Goal: Task Accomplishment & Management: Manage account settings

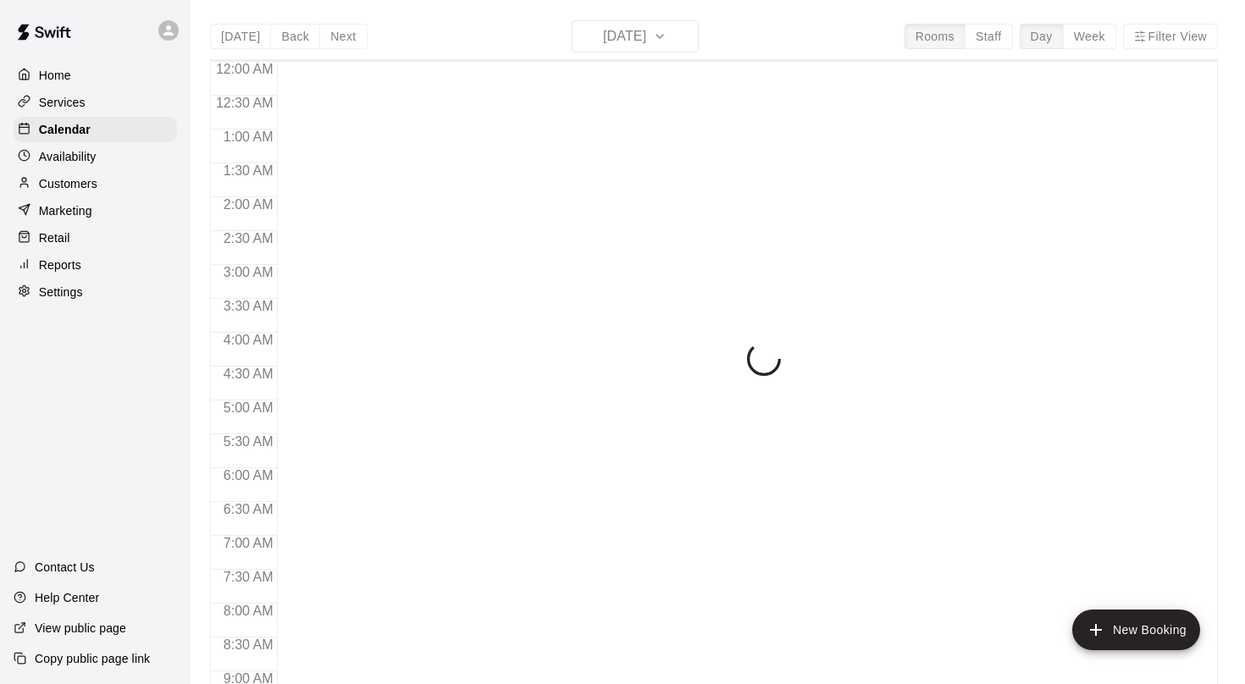
scroll to position [685, 0]
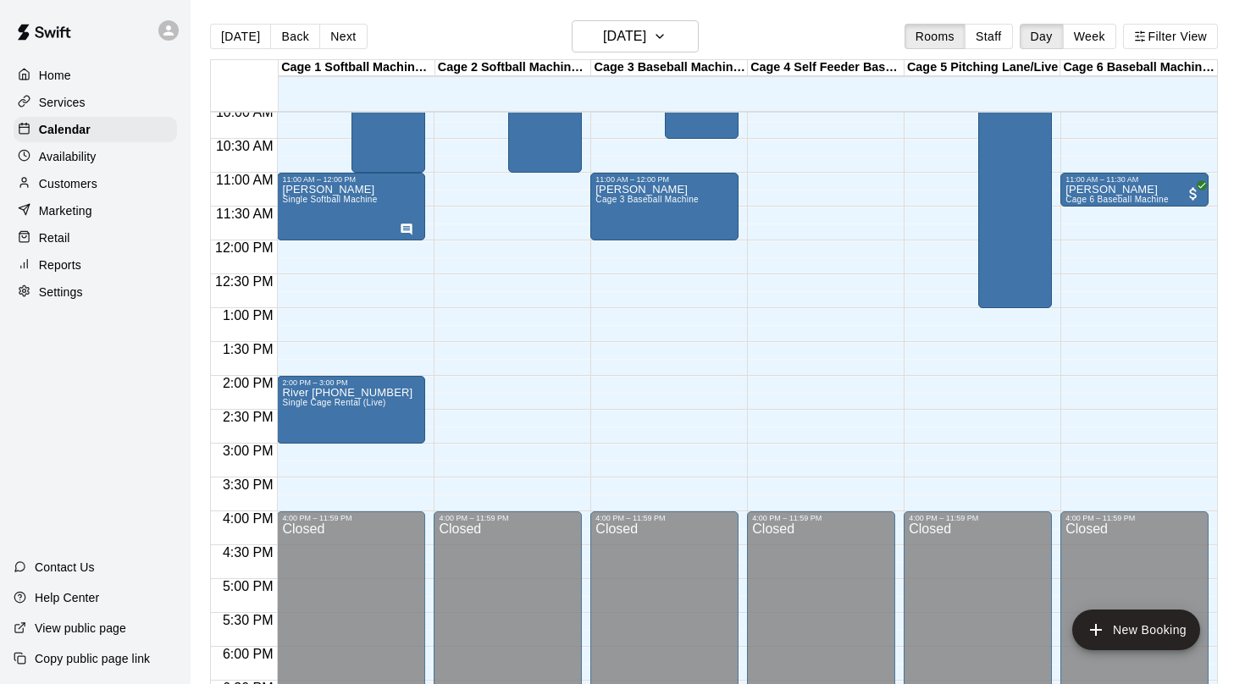
scroll to position [510, 0]
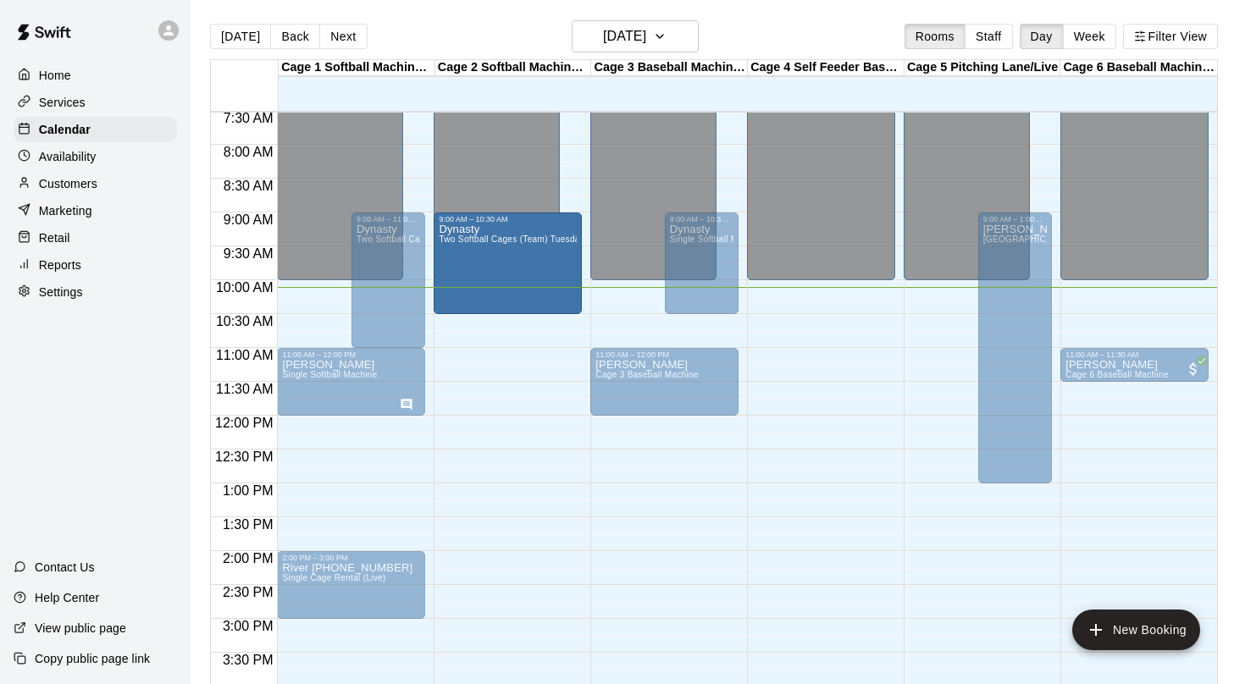
drag, startPoint x: 543, startPoint y: 344, endPoint x: 546, endPoint y: 327, distance: 17.3
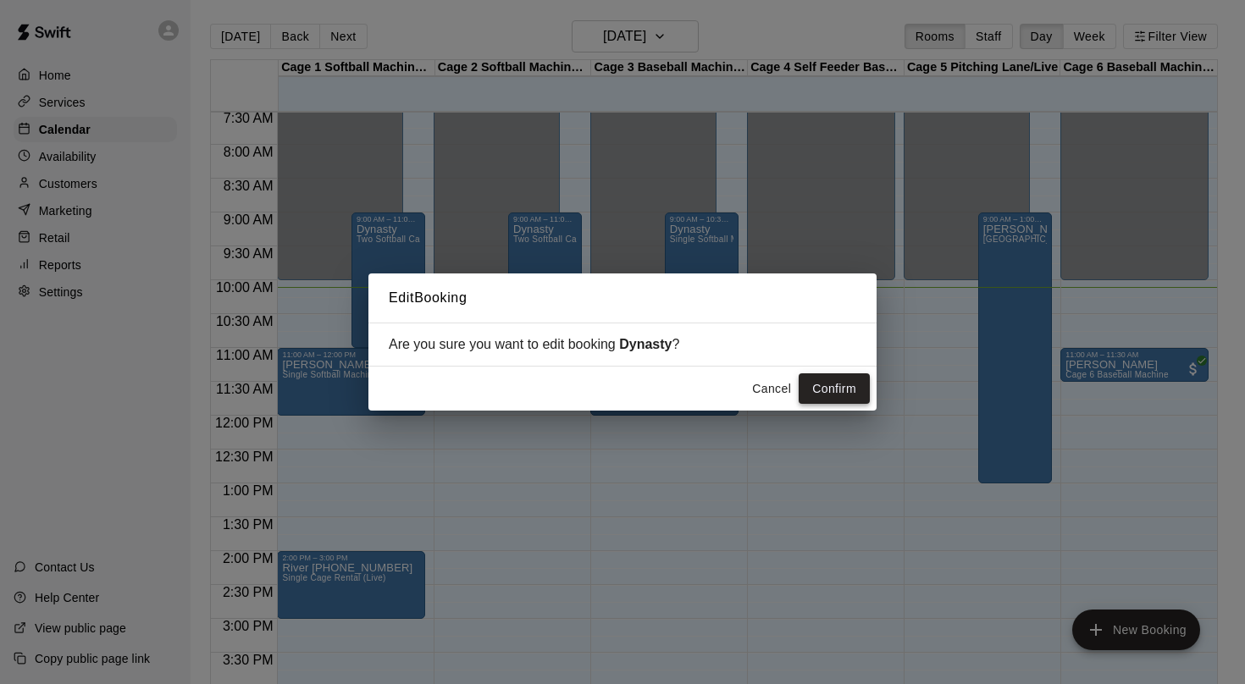
click at [838, 389] on button "Confirm" at bounding box center [834, 388] width 71 height 31
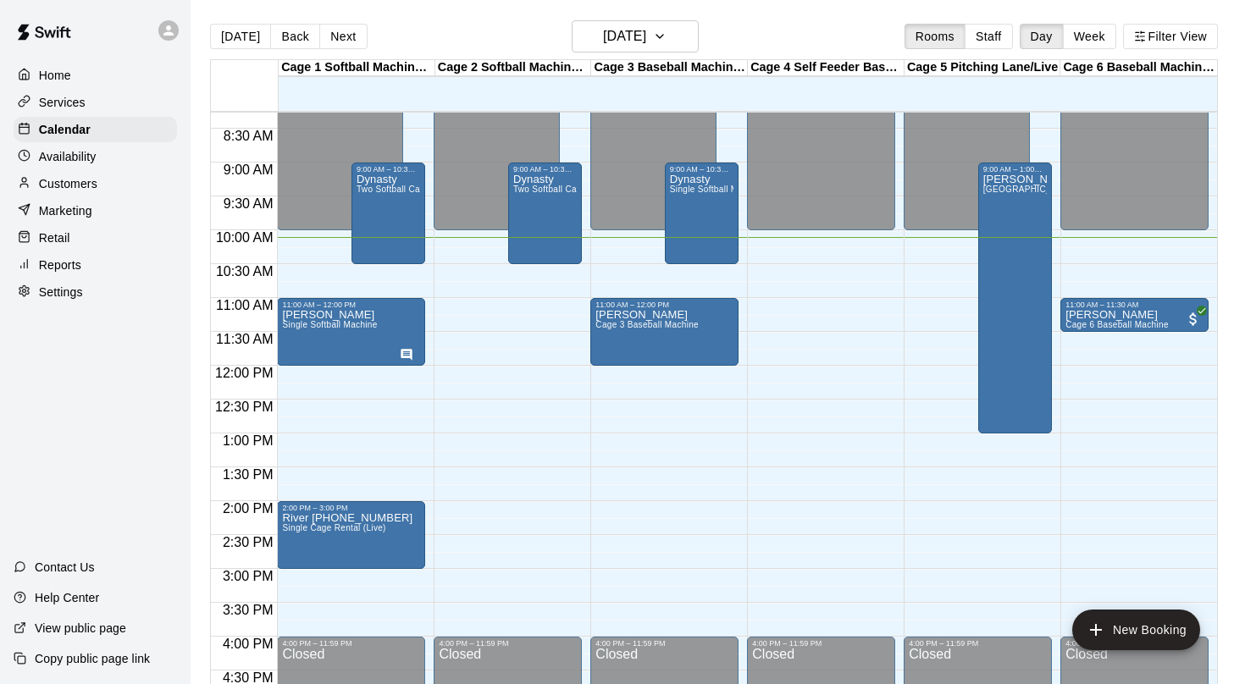
scroll to position [567, 0]
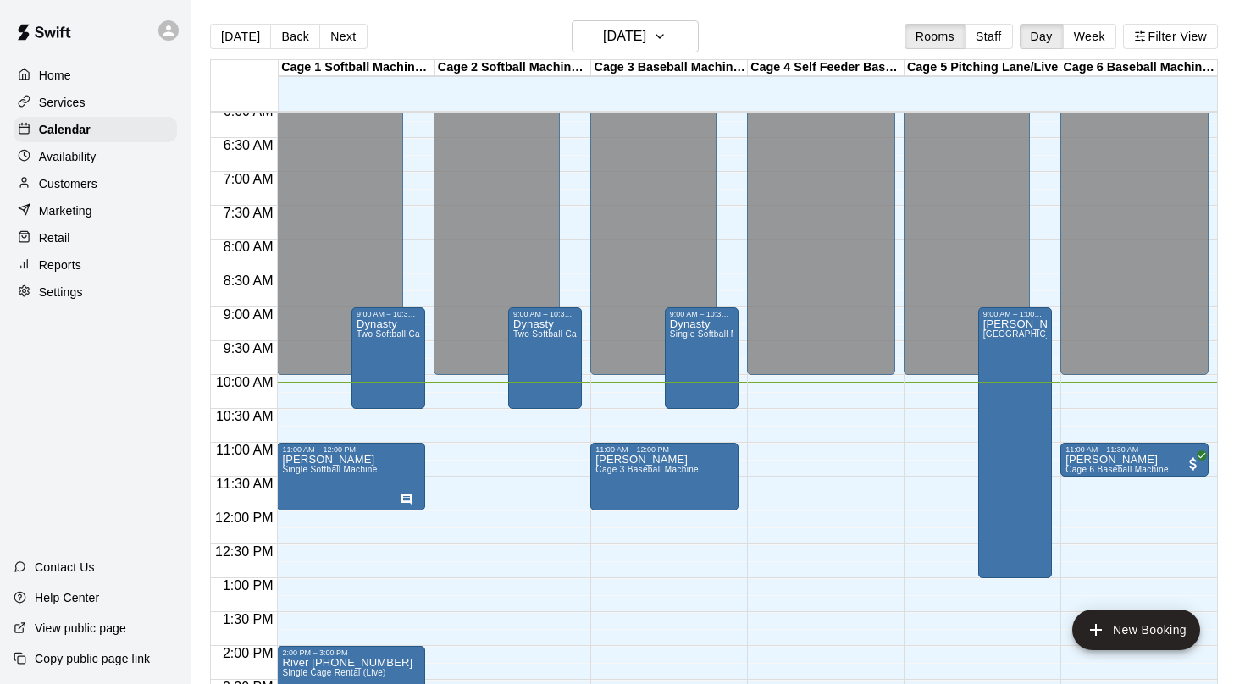
scroll to position [394, 0]
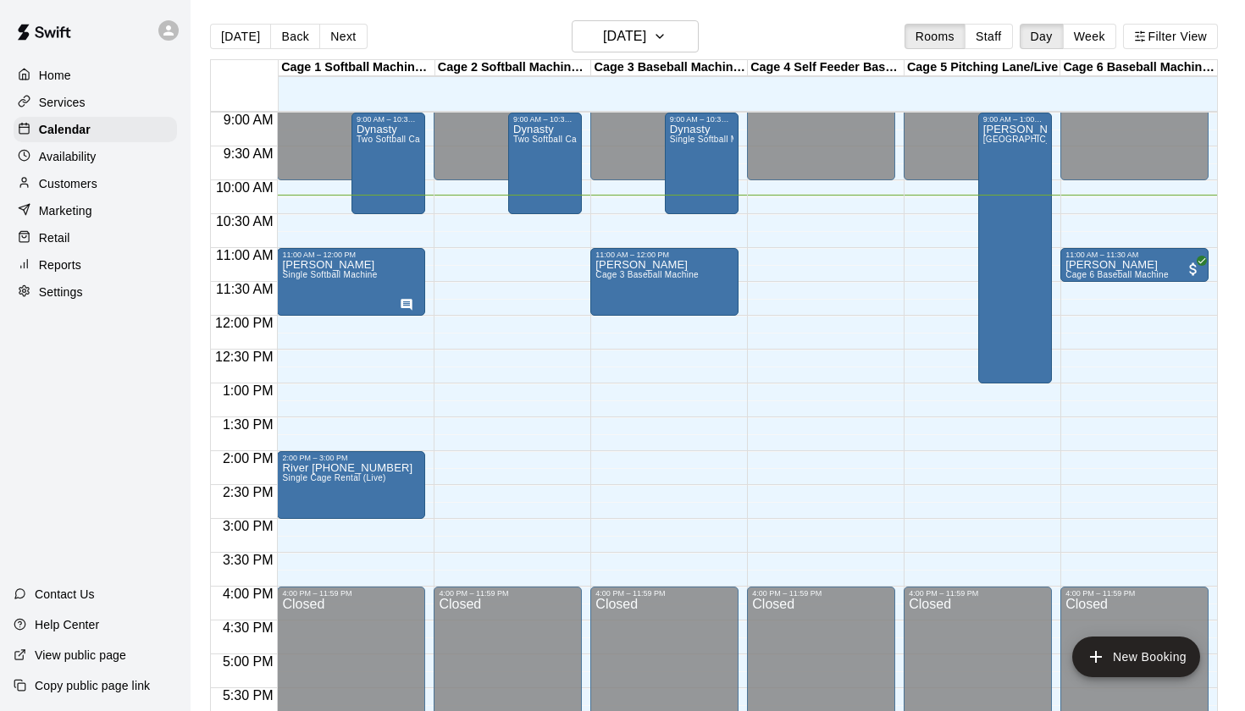
scroll to position [611, 0]
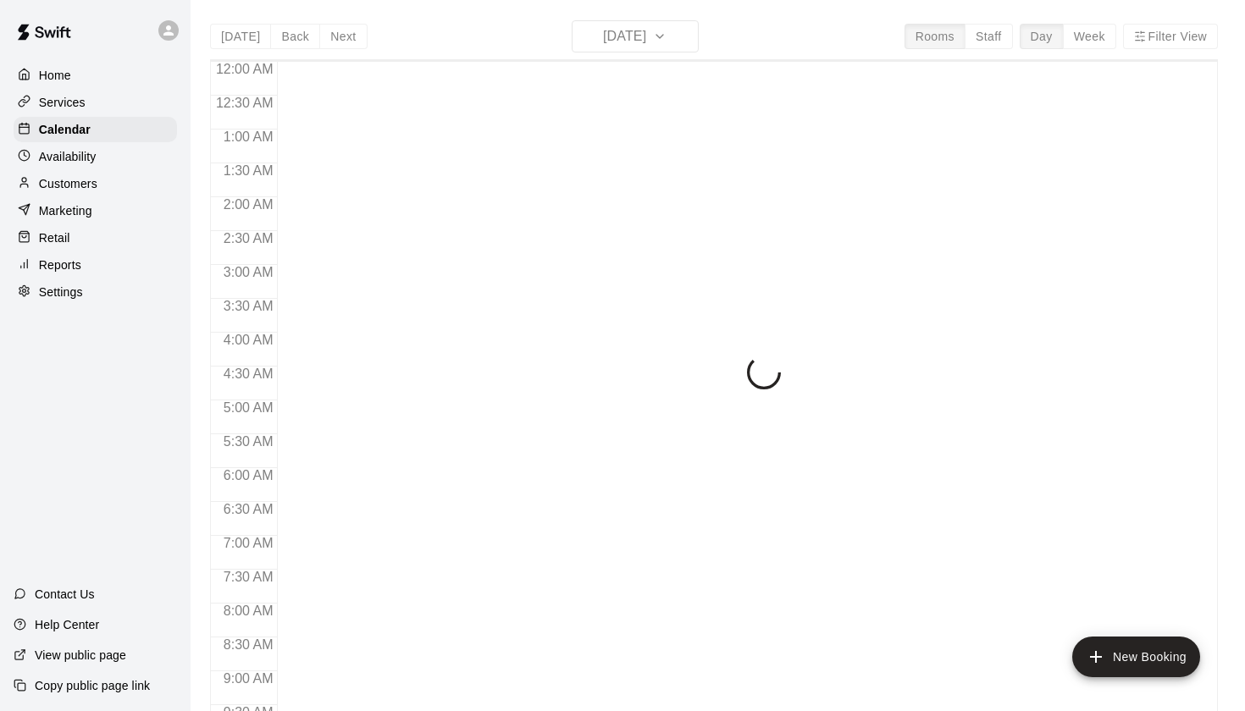
scroll to position [692, 0]
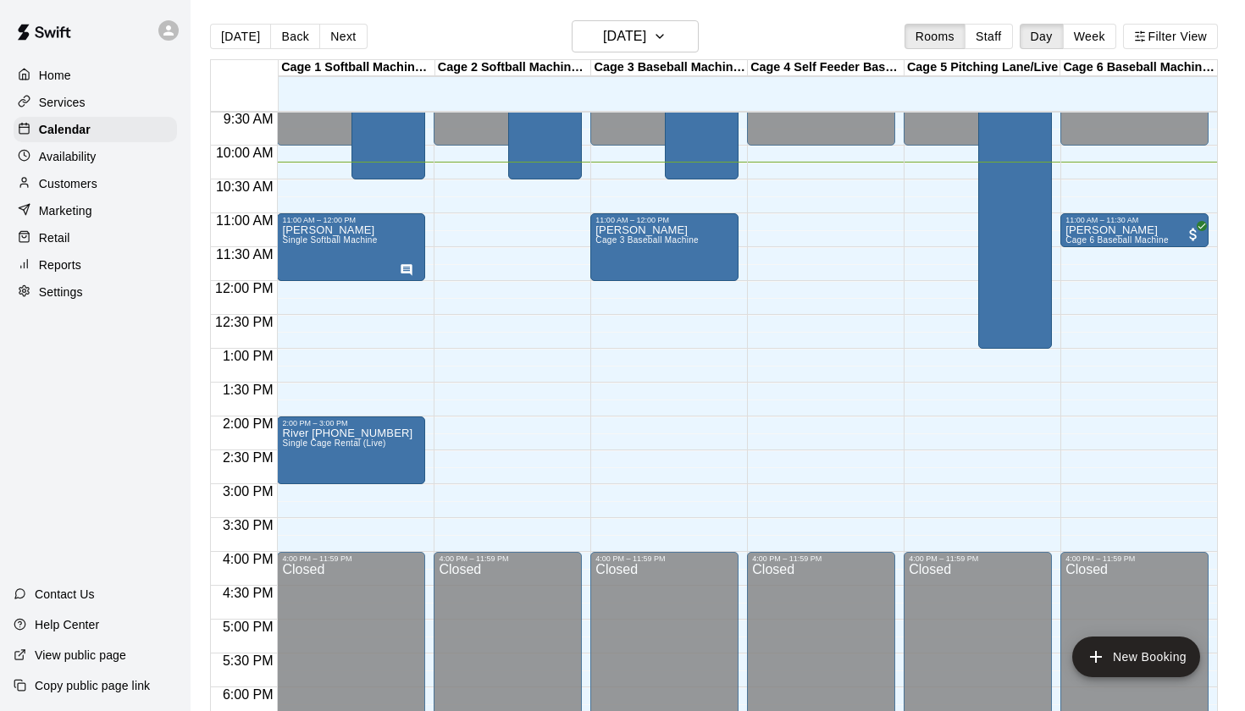
scroll to position [629, 0]
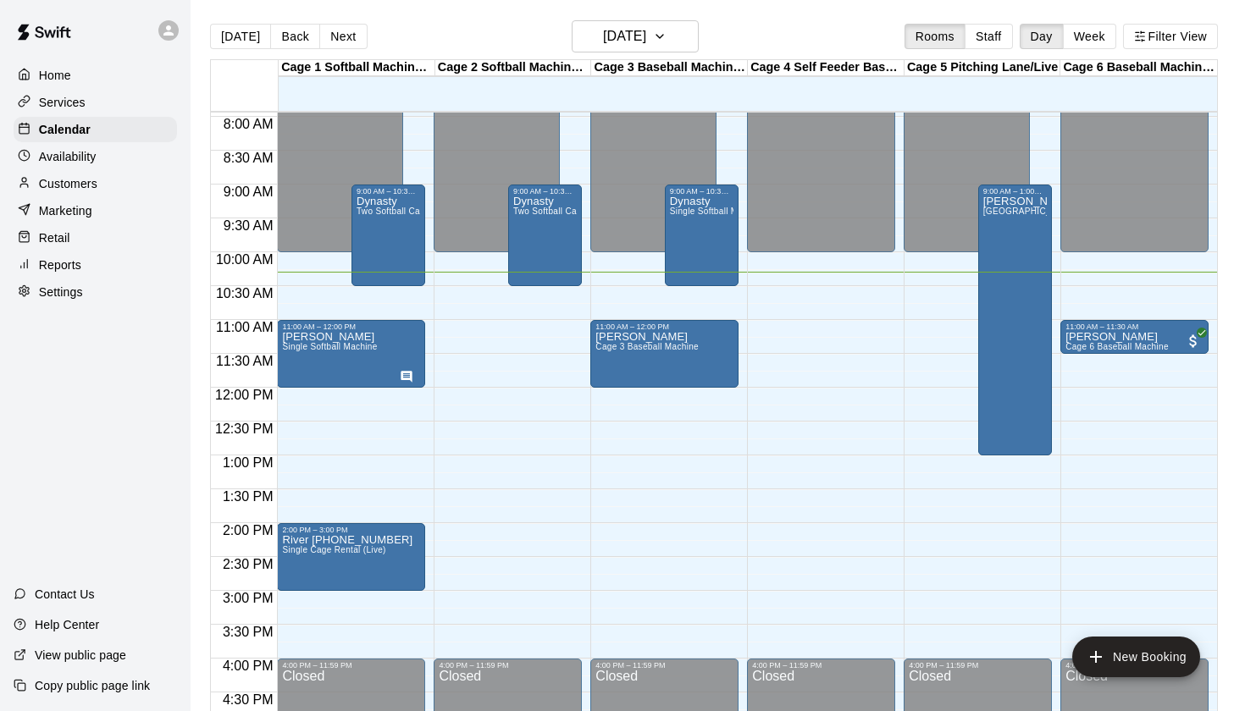
scroll to position [536, 0]
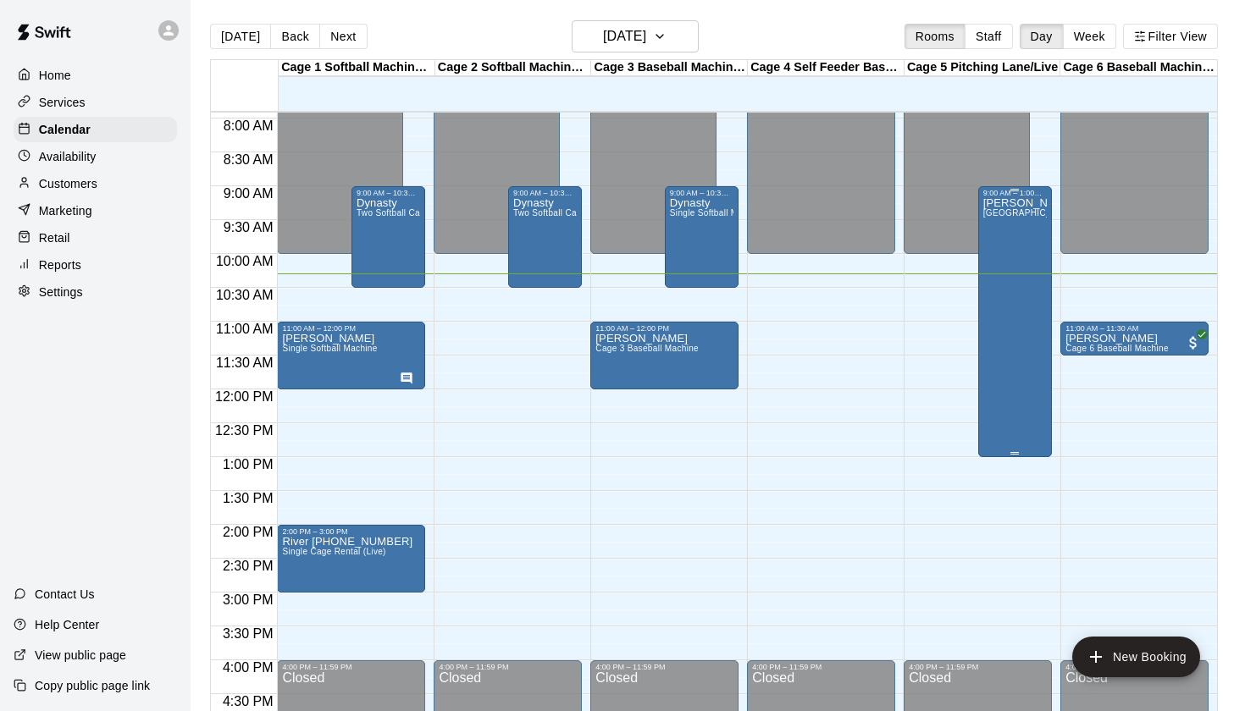
click at [1018, 234] on div "Jason Bullpen Lane" at bounding box center [1015, 552] width 64 height 711
click at [1003, 218] on icon "edit" at bounding box center [1000, 216] width 20 height 20
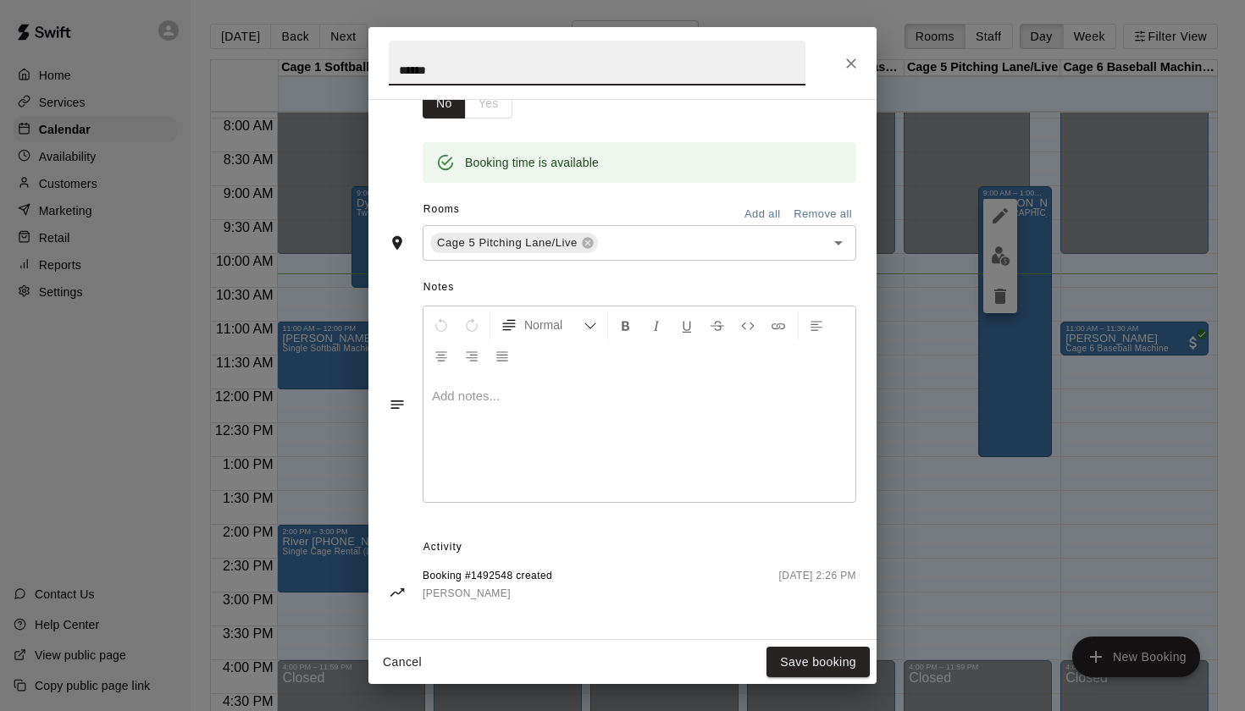
scroll to position [307, 0]
click at [854, 71] on icon "Close" at bounding box center [851, 63] width 17 height 17
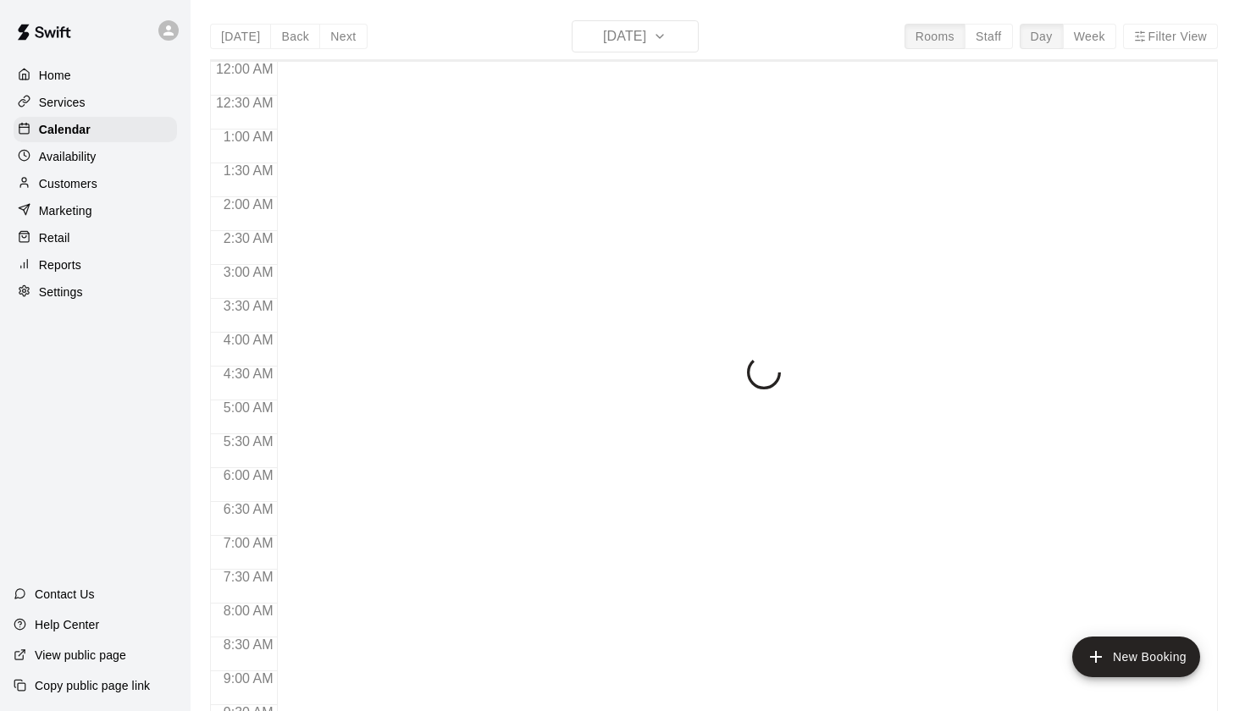
scroll to position [698, 0]
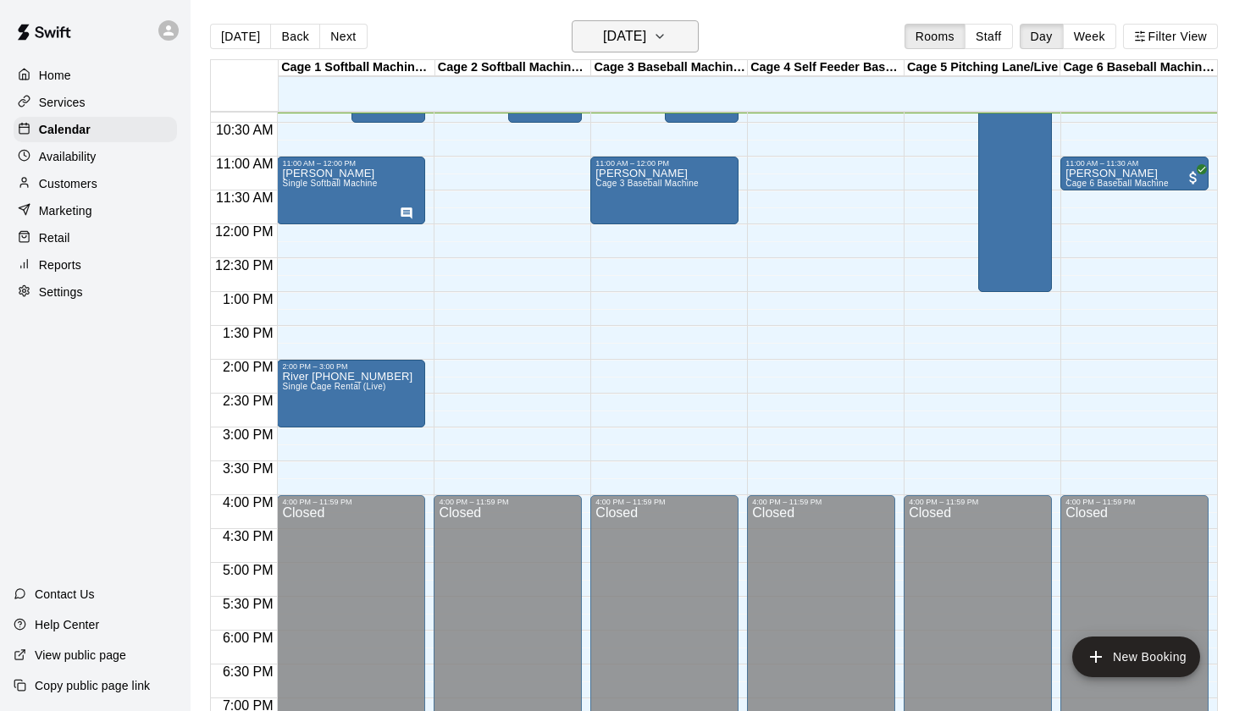
click at [646, 29] on h6 "[DATE]" at bounding box center [624, 37] width 43 height 24
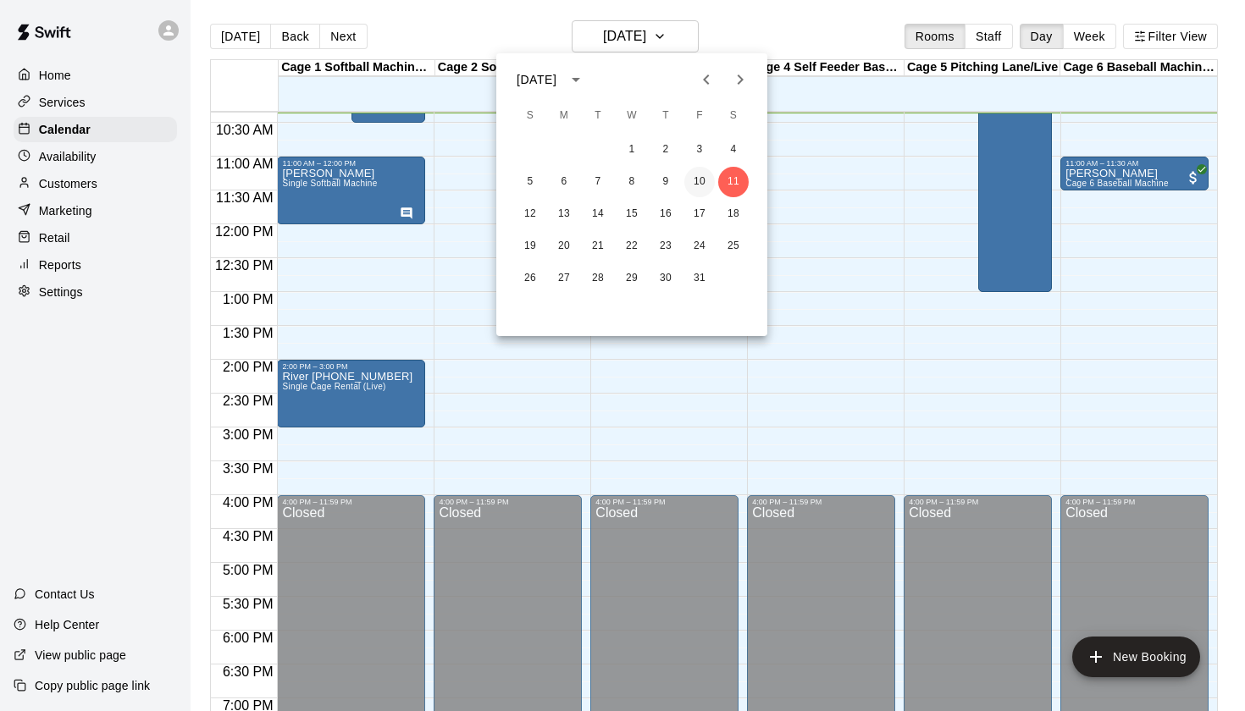
click at [700, 185] on button "10" at bounding box center [699, 182] width 30 height 30
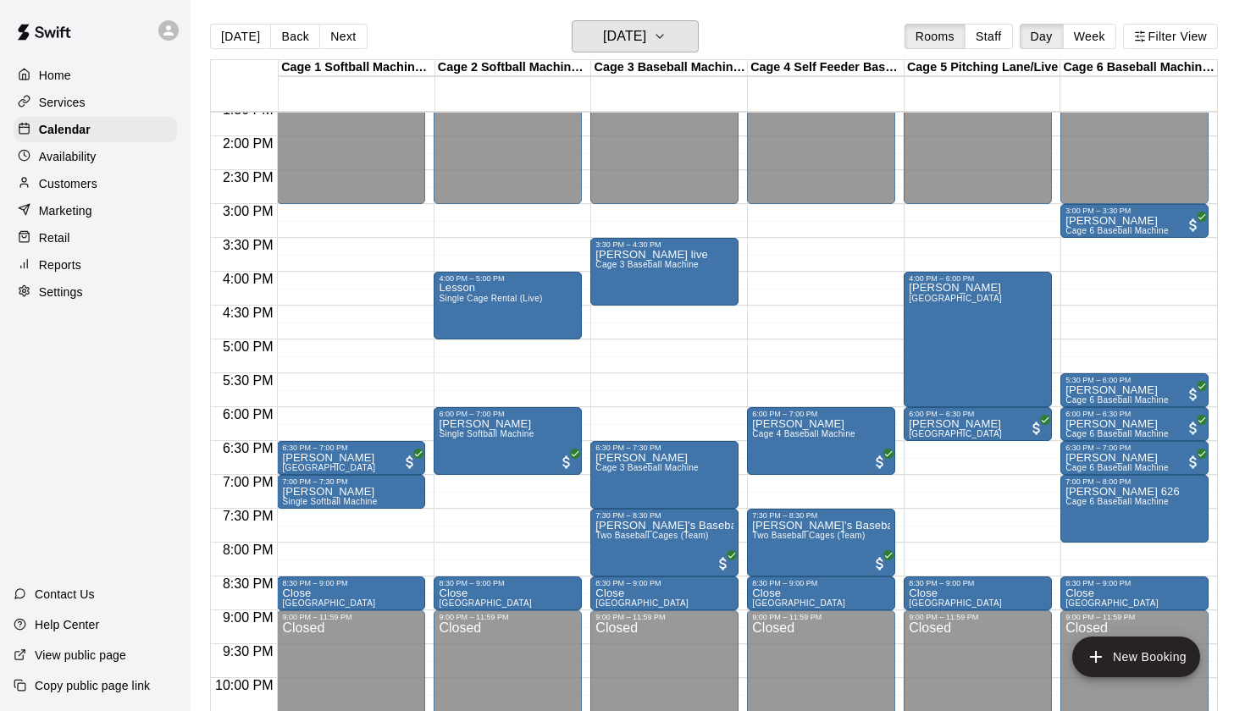
scroll to position [924, 0]
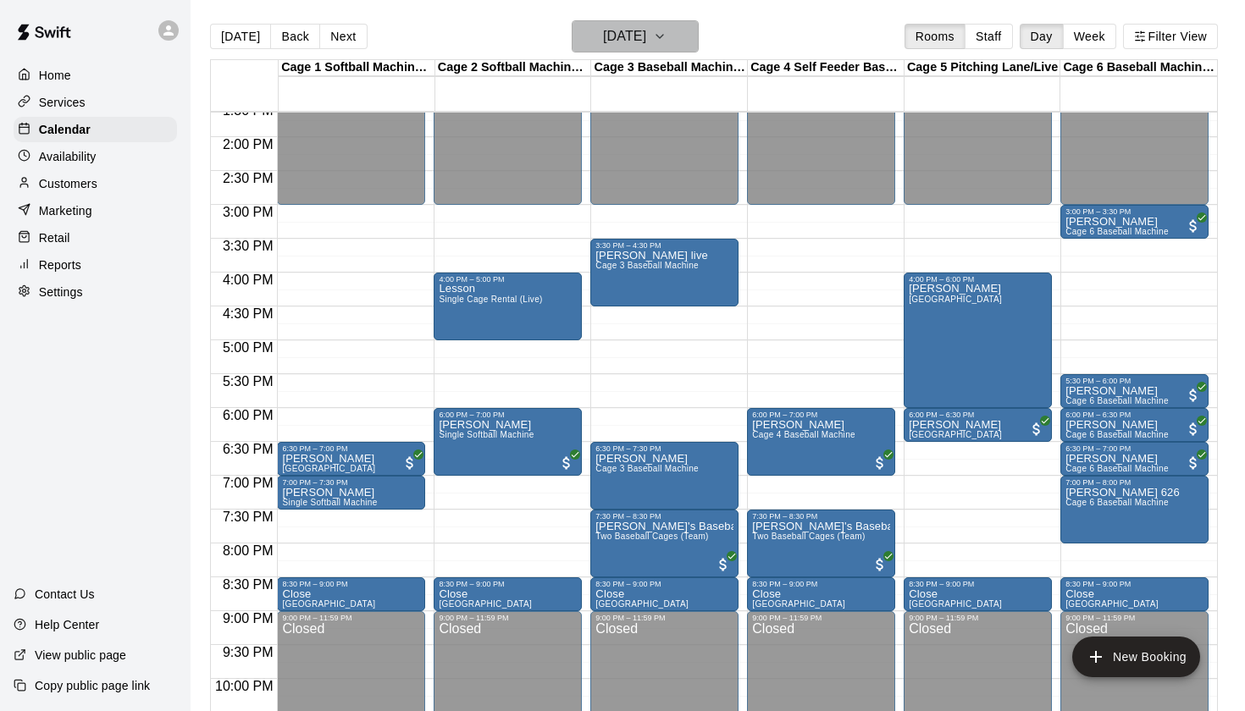
click at [666, 27] on icon "button" at bounding box center [660, 36] width 14 height 20
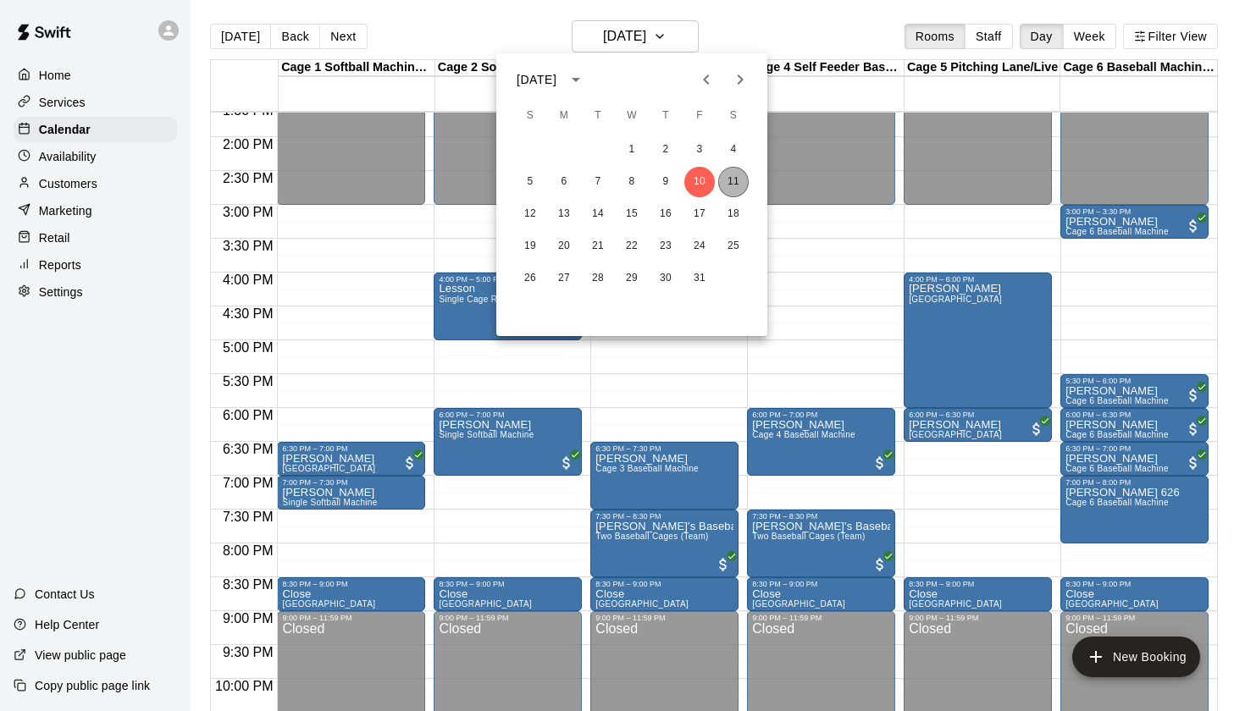
click at [729, 186] on button "11" at bounding box center [733, 182] width 30 height 30
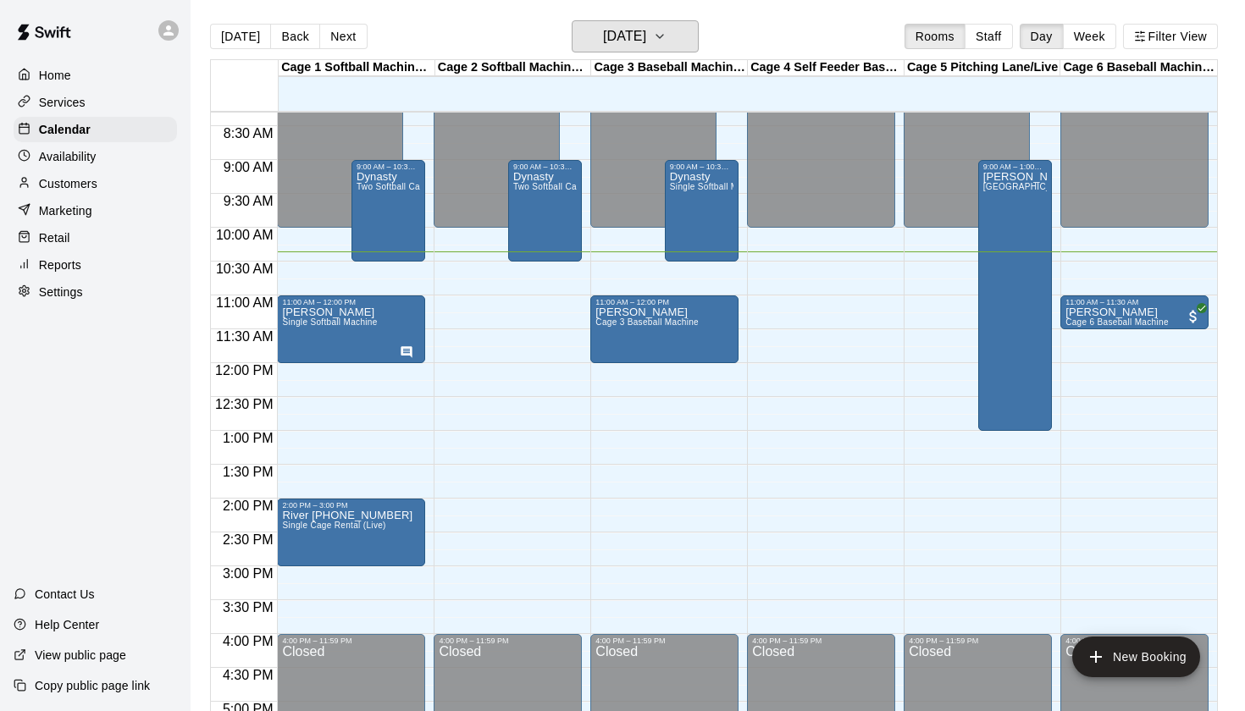
scroll to position [567, 0]
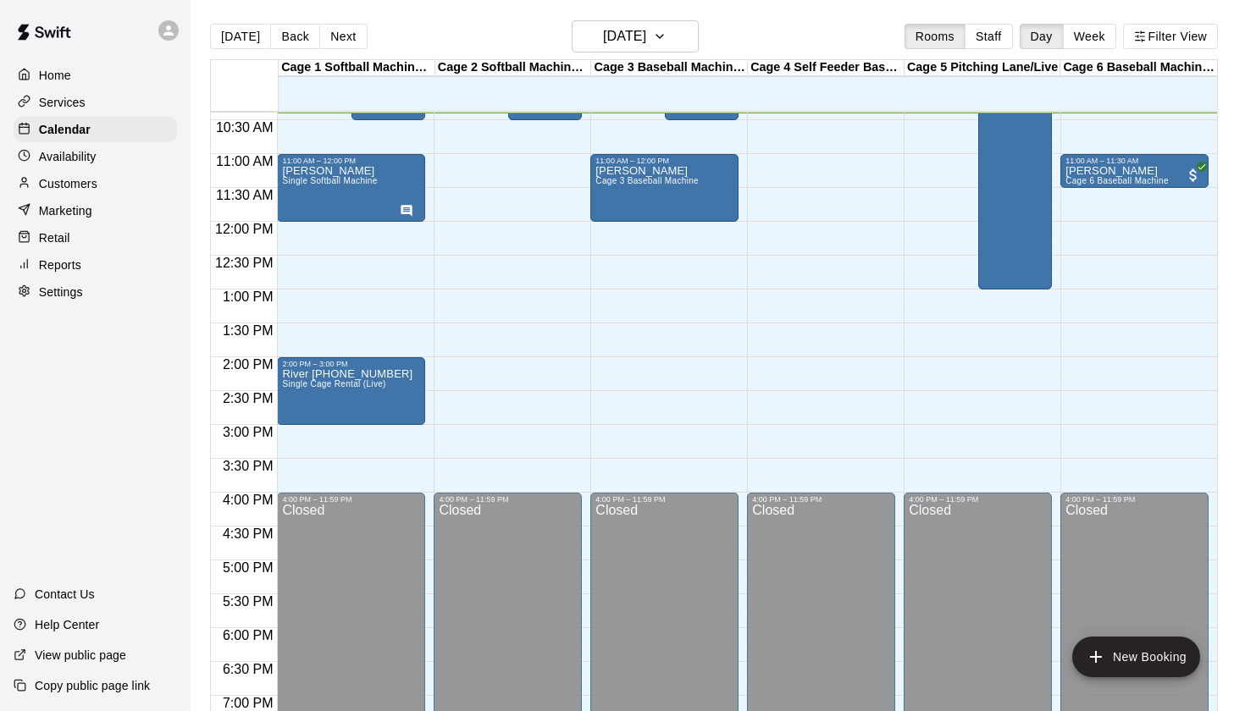
scroll to position [662, 0]
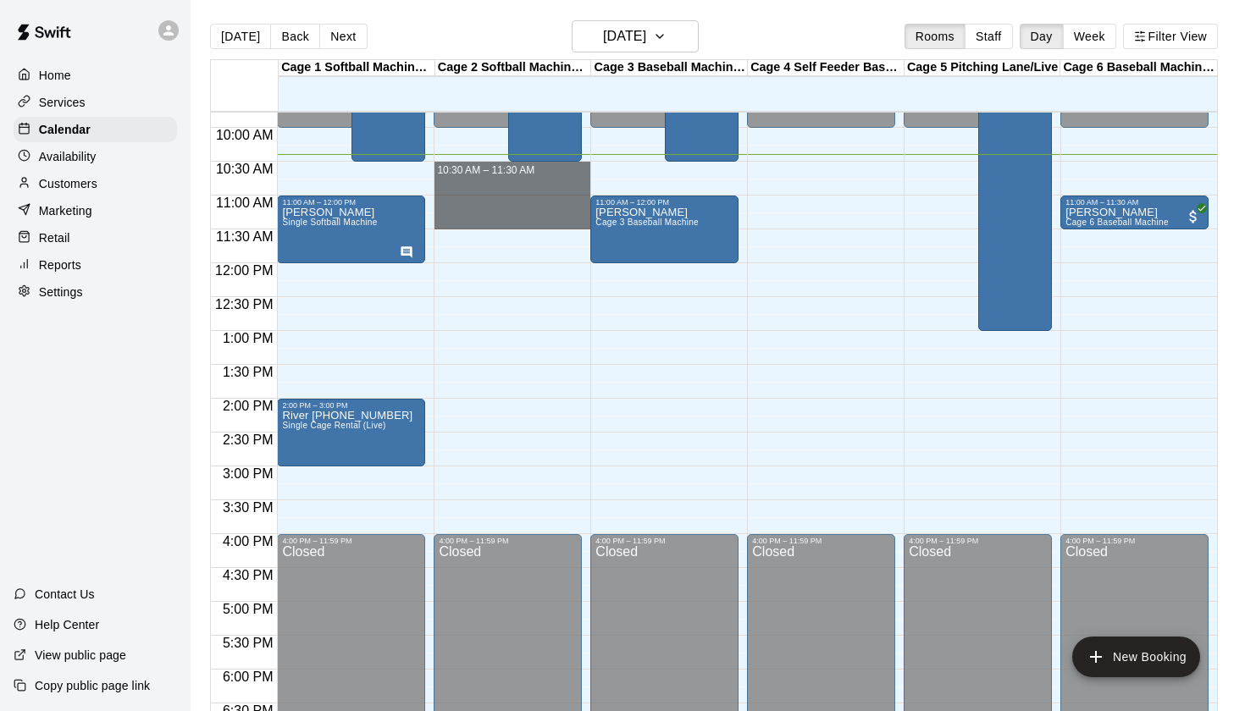
drag, startPoint x: 492, startPoint y: 167, endPoint x: 495, endPoint y: 227, distance: 60.2
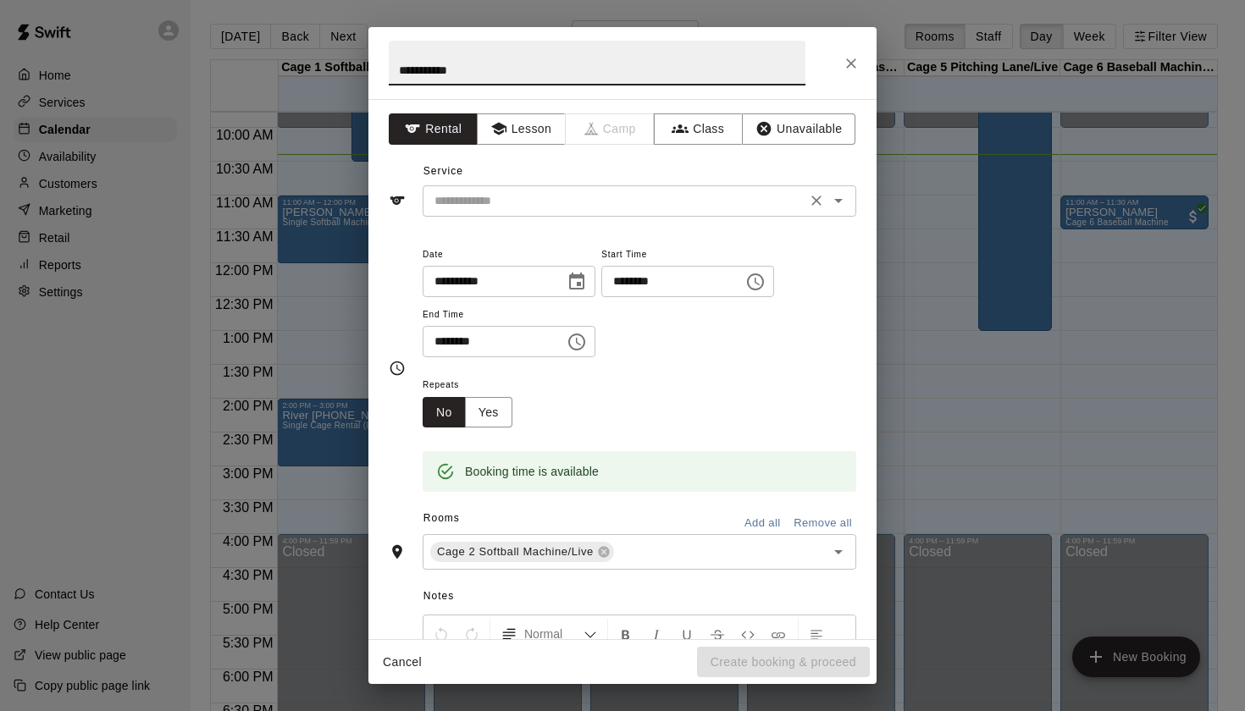
click at [844, 206] on icon "Open" at bounding box center [838, 201] width 20 height 20
type input "**********"
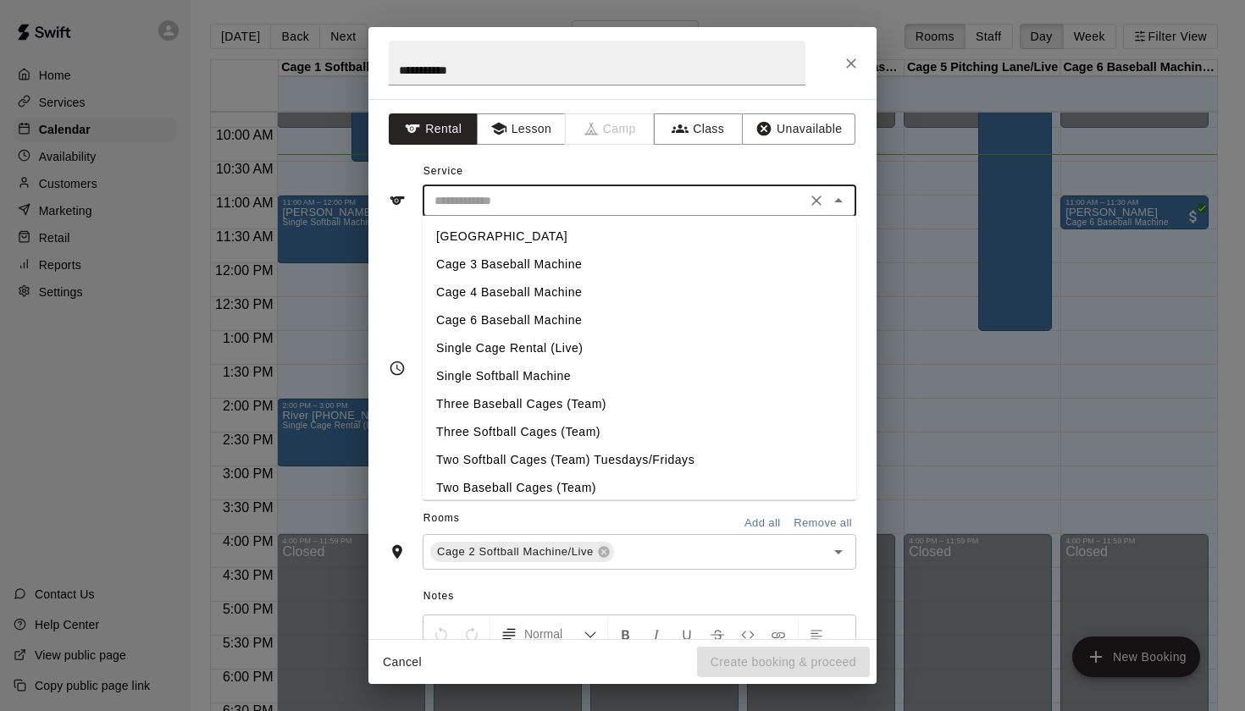
scroll to position [0, 0]
click at [554, 375] on li "Single Softball Machine" at bounding box center [640, 376] width 434 height 28
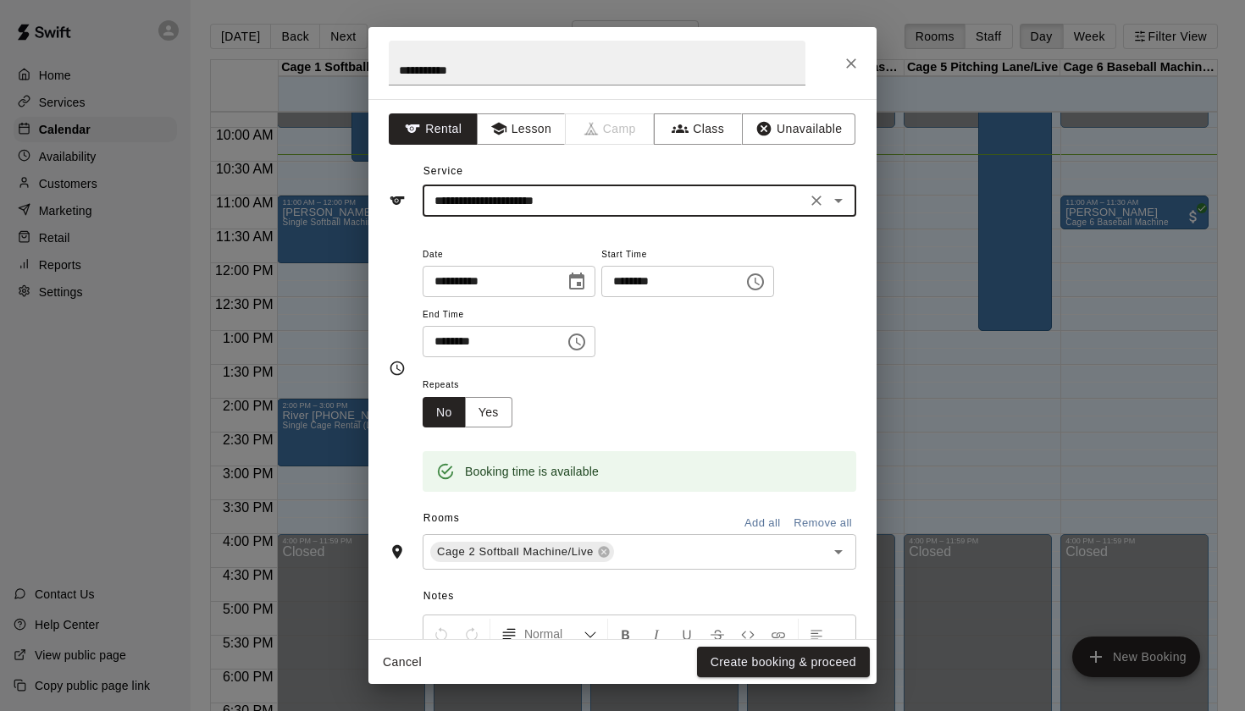
type input "**********"
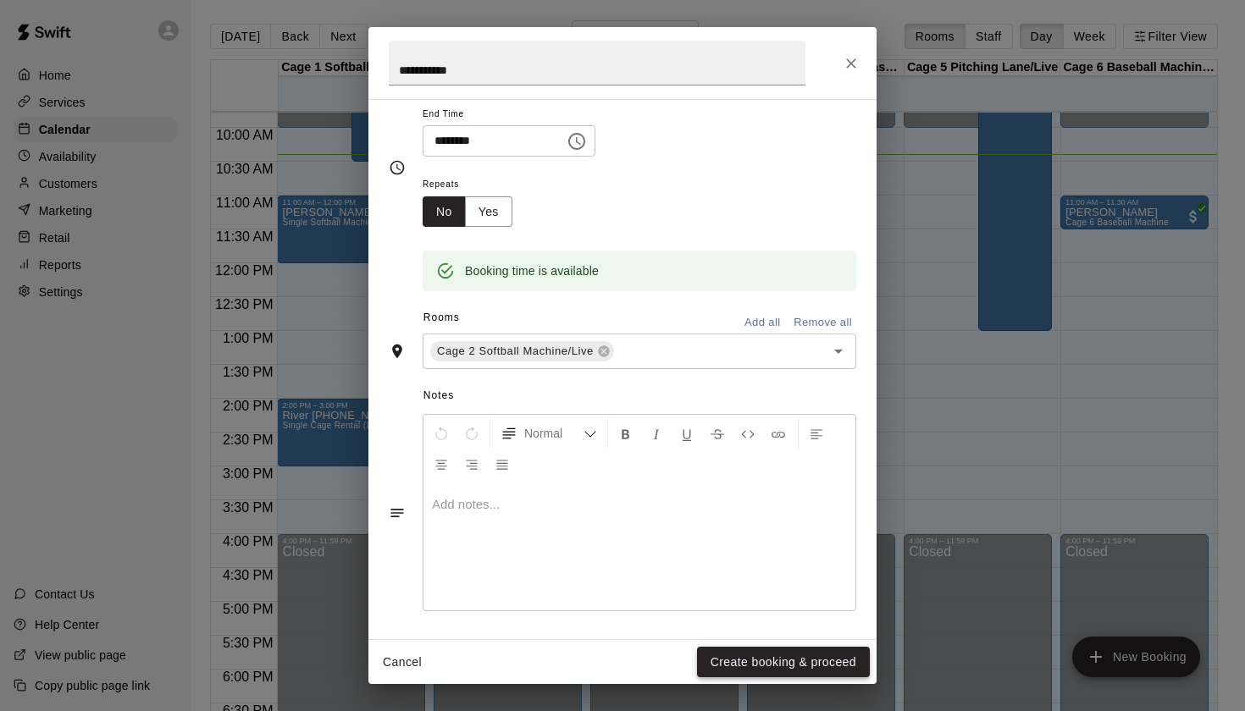
click at [759, 663] on button "Create booking & proceed" at bounding box center [783, 662] width 173 height 31
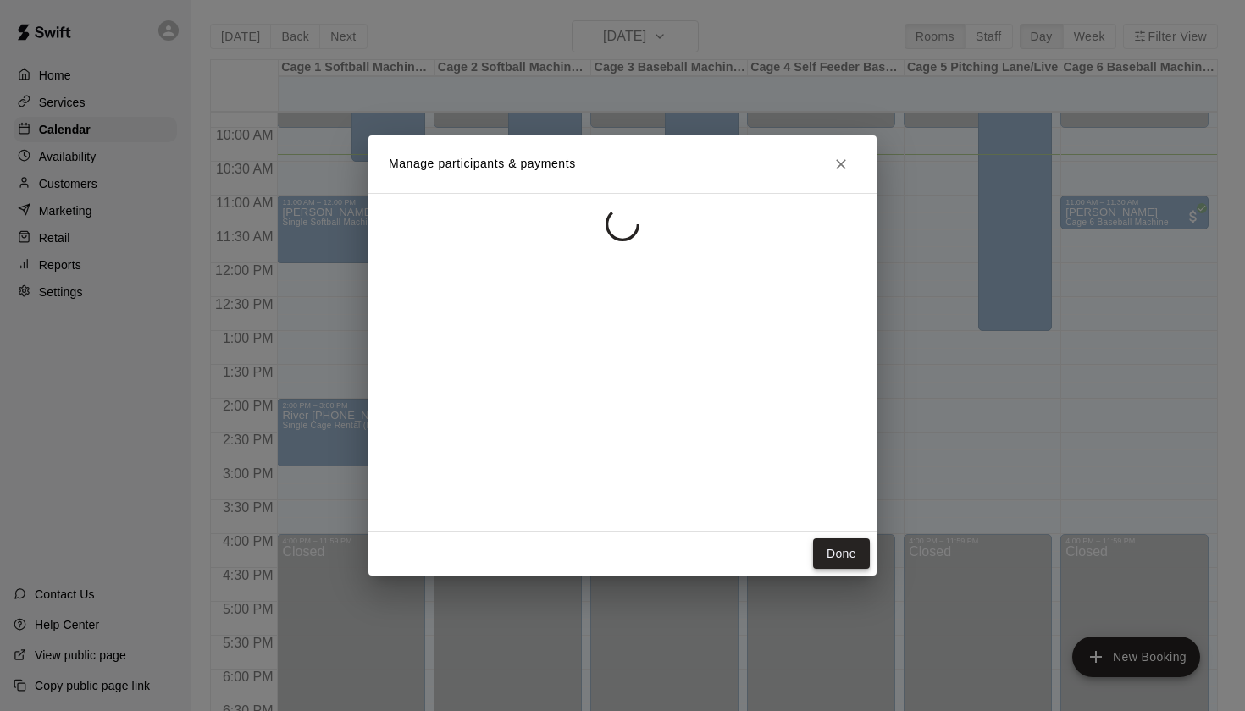
click at [841, 560] on button "Done" at bounding box center [841, 554] width 57 height 31
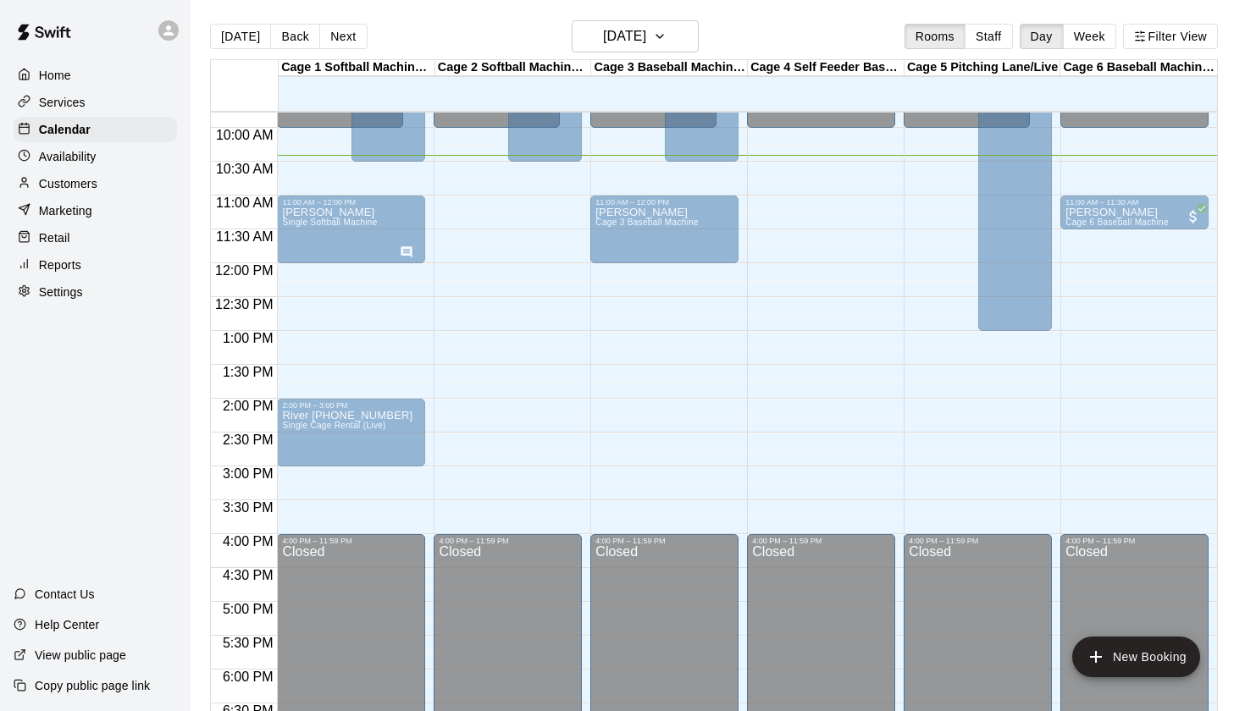
click at [526, 190] on span "Single Softball Machine" at bounding box center [486, 188] width 95 height 9
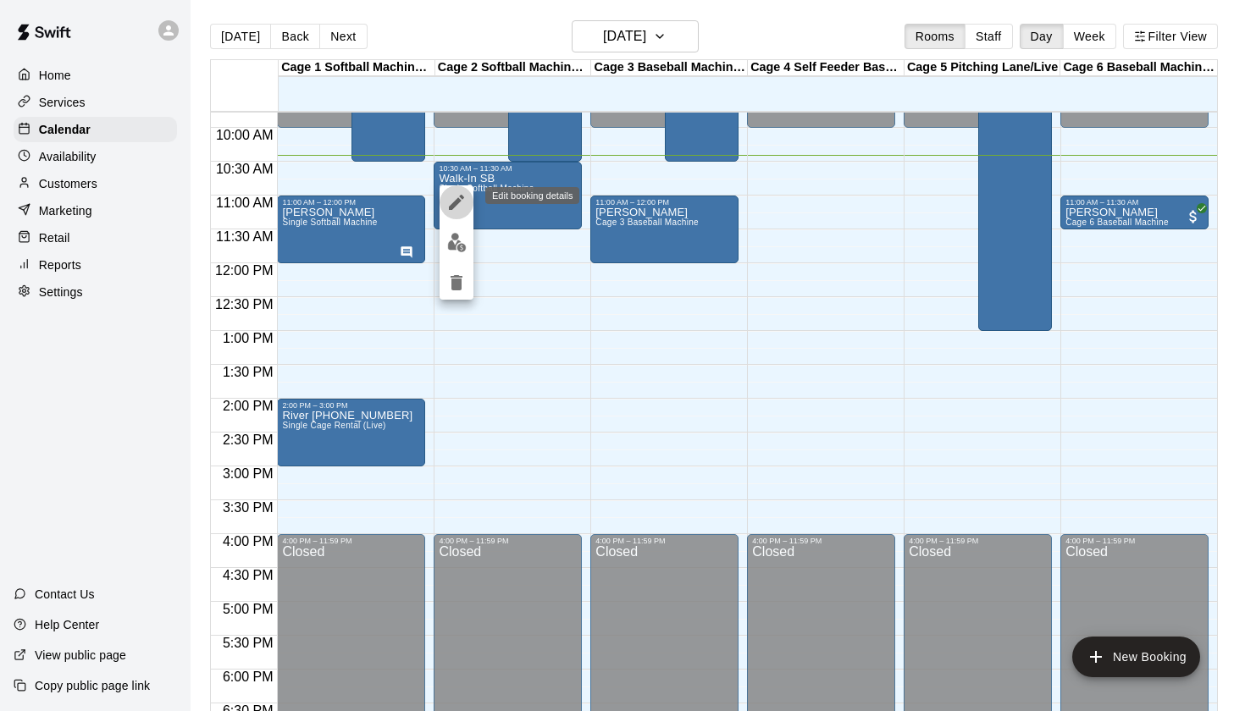
click at [450, 190] on button "edit" at bounding box center [456, 202] width 34 height 34
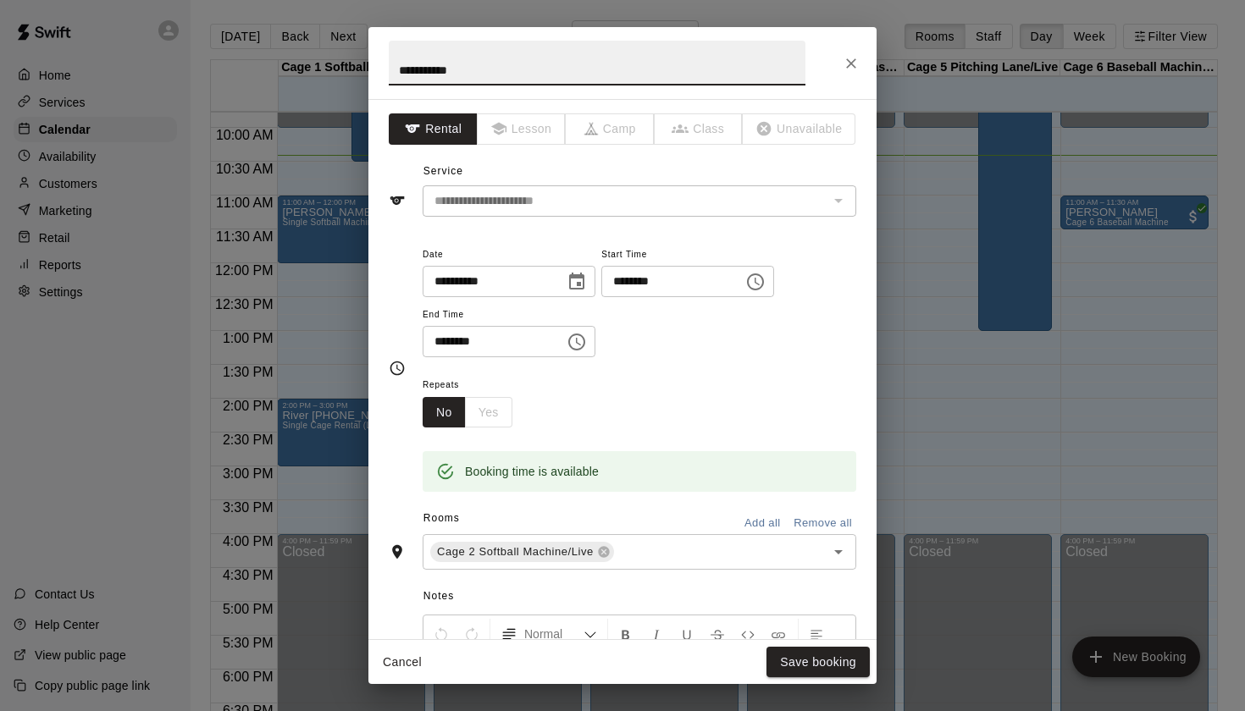
click at [388, 65] on h2 "**********" at bounding box center [596, 63] width 457 height 72
click at [393, 65] on input "**********" at bounding box center [597, 63] width 417 height 45
type input "**********"
click at [854, 662] on button "Save booking" at bounding box center [817, 662] width 103 height 31
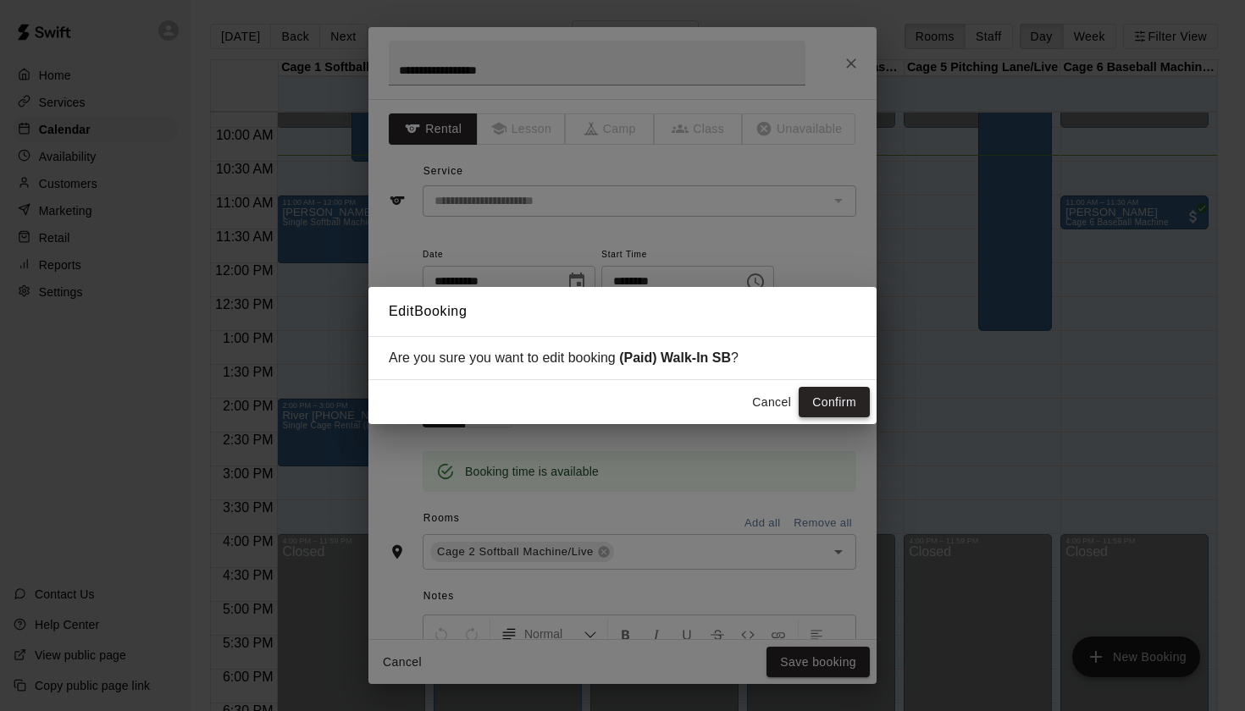
click at [843, 410] on button "Confirm" at bounding box center [834, 402] width 71 height 31
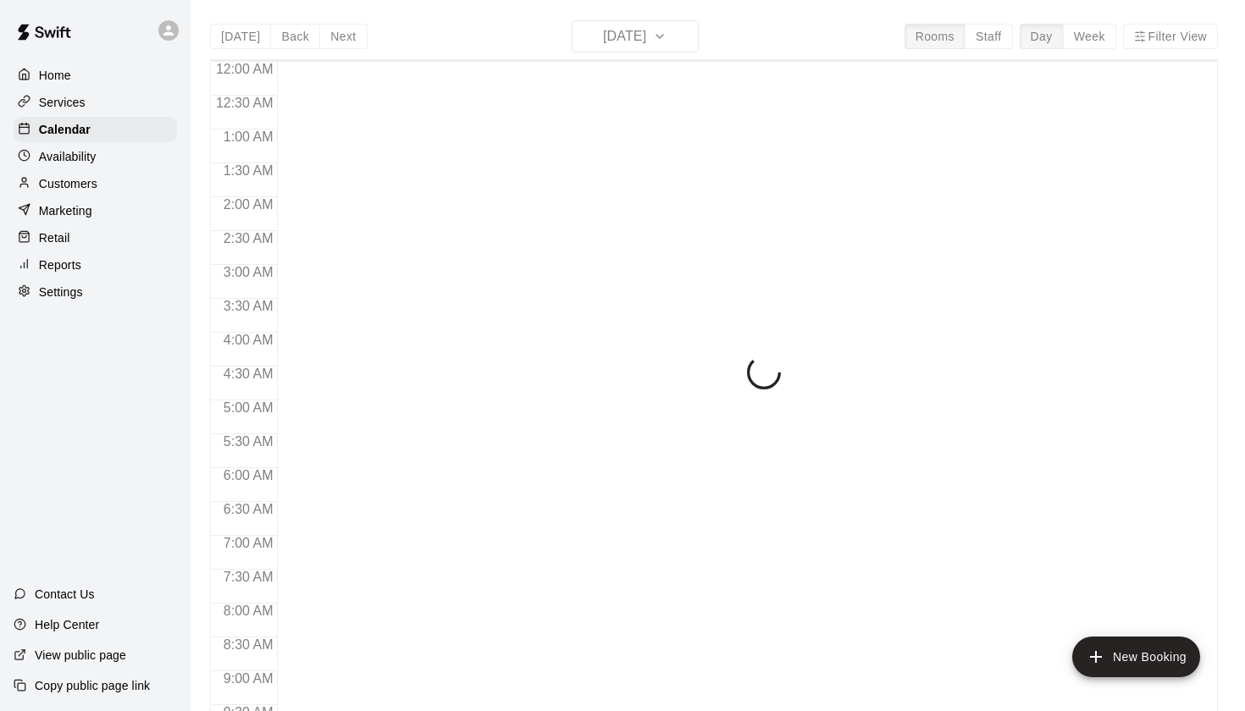
scroll to position [713, 0]
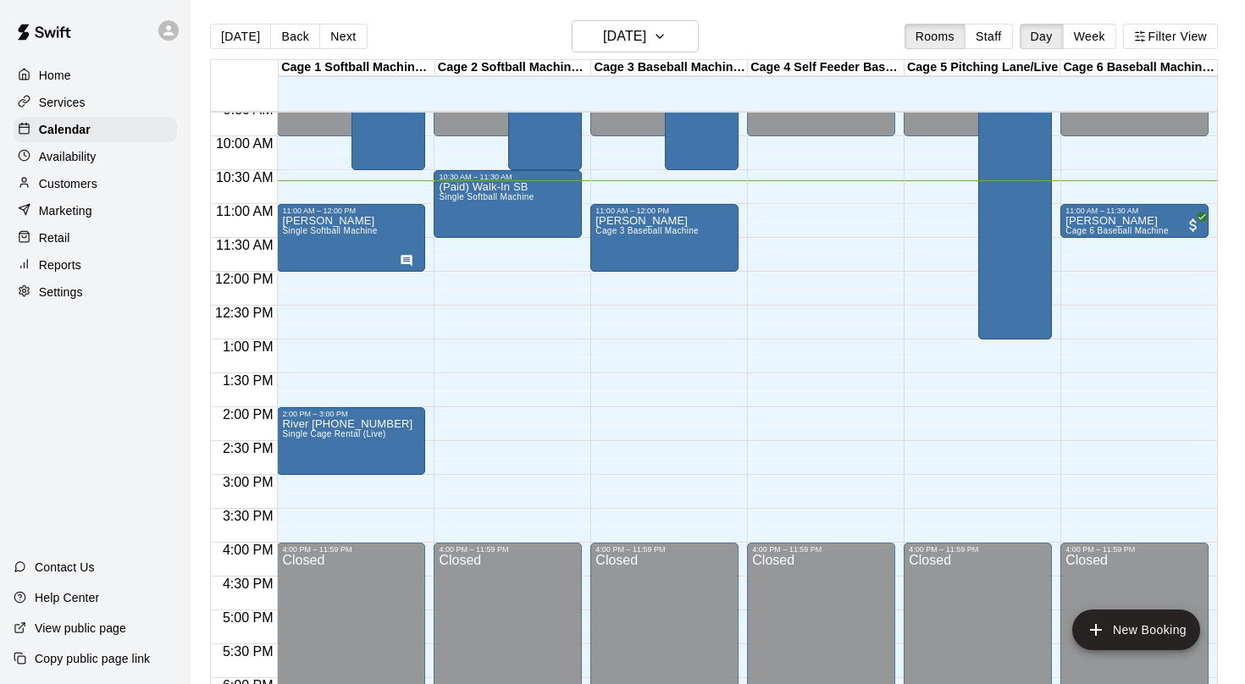
scroll to position [647, 0]
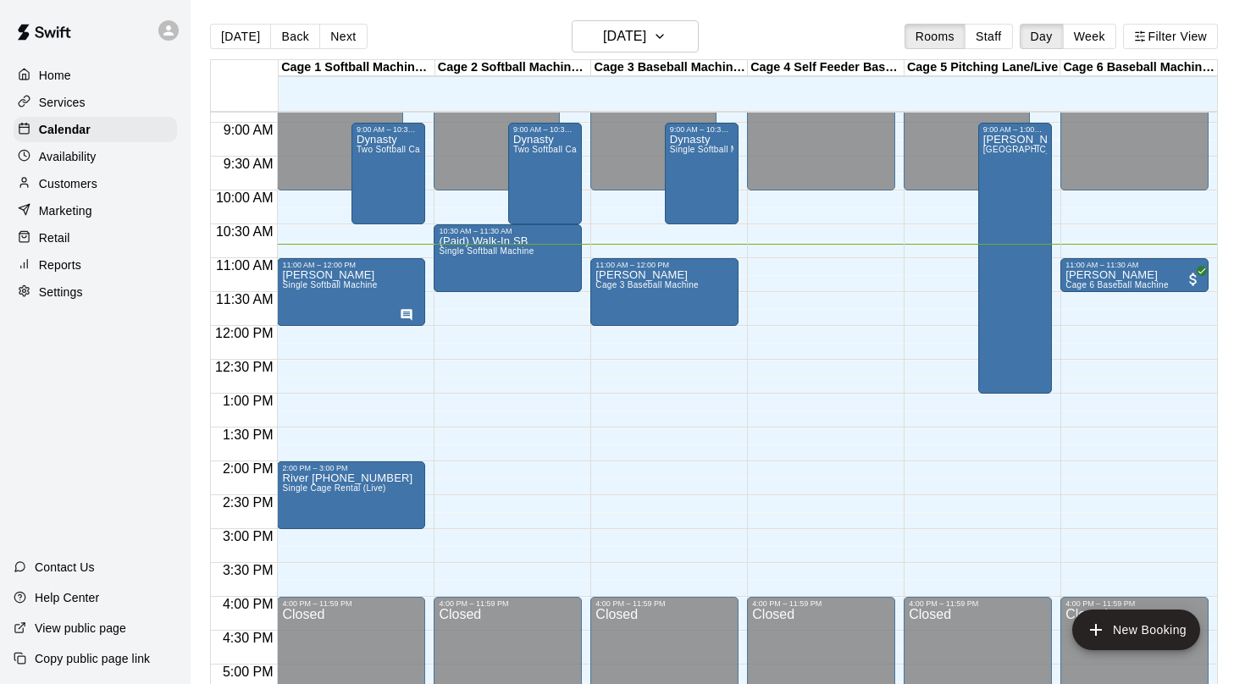
scroll to position [596, 0]
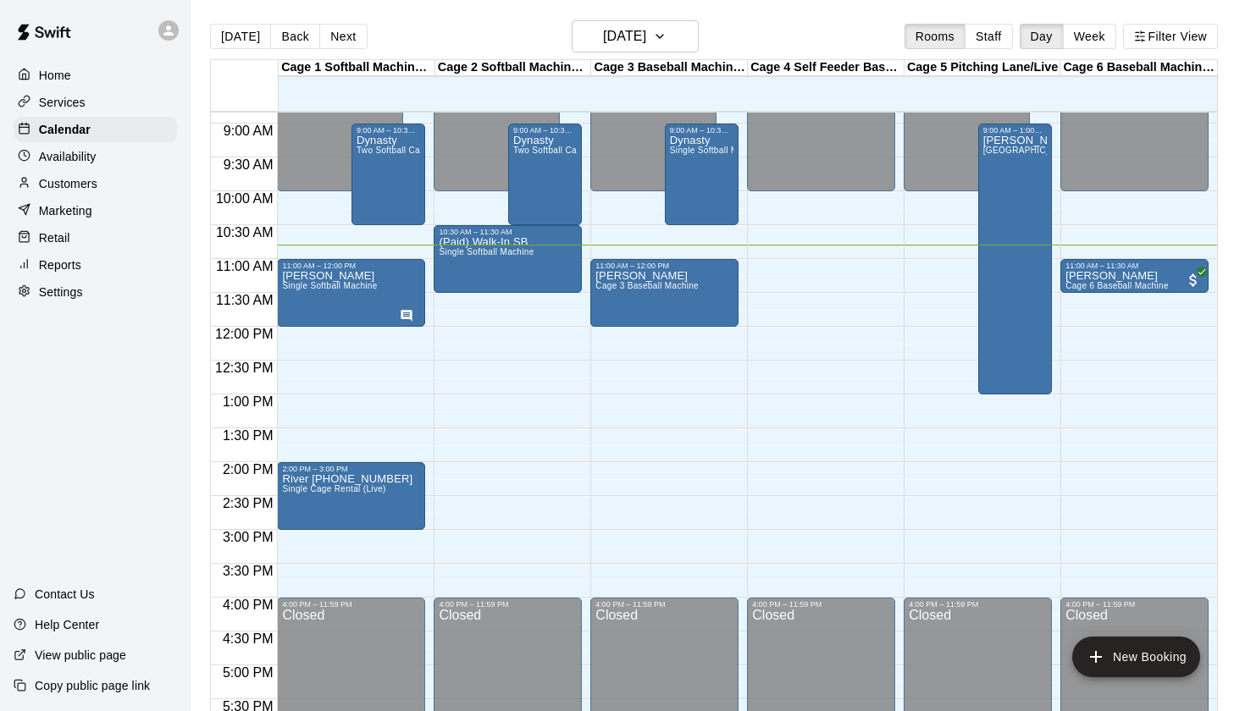
scroll to position [588, 0]
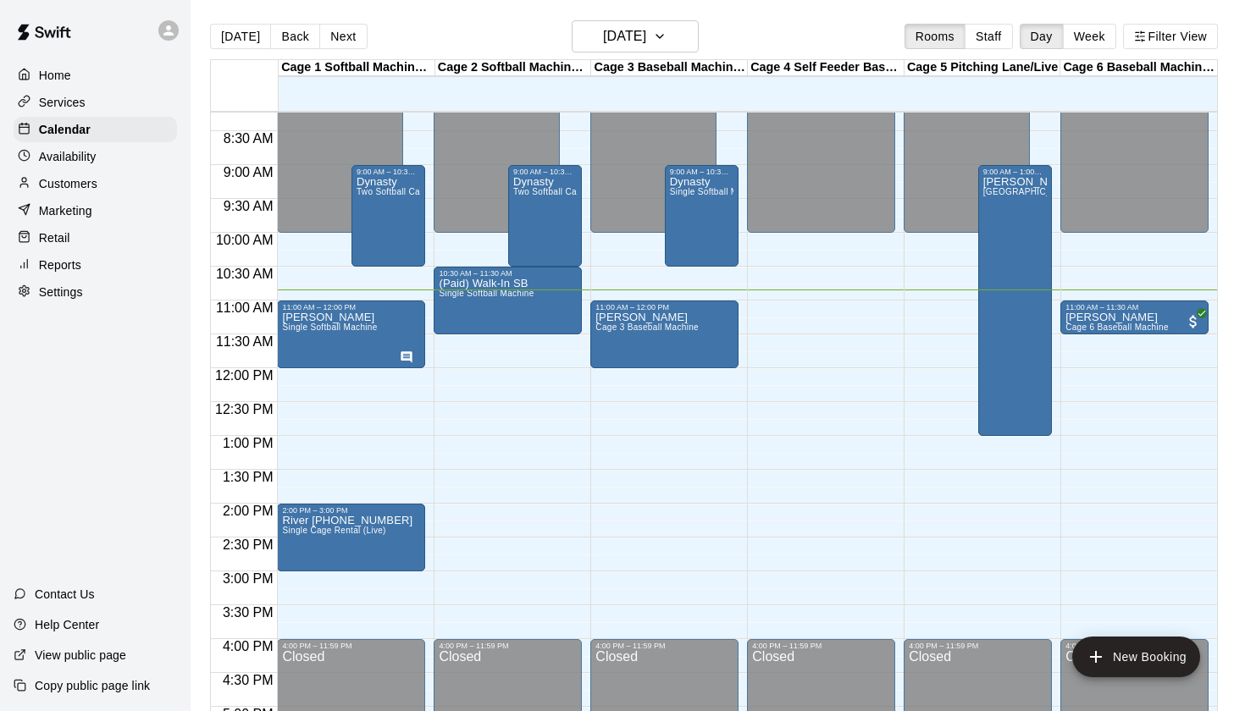
scroll to position [556, 0]
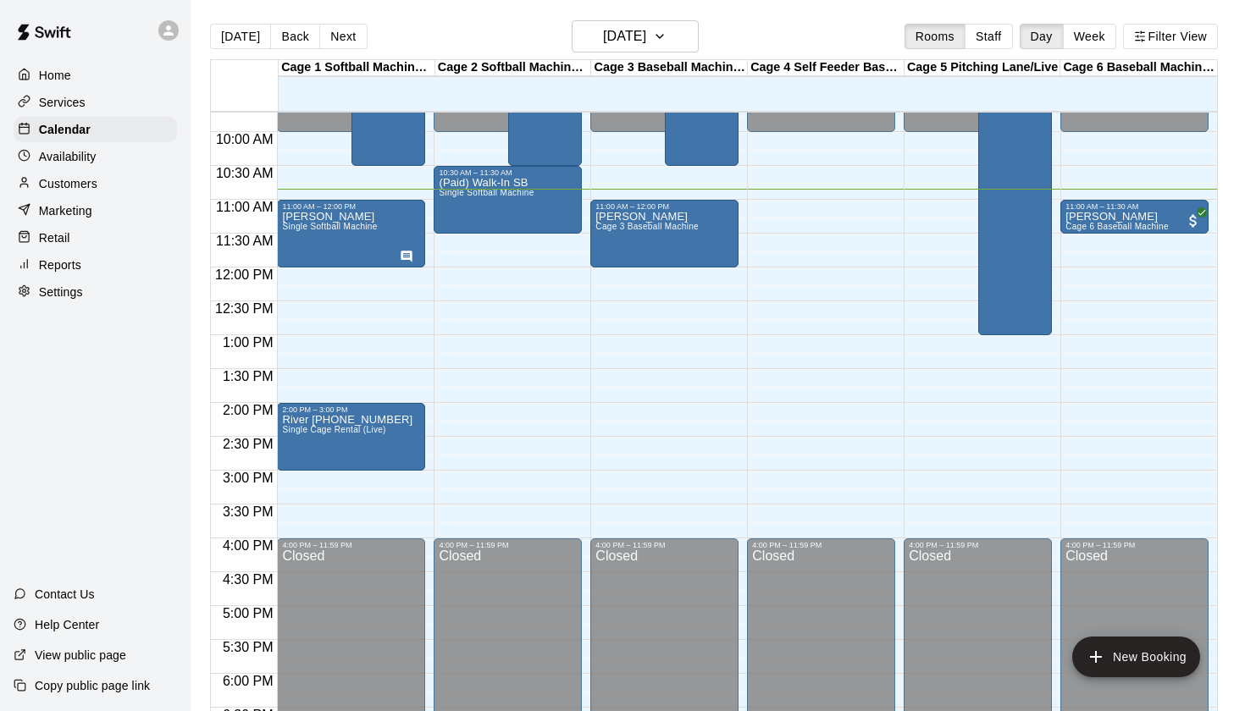
scroll to position [655, 0]
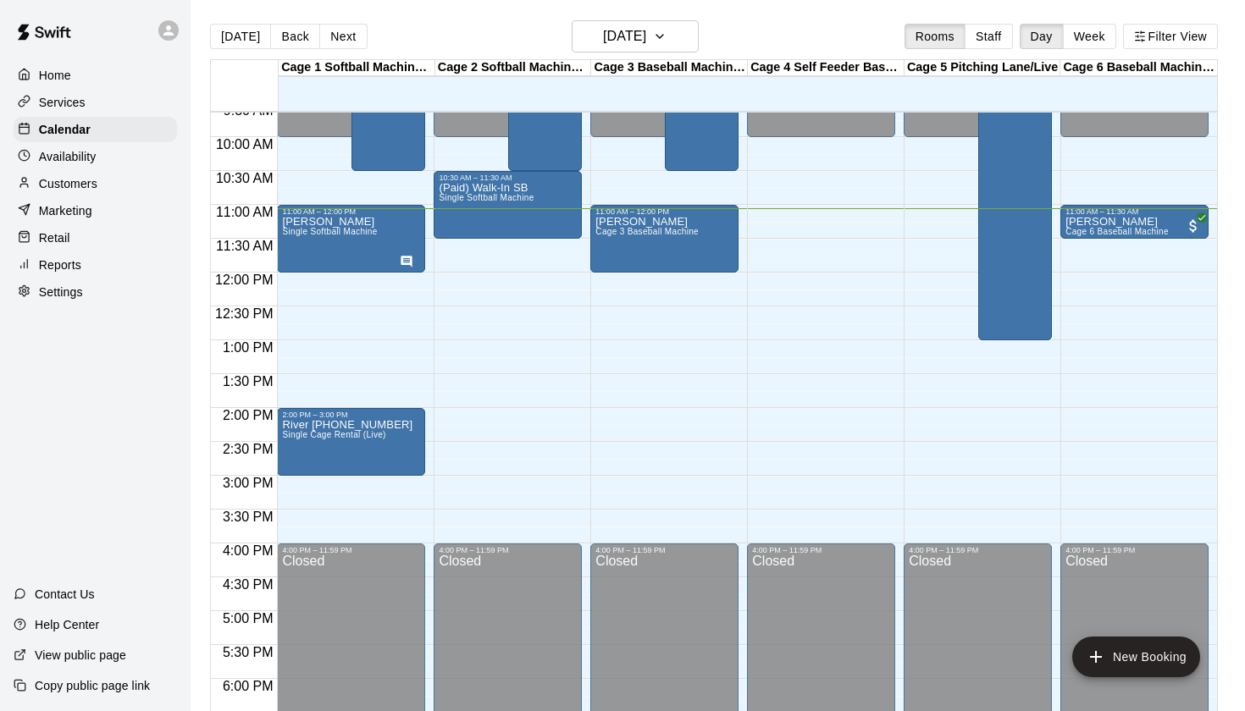
scroll to position [638, 0]
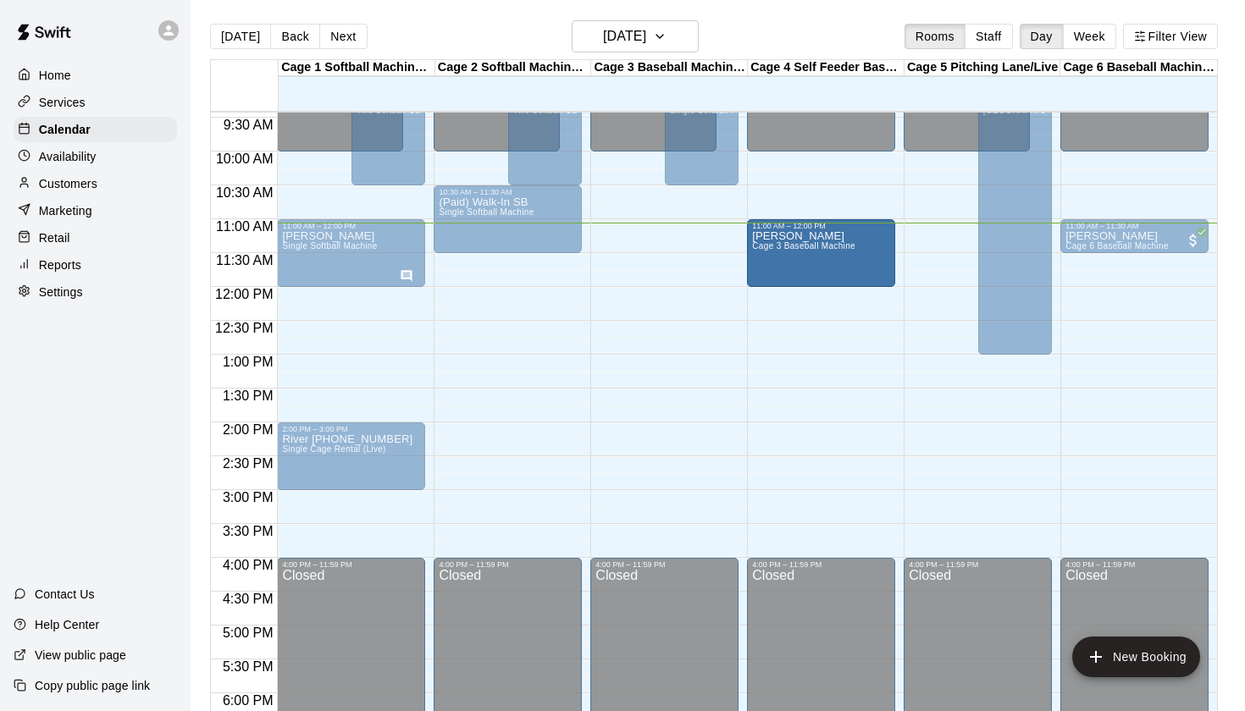
drag, startPoint x: 663, startPoint y: 259, endPoint x: 791, endPoint y: 271, distance: 128.4
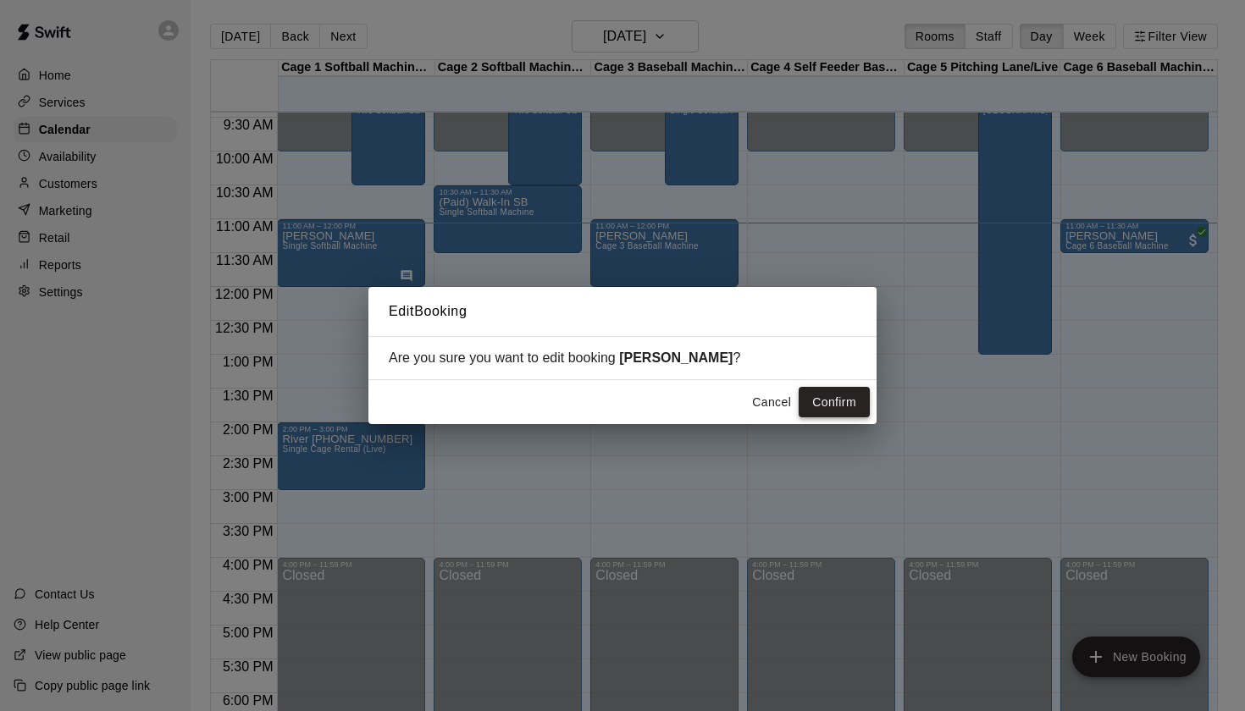
click at [851, 406] on button "Confirm" at bounding box center [834, 402] width 71 height 31
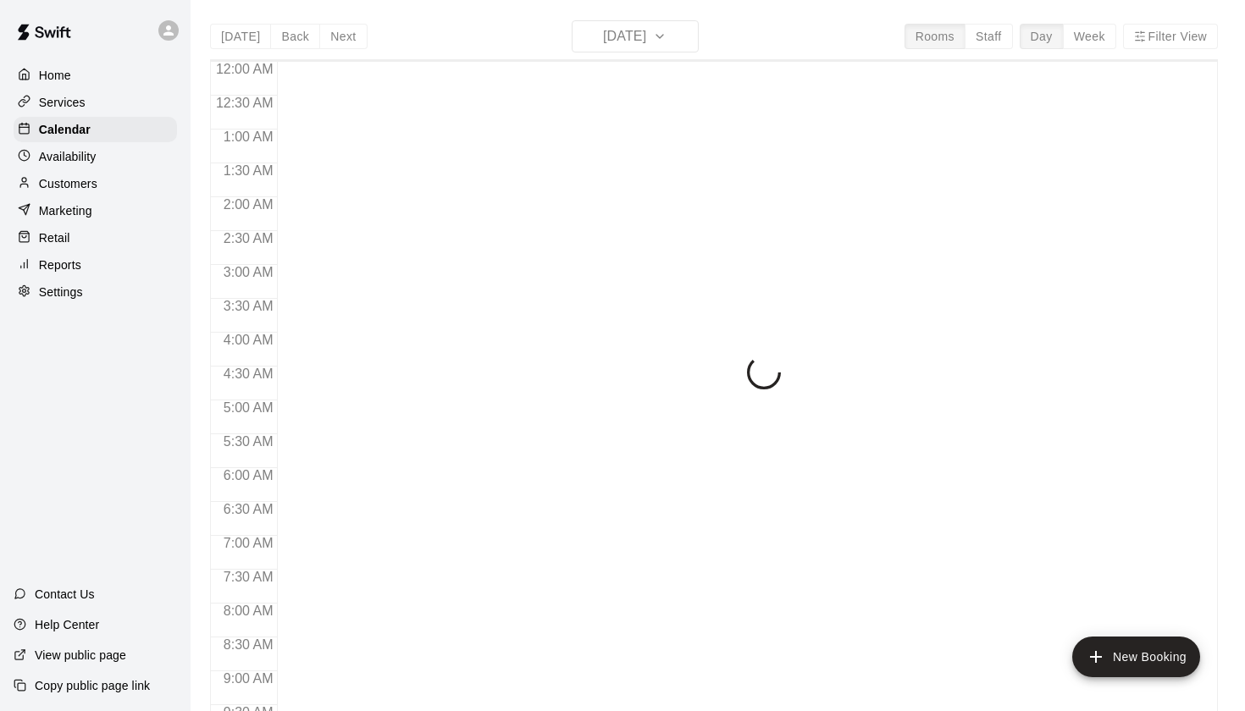
scroll to position [756, 0]
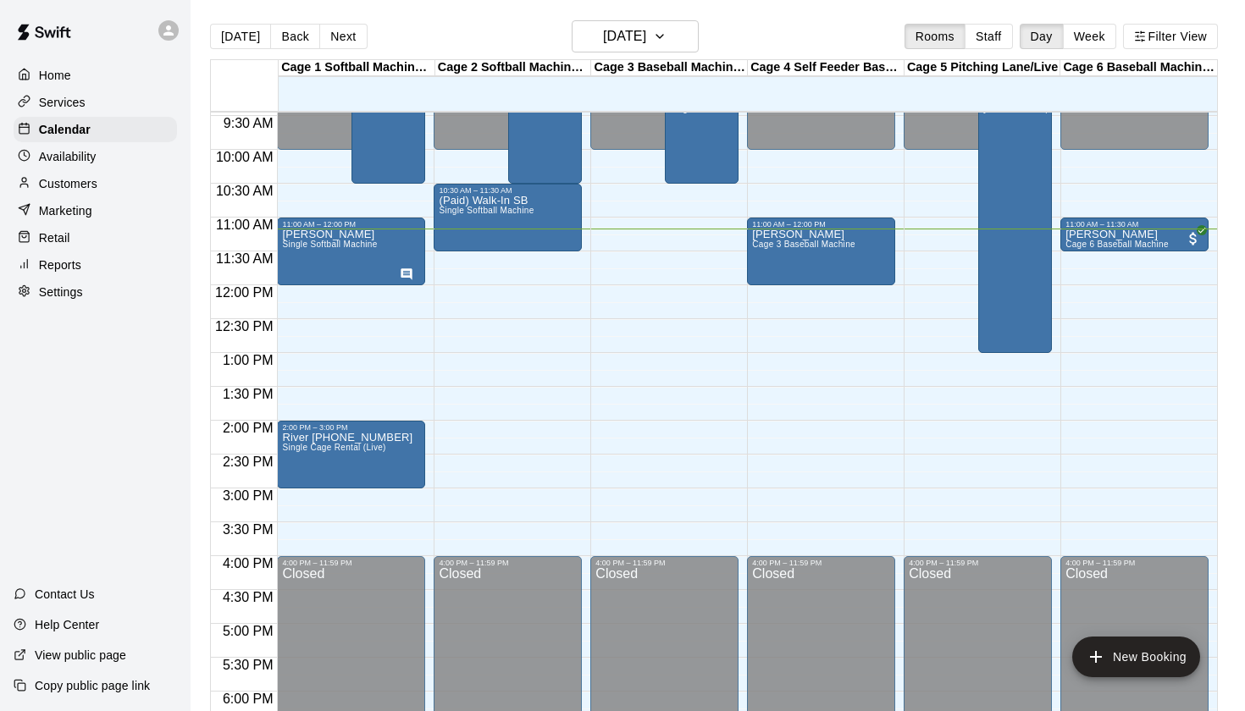
scroll to position [634, 0]
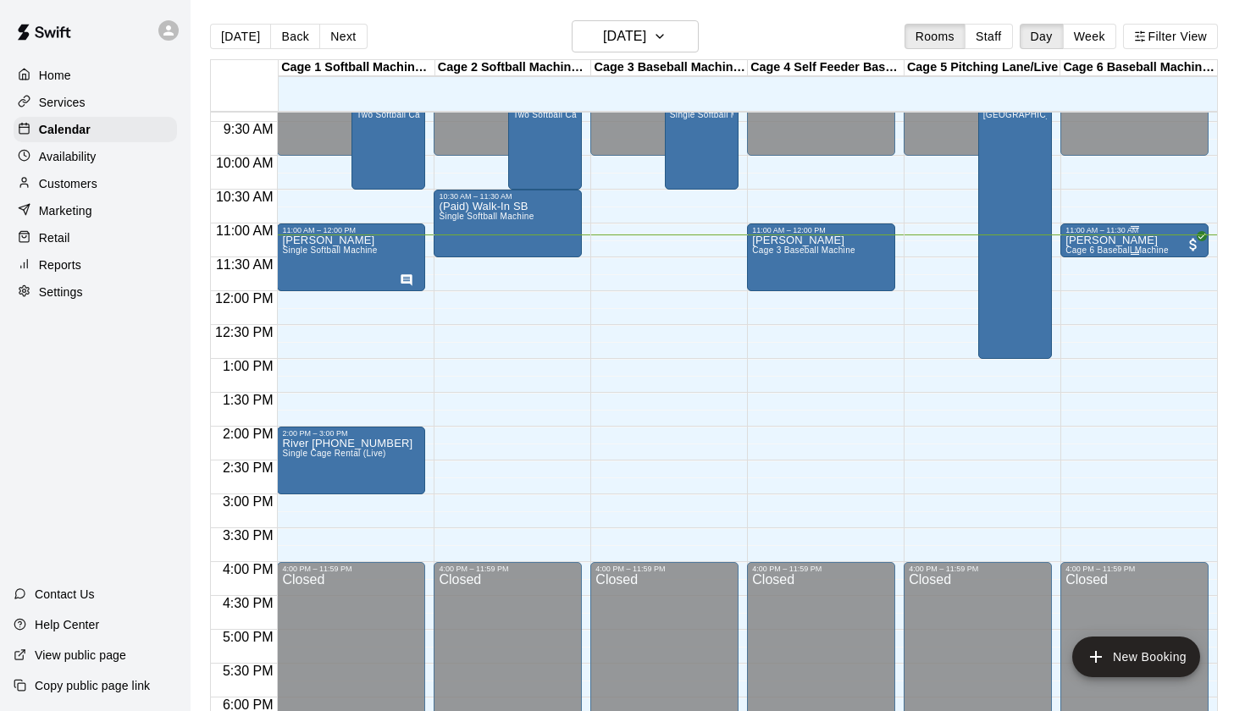
click at [1140, 247] on span "Cage 6 Baseball Machine" at bounding box center [1116, 250] width 103 height 9
click at [1109, 232] on div at bounding box center [622, 355] width 1245 height 711
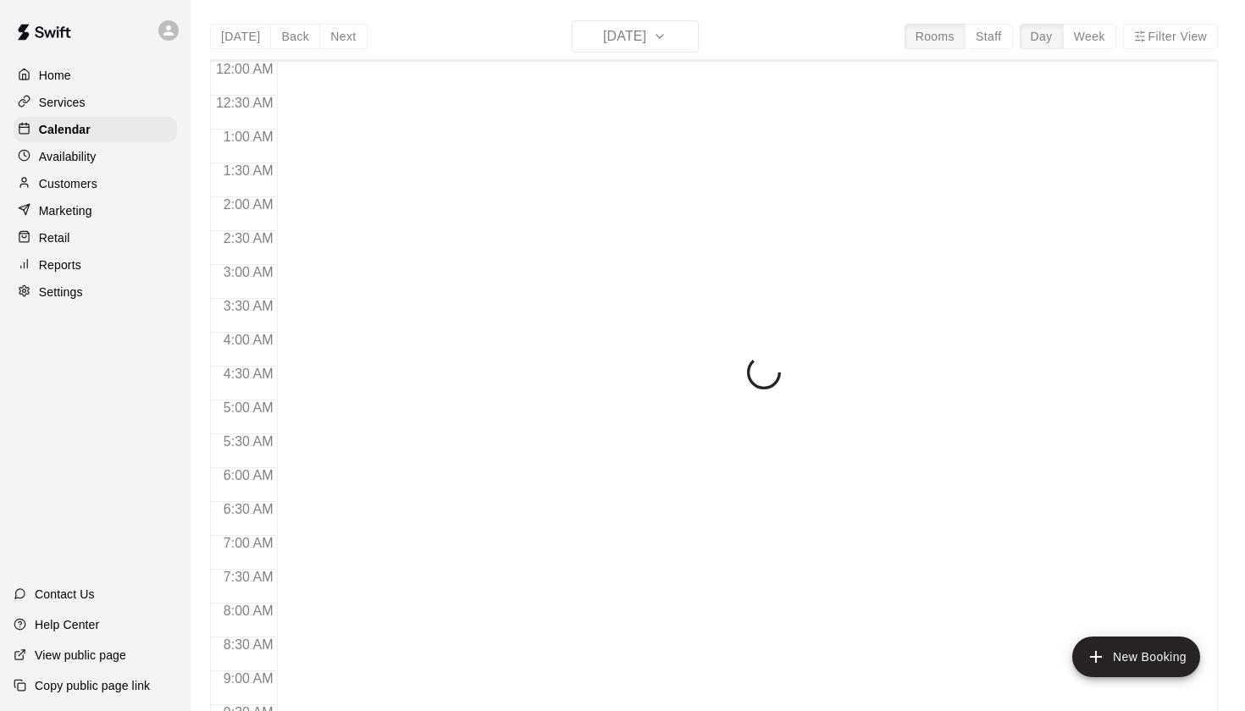
scroll to position [756, 0]
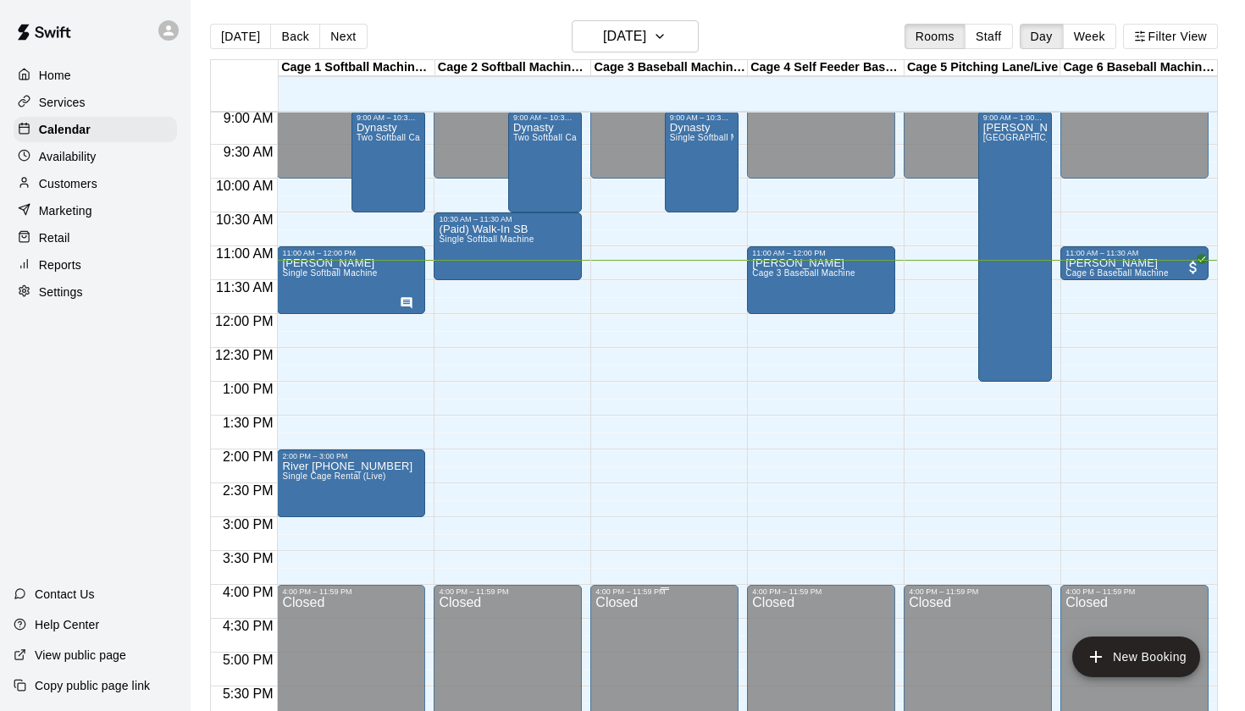
scroll to position [594, 0]
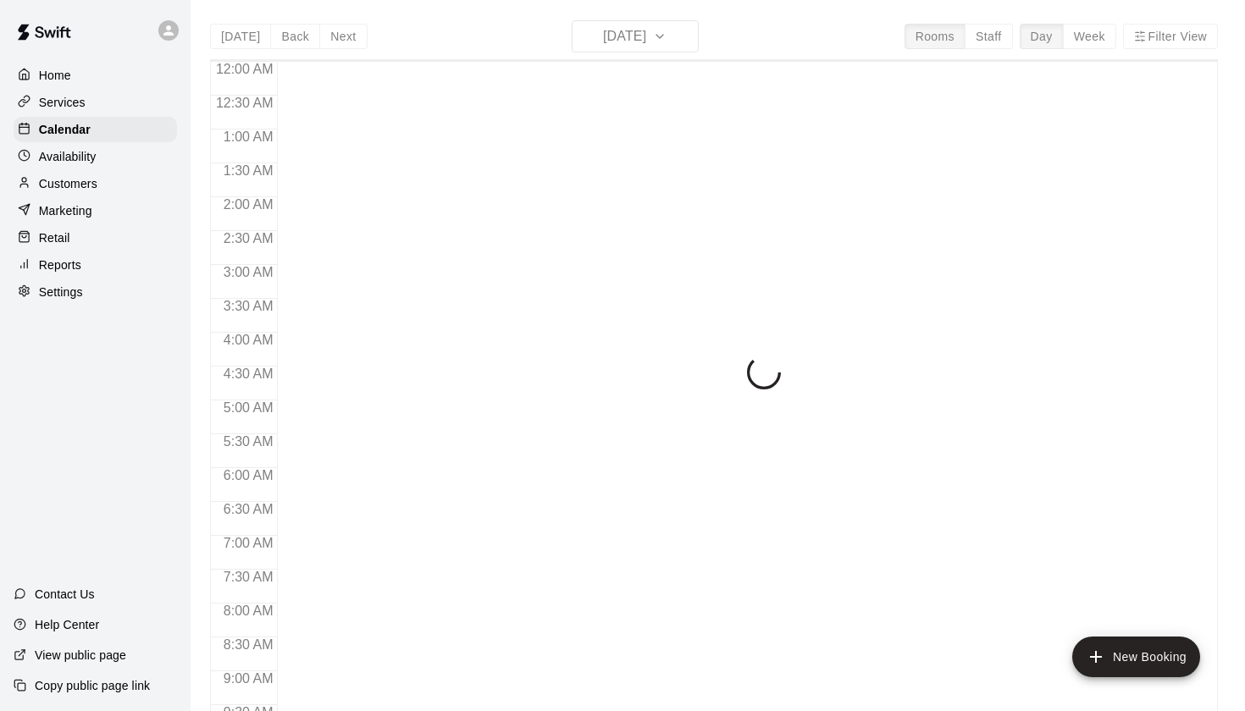
scroll to position [760, 0]
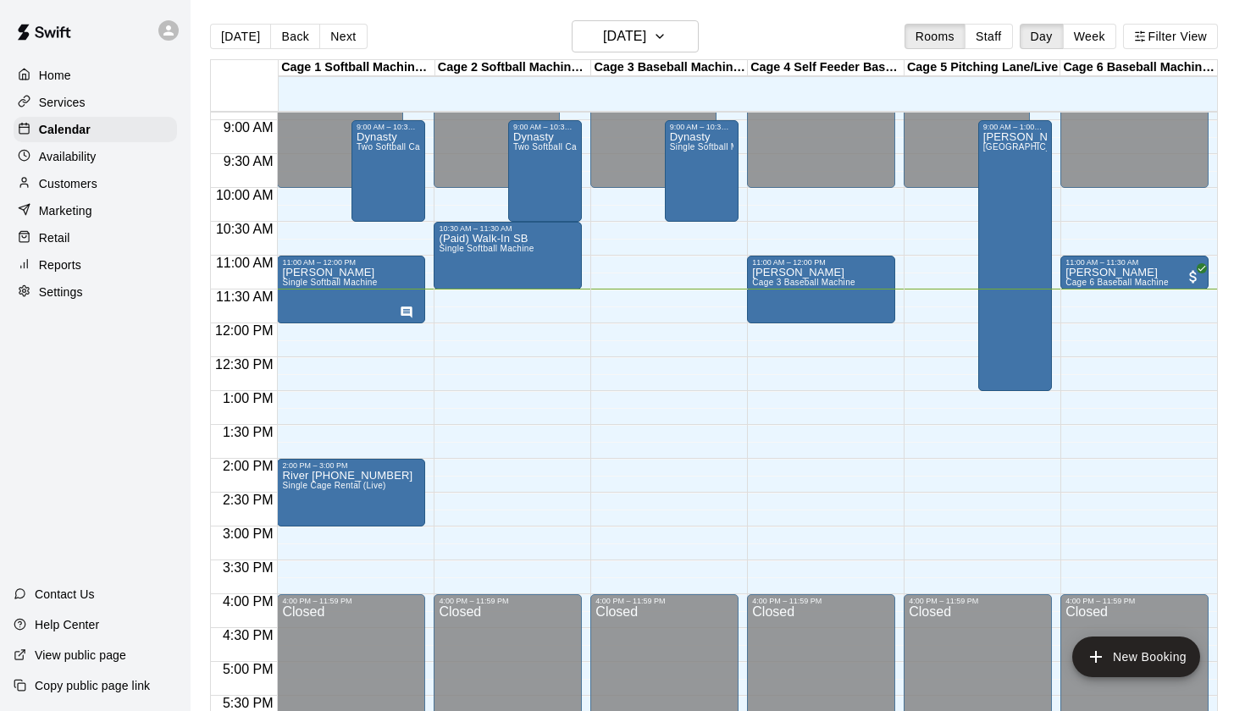
scroll to position [599, 0]
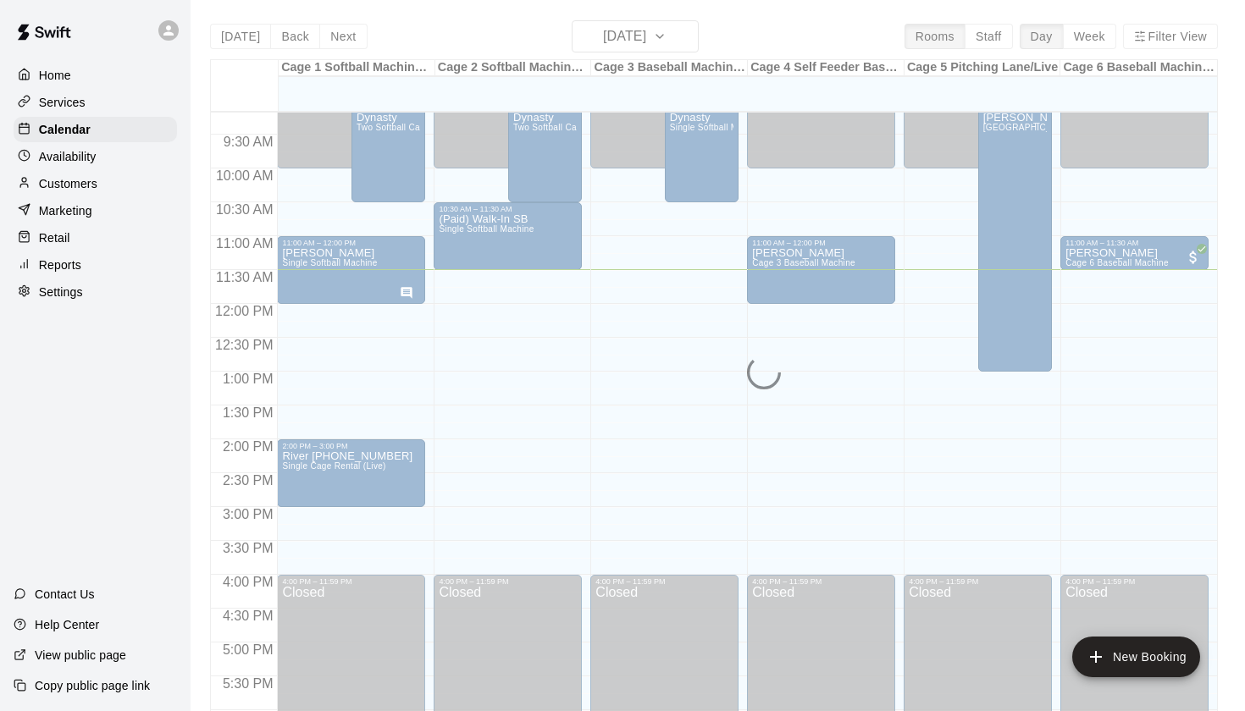
scroll to position [590, 0]
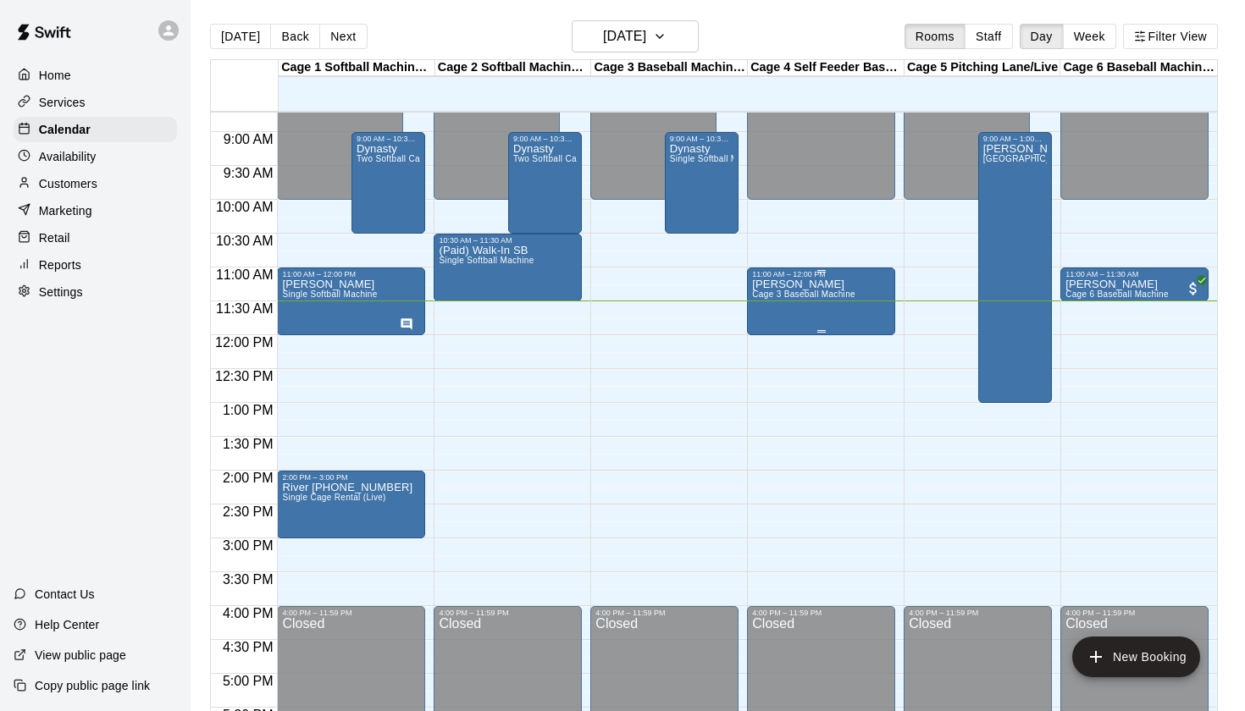
click at [831, 288] on div "Nathan Cage 3 Baseball Machine" at bounding box center [803, 634] width 103 height 711
click at [777, 291] on icon "edit" at bounding box center [770, 297] width 20 height 20
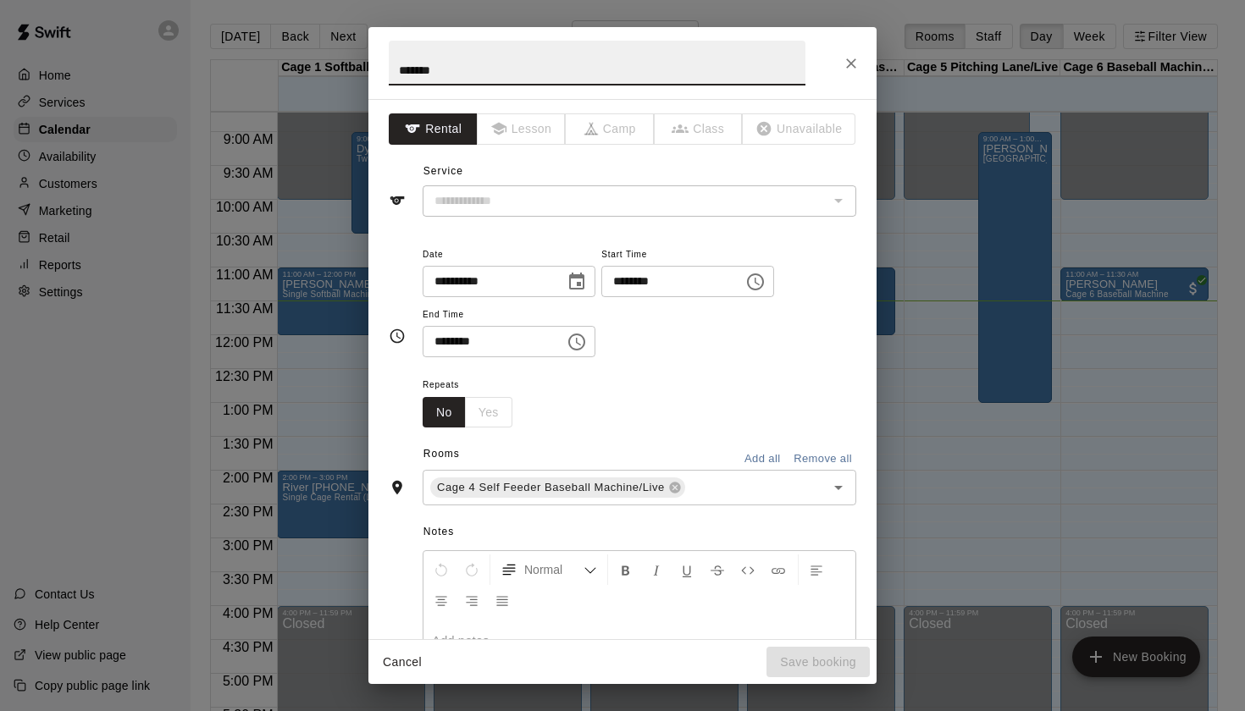
type input "**********"
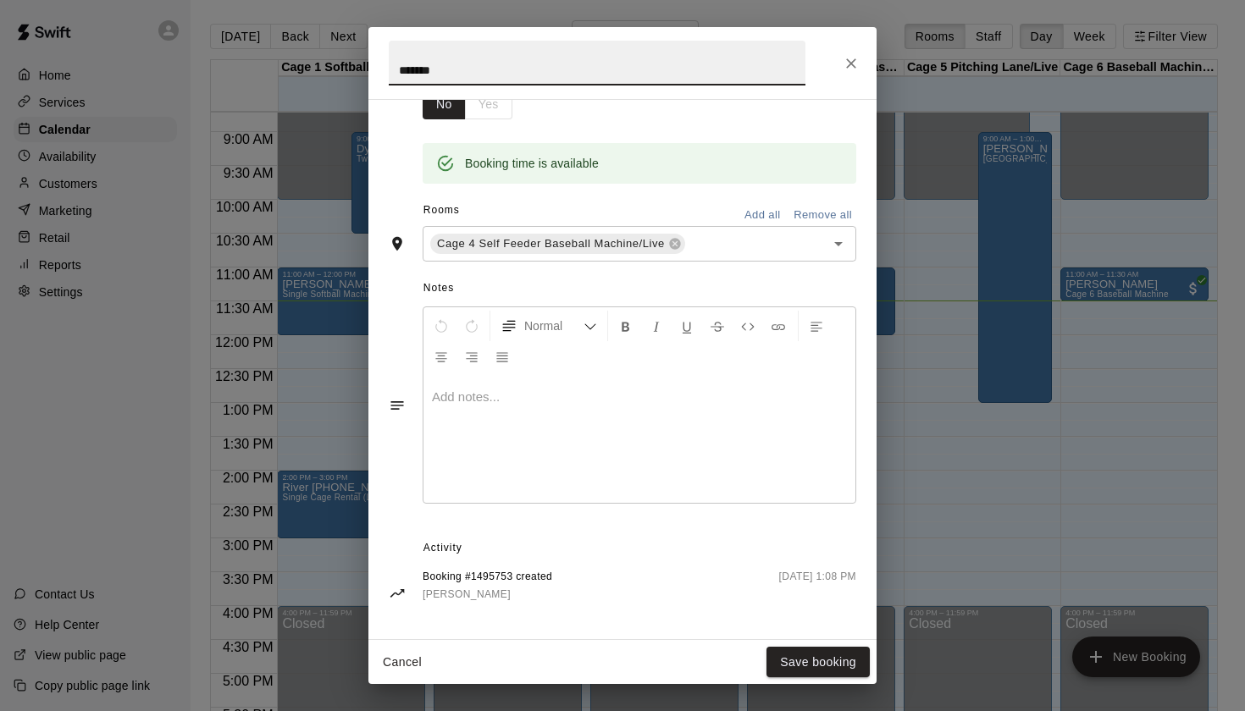
scroll to position [307, 0]
click at [848, 62] on icon "Close" at bounding box center [851, 63] width 17 height 17
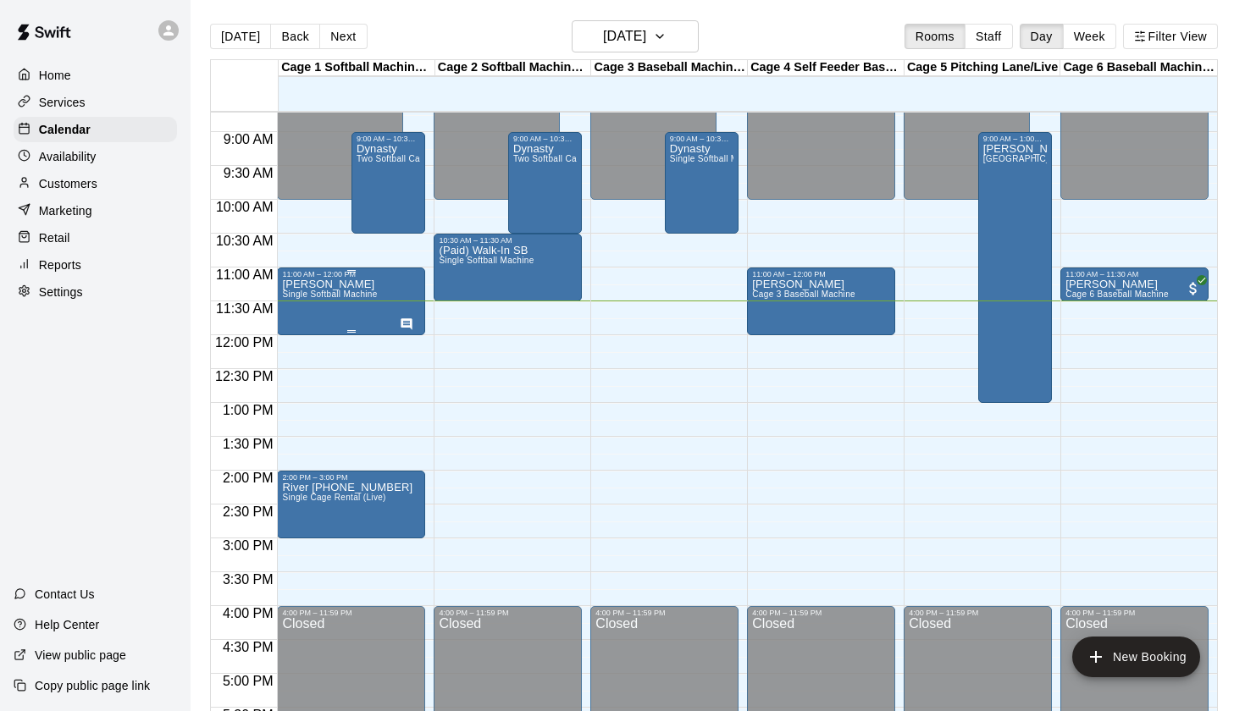
click at [343, 302] on div "[PERSON_NAME] Single Softball Machine" at bounding box center [329, 634] width 95 height 711
click at [303, 298] on icon "edit" at bounding box center [300, 297] width 20 height 20
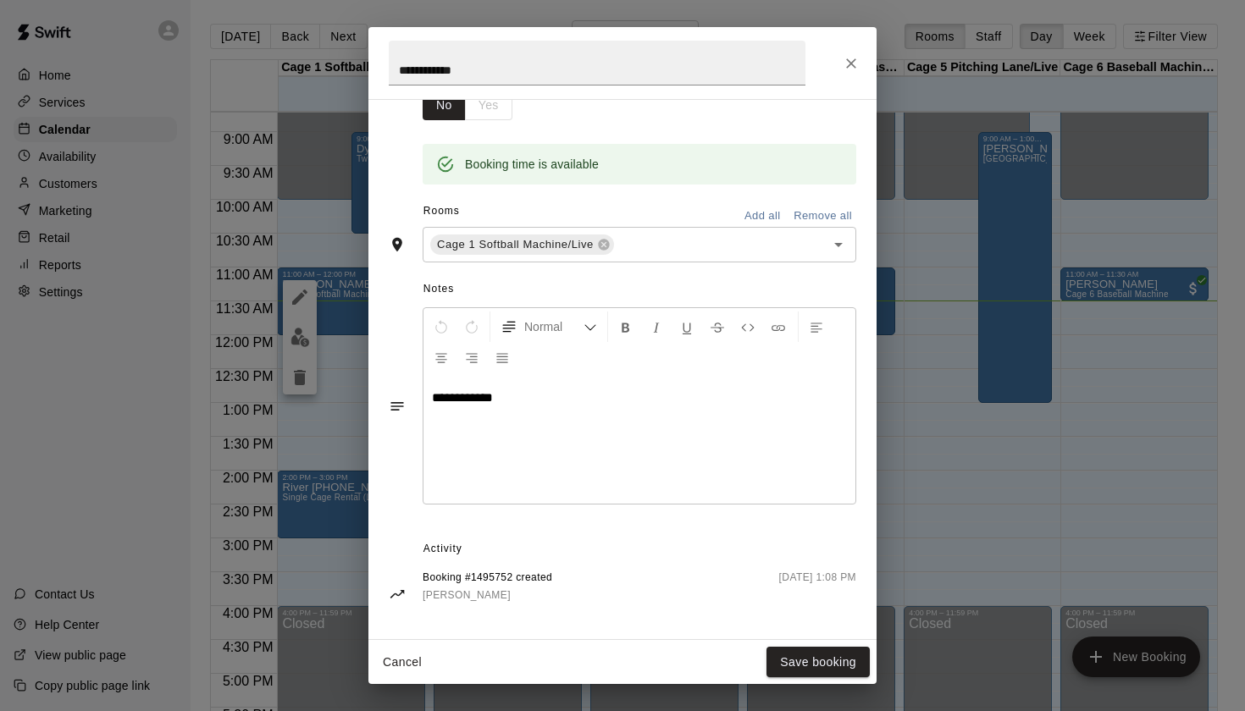
click at [847, 60] on icon "Close" at bounding box center [851, 63] width 17 height 17
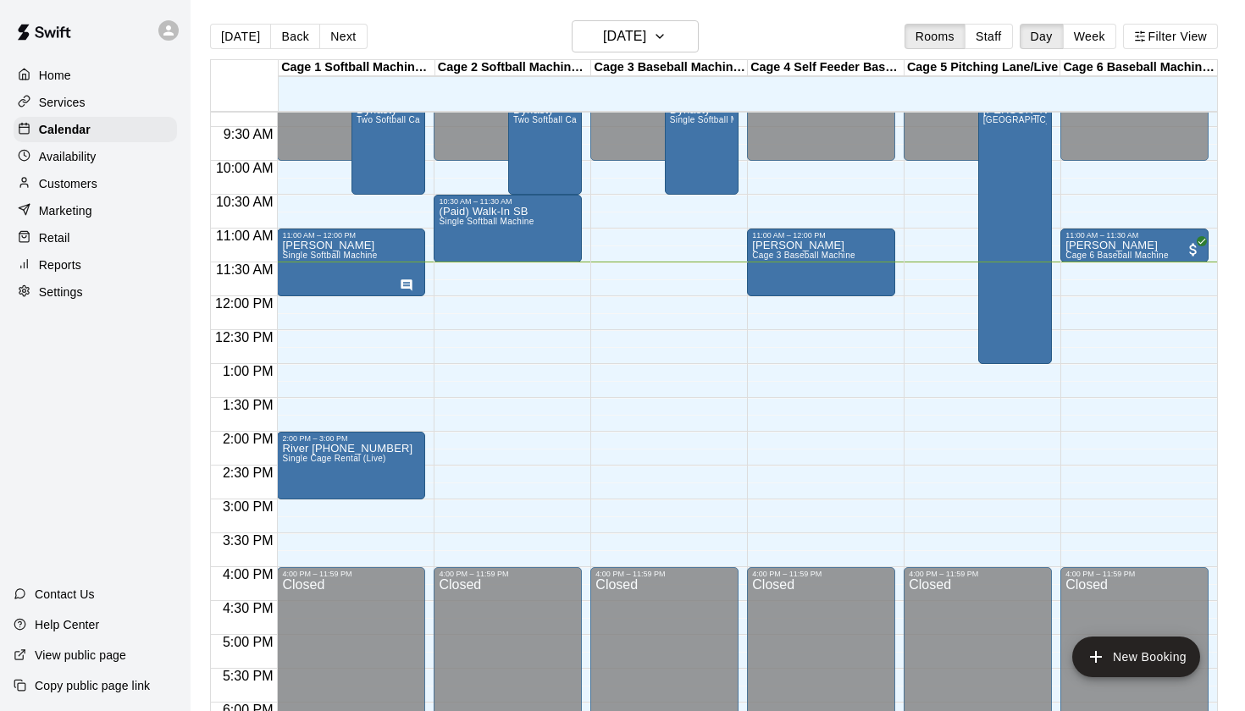
scroll to position [556, 0]
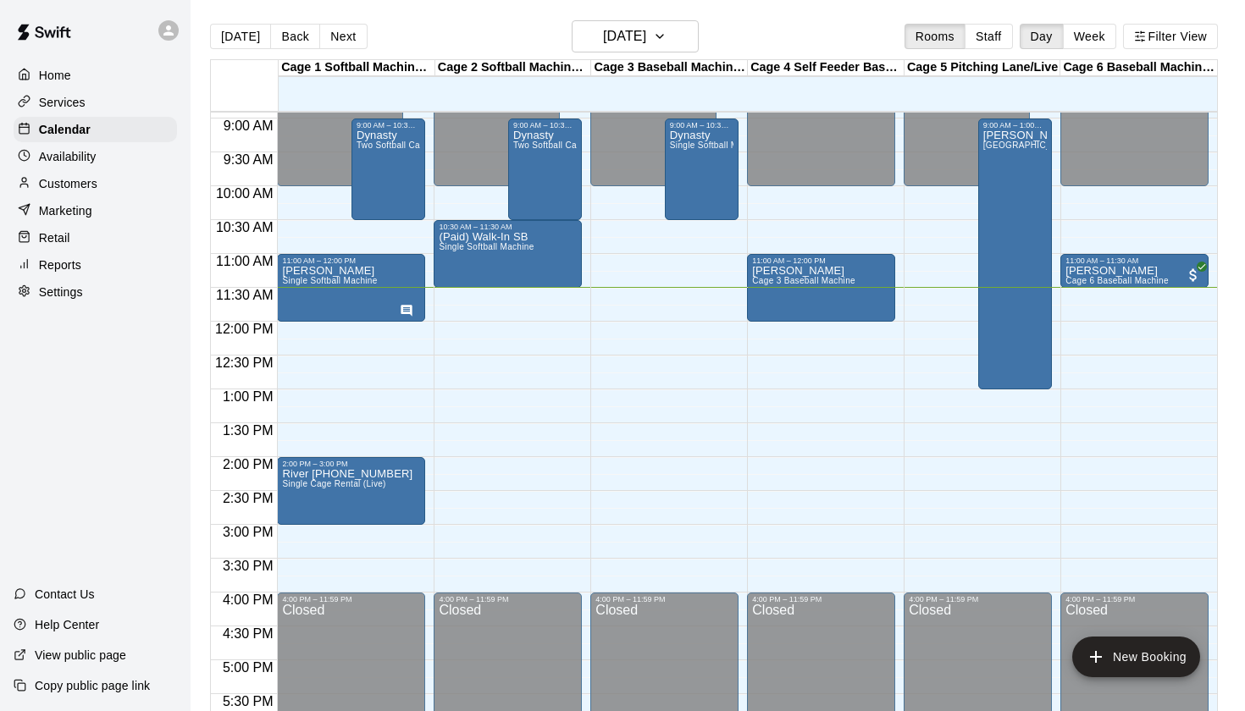
scroll to position [594, 0]
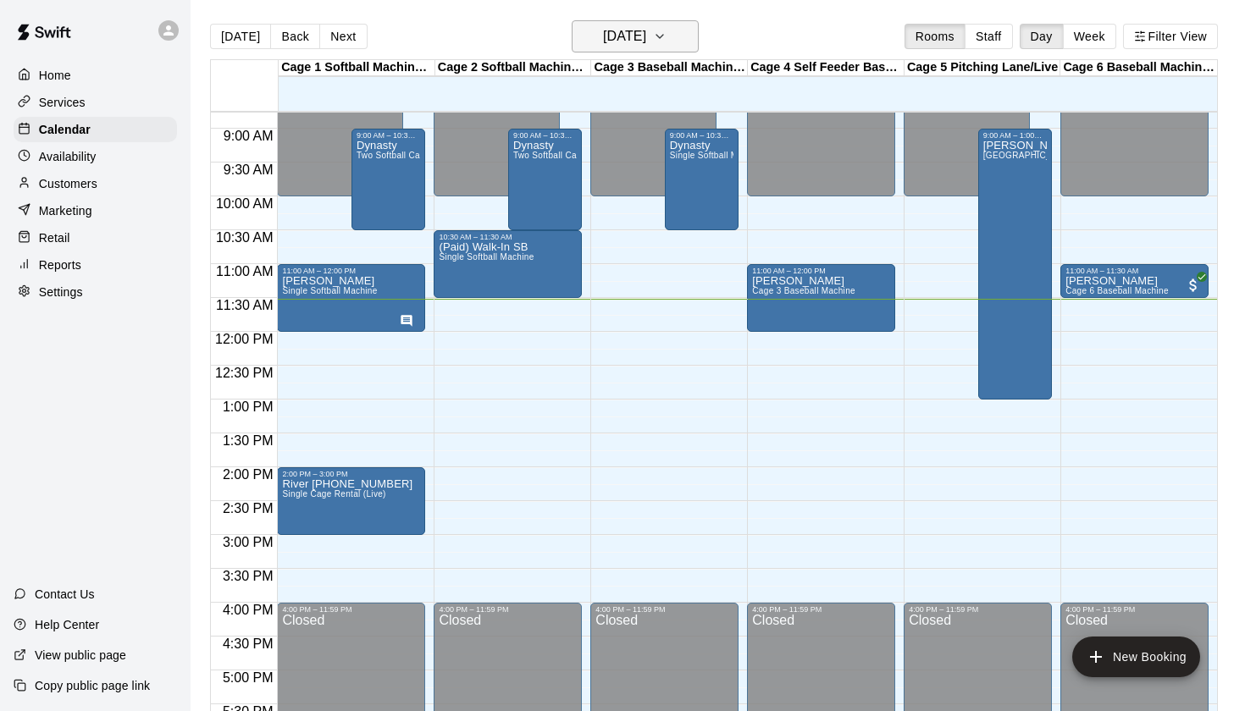
click at [666, 36] on icon "button" at bounding box center [660, 36] width 14 height 20
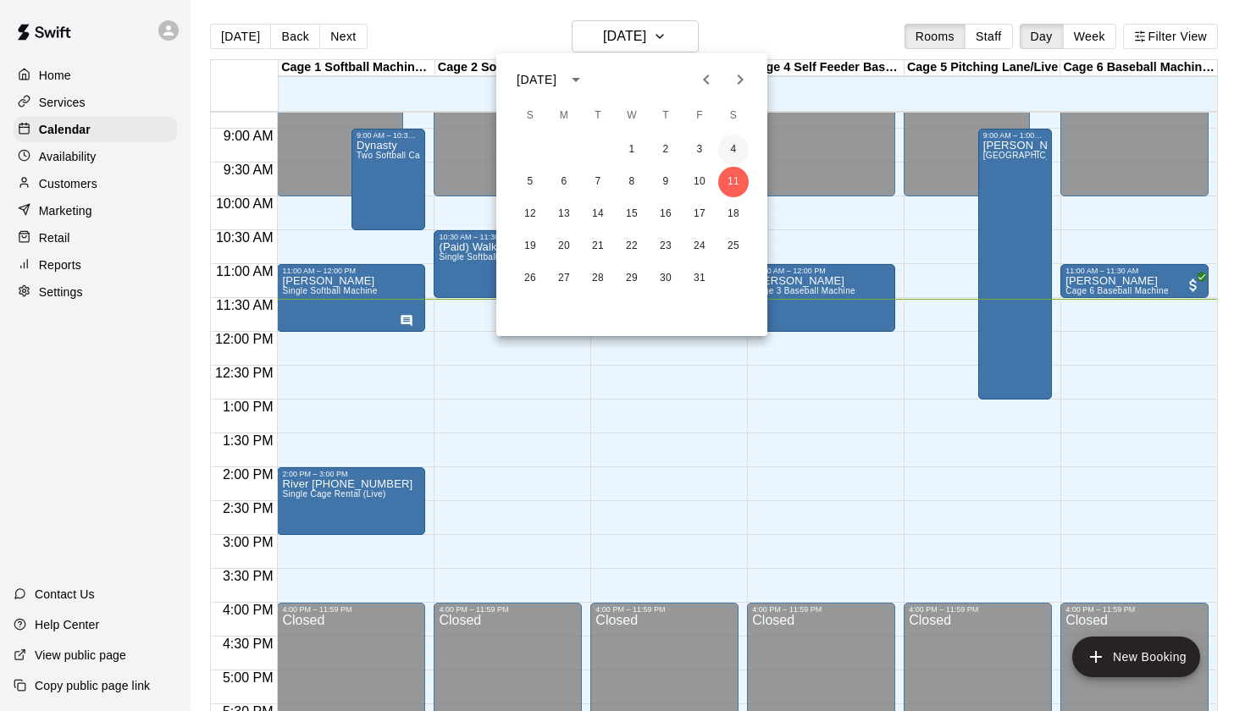
click at [732, 161] on button "4" at bounding box center [733, 150] width 30 height 30
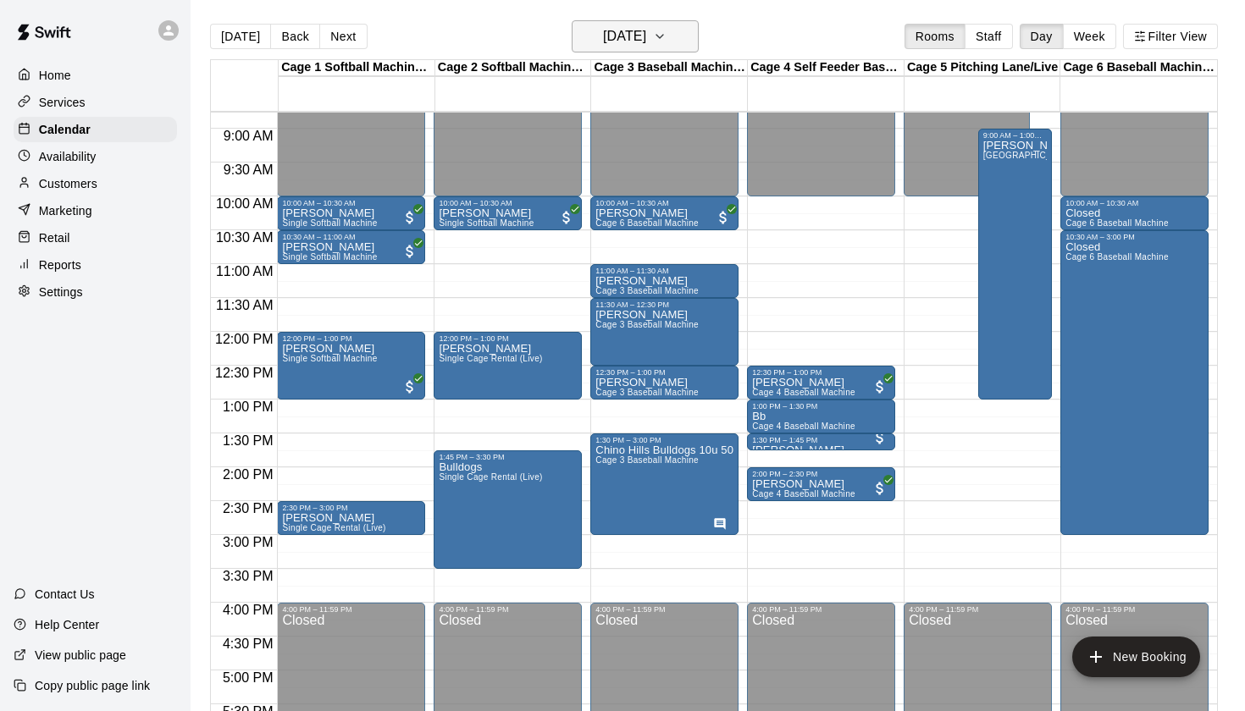
click at [676, 37] on button "Saturday Oct 04" at bounding box center [635, 36] width 127 height 32
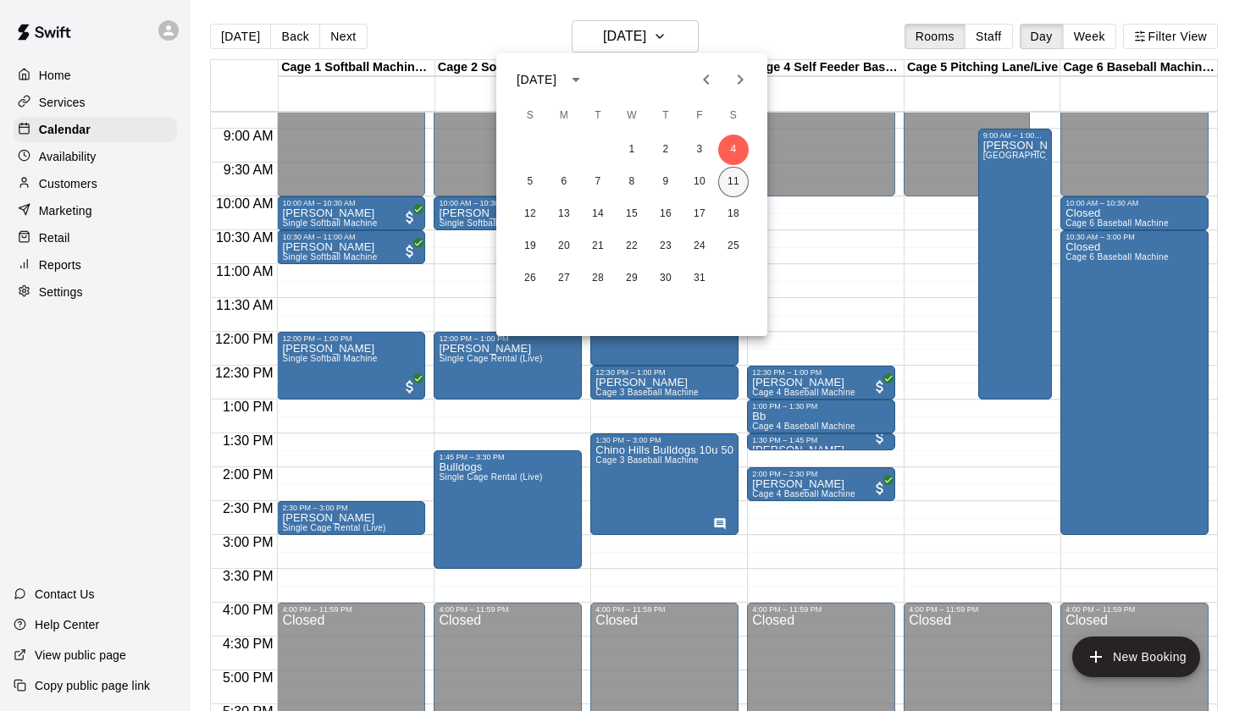
click at [732, 182] on button "11" at bounding box center [733, 182] width 30 height 30
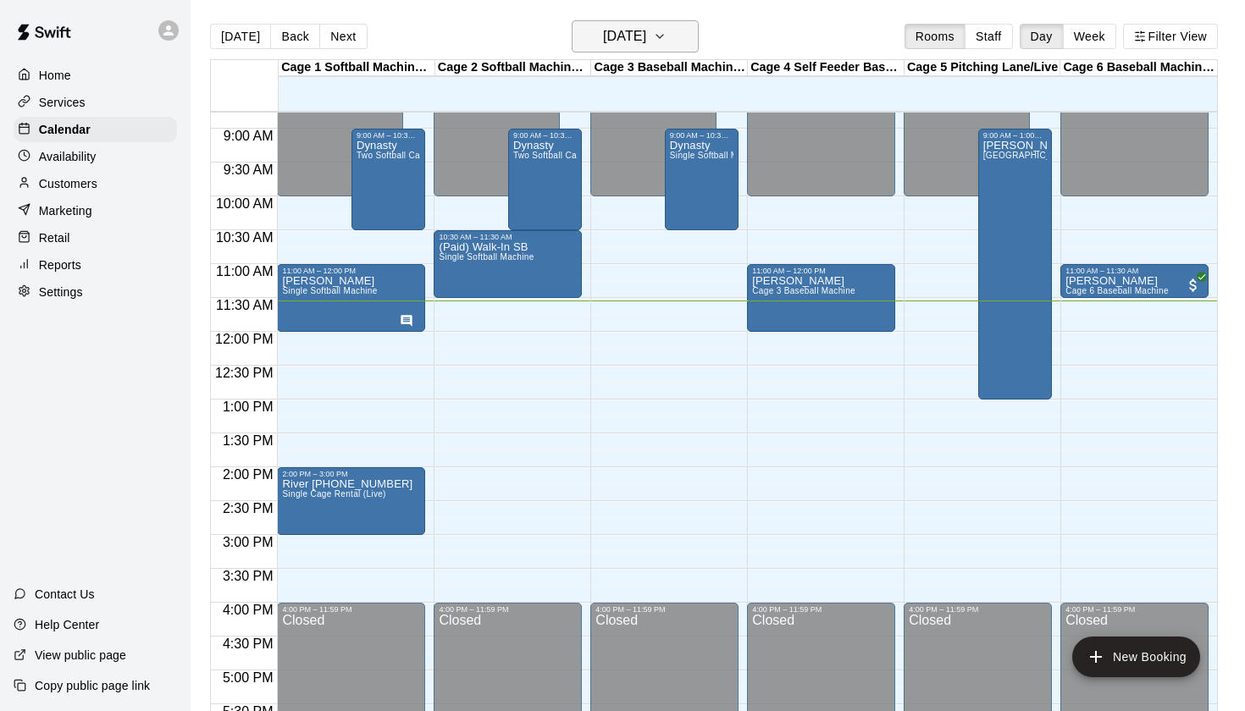
click at [666, 40] on icon "button" at bounding box center [660, 36] width 14 height 20
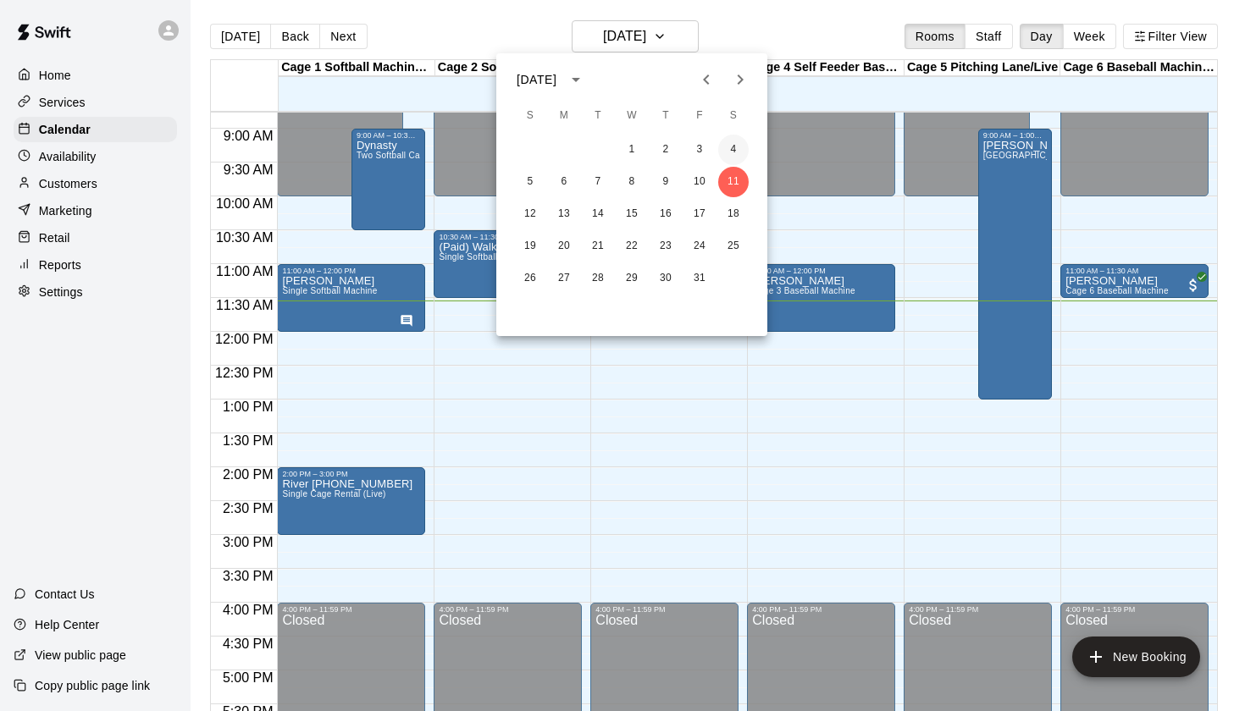
click at [731, 148] on button "4" at bounding box center [733, 150] width 30 height 30
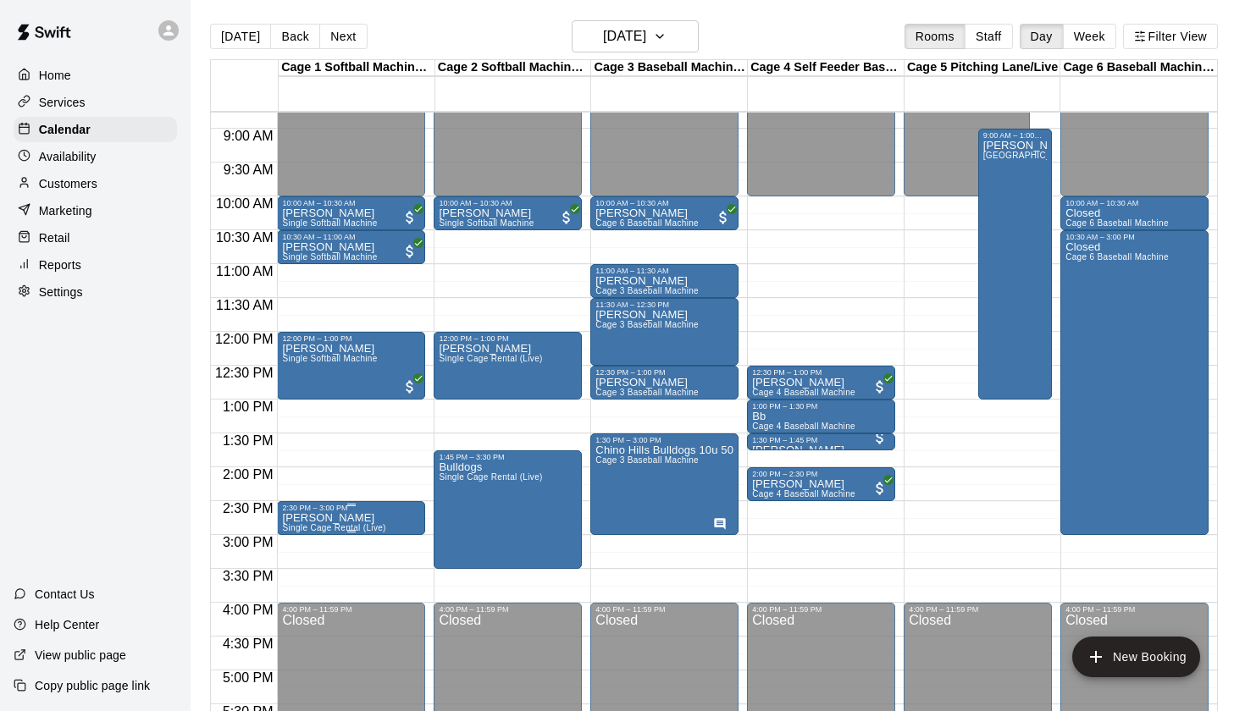
click at [297, 534] on icon "edit" at bounding box center [299, 530] width 15 height 15
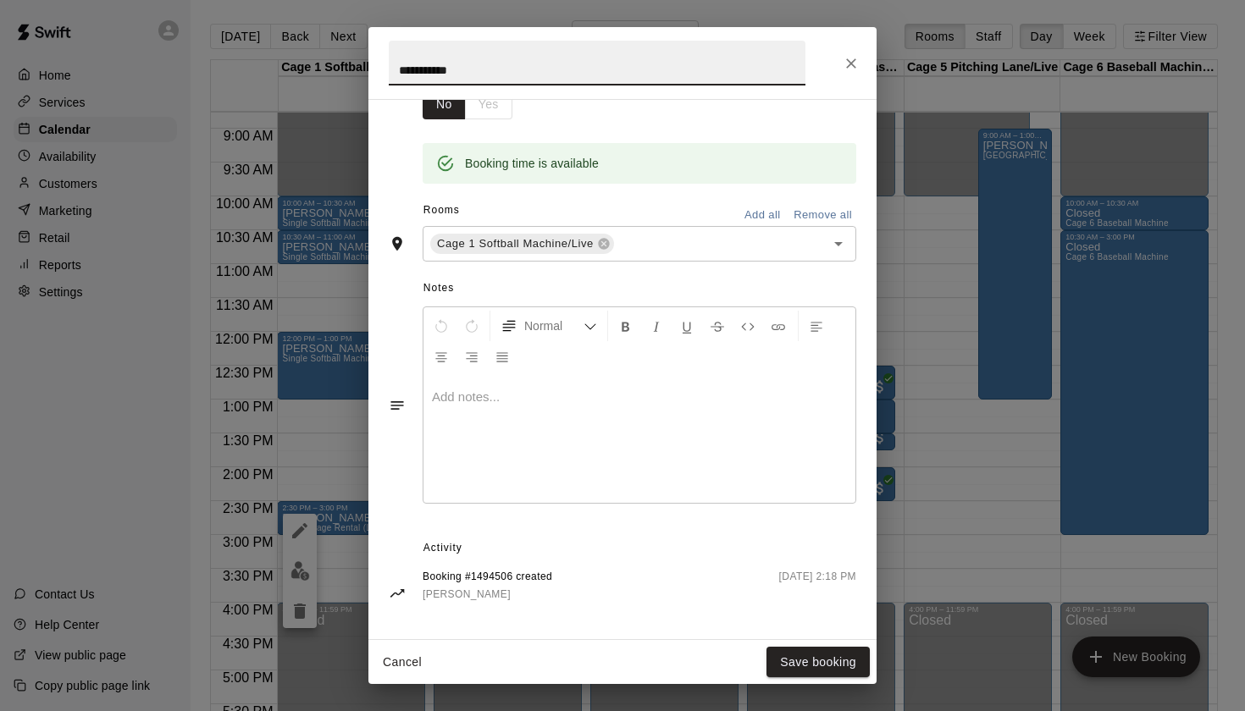
scroll to position [307, 0]
click at [857, 64] on icon "Close" at bounding box center [851, 63] width 17 height 17
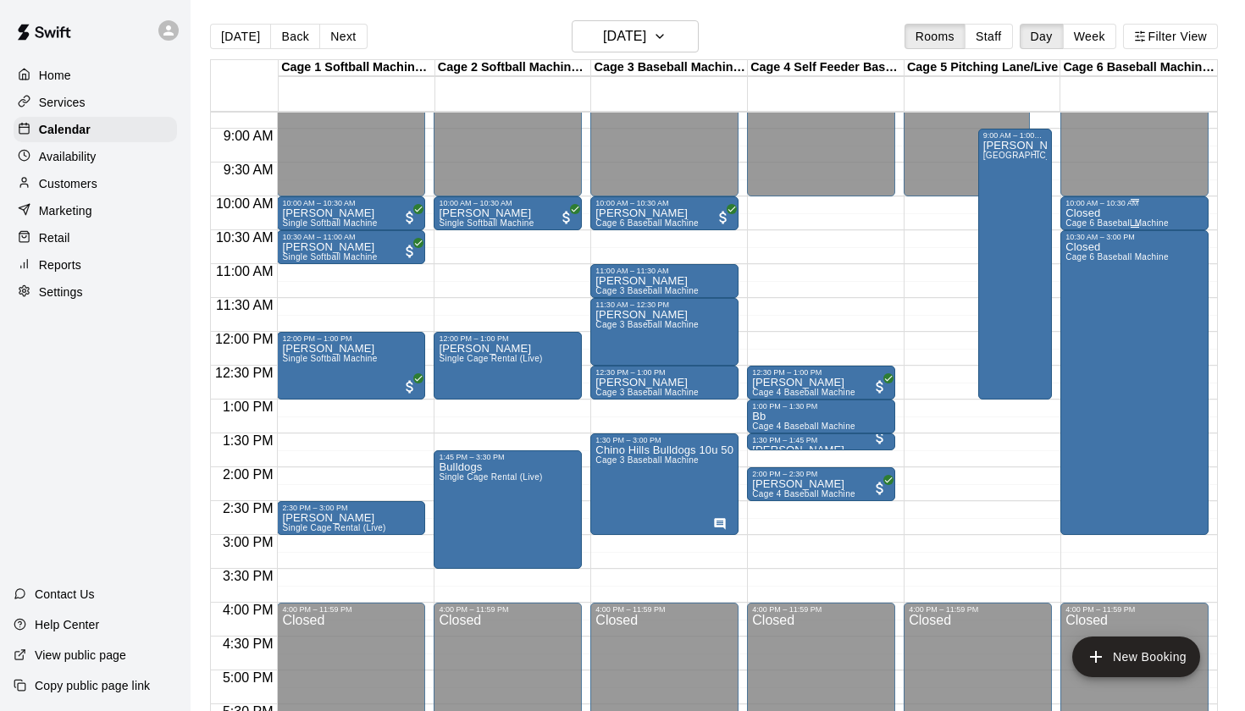
click at [1108, 213] on div "Closed Cage 6 Baseball Machine" at bounding box center [1116, 562] width 103 height 711
click at [1081, 219] on icon "edit" at bounding box center [1082, 226] width 20 height 20
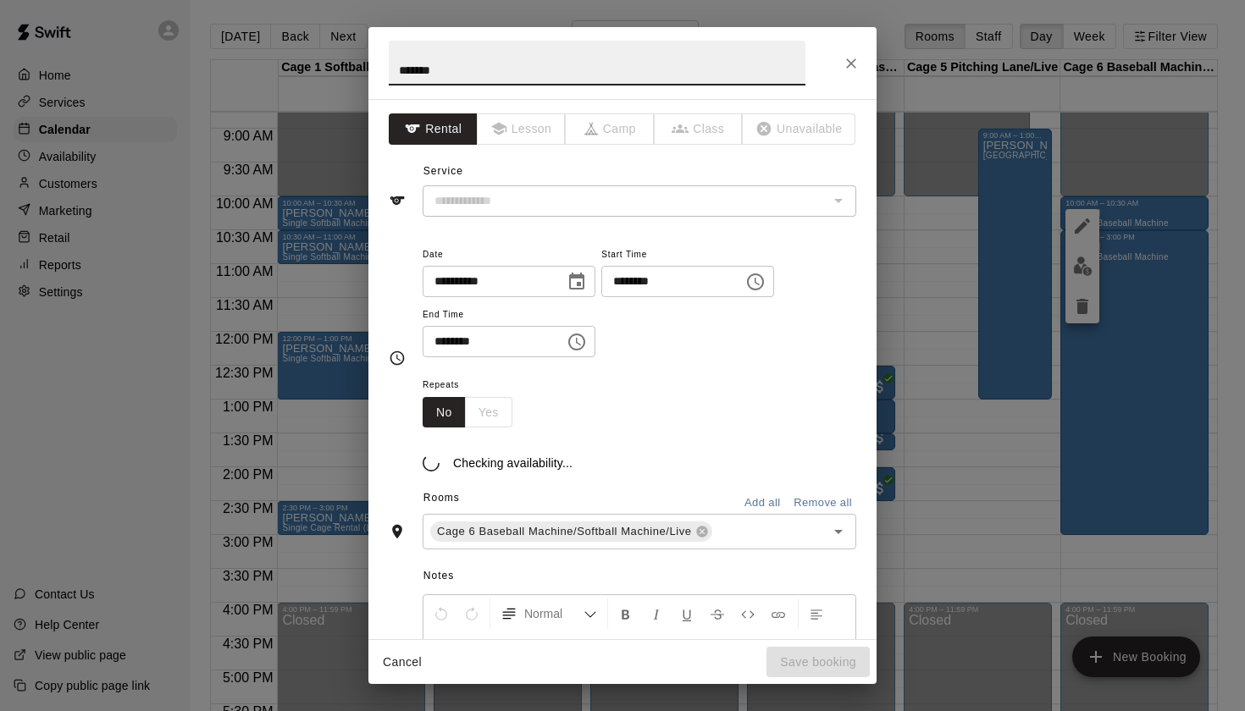
type input "**********"
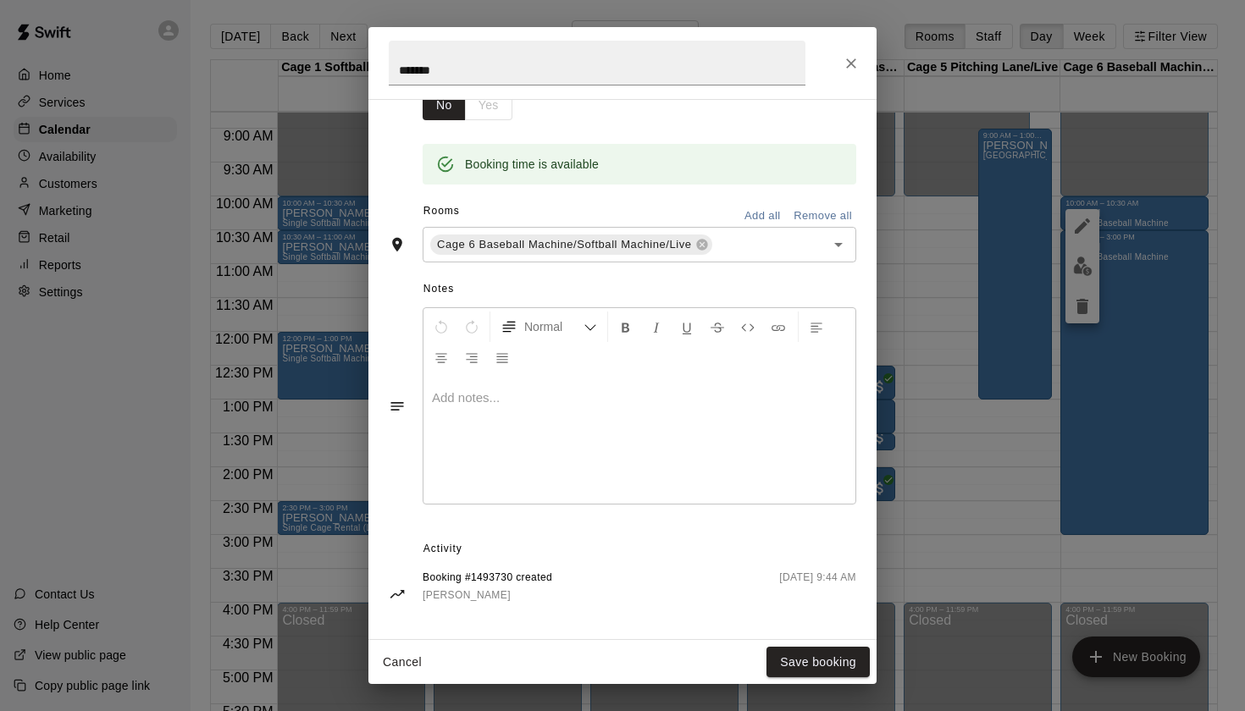
click at [848, 79] on div "******" at bounding box center [622, 63] width 508 height 72
click at [848, 73] on button "Close" at bounding box center [851, 63] width 30 height 30
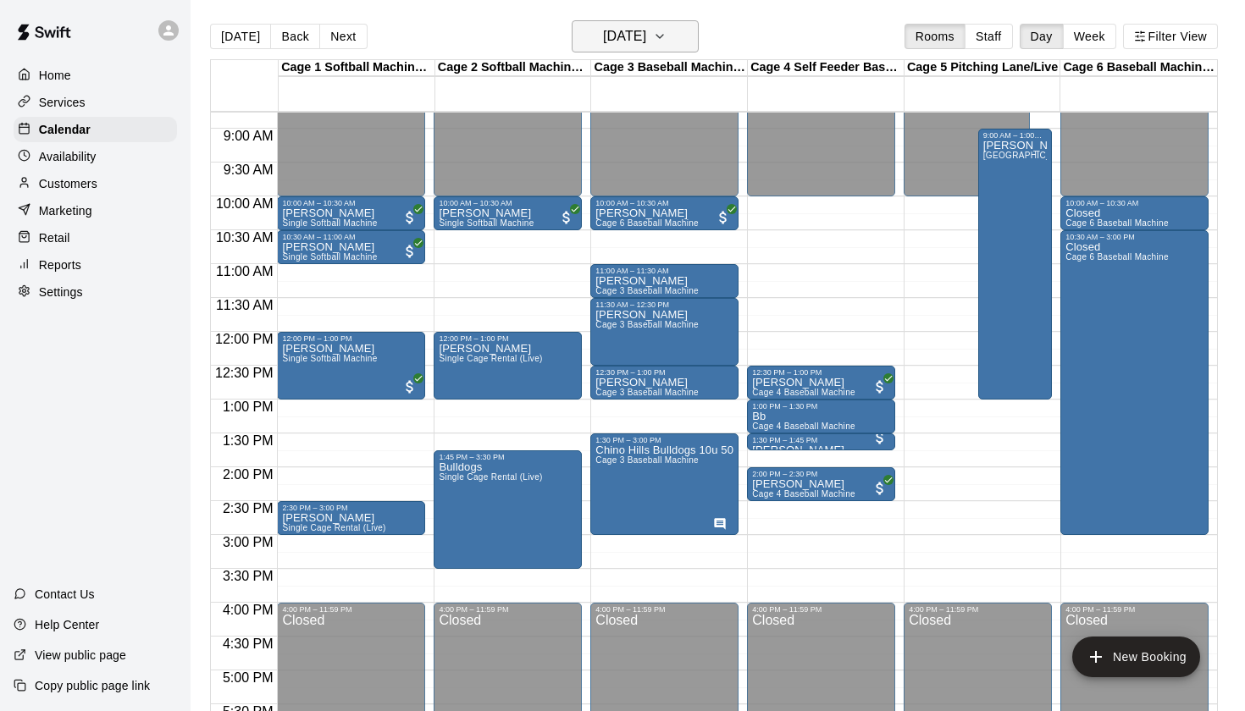
click at [652, 52] on button "Saturday Oct 04" at bounding box center [635, 36] width 127 height 32
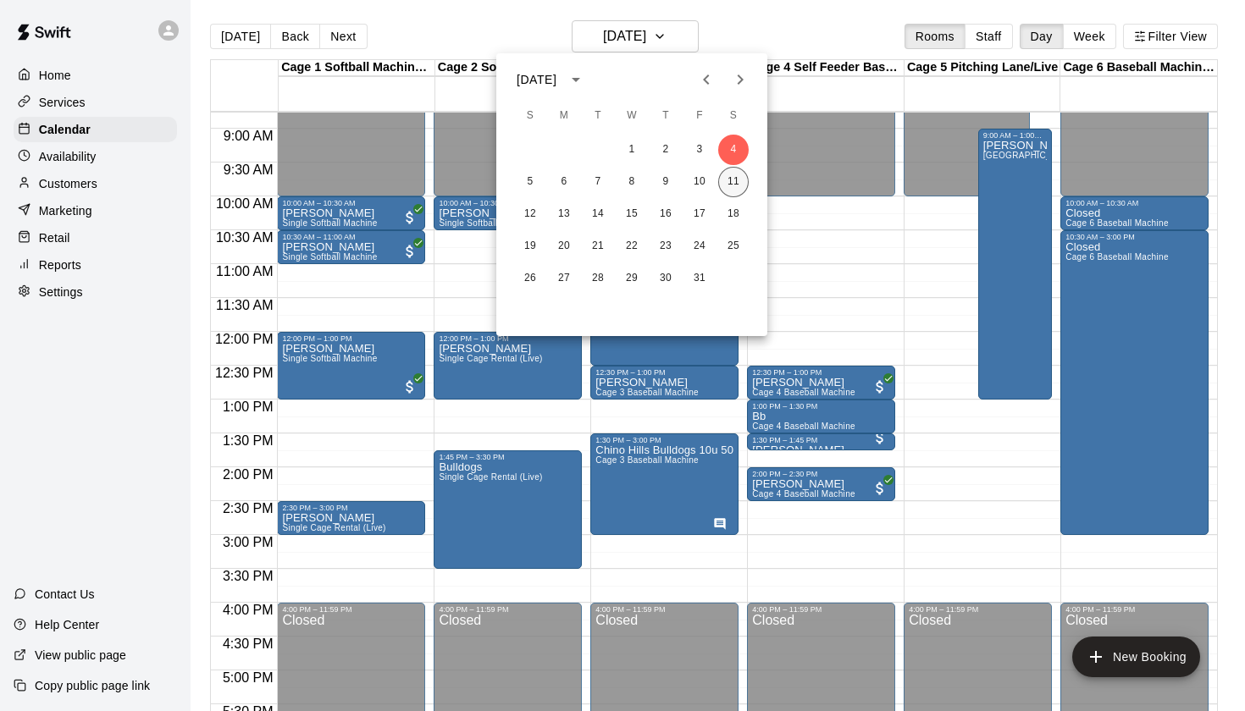
click at [724, 184] on button "11" at bounding box center [733, 182] width 30 height 30
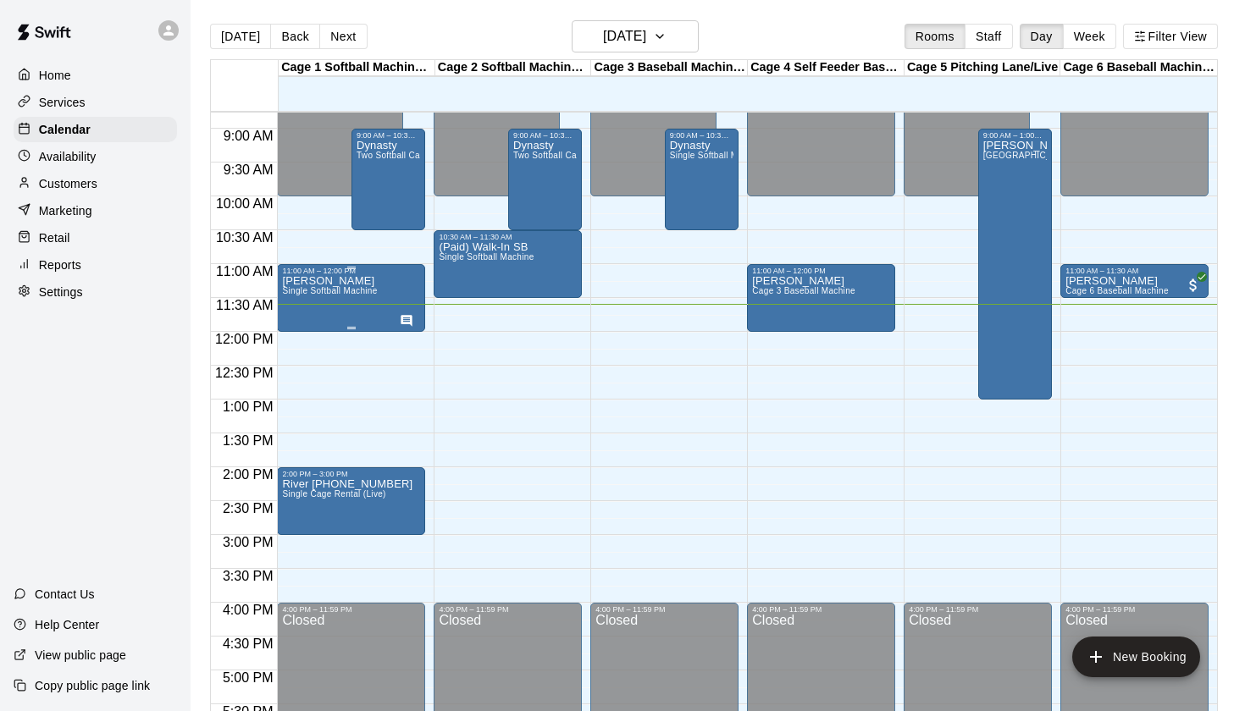
click at [355, 305] on div "Bella Marie Single Softball Machine" at bounding box center [329, 630] width 95 height 711
click at [310, 288] on button "edit" at bounding box center [300, 294] width 34 height 34
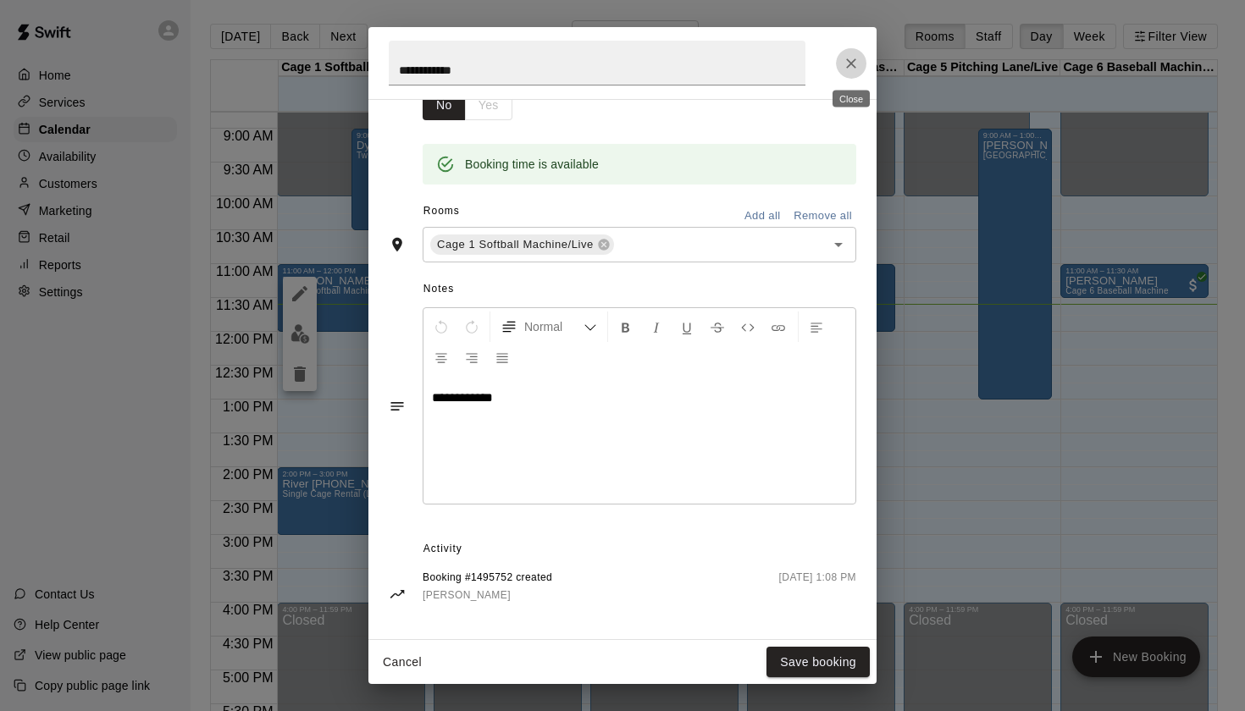
click at [854, 67] on icon "Close" at bounding box center [851, 63] width 10 height 10
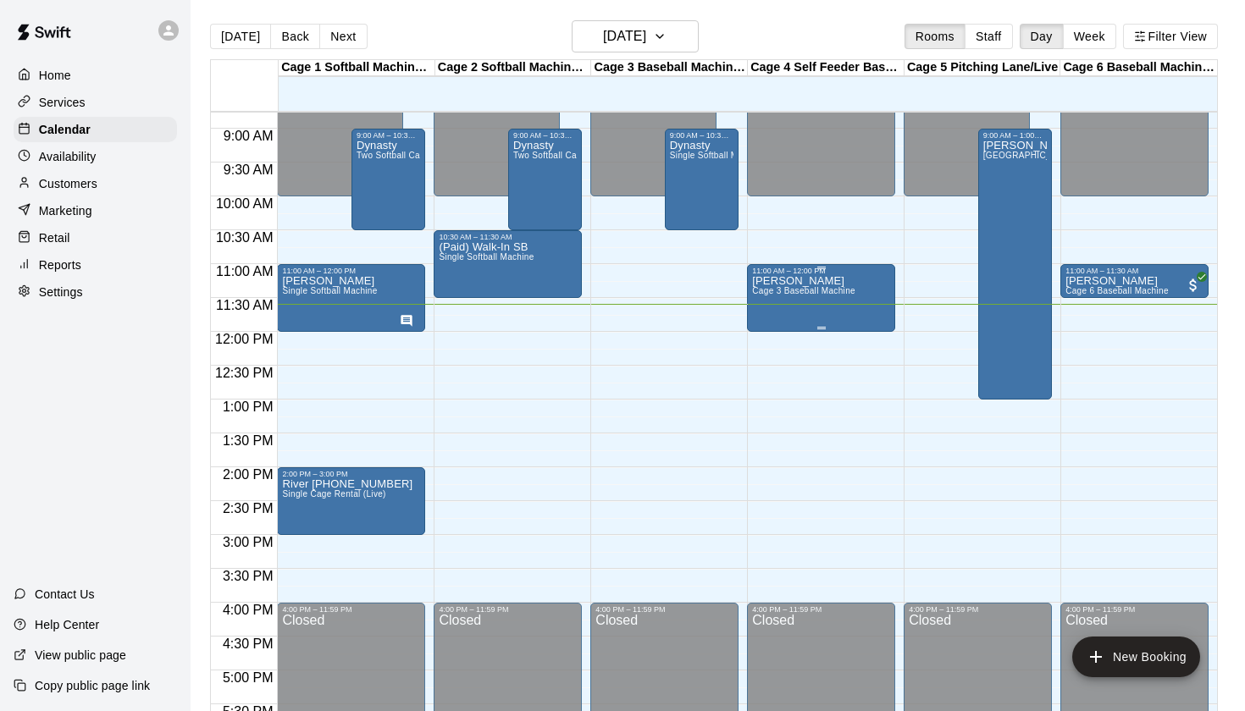
click at [823, 296] on span "Cage 3 Baseball Machine" at bounding box center [803, 290] width 103 height 9
click at [775, 303] on icon "edit" at bounding box center [770, 305] width 20 height 20
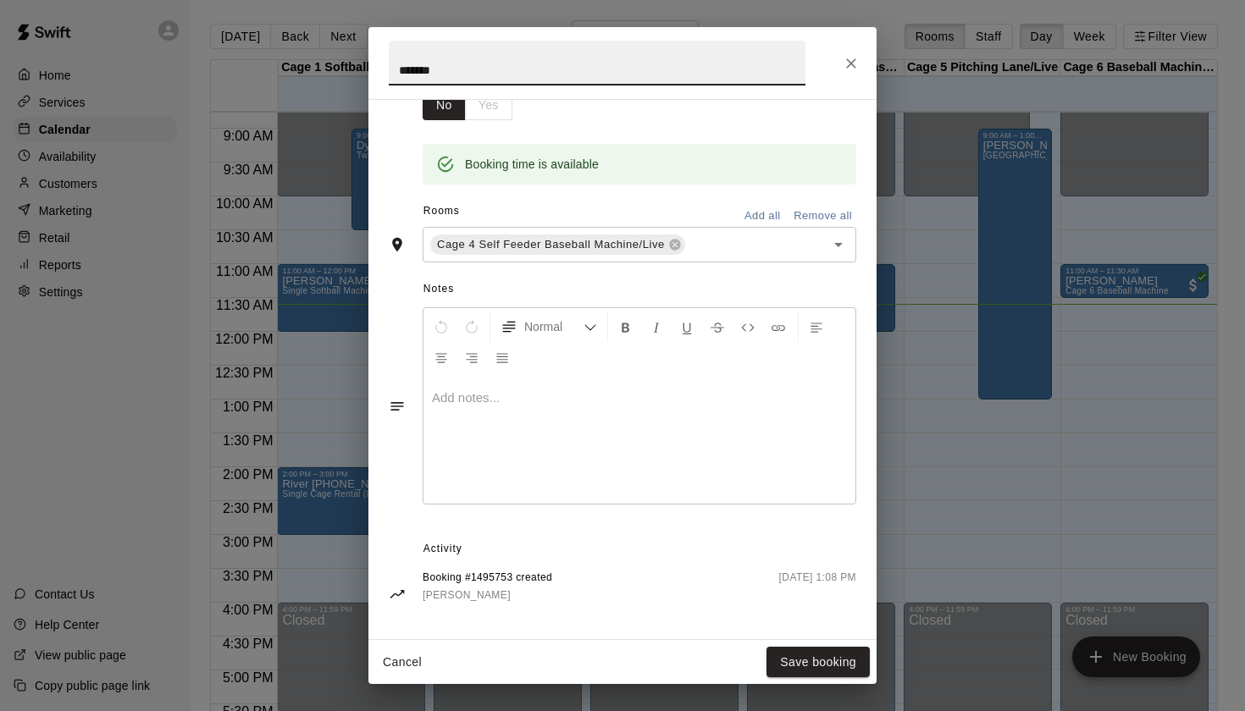
click at [854, 60] on icon "Close" at bounding box center [851, 63] width 10 height 10
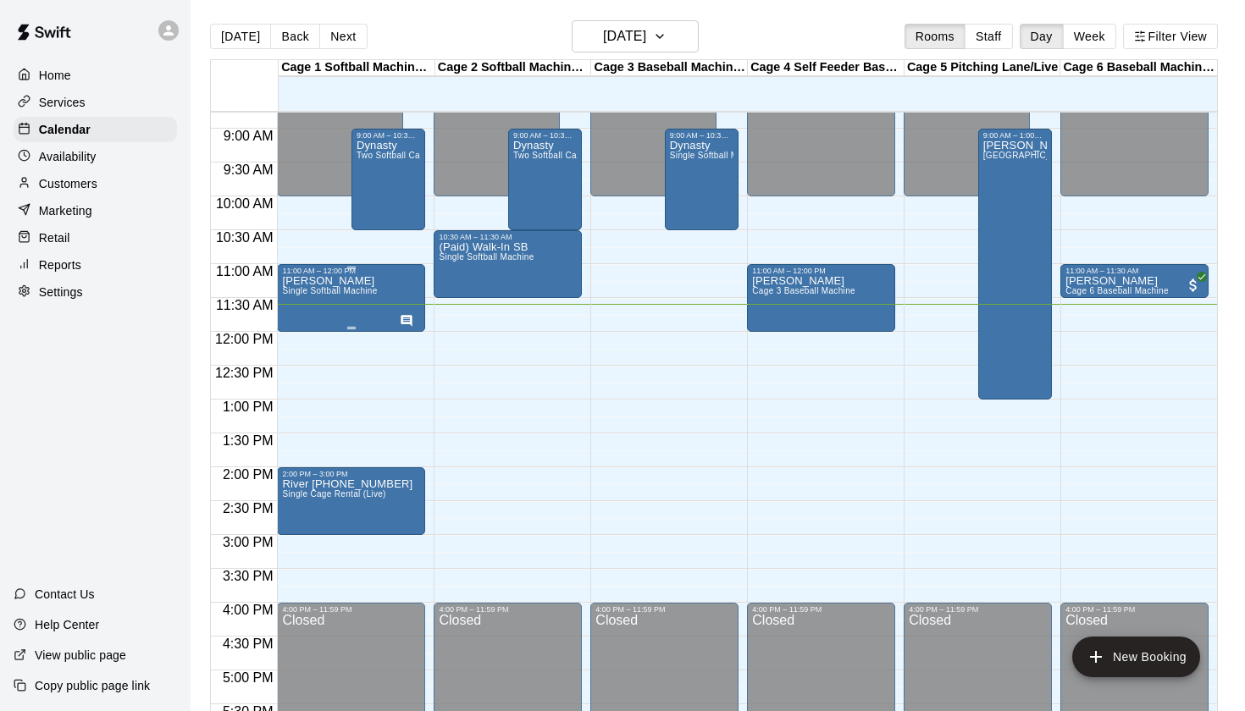
click at [380, 283] on div "Bella Marie Single Softball Machine" at bounding box center [351, 630] width 138 height 711
click at [312, 287] on button "edit" at bounding box center [300, 294] width 34 height 34
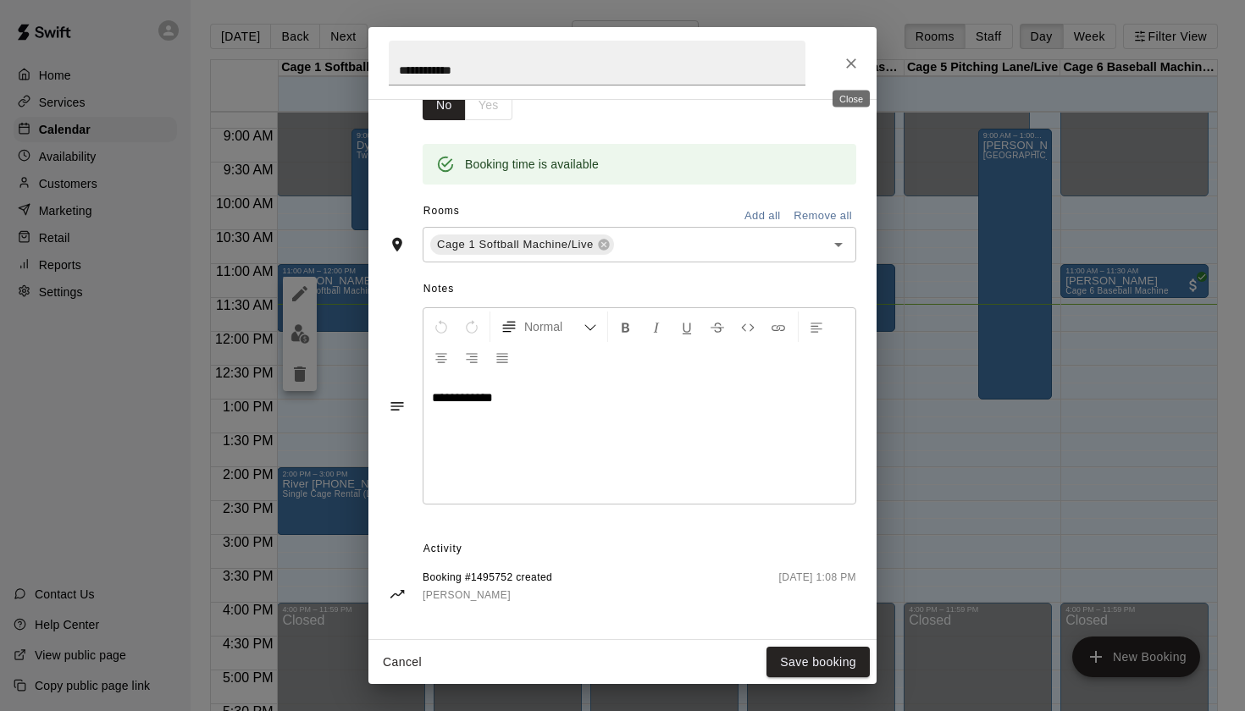
click at [851, 58] on icon "Close" at bounding box center [851, 63] width 17 height 17
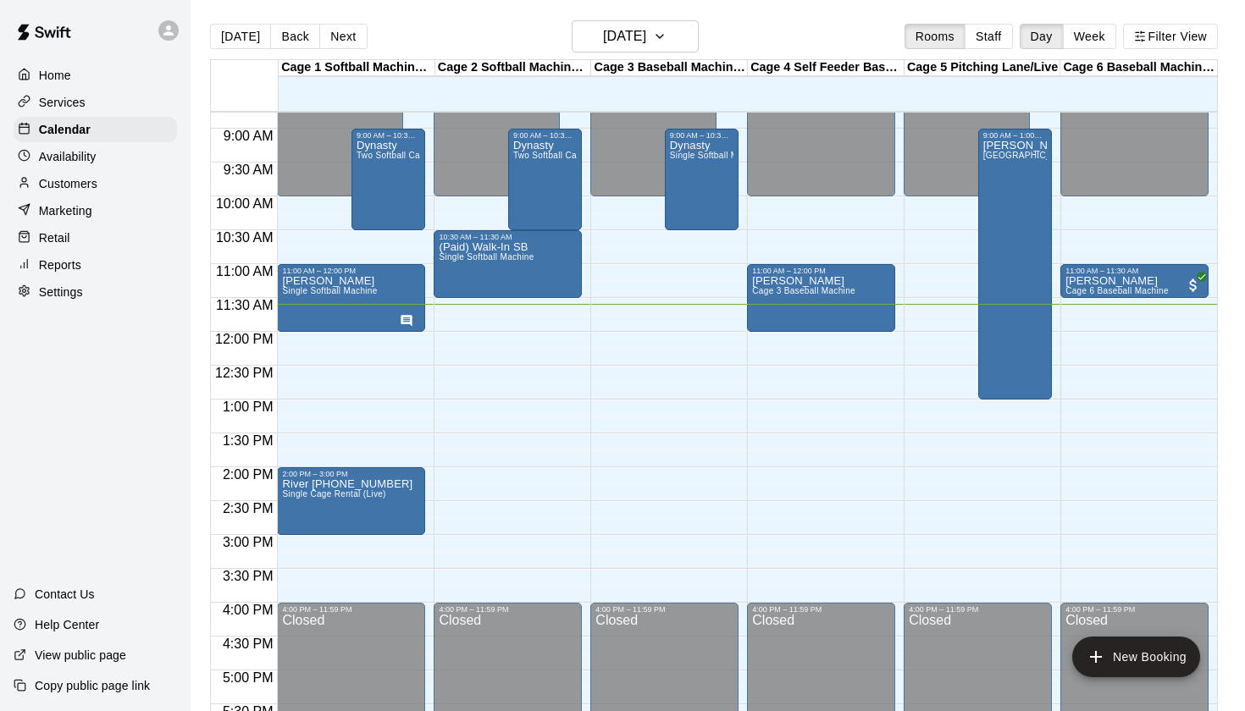
click at [846, 30] on div "Today Back Next Saturday Oct 11 Rooms Staff Day Week Filter View" at bounding box center [714, 39] width 1008 height 39
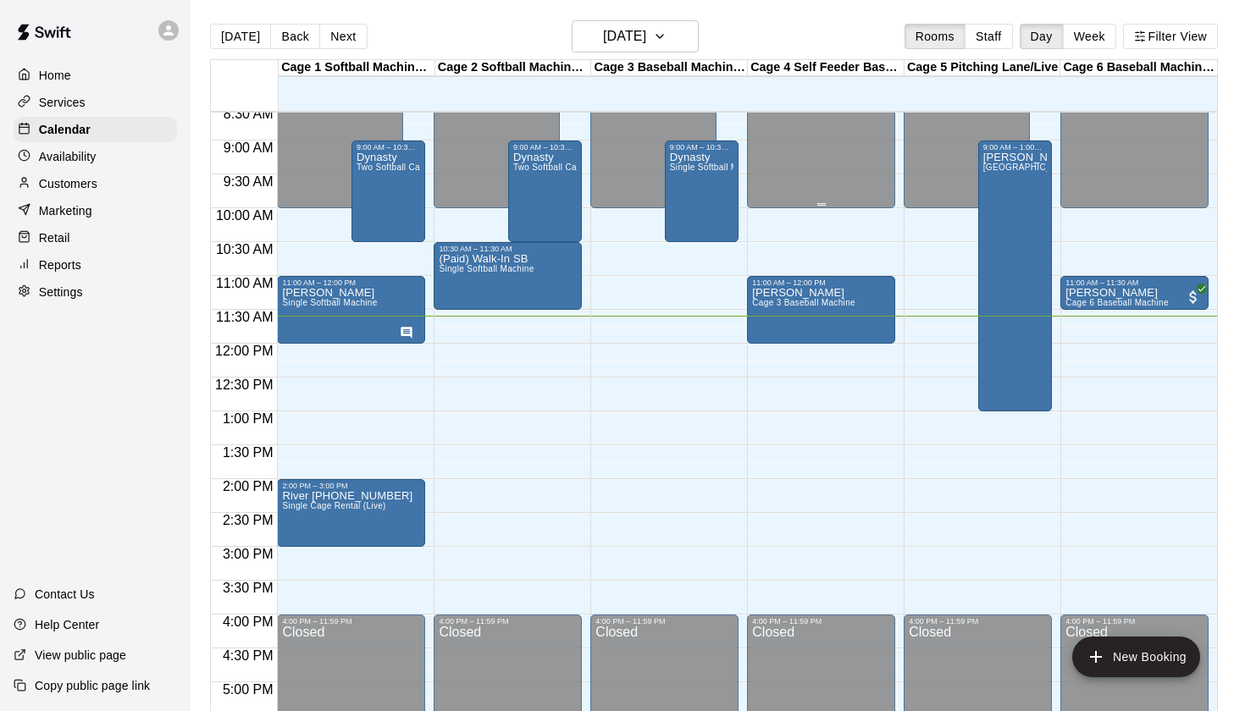
scroll to position [567, 0]
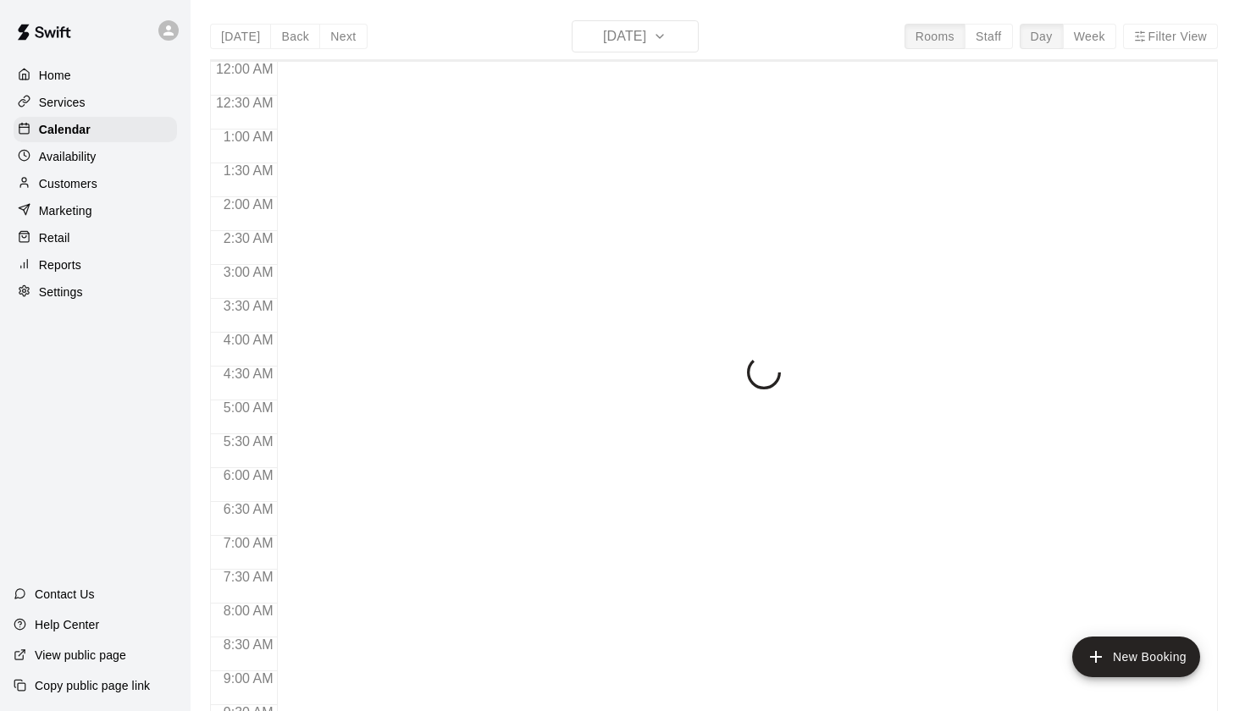
scroll to position [789, 0]
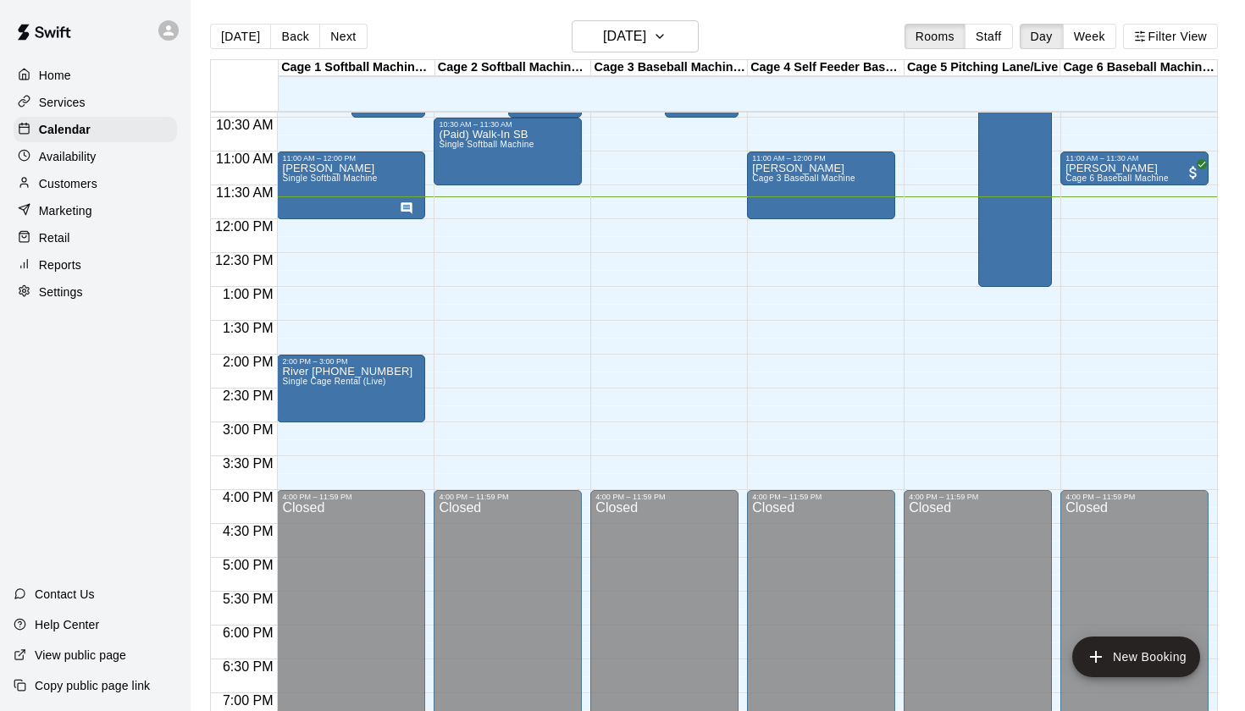
scroll to position [705, 0]
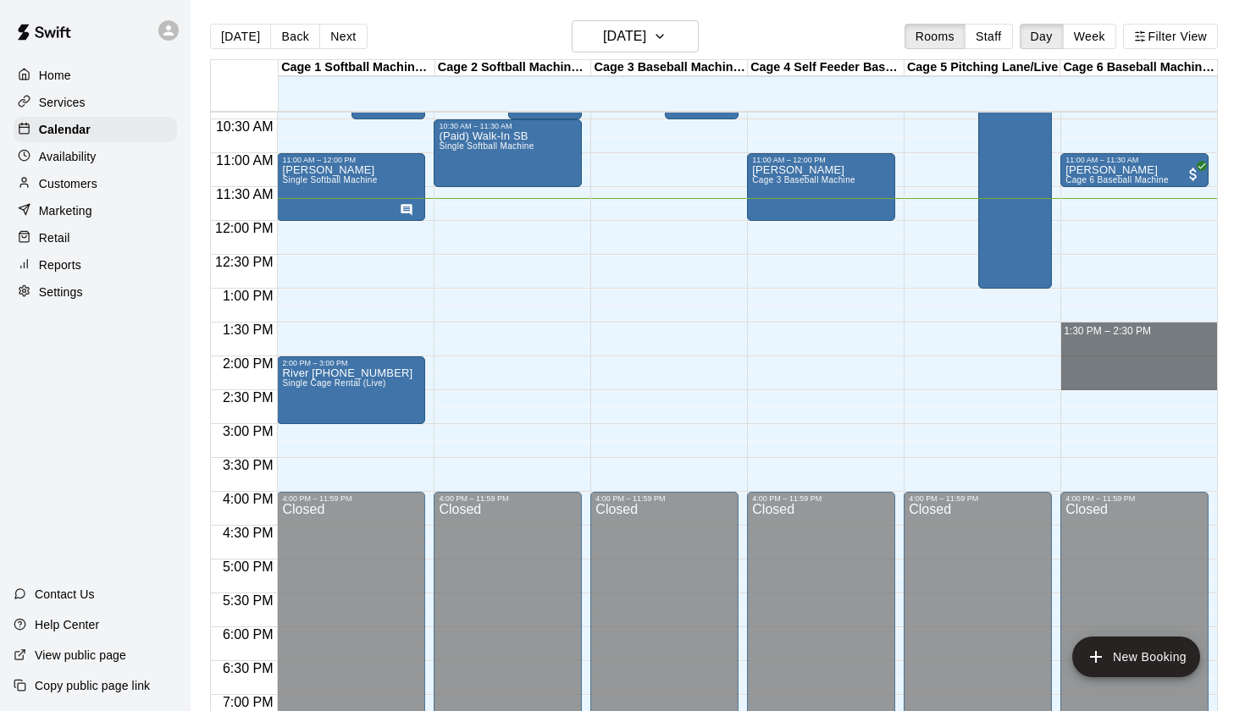
drag, startPoint x: 1065, startPoint y: 324, endPoint x: 1072, endPoint y: 387, distance: 63.0
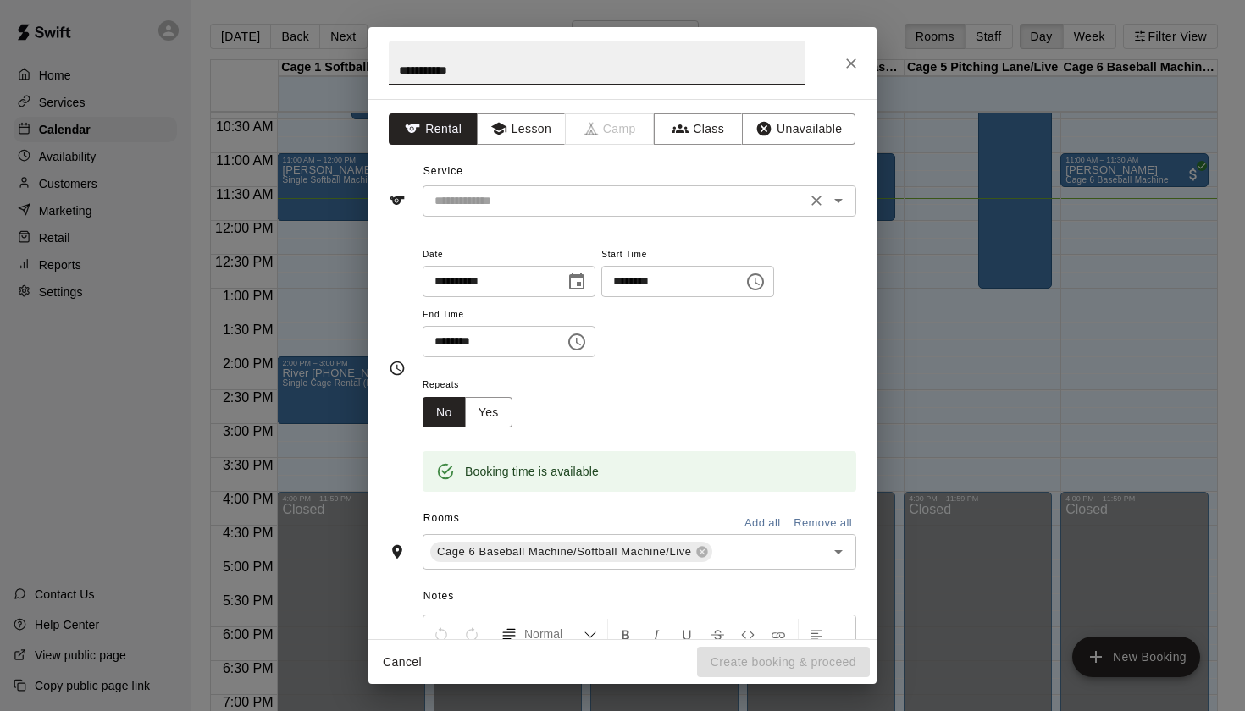
click at [848, 214] on div "​" at bounding box center [640, 200] width 434 height 31
type input "**********"
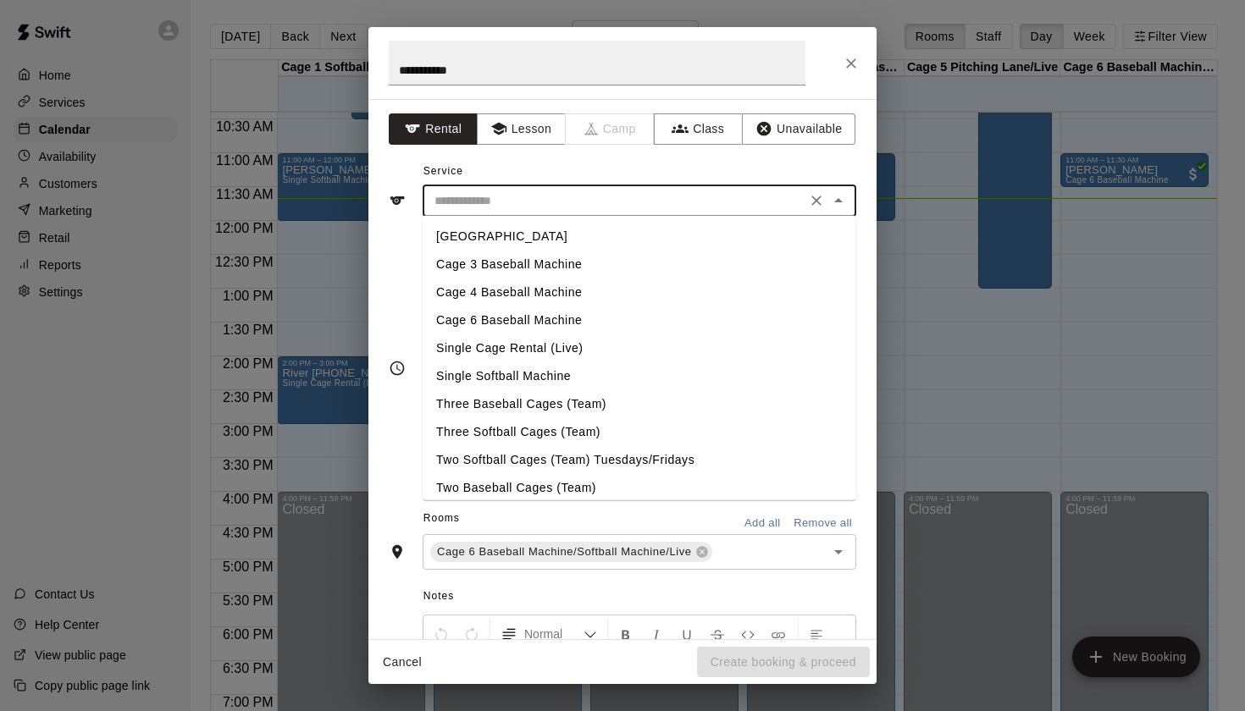
click at [547, 323] on li "Cage 6 Baseball Machine" at bounding box center [640, 321] width 434 height 28
type input "**********"
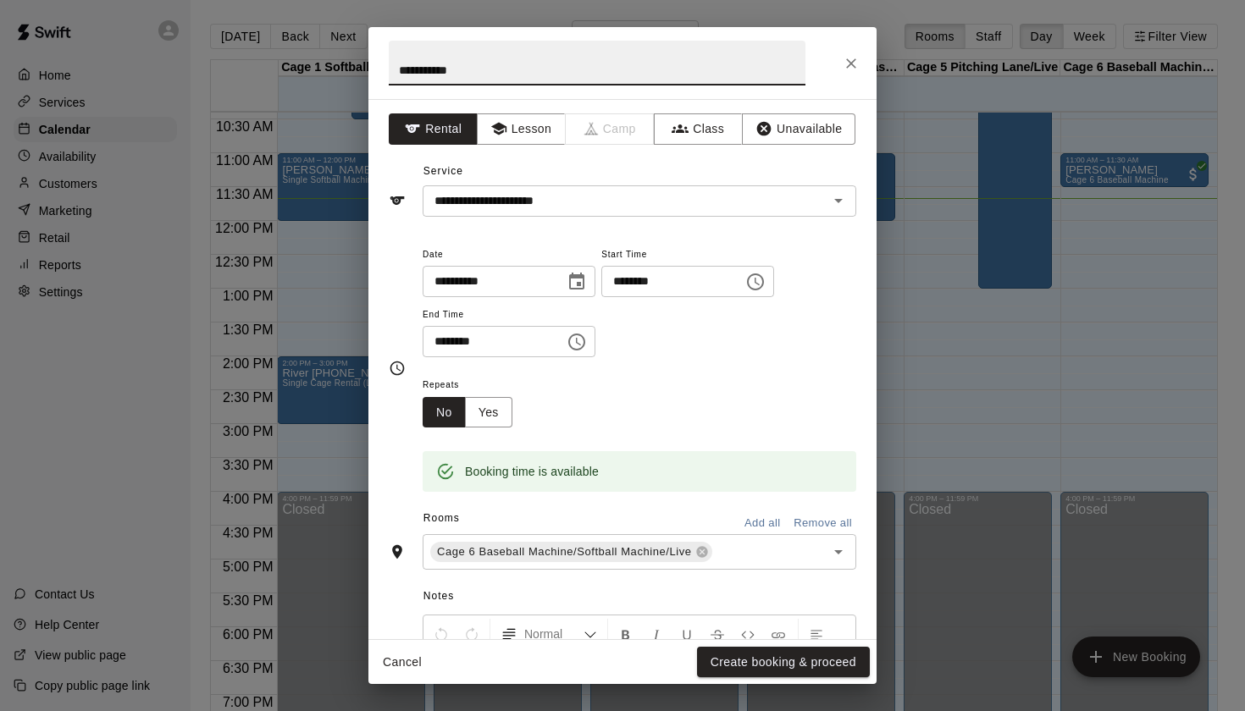
click at [625, 78] on input "**********" at bounding box center [597, 63] width 417 height 45
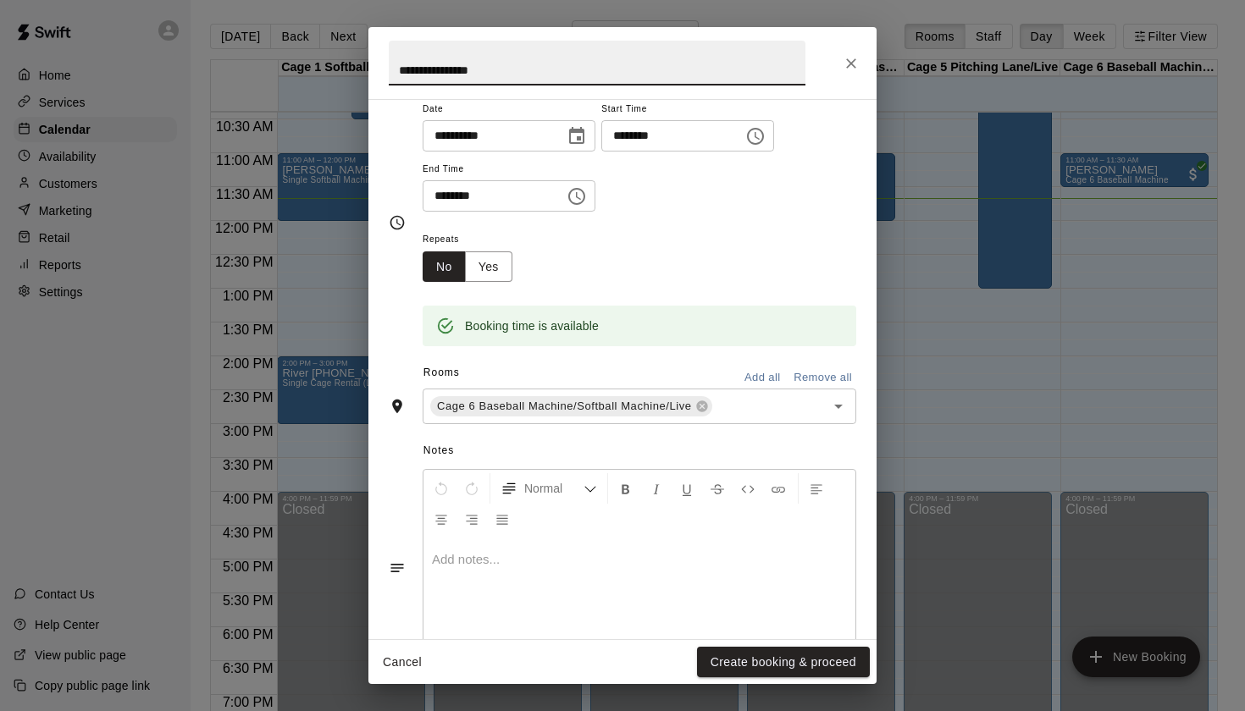
scroll to position [146, 0]
type input "**********"
click at [704, 616] on div at bounding box center [639, 601] width 432 height 127
click at [746, 655] on button "Create booking & proceed" at bounding box center [783, 662] width 173 height 31
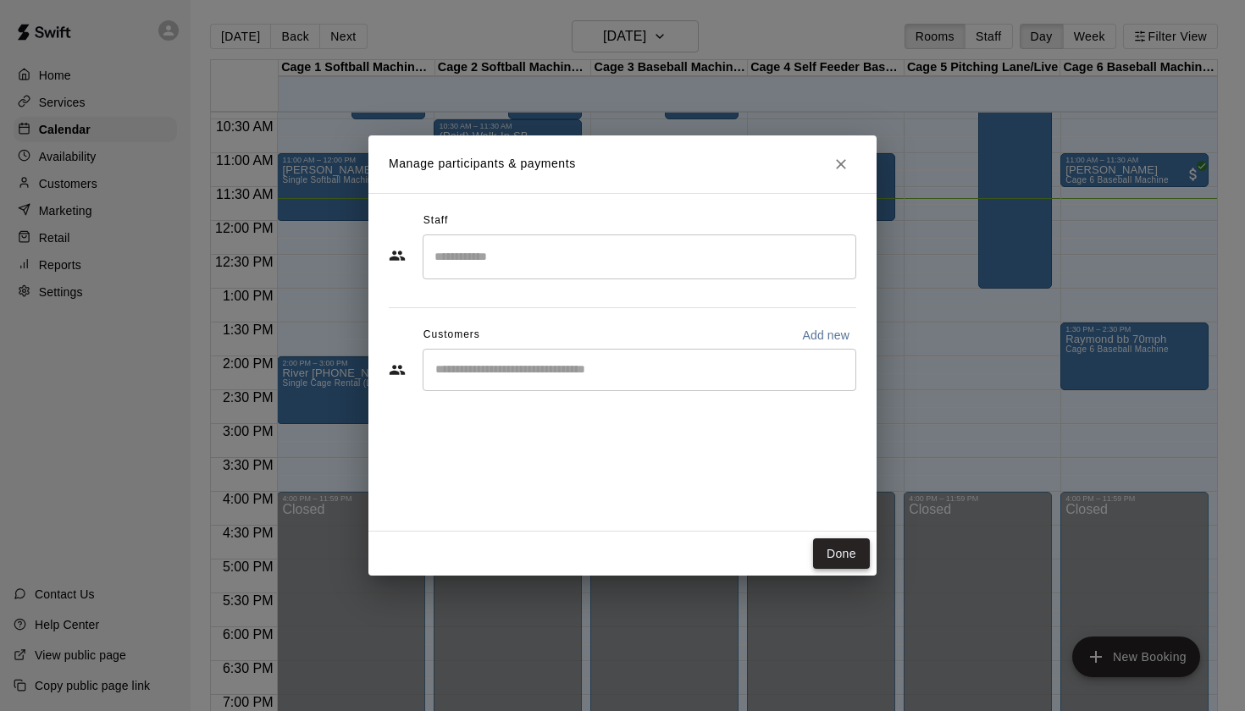
click at [835, 562] on button "Done" at bounding box center [841, 554] width 57 height 31
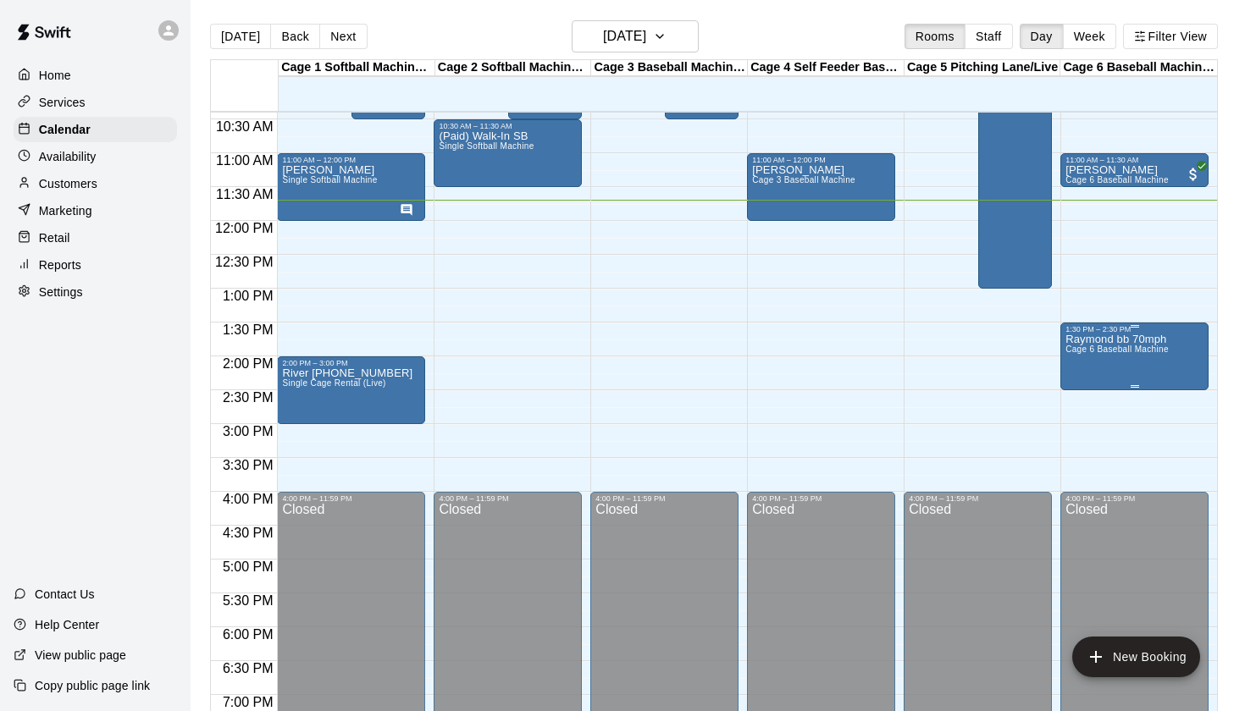
click at [1119, 340] on p "Raymond bb 70mph" at bounding box center [1116, 340] width 103 height 0
click at [1086, 354] on icon "edit" at bounding box center [1082, 358] width 20 height 20
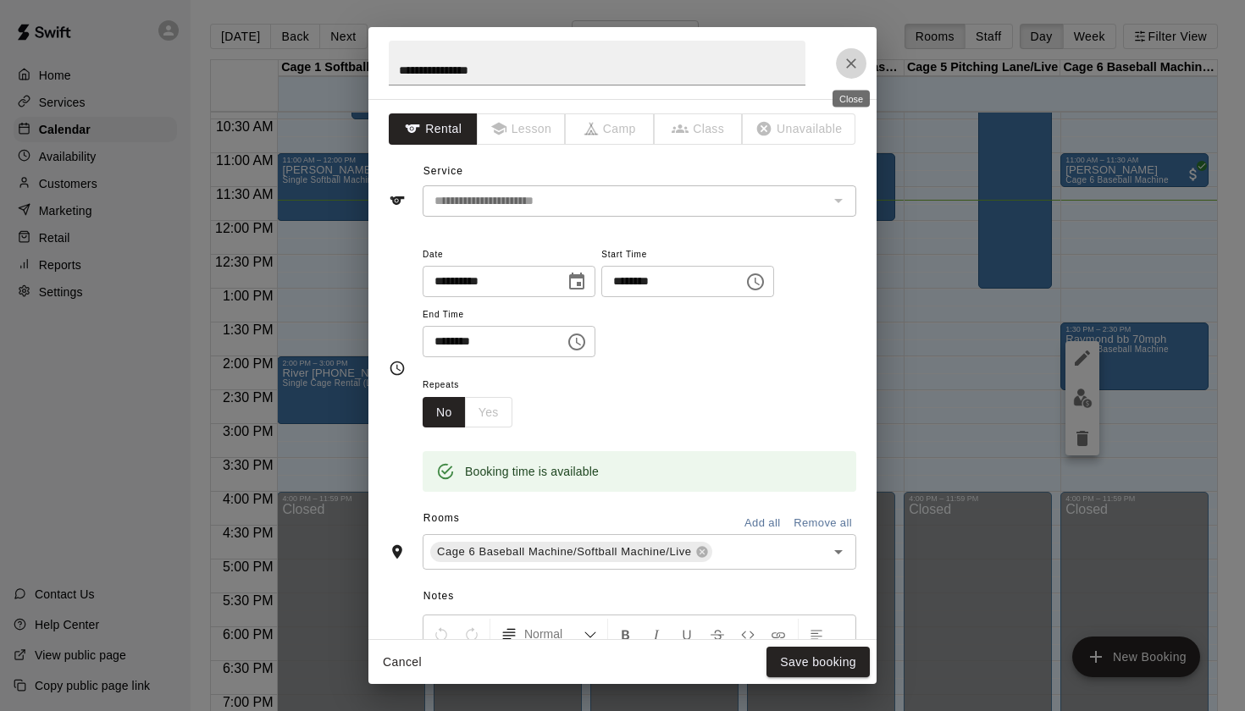
click at [842, 63] on button "Close" at bounding box center [851, 63] width 30 height 30
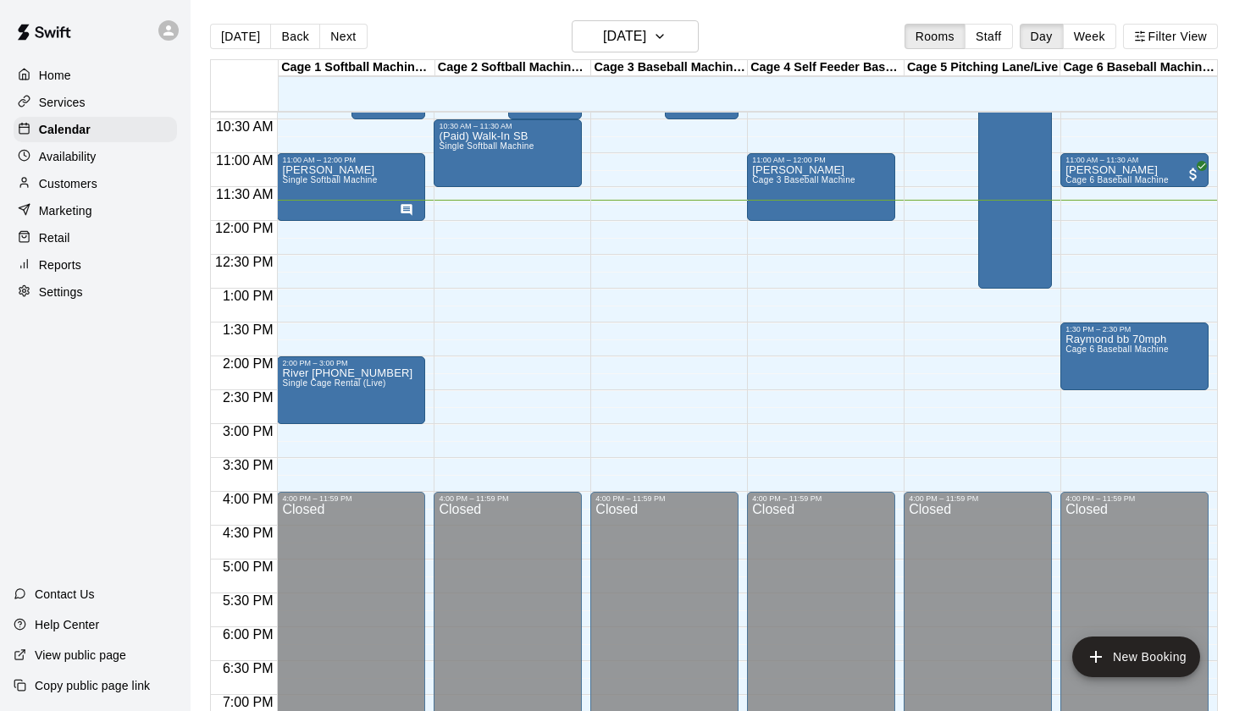
click at [841, 28] on div "[DATE] Back [DATE][DATE] Rooms Staff Day Week Filter View" at bounding box center [714, 39] width 1008 height 39
click at [1110, 353] on span "Cage 6 Baseball Machine" at bounding box center [1116, 349] width 103 height 9
click at [1086, 353] on icon "edit" at bounding box center [1082, 363] width 20 height 20
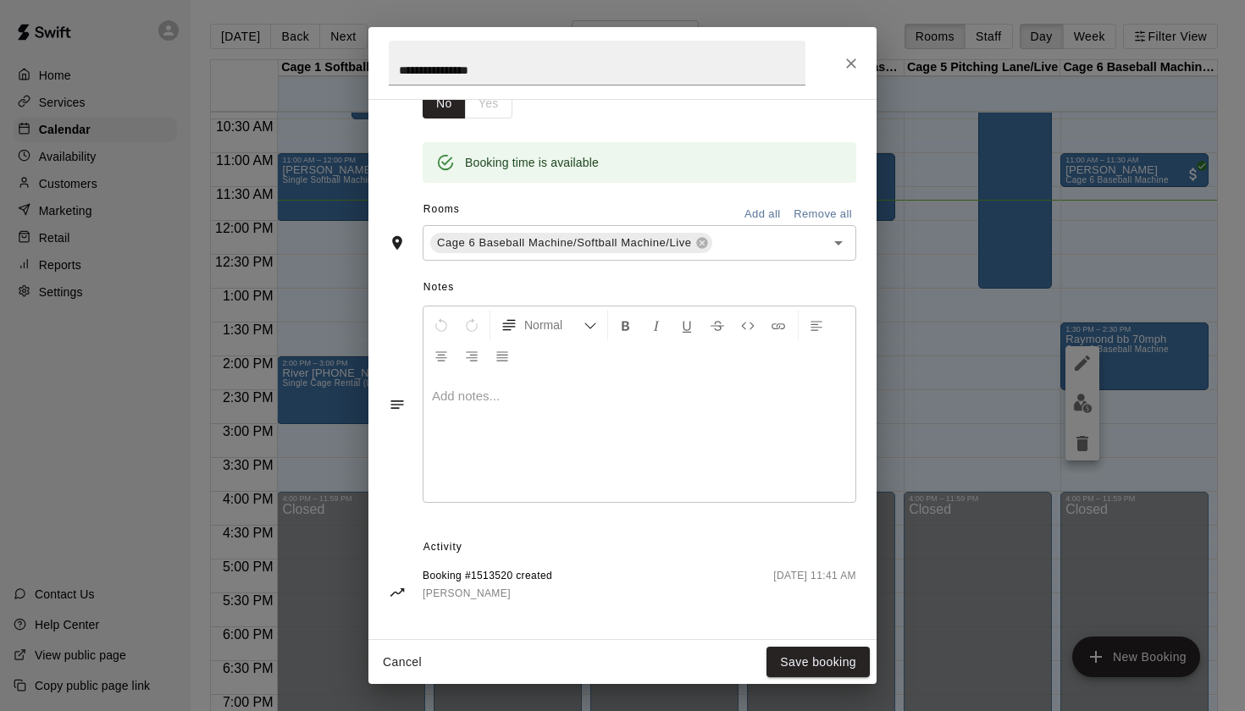
scroll to position [307, 0]
click at [627, 470] on div at bounding box center [639, 440] width 432 height 127
click at [838, 652] on button "Save booking" at bounding box center [817, 662] width 103 height 31
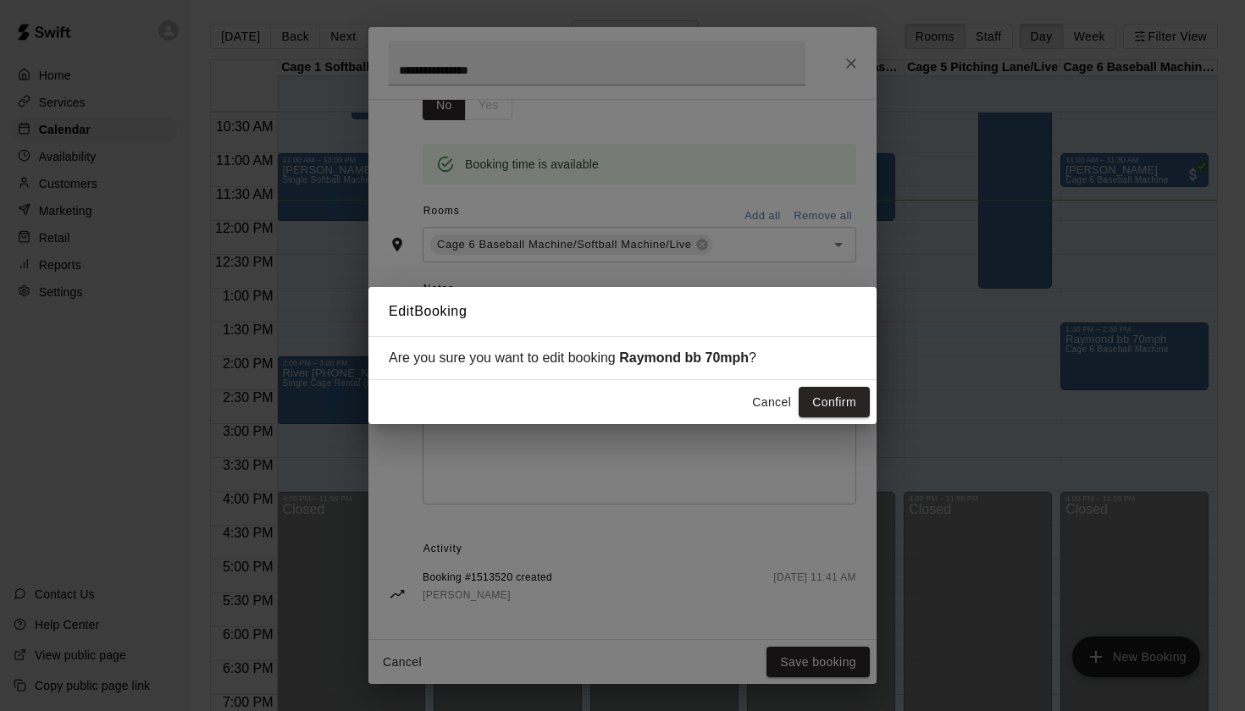
click at [831, 398] on button "Confirm" at bounding box center [834, 402] width 71 height 31
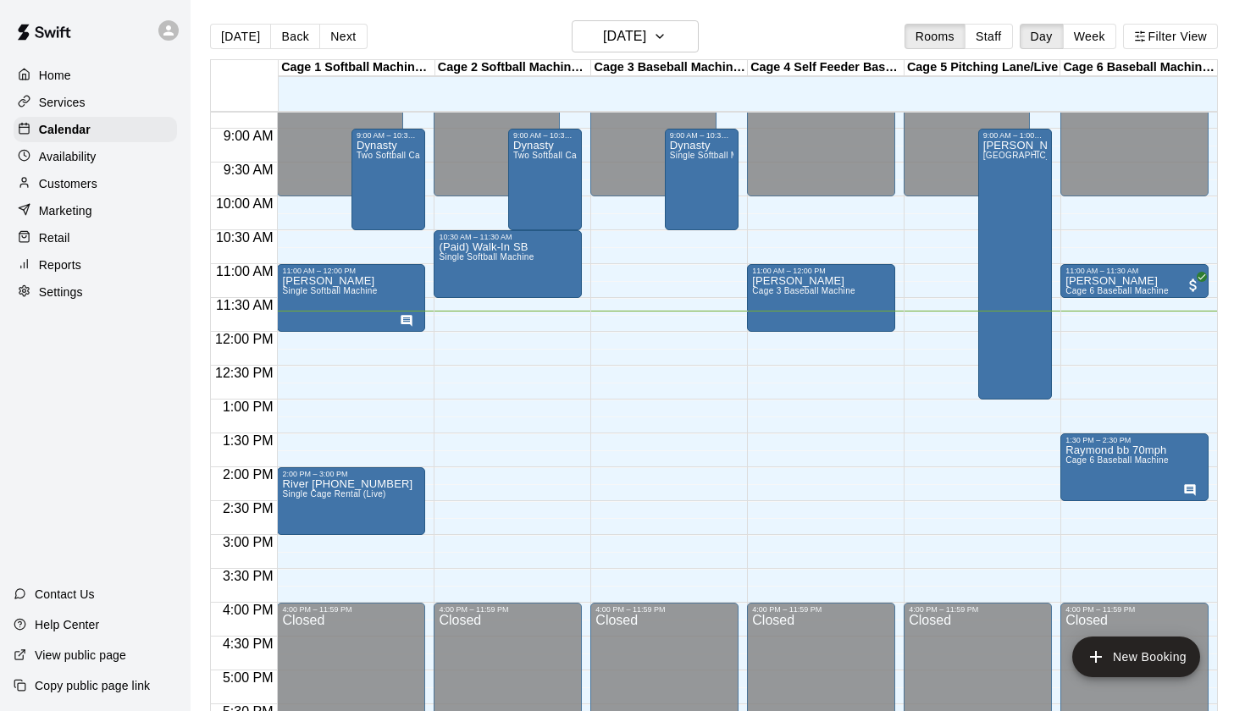
scroll to position [596, 0]
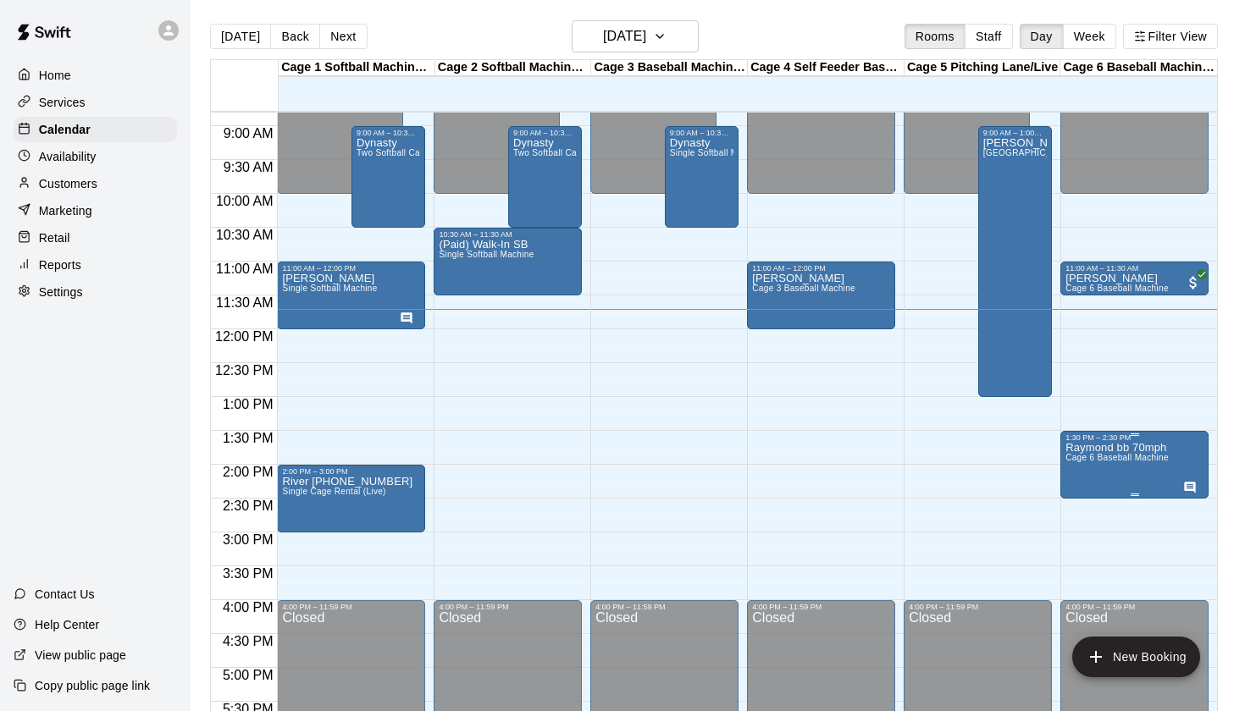
click at [1096, 453] on button "edit" at bounding box center [1082, 461] width 34 height 34
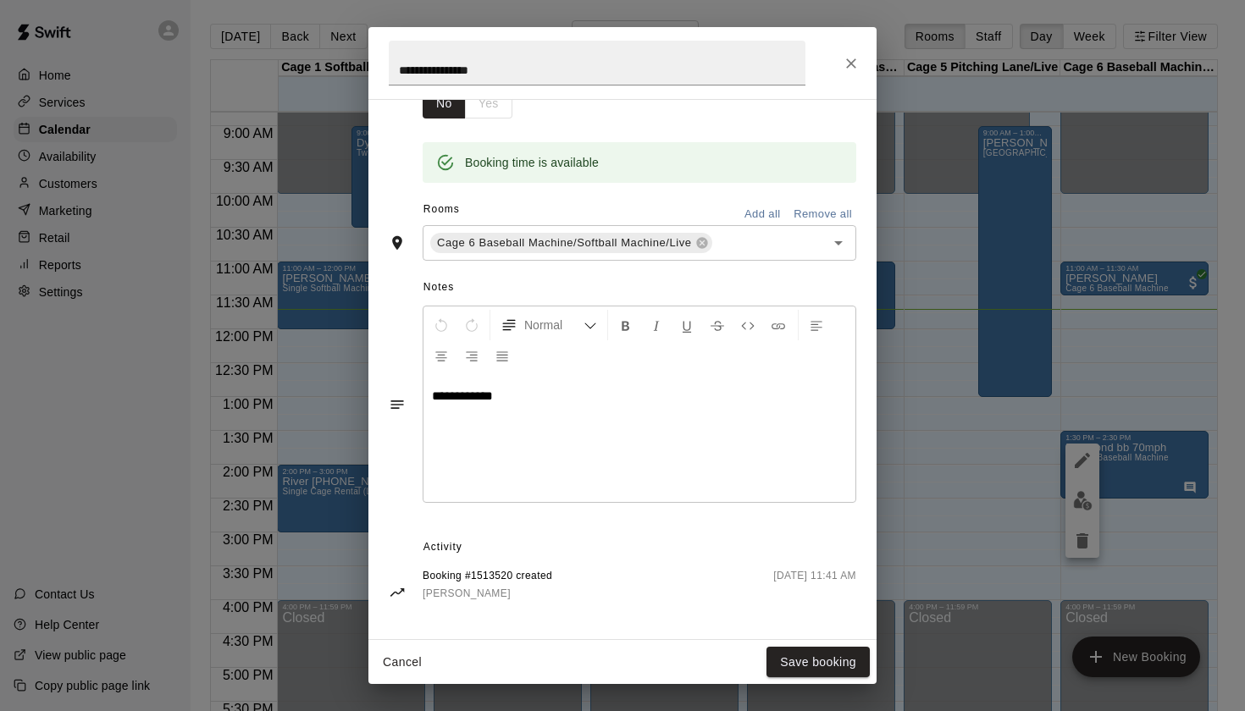
scroll to position [307, 0]
click at [854, 58] on icon "Close" at bounding box center [851, 63] width 17 height 17
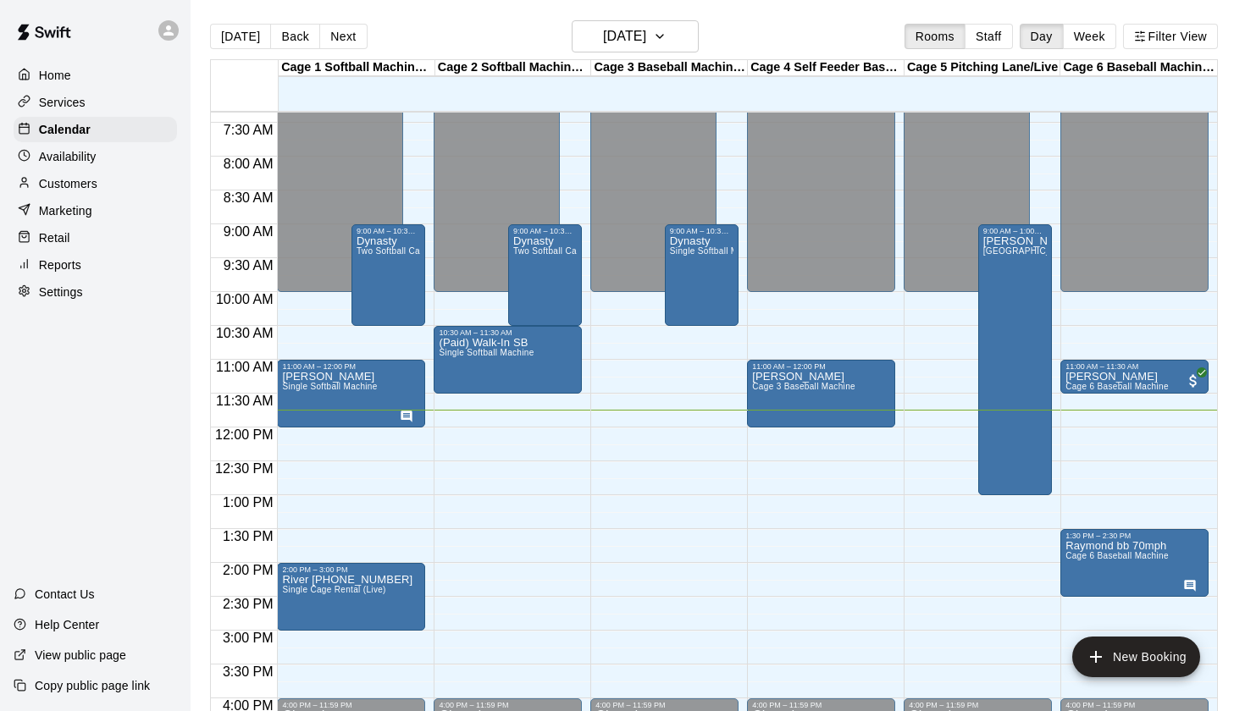
scroll to position [535, 0]
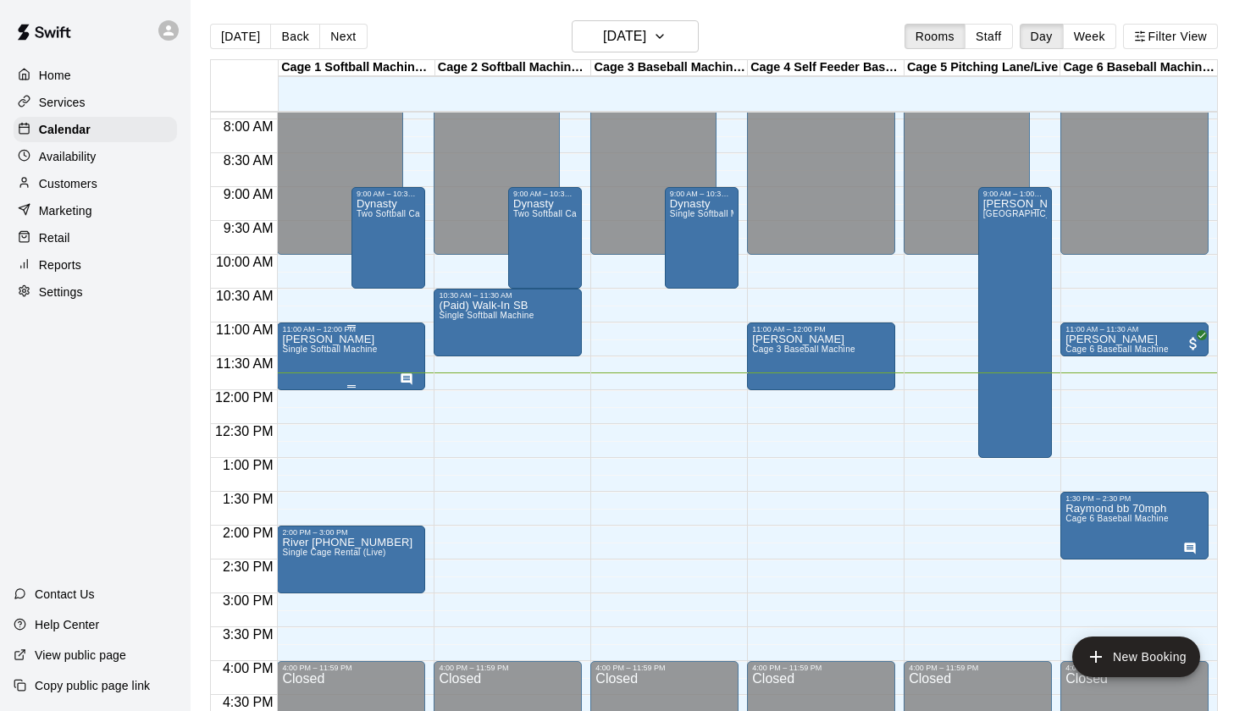
click at [310, 366] on div "Bella Marie Single Softball Machine" at bounding box center [329, 689] width 95 height 711
click at [305, 333] on div at bounding box center [622, 355] width 1245 height 711
click at [304, 340] on p "[PERSON_NAME]" at bounding box center [329, 340] width 95 height 0
click at [303, 355] on icon "edit" at bounding box center [300, 358] width 20 height 20
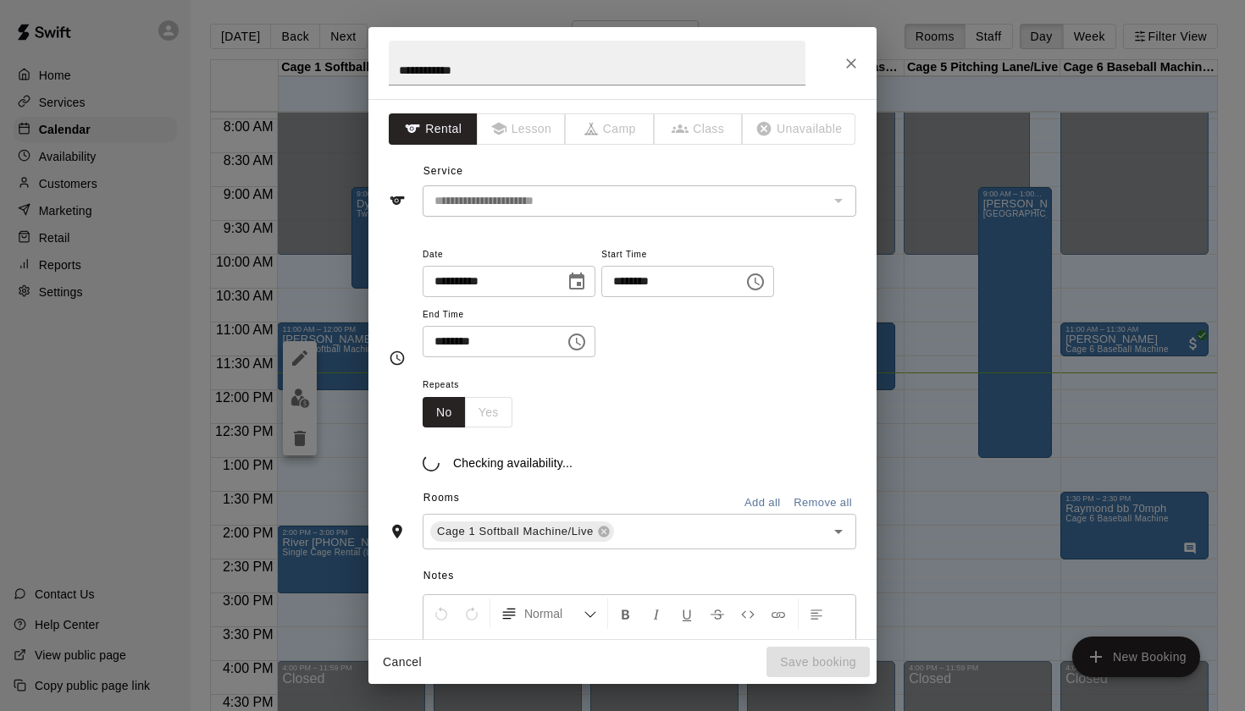
scroll to position [3, 0]
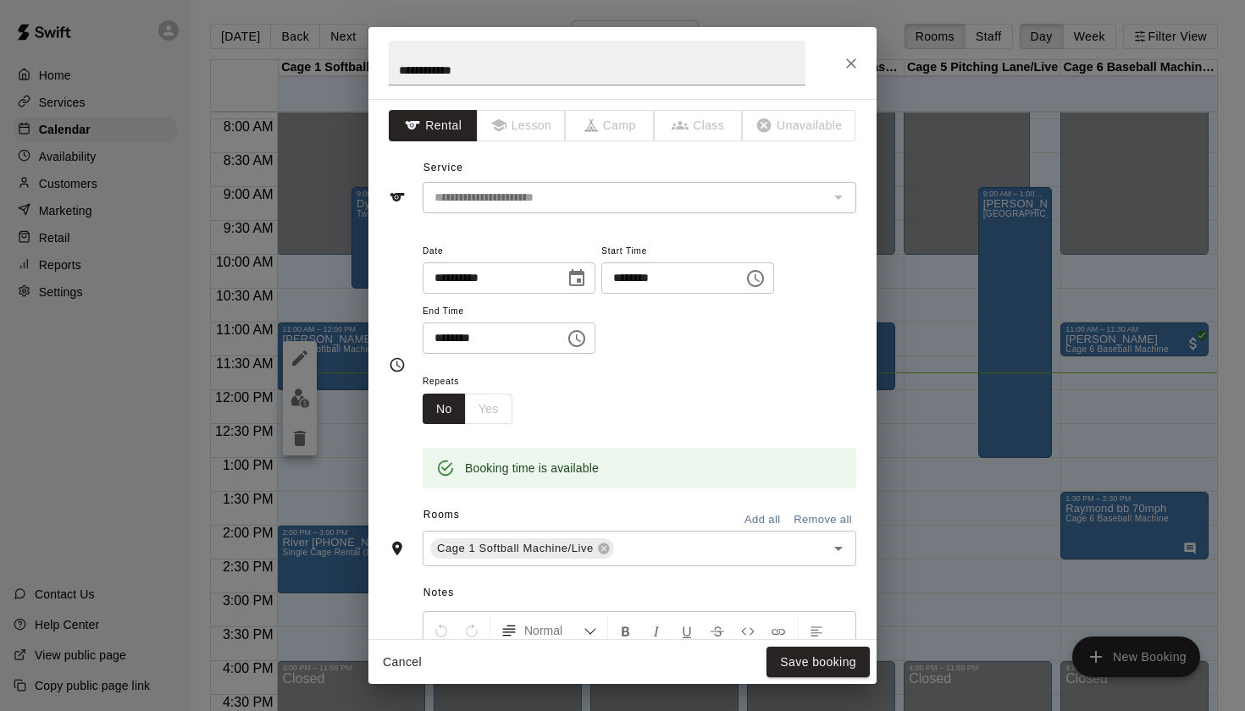
click at [859, 61] on icon "Close" at bounding box center [851, 63] width 17 height 17
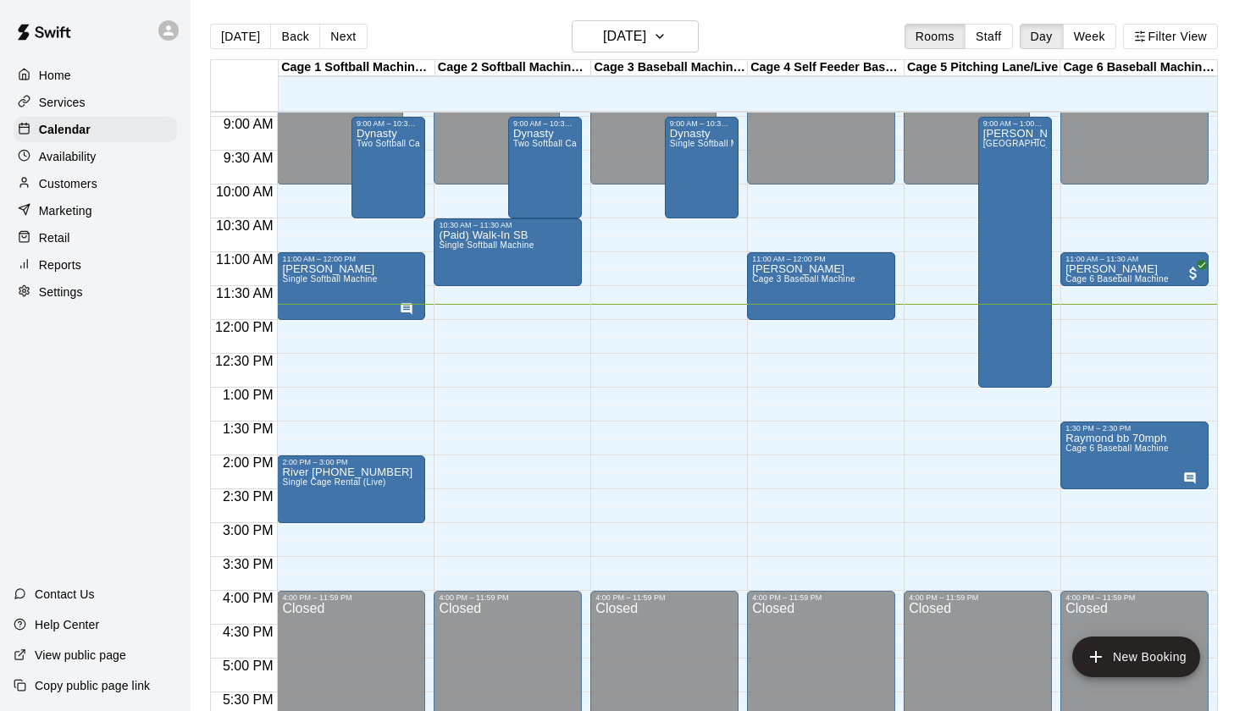
scroll to position [591, 0]
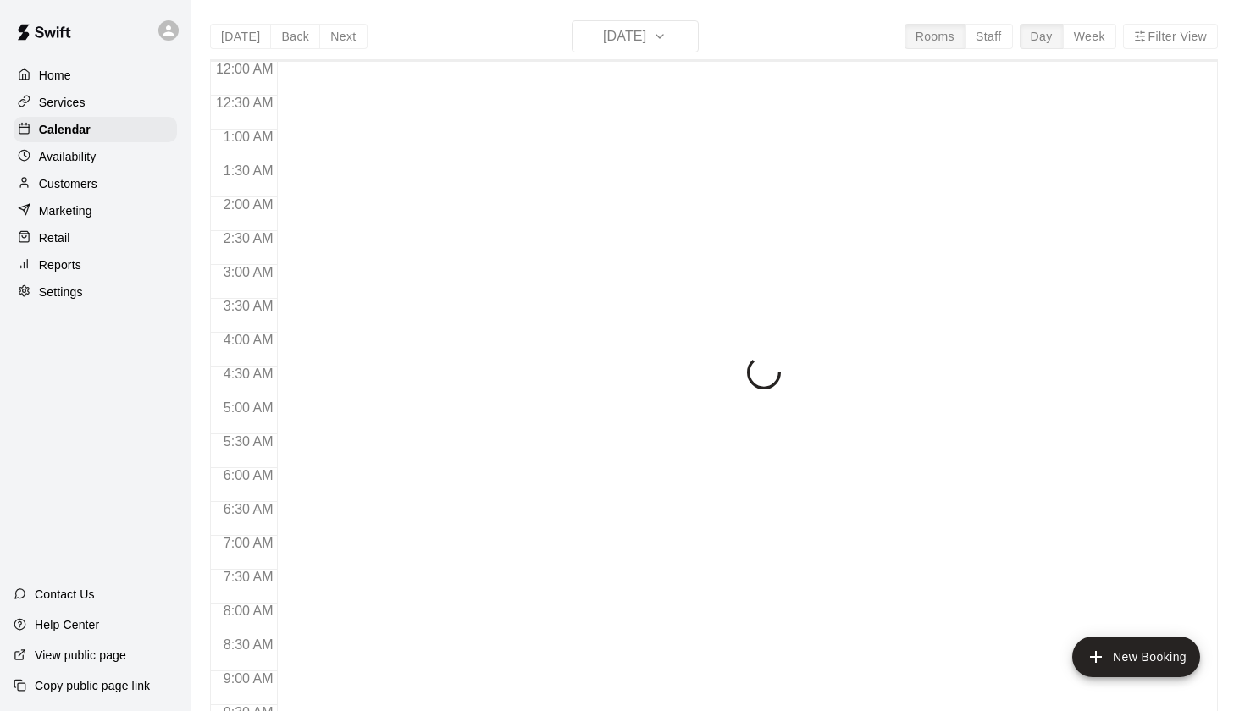
scroll to position [799, 0]
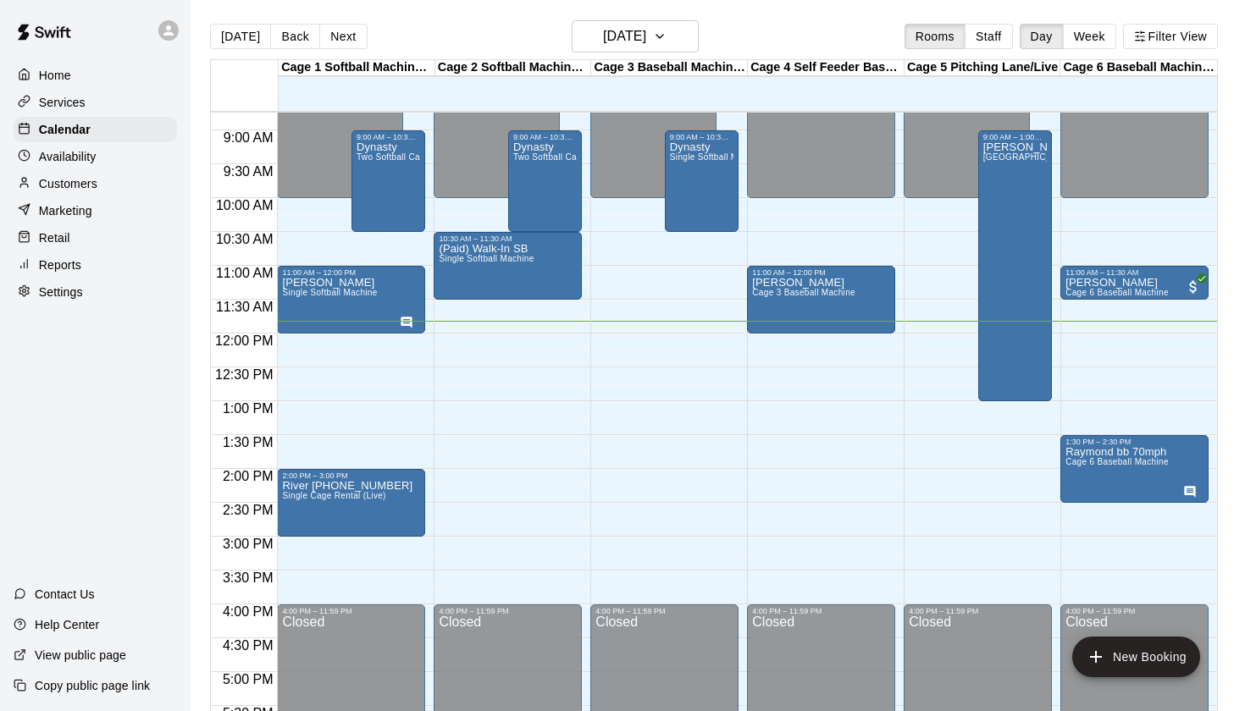
scroll to position [589, 0]
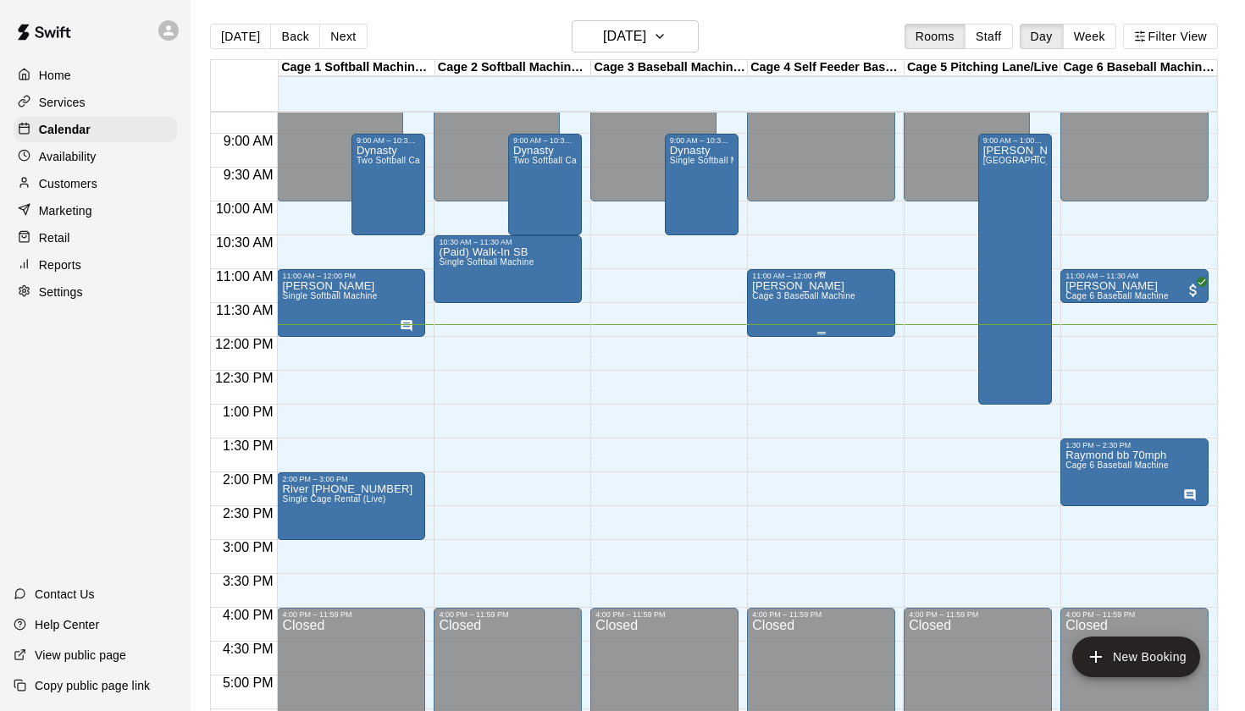
click at [837, 308] on div "[PERSON_NAME] 3 Baseball Machine" at bounding box center [803, 635] width 103 height 711
click at [778, 303] on icon "edit" at bounding box center [770, 299] width 20 height 20
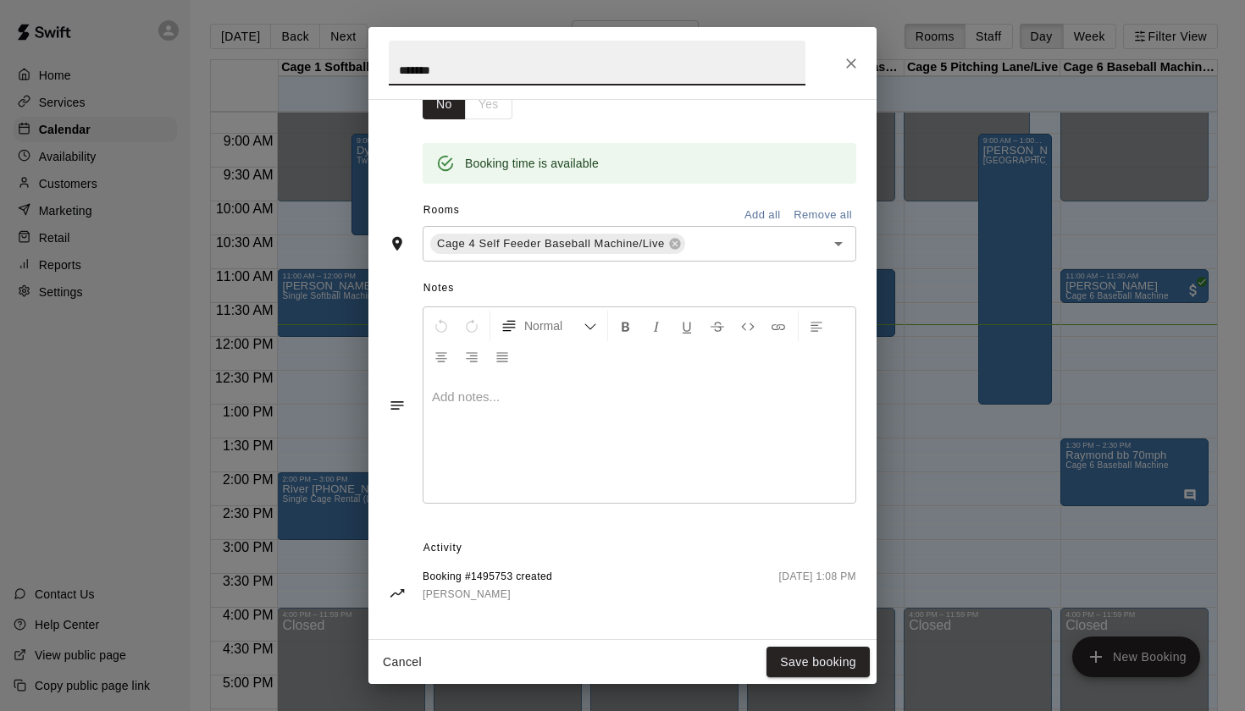
scroll to position [307, 0]
click at [843, 67] on icon "Close" at bounding box center [851, 63] width 17 height 17
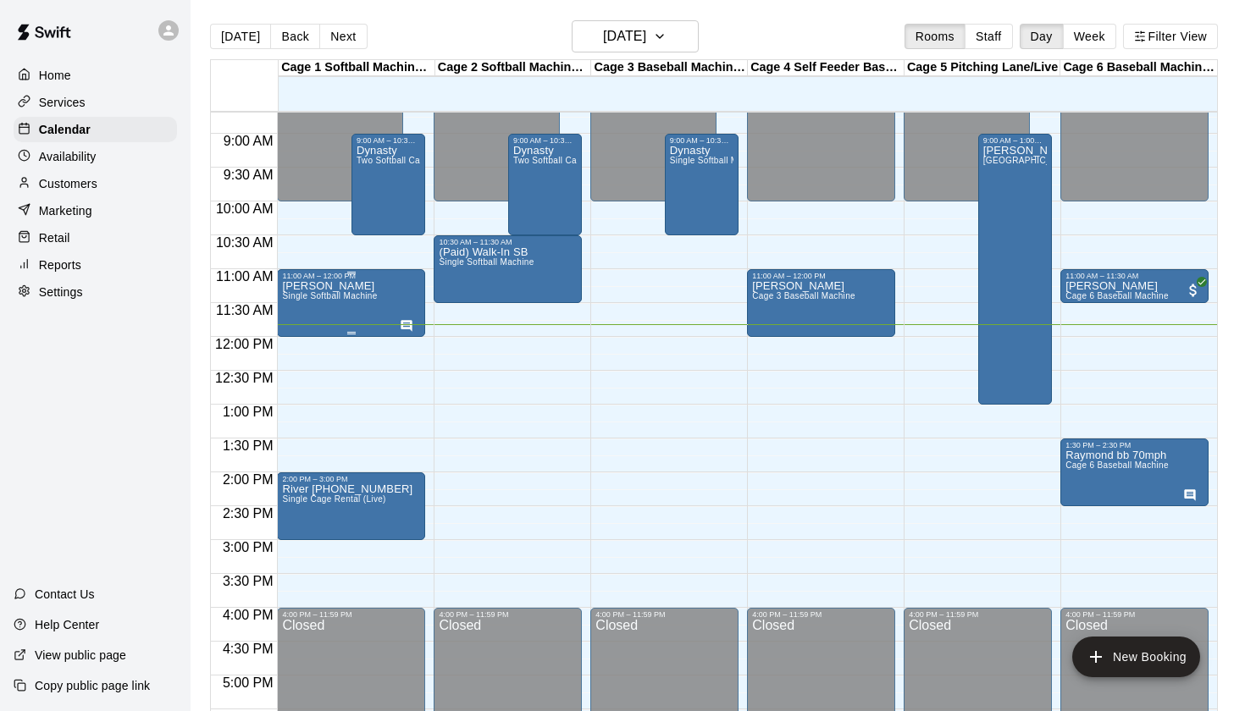
click at [326, 298] on span "Single Softball Machine" at bounding box center [329, 295] width 95 height 9
click at [299, 311] on icon "edit" at bounding box center [299, 309] width 15 height 15
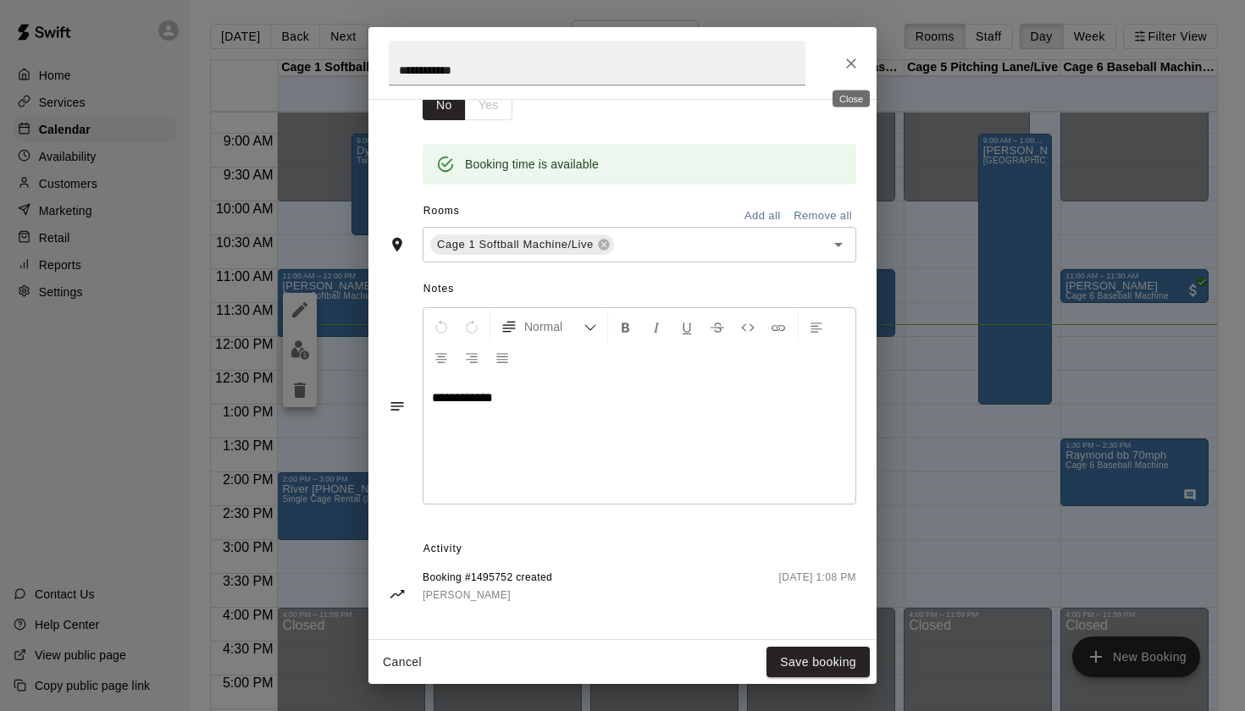
click at [848, 57] on icon "Close" at bounding box center [851, 63] width 17 height 17
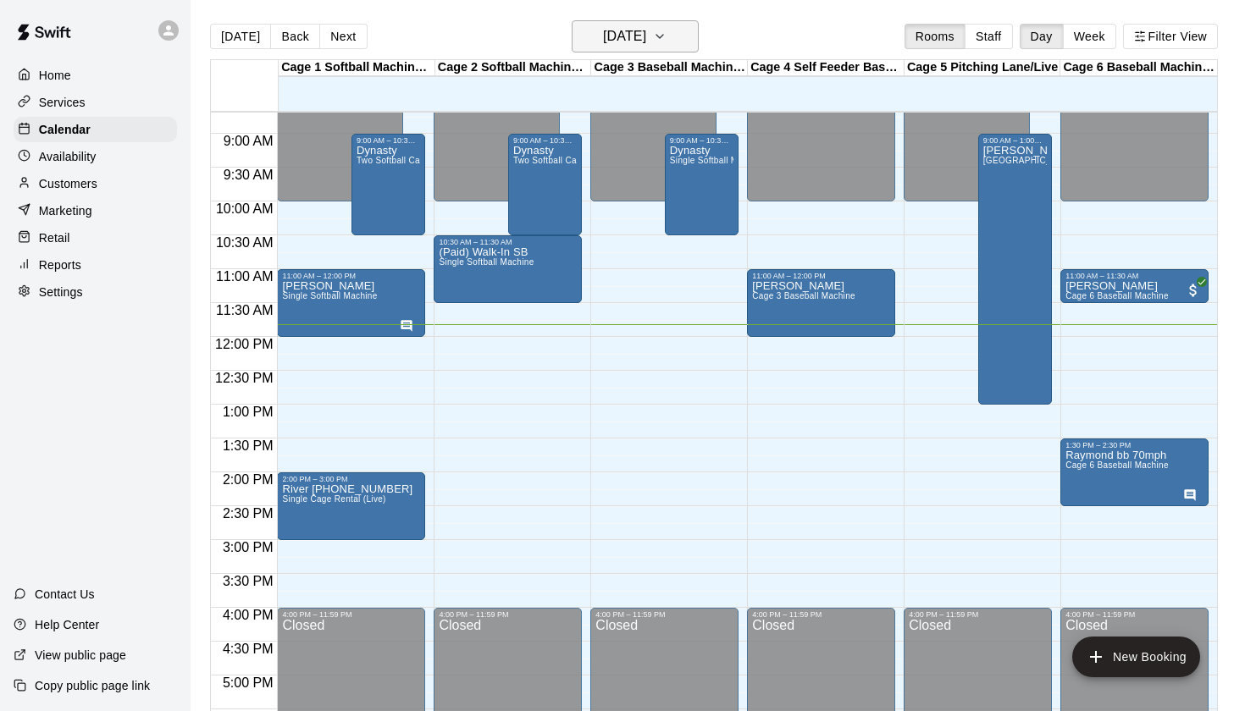
click at [638, 31] on h6 "[DATE]" at bounding box center [624, 37] width 43 height 24
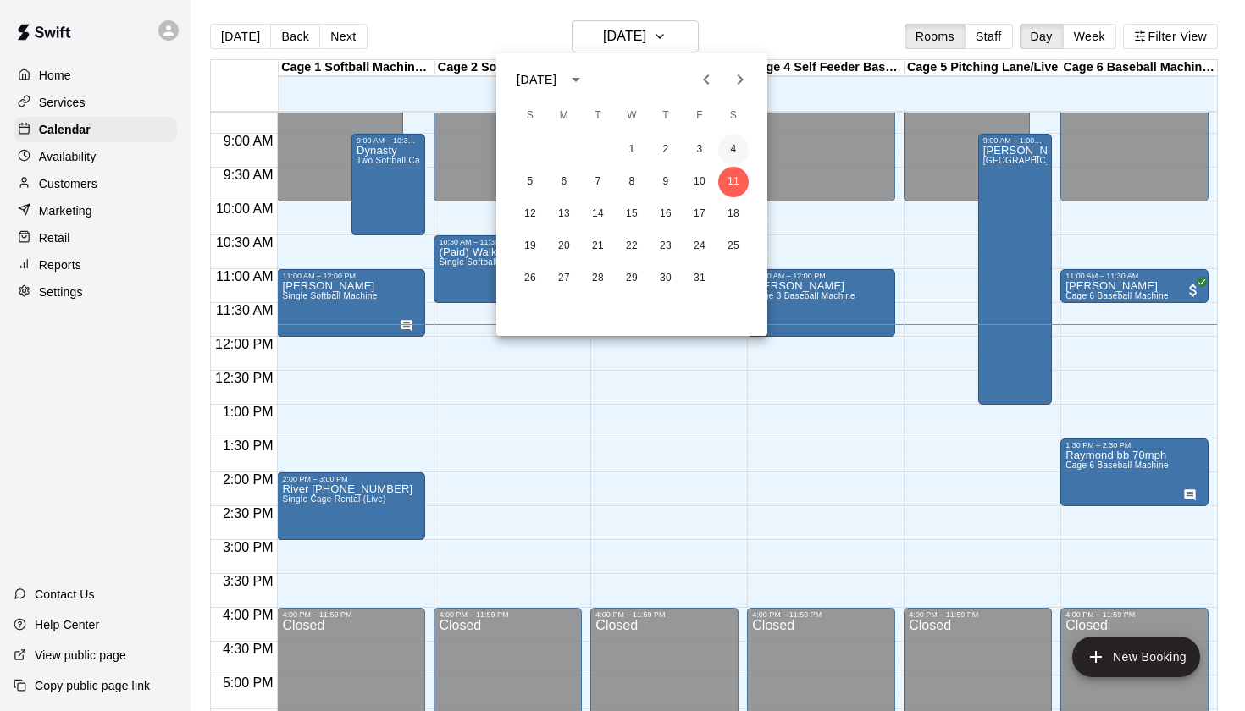
click at [732, 157] on button "4" at bounding box center [733, 150] width 30 height 30
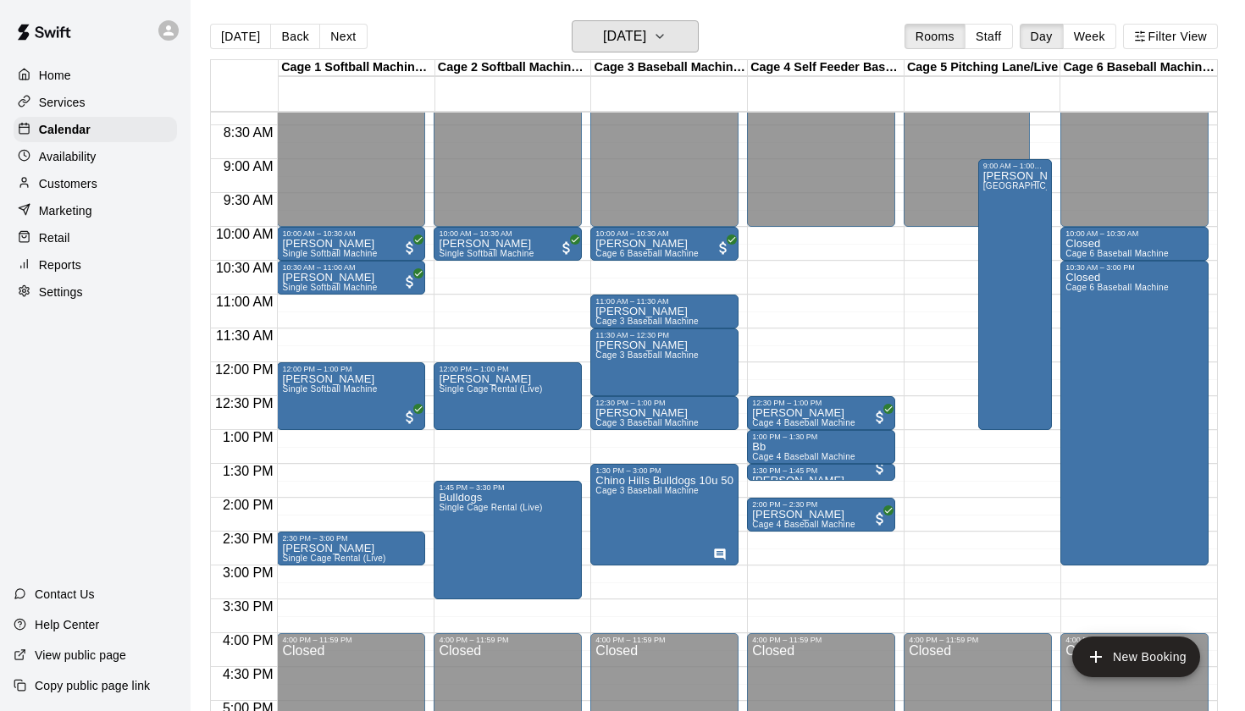
scroll to position [565, 0]
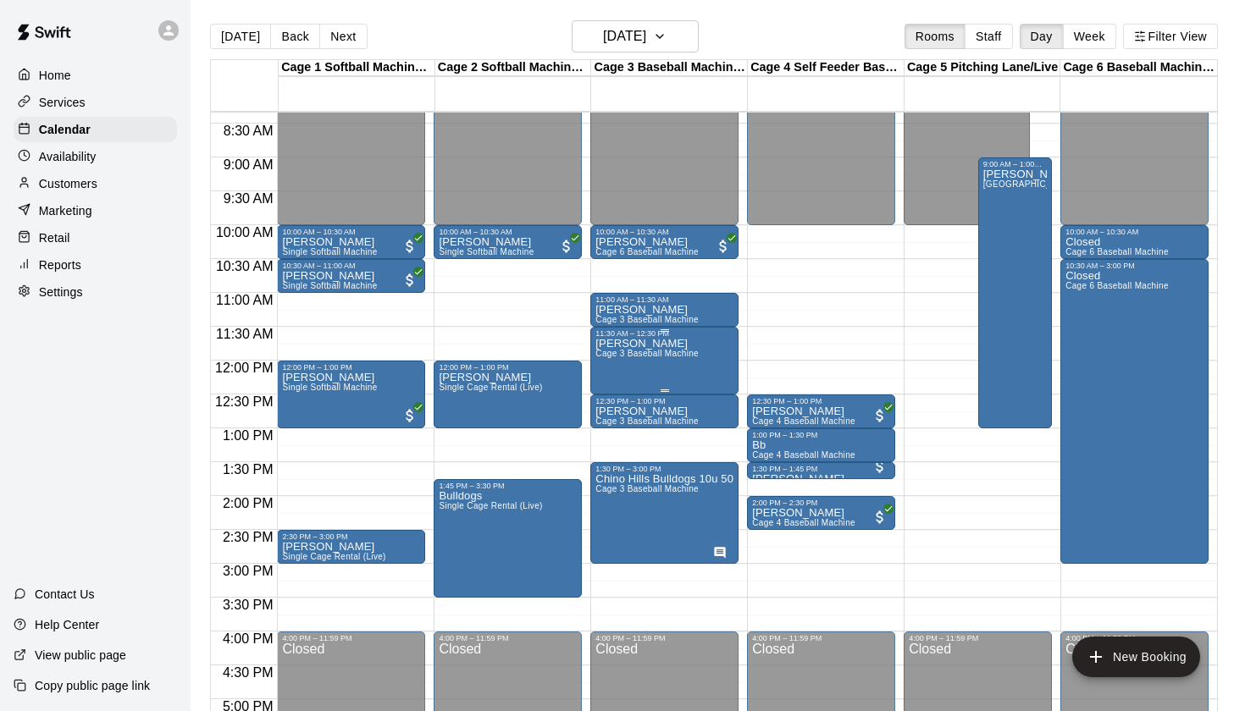
click at [632, 362] on div "Lance Cage 3 Baseball Machine" at bounding box center [646, 693] width 103 height 711
click at [612, 357] on icon "edit" at bounding box center [612, 356] width 15 height 15
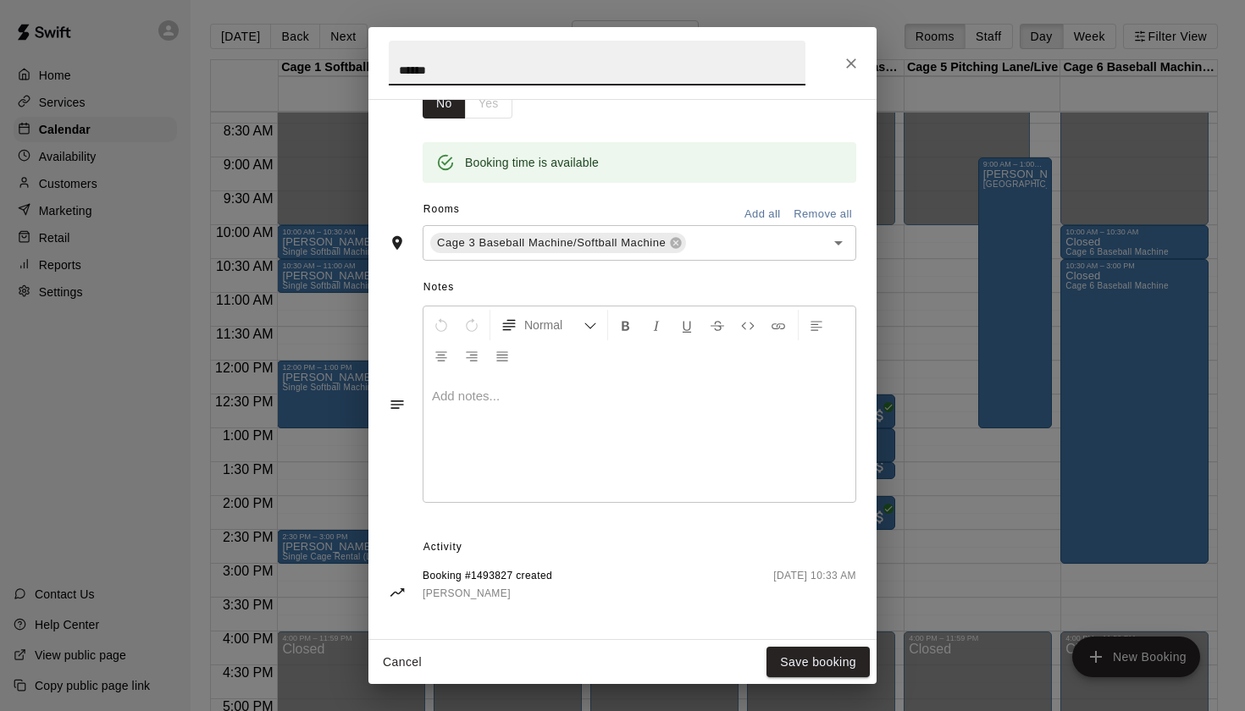
scroll to position [307, 0]
click at [848, 76] on button "Close" at bounding box center [851, 63] width 30 height 30
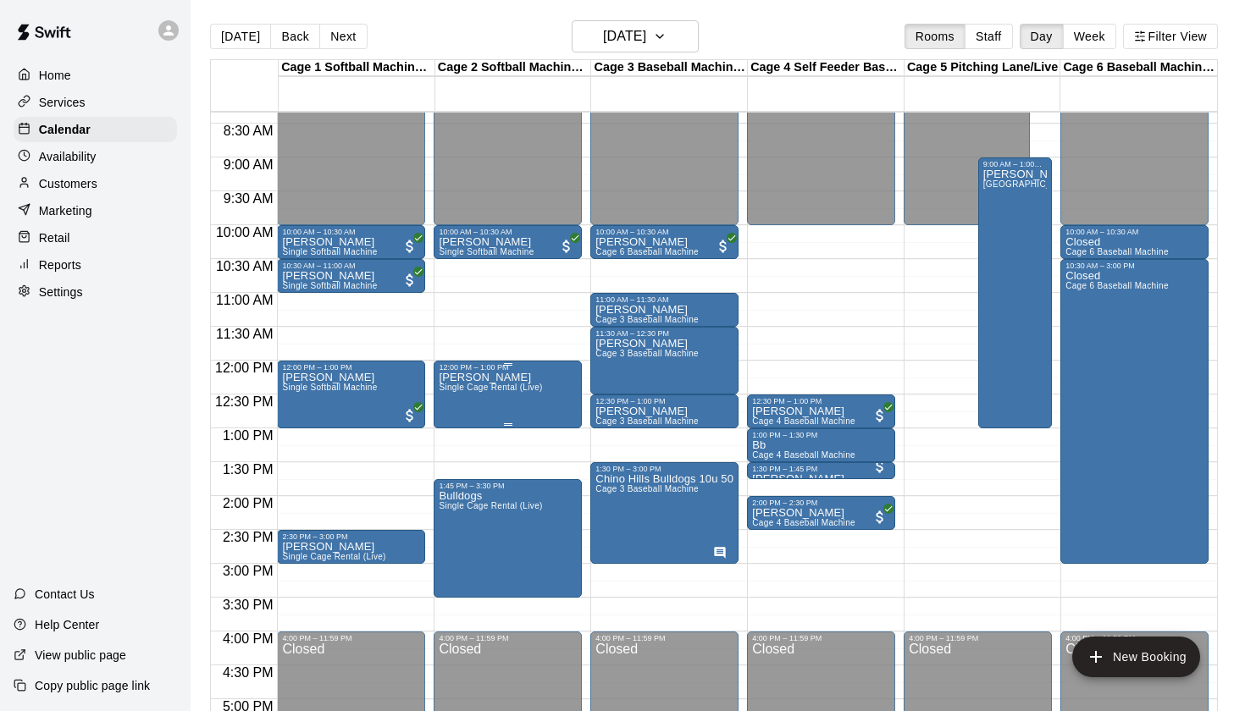
click at [456, 395] on icon "edit" at bounding box center [456, 390] width 20 height 20
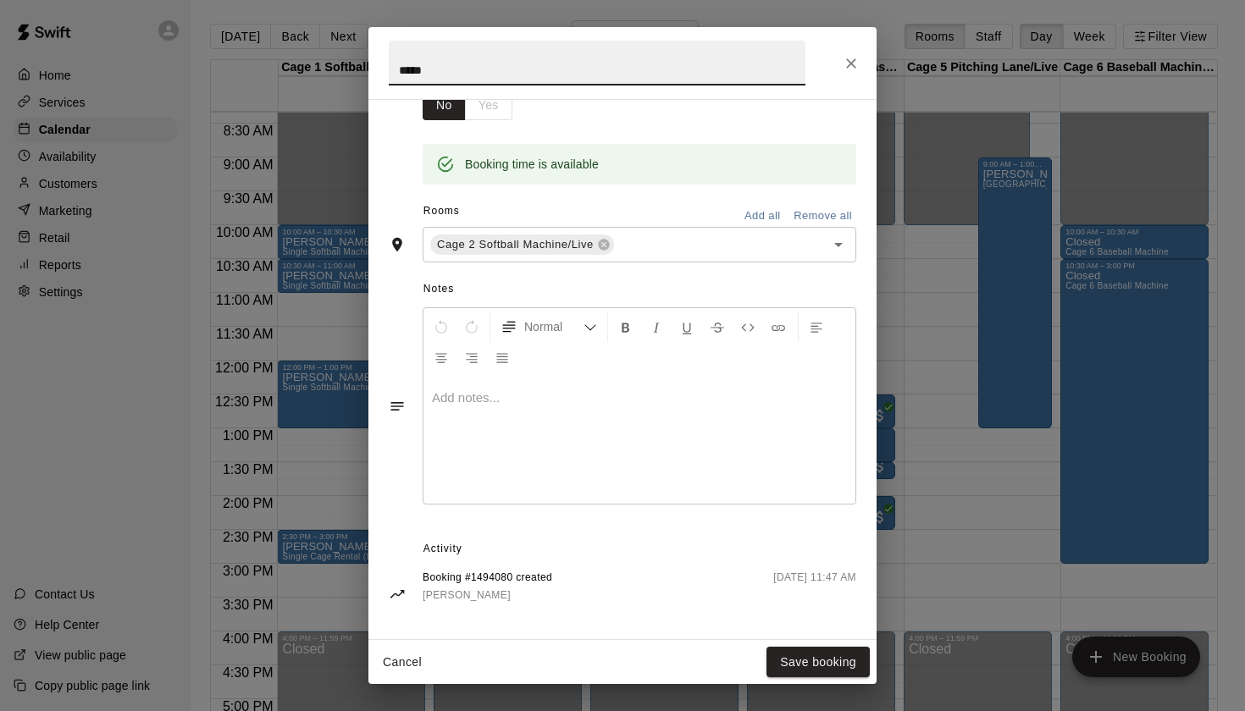
click at [848, 64] on icon "Close" at bounding box center [851, 63] width 17 height 17
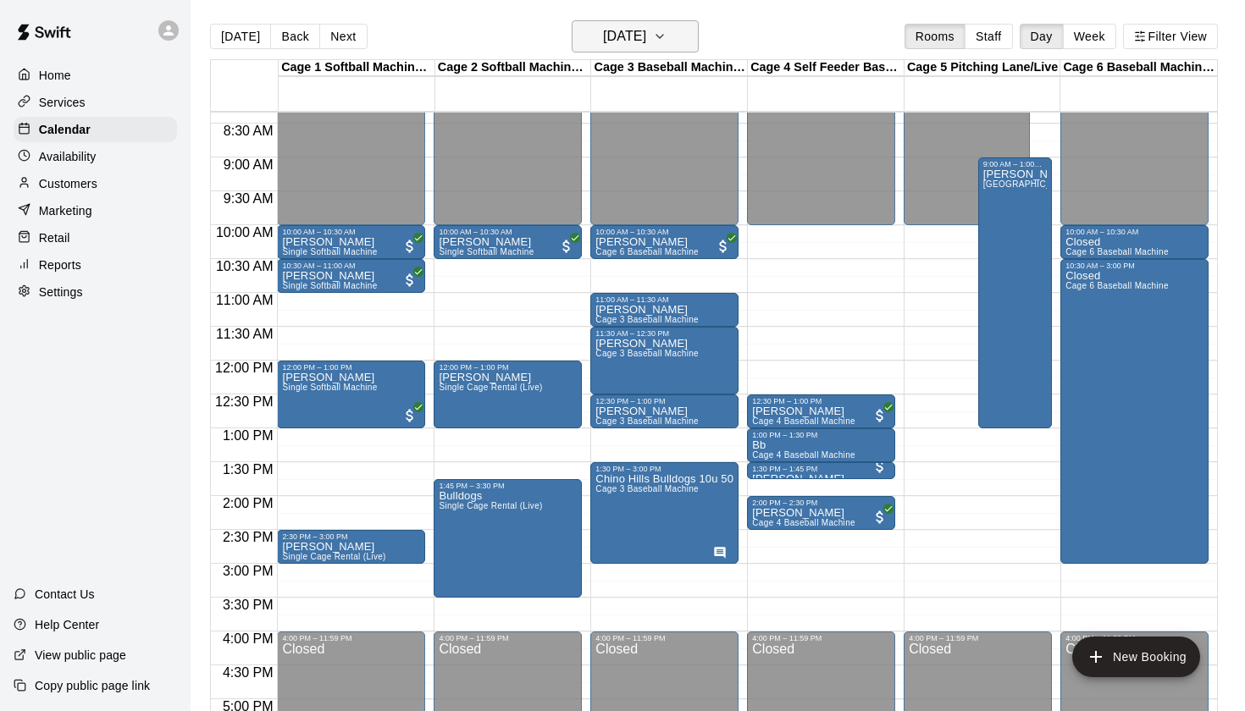
click at [622, 24] on button "Saturday Oct 04" at bounding box center [635, 36] width 127 height 32
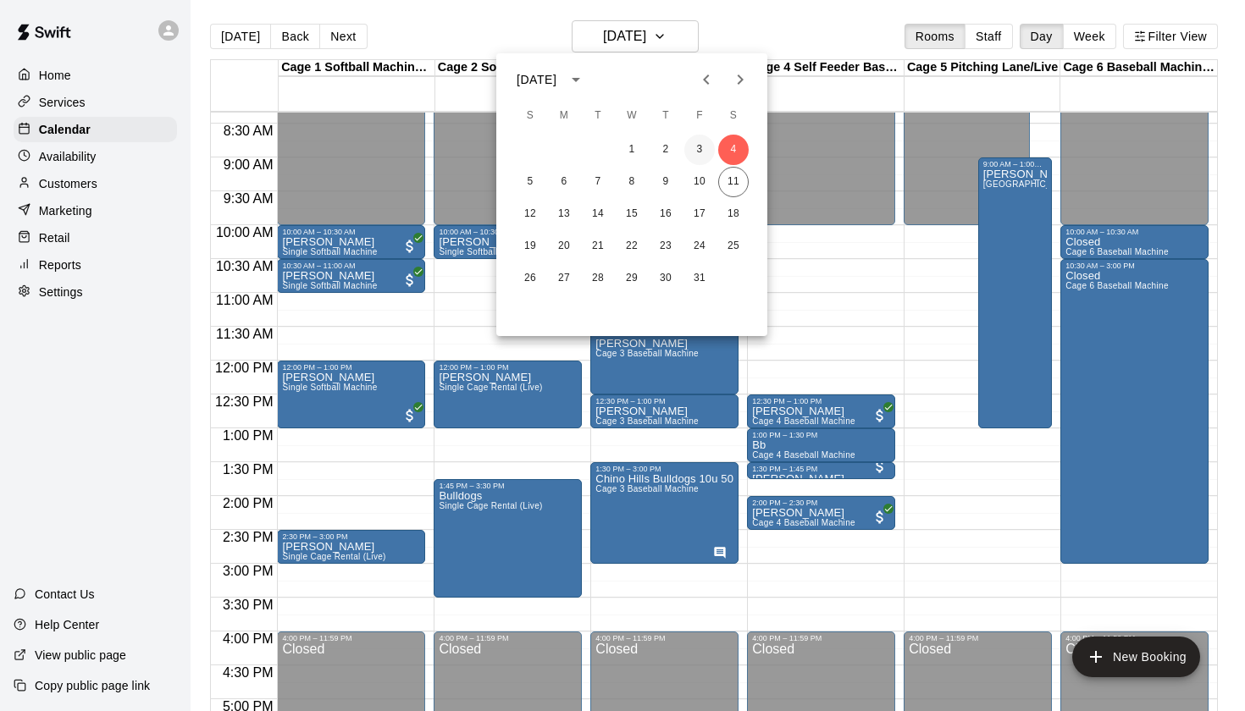
click at [703, 145] on button "3" at bounding box center [699, 150] width 30 height 30
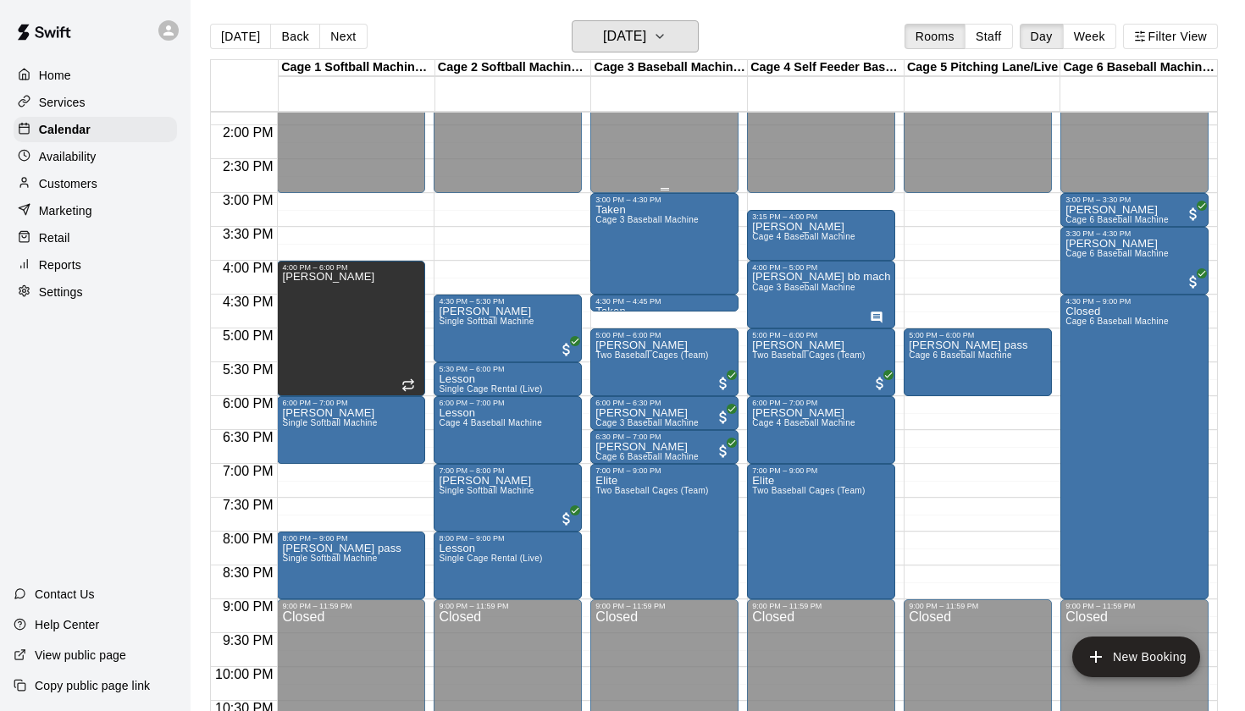
scroll to position [932, 0]
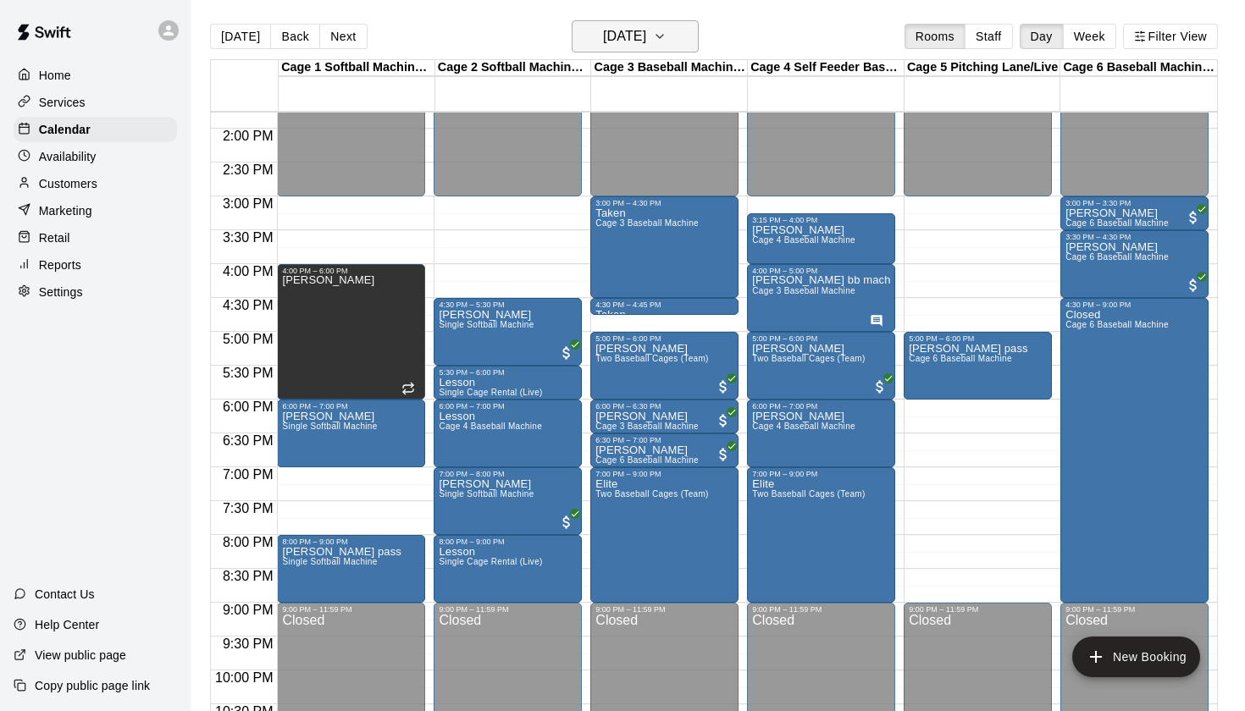
click at [666, 30] on icon "button" at bounding box center [660, 36] width 14 height 20
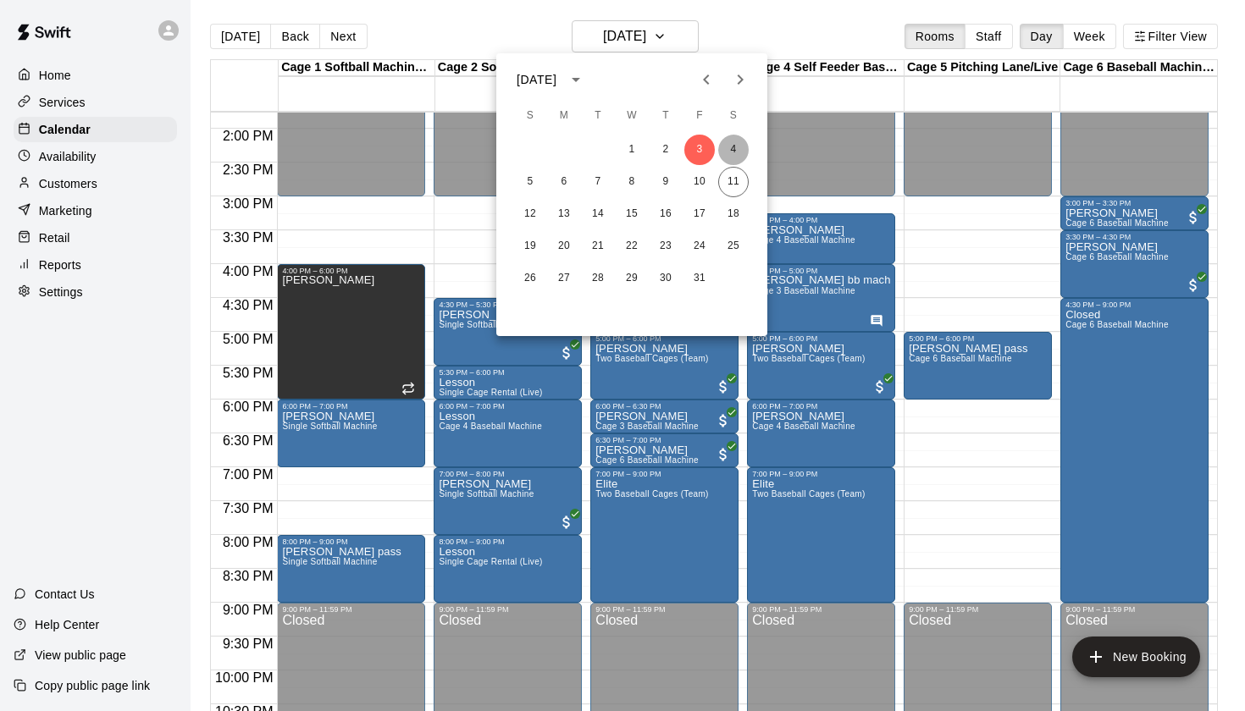
click at [734, 151] on button "4" at bounding box center [733, 150] width 30 height 30
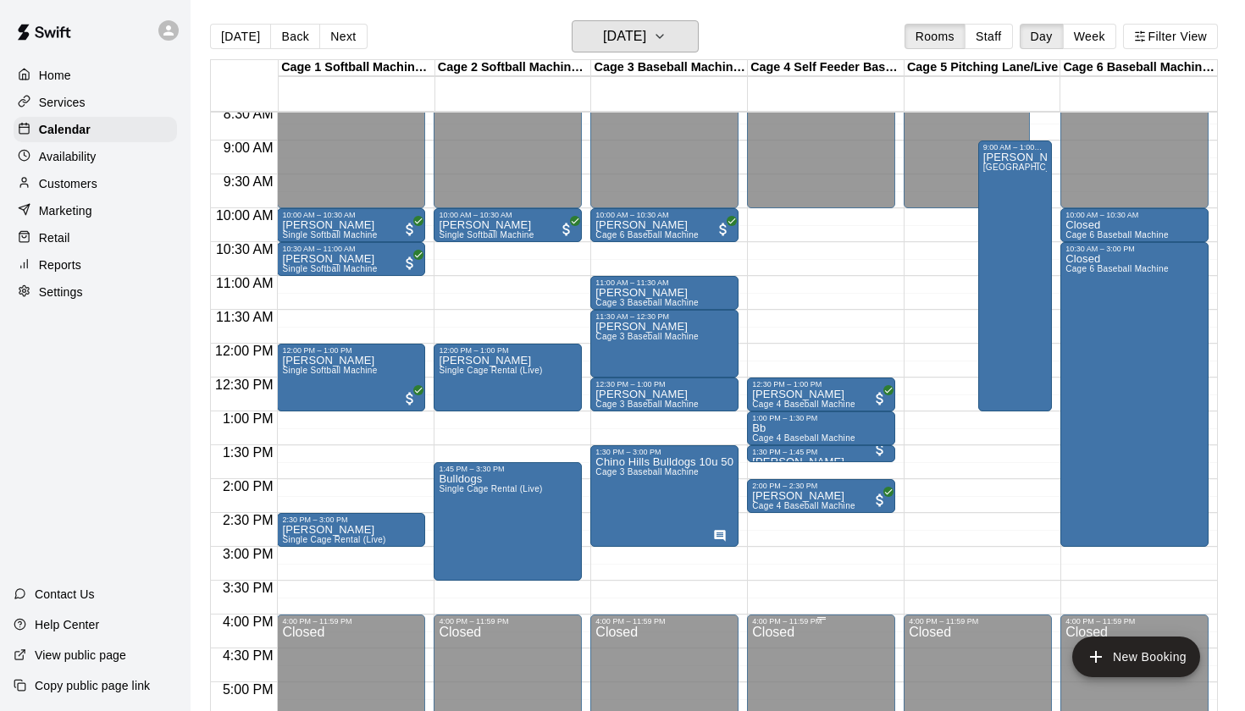
scroll to position [555, 0]
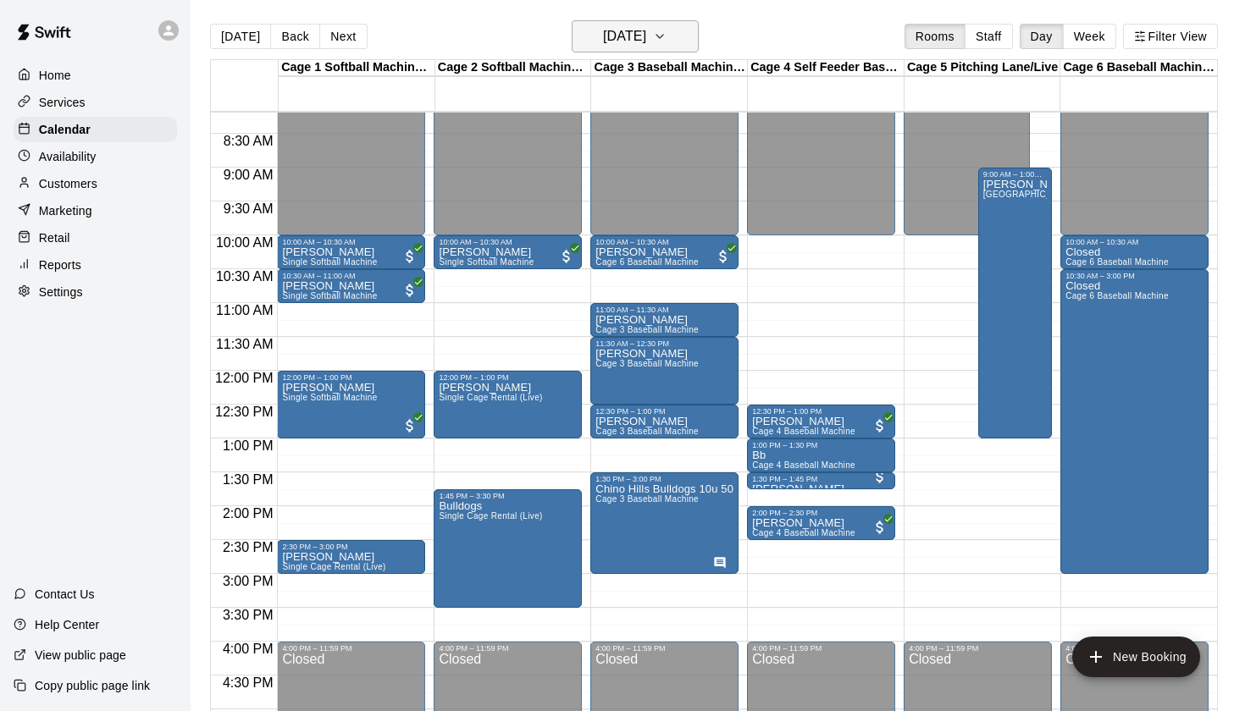
click at [672, 45] on button "Saturday Oct 04" at bounding box center [635, 36] width 127 height 32
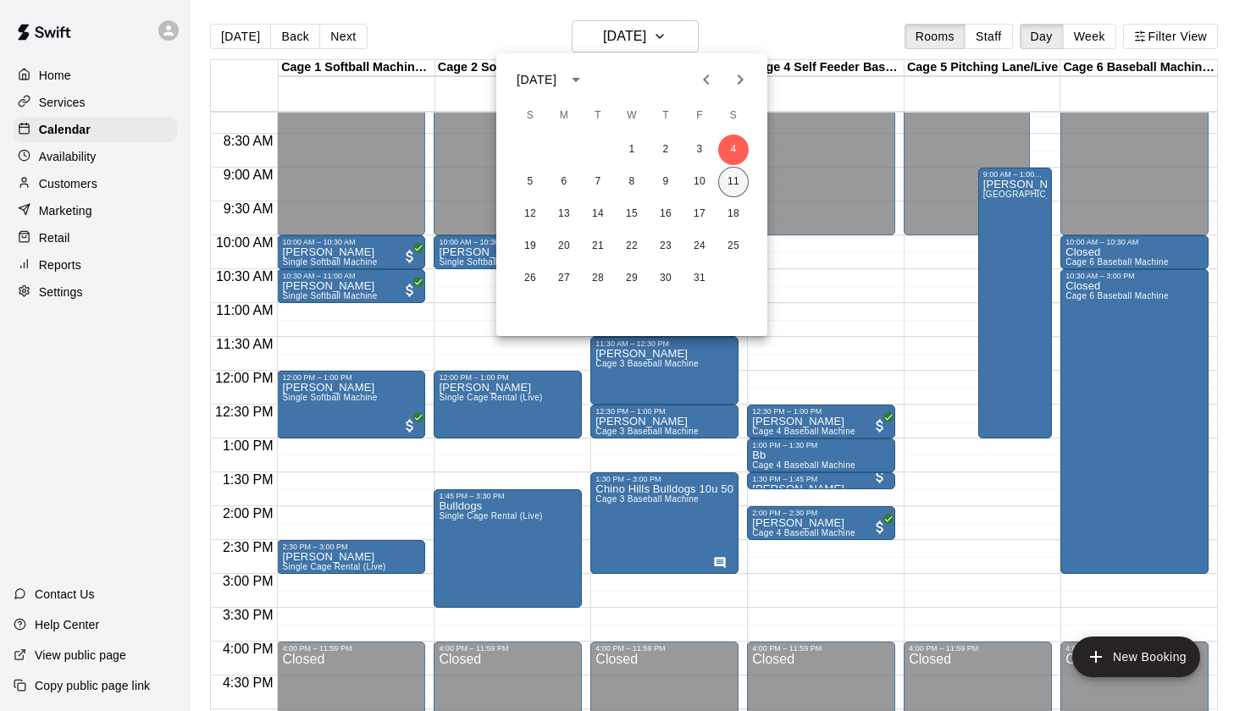
click at [732, 191] on button "11" at bounding box center [733, 182] width 30 height 30
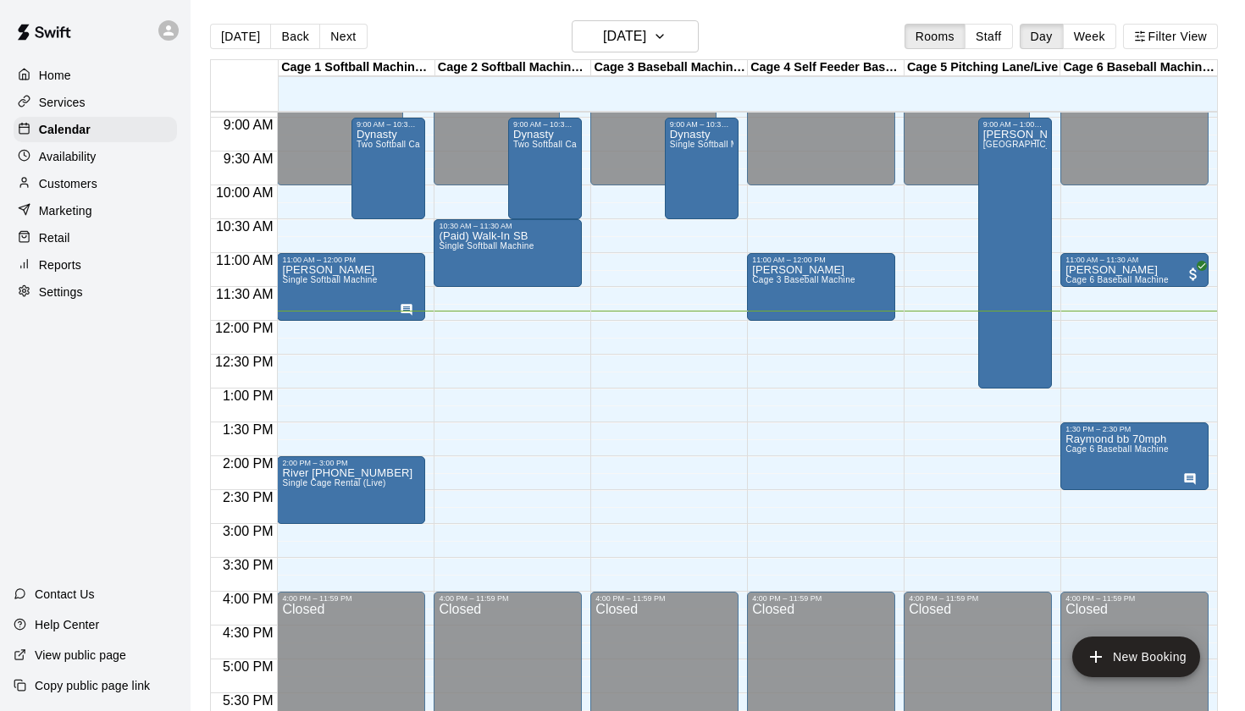
scroll to position [605, 0]
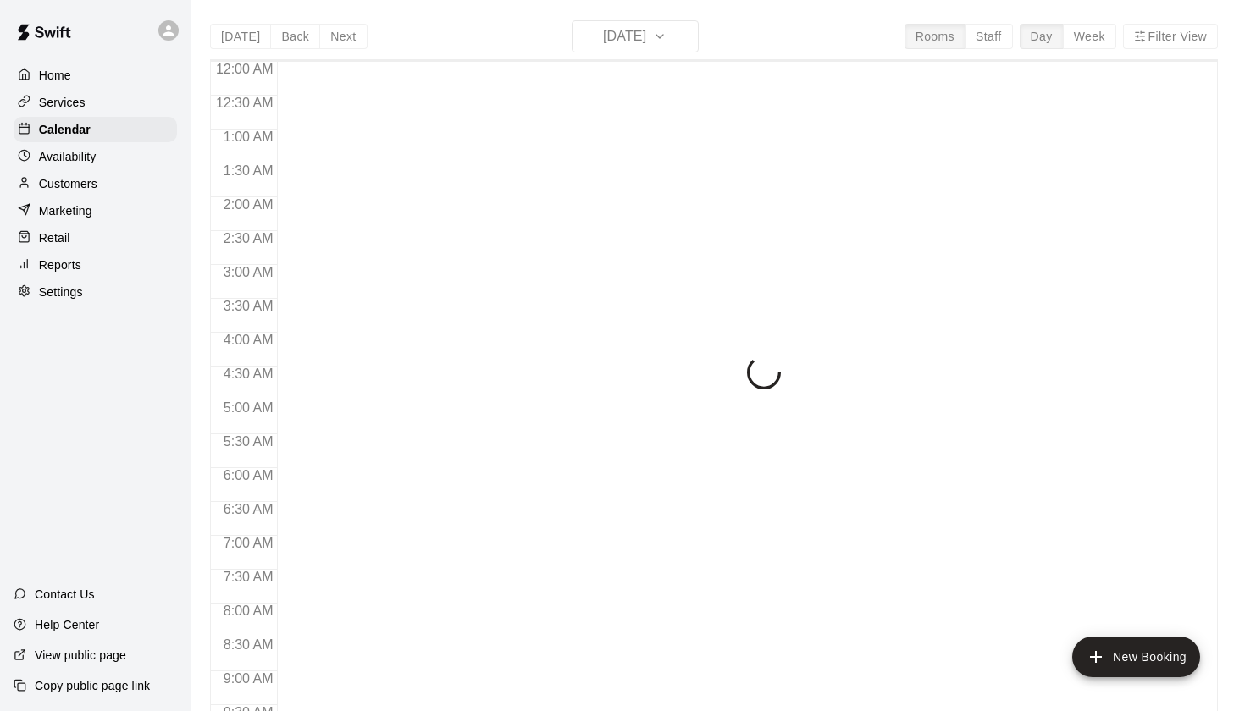
scroll to position [803, 0]
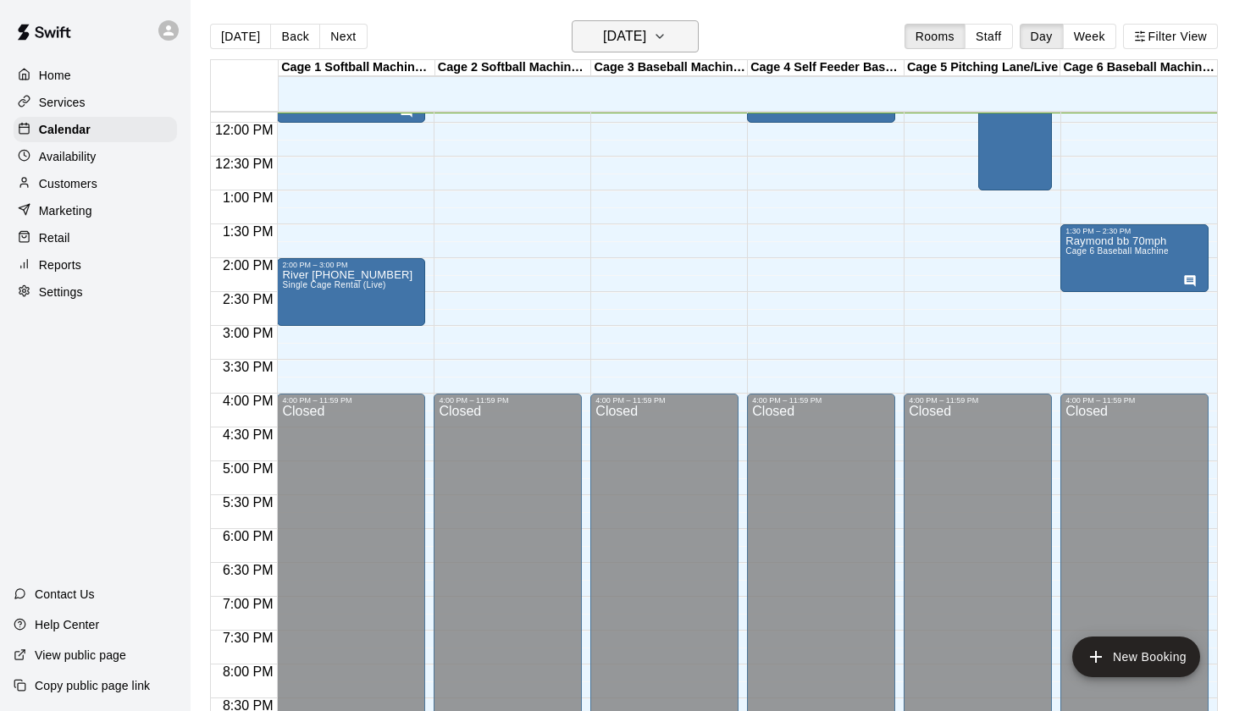
click at [646, 41] on h6 "[DATE]" at bounding box center [624, 37] width 43 height 24
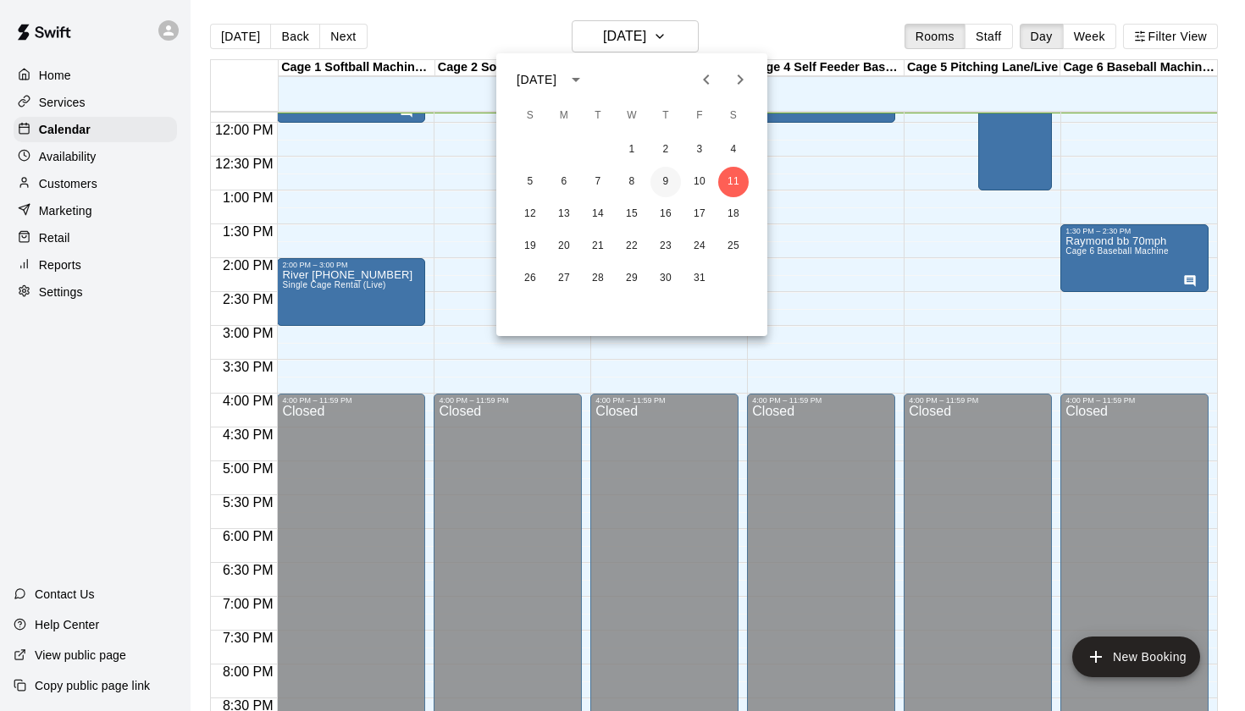
click at [677, 191] on button "9" at bounding box center [665, 182] width 30 height 30
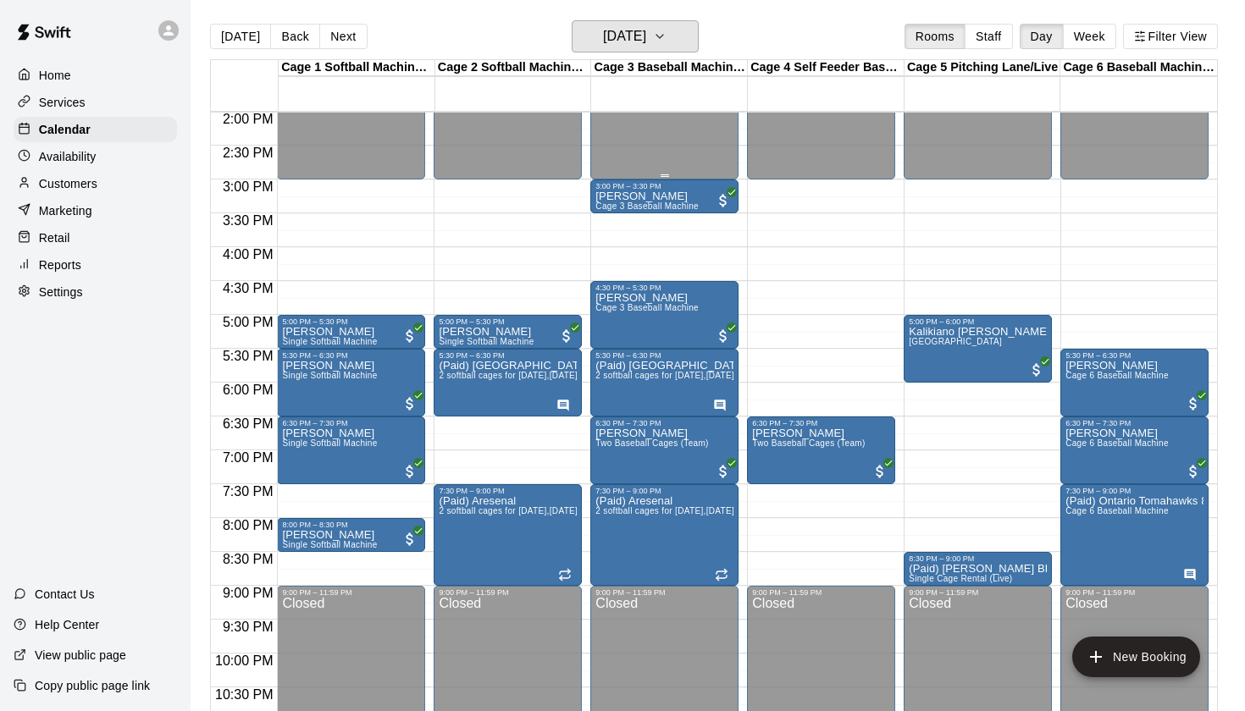
scroll to position [951, 0]
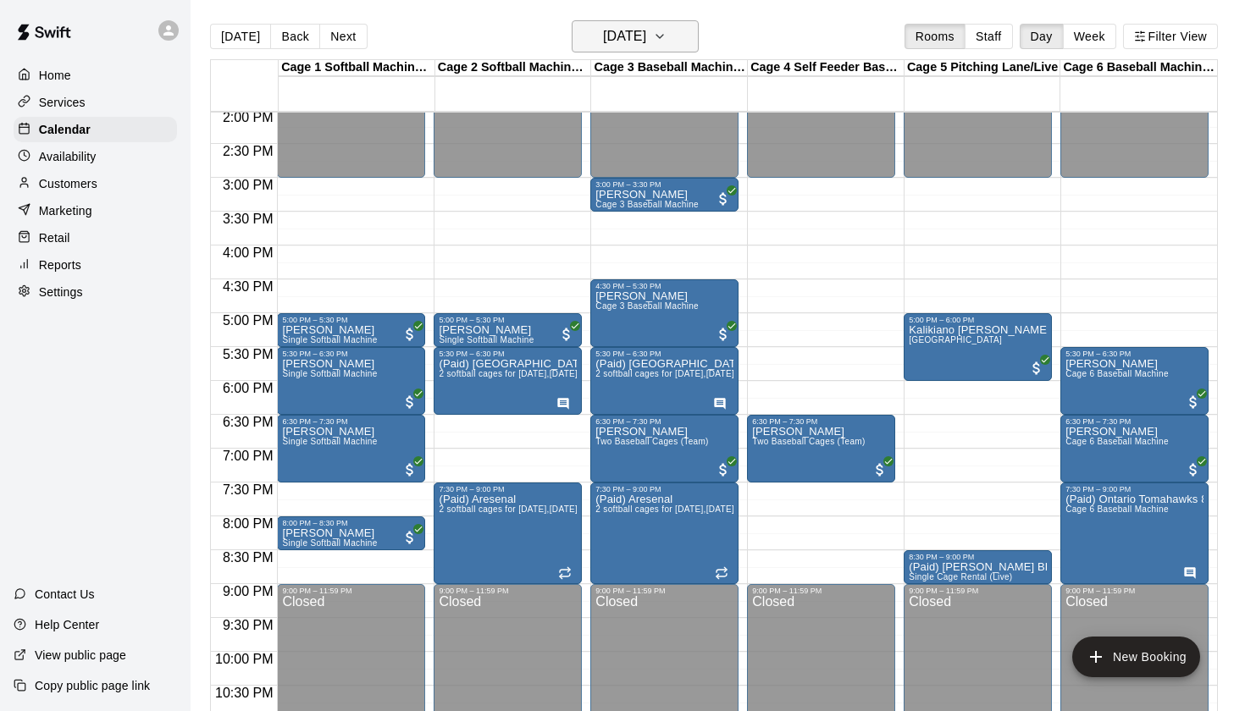
click at [646, 40] on h6 "[DATE]" at bounding box center [624, 37] width 43 height 24
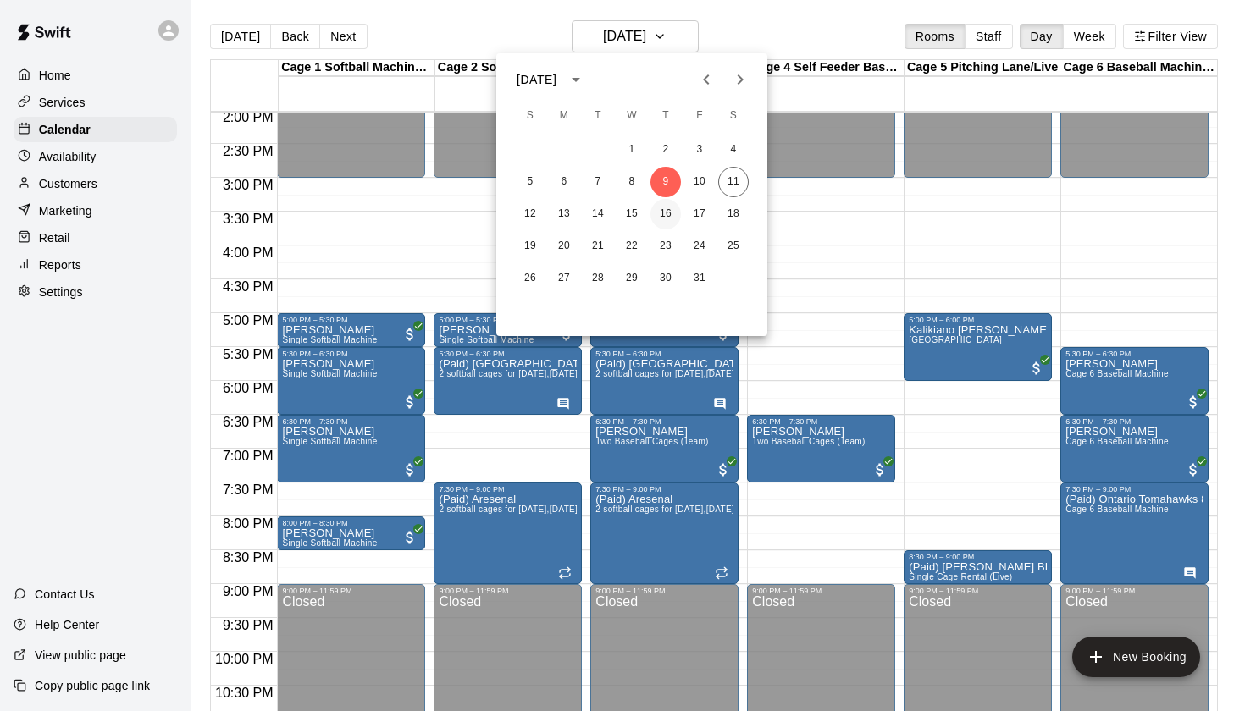
click at [659, 207] on button "16" at bounding box center [665, 214] width 30 height 30
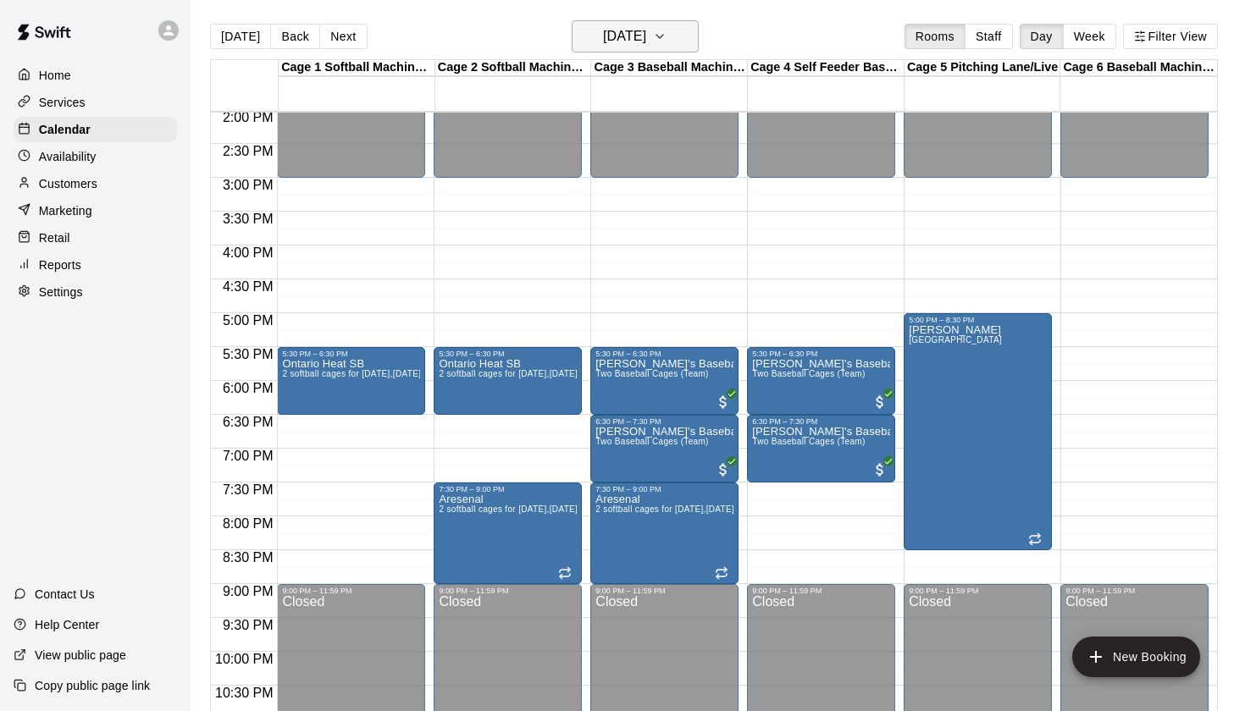
click at [646, 35] on h6 "[DATE]" at bounding box center [624, 37] width 43 height 24
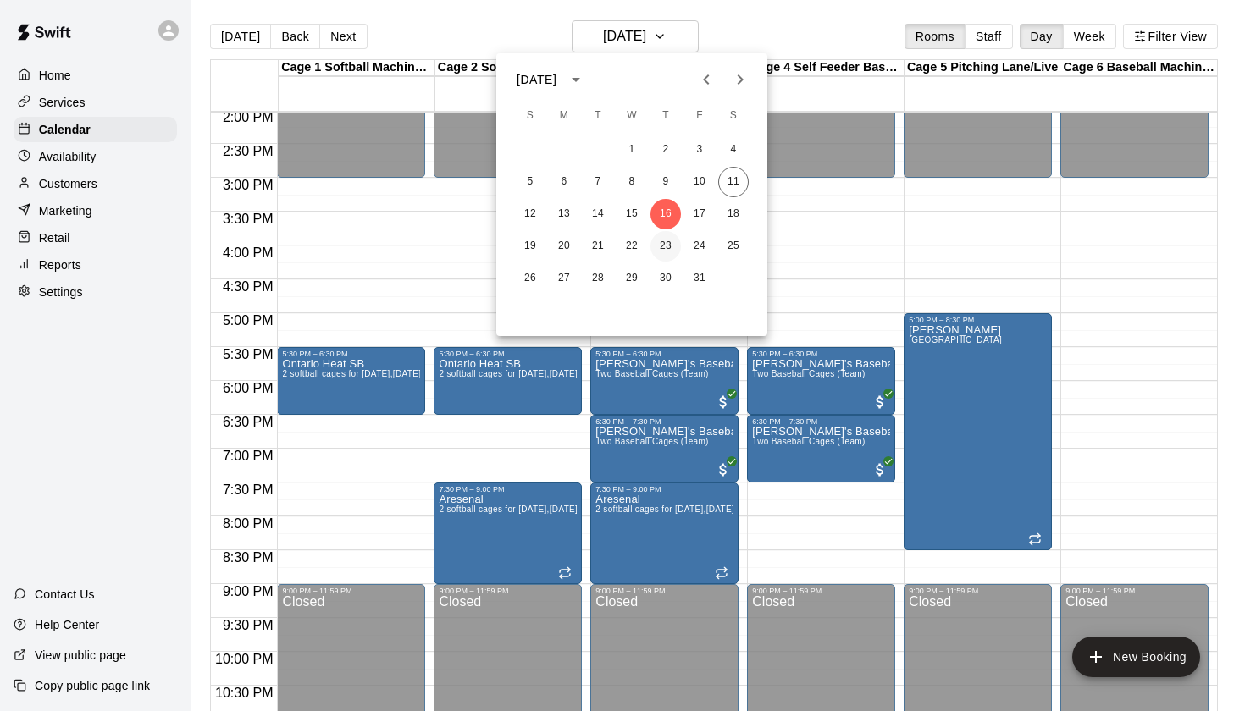
click at [667, 244] on button "23" at bounding box center [665, 246] width 30 height 30
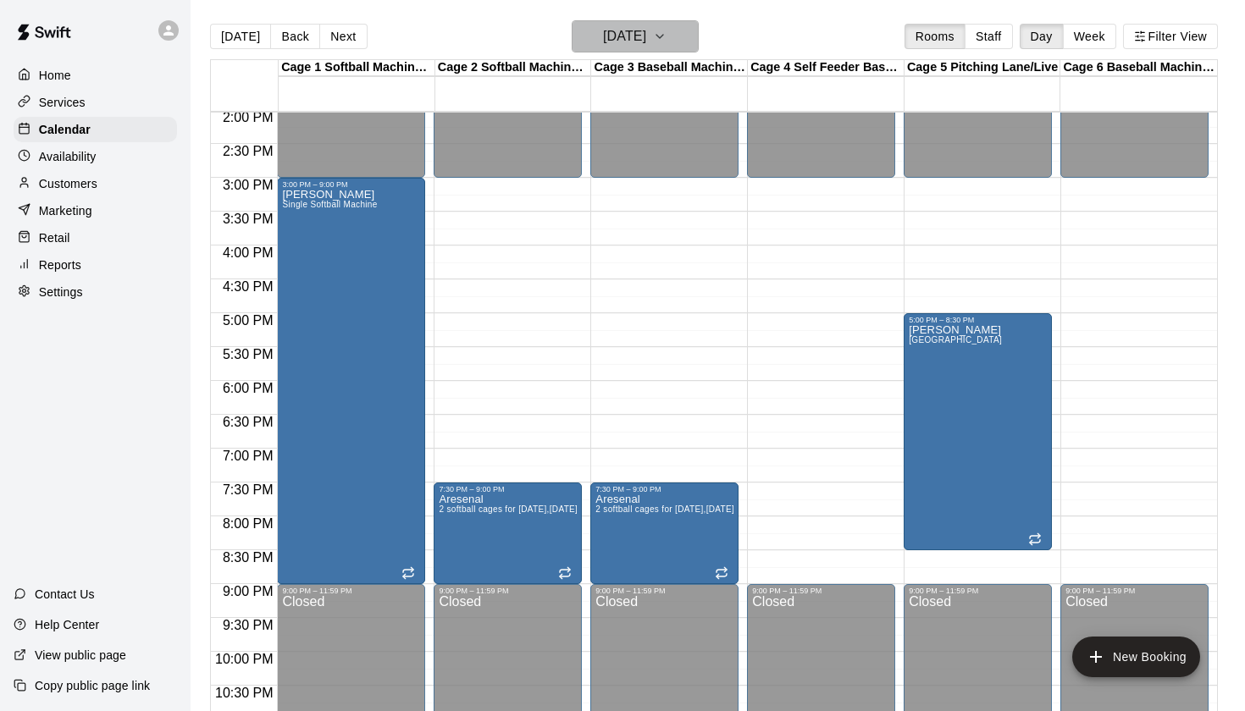
click at [675, 45] on button "[DATE]" at bounding box center [635, 36] width 127 height 32
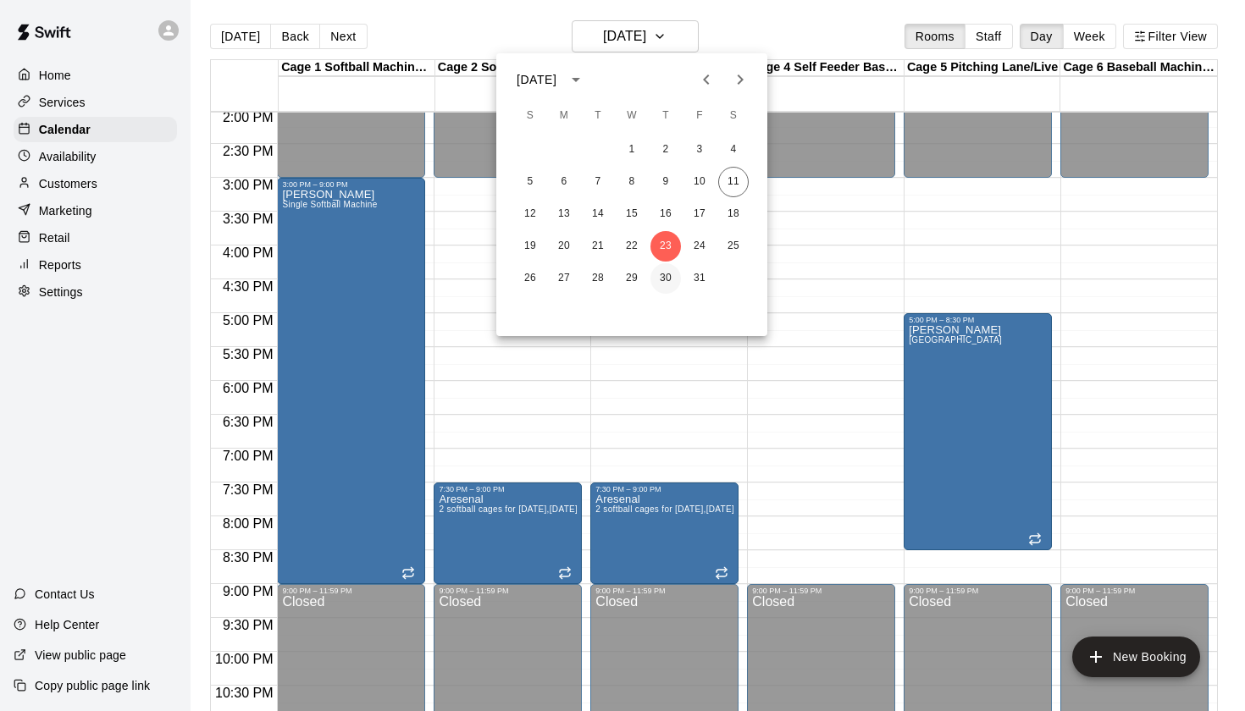
click at [672, 276] on button "30" at bounding box center [665, 278] width 30 height 30
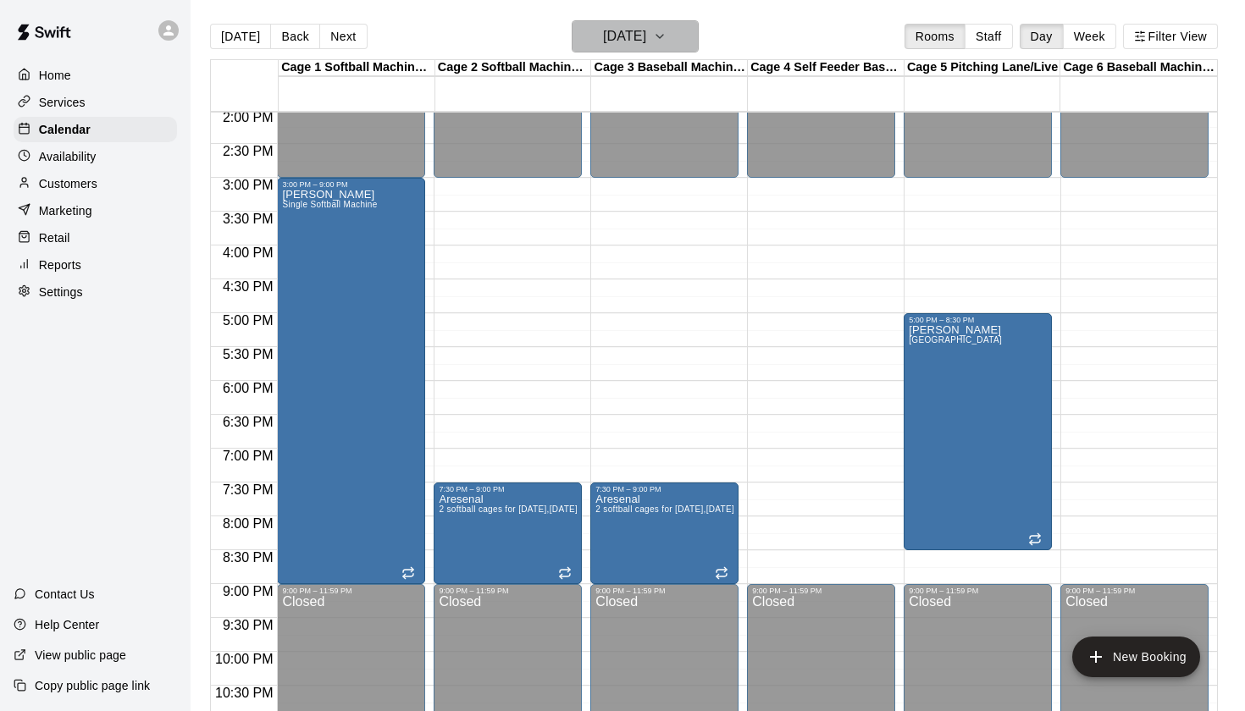
click at [646, 45] on h6 "[DATE]" at bounding box center [624, 37] width 43 height 24
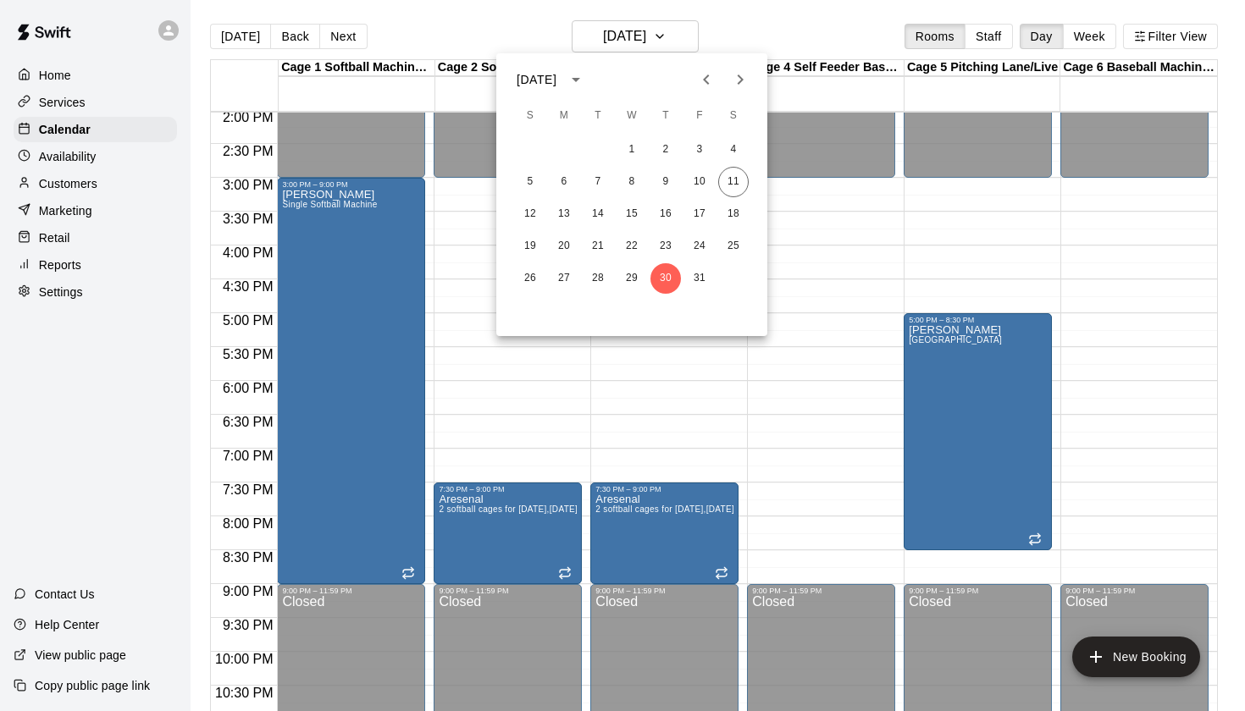
click at [800, 30] on div at bounding box center [622, 355] width 1245 height 711
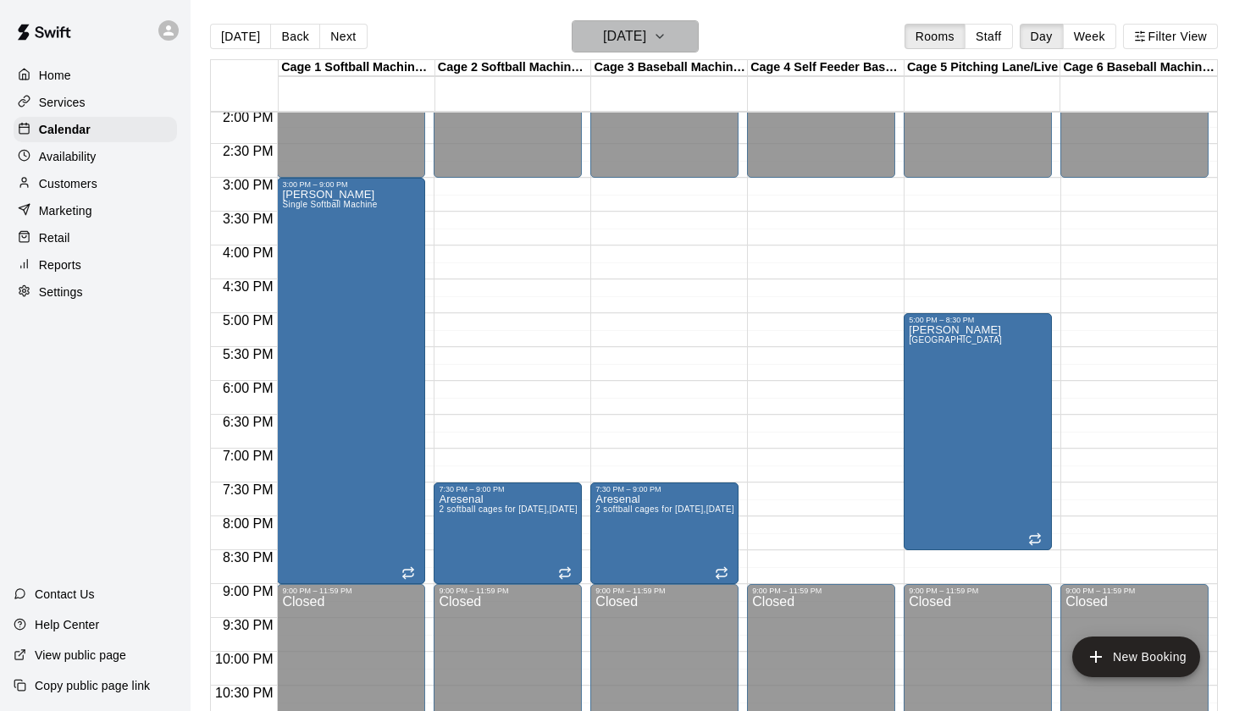
click at [666, 50] on button "[DATE]" at bounding box center [635, 36] width 127 height 32
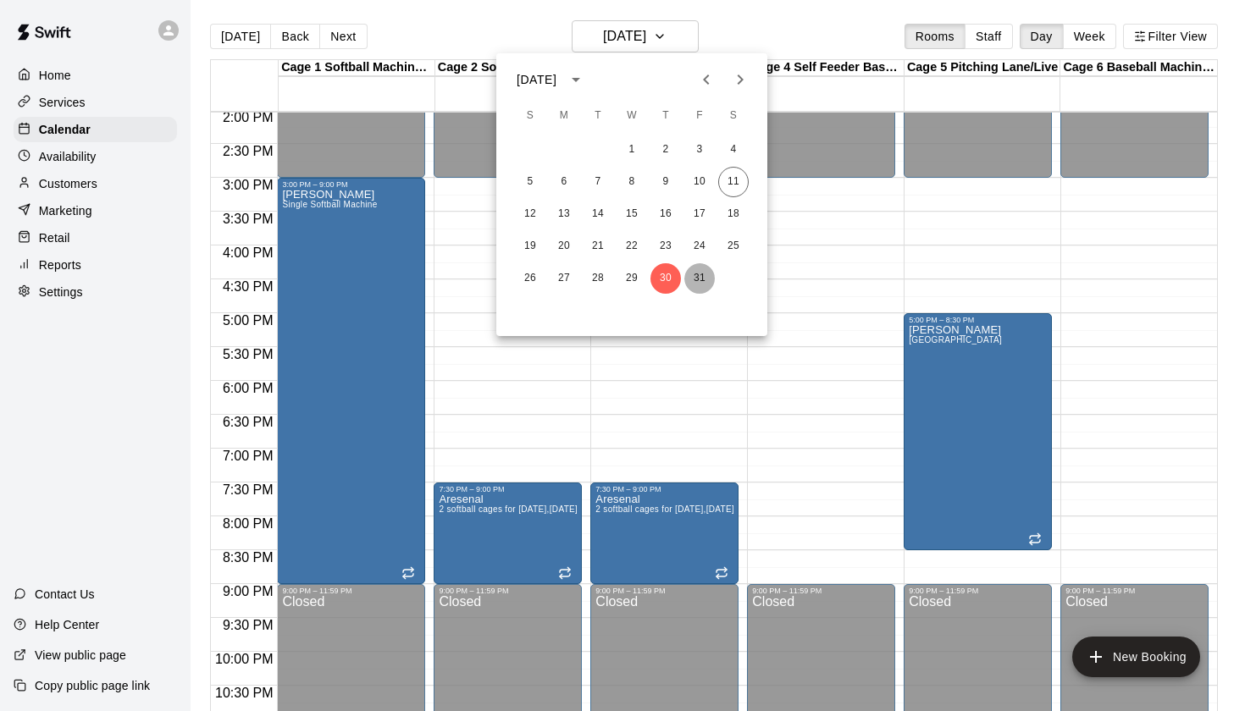
click at [691, 283] on button "31" at bounding box center [699, 278] width 30 height 30
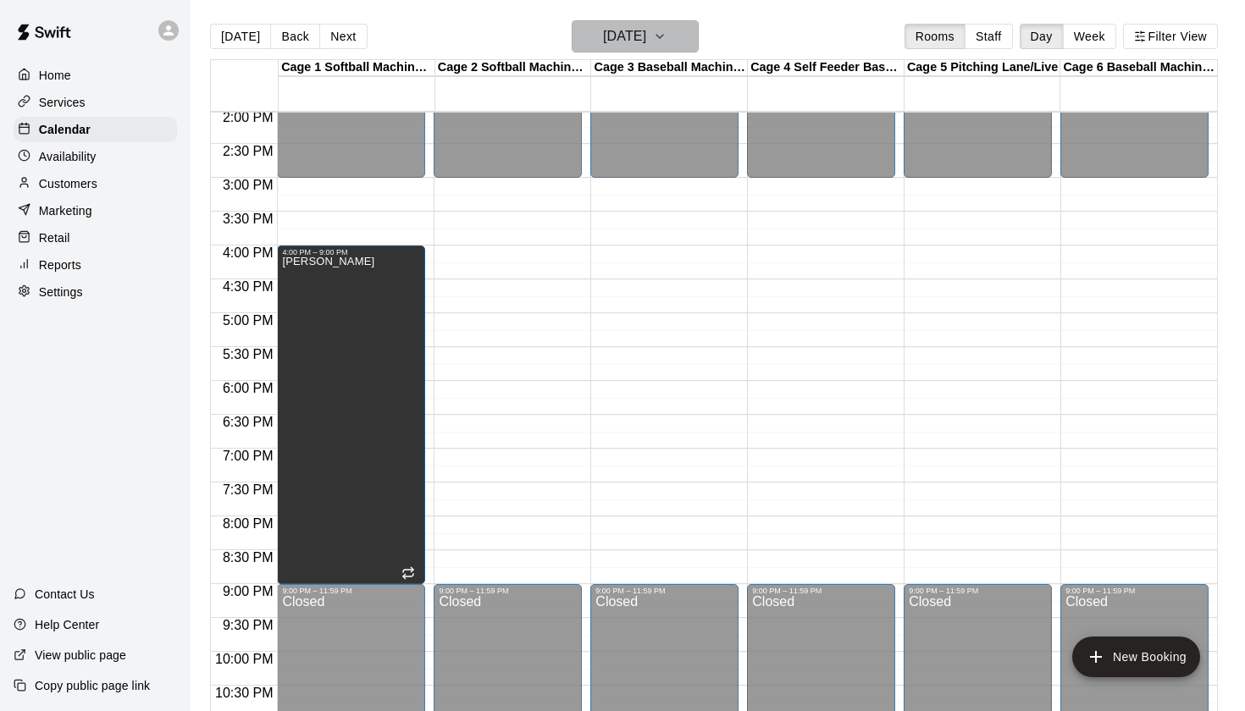
click at [664, 40] on button "[DATE]" at bounding box center [635, 36] width 127 height 32
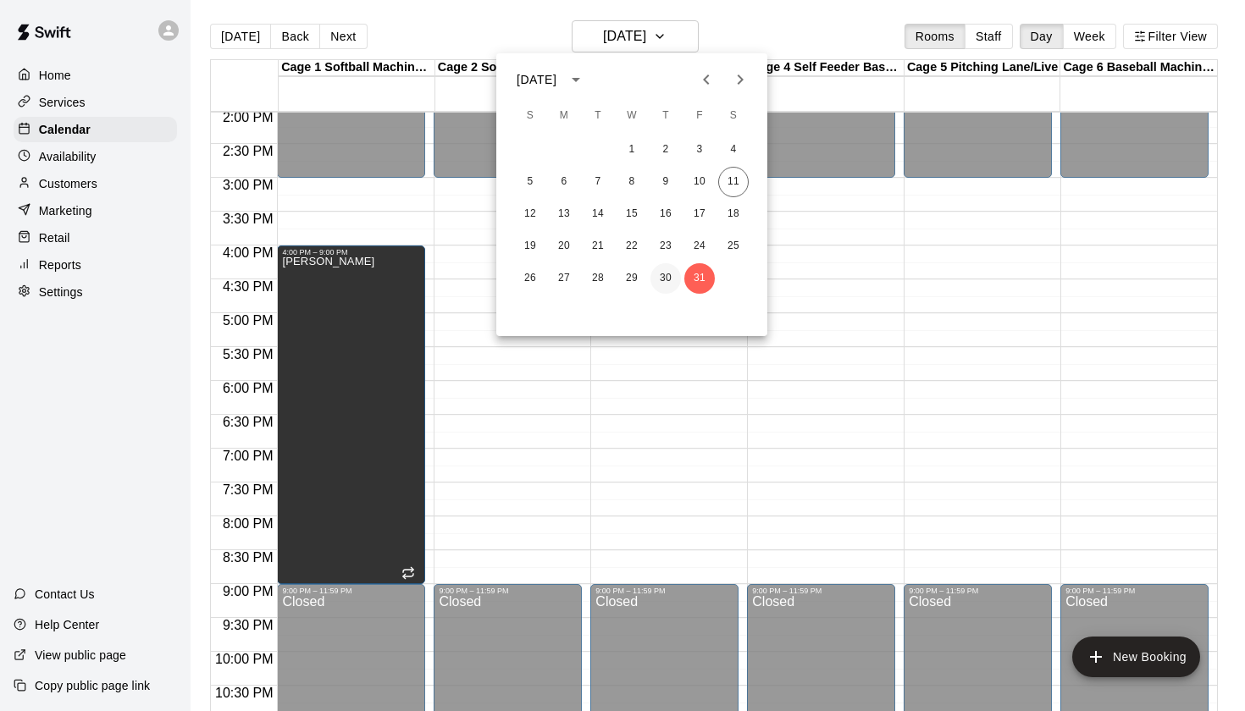
click at [674, 280] on button "30" at bounding box center [665, 278] width 30 height 30
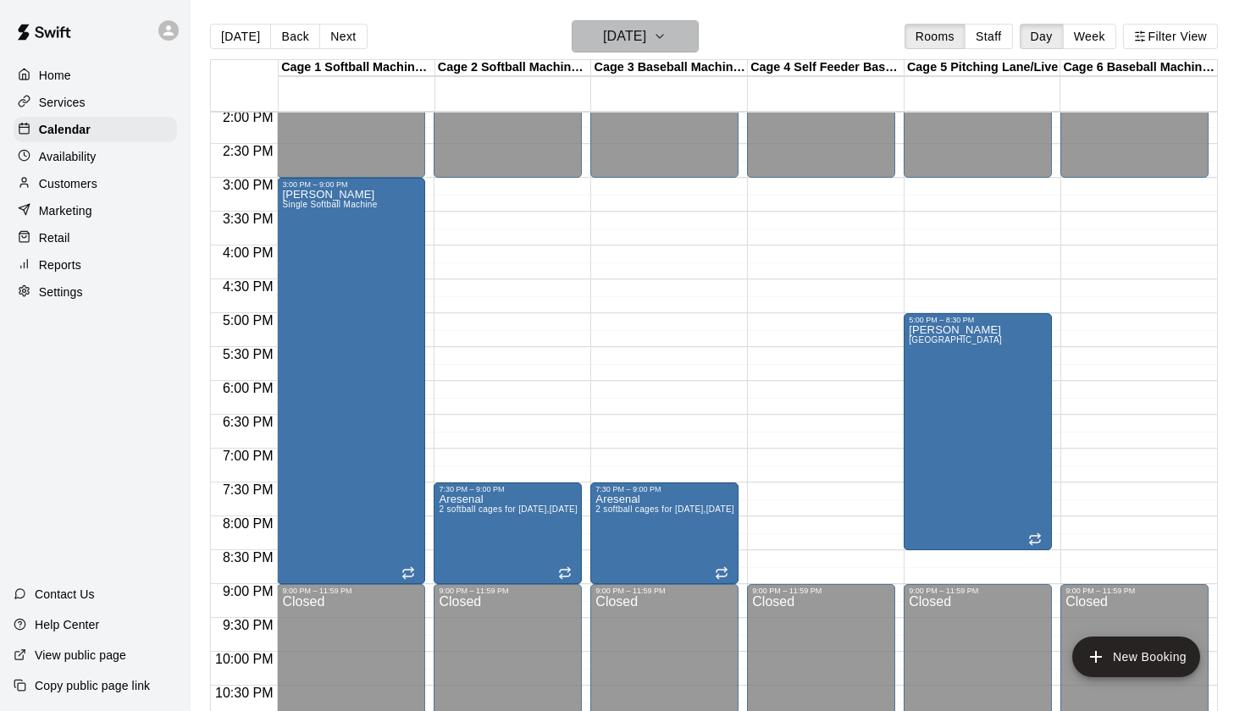
click at [680, 47] on button "Thursday Oct 30" at bounding box center [635, 36] width 127 height 32
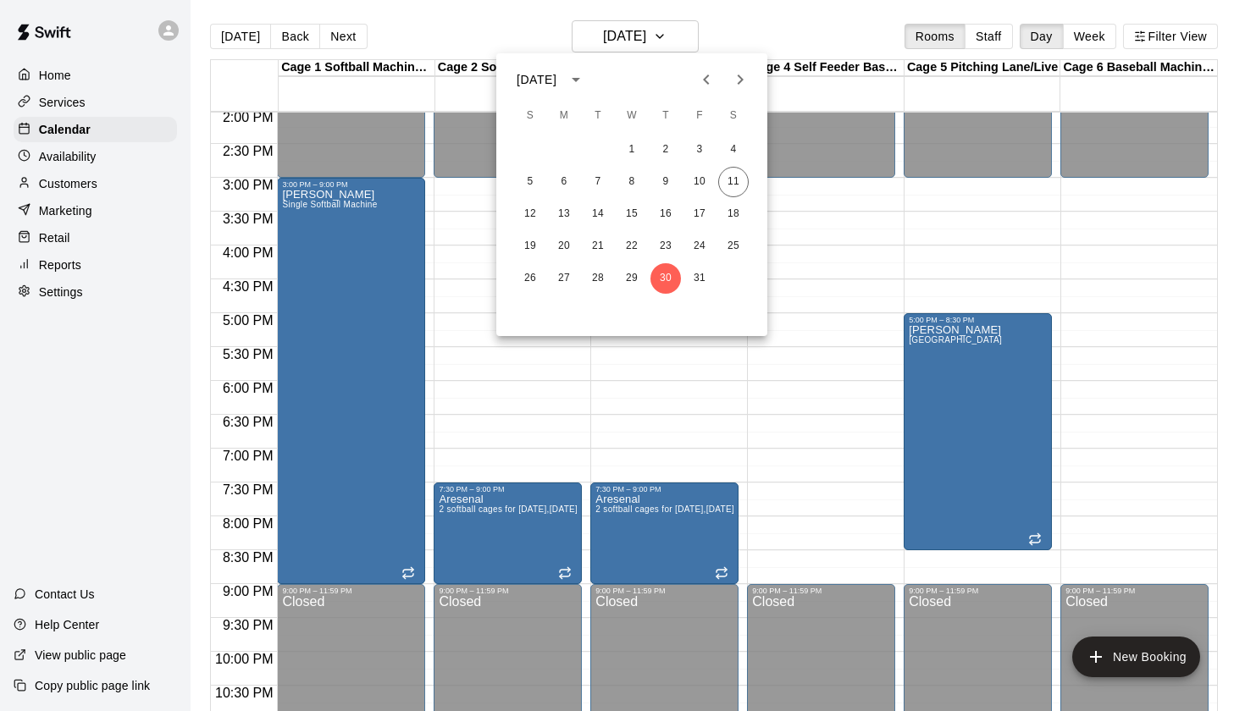
click at [666, 35] on div at bounding box center [622, 355] width 1245 height 711
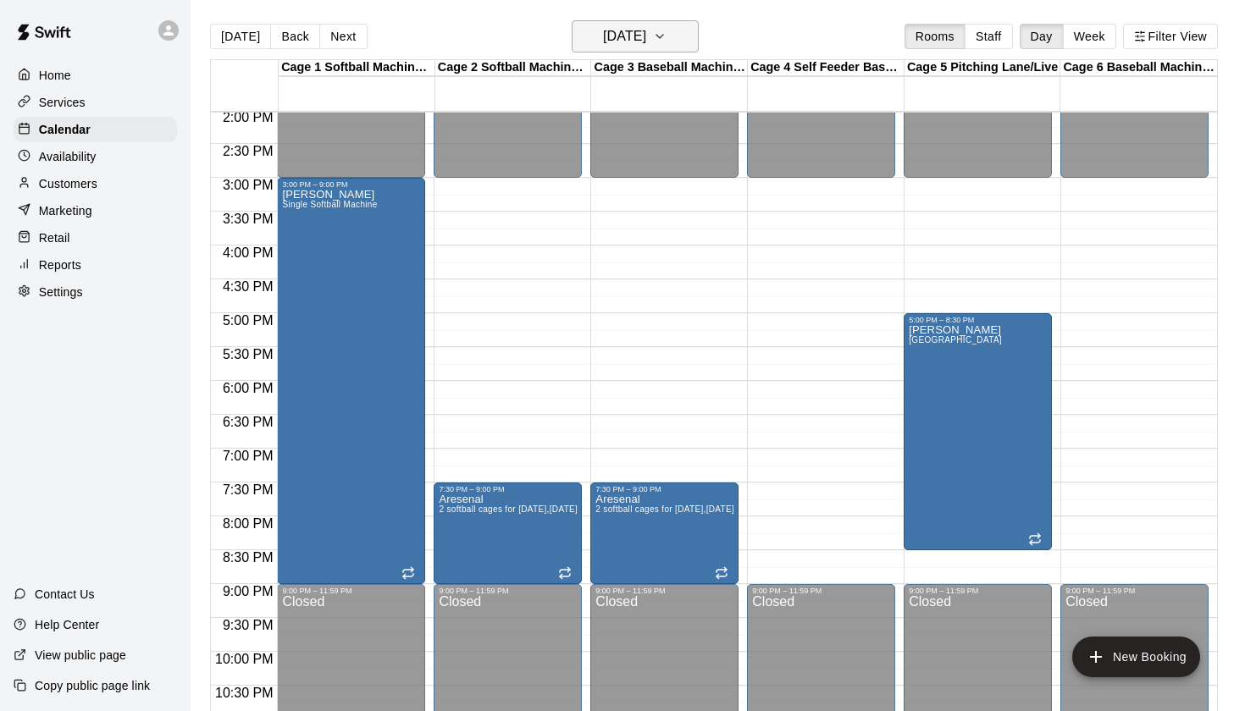
click at [618, 34] on h6 "Thursday Oct 30" at bounding box center [624, 37] width 43 height 24
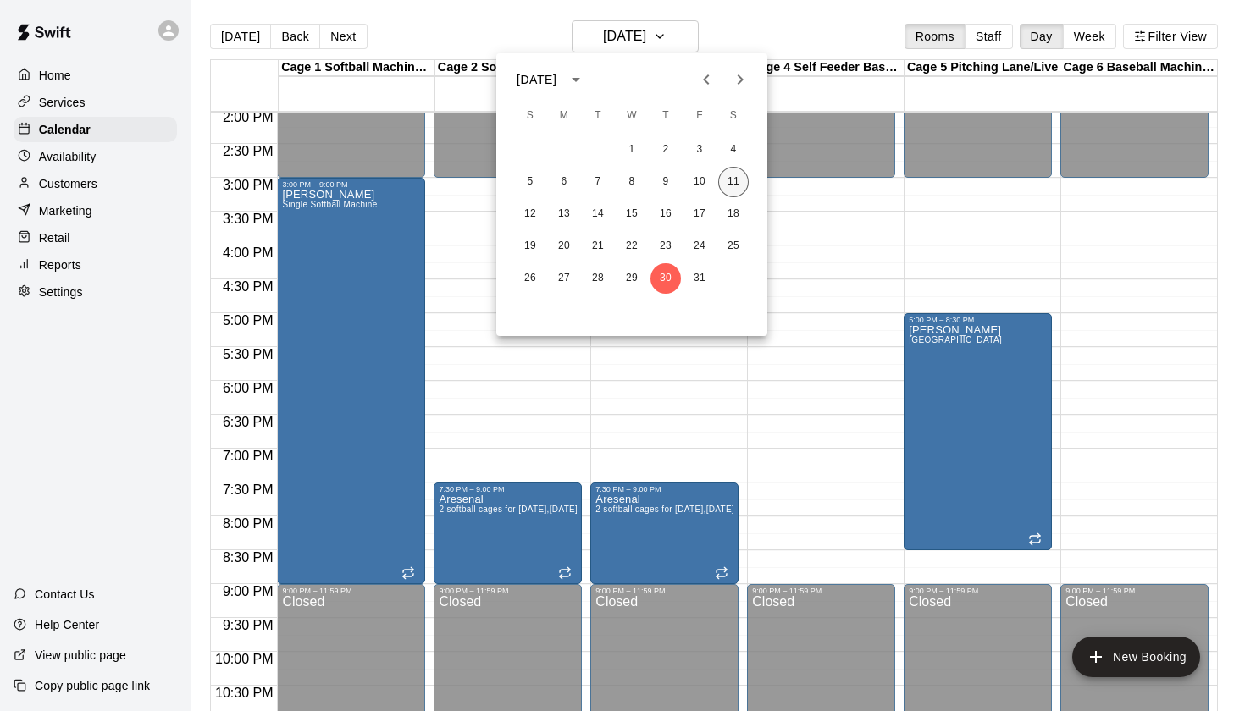
click at [738, 185] on button "11" at bounding box center [733, 182] width 30 height 30
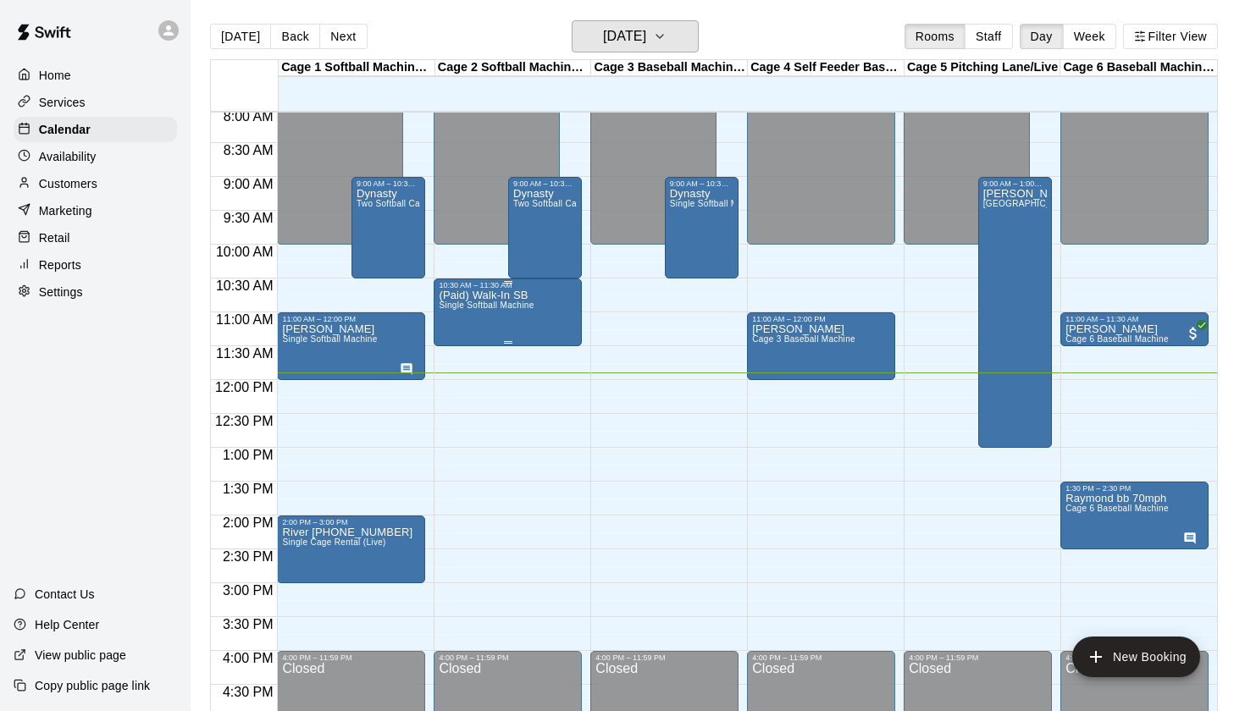
scroll to position [544, 0]
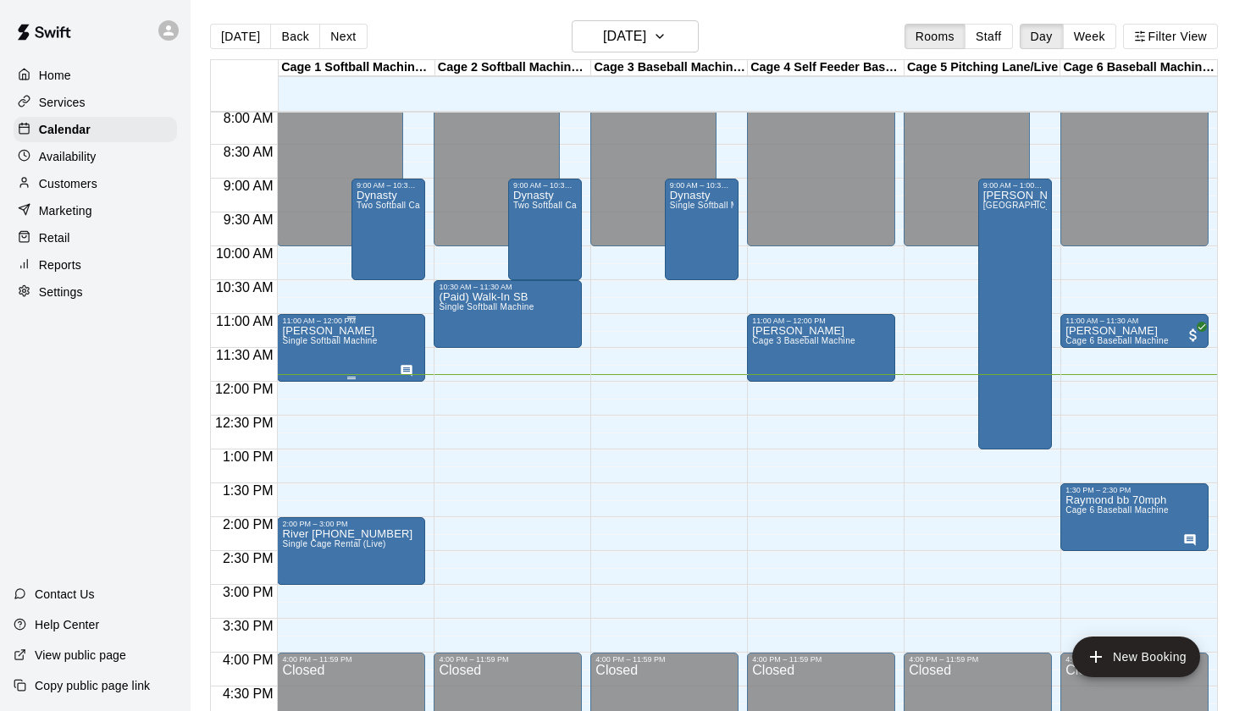
click at [370, 334] on div "Bella Marie Single Softball Machine" at bounding box center [329, 680] width 95 height 711
click at [301, 339] on icon "edit" at bounding box center [300, 344] width 20 height 20
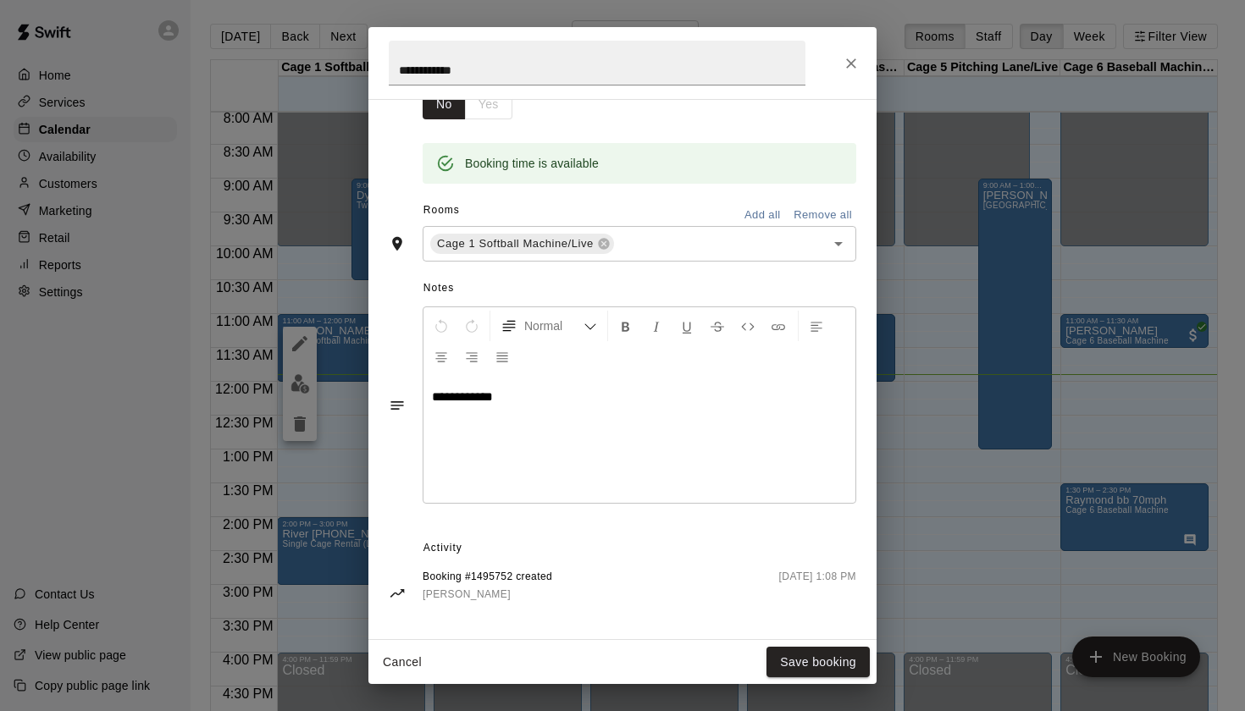
scroll to position [307, 0]
click at [842, 64] on button "Close" at bounding box center [851, 63] width 30 height 30
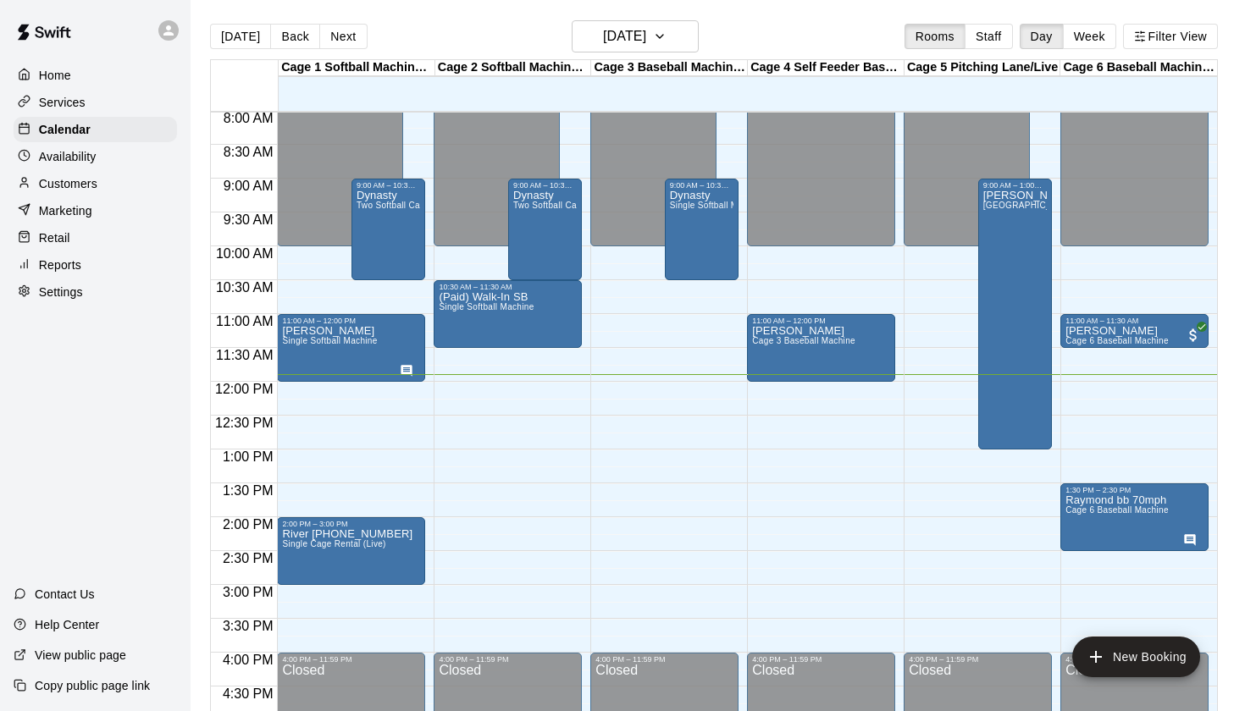
click at [818, 26] on div "Today Back Next Saturday Oct 11 Rooms Staff Day Week Filter View" at bounding box center [714, 39] width 1008 height 39
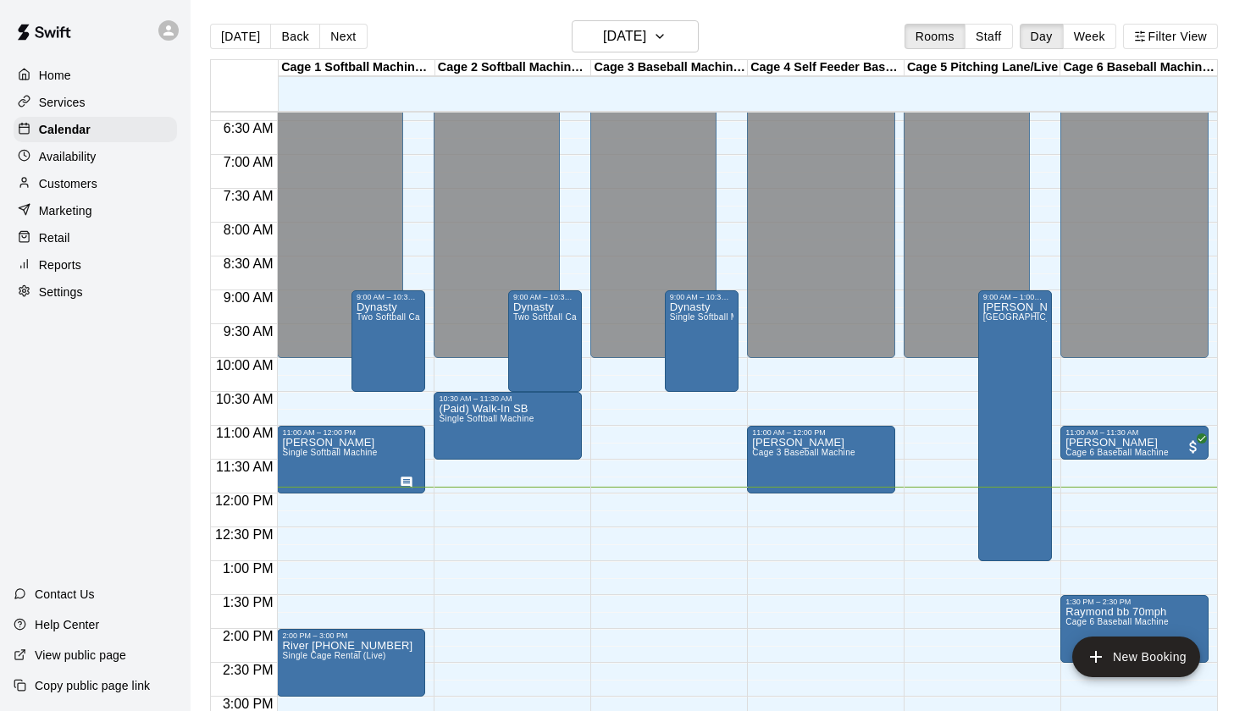
scroll to position [434, 0]
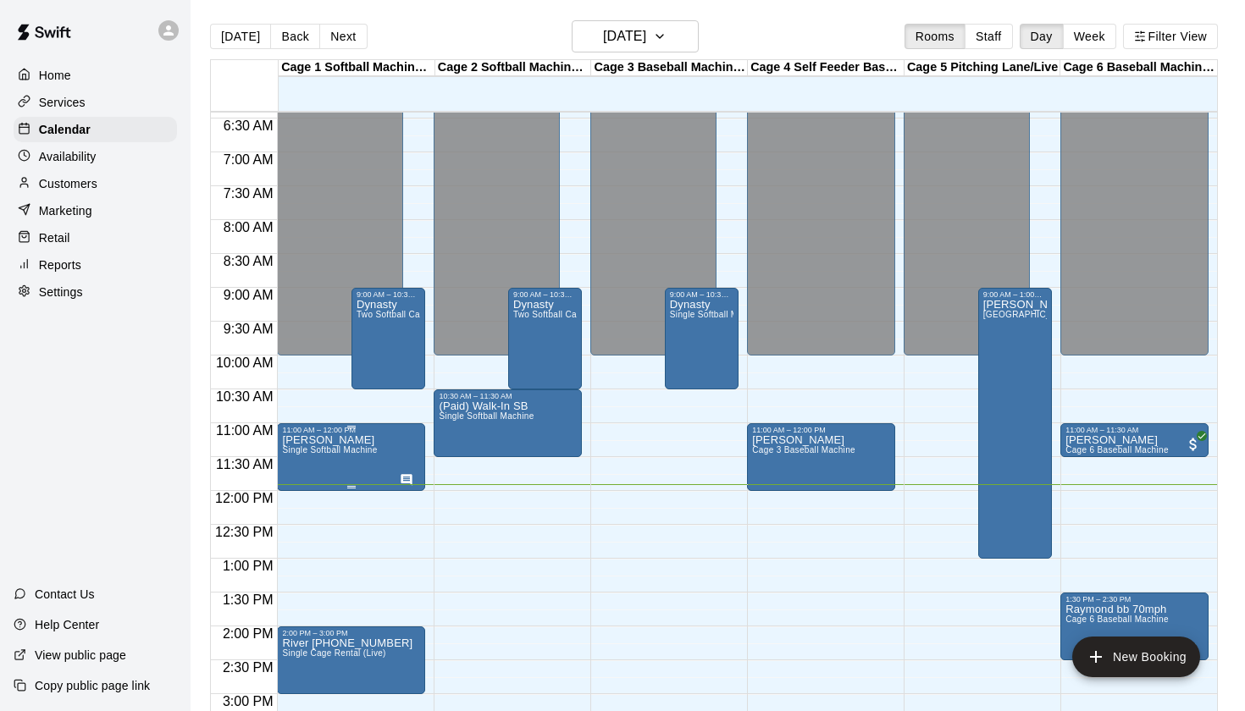
click at [334, 447] on span "Single Softball Machine" at bounding box center [329, 449] width 95 height 9
click at [300, 453] on button "edit" at bounding box center [300, 464] width 34 height 34
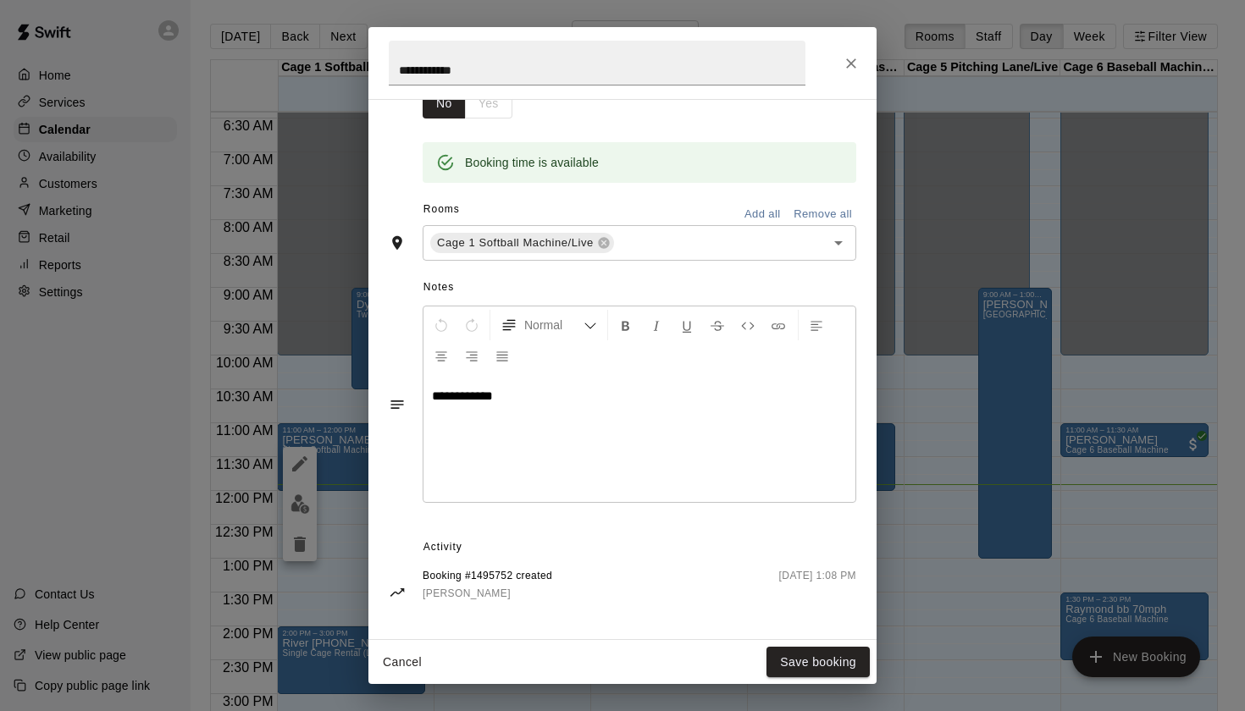
scroll to position [307, 0]
click at [845, 79] on div "**********" at bounding box center [622, 63] width 508 height 72
click at [848, 59] on icon "Close" at bounding box center [851, 63] width 10 height 10
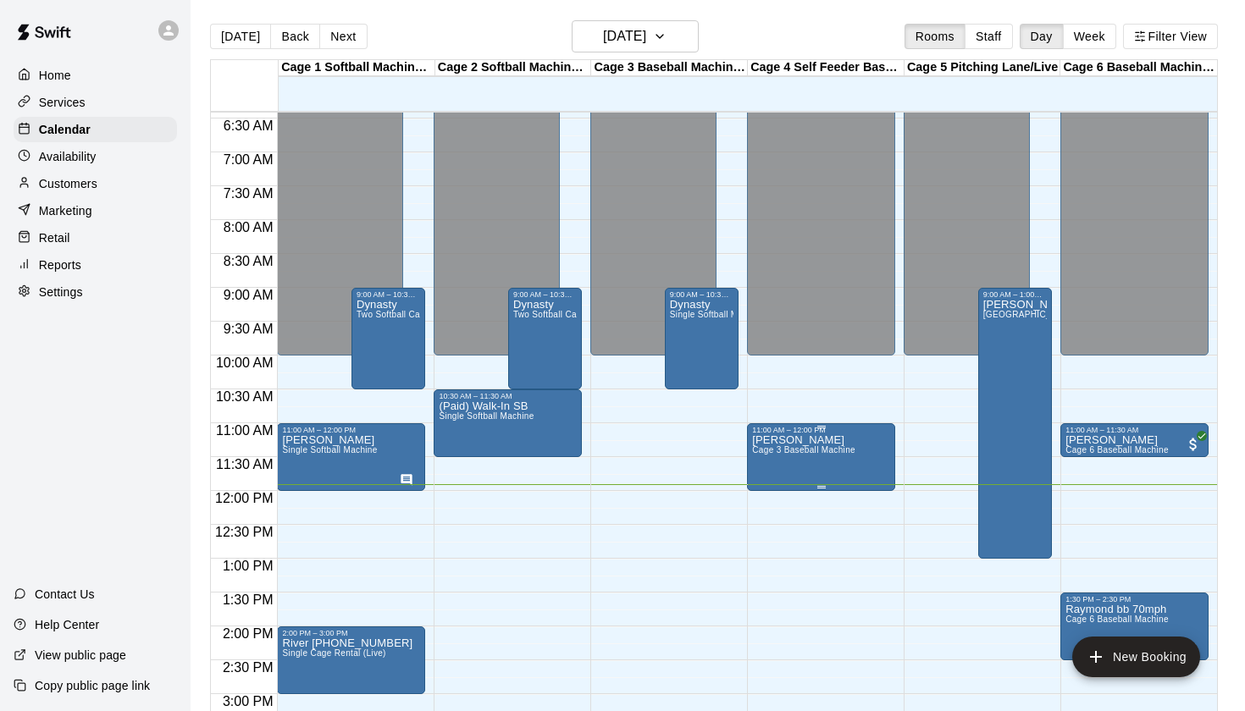
click at [778, 454] on icon "edit" at bounding box center [770, 453] width 20 height 20
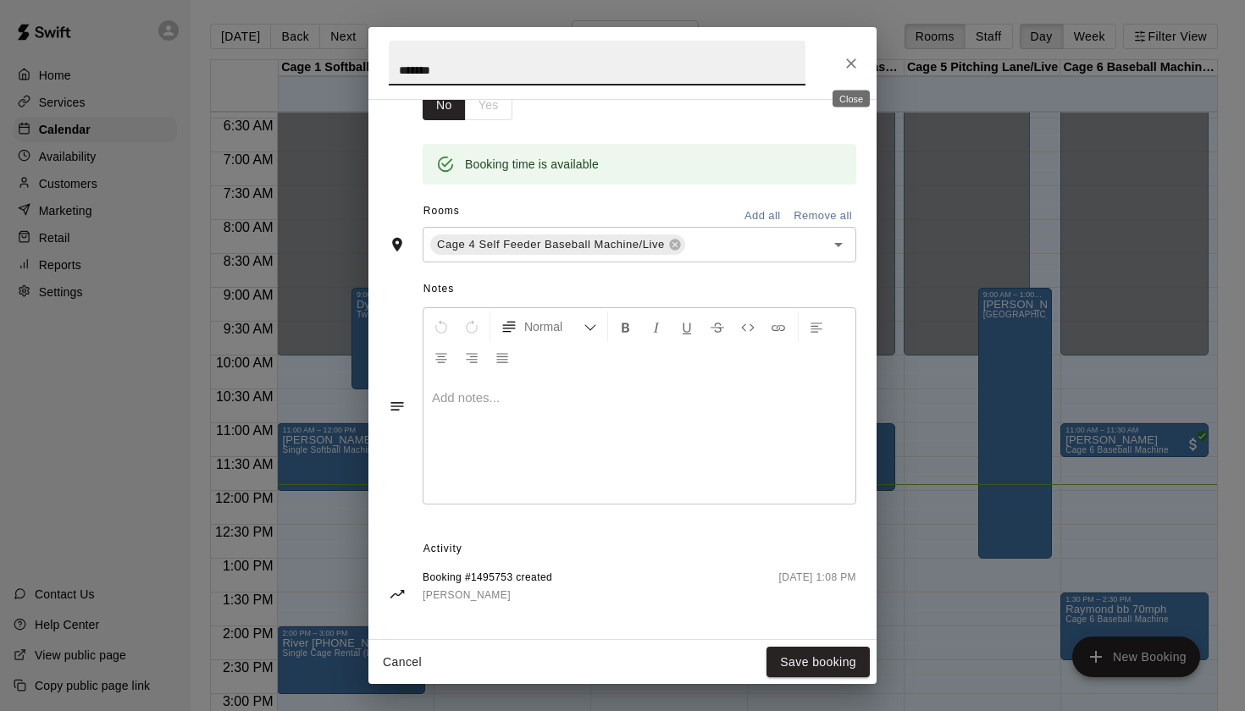
click at [852, 75] on button "Close" at bounding box center [851, 63] width 30 height 30
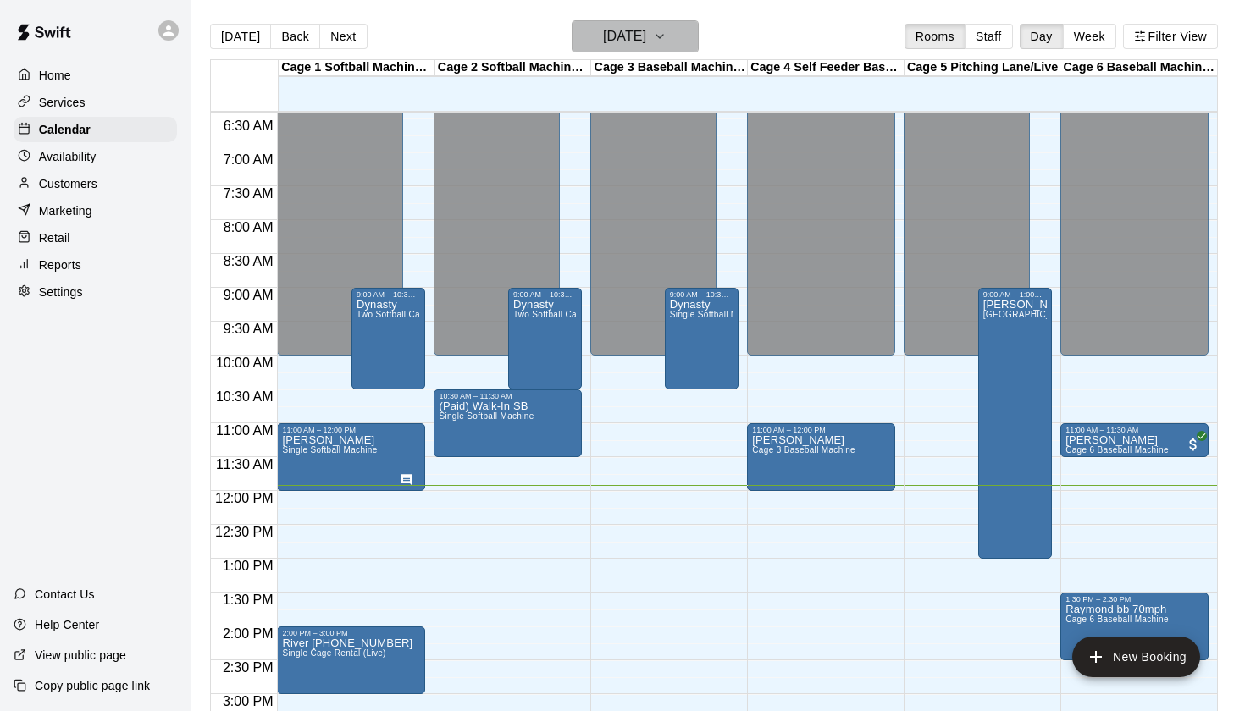
click at [646, 41] on h6 "[DATE]" at bounding box center [624, 37] width 43 height 24
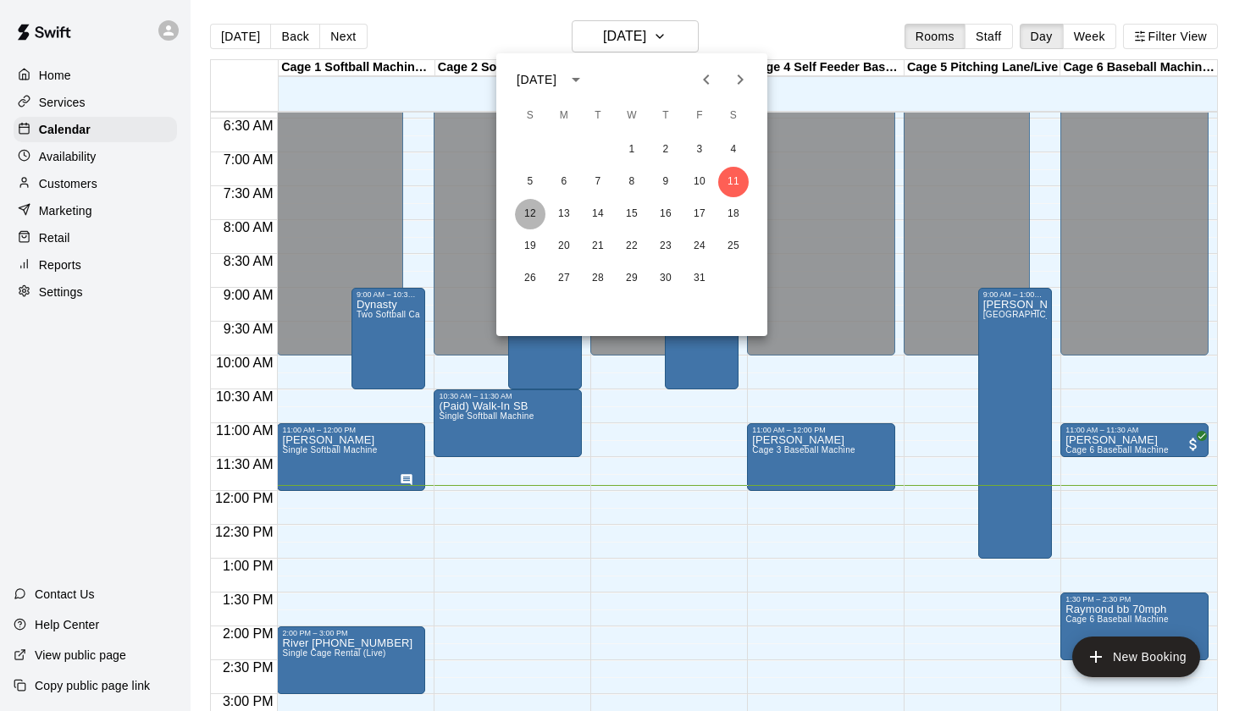
click at [531, 209] on button "12" at bounding box center [530, 214] width 30 height 30
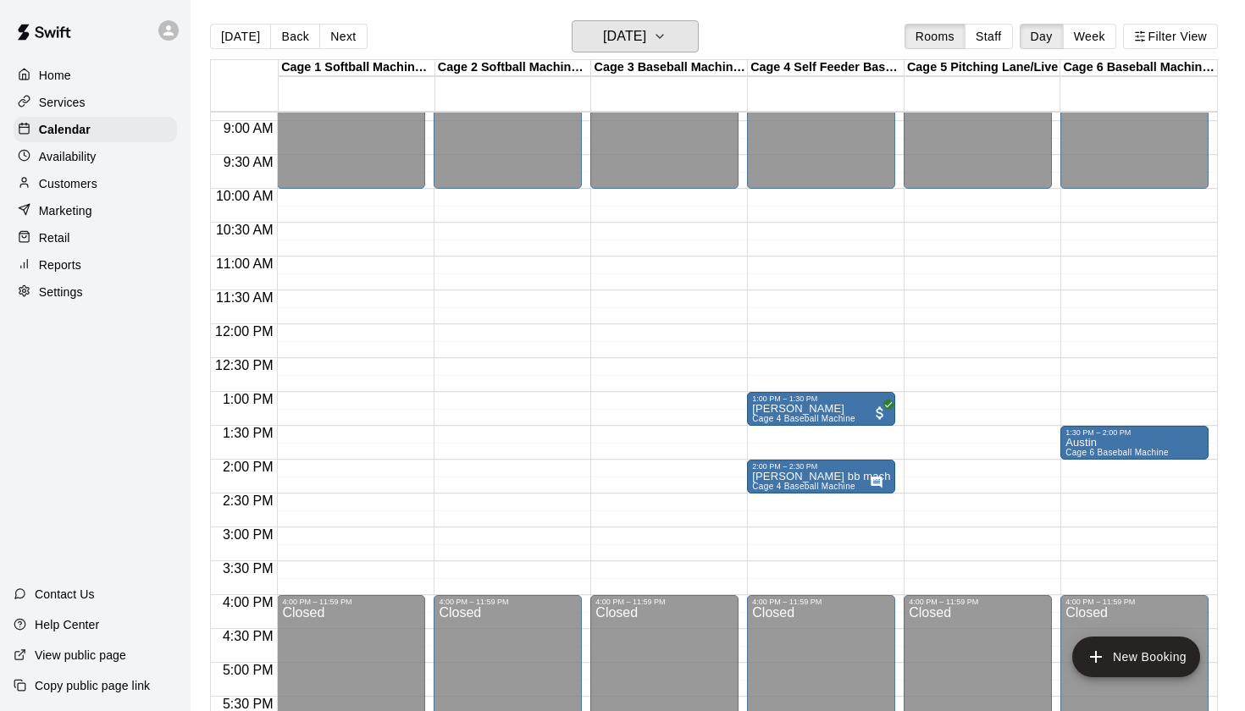
scroll to position [600, 0]
click at [672, 47] on button "Sunday Oct 12" at bounding box center [635, 36] width 127 height 32
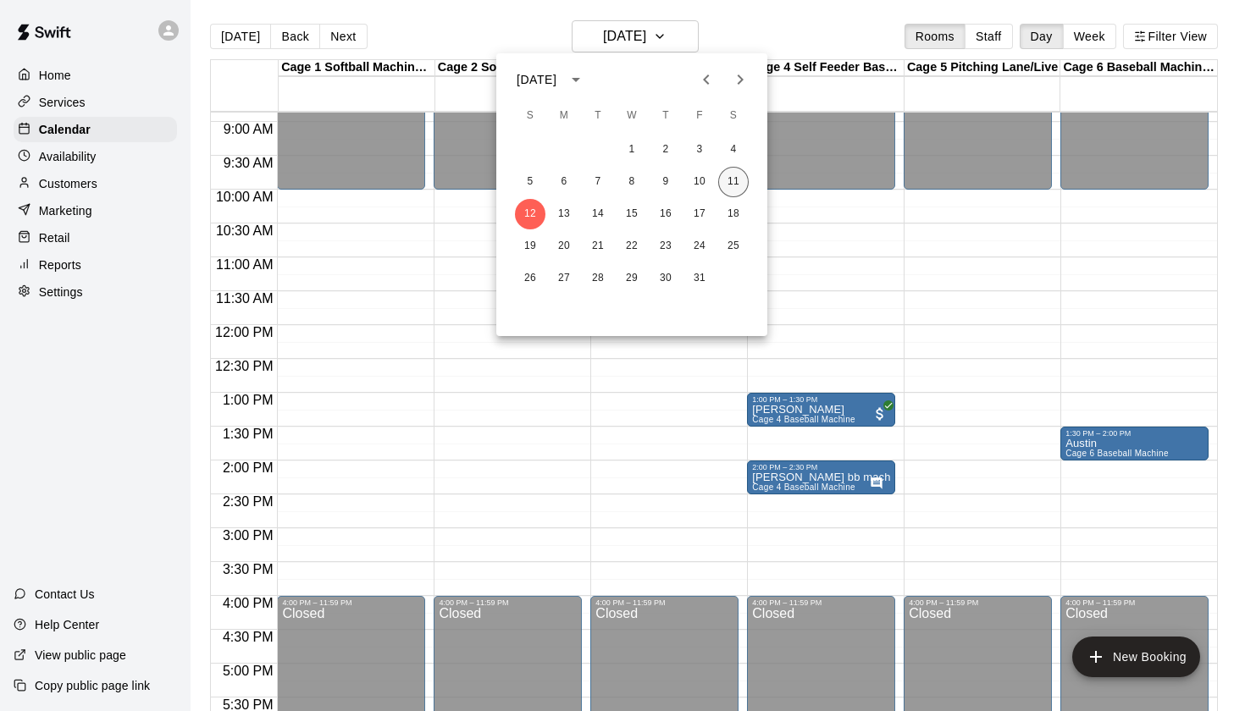
click at [728, 181] on button "11" at bounding box center [733, 182] width 30 height 30
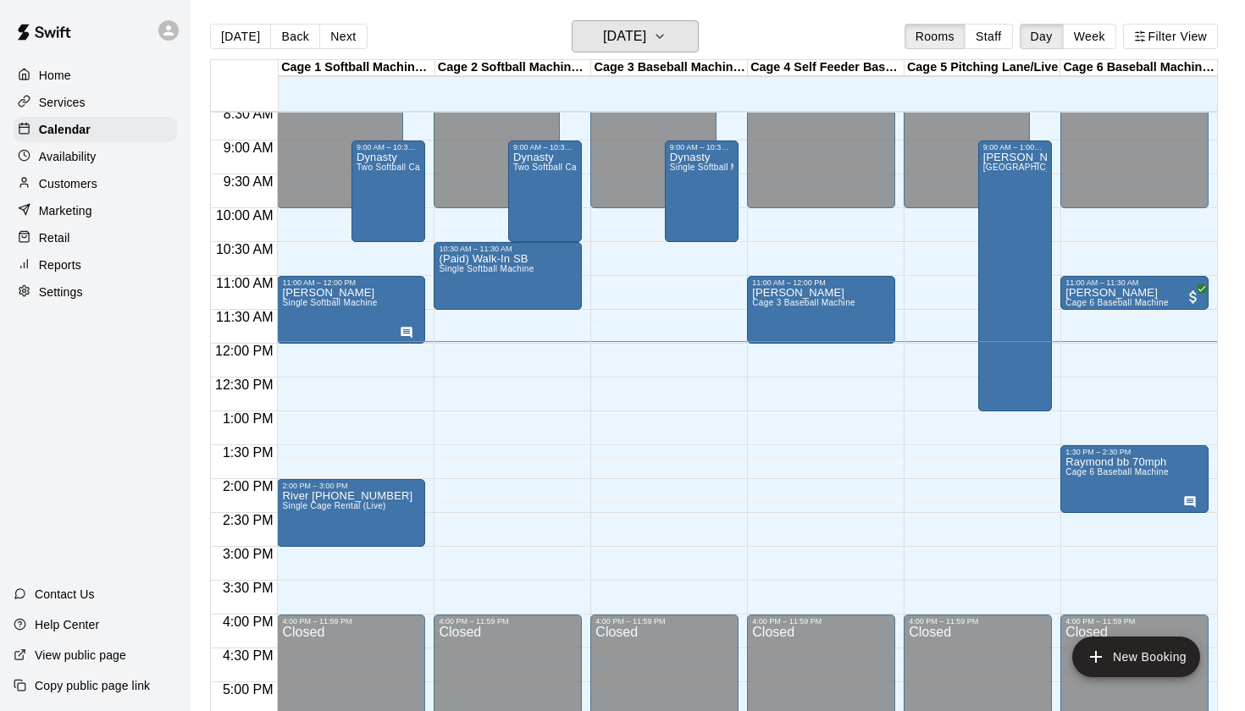
scroll to position [578, 0]
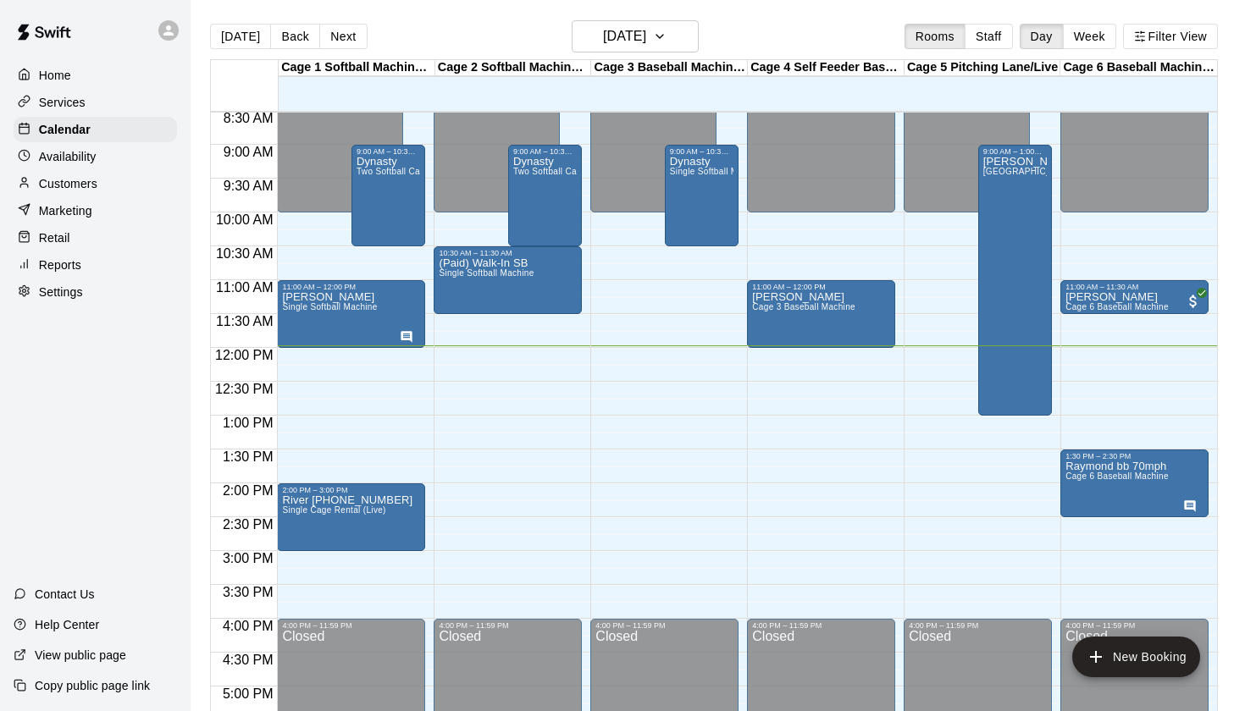
click at [628, 58] on div "Today Back Next Saturday Oct 11 Rooms Staff Day Week Filter View" at bounding box center [714, 39] width 1008 height 39
click at [639, 46] on h6 "[DATE]" at bounding box center [624, 37] width 43 height 24
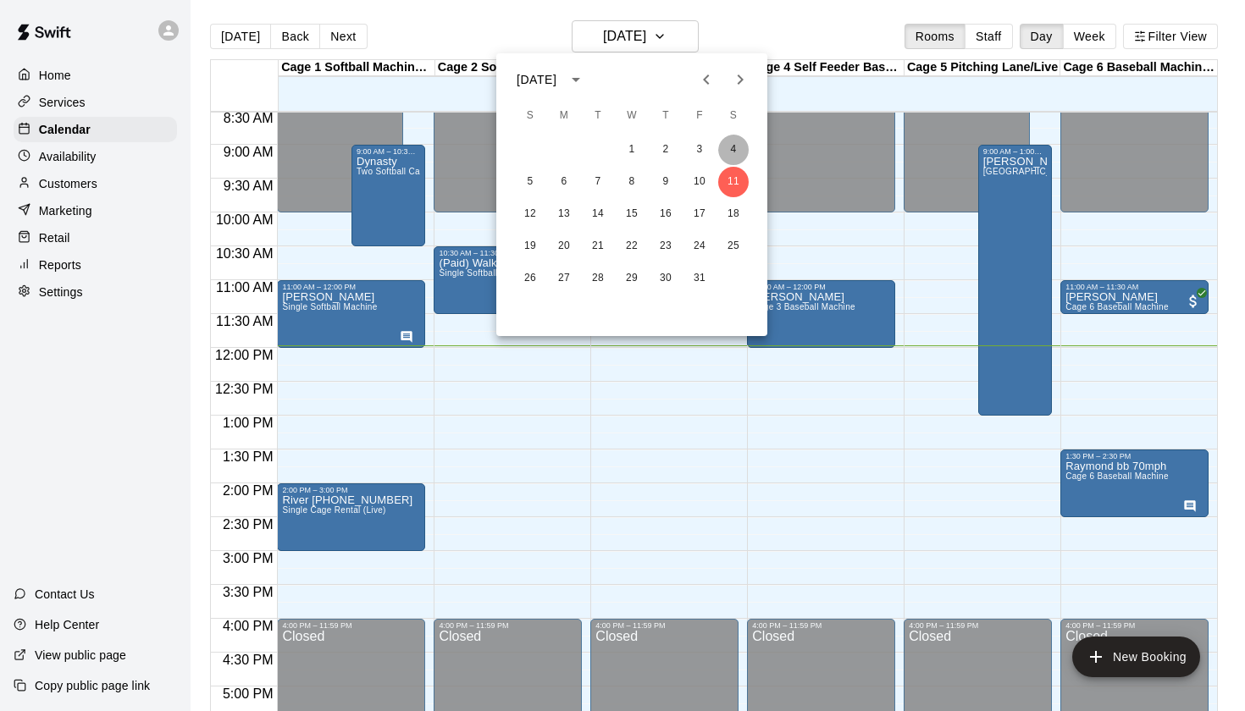
click at [731, 139] on button "4" at bounding box center [733, 150] width 30 height 30
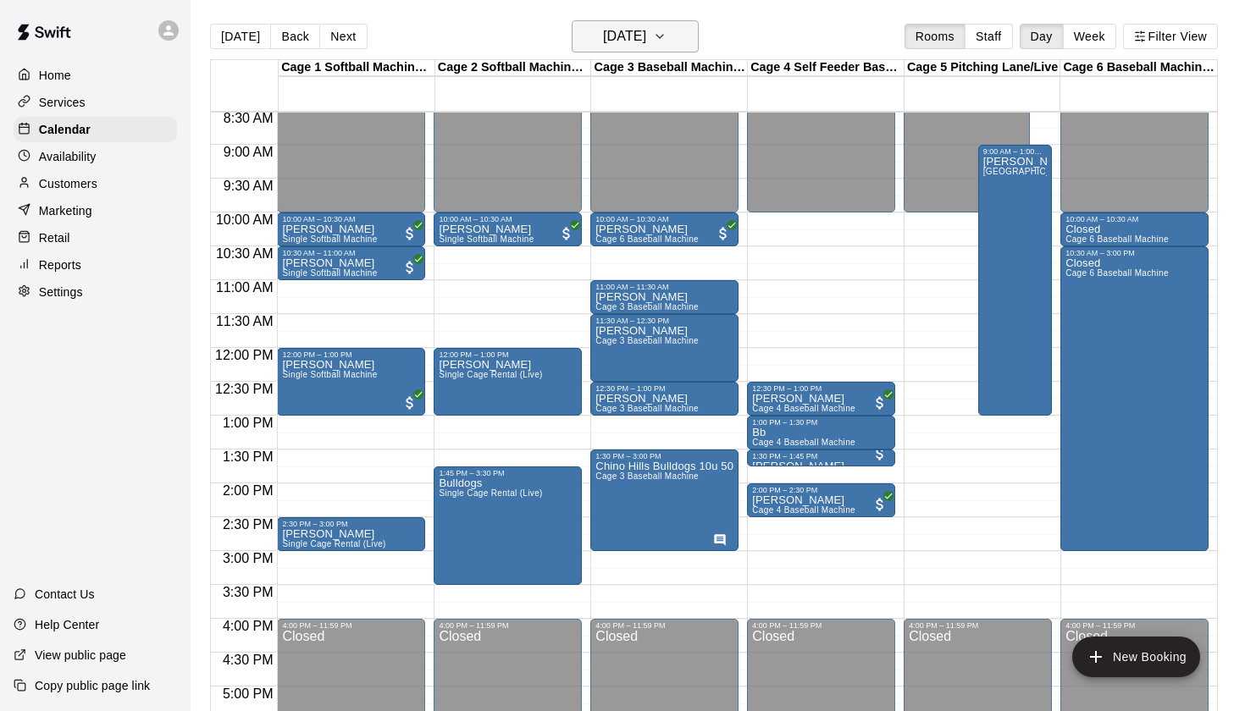
click at [644, 41] on h6 "Saturday Oct 04" at bounding box center [624, 37] width 43 height 24
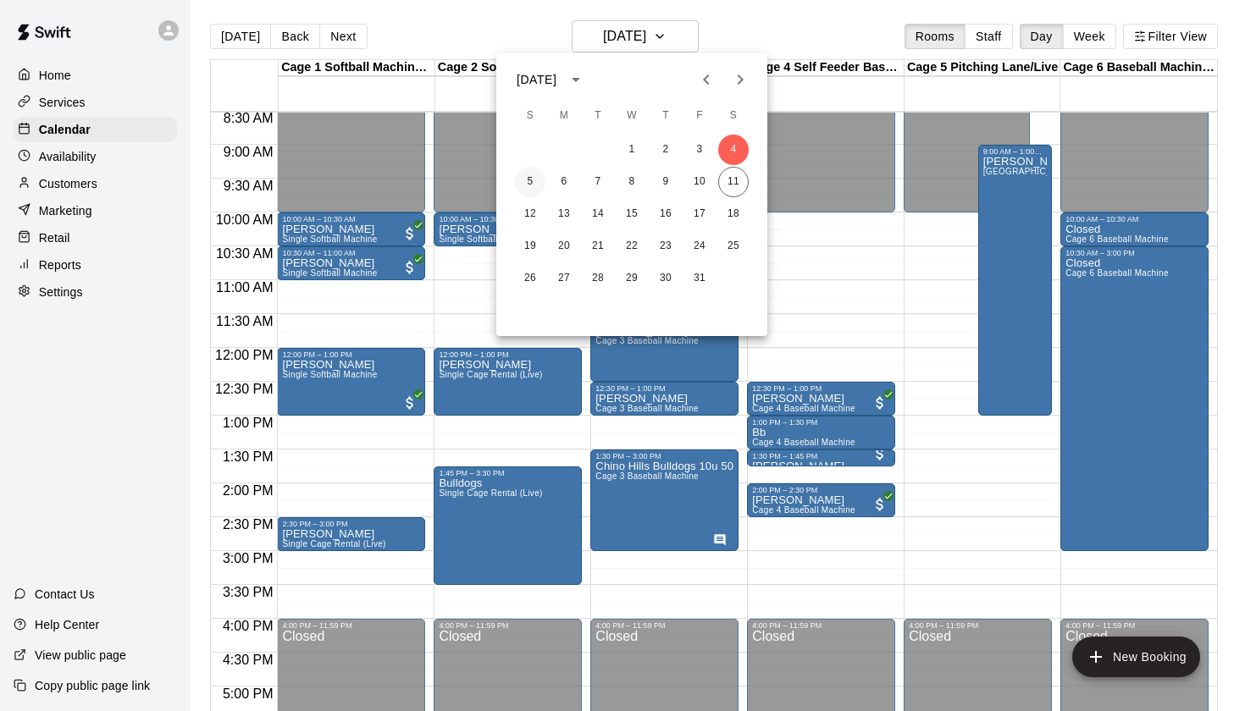
click at [530, 188] on button "5" at bounding box center [530, 182] width 30 height 30
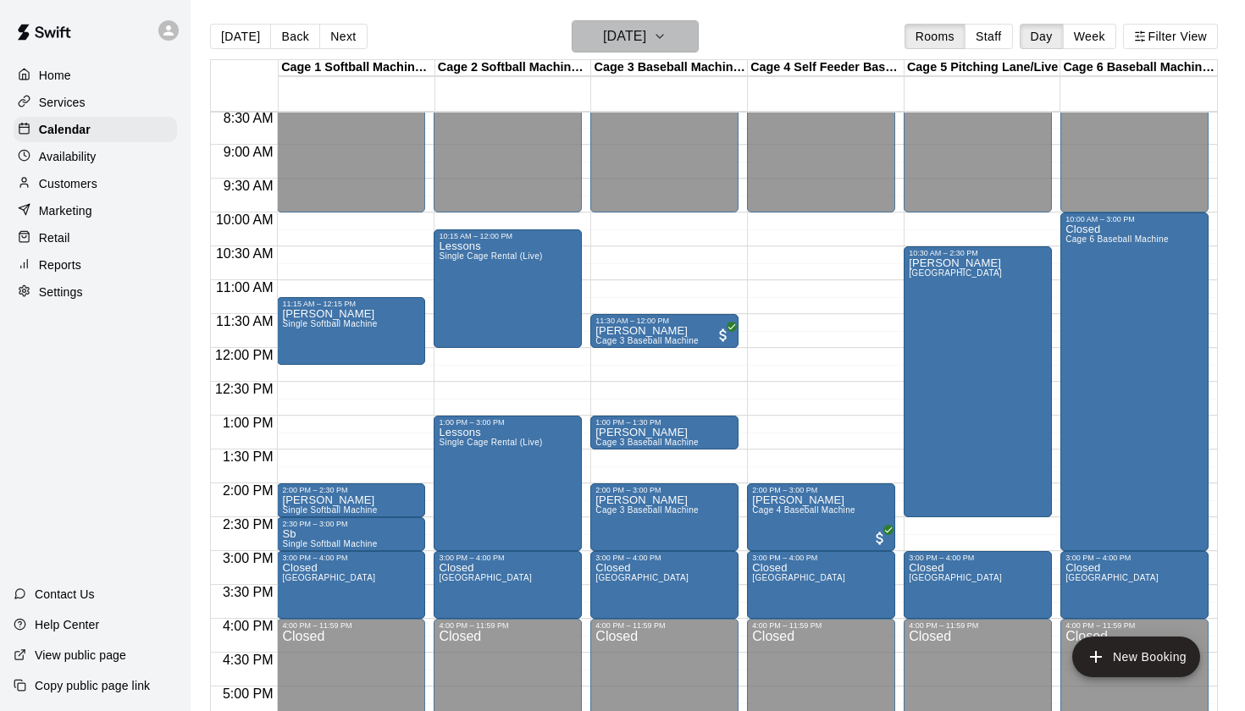
click at [646, 36] on h6 "Sunday Oct 05" at bounding box center [624, 37] width 43 height 24
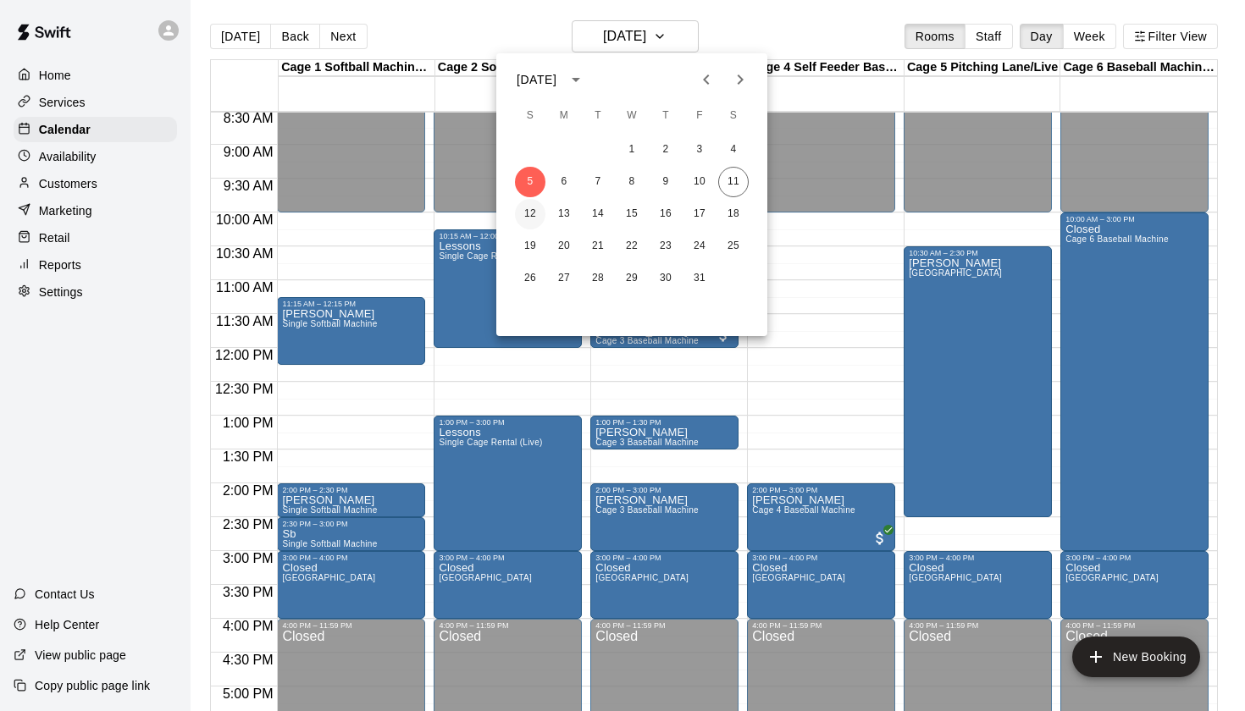
click at [533, 218] on button "12" at bounding box center [530, 214] width 30 height 30
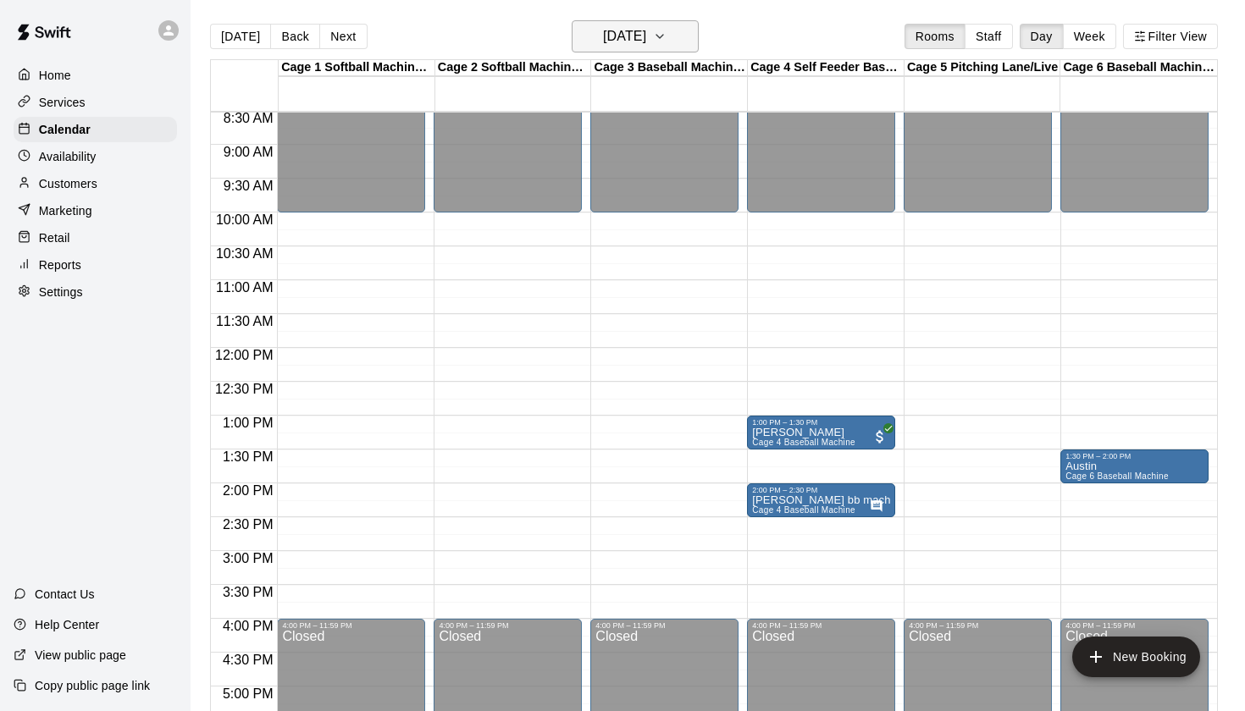
click at [666, 32] on icon "button" at bounding box center [660, 36] width 14 height 20
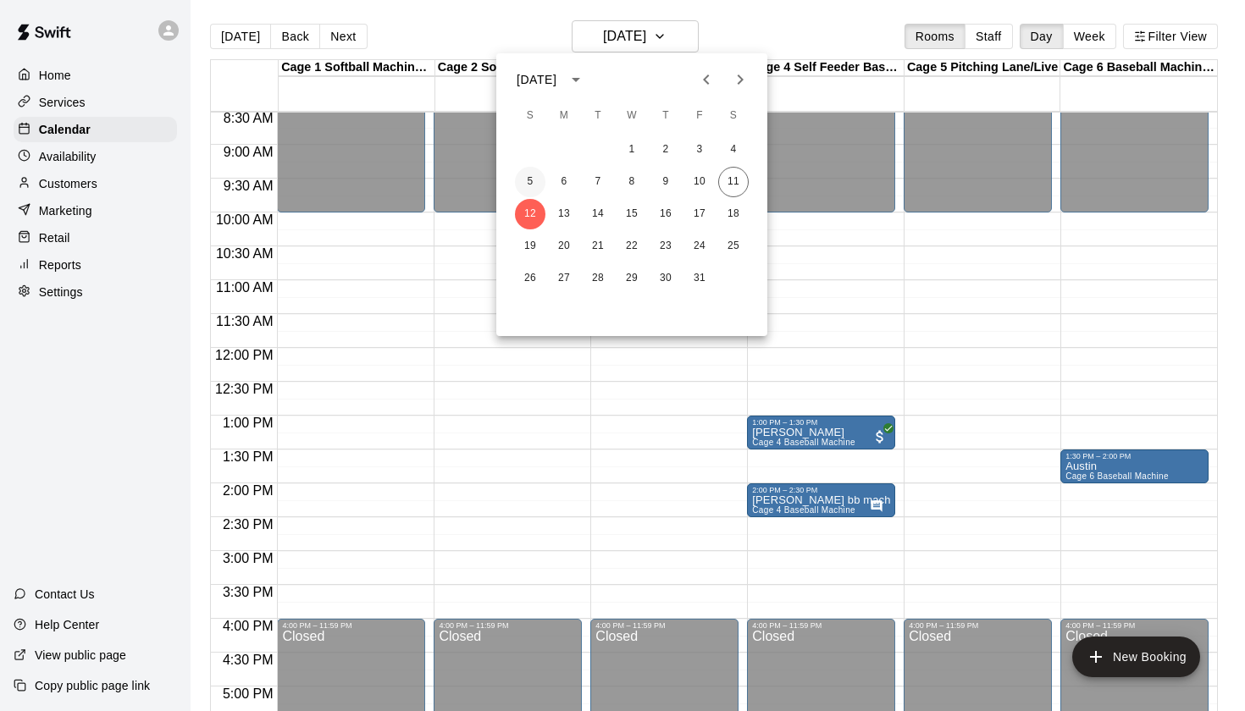
click at [531, 185] on button "5" at bounding box center [530, 182] width 30 height 30
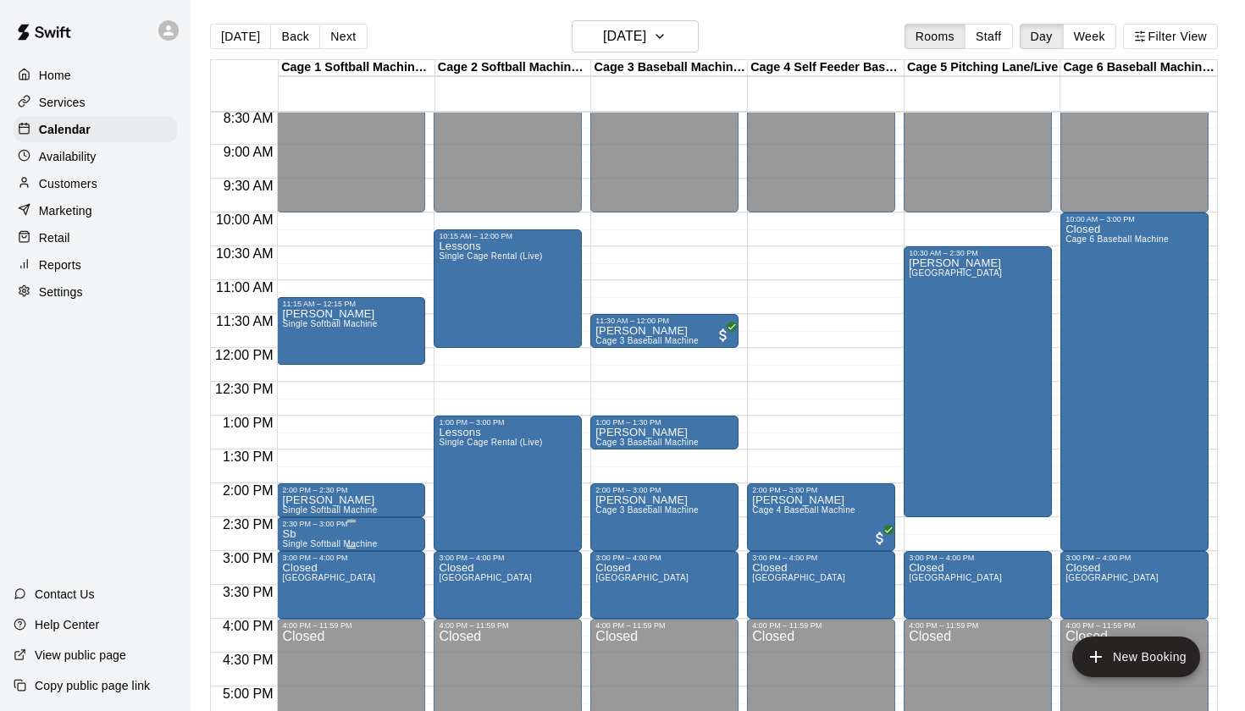
click at [309, 550] on icon "edit" at bounding box center [300, 547] width 20 height 20
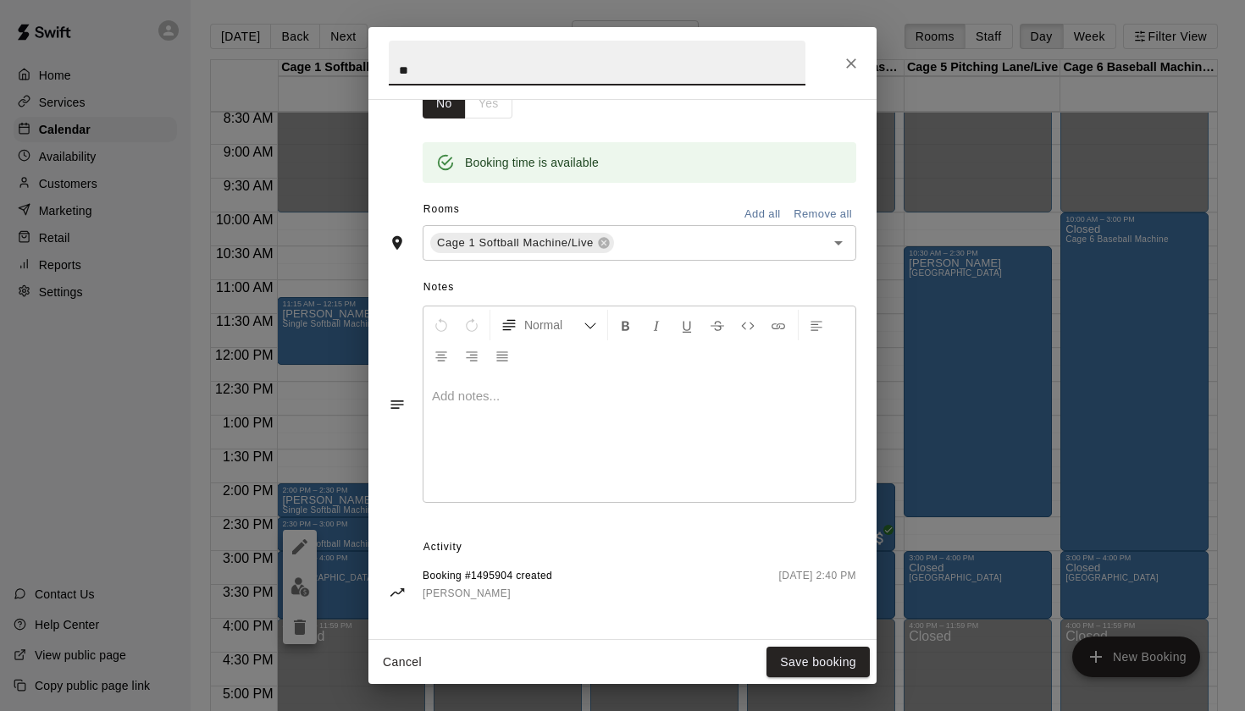
scroll to position [307, 0]
click at [852, 70] on icon "Close" at bounding box center [851, 63] width 17 height 17
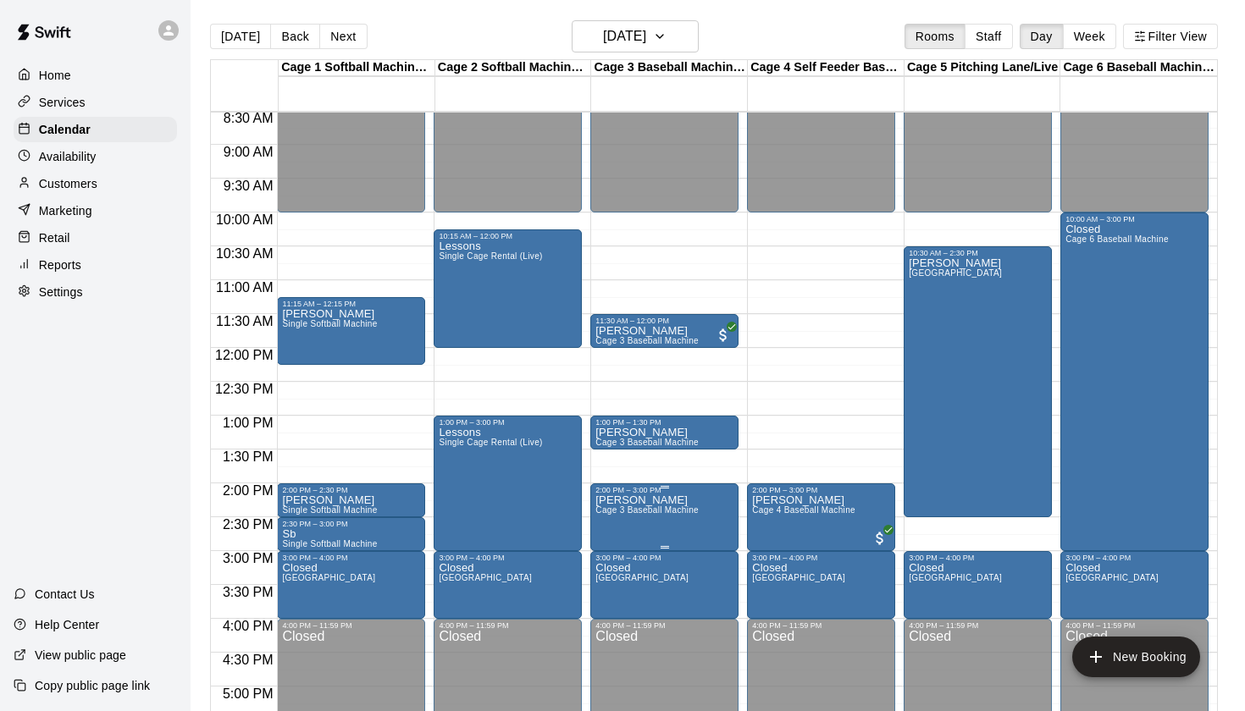
click at [616, 505] on icon "edit" at bounding box center [613, 513] width 20 height 20
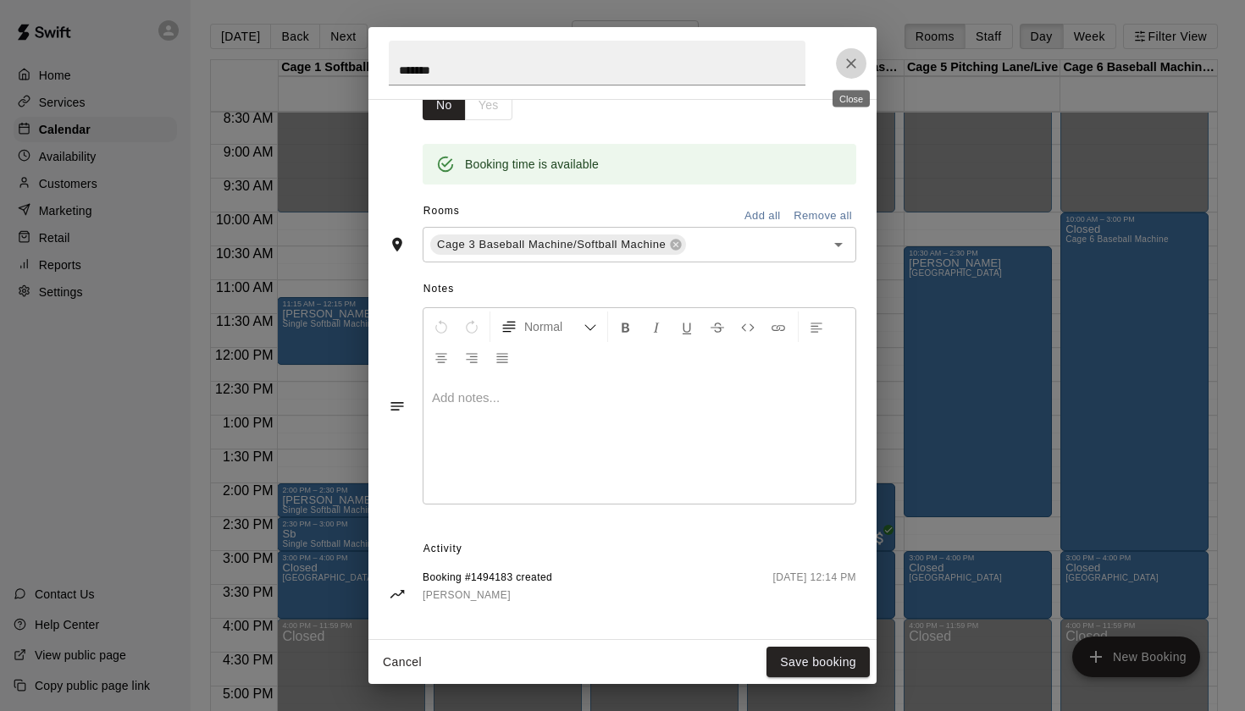
click at [846, 57] on icon "Close" at bounding box center [851, 63] width 17 height 17
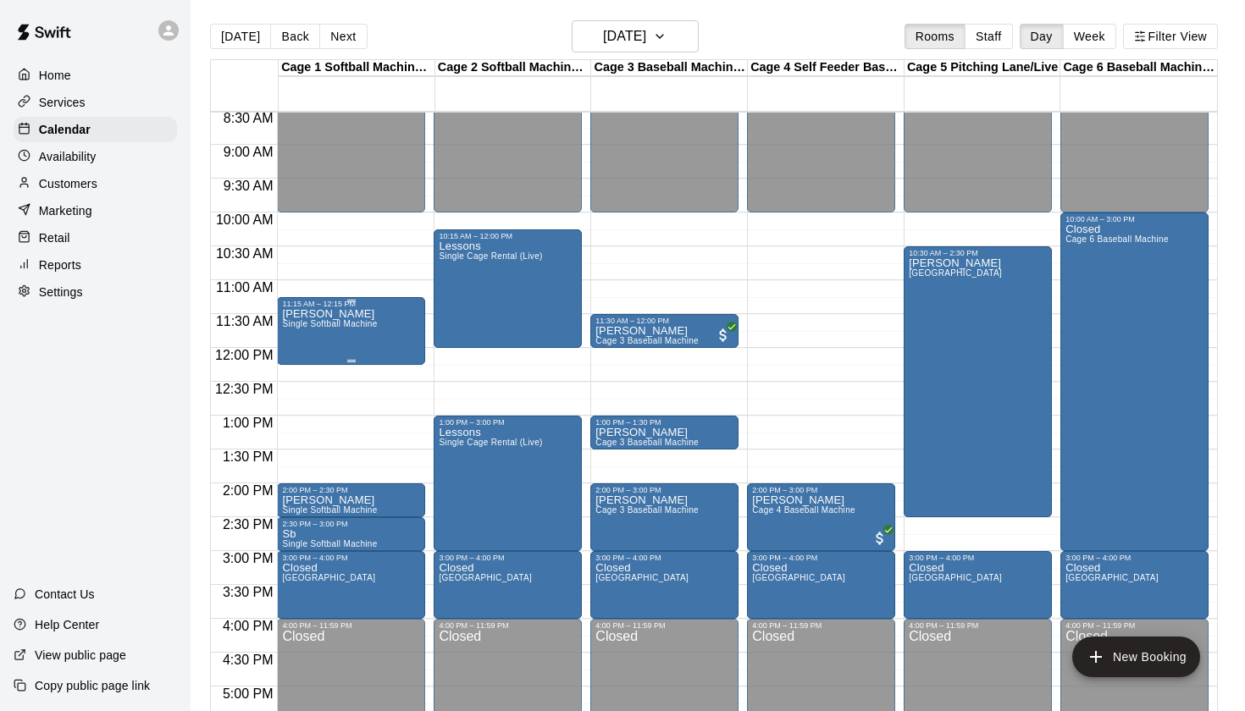
click at [393, 319] on div "Jessica Single Softball Machine" at bounding box center [351, 663] width 138 height 711
click at [298, 320] on icon "edit" at bounding box center [300, 327] width 20 height 20
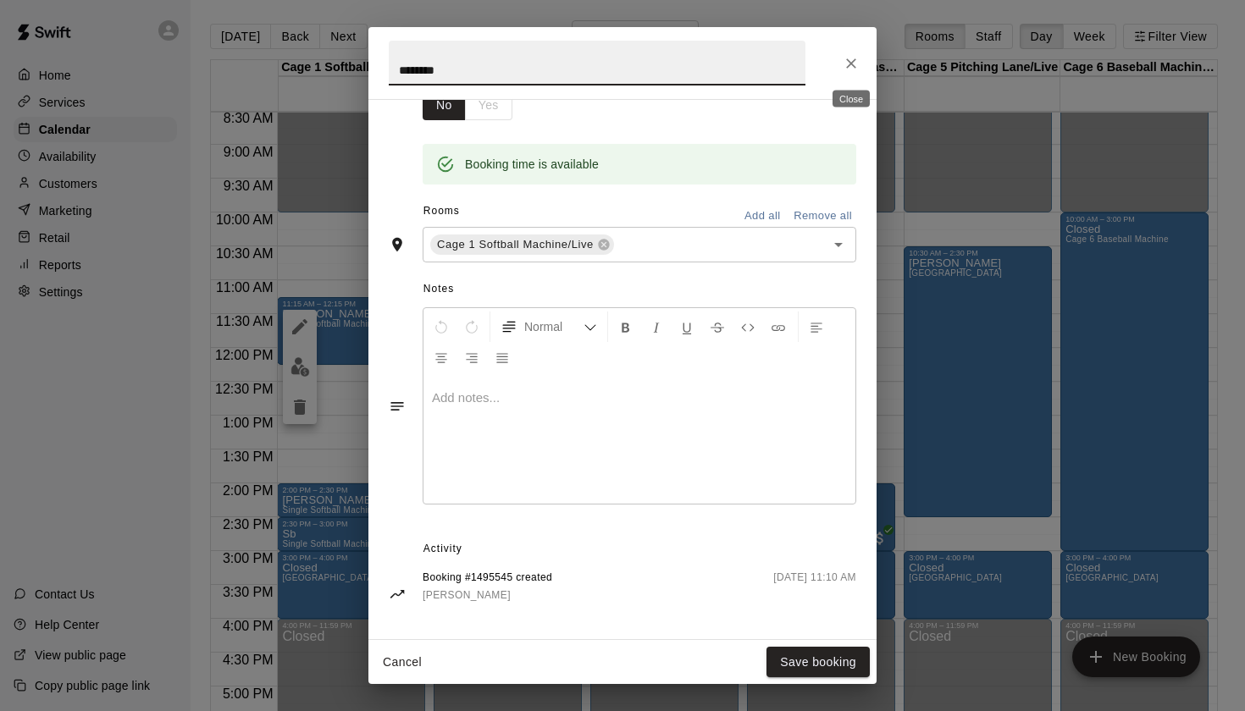
click at [843, 65] on icon "Close" at bounding box center [851, 63] width 17 height 17
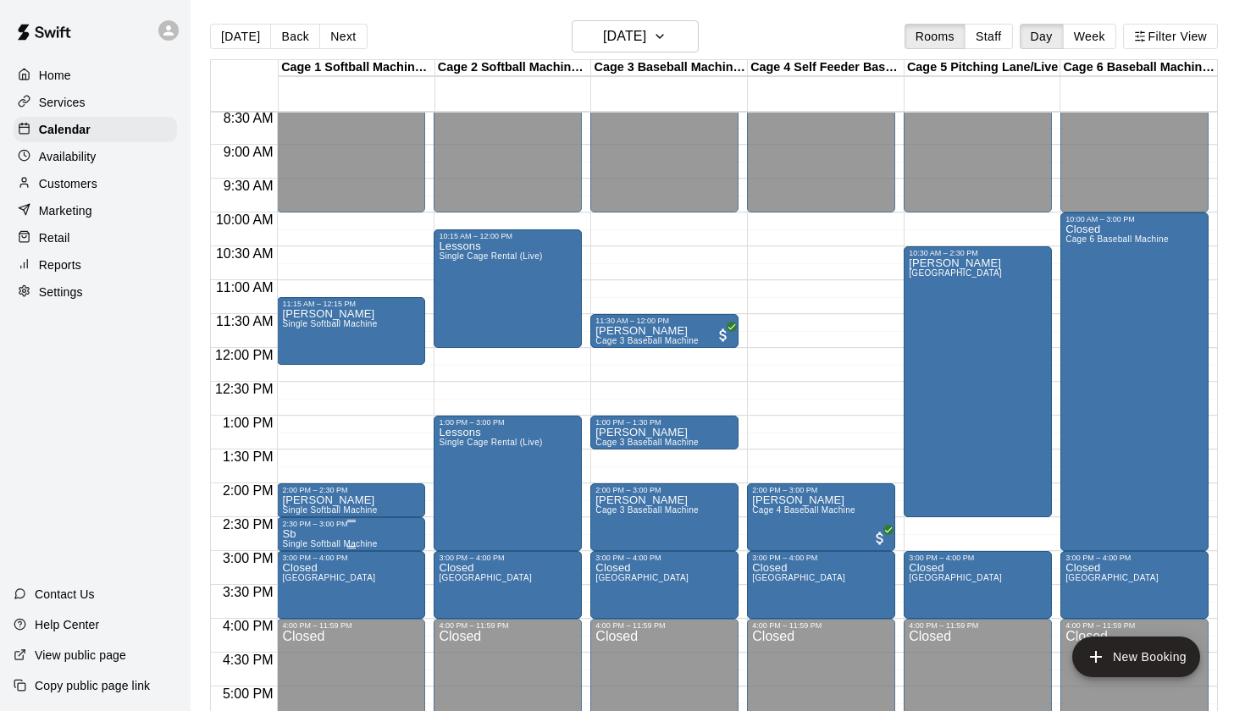
click at [304, 539] on icon "edit" at bounding box center [300, 547] width 20 height 20
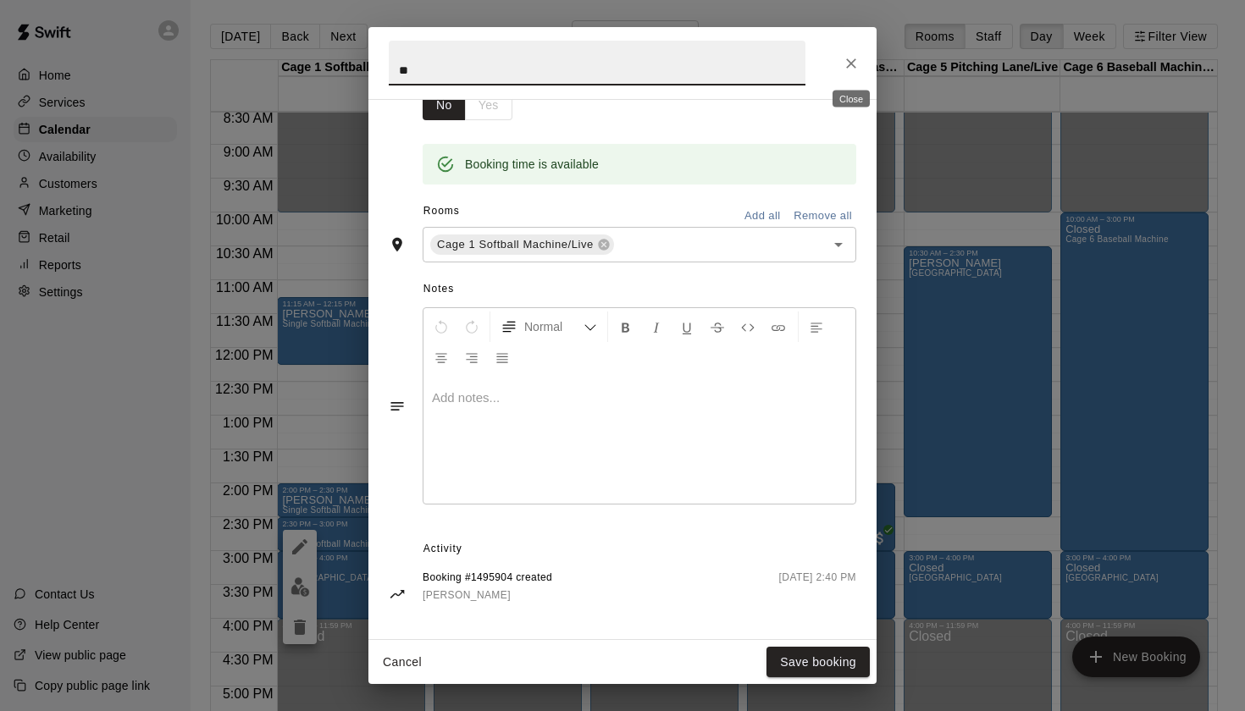
click at [853, 58] on icon "Close" at bounding box center [851, 63] width 17 height 17
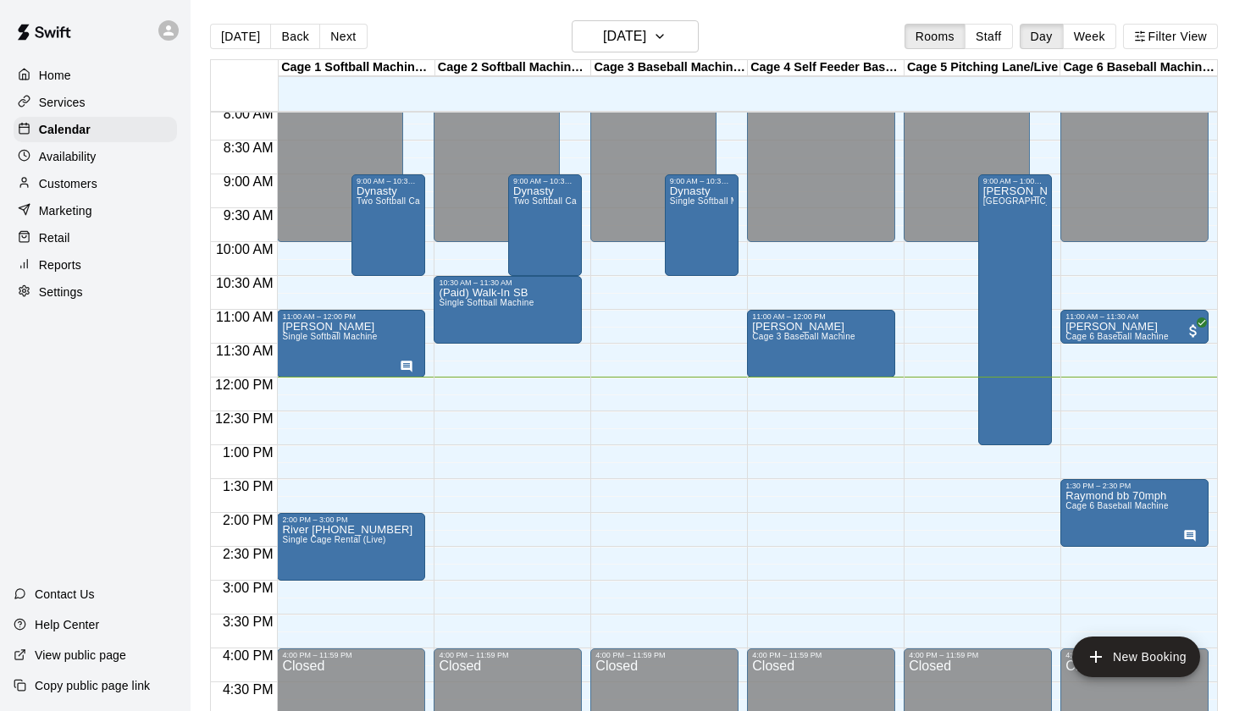
scroll to position [535, 0]
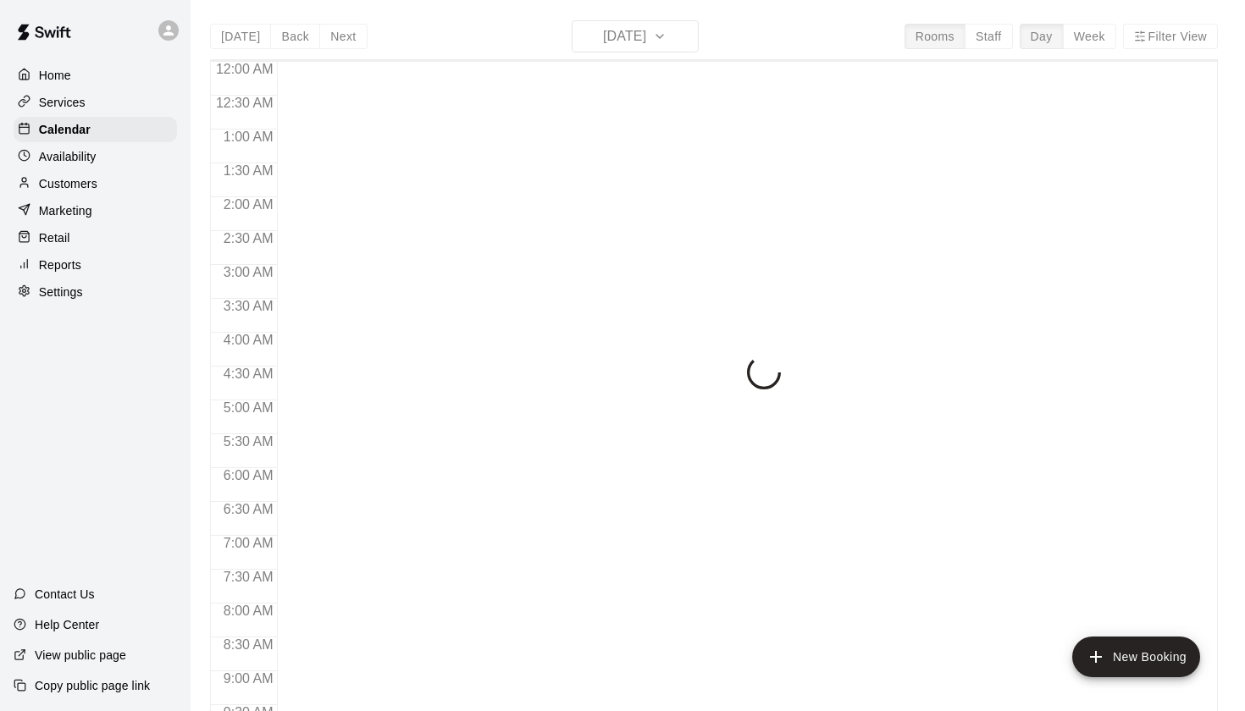
scroll to position [812, 0]
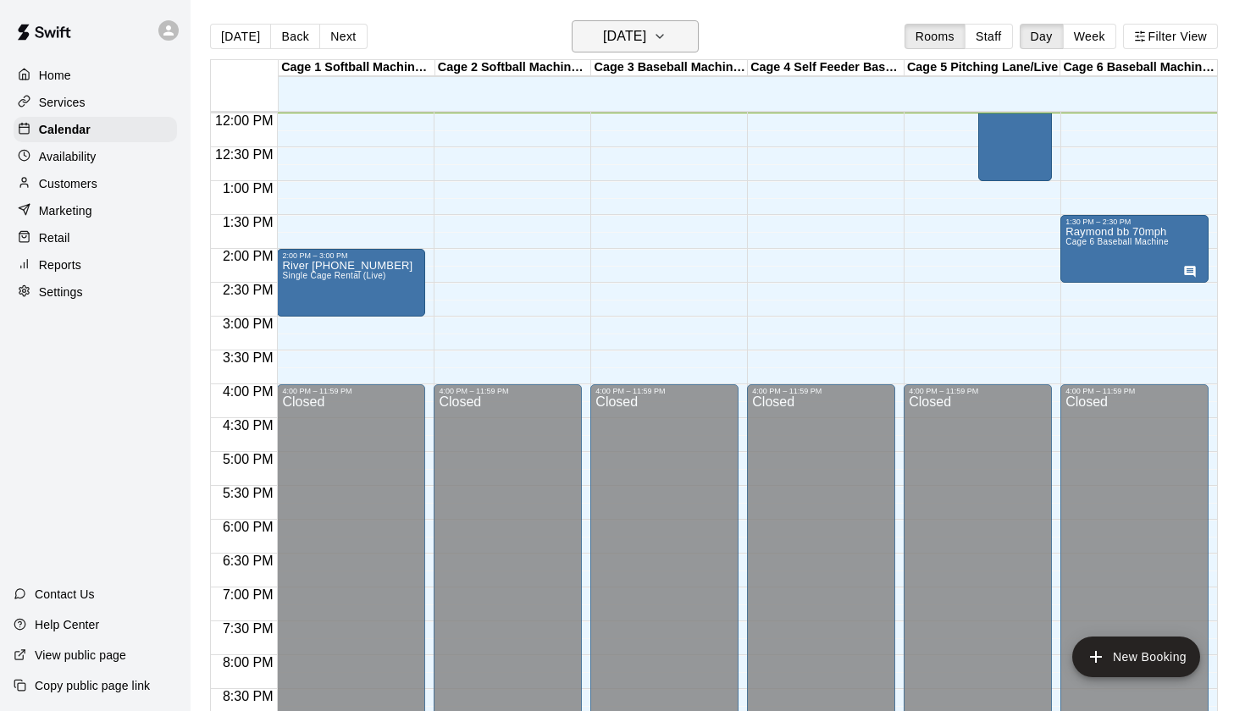
click at [646, 36] on h6 "[DATE]" at bounding box center [624, 37] width 43 height 24
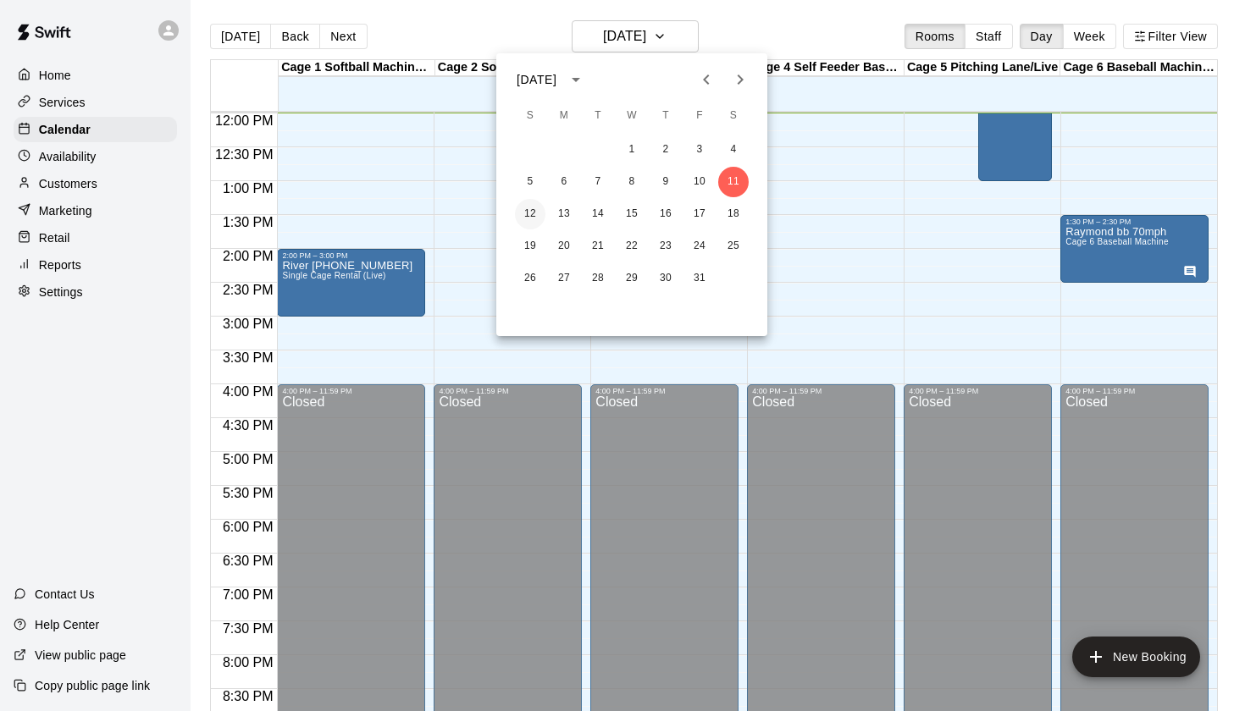
click at [536, 208] on button "12" at bounding box center [530, 214] width 30 height 30
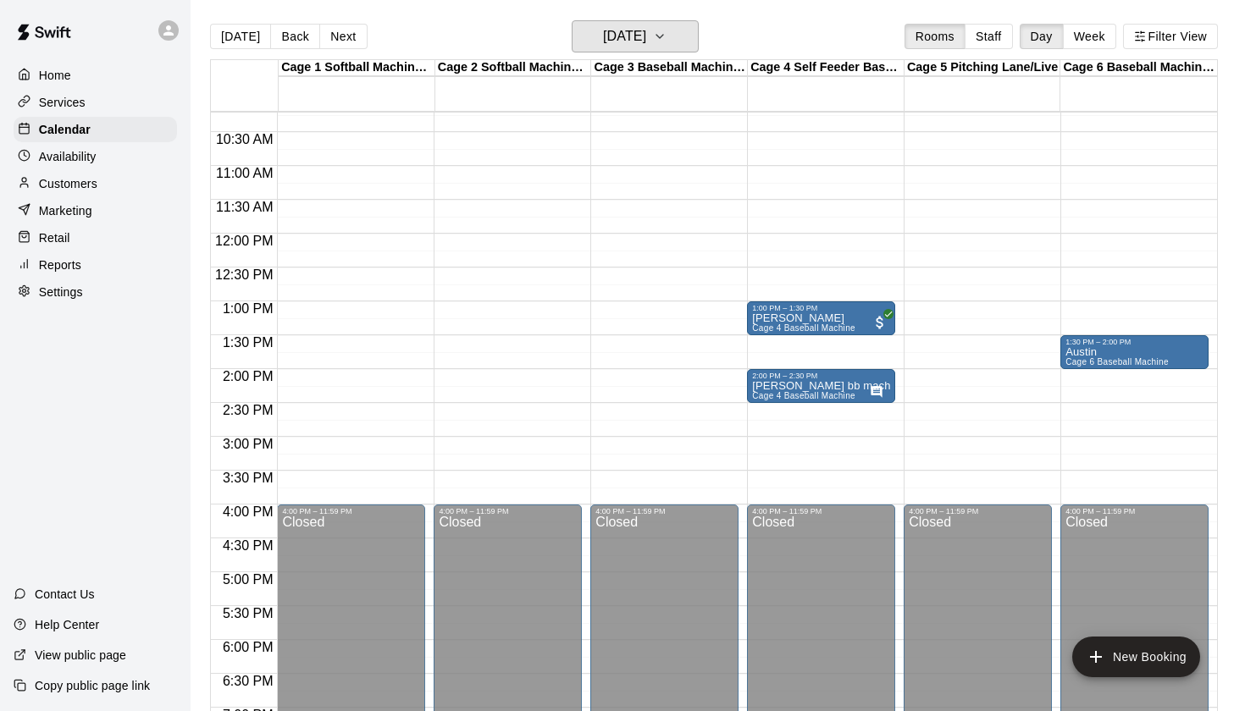
scroll to position [688, 0]
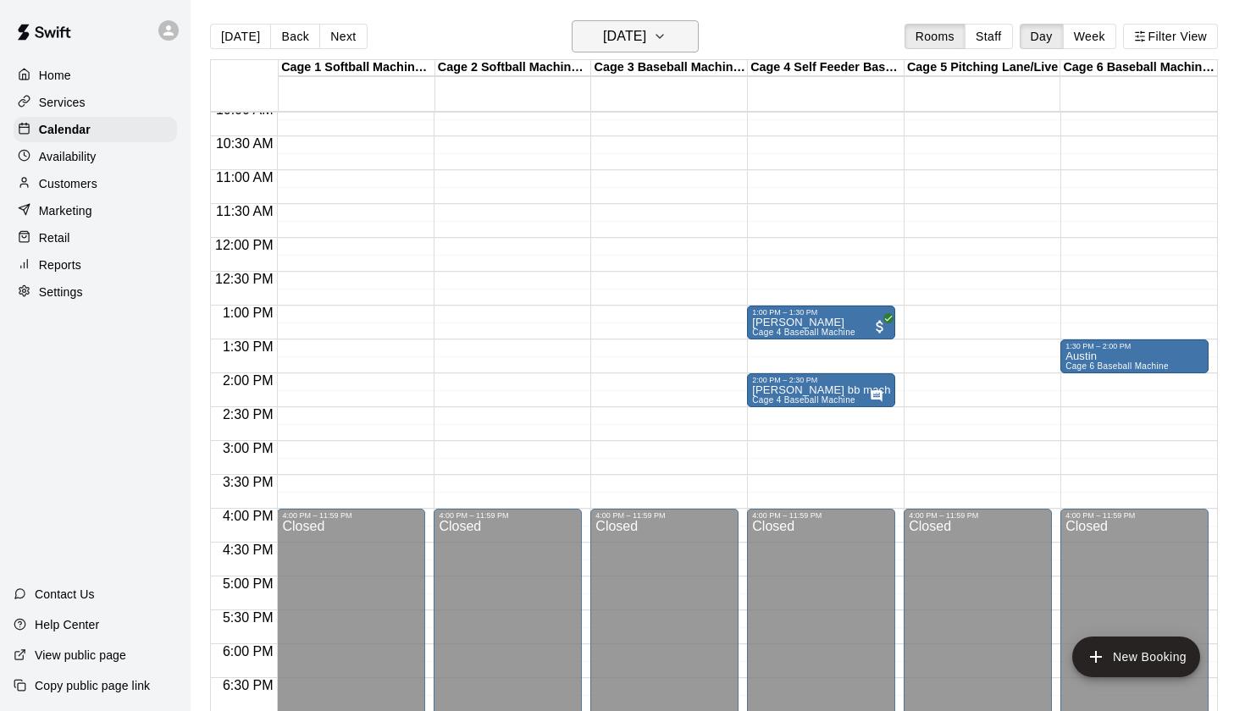
click at [638, 39] on h6 "Sunday Oct 12" at bounding box center [624, 37] width 43 height 24
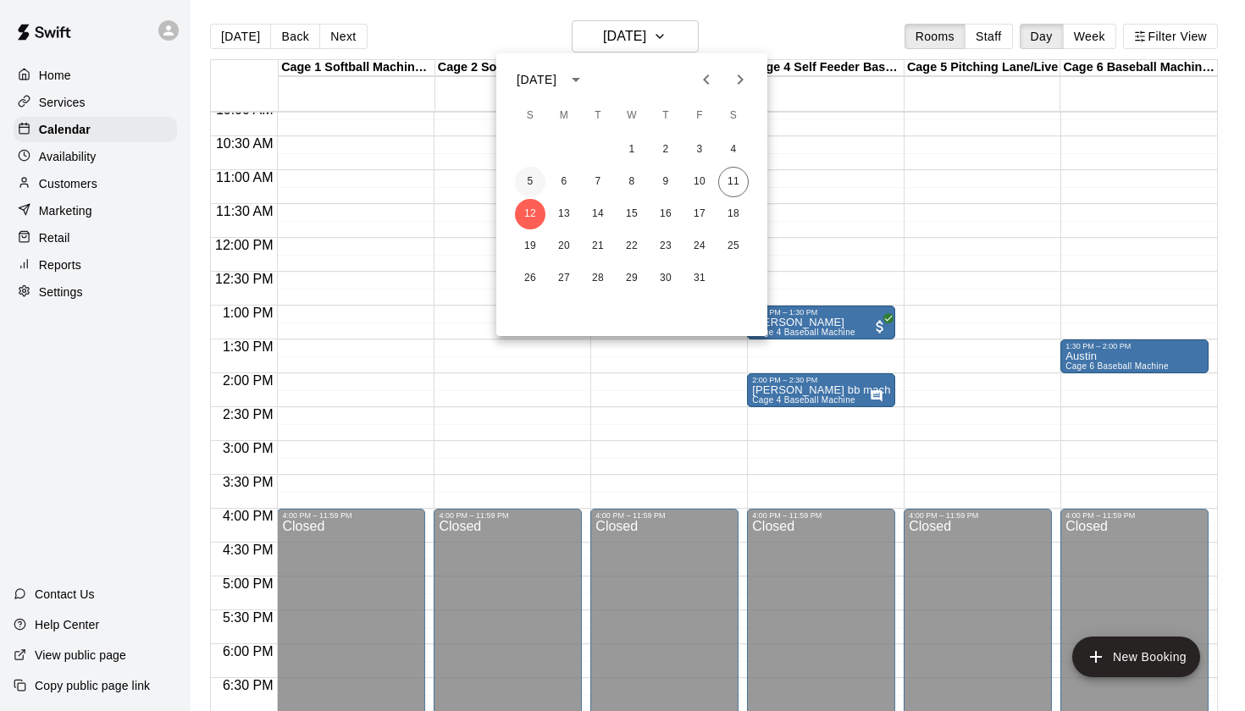
click at [538, 185] on button "5" at bounding box center [530, 182] width 30 height 30
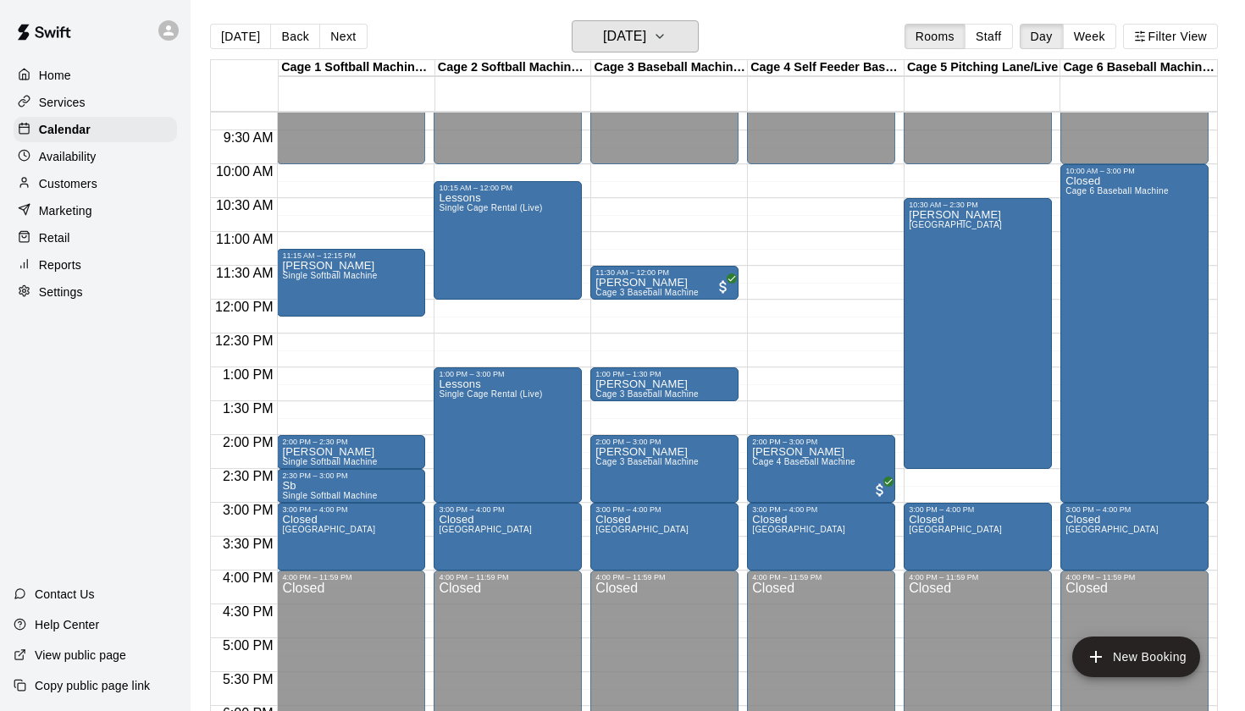
scroll to position [623, 0]
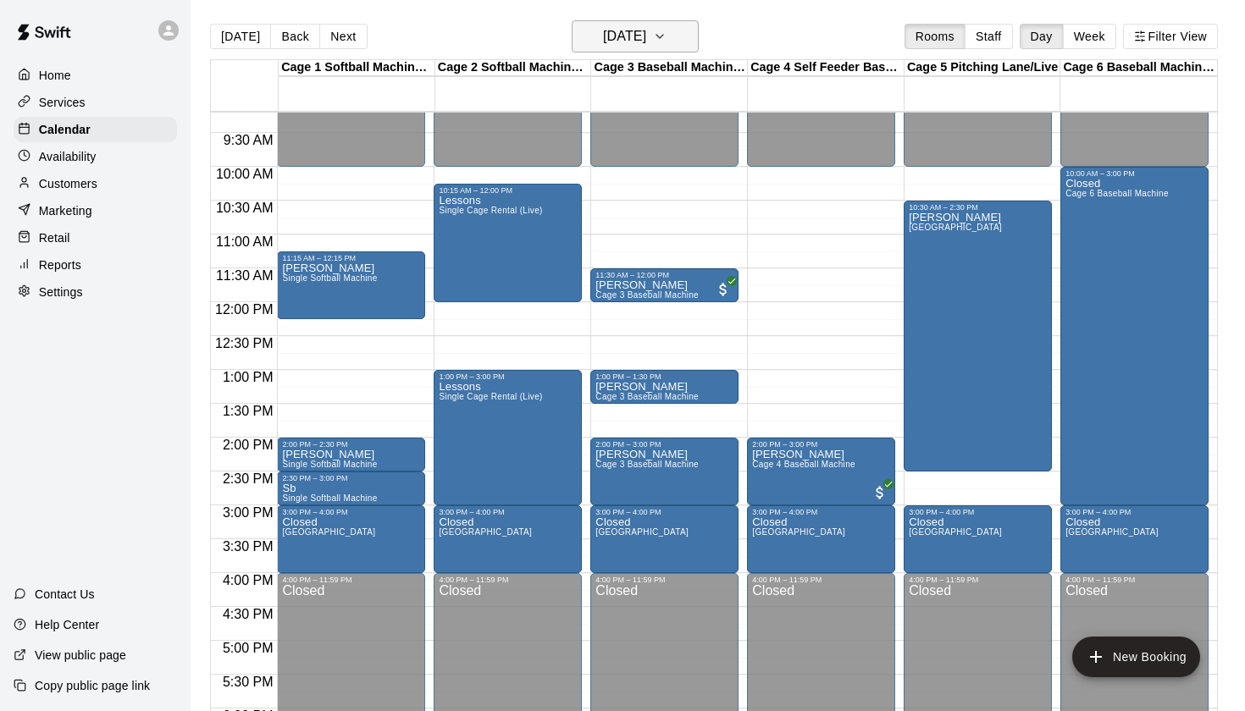
click at [671, 45] on button "Sunday Oct 05" at bounding box center [635, 36] width 127 height 32
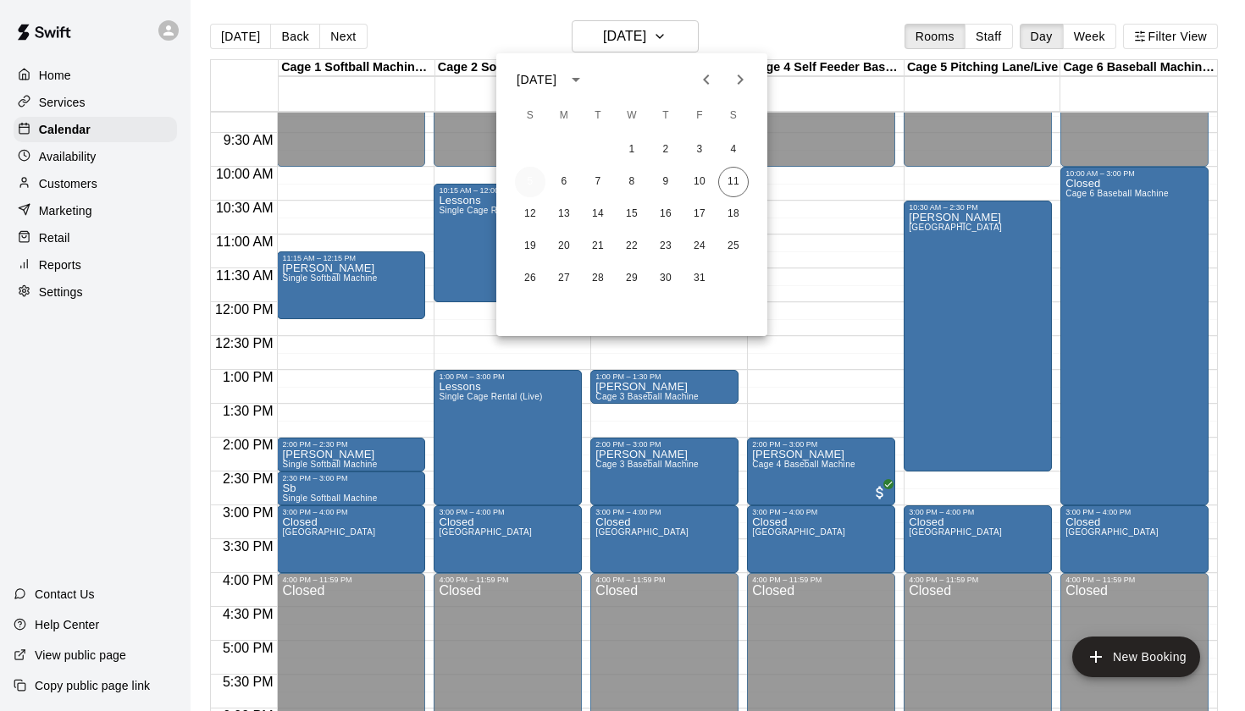
click at [533, 182] on button "5" at bounding box center [530, 182] width 30 height 30
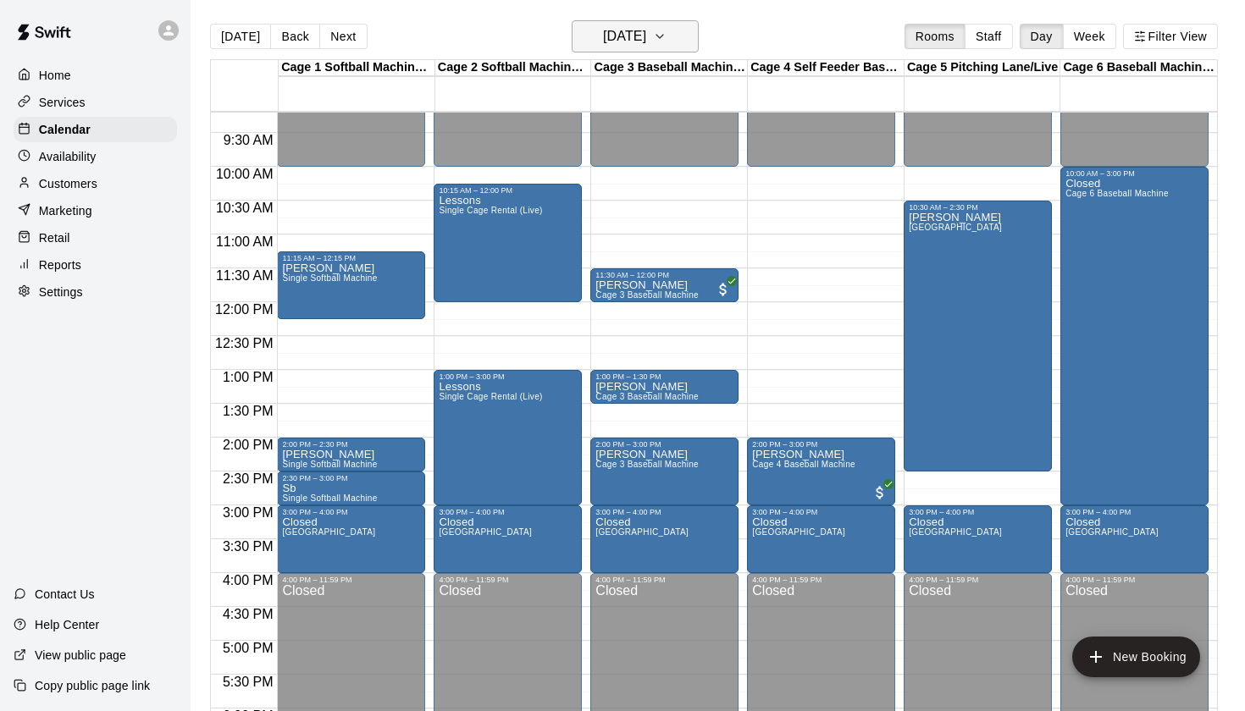
click at [646, 31] on h6 "Sunday Oct 05" at bounding box center [624, 37] width 43 height 24
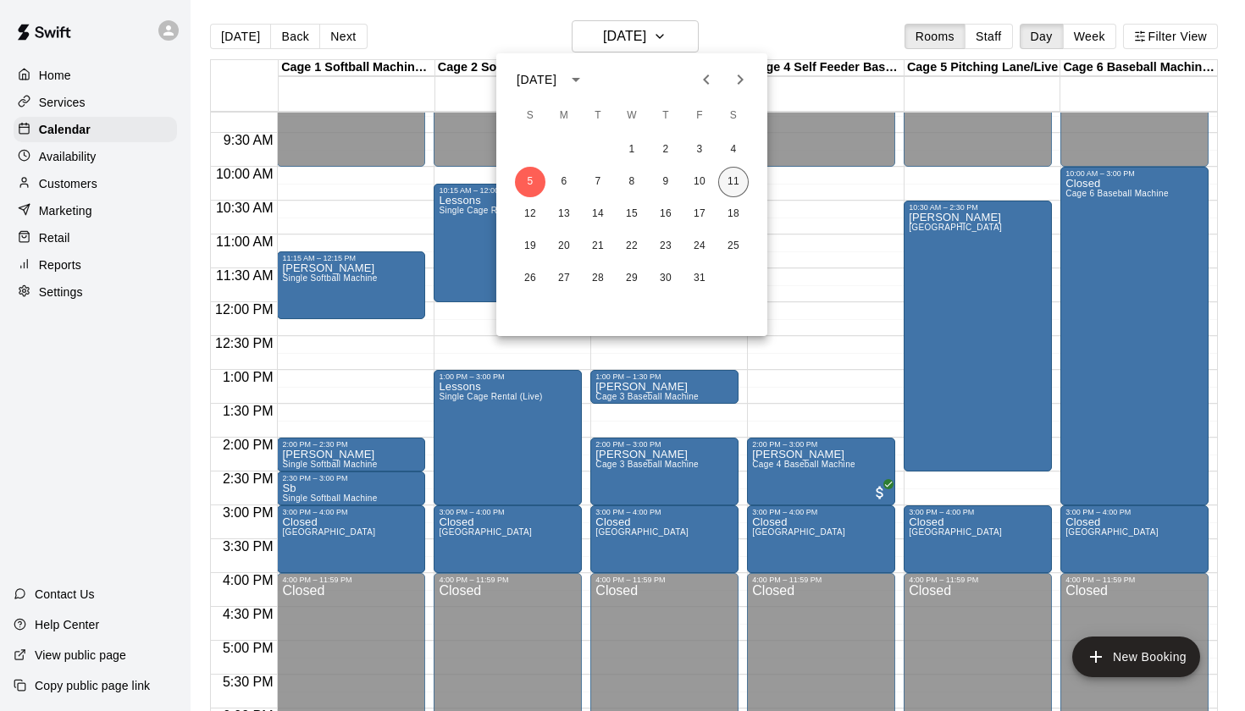
click at [738, 186] on button "11" at bounding box center [733, 182] width 30 height 30
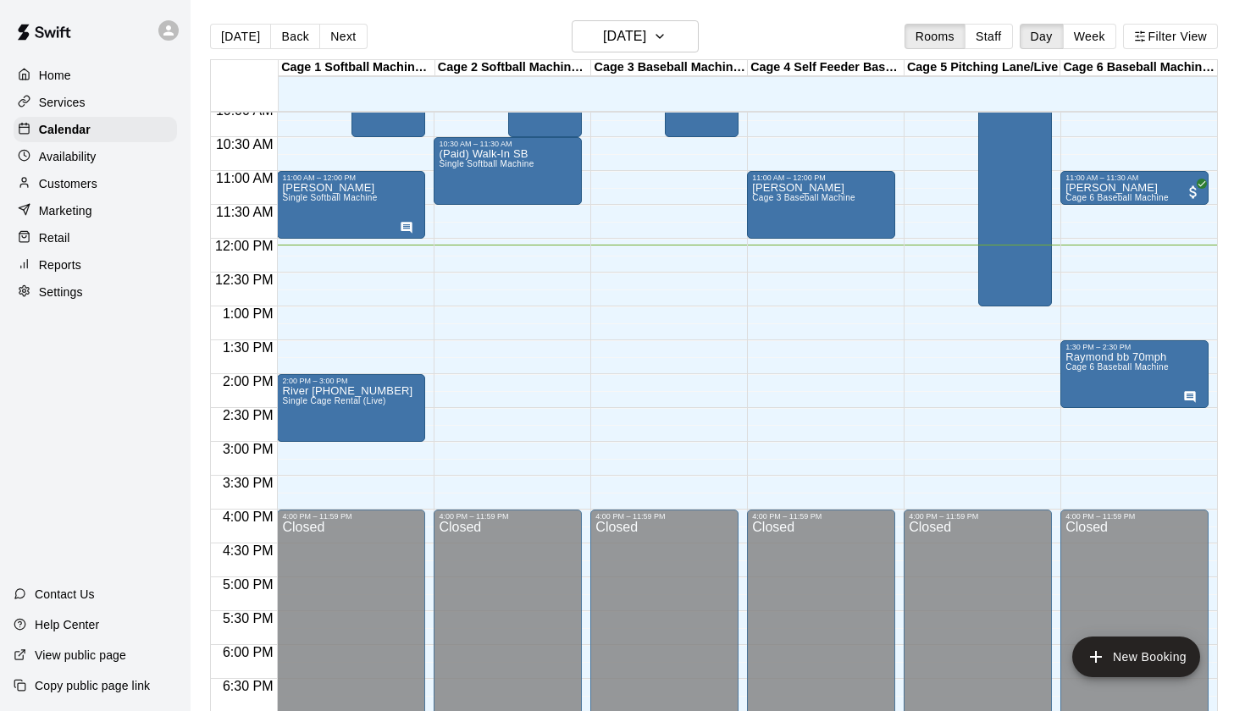
scroll to position [683, 0]
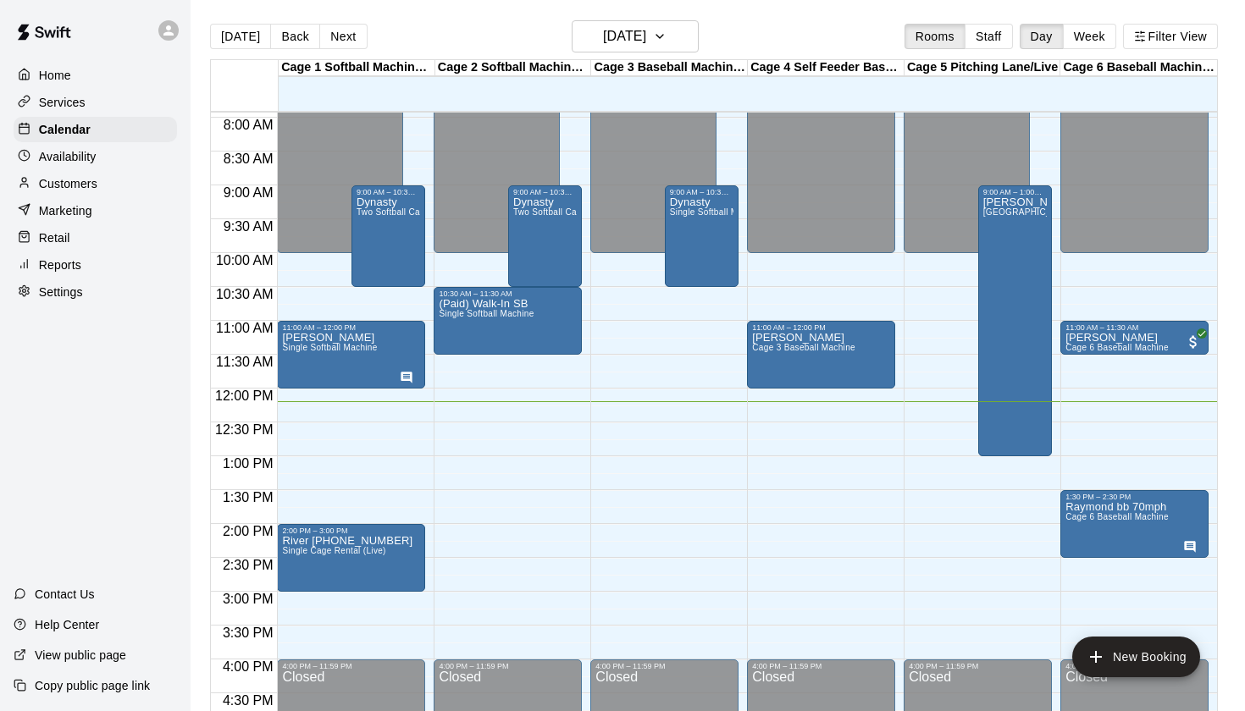
scroll to position [529, 0]
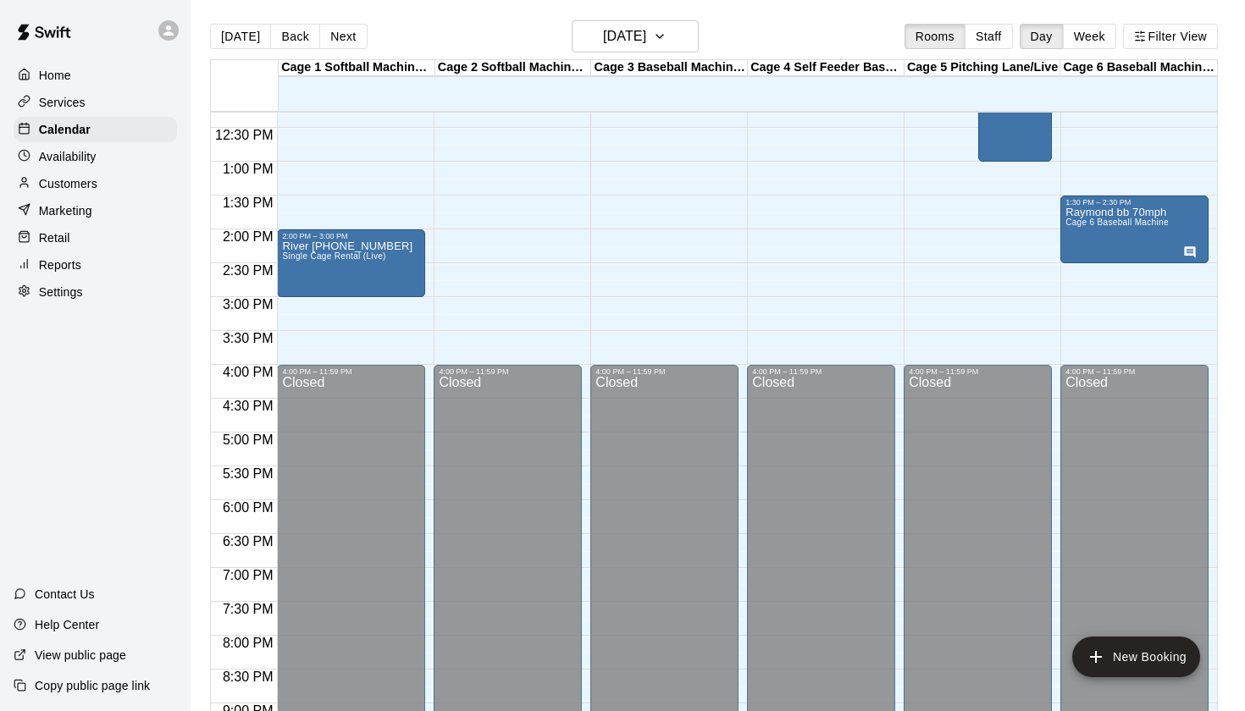
scroll to position [750, 0]
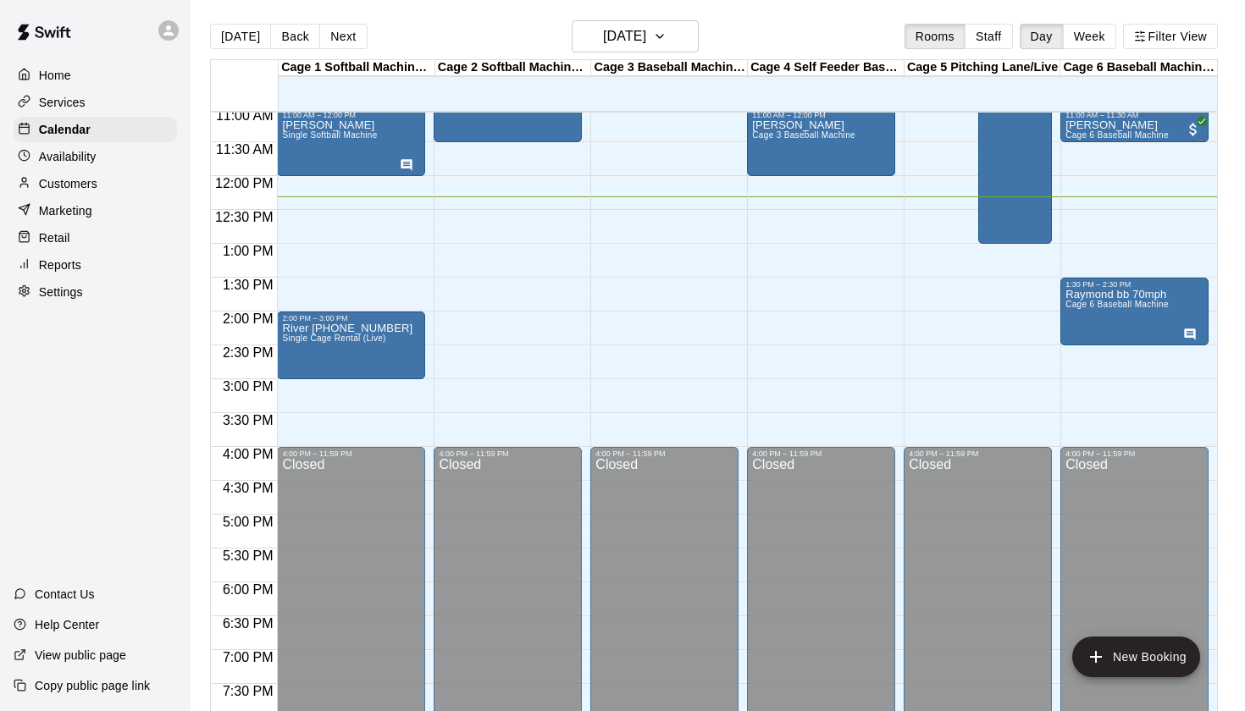
scroll to position [746, 0]
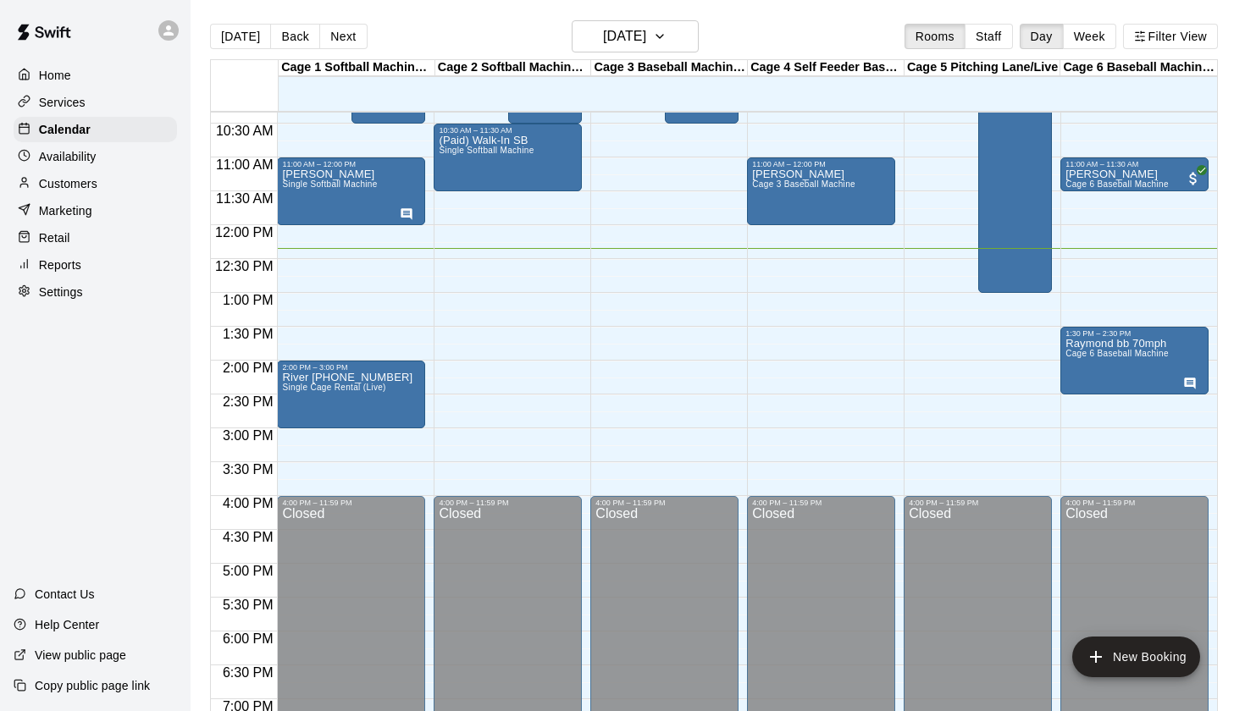
scroll to position [699, 0]
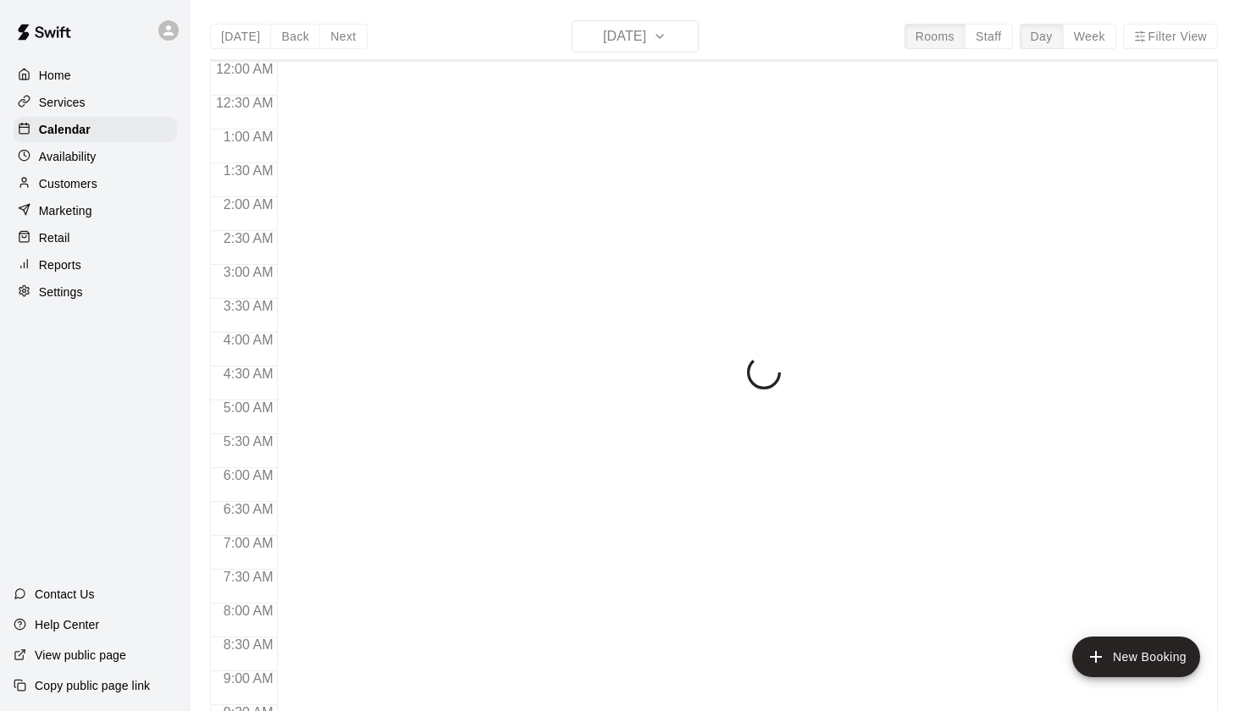
scroll to position [837, 0]
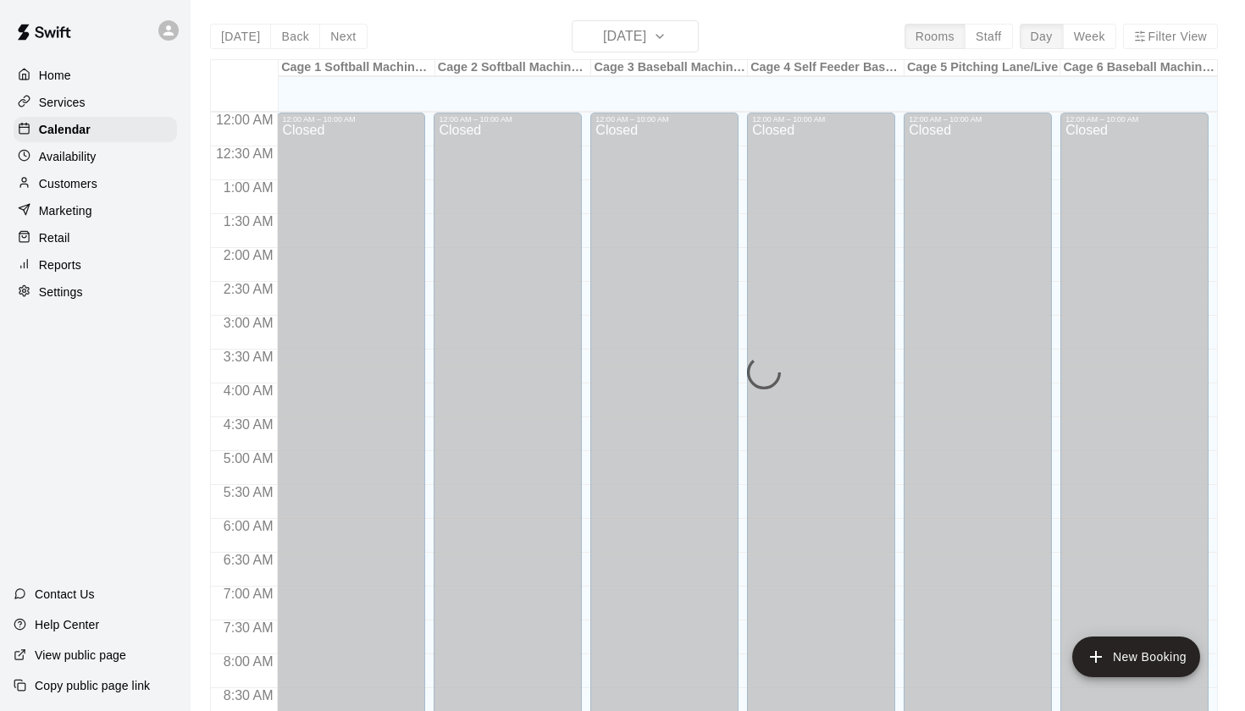
scroll to position [843, 0]
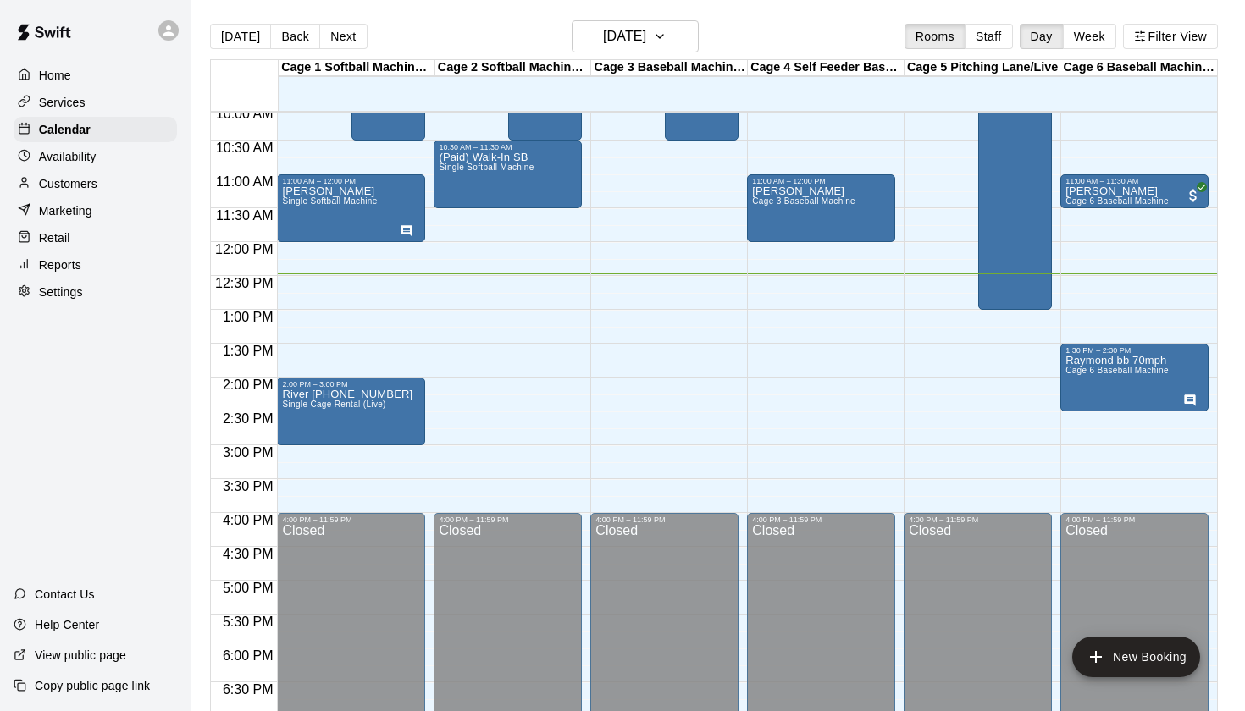
scroll to position [670, 0]
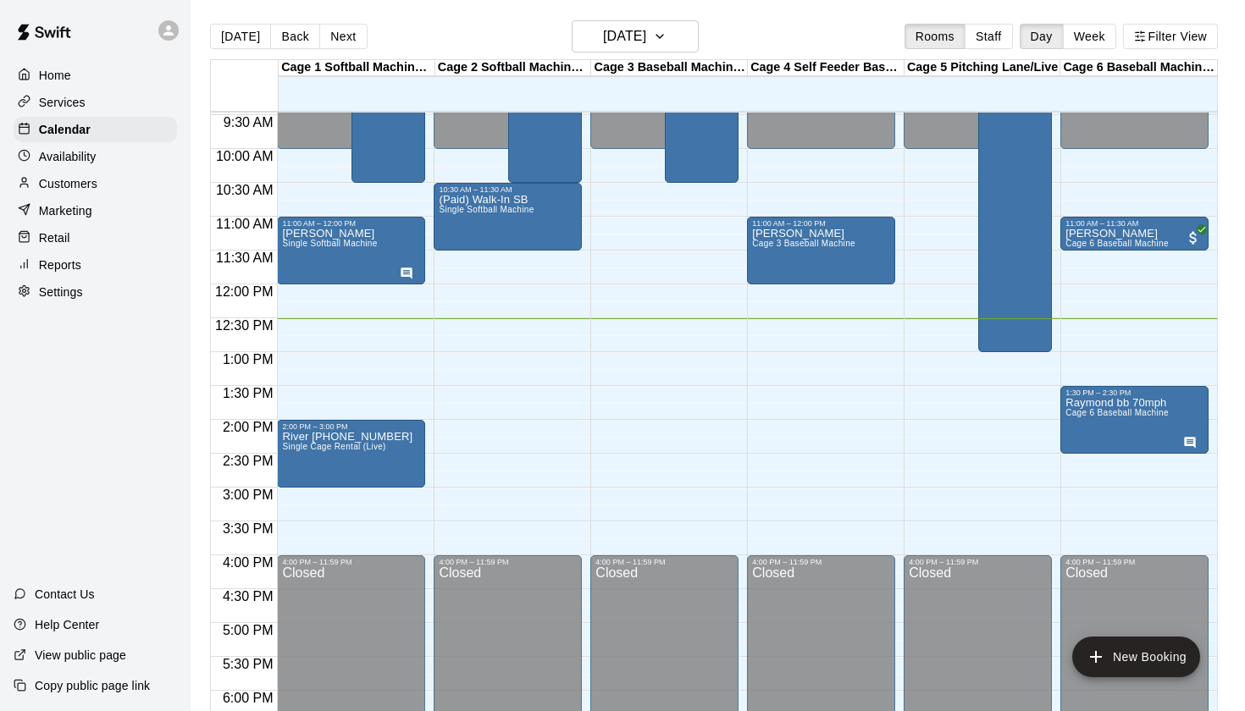
scroll to position [640, 0]
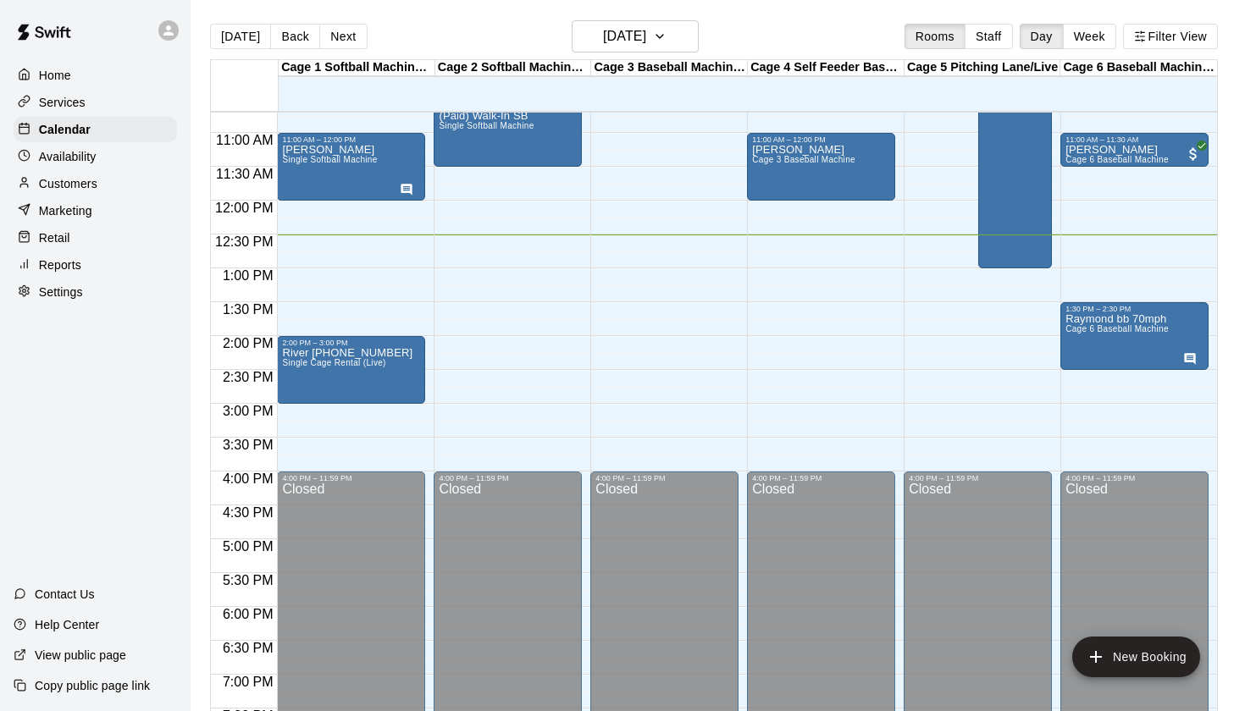
scroll to position [683, 0]
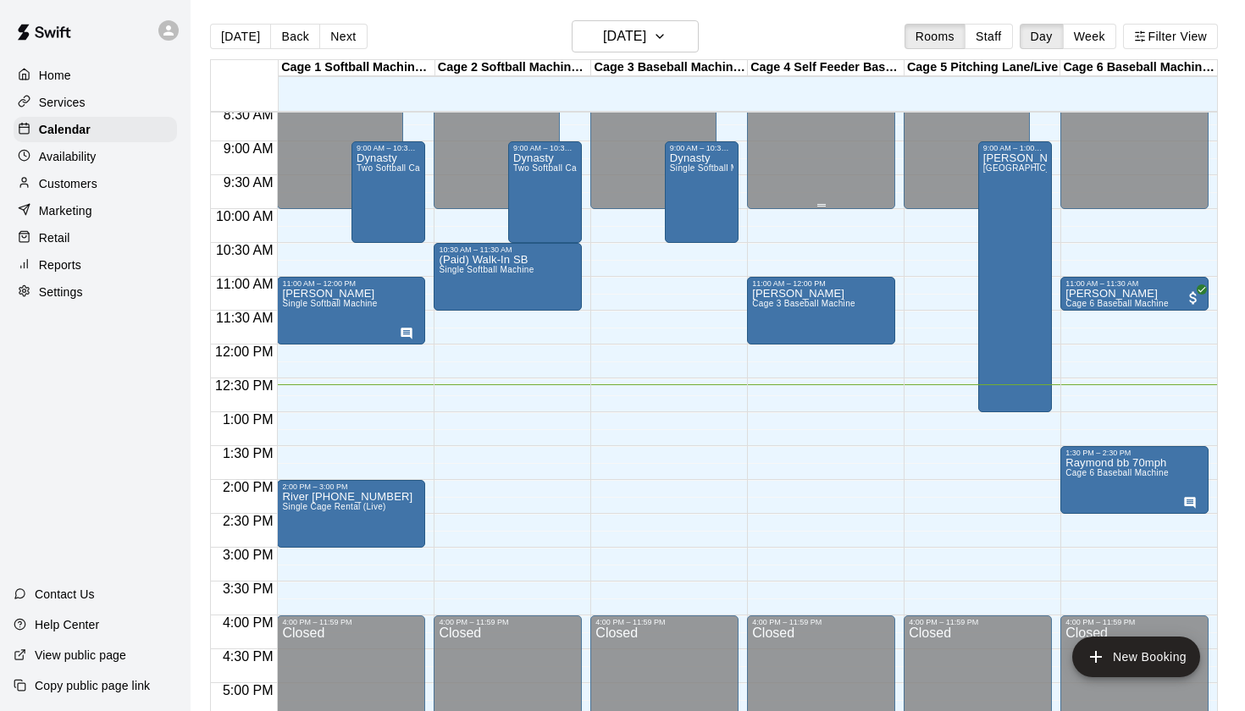
scroll to position [581, 0]
click at [319, 294] on p "Bella Marie" at bounding box center [329, 294] width 95 height 0
click at [299, 303] on icon "edit" at bounding box center [300, 312] width 20 height 20
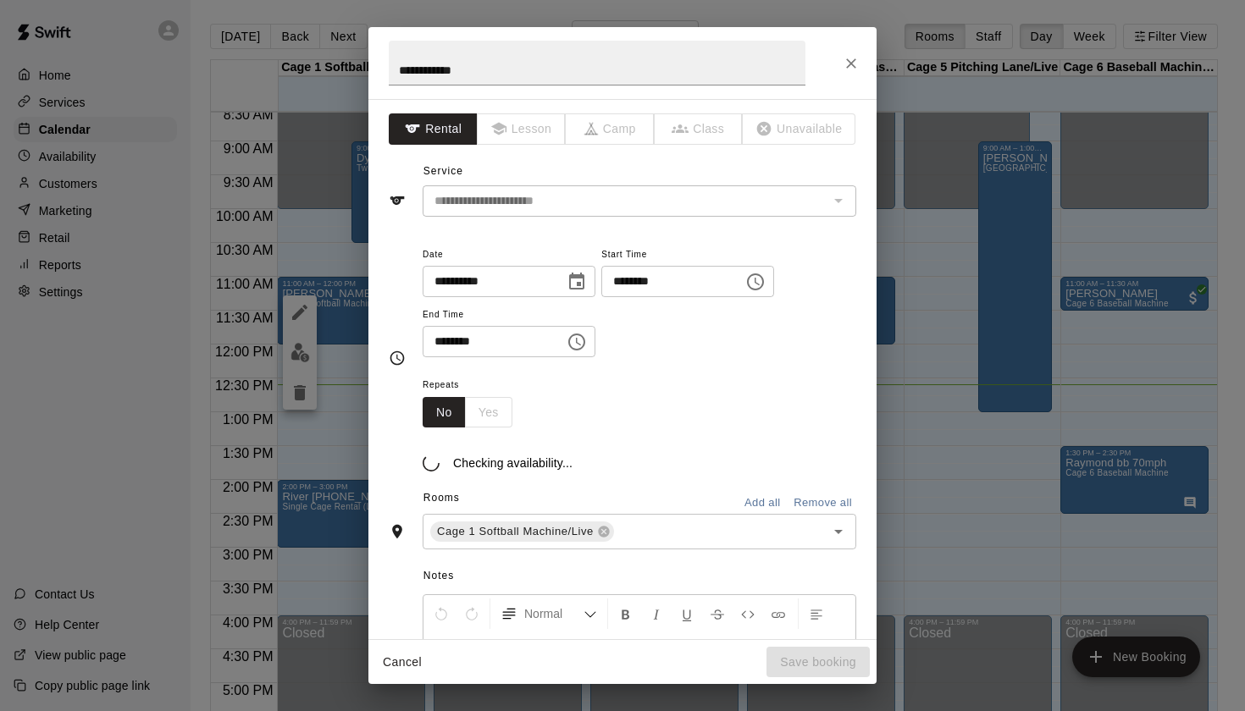
scroll to position [3, 0]
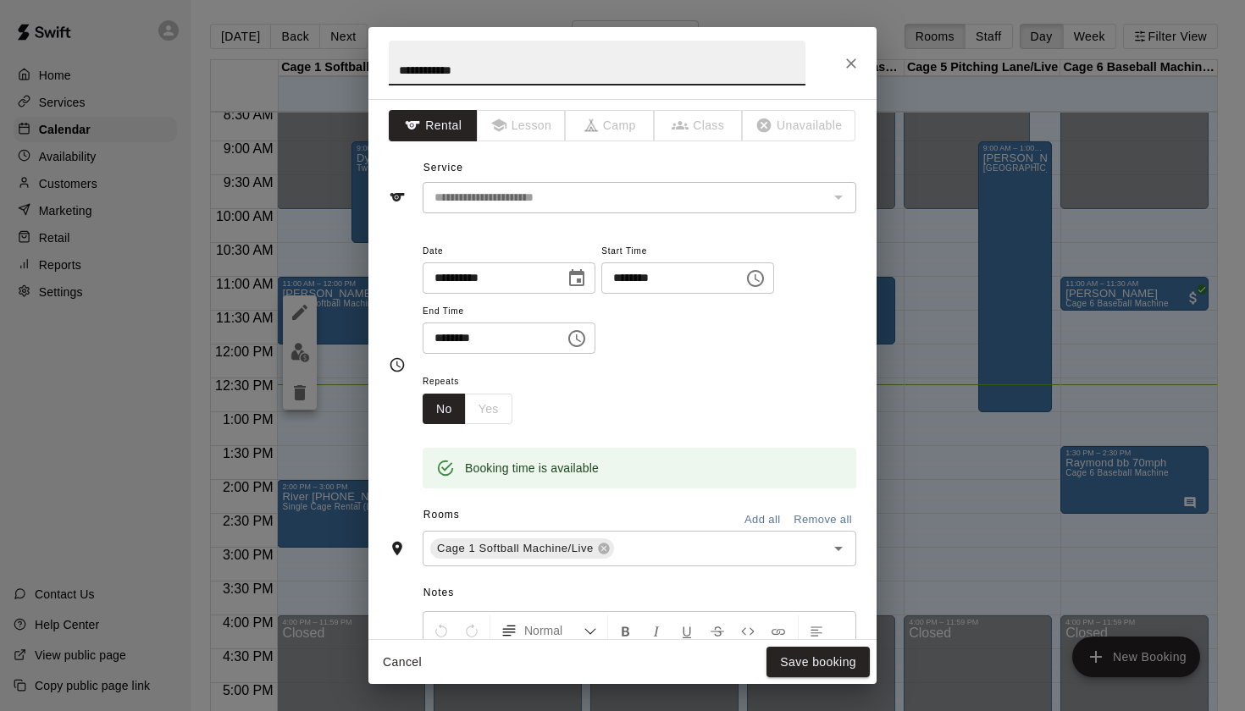
click at [405, 66] on input "**********" at bounding box center [597, 63] width 417 height 45
click at [401, 67] on input "**********" at bounding box center [597, 63] width 417 height 45
drag, startPoint x: 512, startPoint y: 75, endPoint x: 392, endPoint y: 71, distance: 120.3
click at [392, 71] on input "**********" at bounding box center [597, 63] width 417 height 45
type input "**********"
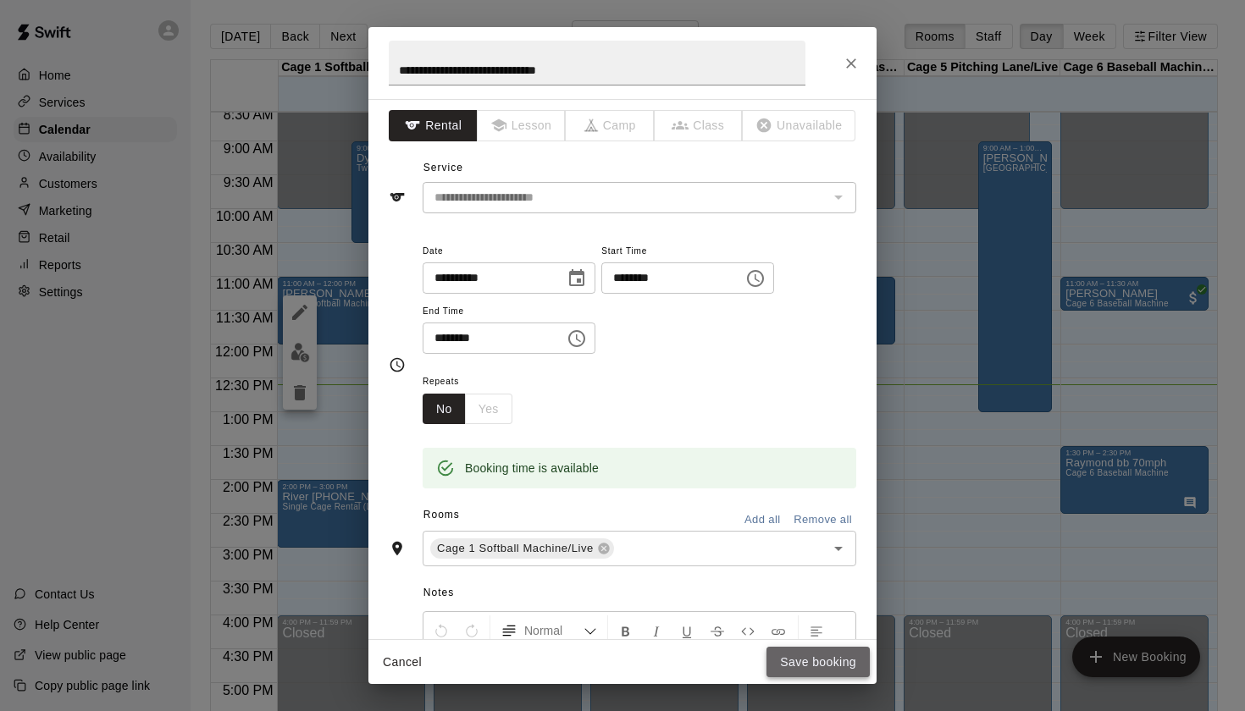
click at [810, 663] on button "Save booking" at bounding box center [817, 662] width 103 height 31
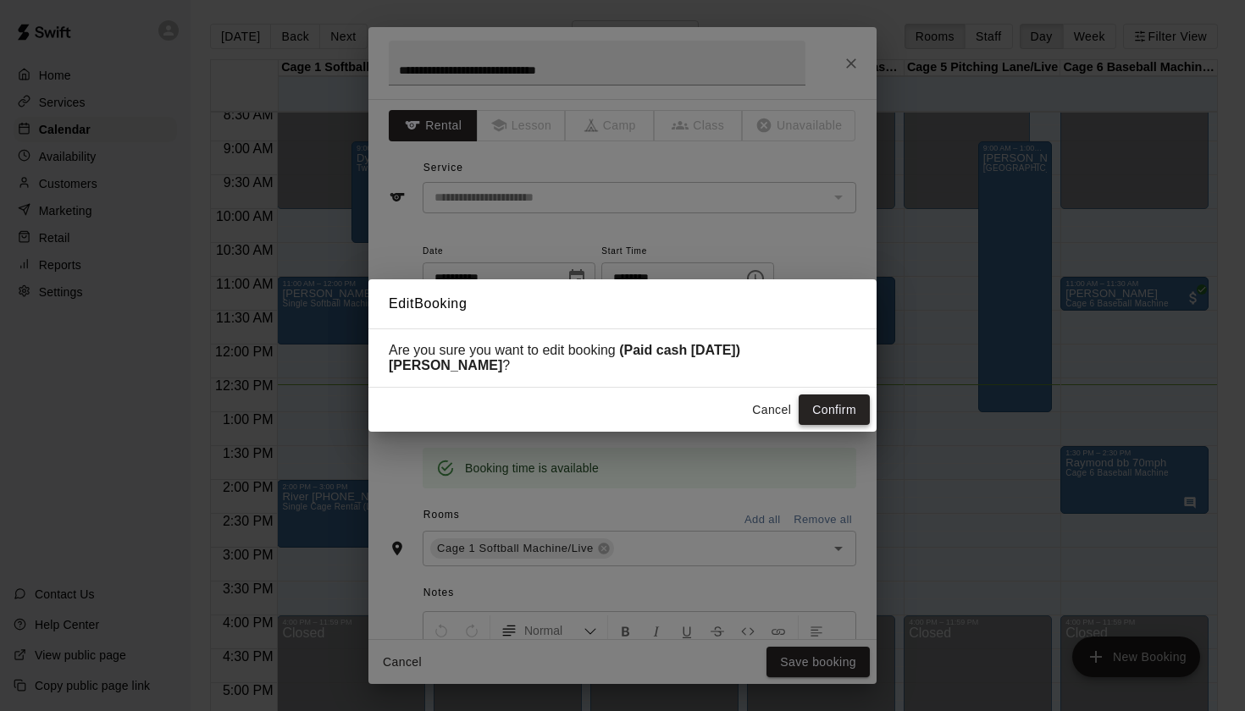
click at [821, 405] on button "Confirm" at bounding box center [834, 410] width 71 height 31
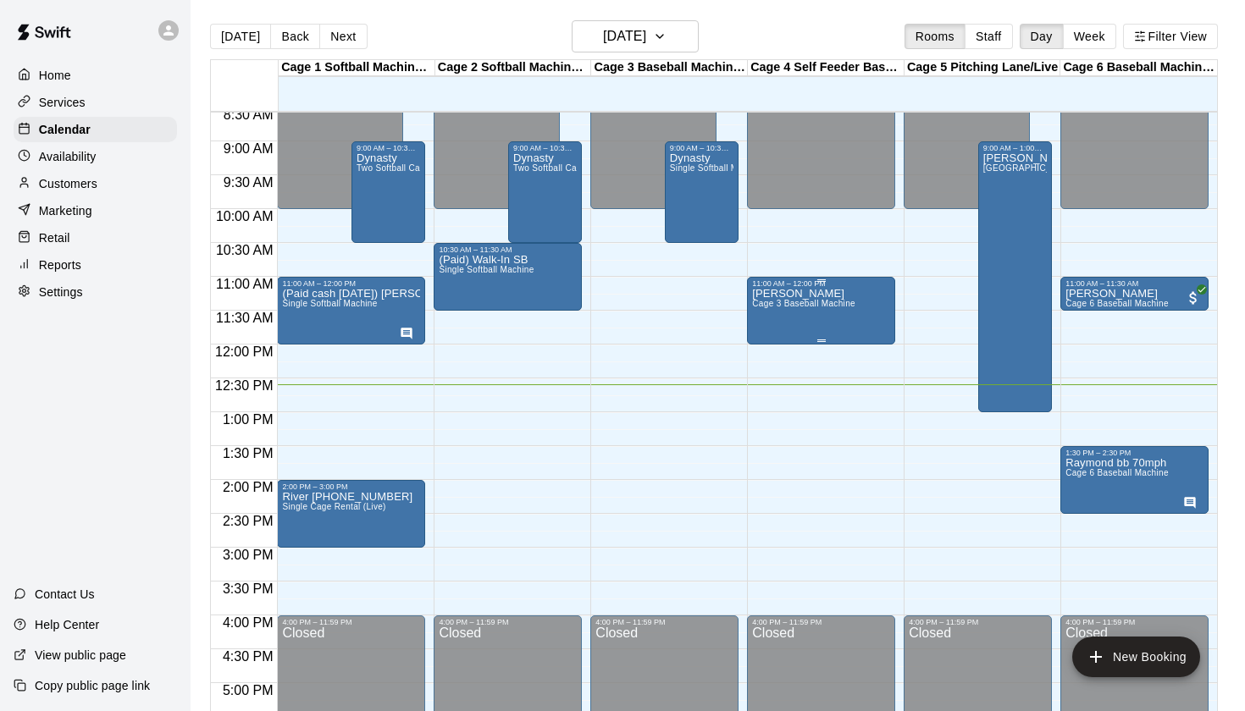
click at [784, 316] on div "Nathan Cage 3 Baseball Machine" at bounding box center [803, 643] width 103 height 711
click at [772, 304] on icon "edit" at bounding box center [769, 306] width 15 height 15
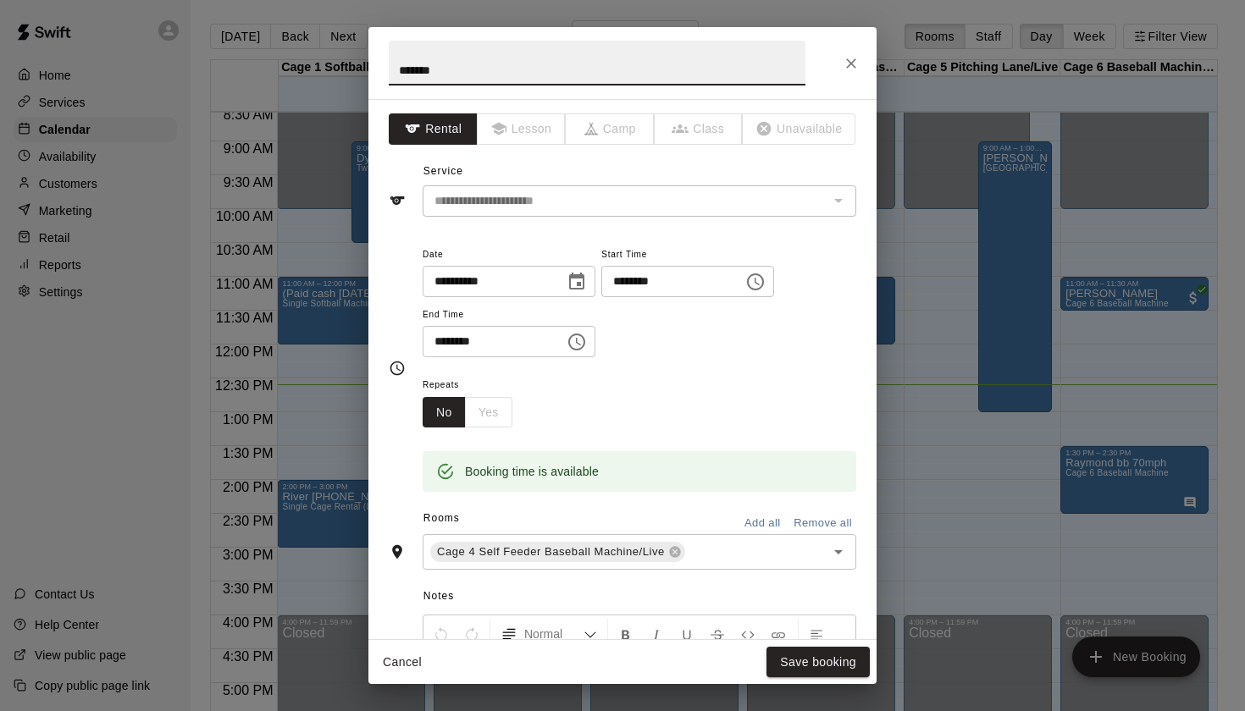
click at [392, 78] on input "******" at bounding box center [597, 63] width 417 height 45
click at [392, 67] on input "******" at bounding box center [597, 63] width 417 height 45
type input "**********"
click at [826, 671] on button "Save booking" at bounding box center [817, 662] width 103 height 31
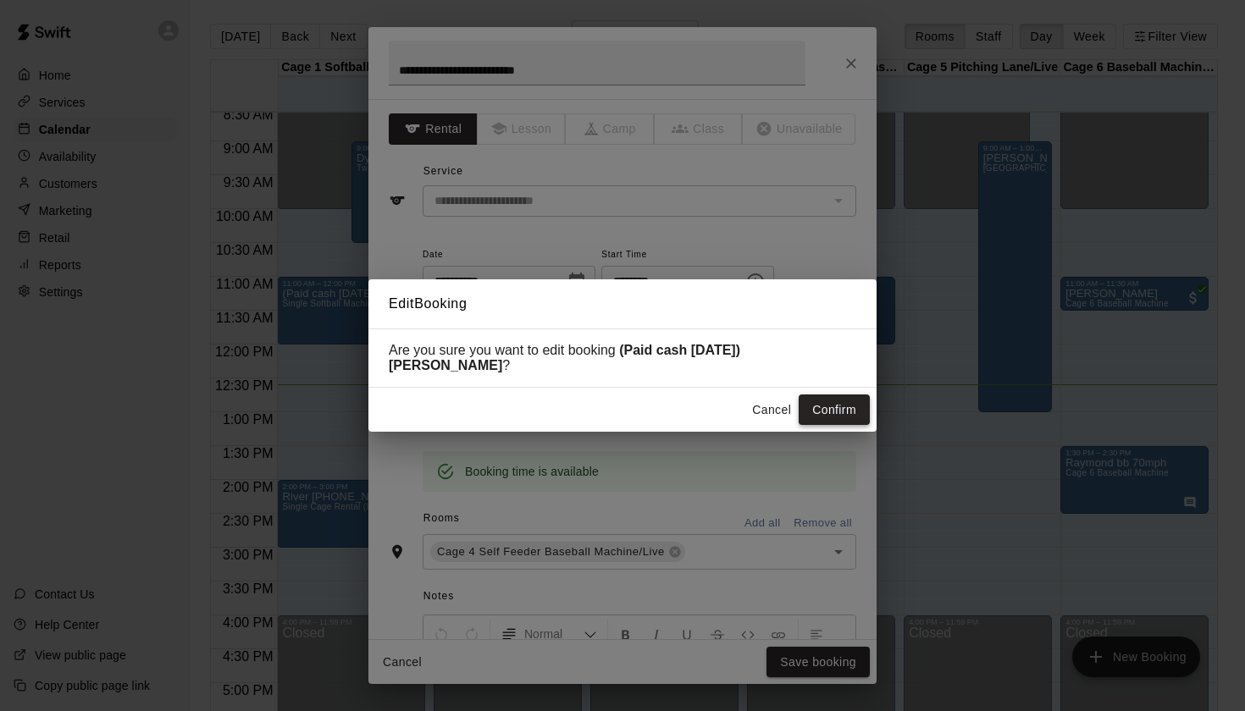
click at [839, 401] on button "Confirm" at bounding box center [834, 410] width 71 height 31
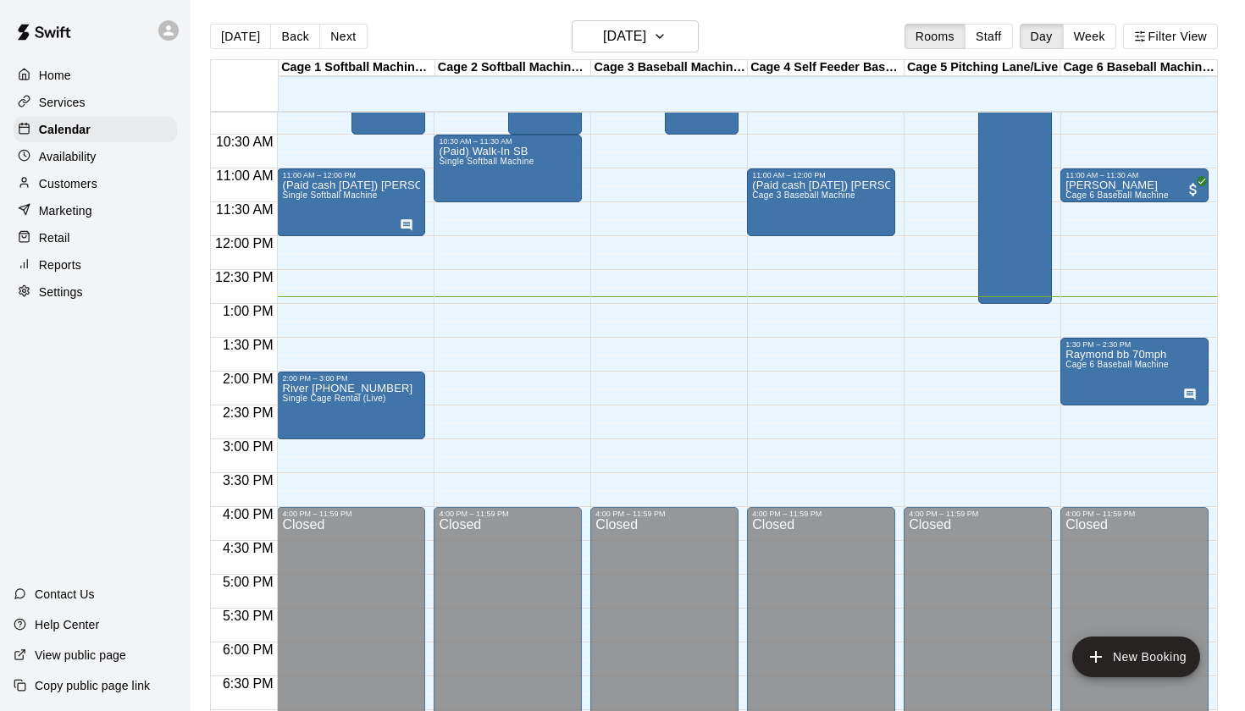
scroll to position [666, 0]
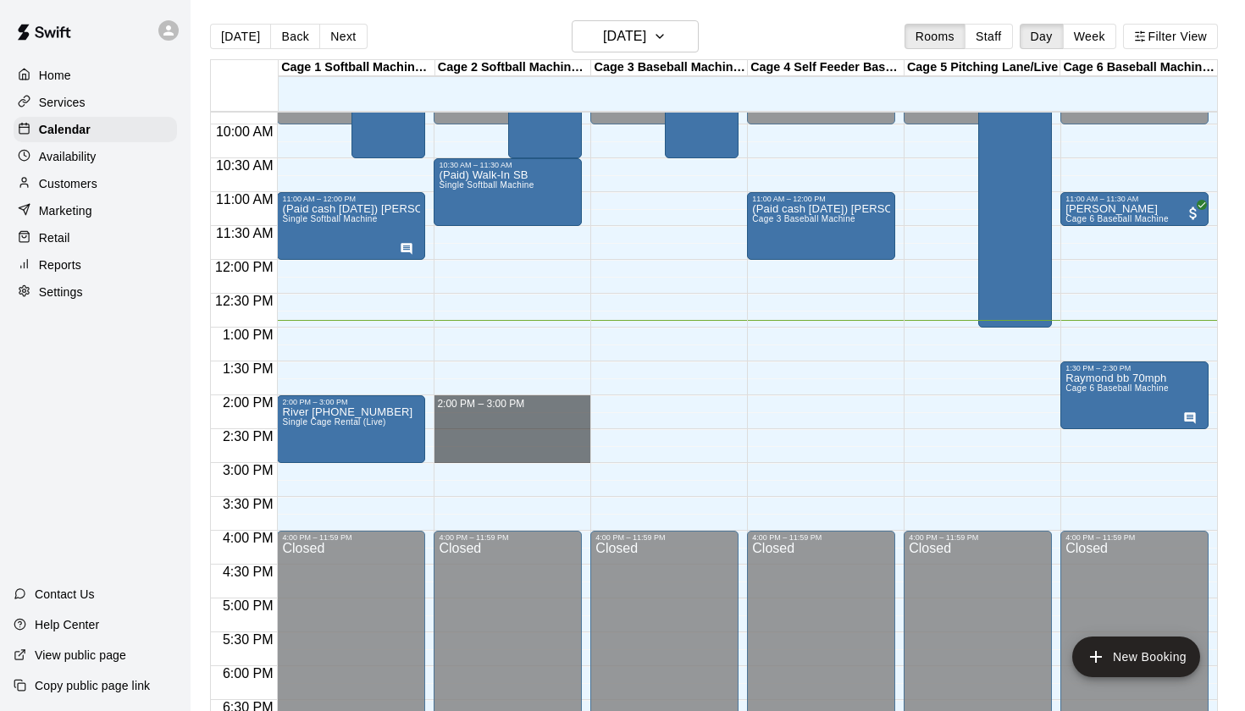
drag, startPoint x: 459, startPoint y: 396, endPoint x: 462, endPoint y: 456, distance: 60.2
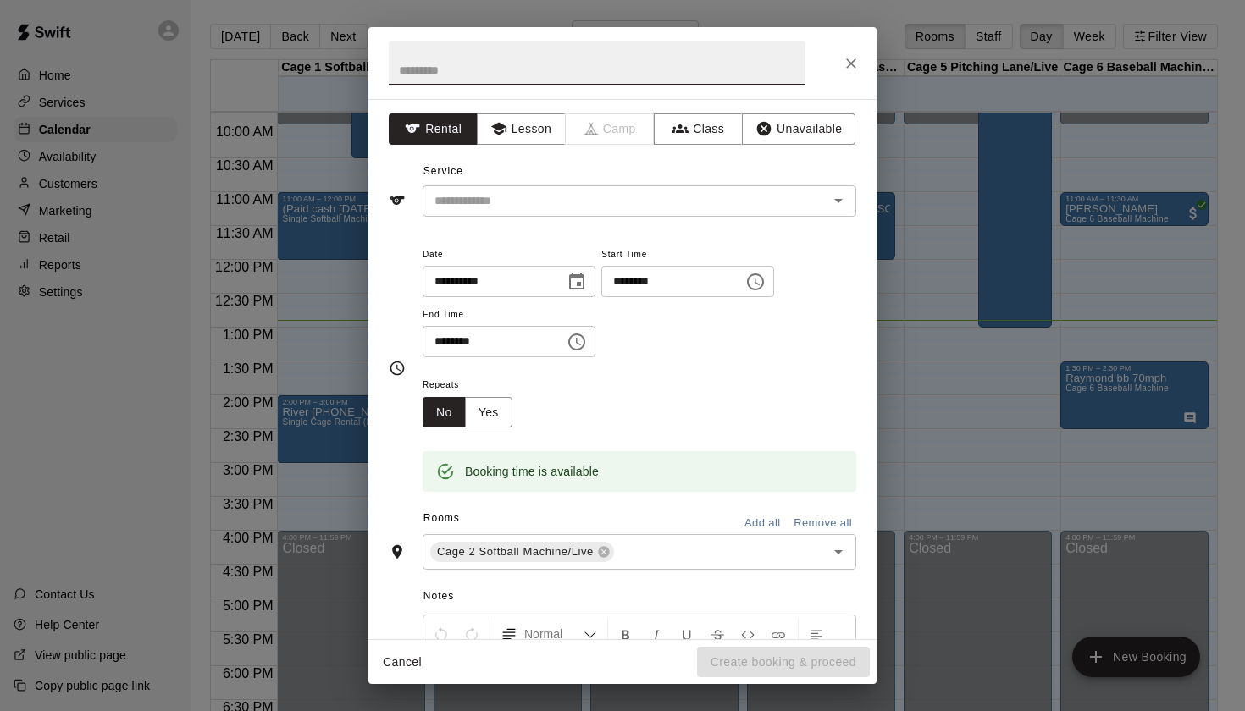
click at [581, 340] on icon "Choose time, selected time is 3:00 PM" at bounding box center [577, 342] width 20 height 20
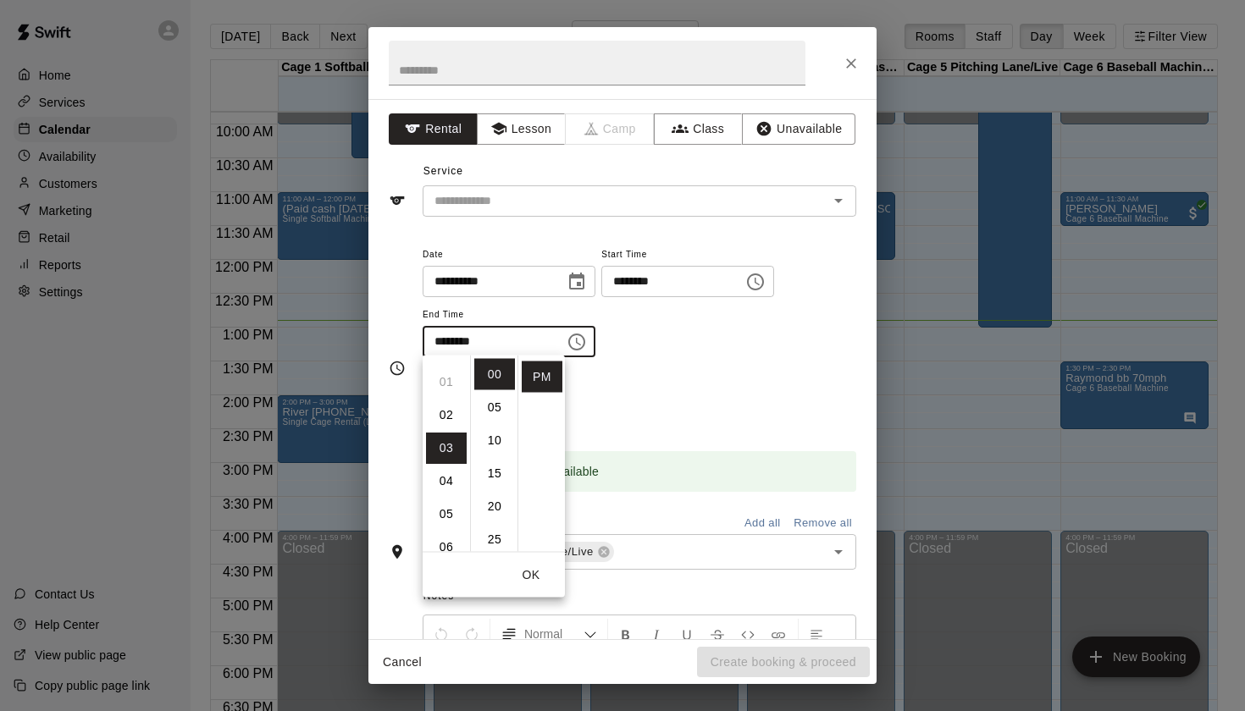
scroll to position [16, 0]
click at [627, 388] on div "Repeats No Yes" at bounding box center [640, 400] width 434 height 53
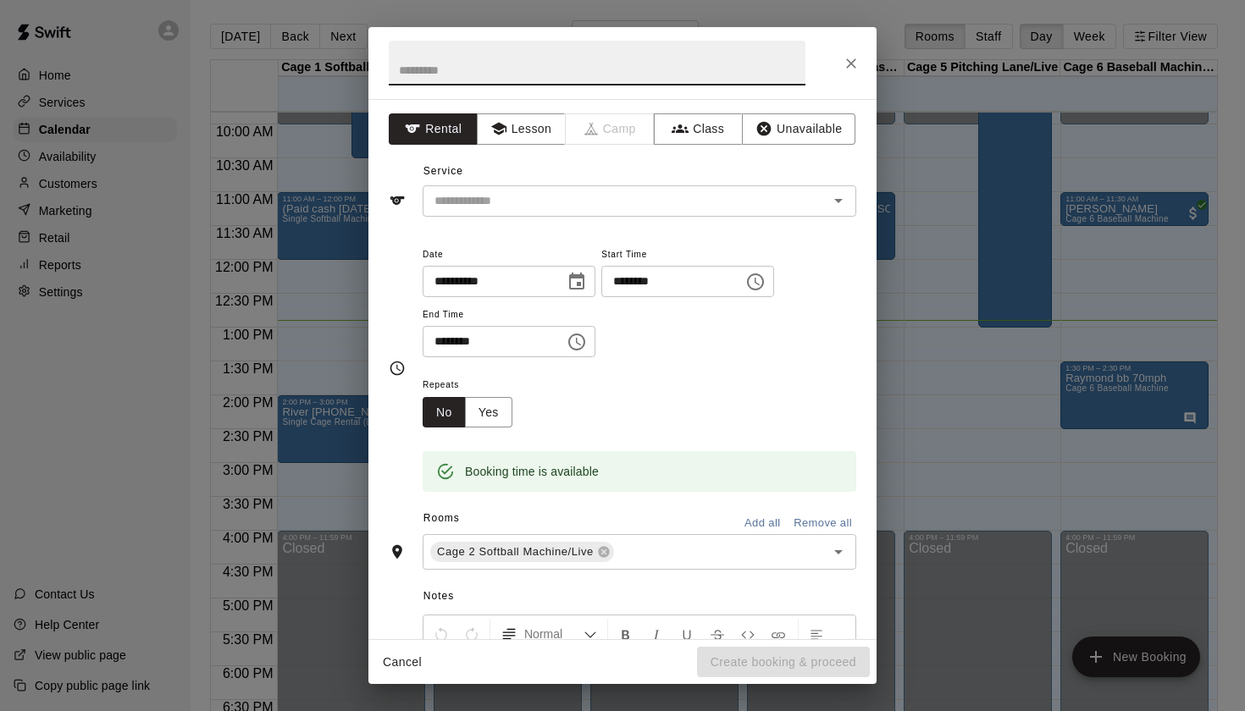
click at [686, 70] on input "text" at bounding box center [597, 63] width 417 height 45
click at [397, 68] on input "**********" at bounding box center [597, 63] width 417 height 45
click at [855, 204] on div "​" at bounding box center [640, 200] width 434 height 31
type input "**********"
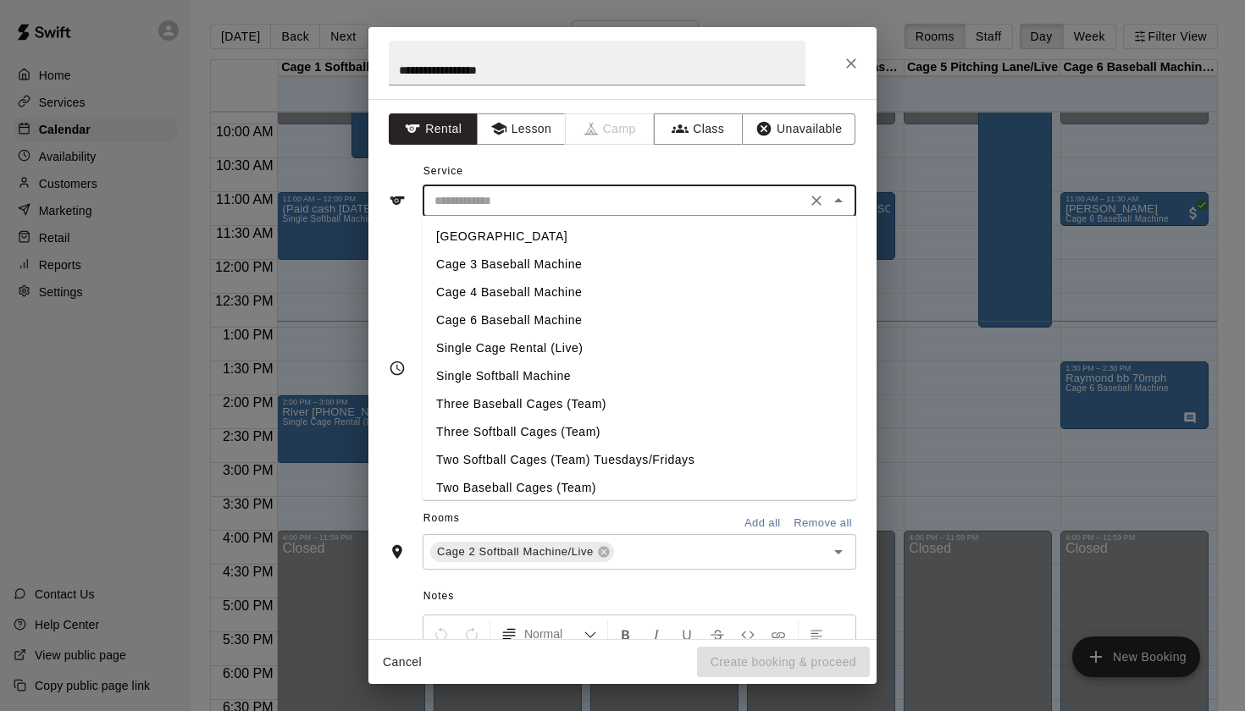
click at [550, 372] on li "Single Softball Machine" at bounding box center [640, 376] width 434 height 28
type input "**********"
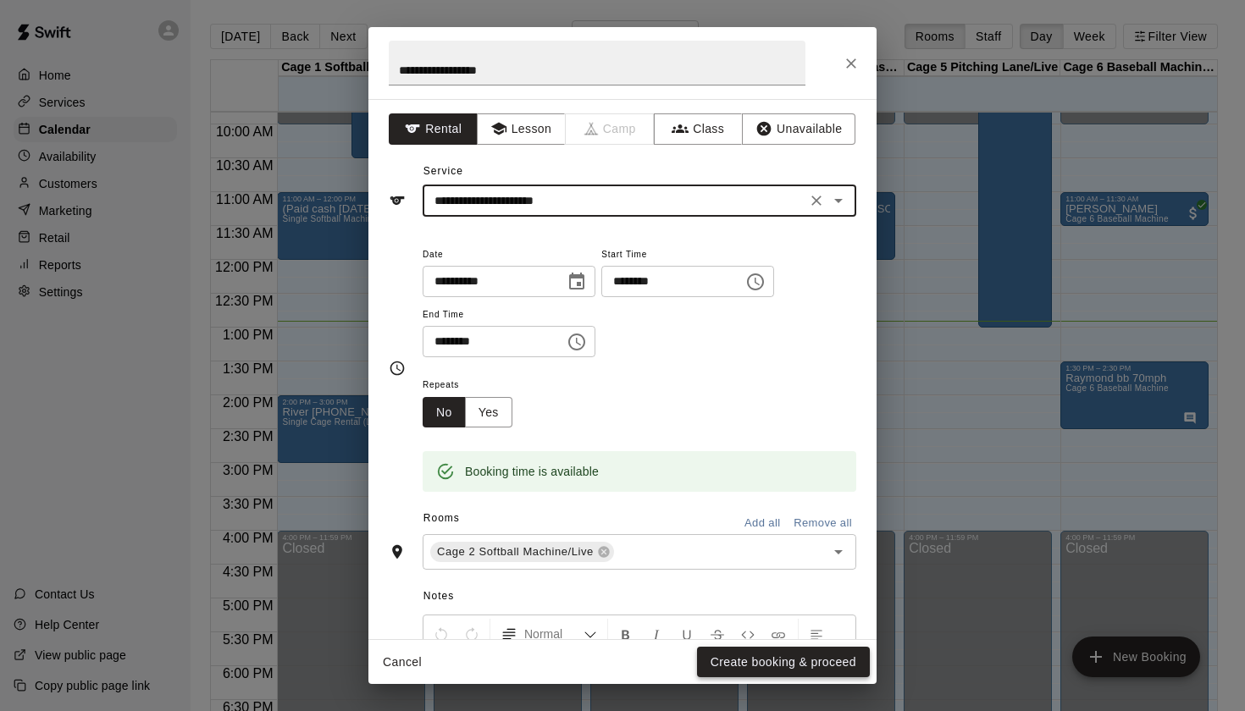
click at [738, 667] on button "Create booking & proceed" at bounding box center [783, 662] width 173 height 31
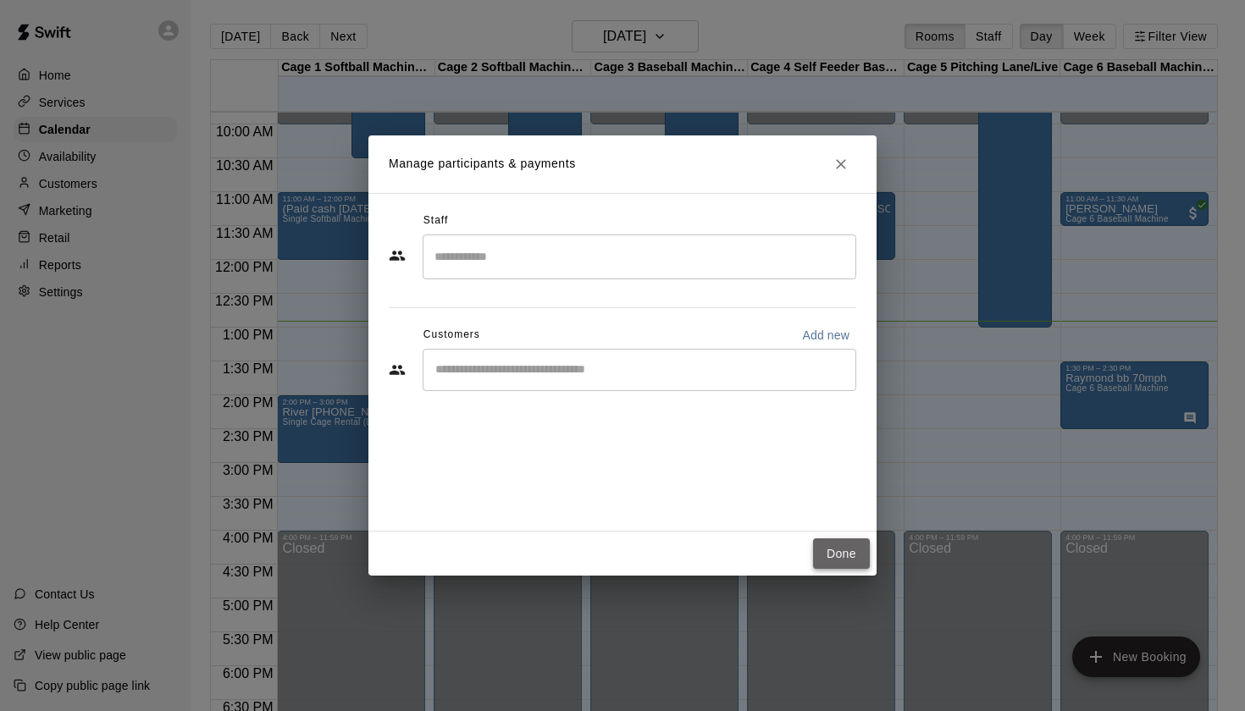
click at [832, 555] on button "Done" at bounding box center [841, 554] width 57 height 31
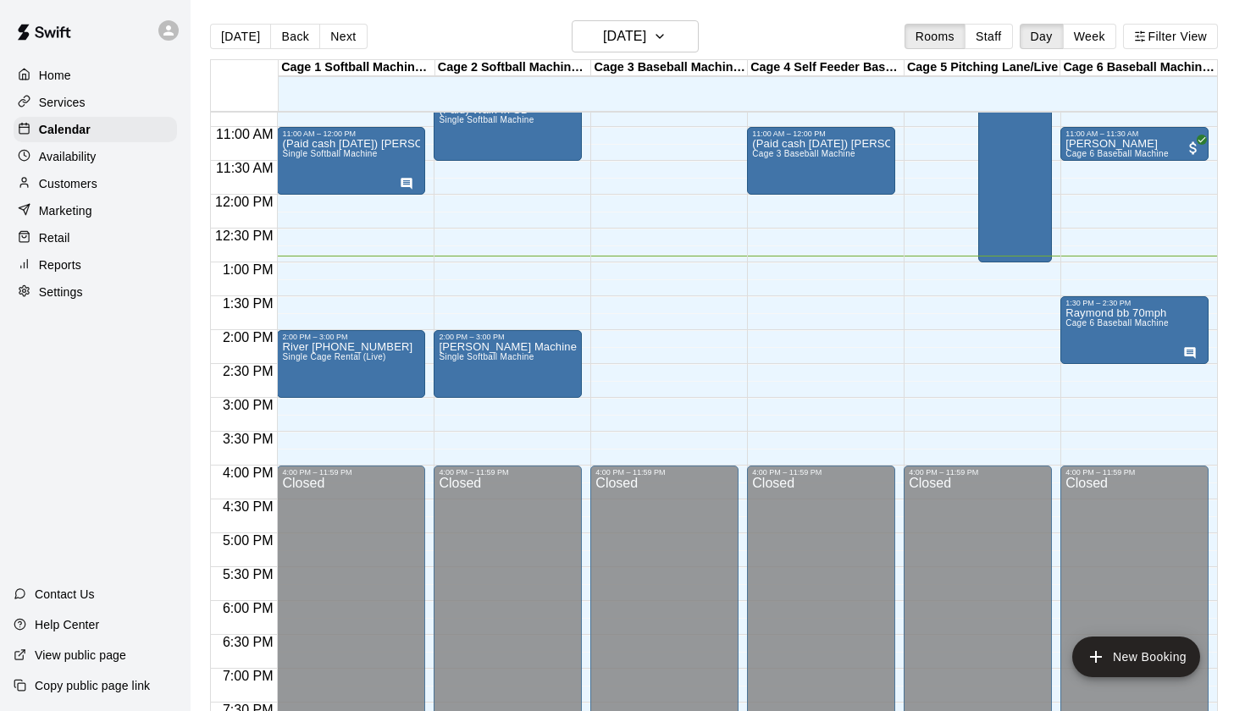
scroll to position [736, 0]
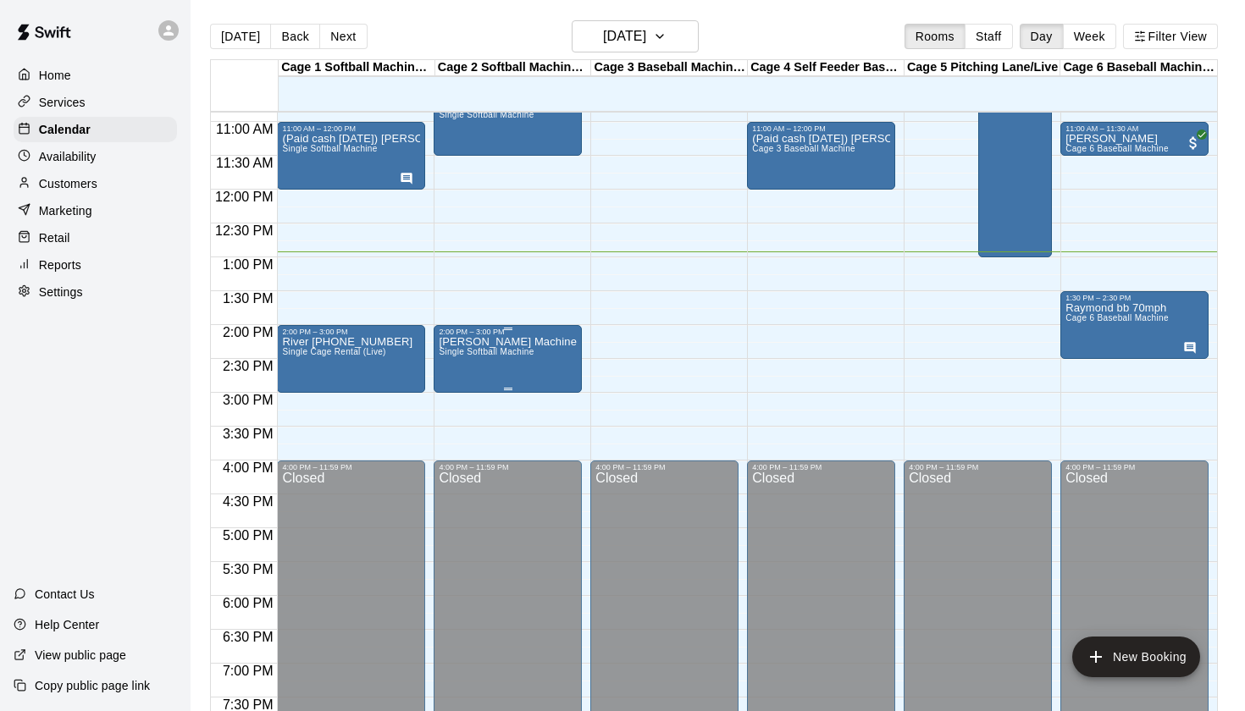
click at [518, 342] on p "[PERSON_NAME] Machine" at bounding box center [508, 342] width 138 height 0
click at [468, 352] on button "edit" at bounding box center [456, 361] width 34 height 34
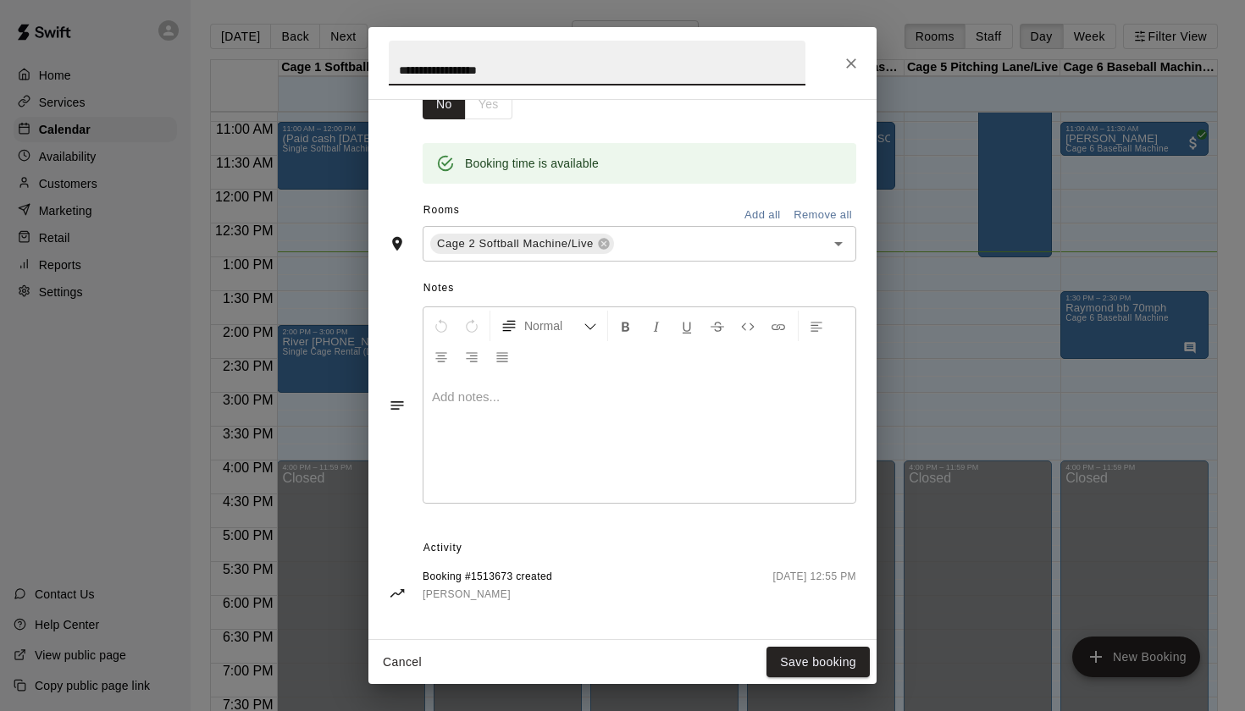
click at [632, 450] on div at bounding box center [639, 439] width 432 height 127
click at [811, 655] on button "Save booking" at bounding box center [817, 662] width 103 height 31
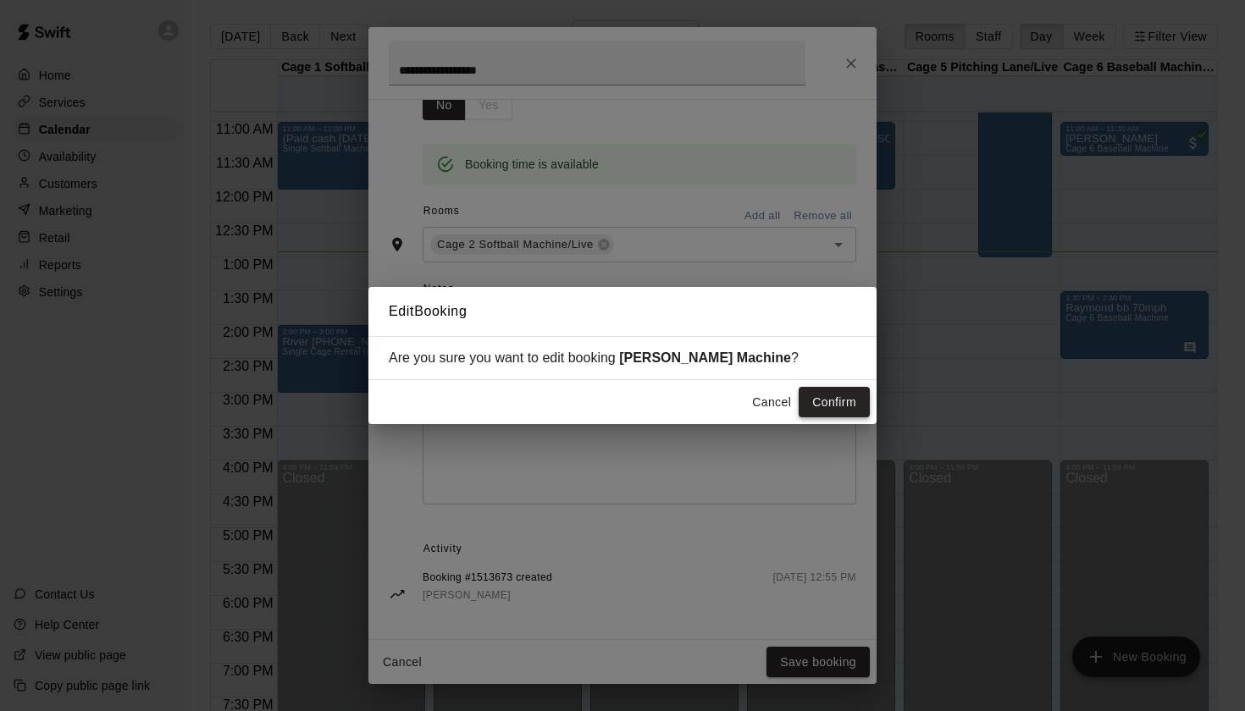
click at [818, 397] on button "Confirm" at bounding box center [834, 402] width 71 height 31
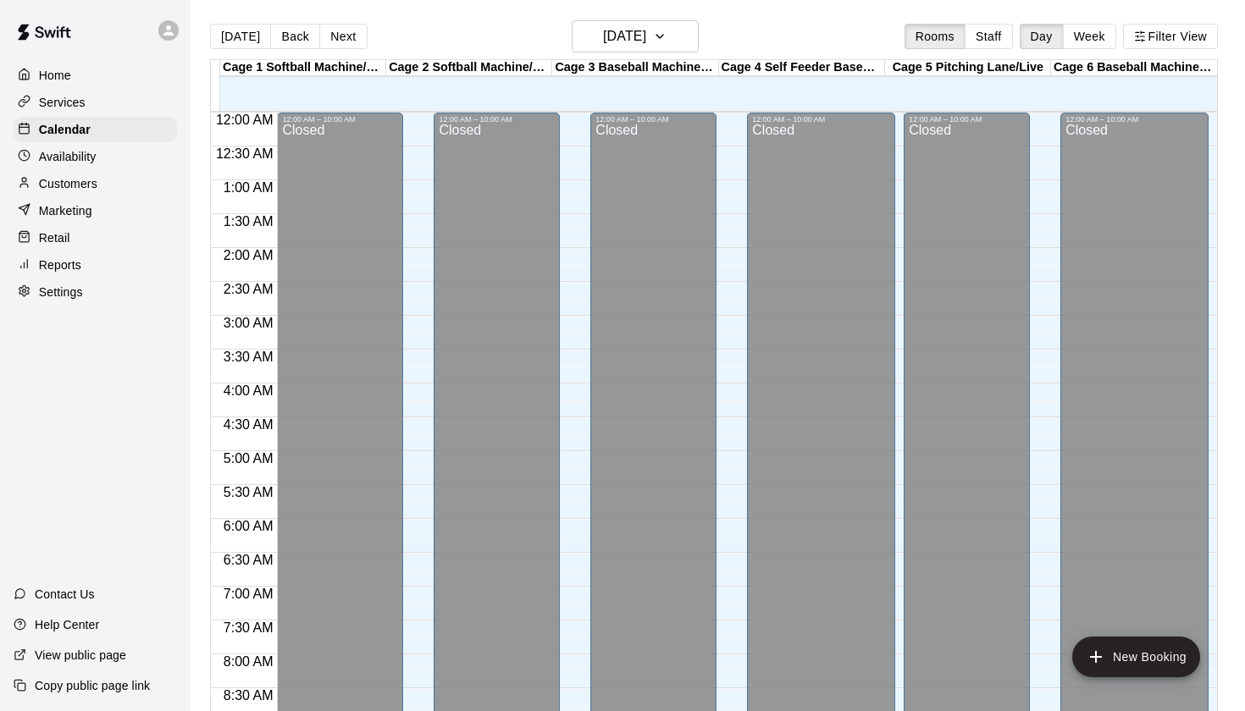
scroll to position [898, 0]
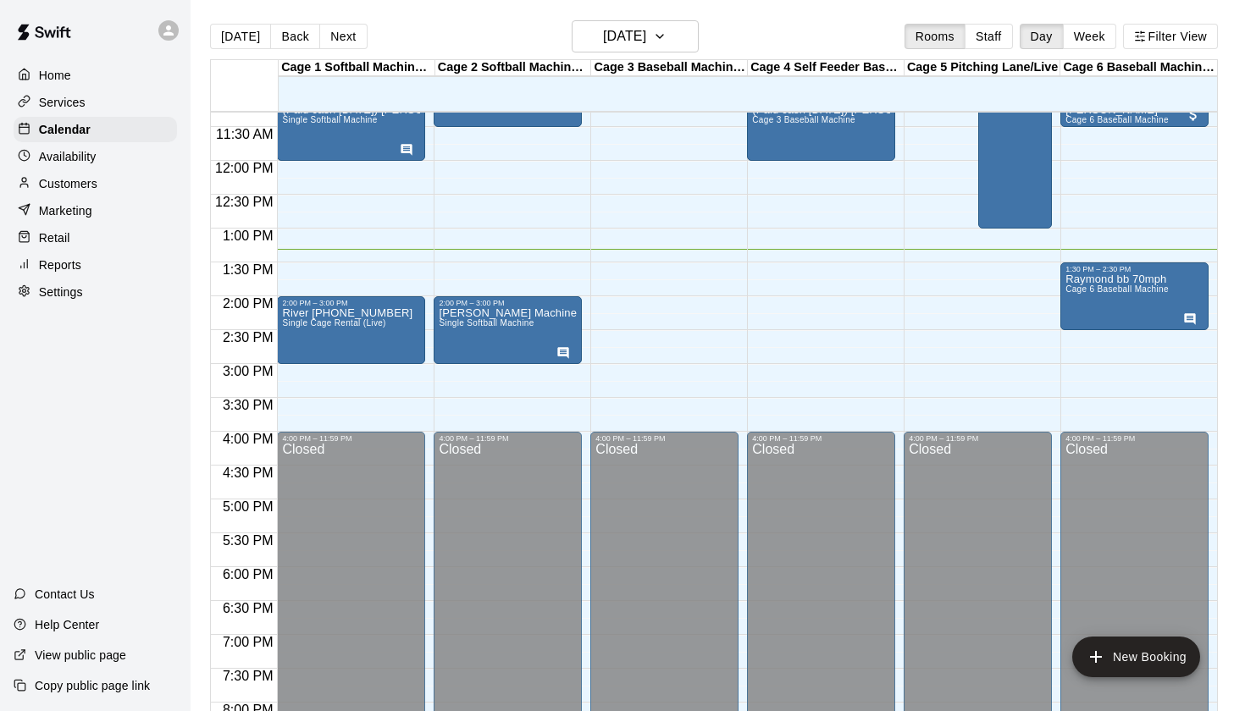
scroll to position [766, 0]
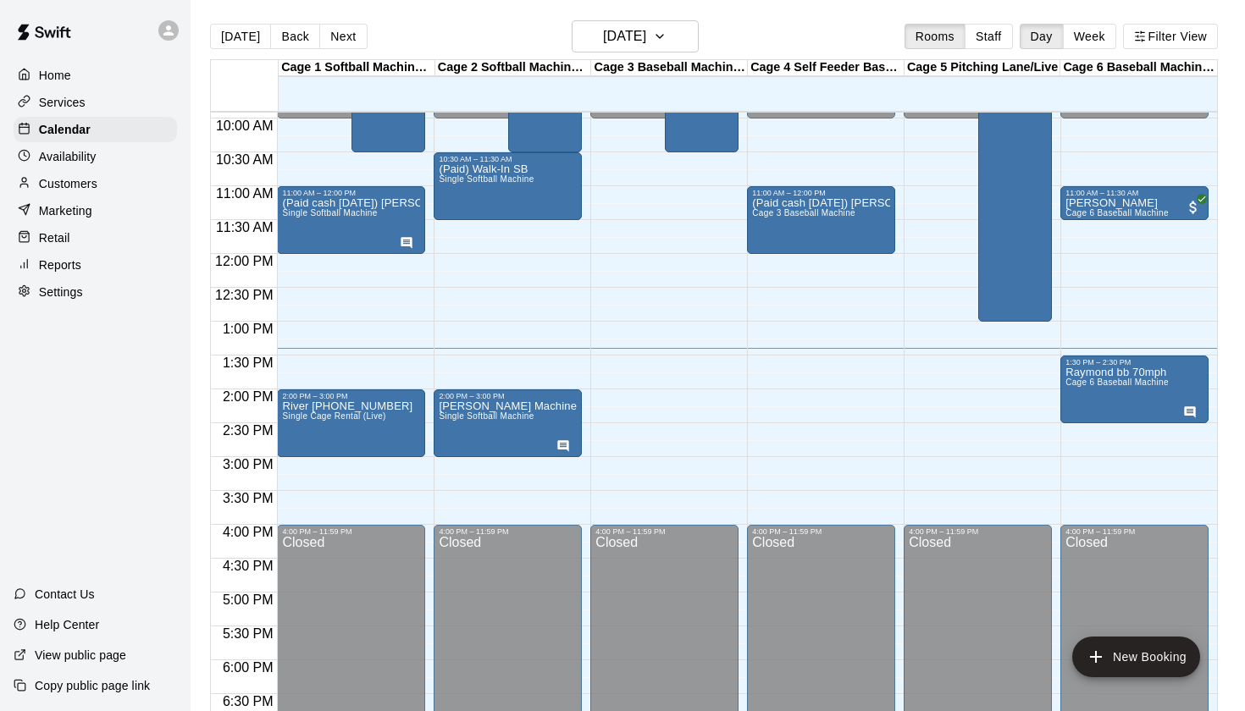
scroll to position [675, 0]
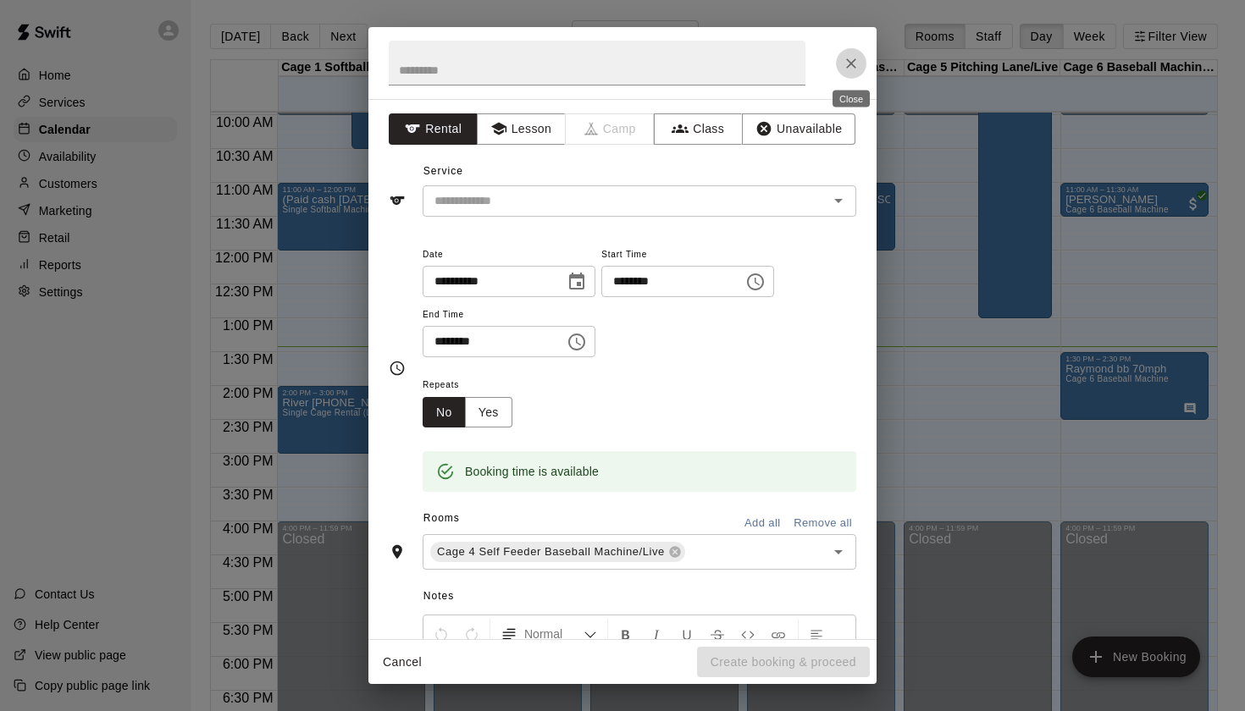
click at [844, 61] on icon "Close" at bounding box center [851, 63] width 17 height 17
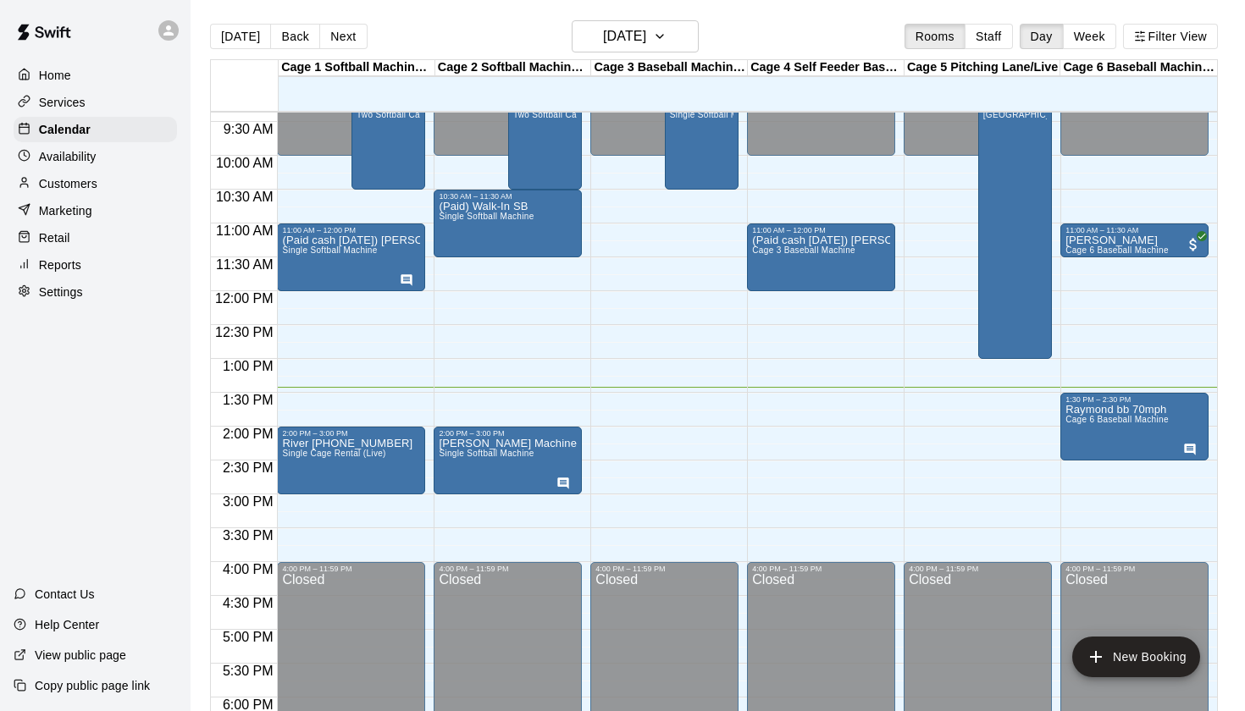
scroll to position [693, 0]
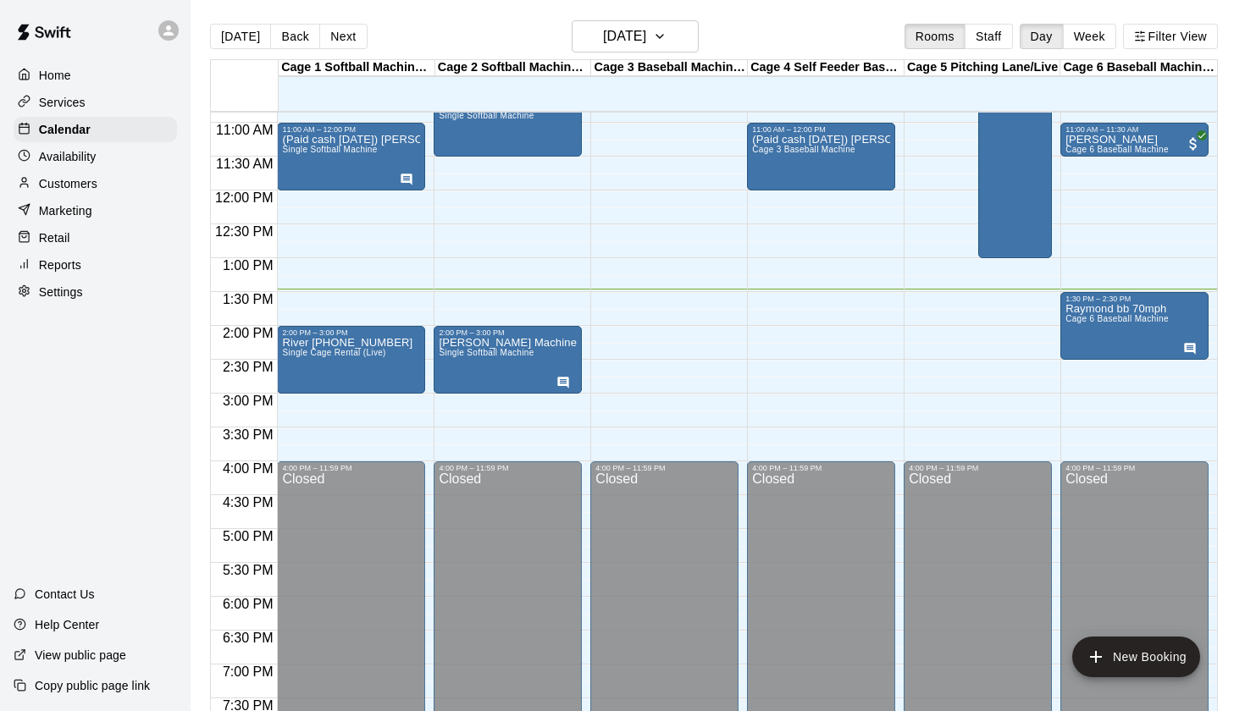
scroll to position [647, 0]
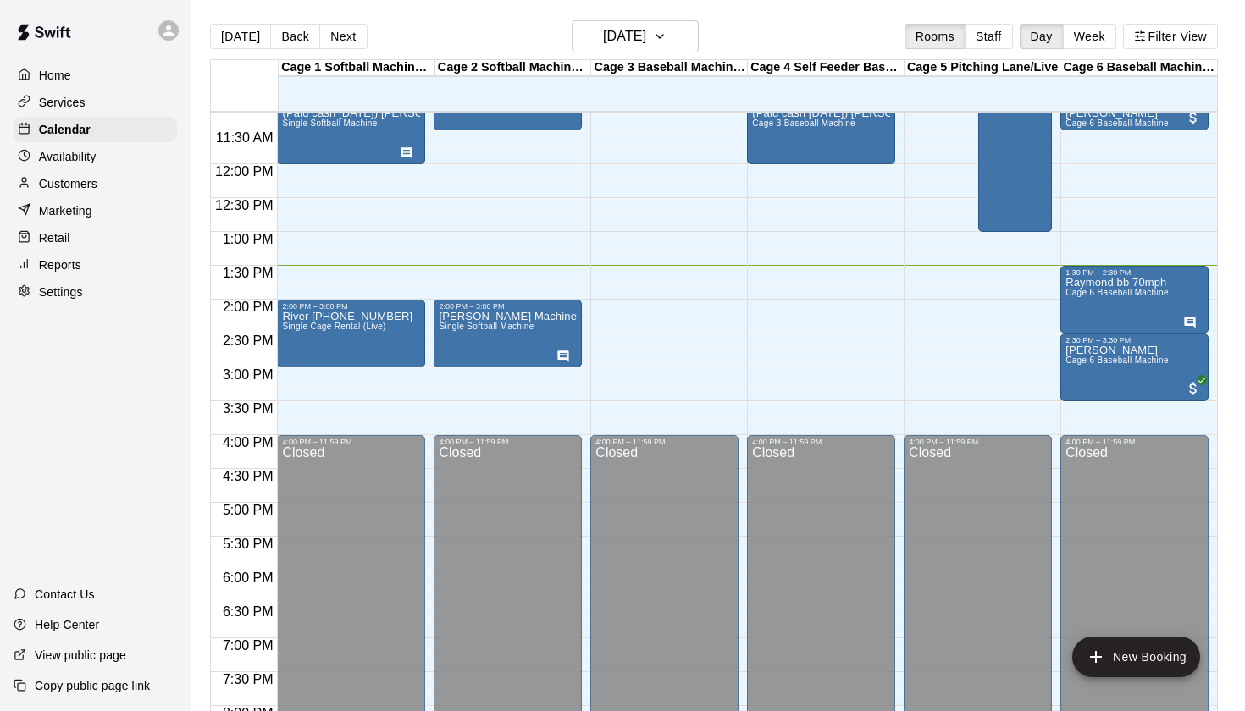
scroll to position [759, 0]
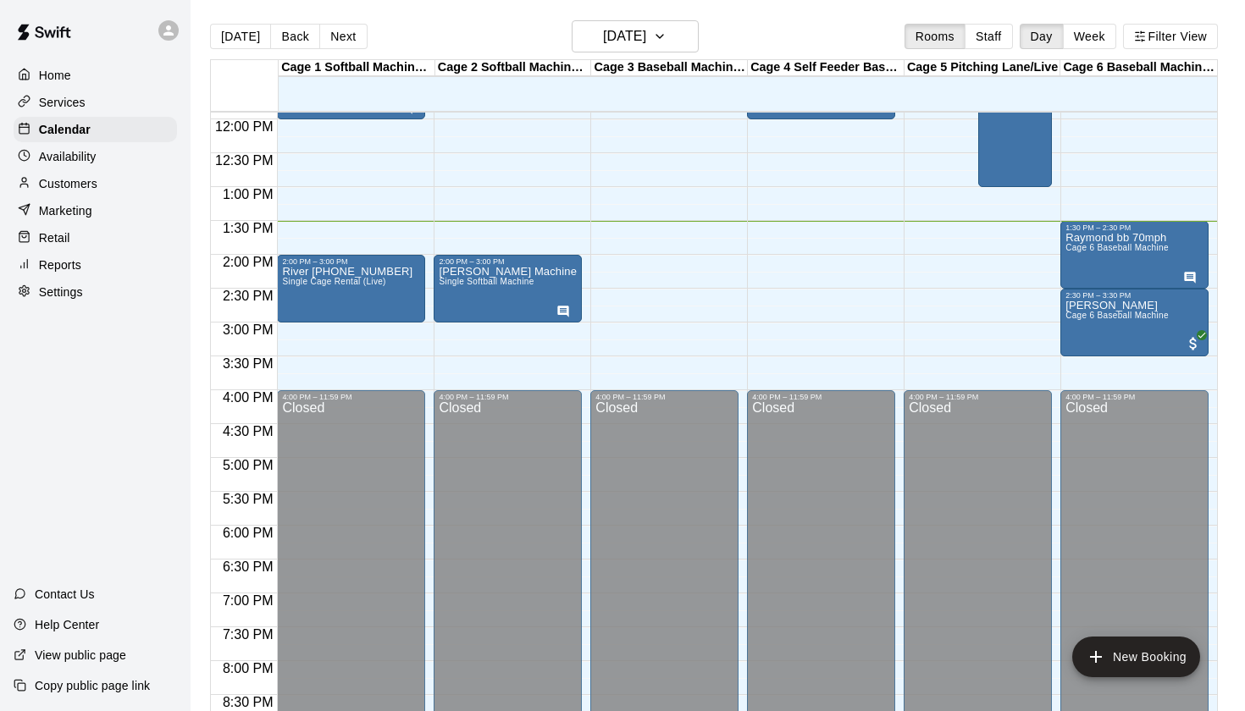
scroll to position [786, 0]
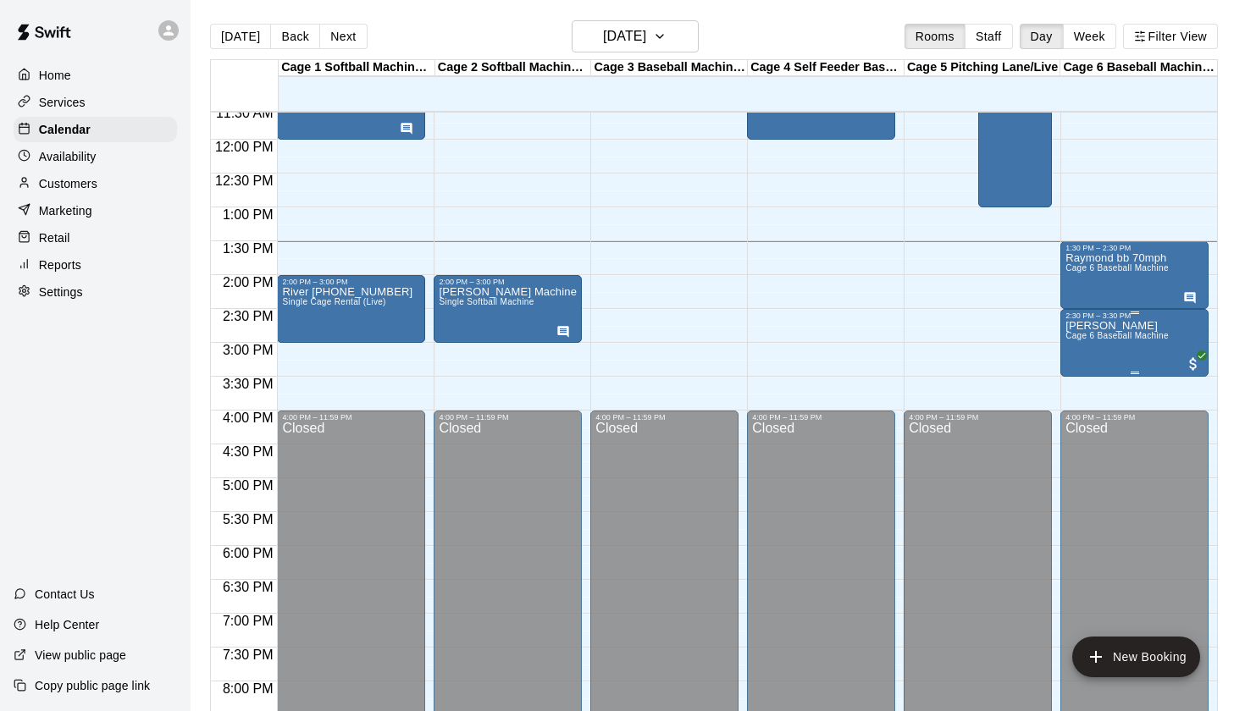
click at [1083, 354] on div "[PERSON_NAME] Cage 6 Baseball Machine" at bounding box center [1116, 675] width 103 height 711
click at [1080, 345] on icon "edit" at bounding box center [1082, 339] width 20 height 20
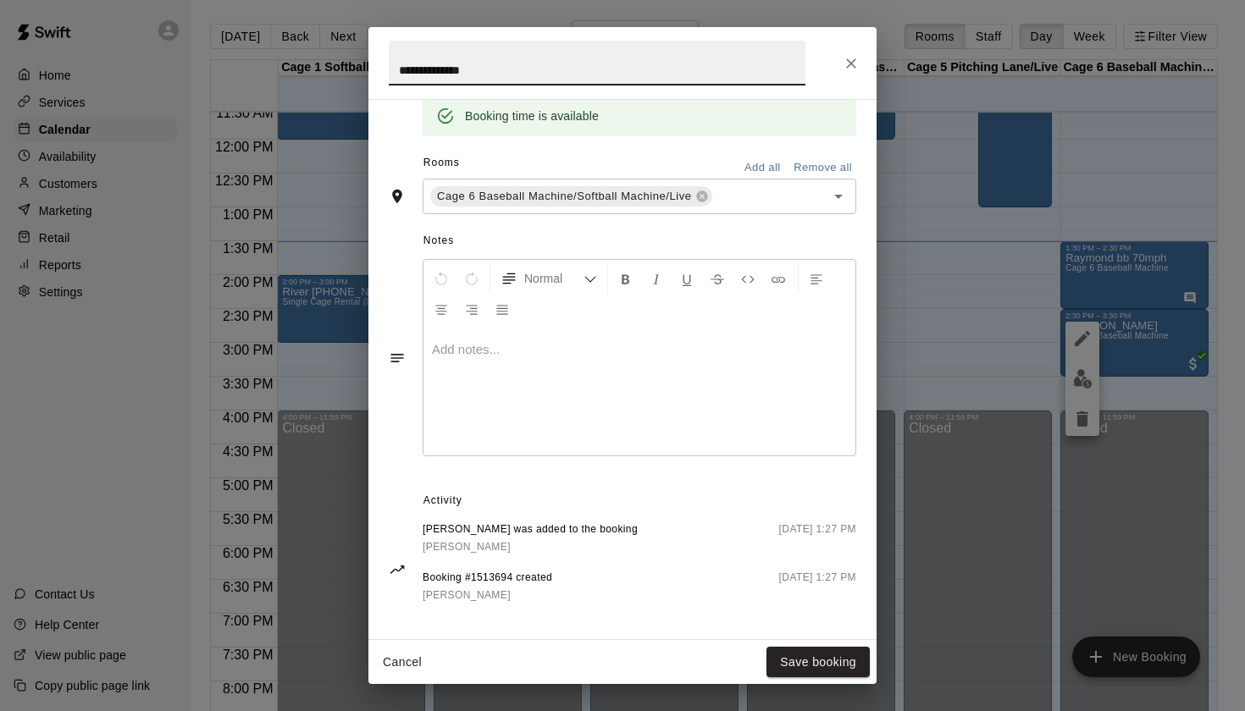
scroll to position [355, 0]
click at [848, 61] on icon "Close" at bounding box center [851, 63] width 17 height 17
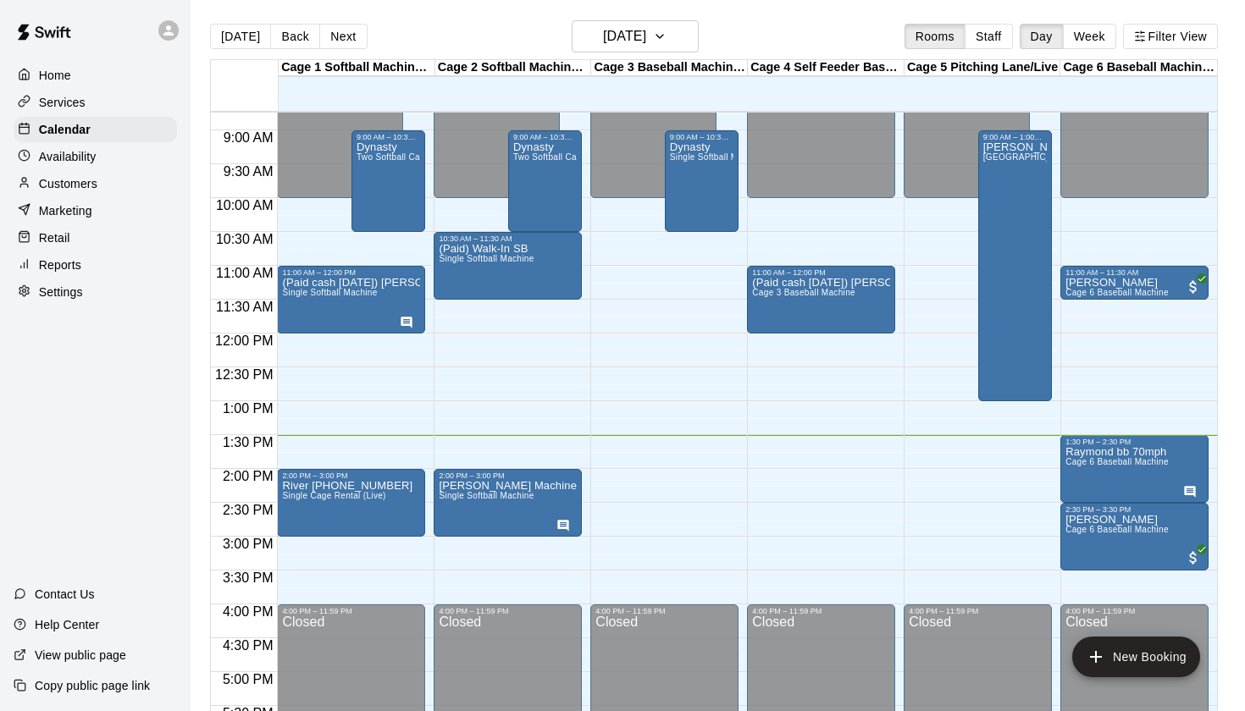
scroll to position [589, 0]
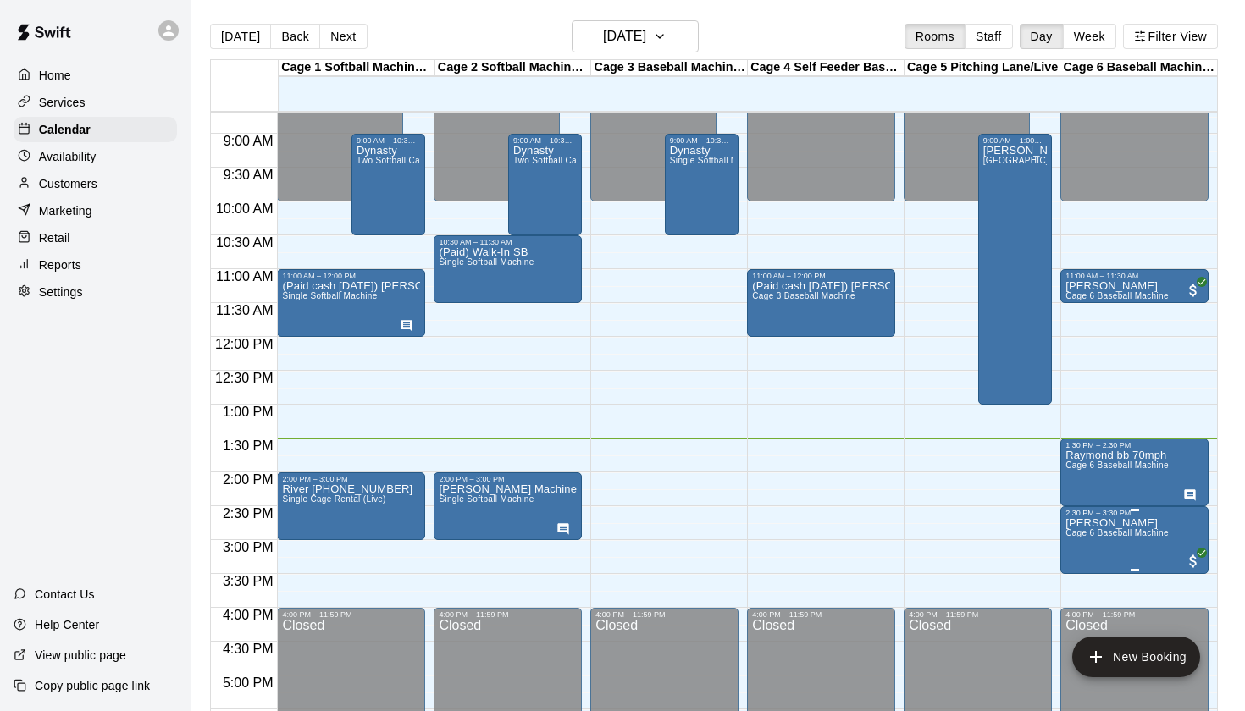
click at [1088, 538] on span "Cage 6 Baseball Machine" at bounding box center [1116, 532] width 103 height 9
click at [1083, 542] on icon "edit" at bounding box center [1082, 547] width 20 height 20
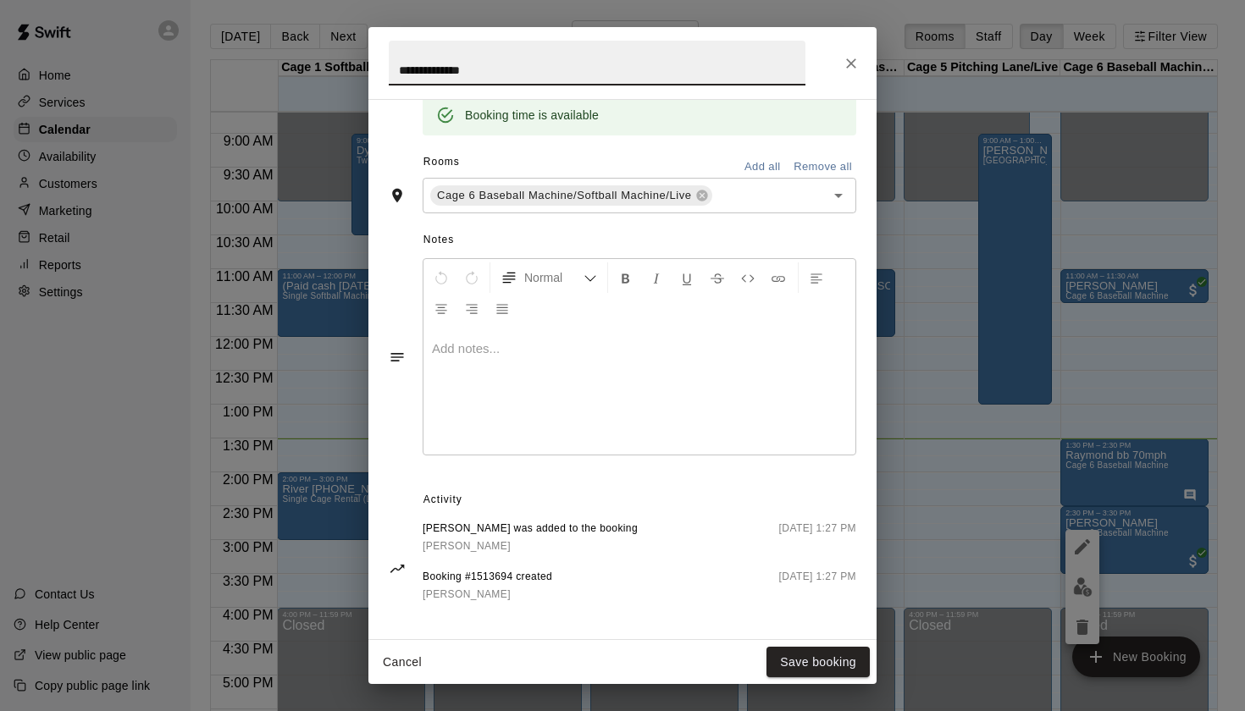
scroll to position [355, 0]
click at [853, 64] on icon "Close" at bounding box center [851, 63] width 10 height 10
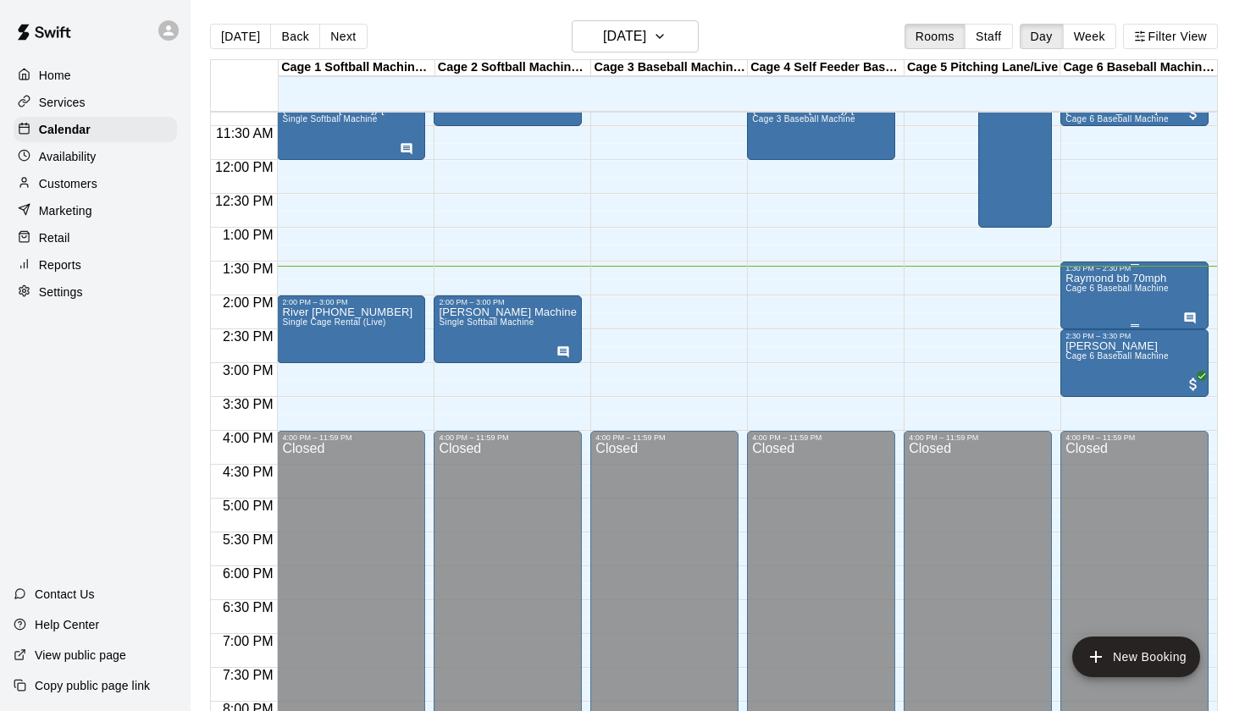
scroll to position [764, 0]
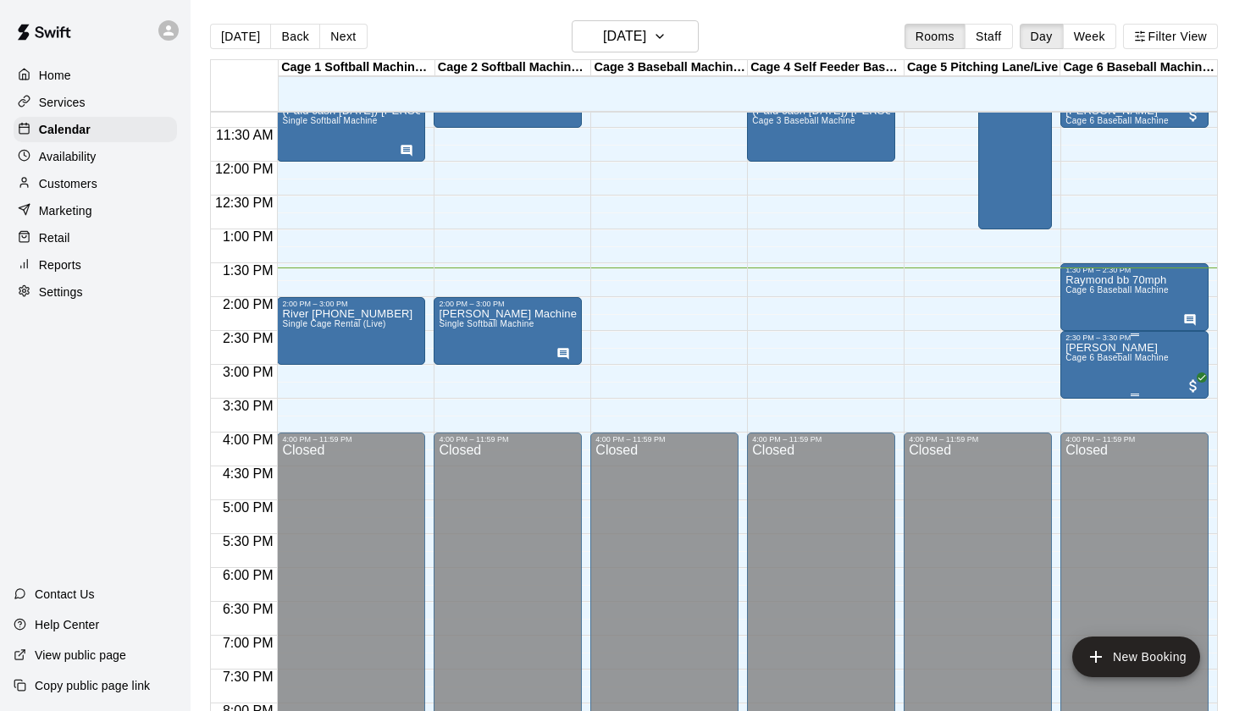
click at [1121, 380] on div "[PERSON_NAME] Cage 6 Baseball Machine" at bounding box center [1116, 697] width 103 height 711
click at [1078, 365] on icon "edit" at bounding box center [1082, 360] width 15 height 15
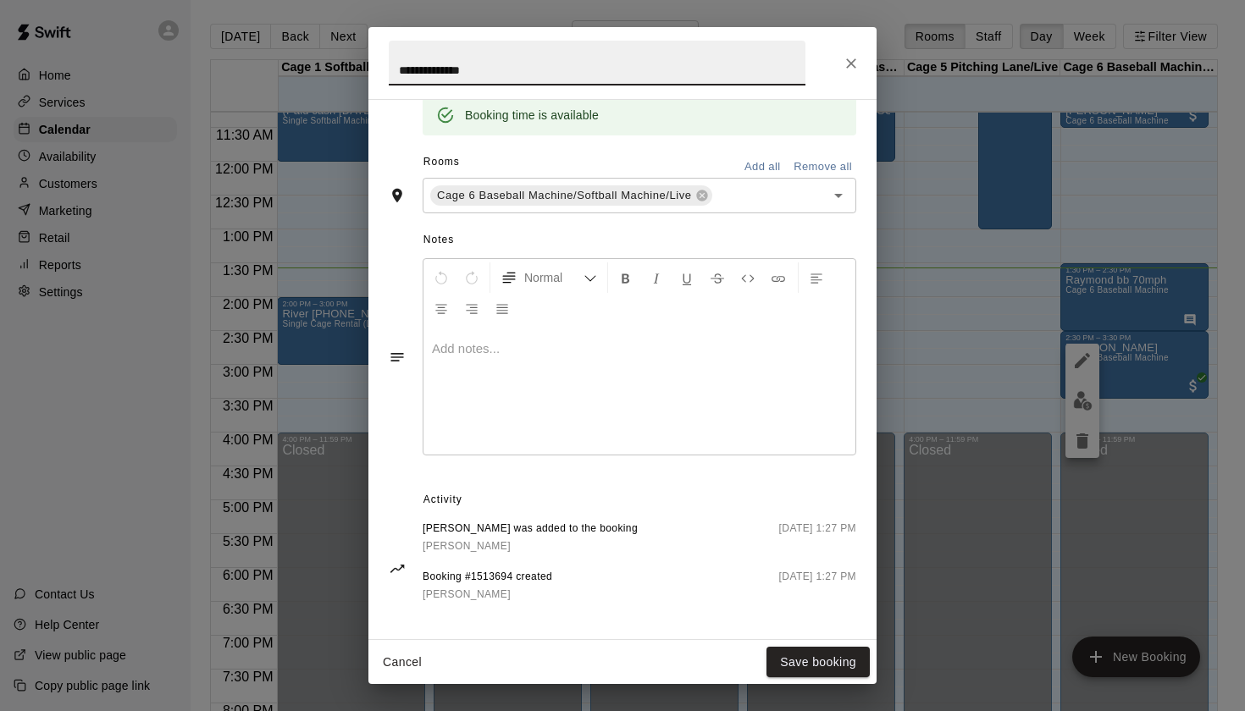
scroll to position [355, 0]
click at [467, 543] on span "[PERSON_NAME]" at bounding box center [467, 548] width 88 height 12
click at [852, 70] on icon "Close" at bounding box center [851, 63] width 17 height 17
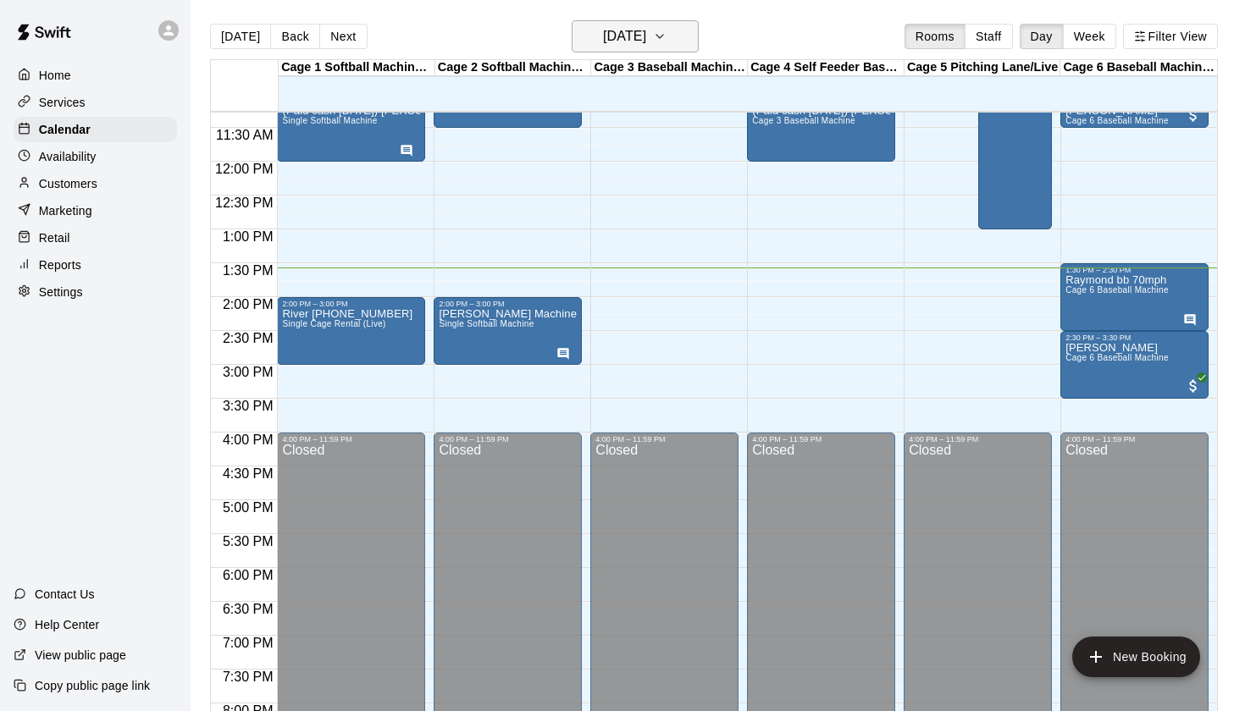
click at [627, 44] on h6 "[DATE]" at bounding box center [624, 37] width 43 height 24
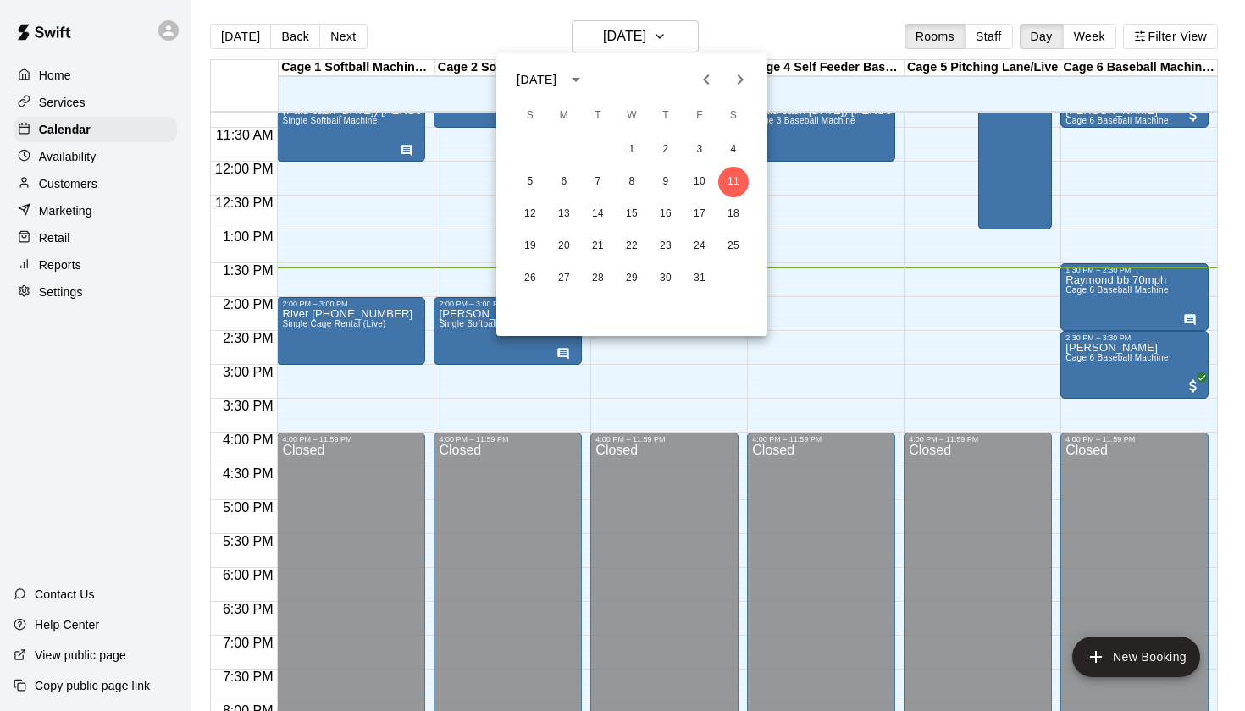
click at [572, 88] on div "[DATE]" at bounding box center [554, 79] width 74 height 29
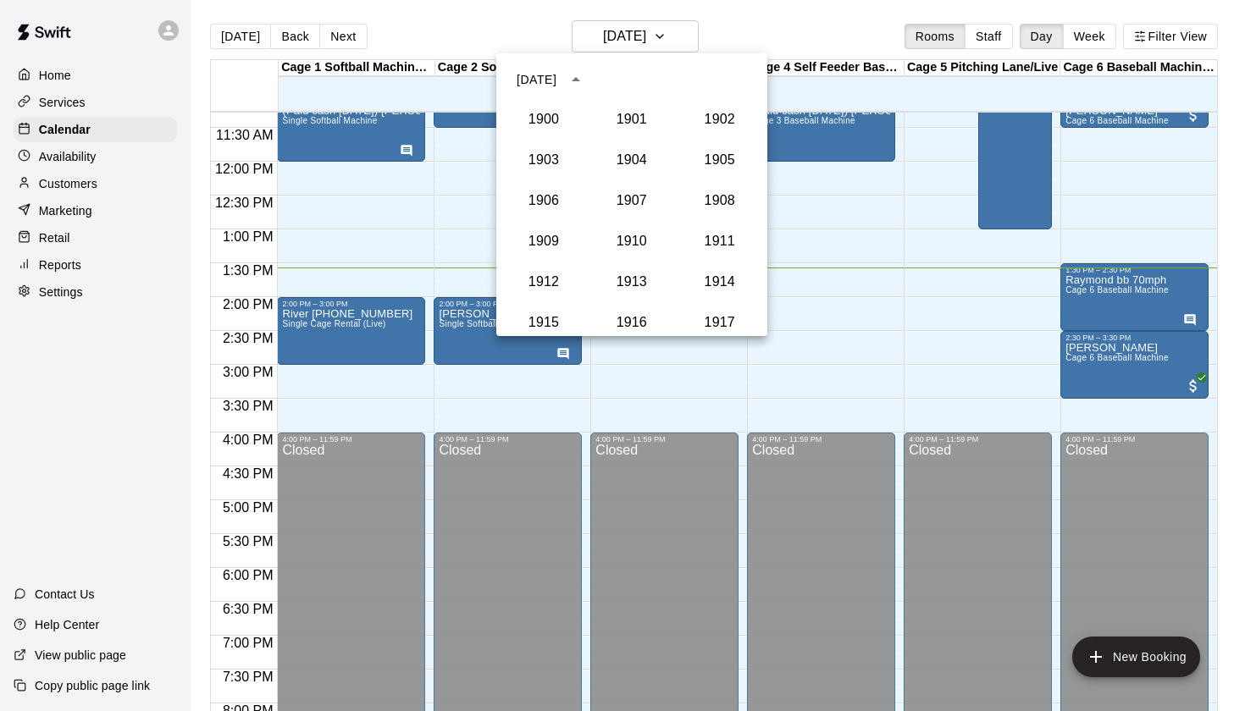
scroll to position [1568, 0]
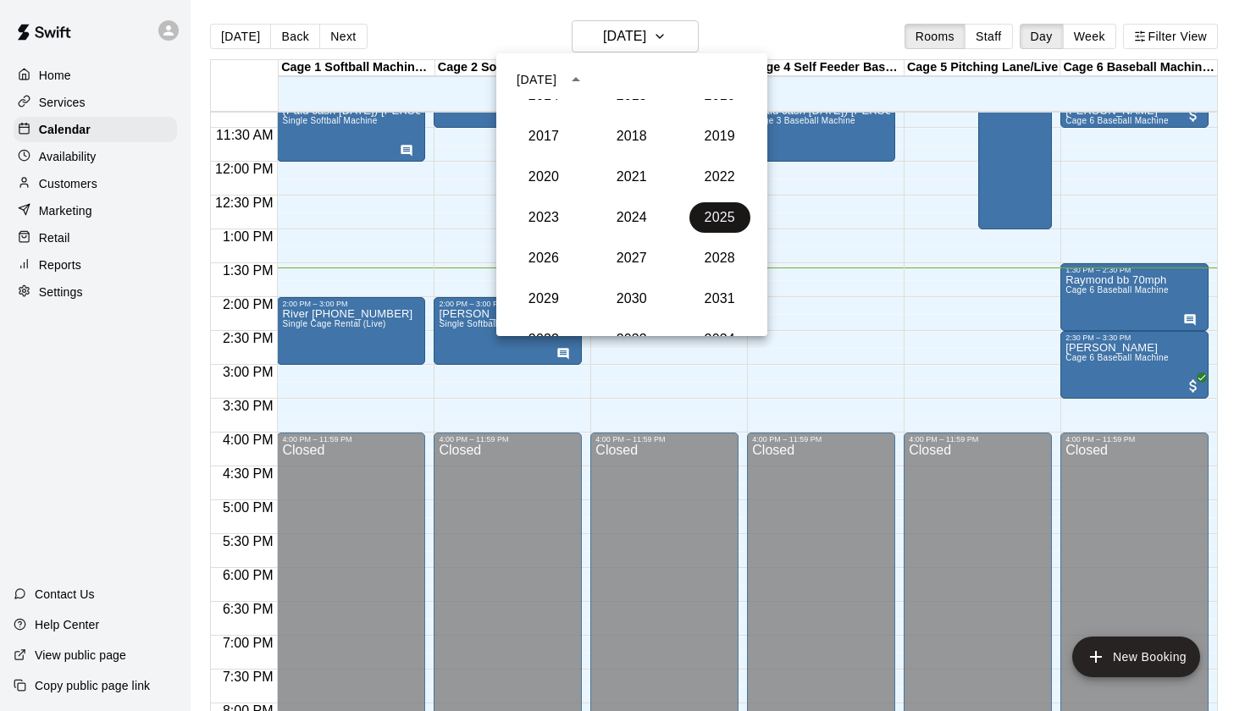
click at [715, 213] on button "2025" at bounding box center [719, 217] width 61 height 30
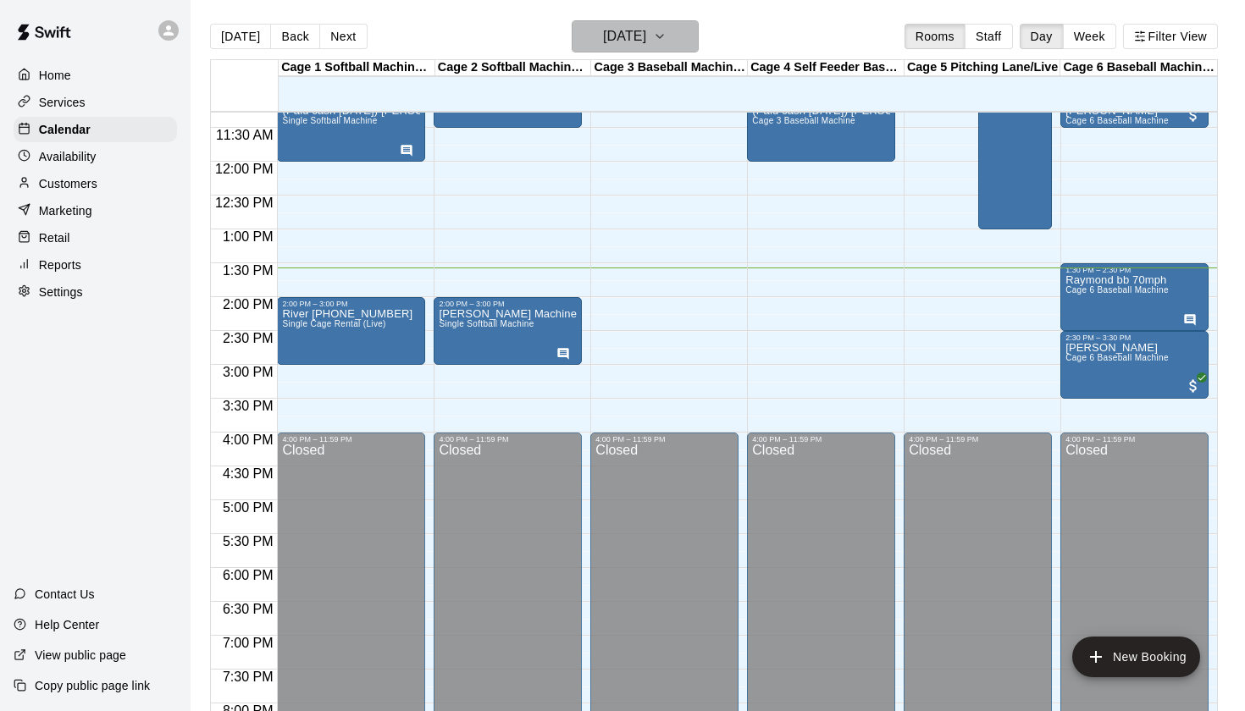
click at [646, 26] on h6 "[DATE]" at bounding box center [624, 37] width 43 height 24
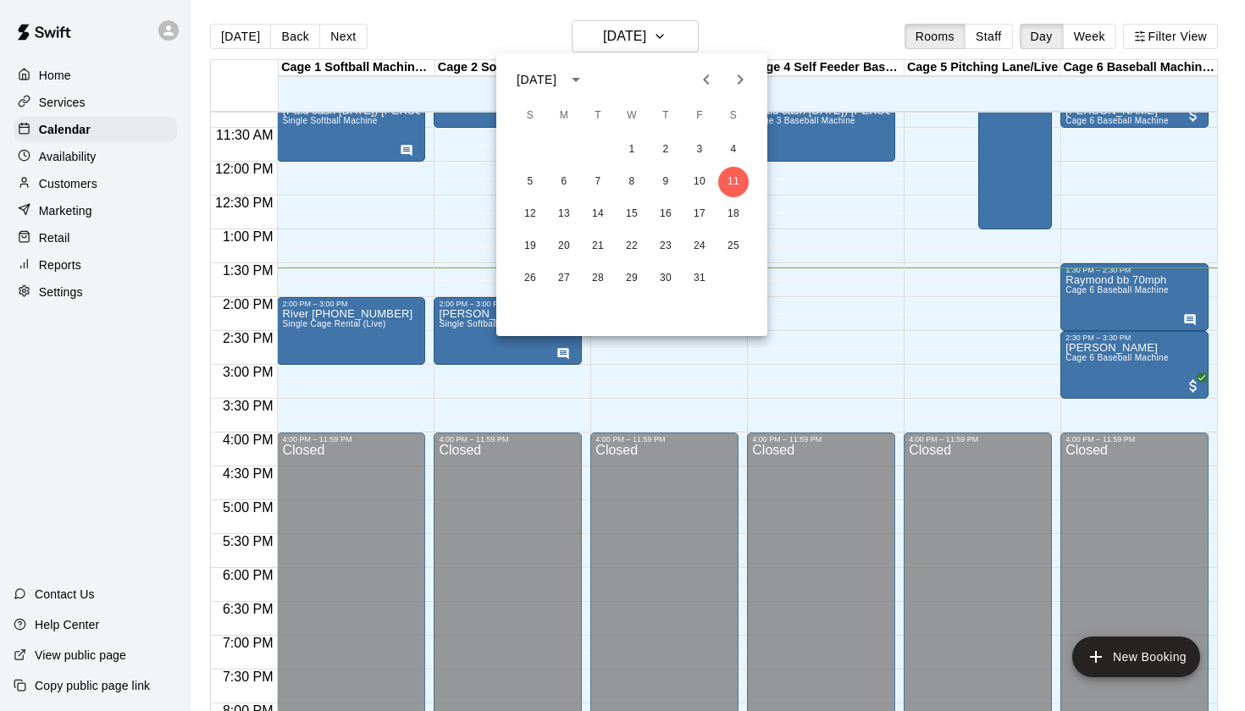
click at [709, 77] on icon "Previous month" at bounding box center [706, 79] width 20 height 20
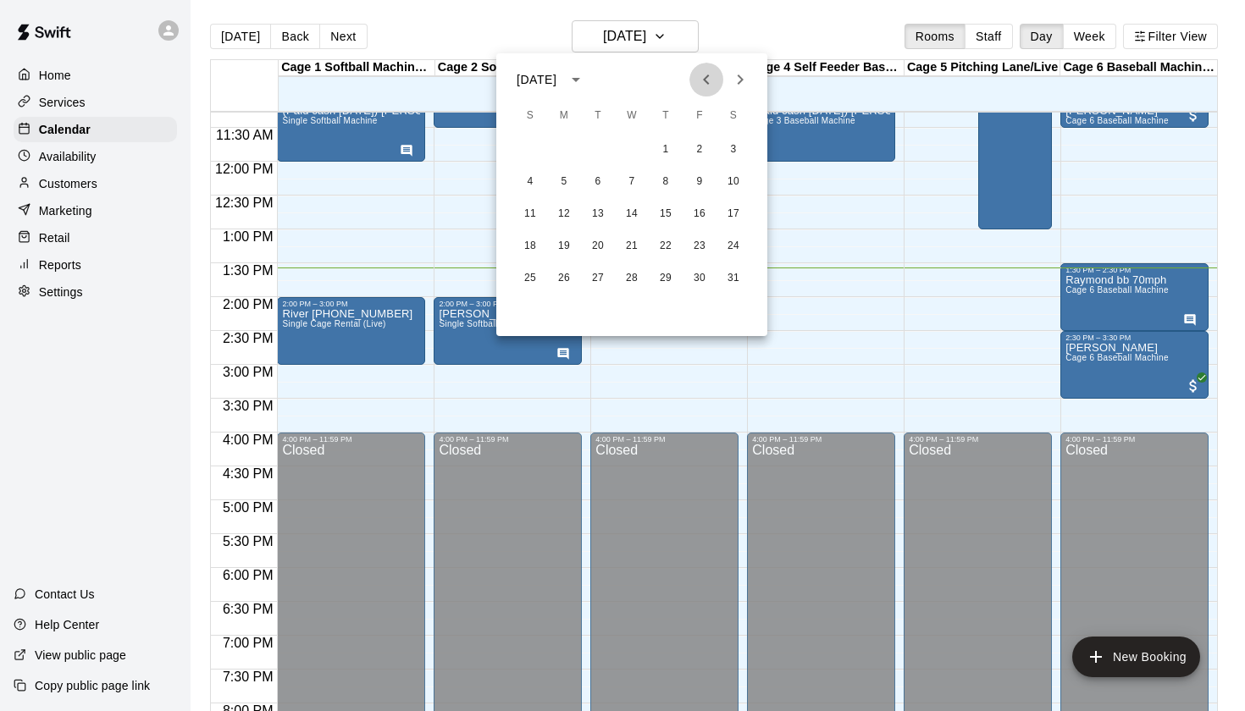
click at [709, 77] on icon "Previous month" at bounding box center [706, 79] width 20 height 20
click at [529, 208] on button "12" at bounding box center [530, 214] width 30 height 30
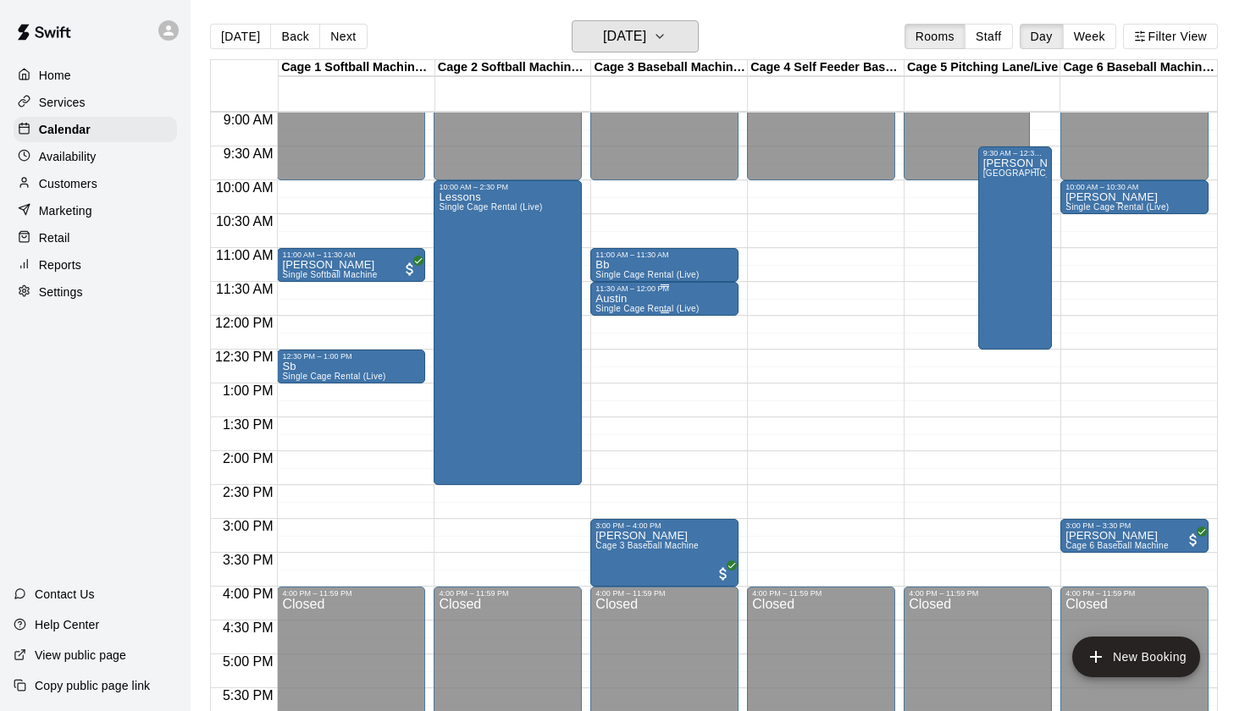
scroll to position [611, 0]
click at [636, 47] on h6 "[DATE]" at bounding box center [624, 37] width 43 height 24
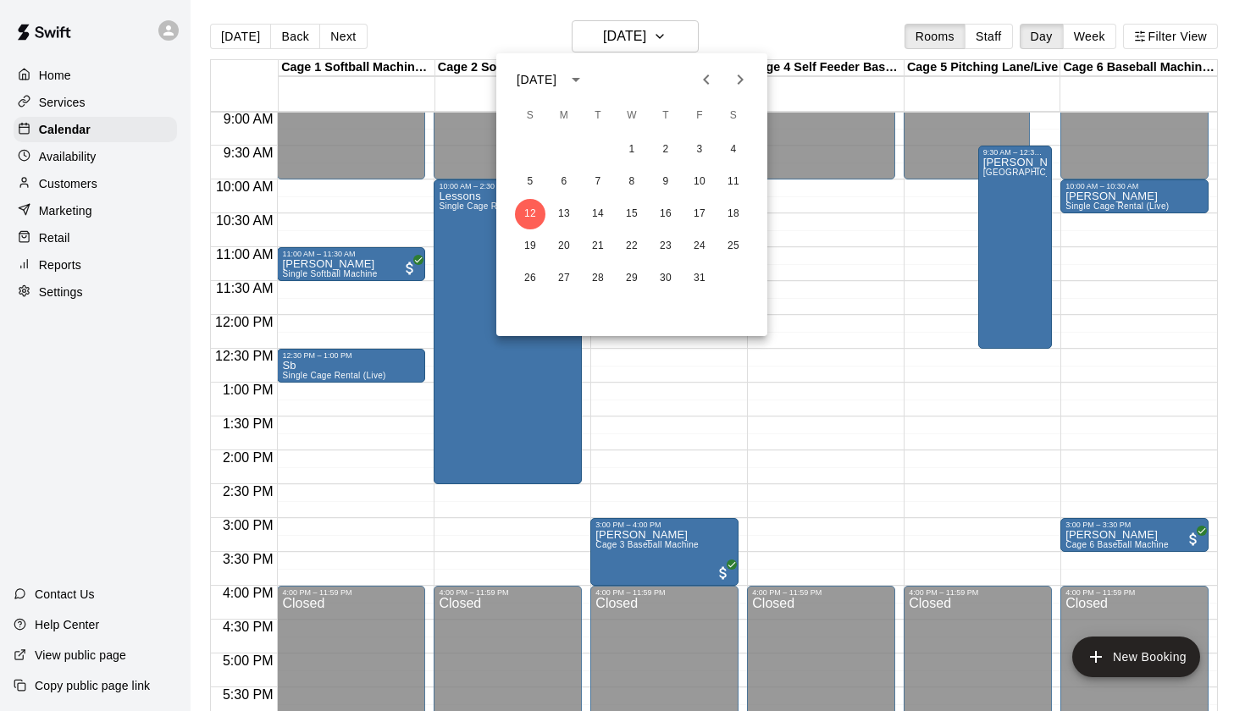
click at [737, 75] on icon "Next month" at bounding box center [740, 79] width 20 height 20
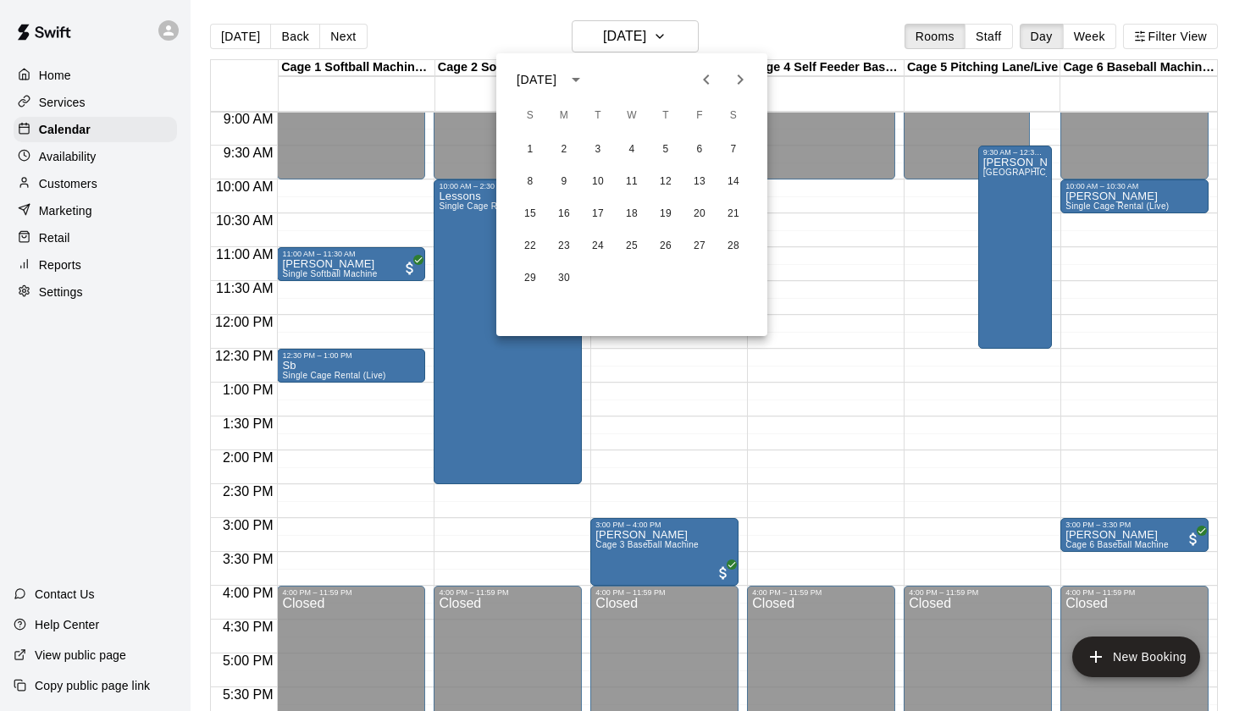
click at [737, 75] on icon "Next month" at bounding box center [740, 79] width 20 height 20
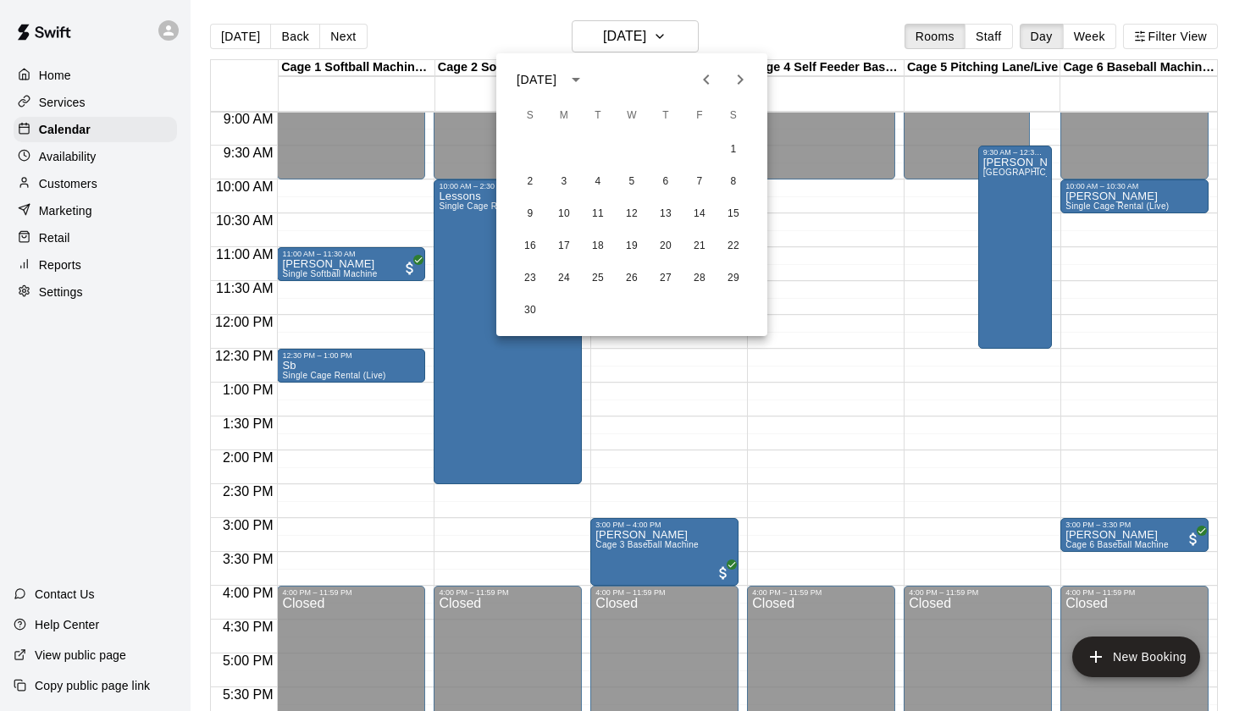
click at [716, 75] on icon "Previous month" at bounding box center [706, 79] width 20 height 20
click at [740, 180] on button "11" at bounding box center [733, 182] width 30 height 30
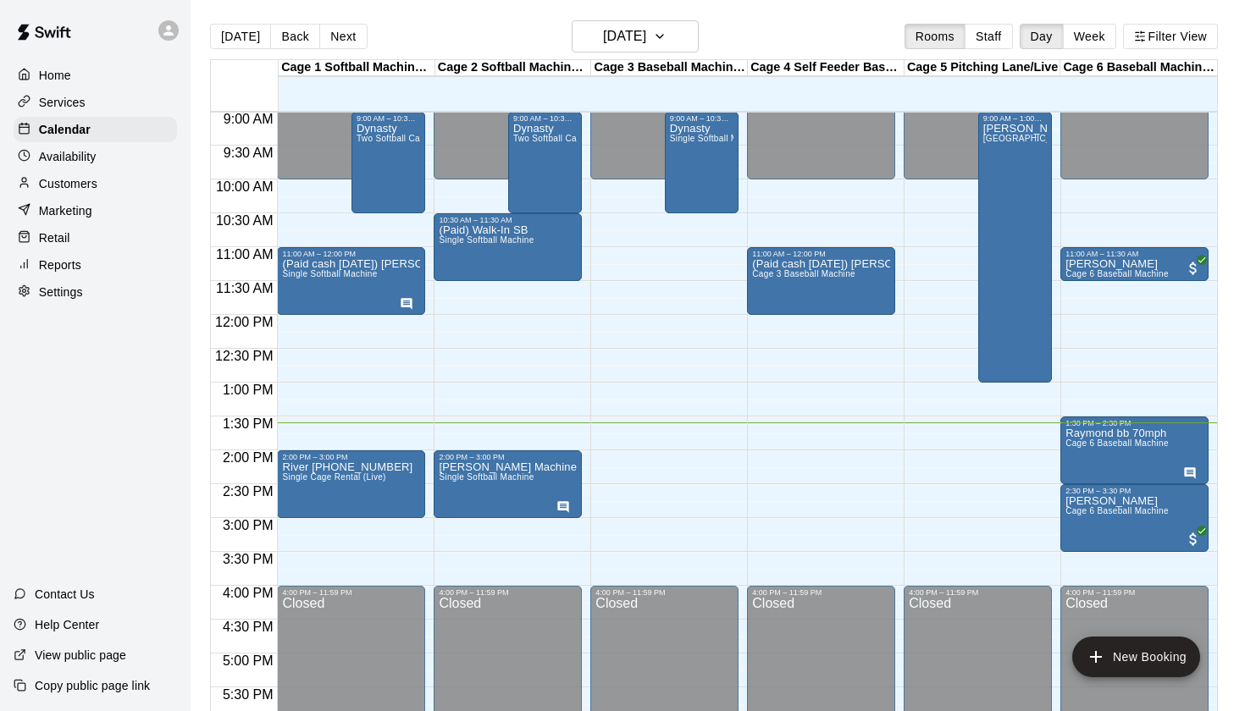
click at [785, 47] on div "Today Back Next Saturday Oct 11 Rooms Staff Day Week Filter View" at bounding box center [714, 39] width 1008 height 39
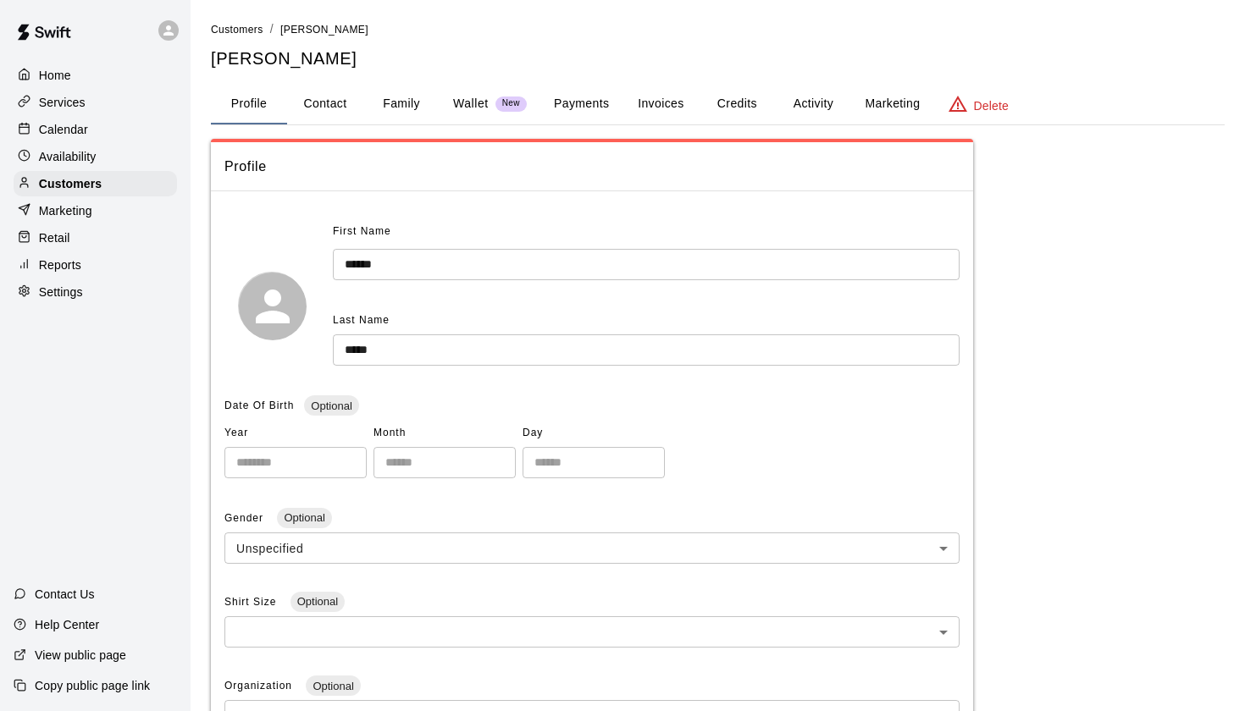
click at [333, 97] on button "Contact" at bounding box center [325, 104] width 76 height 41
select select "**"
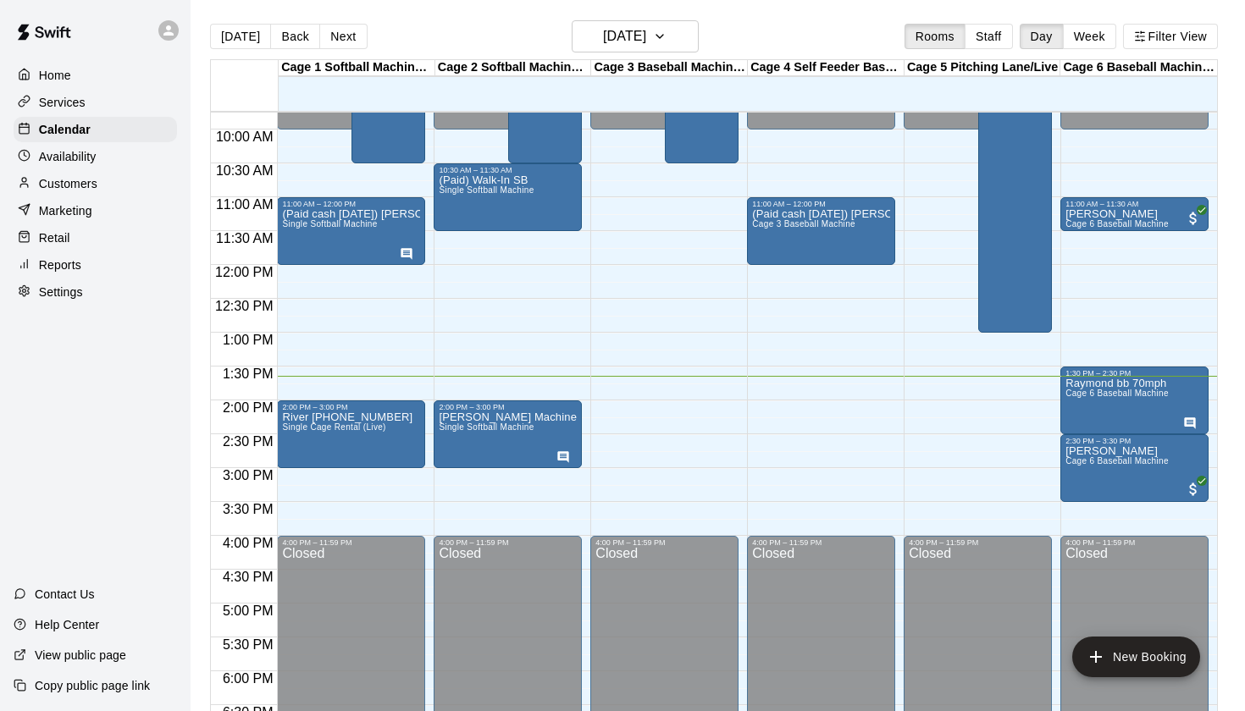
scroll to position [473, 0]
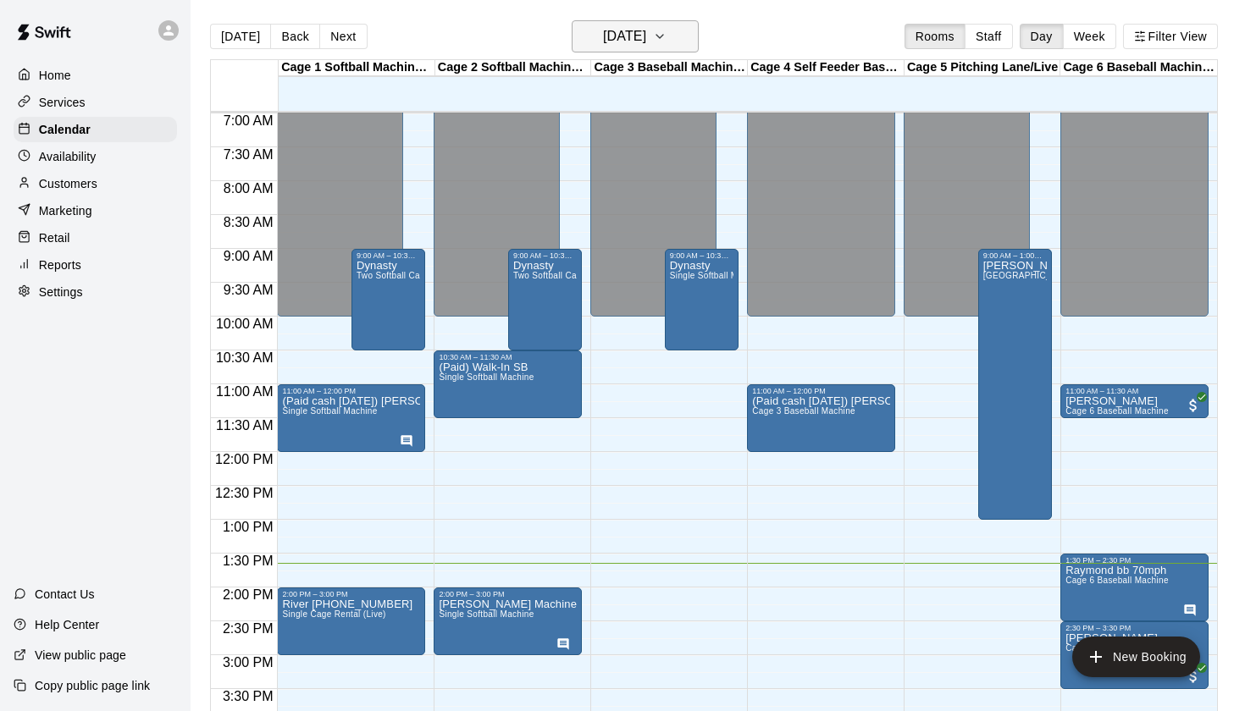
click at [603, 30] on h6 "[DATE]" at bounding box center [624, 37] width 43 height 24
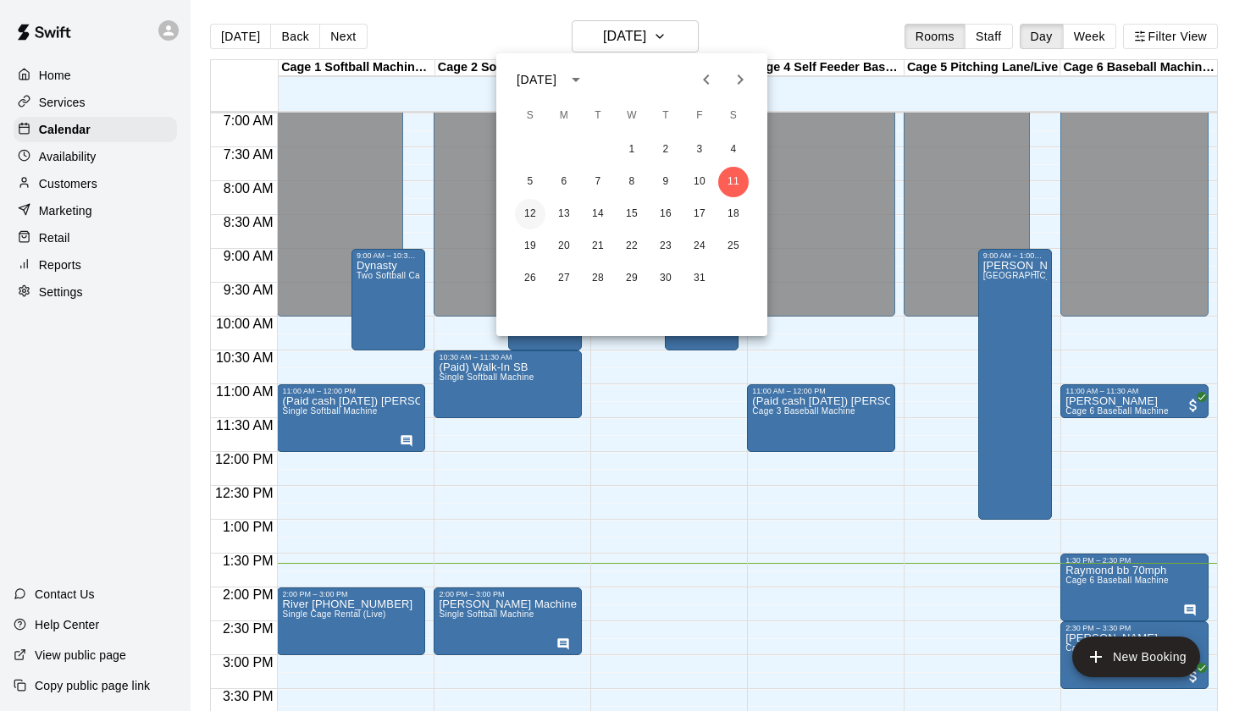
click at [530, 205] on button "12" at bounding box center [530, 214] width 30 height 30
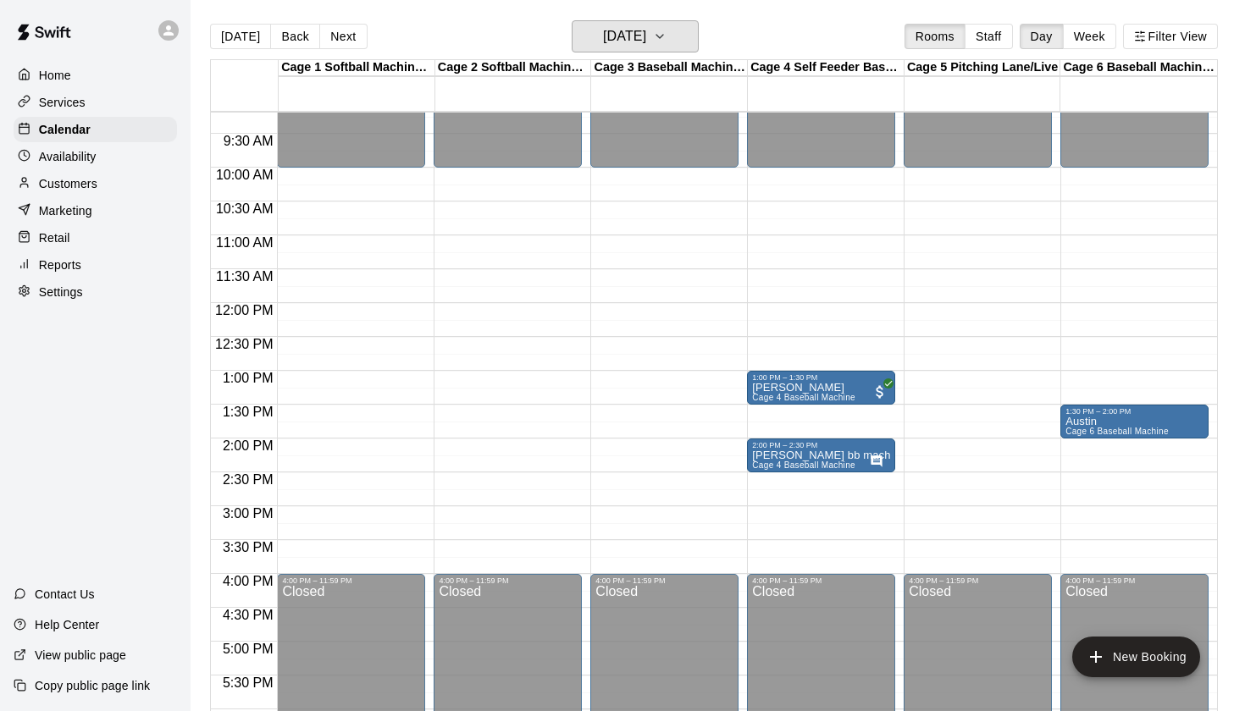
scroll to position [621, 0]
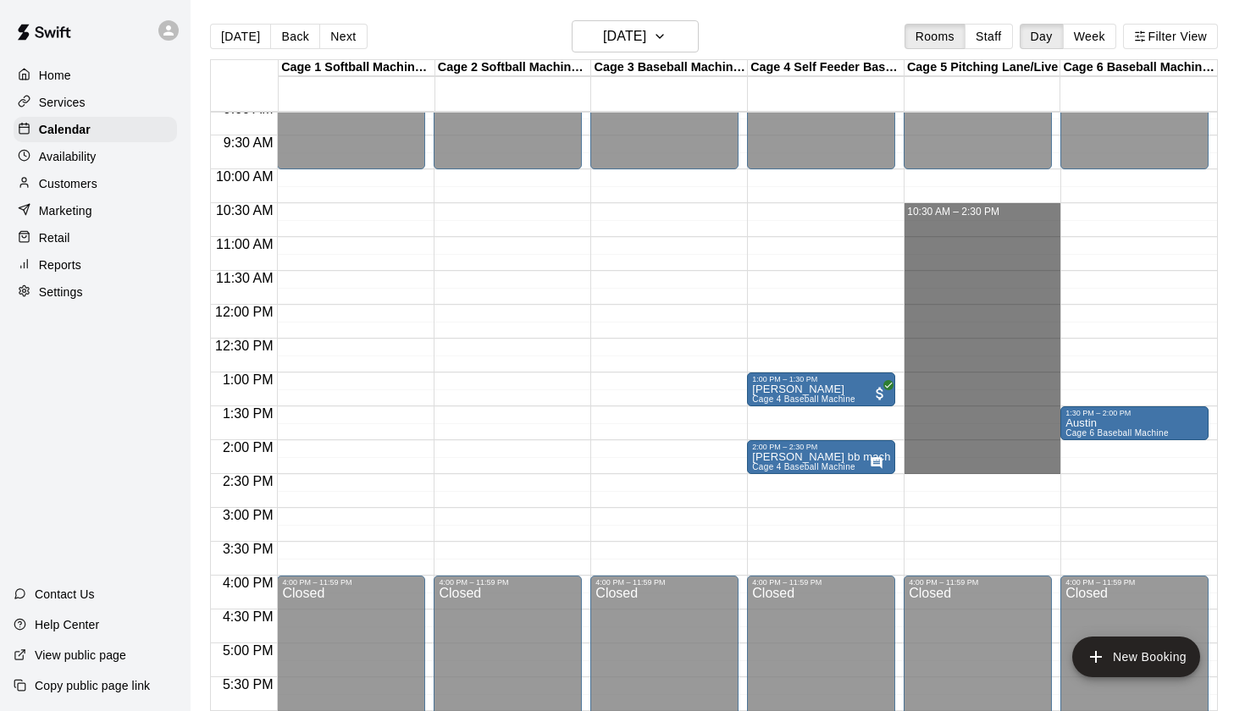
drag, startPoint x: 907, startPoint y: 207, endPoint x: 934, endPoint y: 462, distance: 256.3
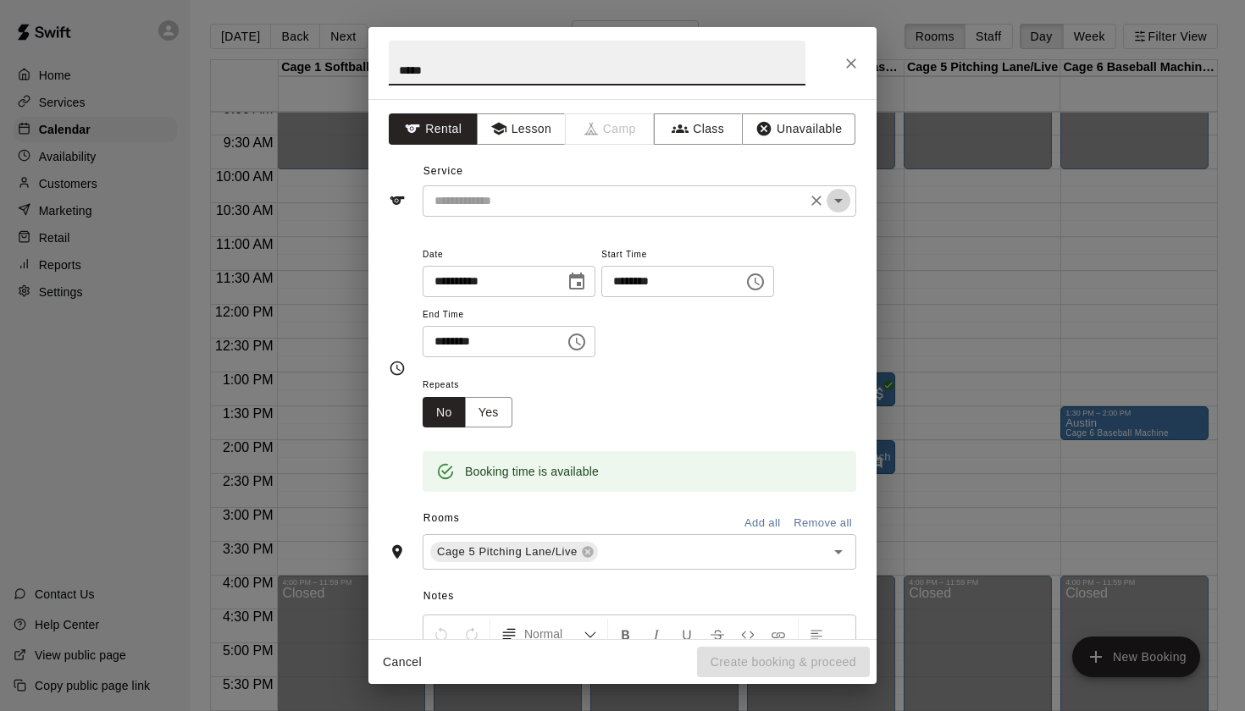
click at [845, 193] on icon "Open" at bounding box center [838, 201] width 20 height 20
type input "*****"
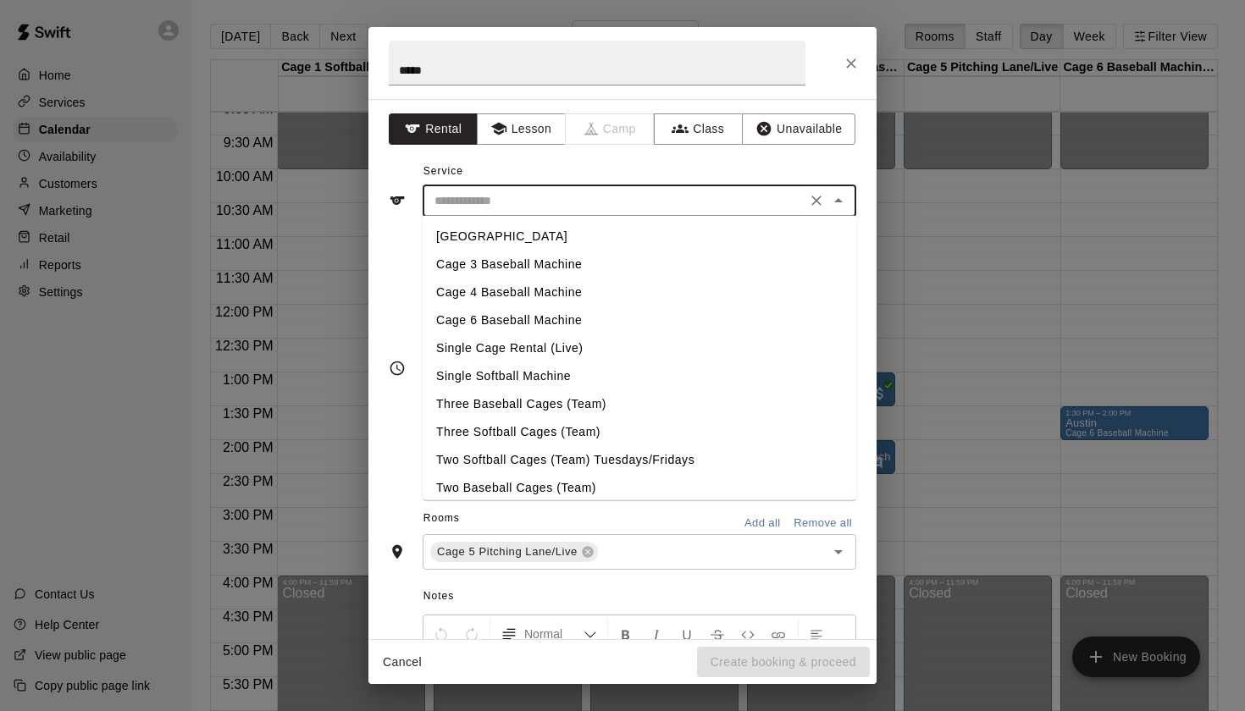
scroll to position [0, 0]
click at [551, 233] on li "[GEOGRAPHIC_DATA]" at bounding box center [640, 237] width 434 height 28
type input "**********"
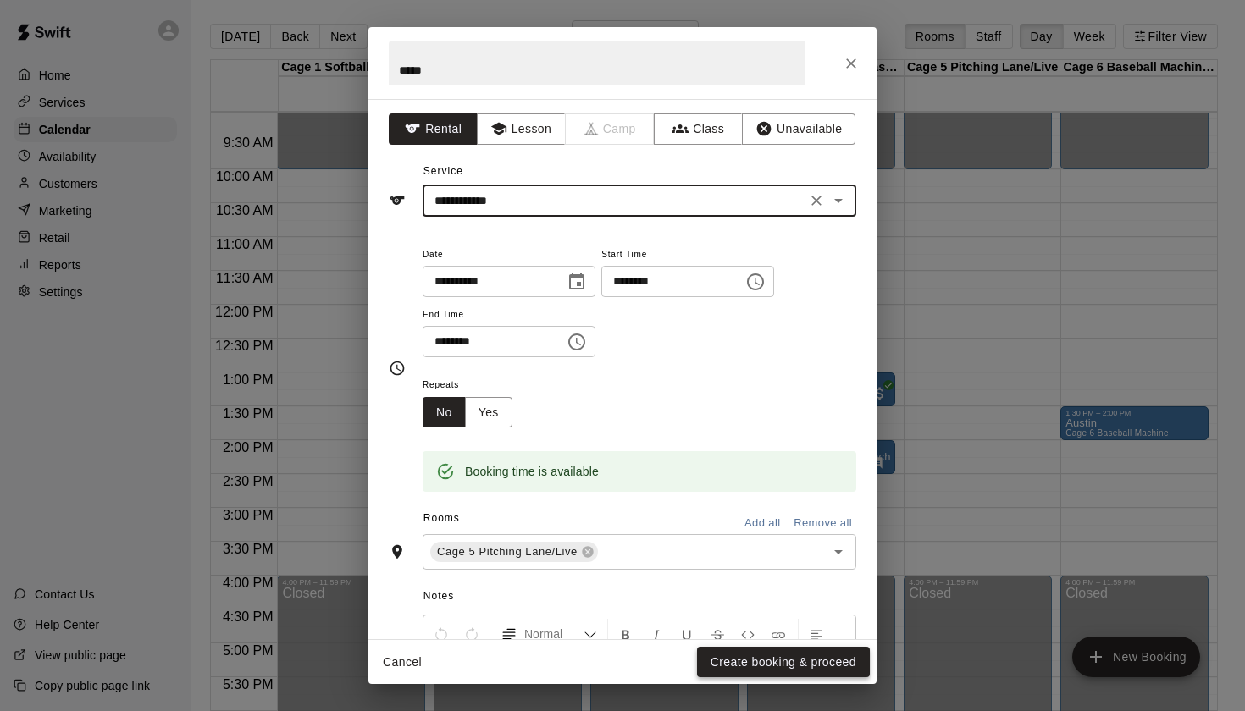
click at [772, 667] on button "Create booking & proceed" at bounding box center [783, 662] width 173 height 31
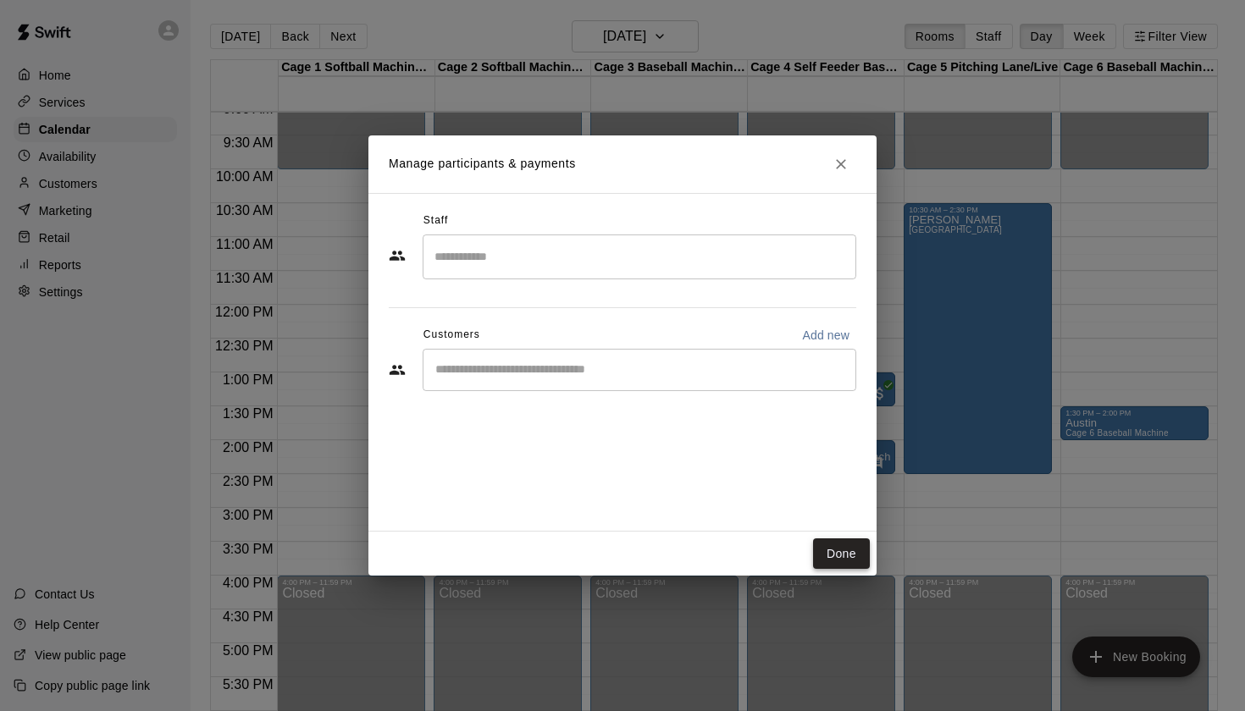
click at [844, 555] on button "Done" at bounding box center [841, 554] width 57 height 31
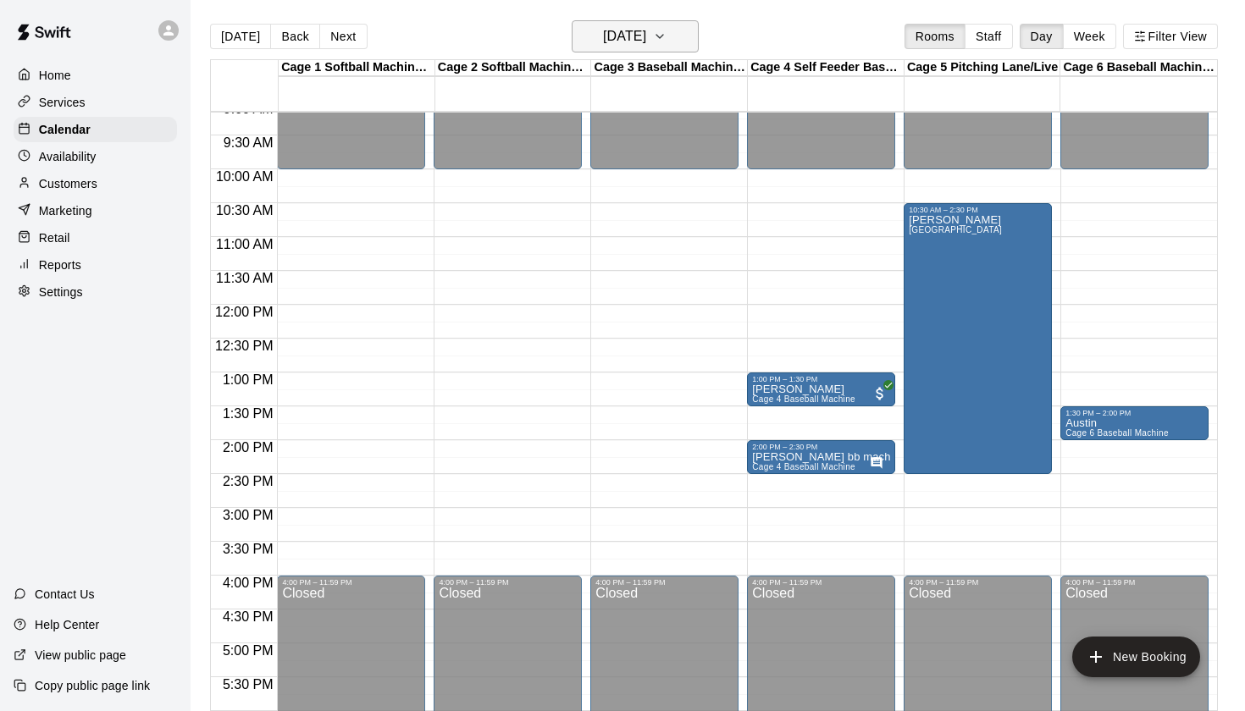
click at [646, 43] on h6 "Sunday Oct 12" at bounding box center [624, 37] width 43 height 24
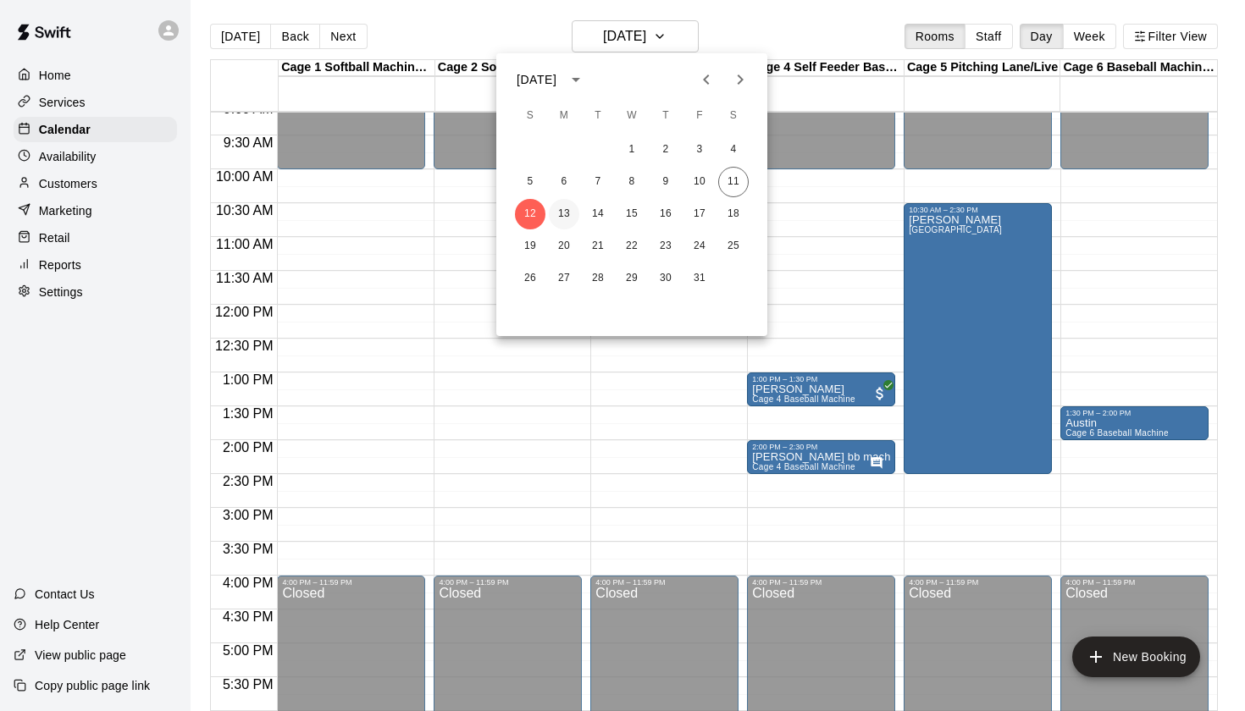
click at [565, 211] on button "13" at bounding box center [564, 214] width 30 height 30
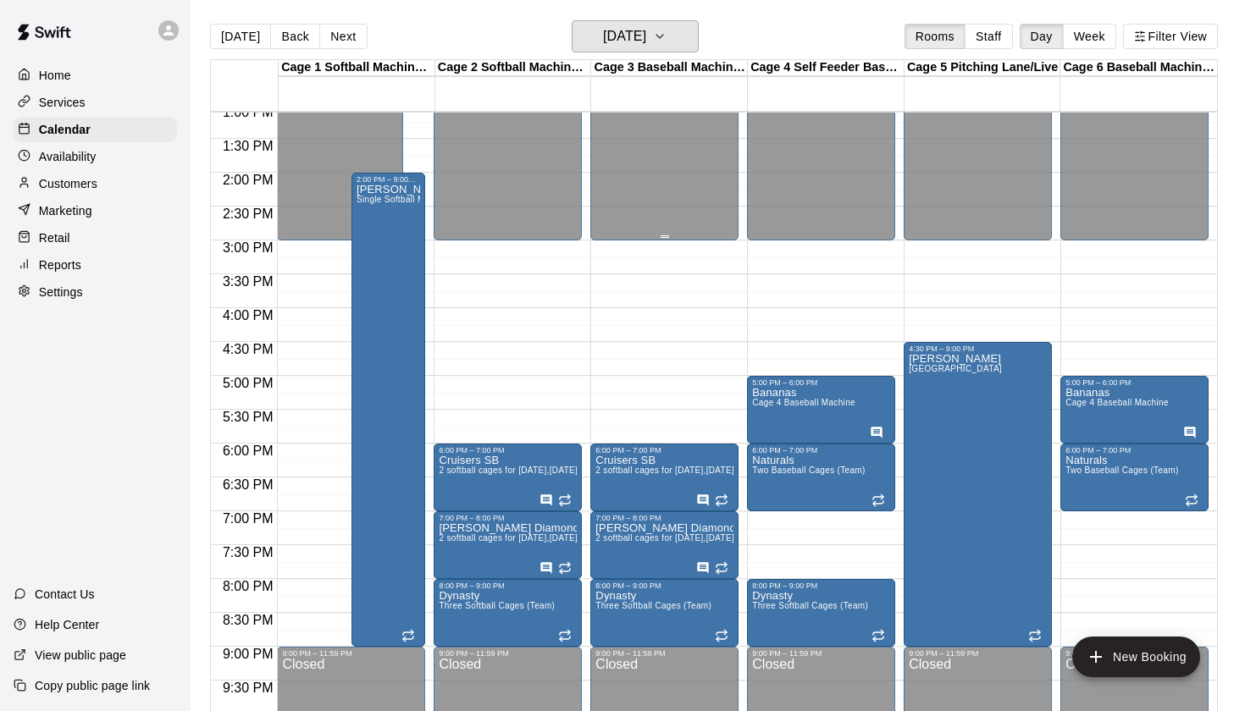
scroll to position [913, 0]
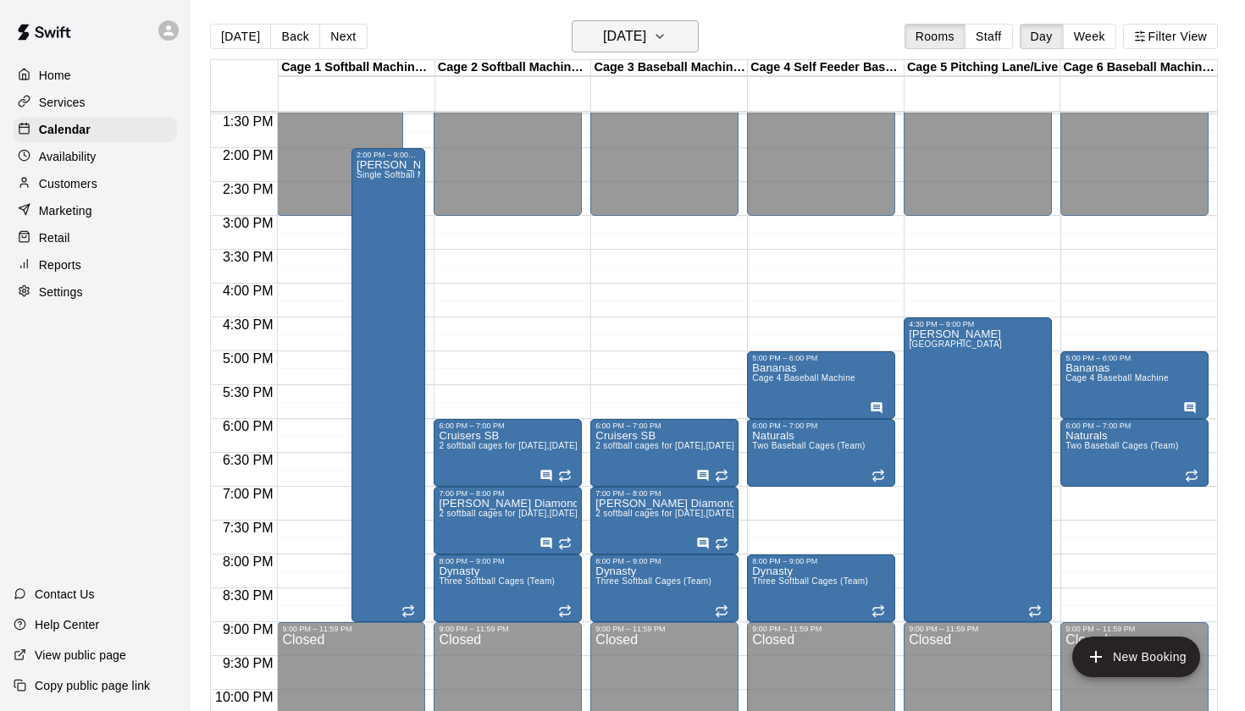
click at [646, 47] on h6 "Monday Oct 13" at bounding box center [624, 37] width 43 height 24
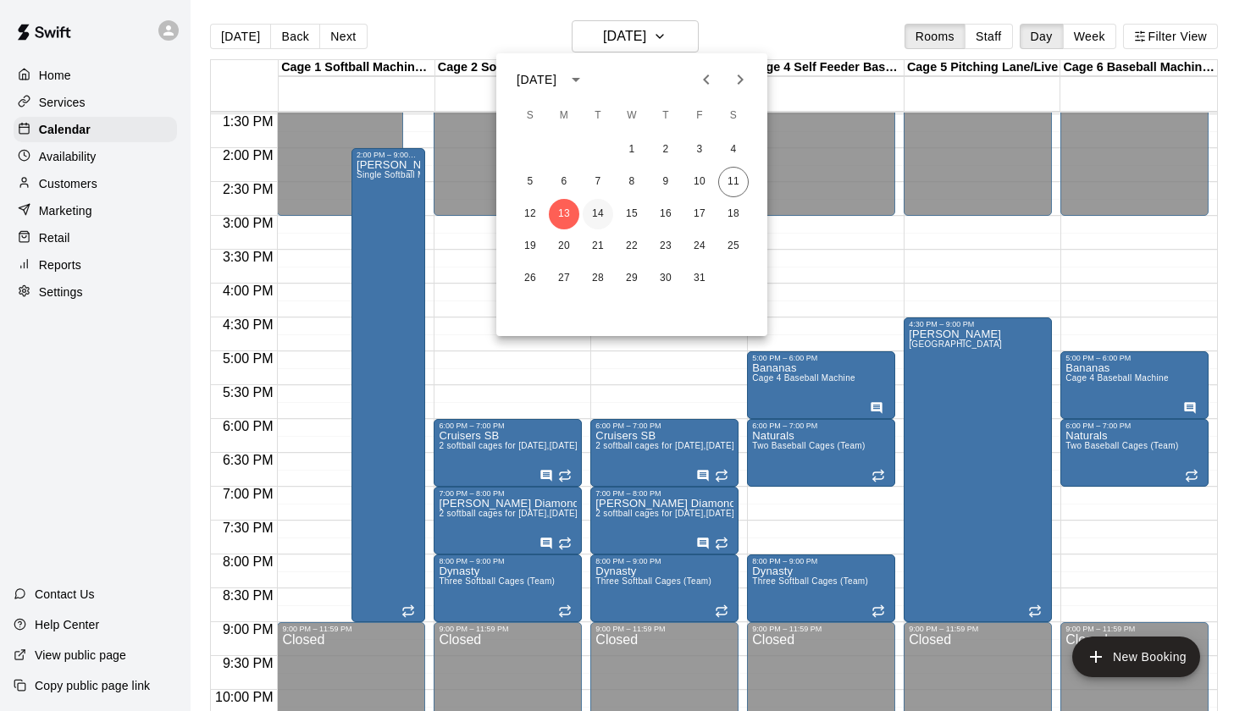
click at [600, 213] on button "14" at bounding box center [598, 214] width 30 height 30
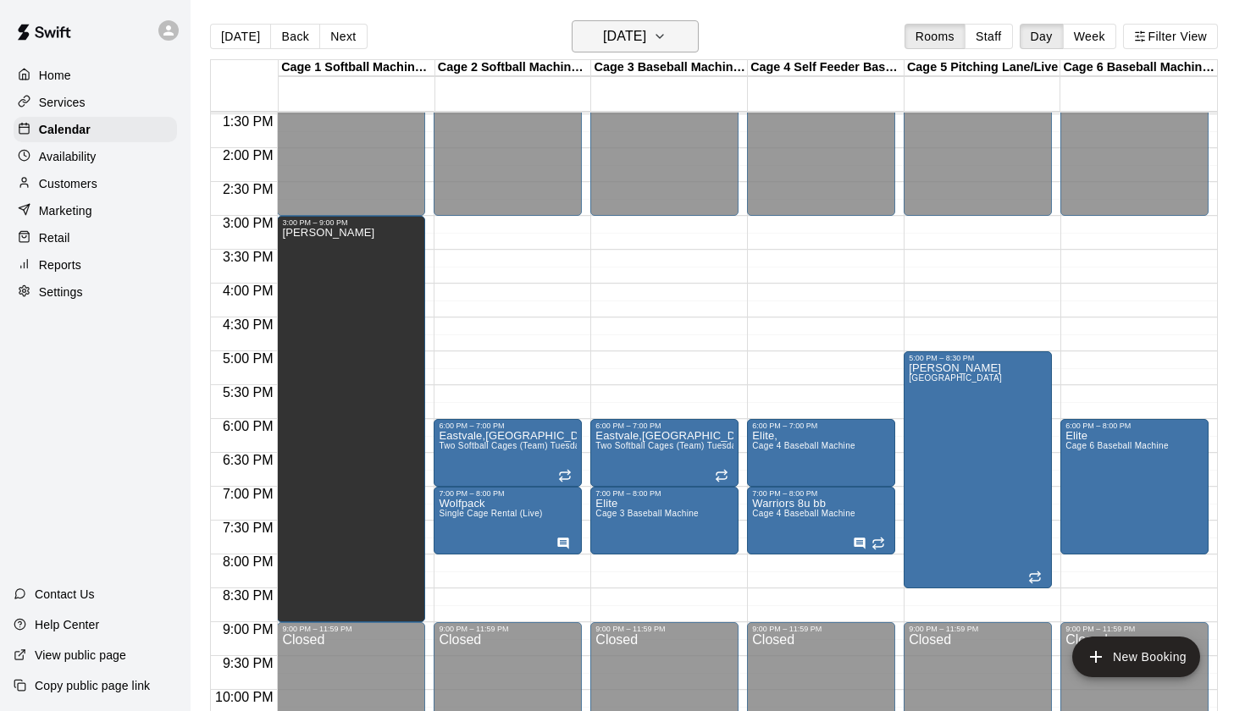
click at [646, 44] on h6 "Tuesday Oct 14" at bounding box center [624, 37] width 43 height 24
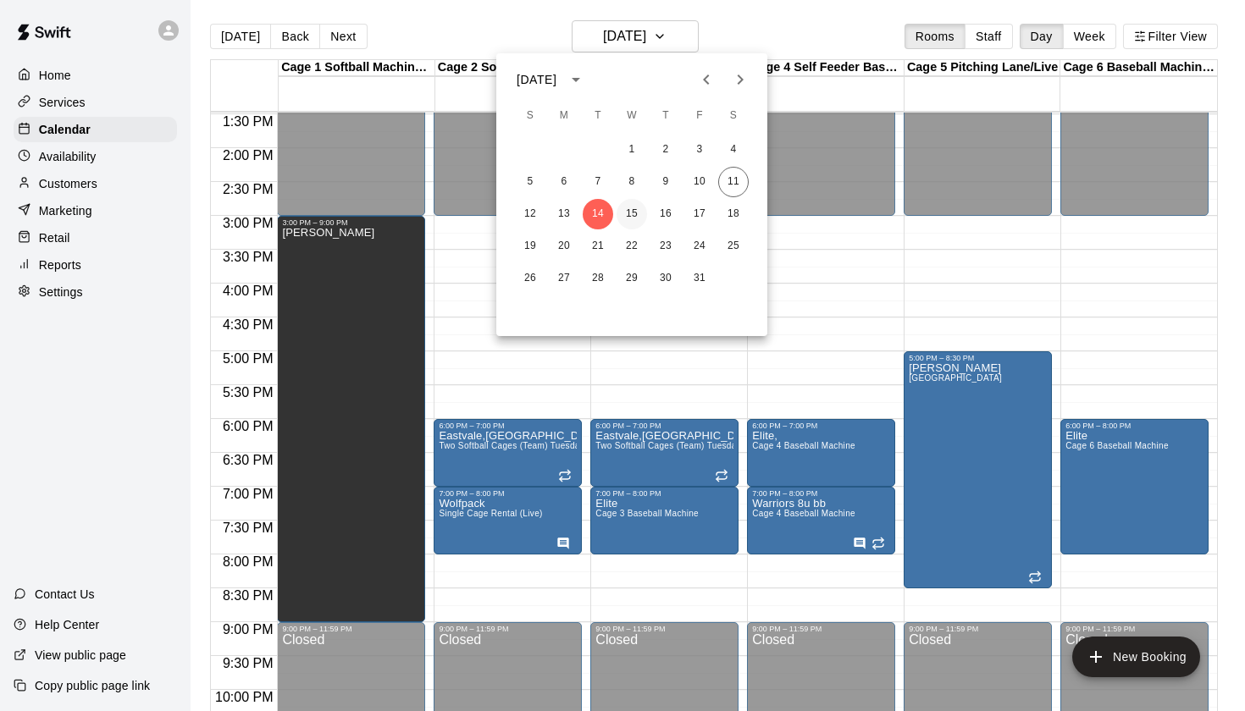
click at [633, 218] on button "15" at bounding box center [631, 214] width 30 height 30
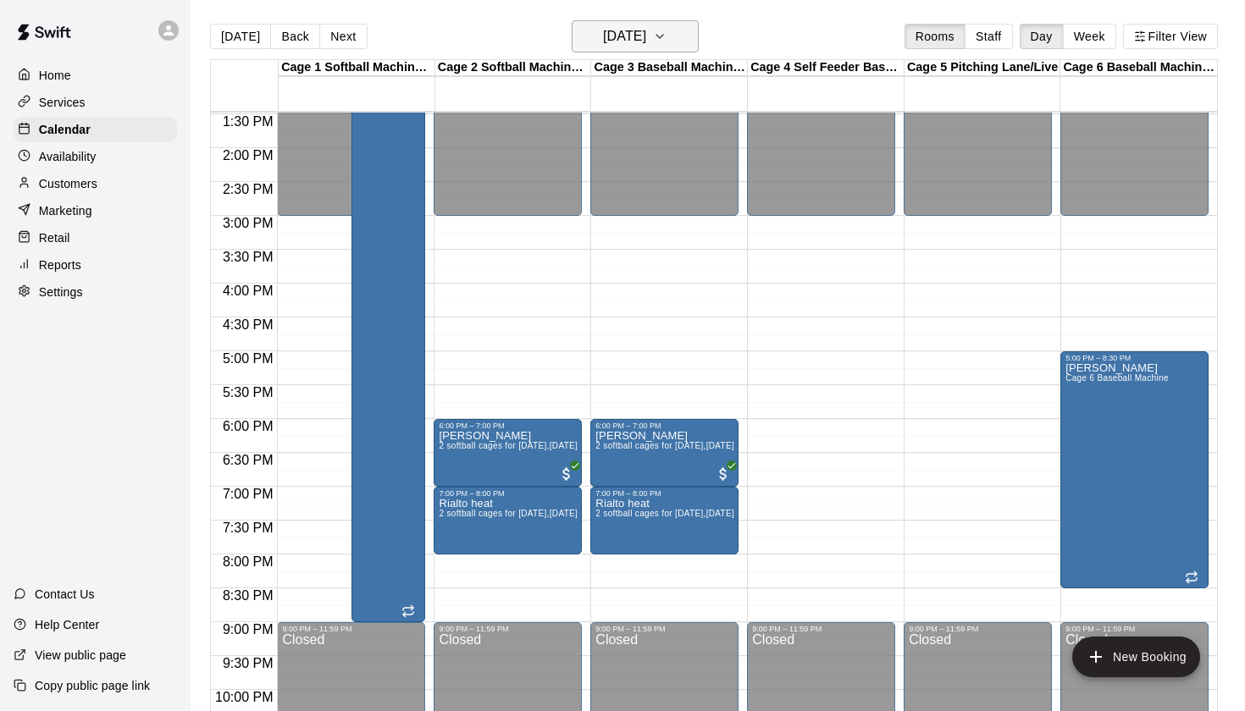
click at [646, 45] on h6 "Wednesday Oct 15" at bounding box center [624, 37] width 43 height 24
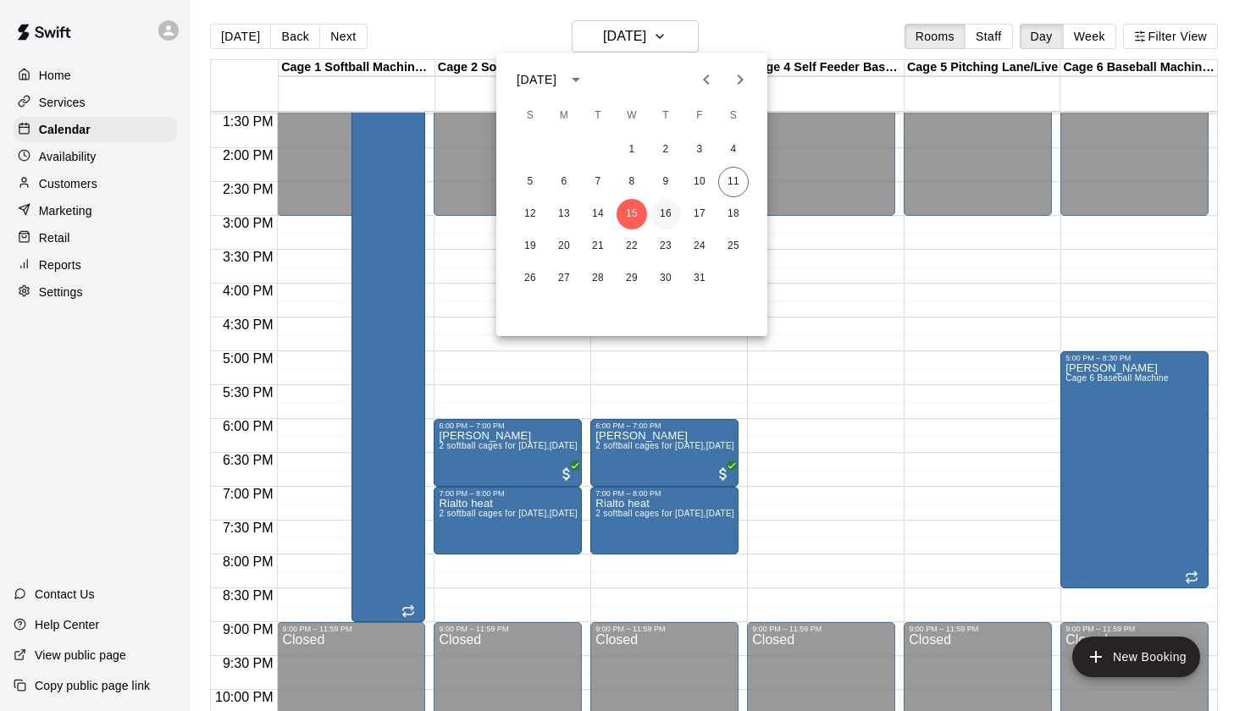
click at [666, 209] on button "16" at bounding box center [665, 214] width 30 height 30
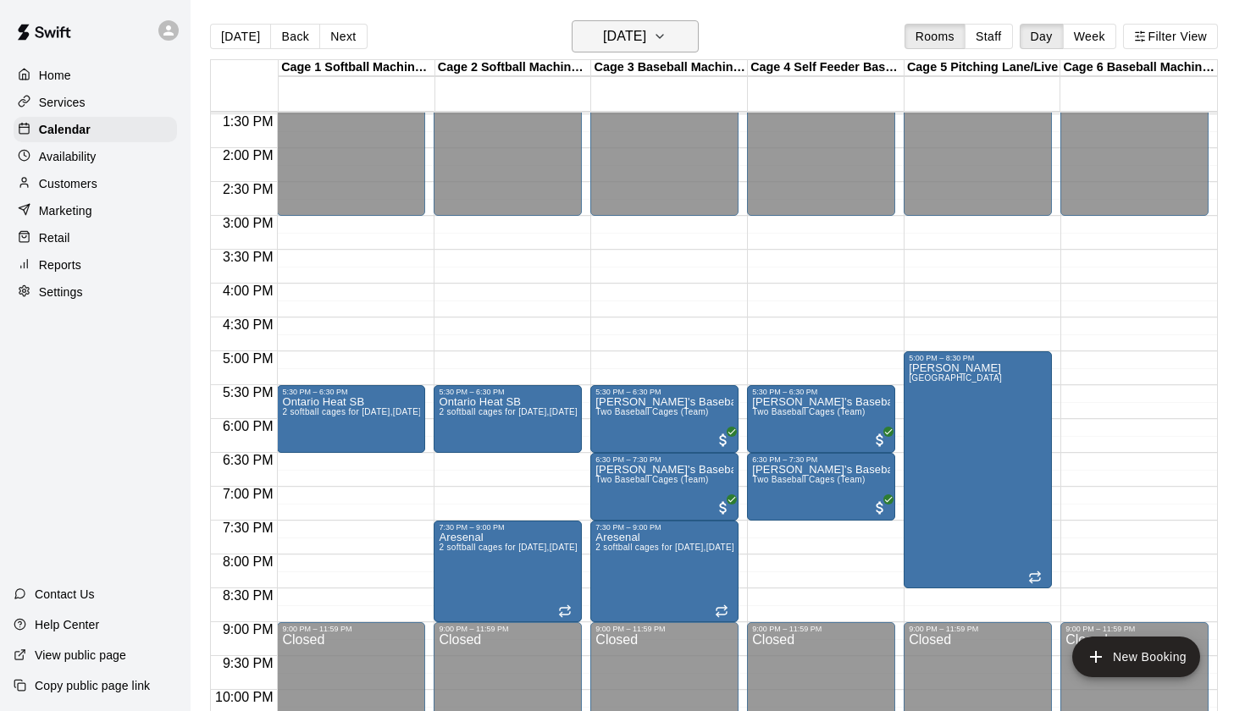
click at [662, 49] on button "Thursday Oct 16" at bounding box center [635, 36] width 127 height 32
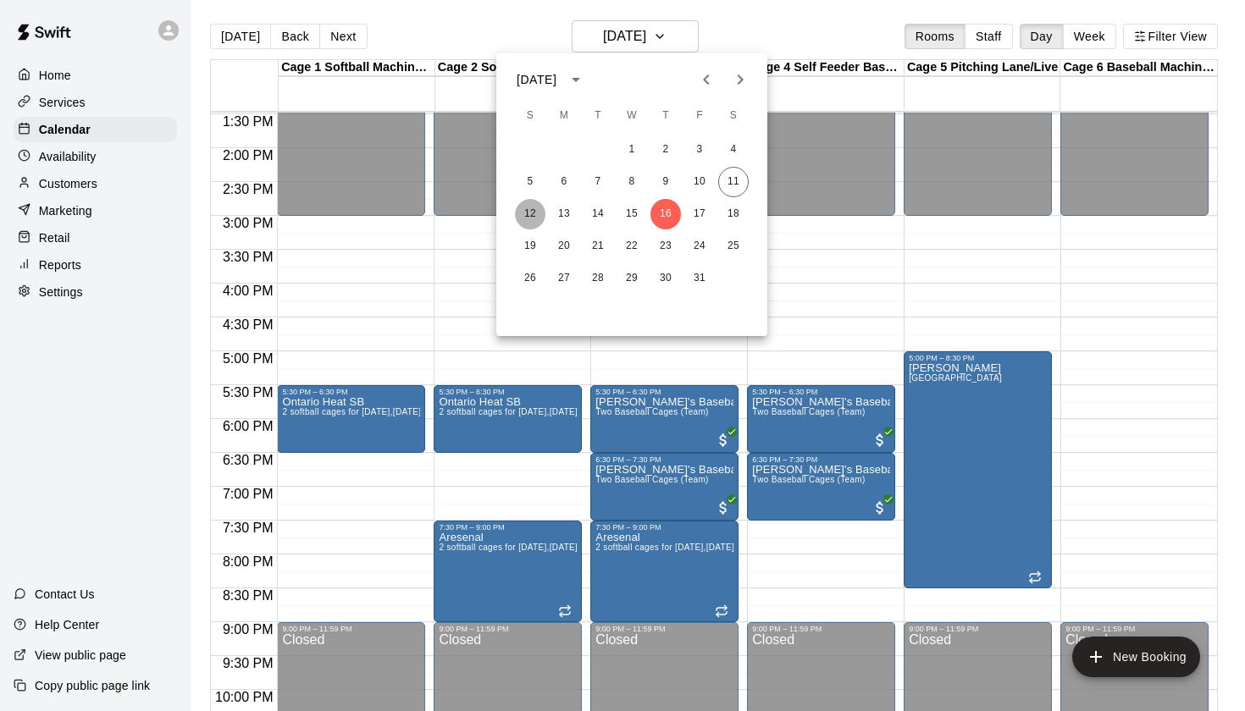
click at [528, 213] on button "12" at bounding box center [530, 214] width 30 height 30
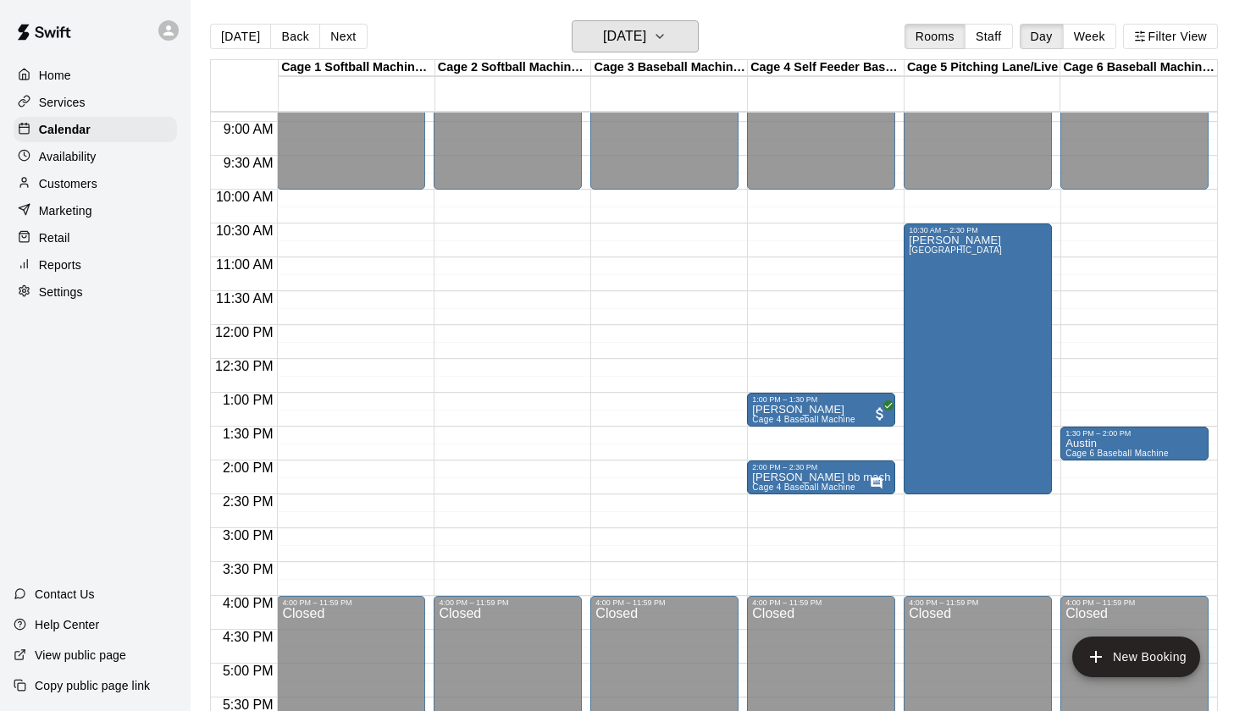
scroll to position [598, 0]
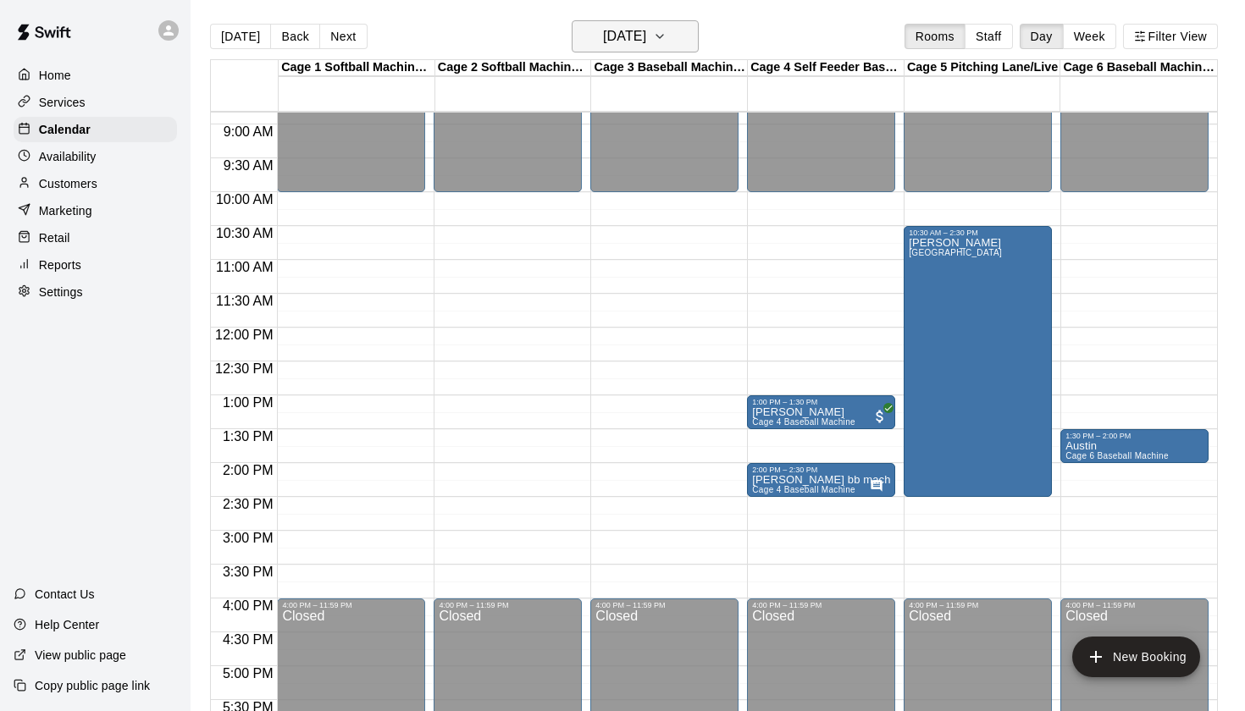
click at [637, 25] on h6 "Sunday Oct 12" at bounding box center [624, 37] width 43 height 24
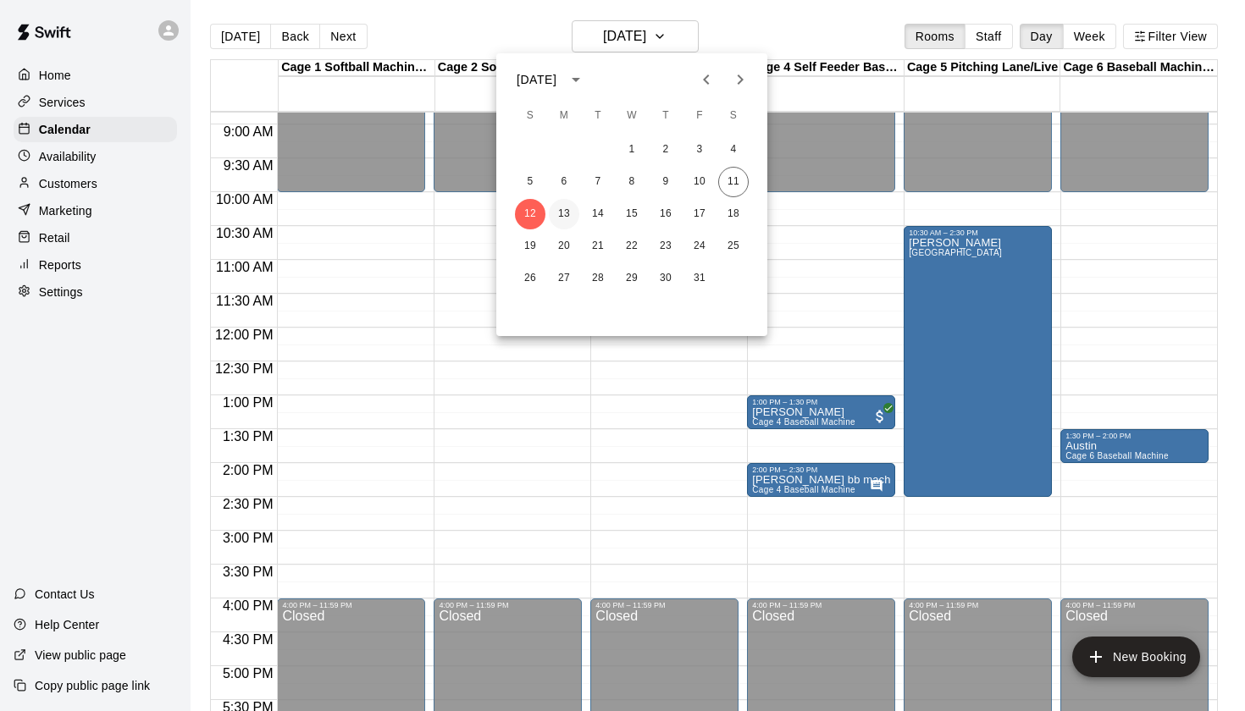
click at [562, 215] on button "13" at bounding box center [564, 214] width 30 height 30
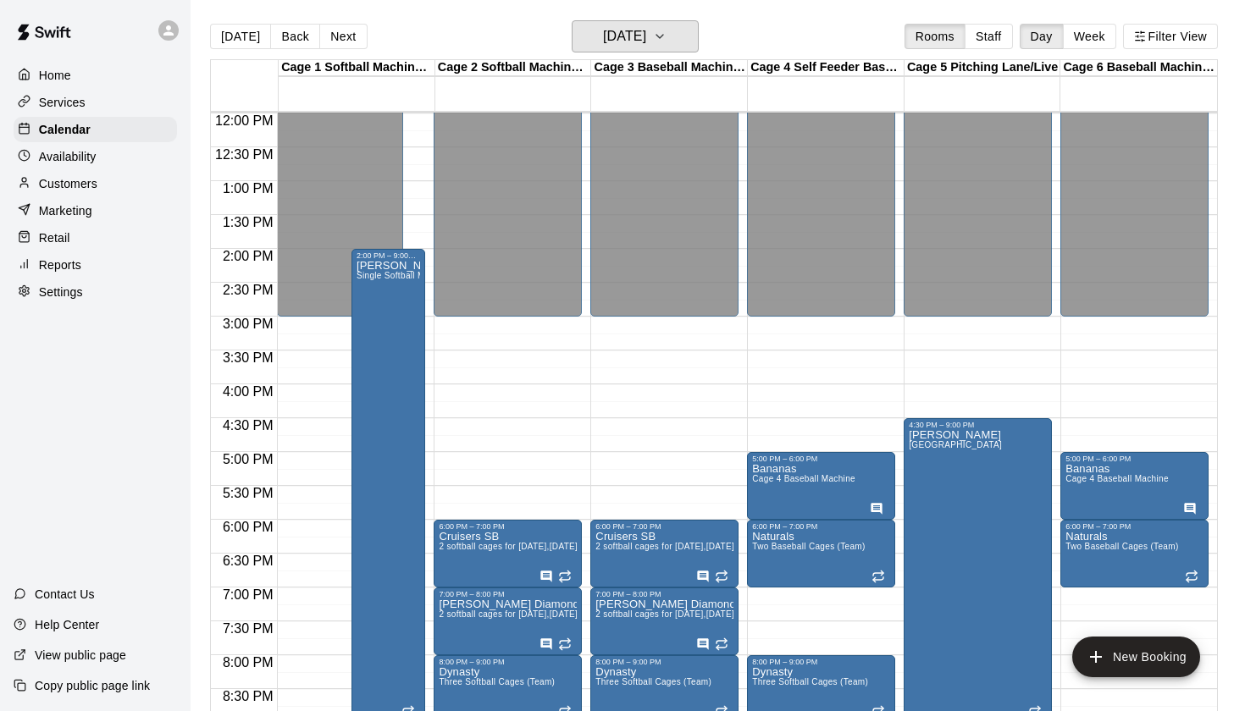
scroll to position [875, 0]
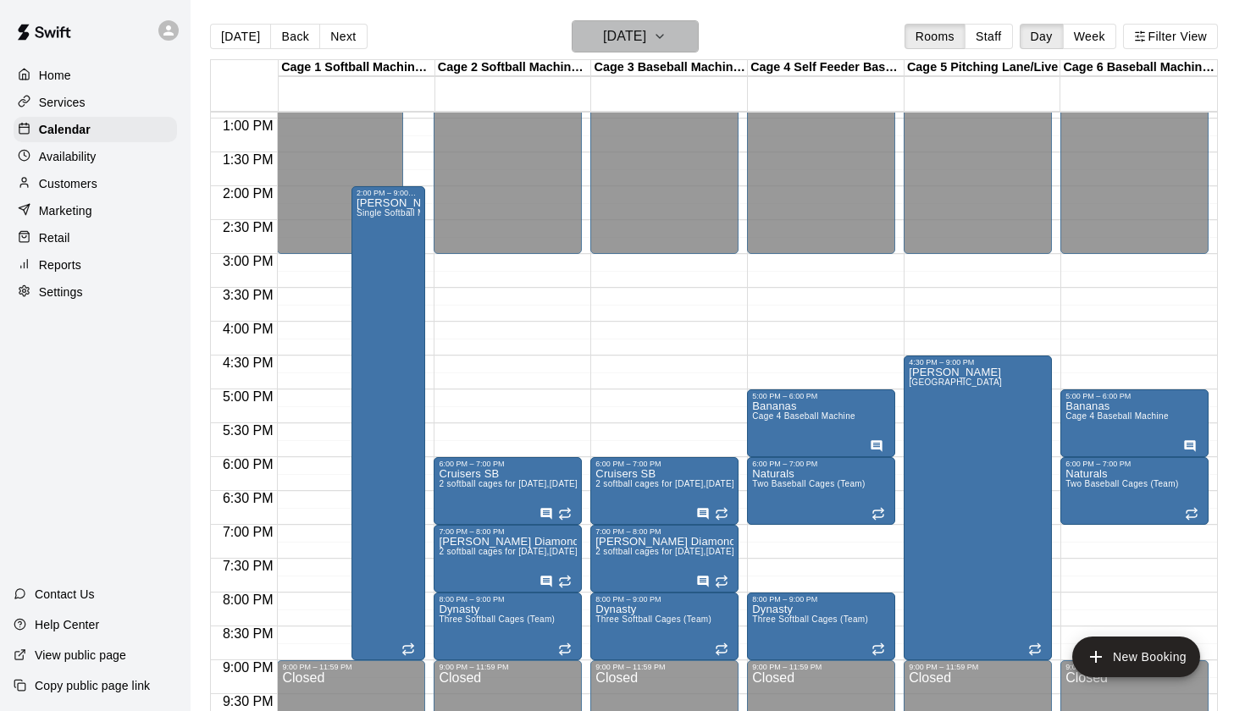
click at [621, 30] on h6 "Monday Oct 13" at bounding box center [624, 37] width 43 height 24
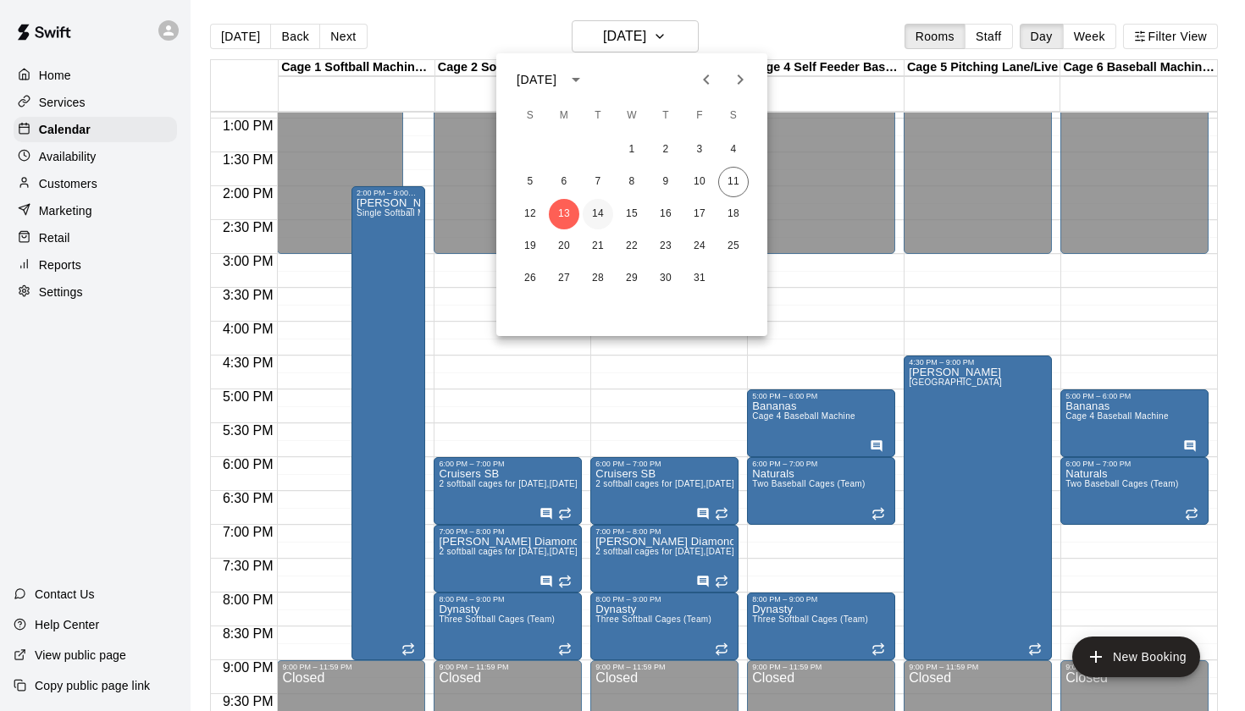
click at [597, 216] on button "14" at bounding box center [598, 214] width 30 height 30
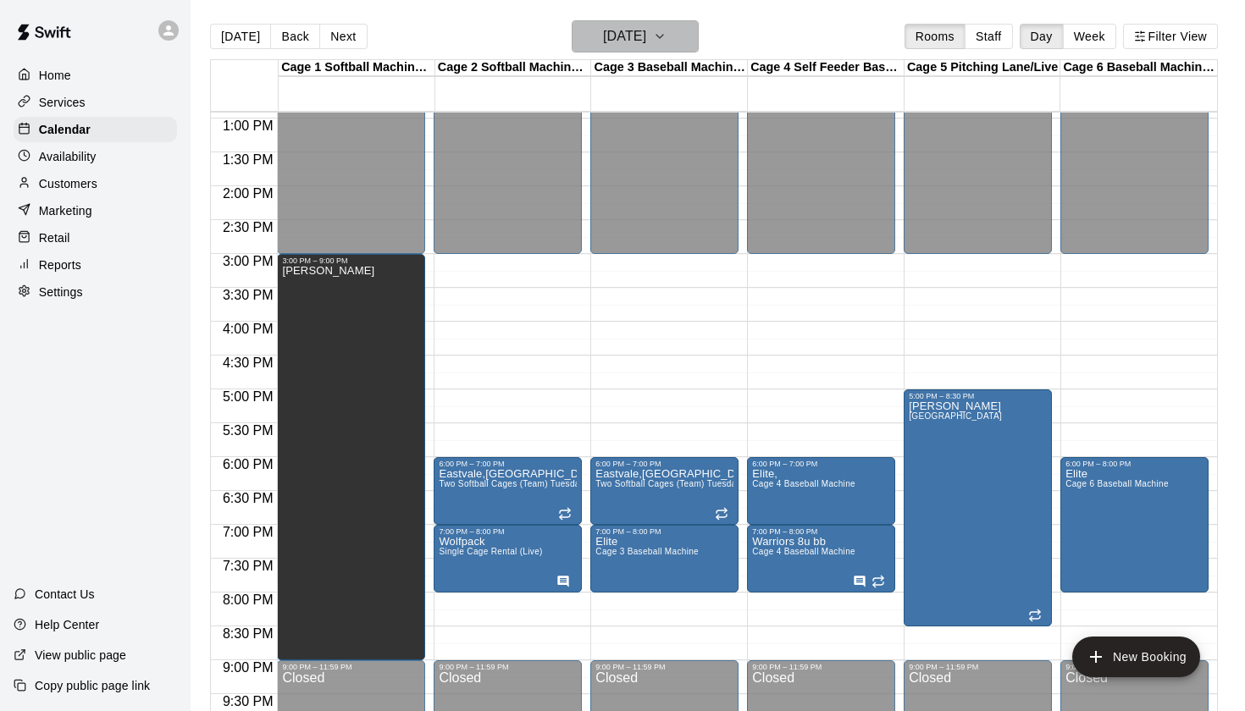
click at [646, 40] on h6 "Tuesday Oct 14" at bounding box center [624, 37] width 43 height 24
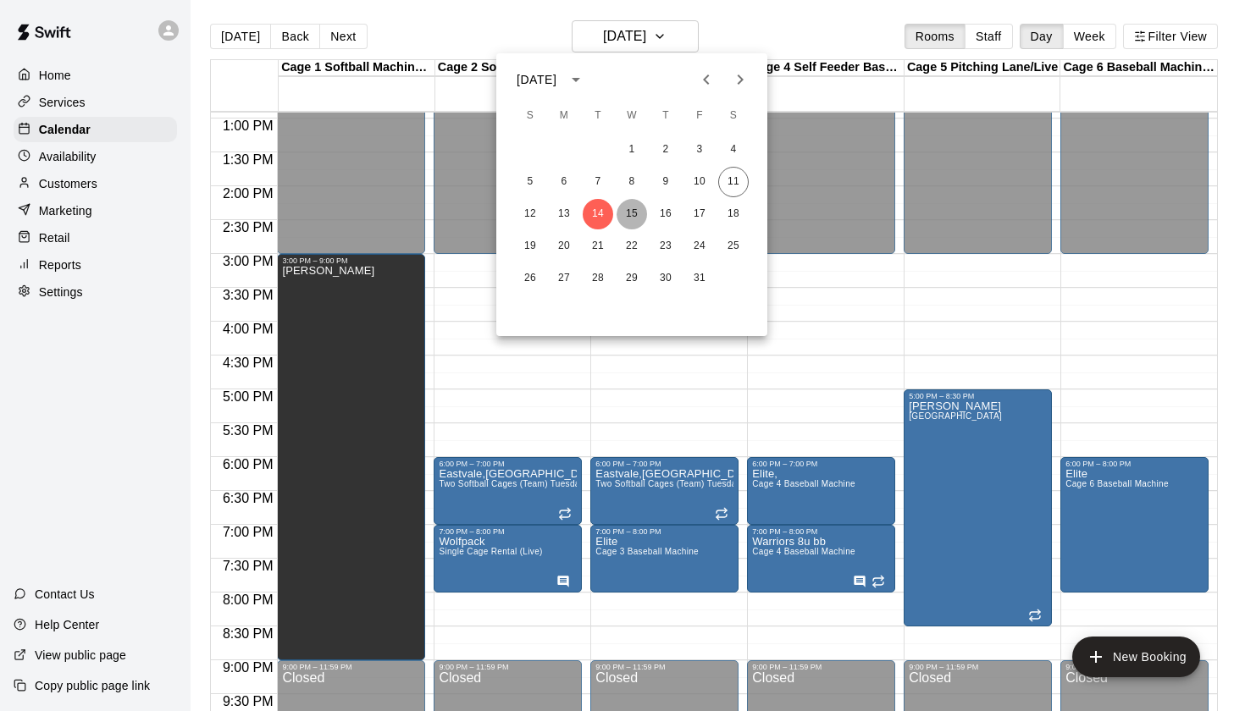
click at [624, 219] on button "15" at bounding box center [631, 214] width 30 height 30
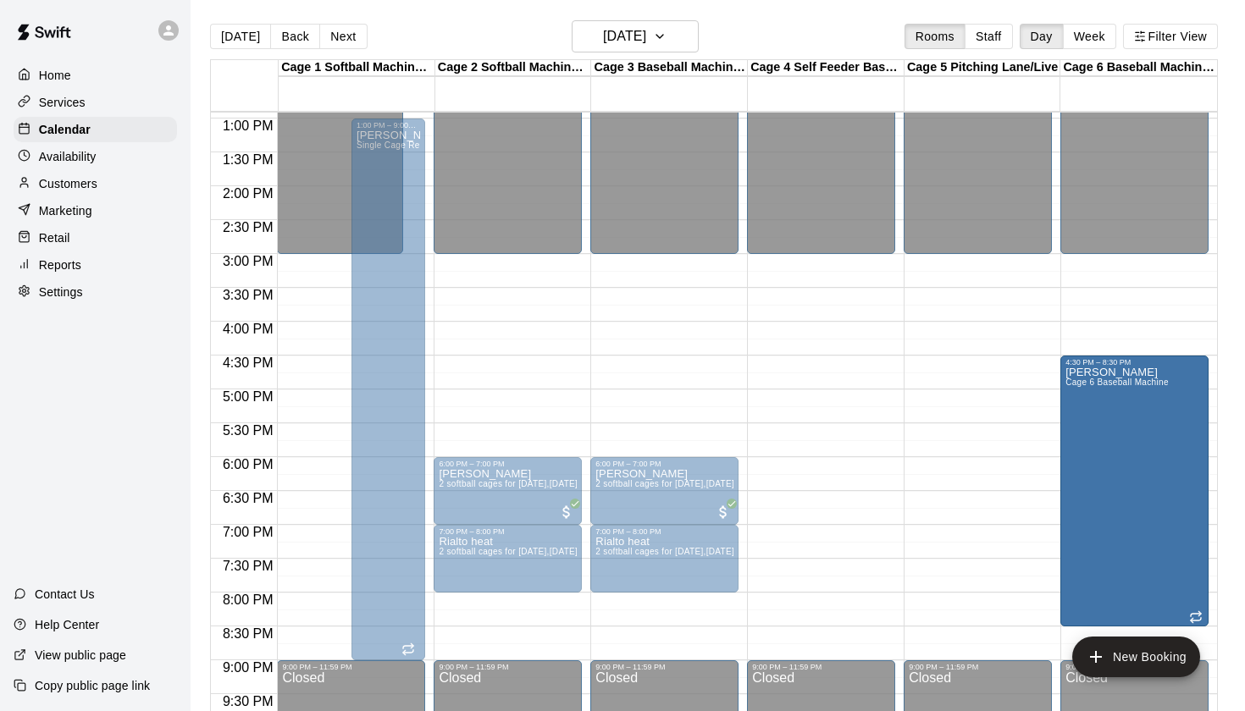
drag, startPoint x: 1135, startPoint y: 395, endPoint x: 1124, endPoint y: 366, distance: 30.8
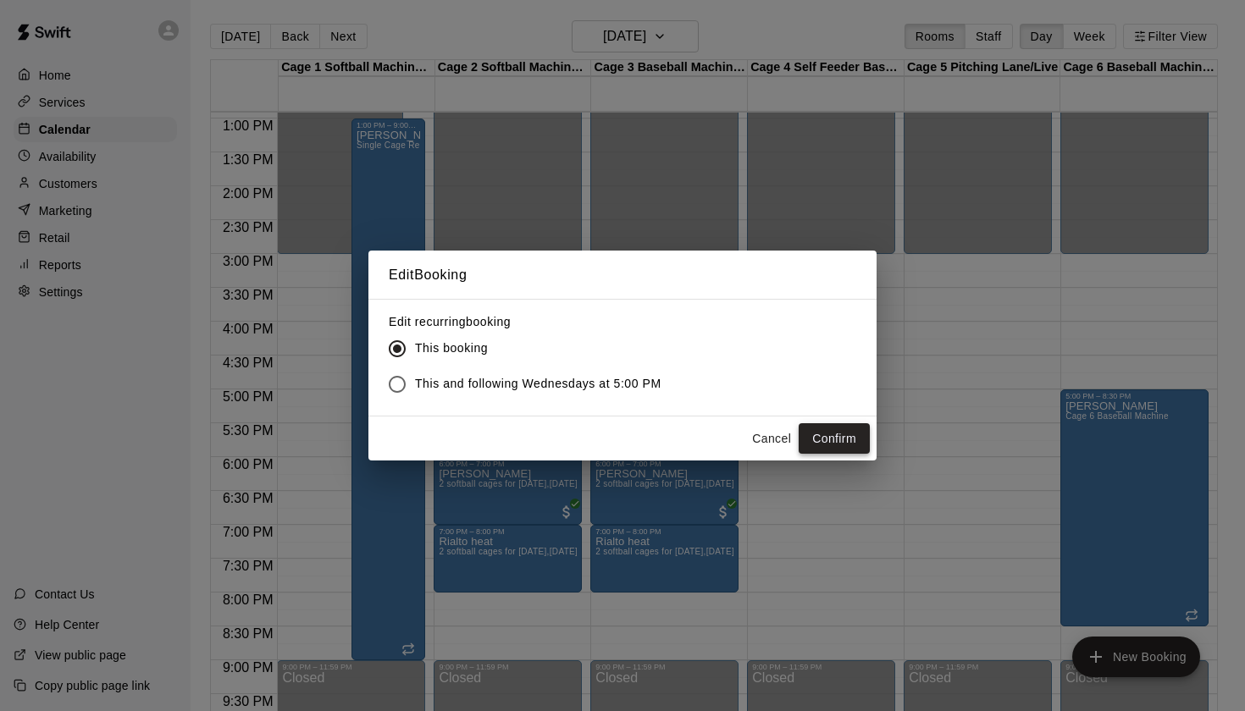
click at [835, 442] on button "Confirm" at bounding box center [834, 438] width 71 height 31
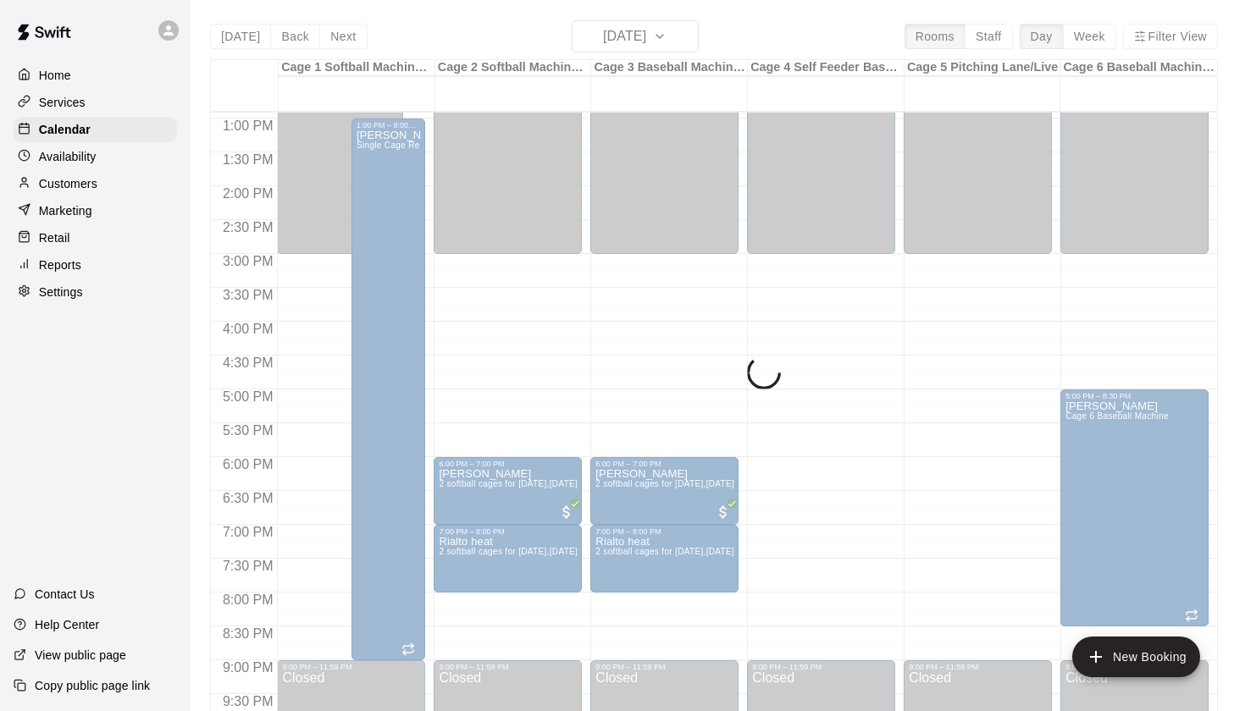
click at [647, 41] on div "Today Back Next Wednesday Oct 15 Rooms Staff Day Week Filter View Cage 1 Softba…" at bounding box center [714, 375] width 1008 height 711
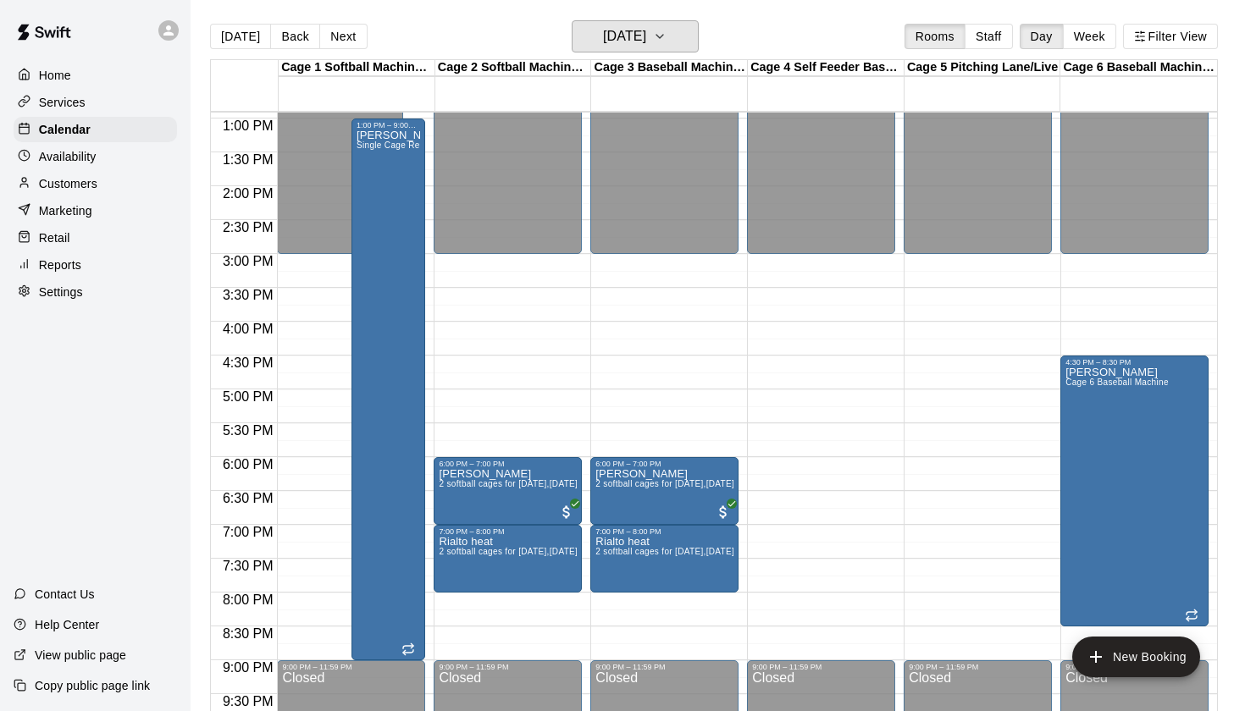
click at [646, 41] on h6 "Wednesday Oct 15" at bounding box center [624, 37] width 43 height 24
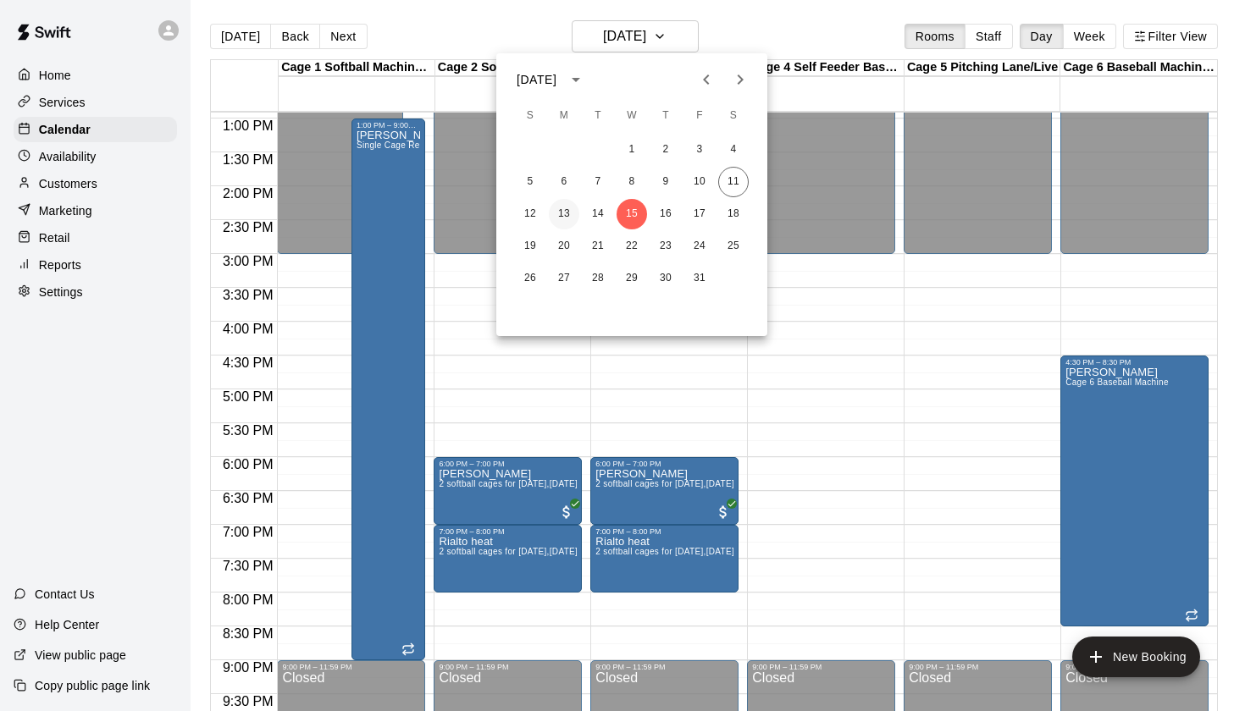
click at [569, 216] on button "13" at bounding box center [564, 214] width 30 height 30
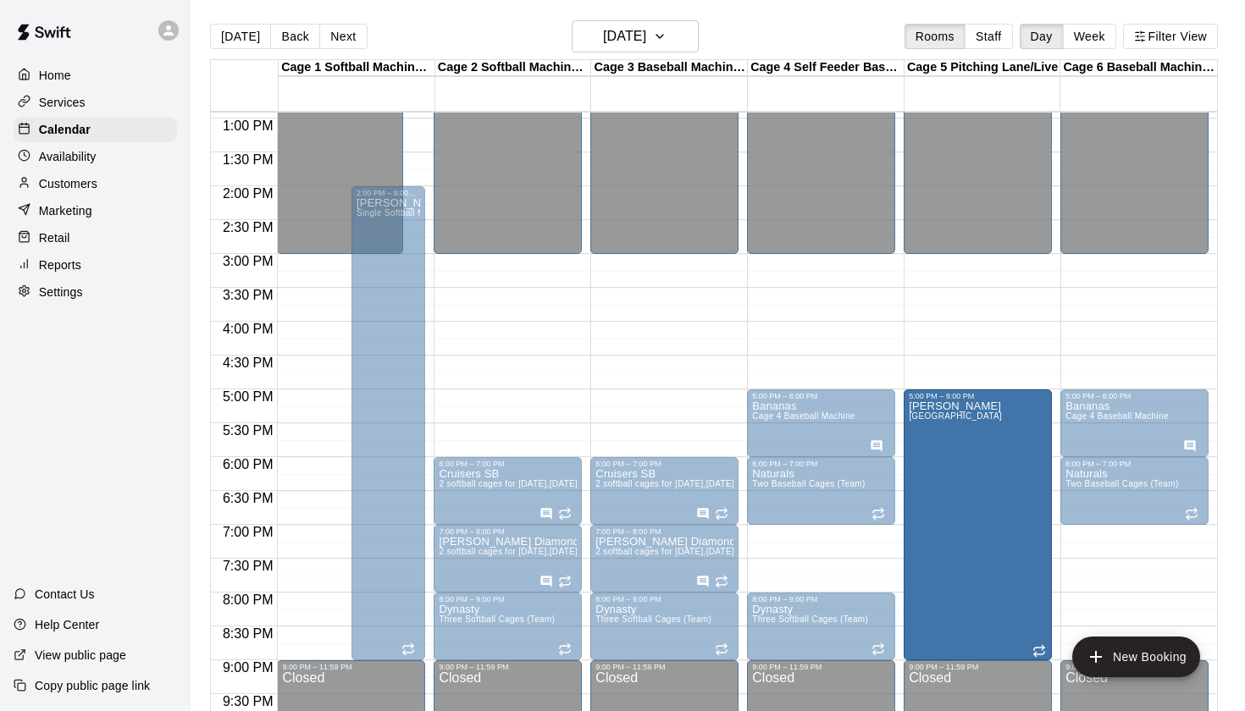
drag, startPoint x: 977, startPoint y: 360, endPoint x: 975, endPoint y: 404, distance: 44.1
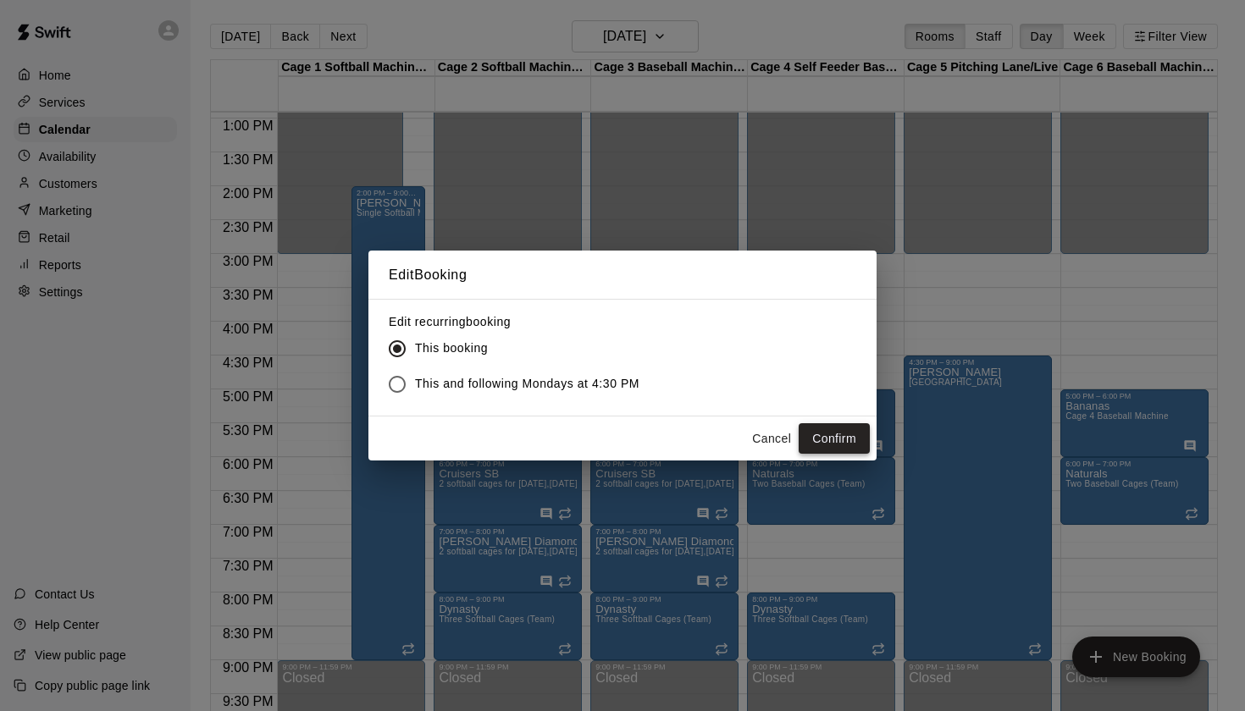
click at [850, 438] on button "Confirm" at bounding box center [834, 438] width 71 height 31
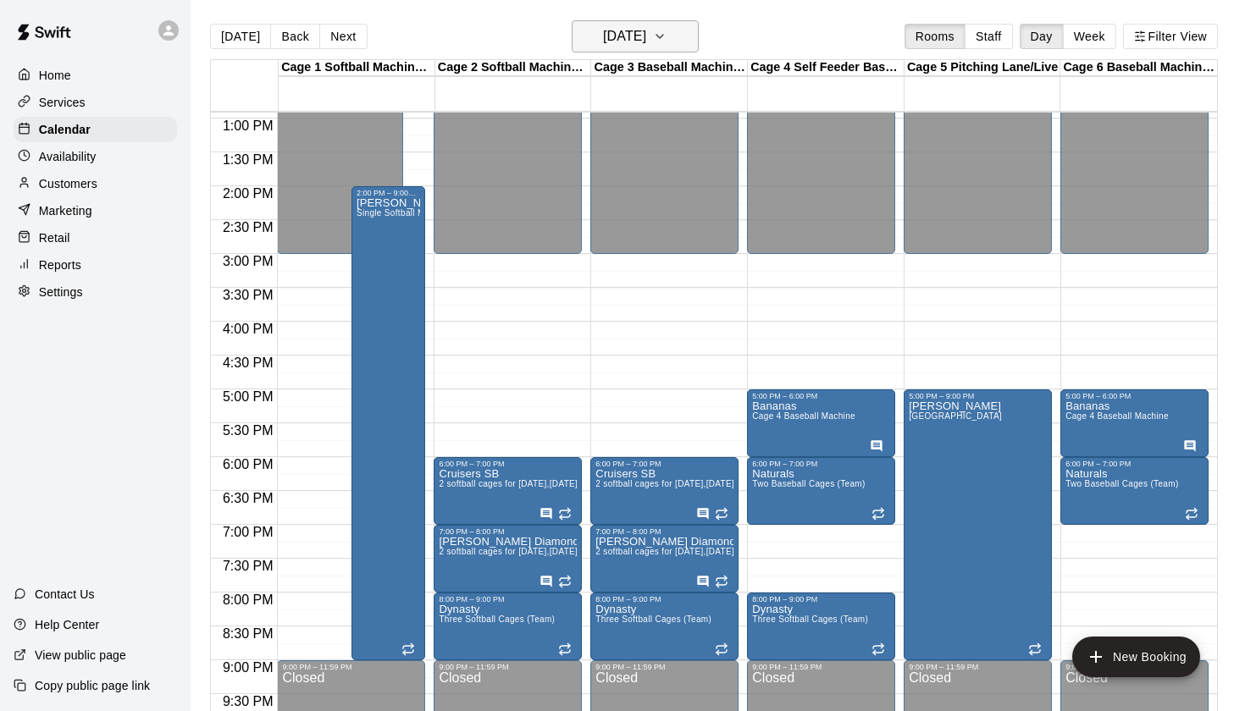
click at [646, 39] on h6 "Monday Oct 13" at bounding box center [624, 37] width 43 height 24
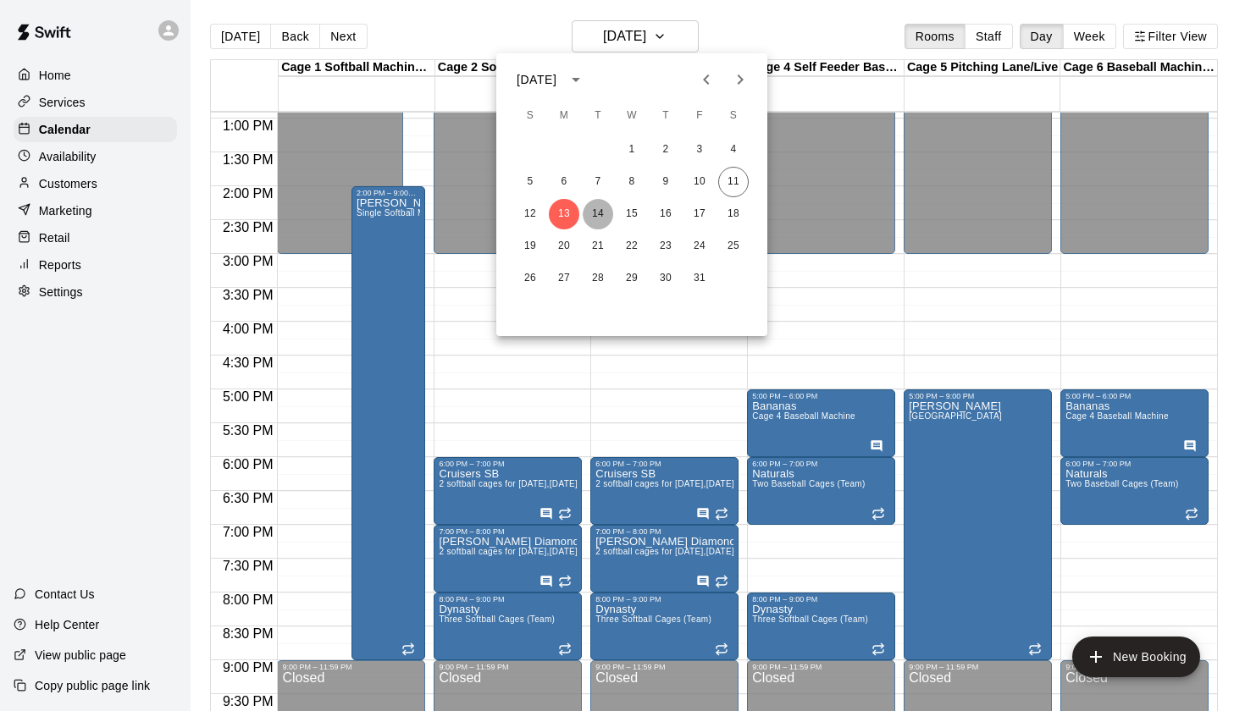
click at [594, 221] on button "14" at bounding box center [598, 214] width 30 height 30
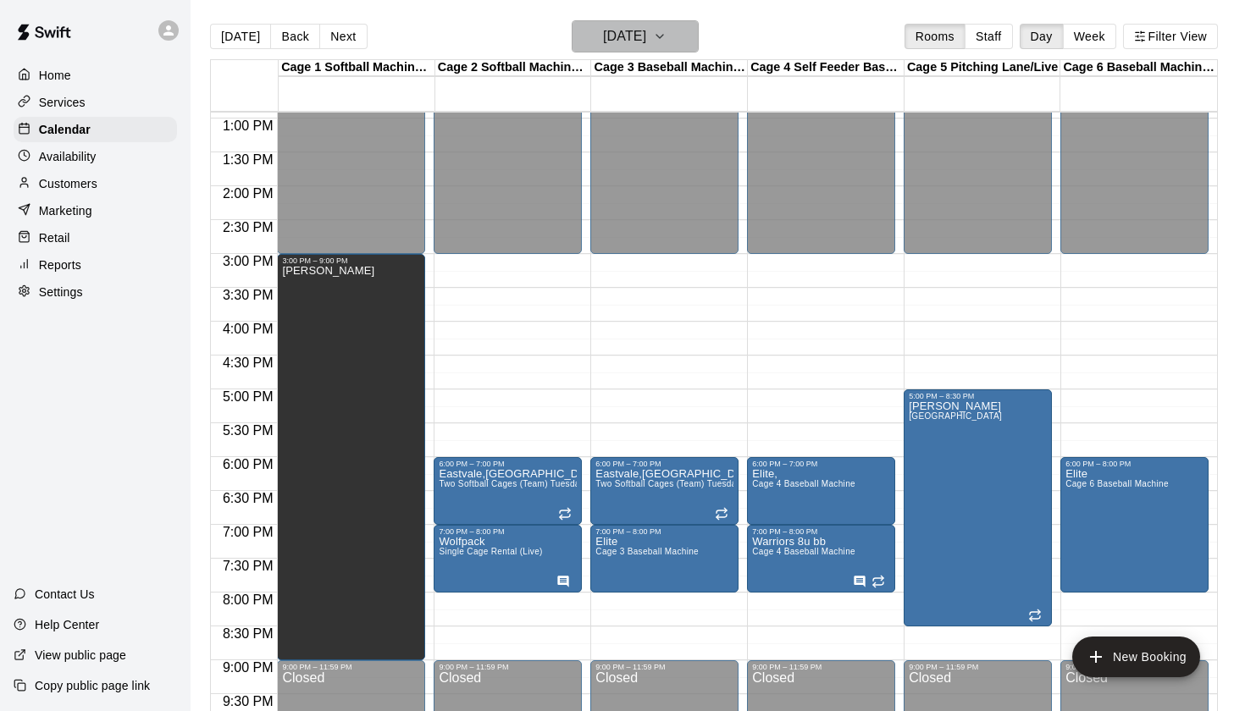
click at [651, 49] on button "Tuesday Oct 14" at bounding box center [635, 36] width 127 height 32
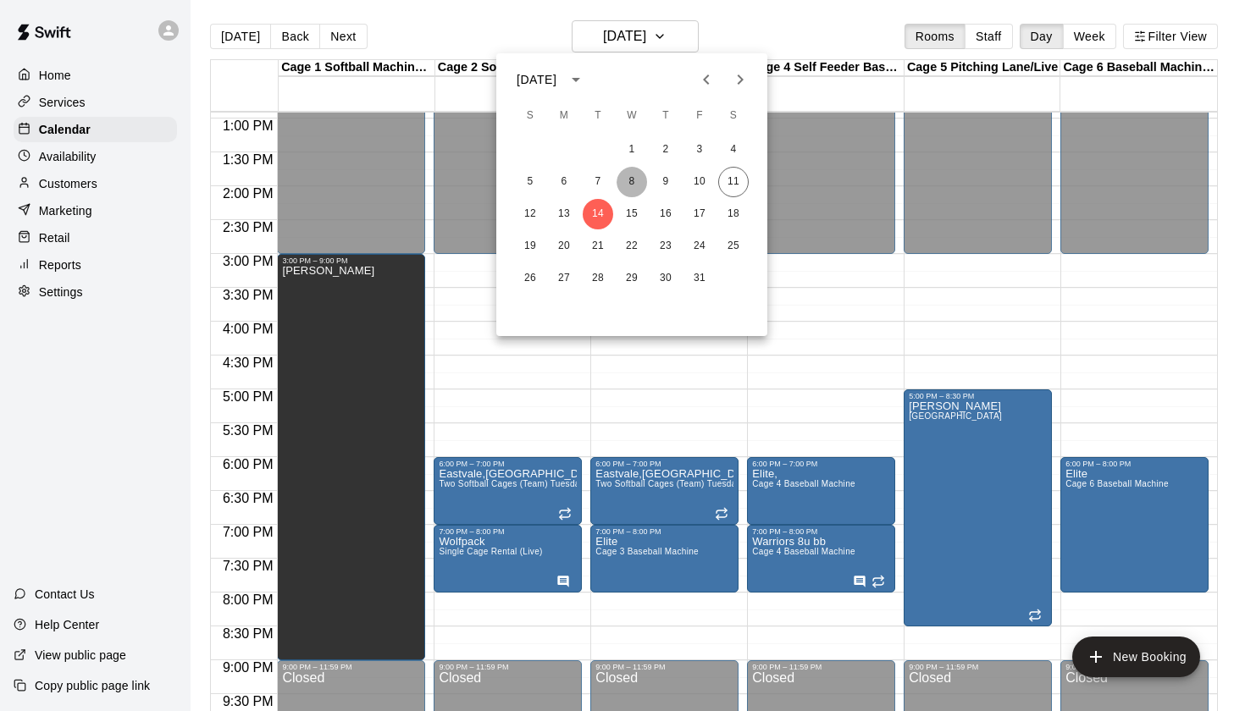
click at [639, 191] on button "8" at bounding box center [631, 182] width 30 height 30
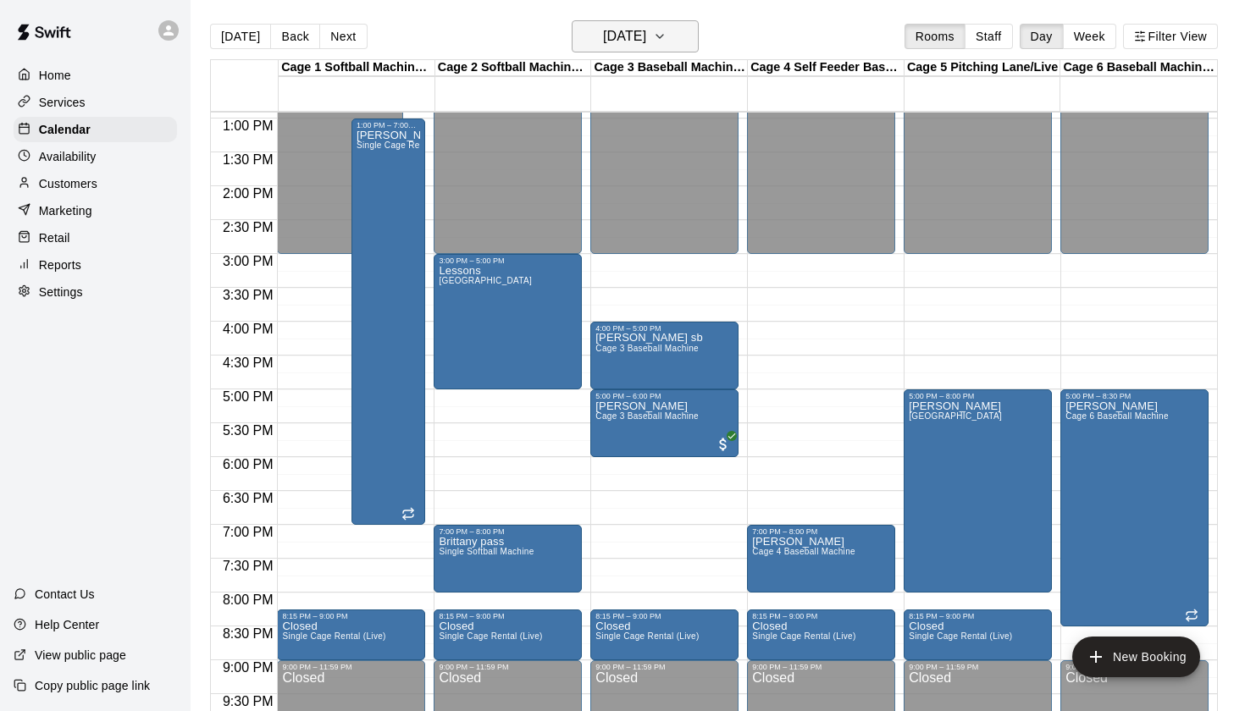
click at [646, 41] on h6 "Wednesday Oct 08" at bounding box center [624, 37] width 43 height 24
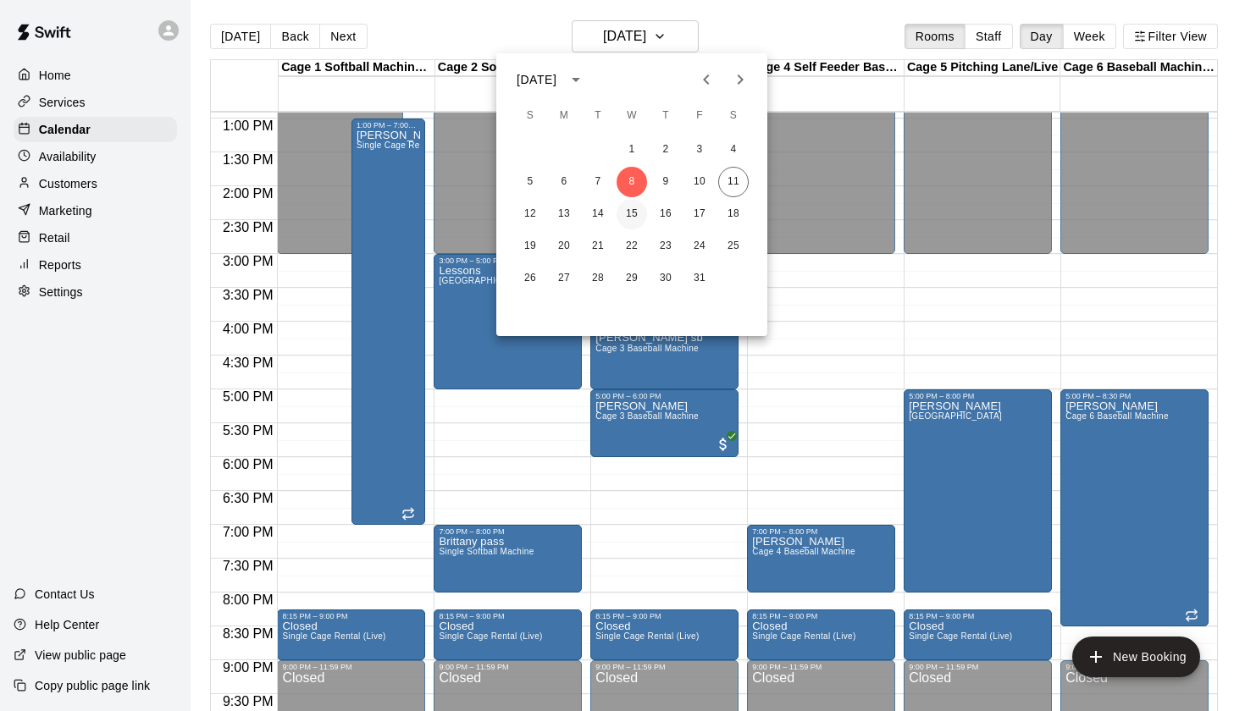
click at [633, 215] on button "15" at bounding box center [631, 214] width 30 height 30
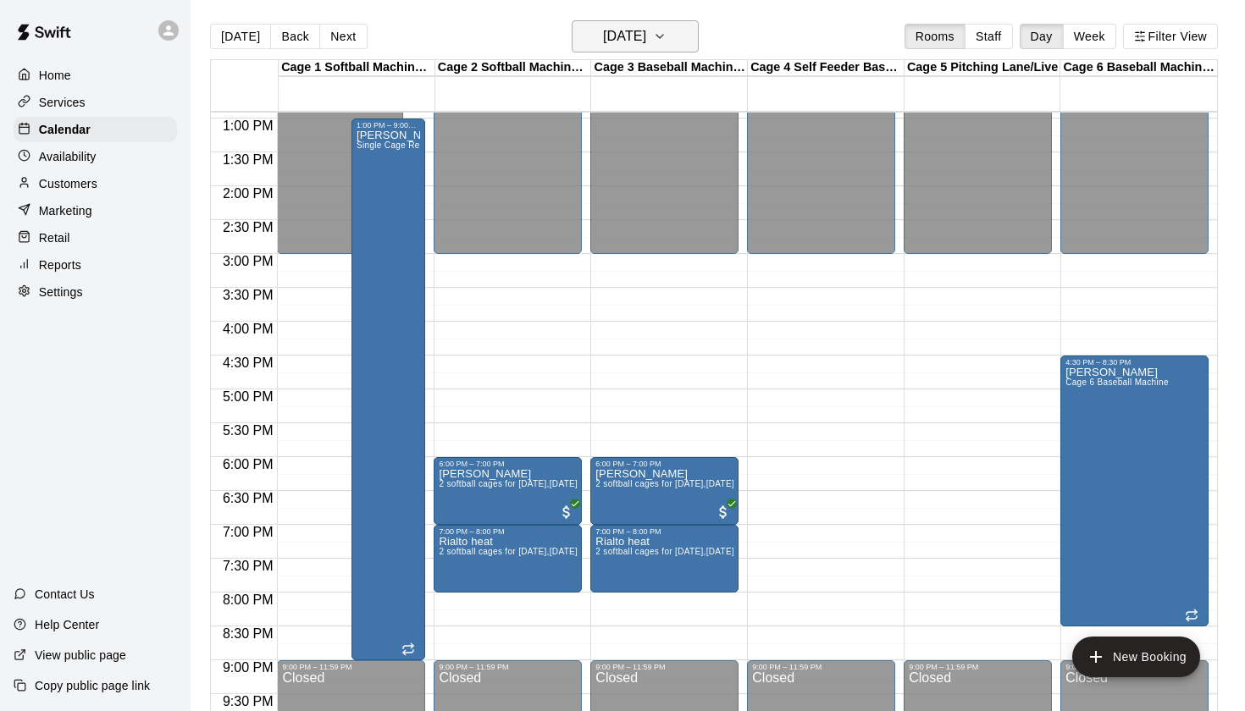
click at [646, 44] on h6 "Wednesday Oct 15" at bounding box center [624, 37] width 43 height 24
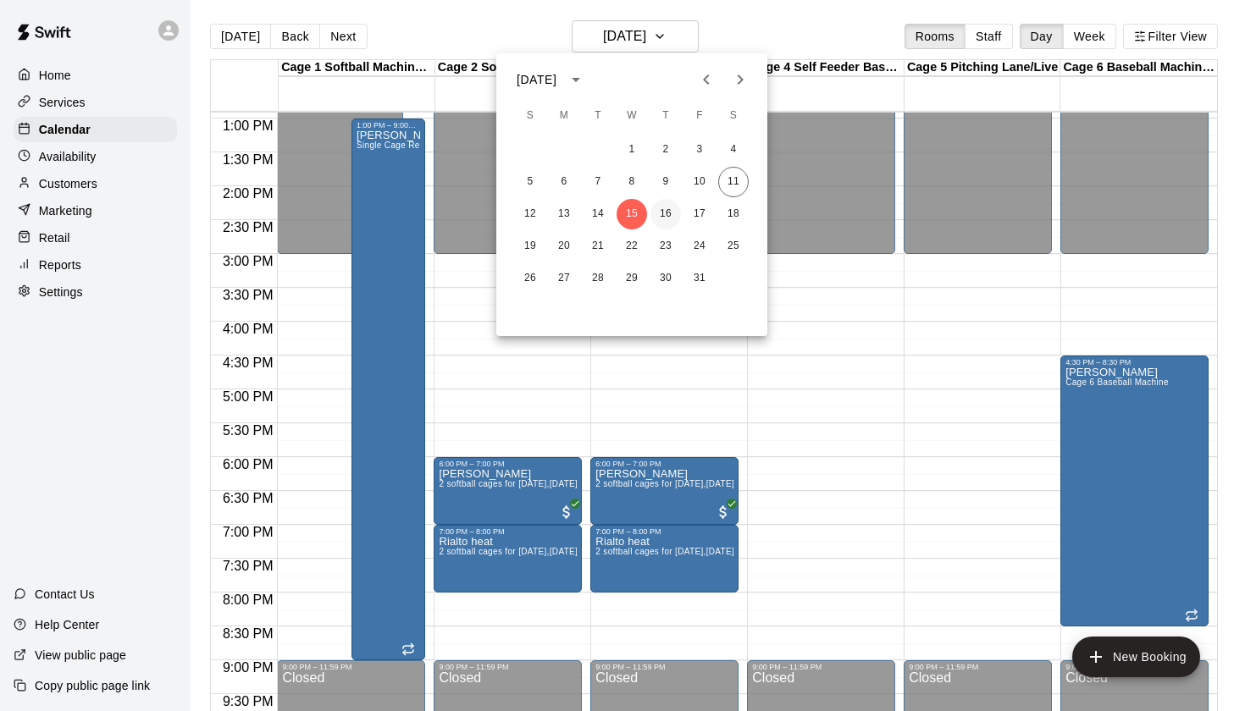
click at [666, 219] on button "16" at bounding box center [665, 214] width 30 height 30
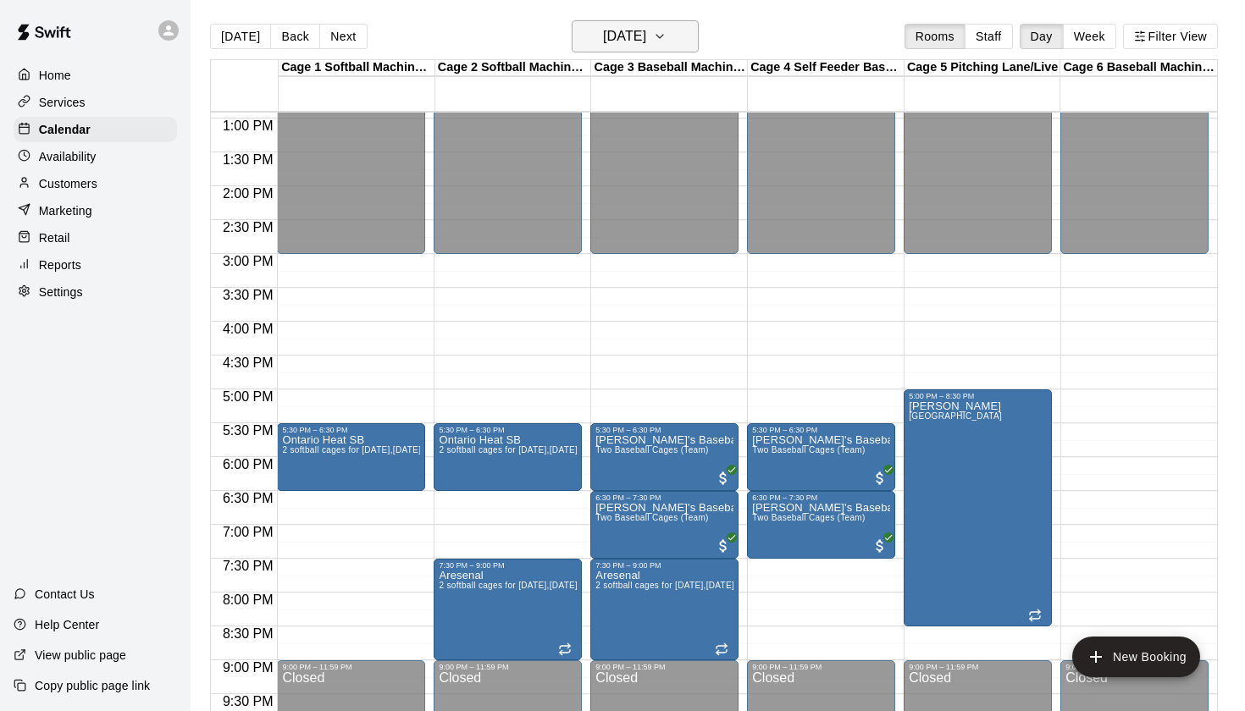
click at [646, 33] on h6 "Thursday Oct 16" at bounding box center [624, 37] width 43 height 24
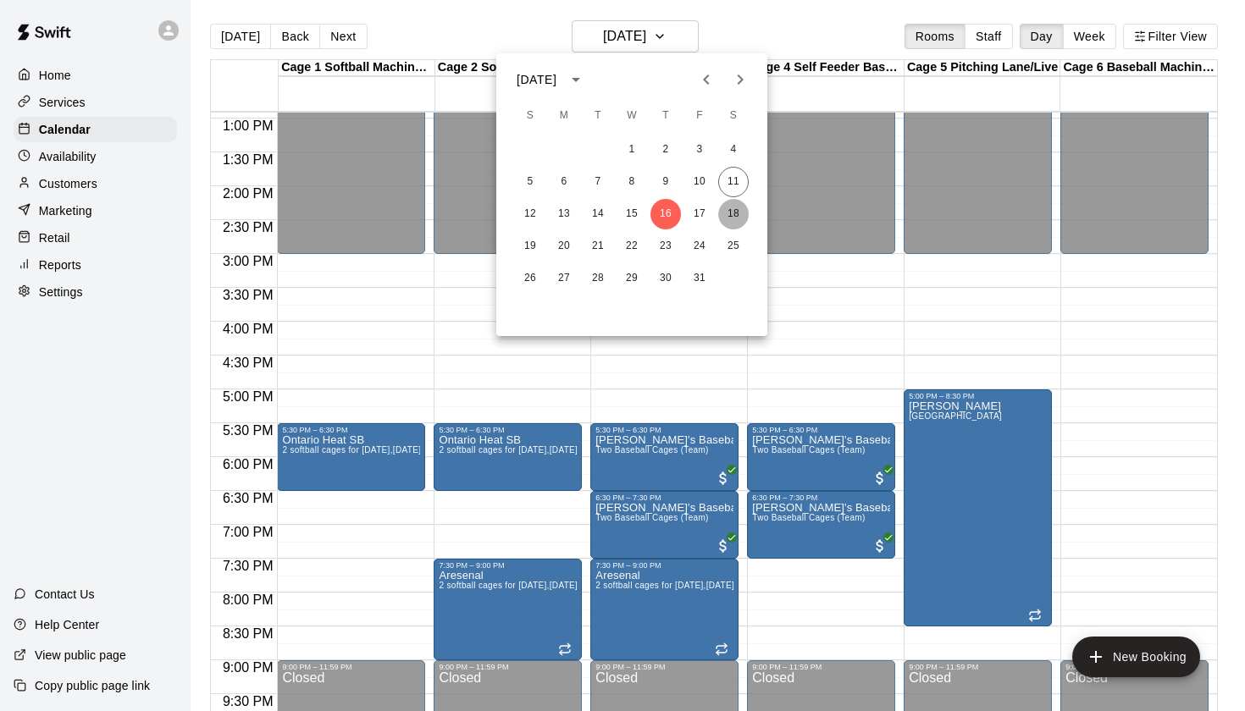
click at [737, 215] on button "18" at bounding box center [733, 214] width 30 height 30
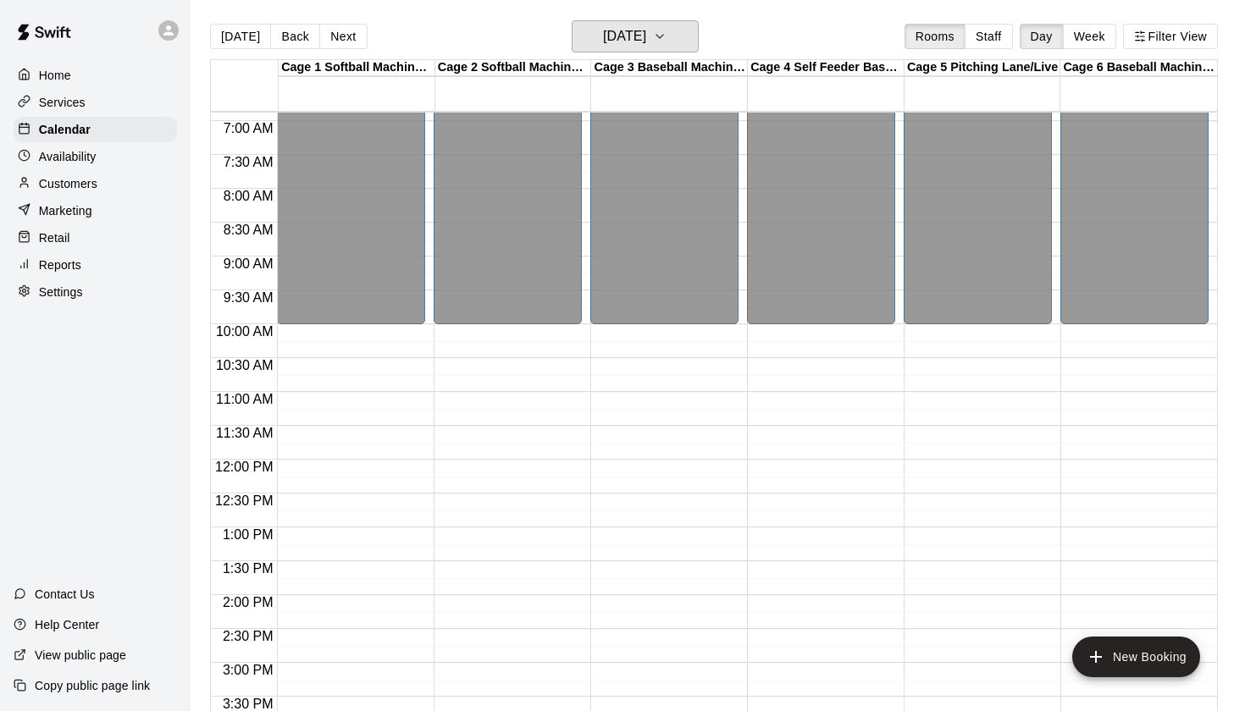
scroll to position [486, 0]
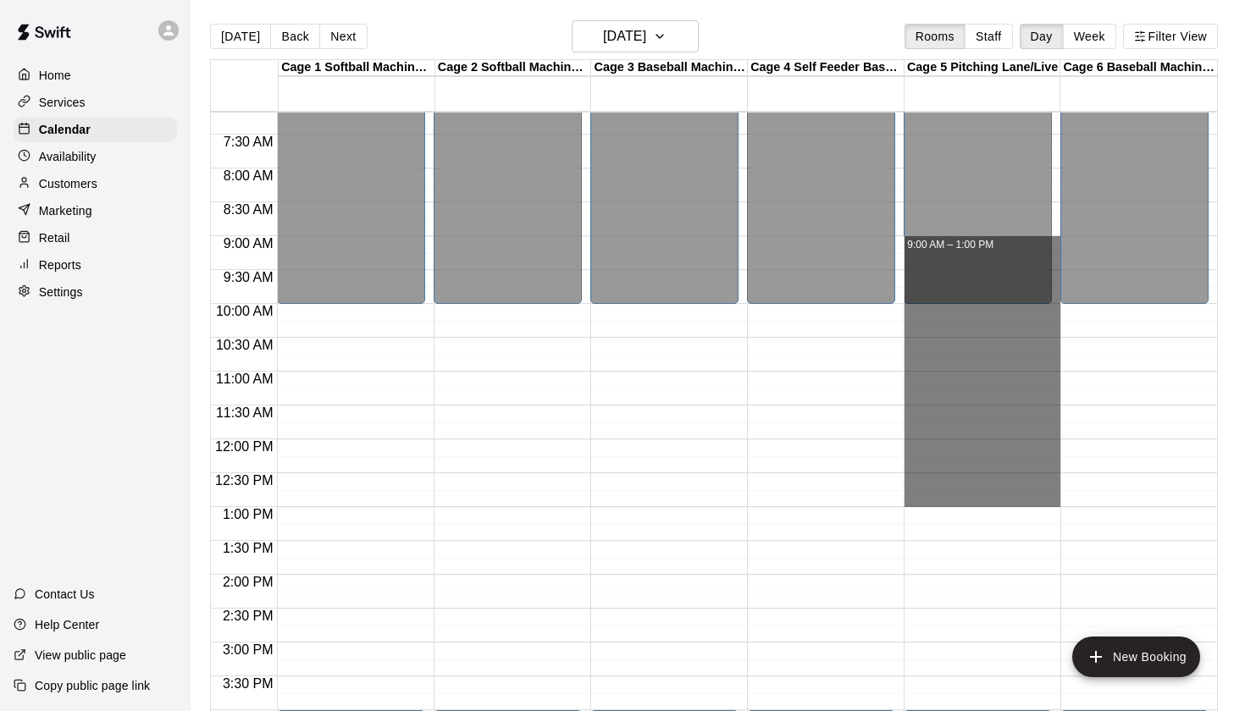
drag, startPoint x: 961, startPoint y: 503, endPoint x: 960, endPoint y: 246, distance: 256.6
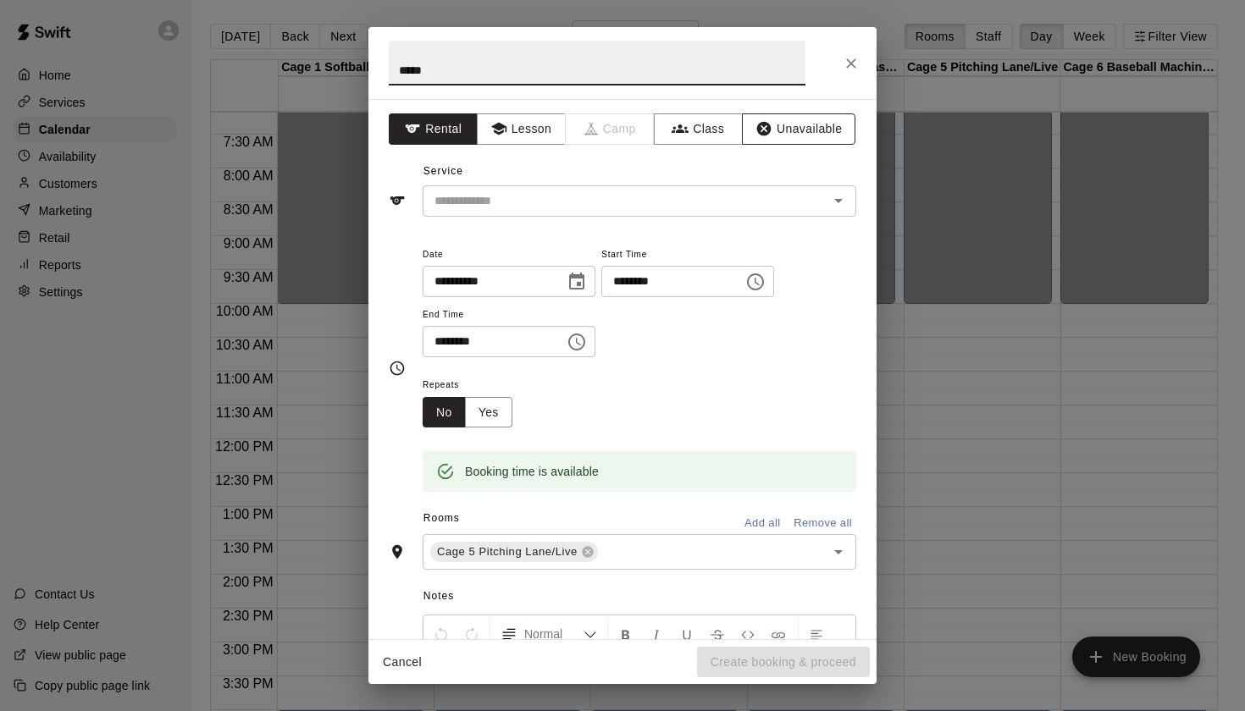
type input "*****"
click at [816, 141] on button "Unavailable" at bounding box center [798, 128] width 113 height 31
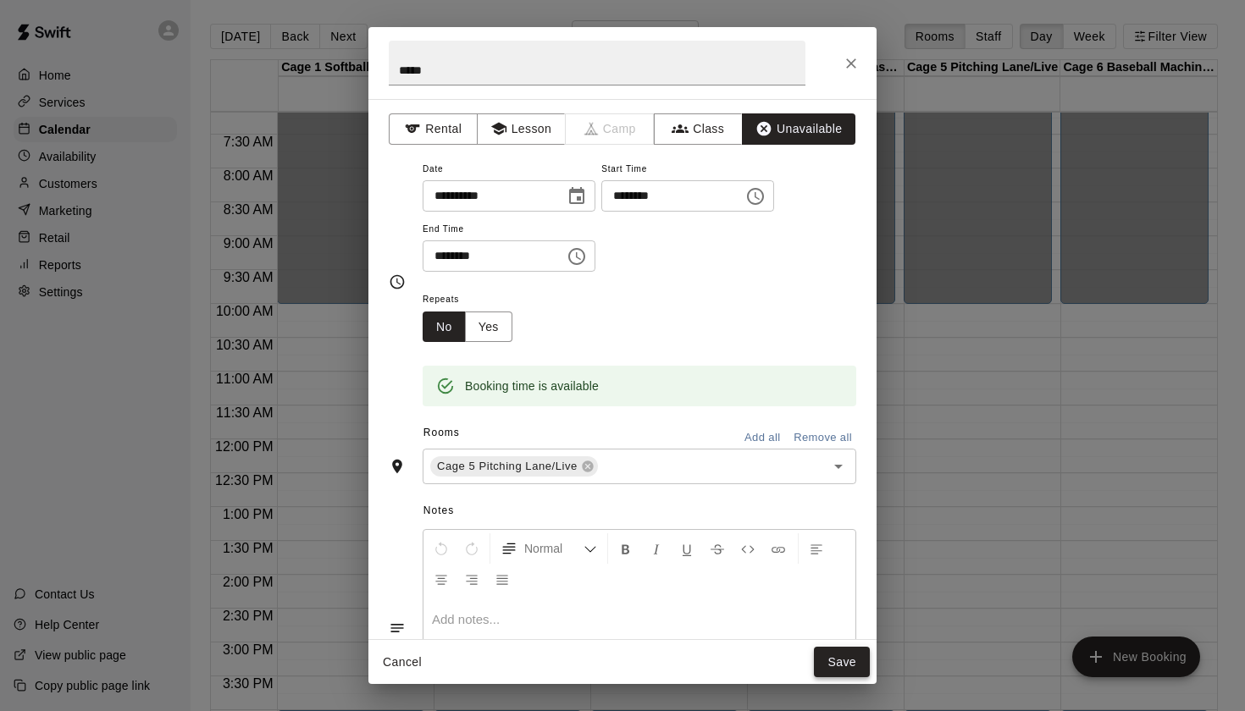
click at [845, 655] on button "Save" at bounding box center [842, 662] width 56 height 31
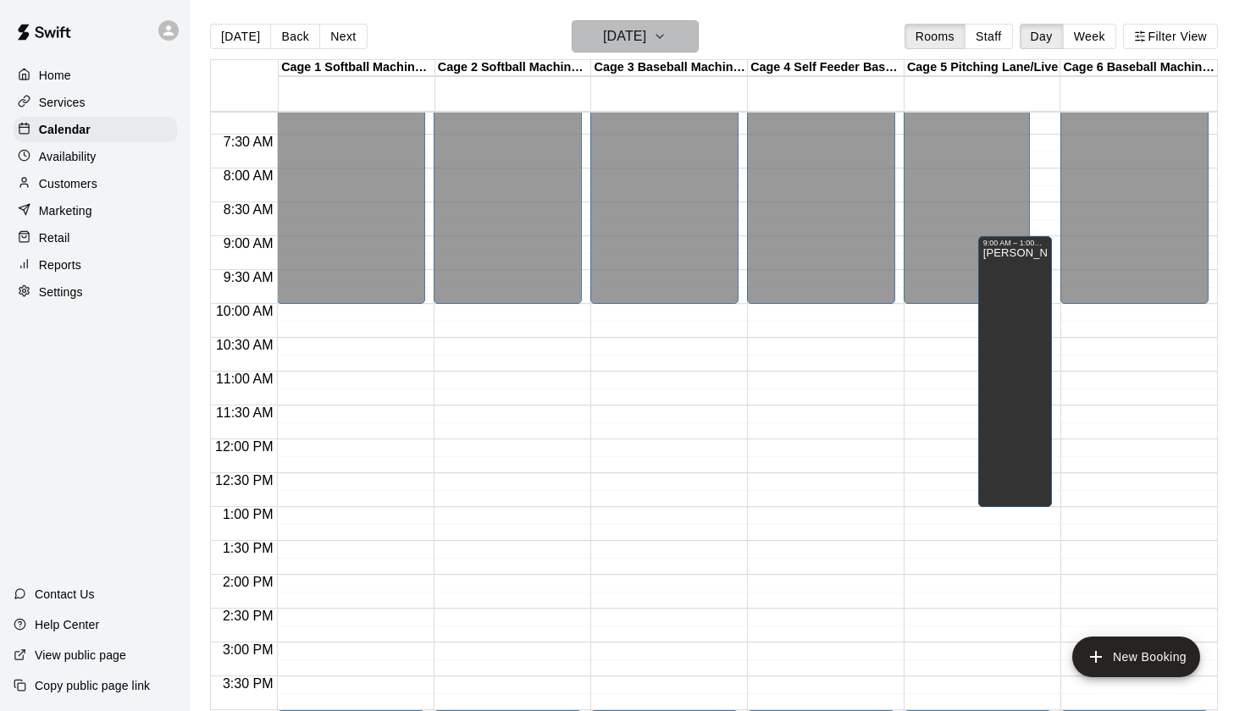
click at [666, 44] on icon "button" at bounding box center [660, 36] width 14 height 20
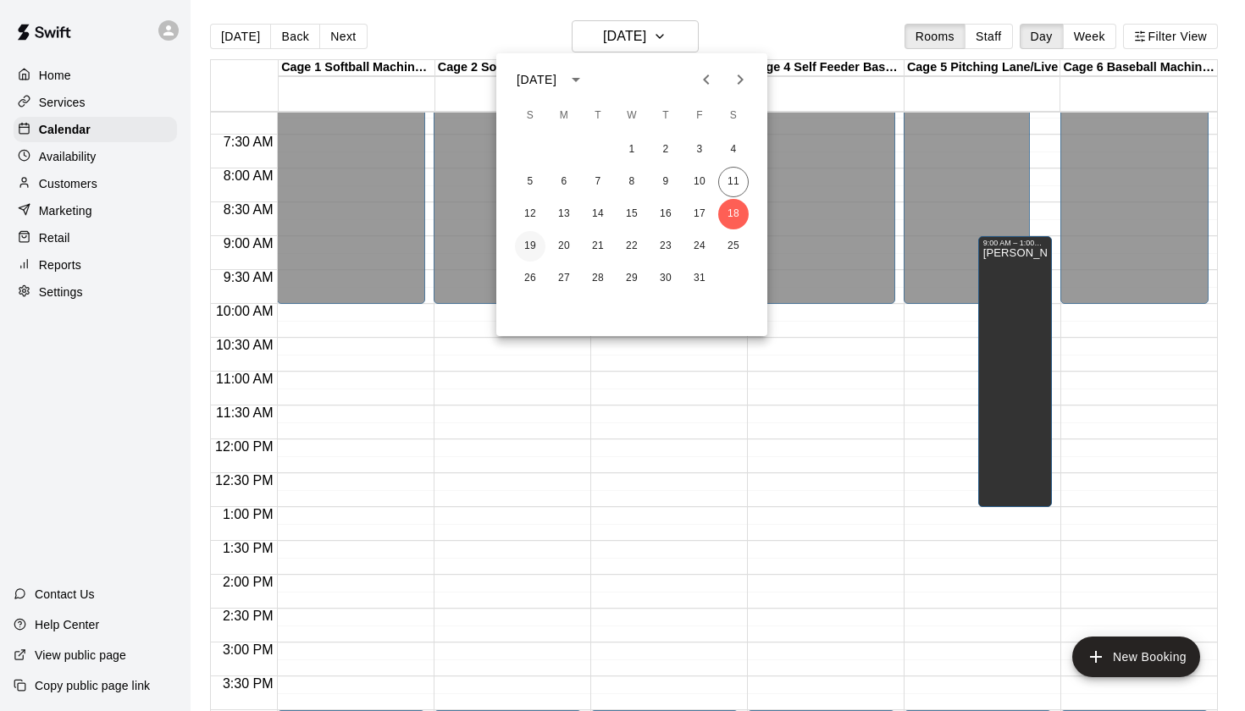
click at [519, 248] on button "19" at bounding box center [530, 246] width 30 height 30
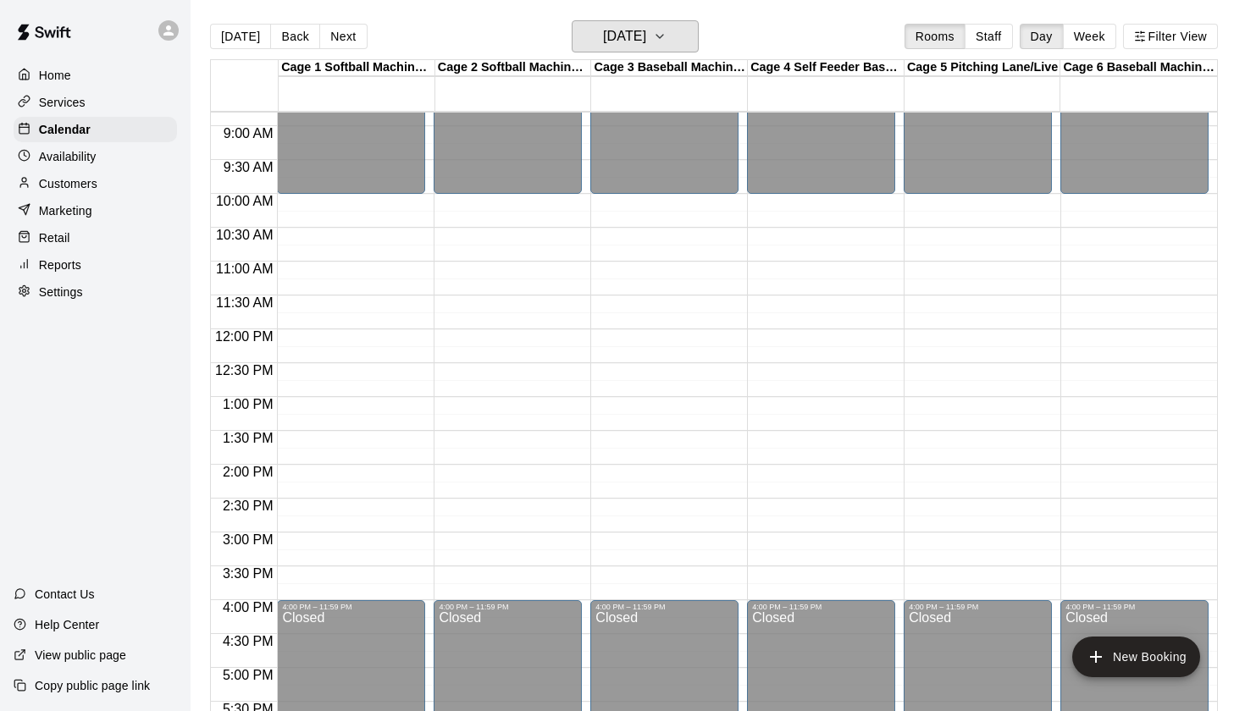
scroll to position [528, 0]
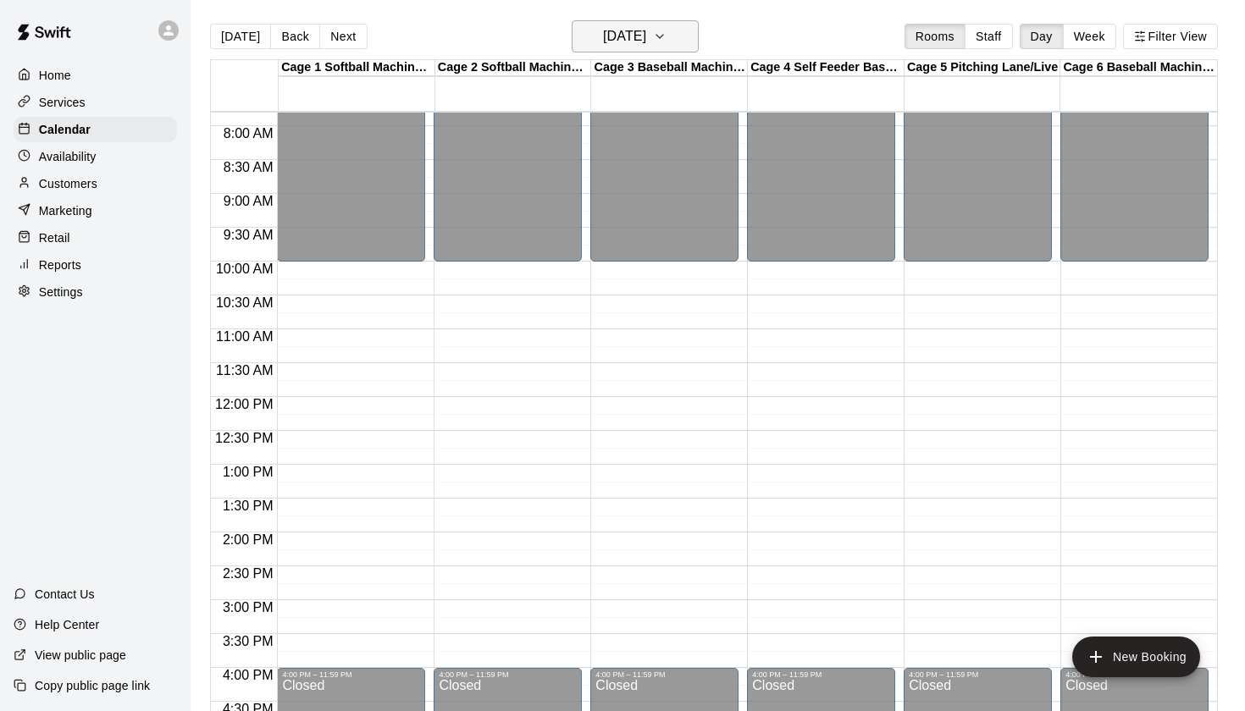
click at [666, 37] on icon "button" at bounding box center [660, 36] width 14 height 20
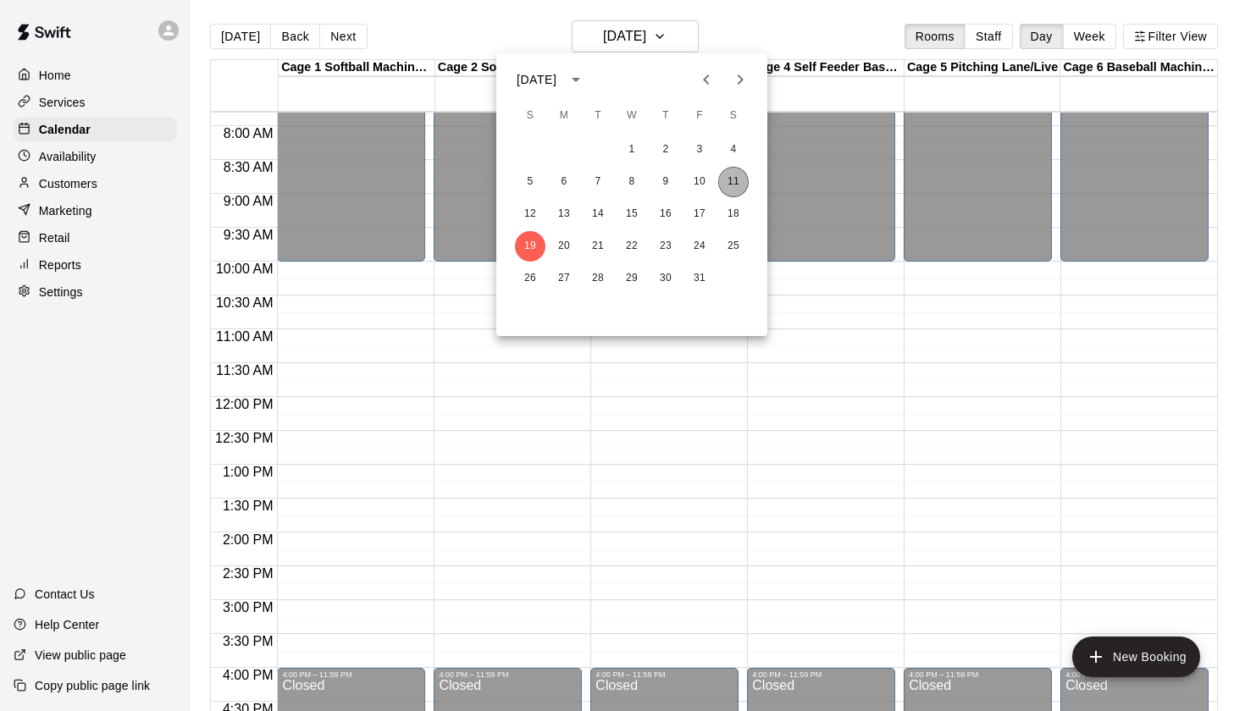
click at [734, 177] on button "11" at bounding box center [733, 182] width 30 height 30
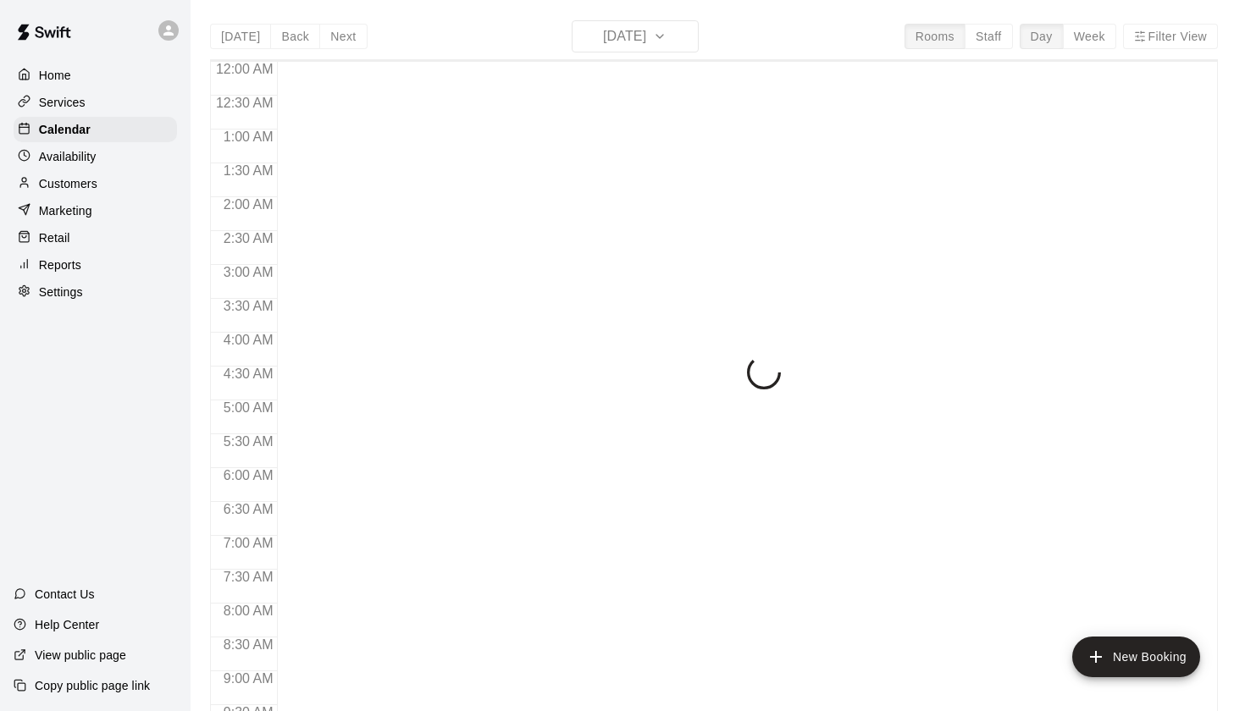
scroll to position [927, 0]
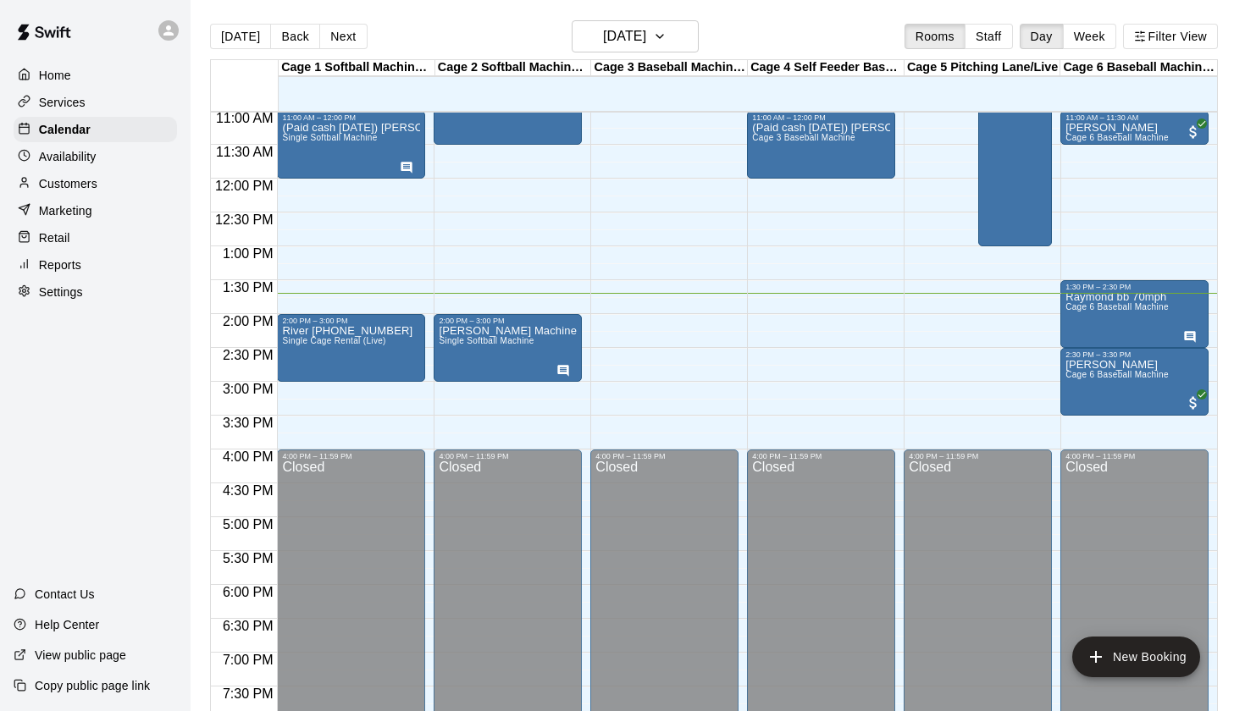
scroll to position [760, 0]
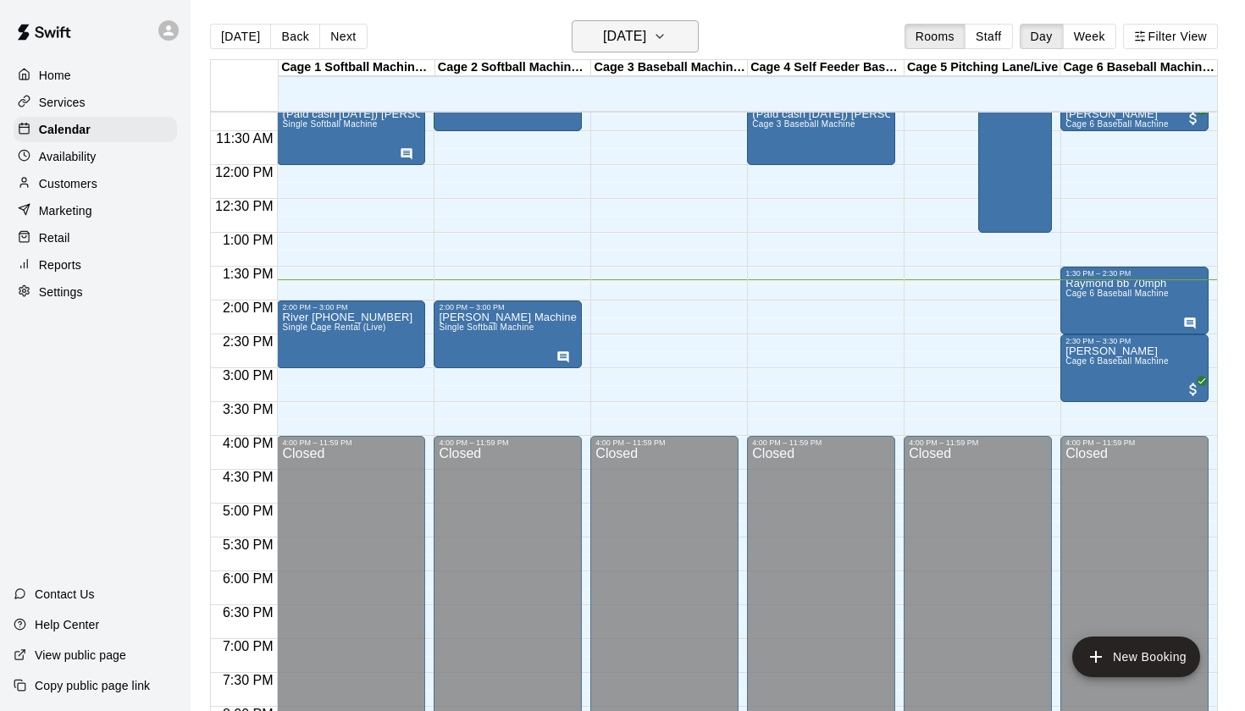
click at [615, 37] on h6 "[DATE]" at bounding box center [624, 37] width 43 height 24
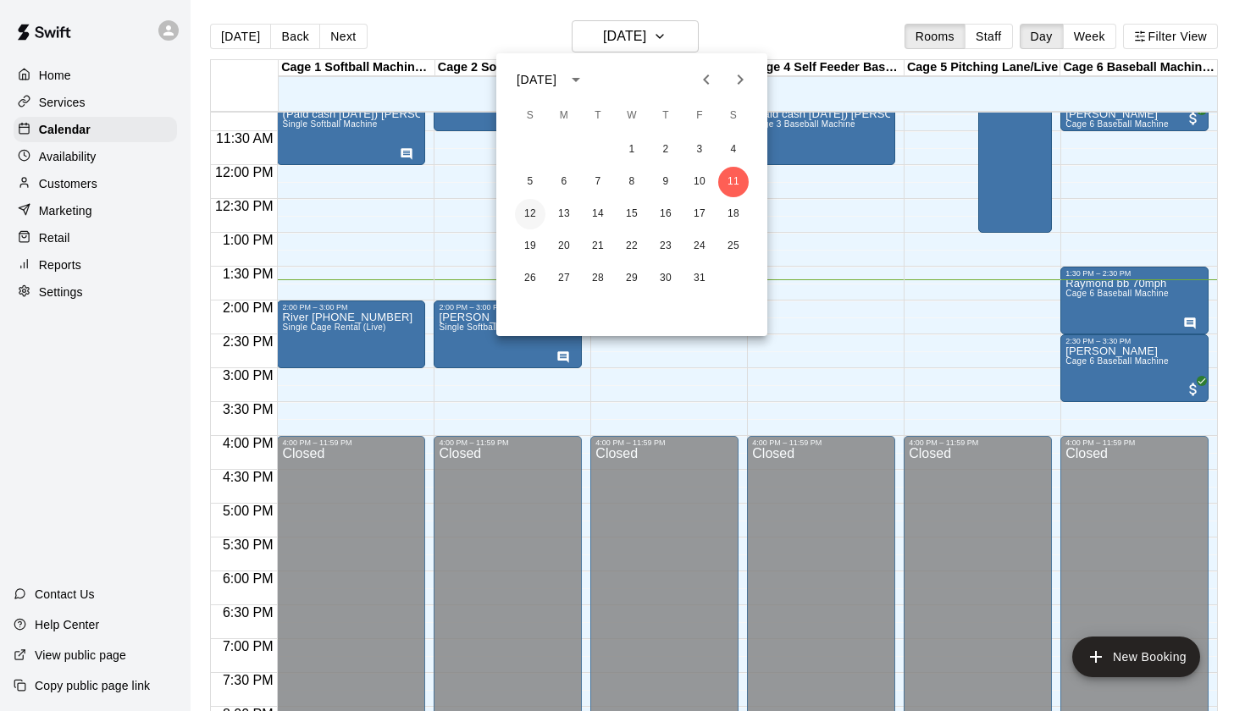
click at [530, 207] on button "12" at bounding box center [530, 214] width 30 height 30
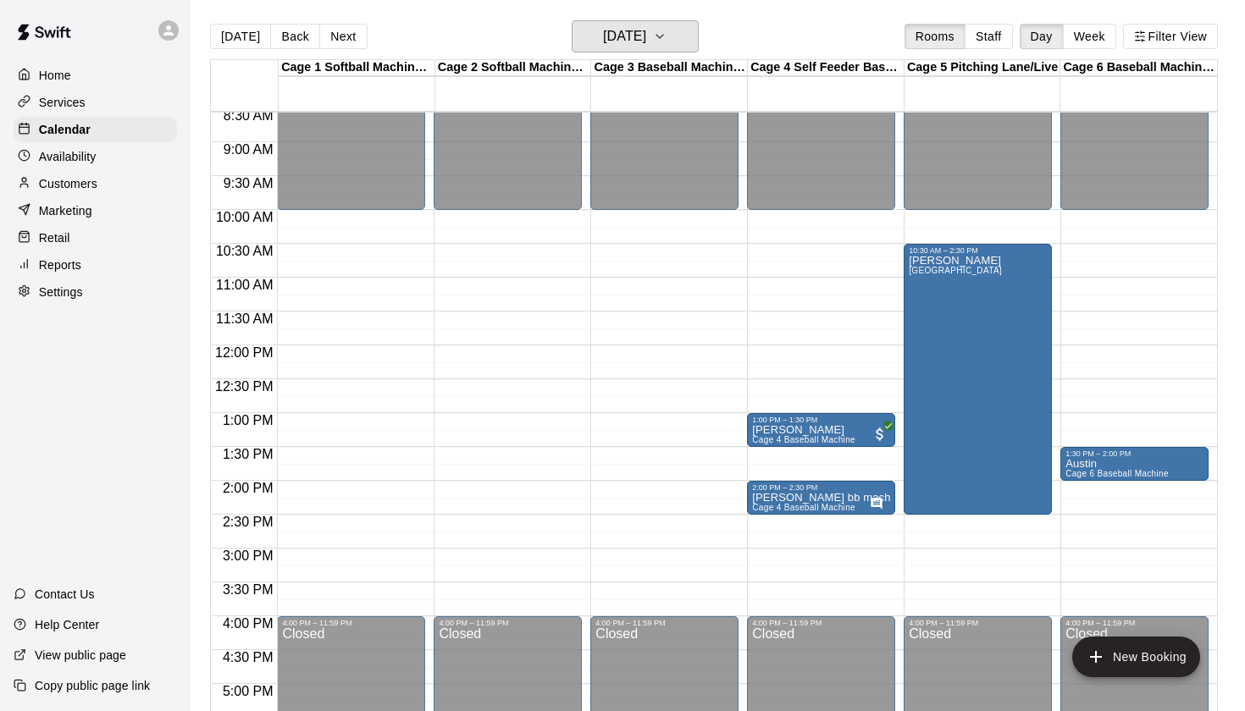
scroll to position [581, 0]
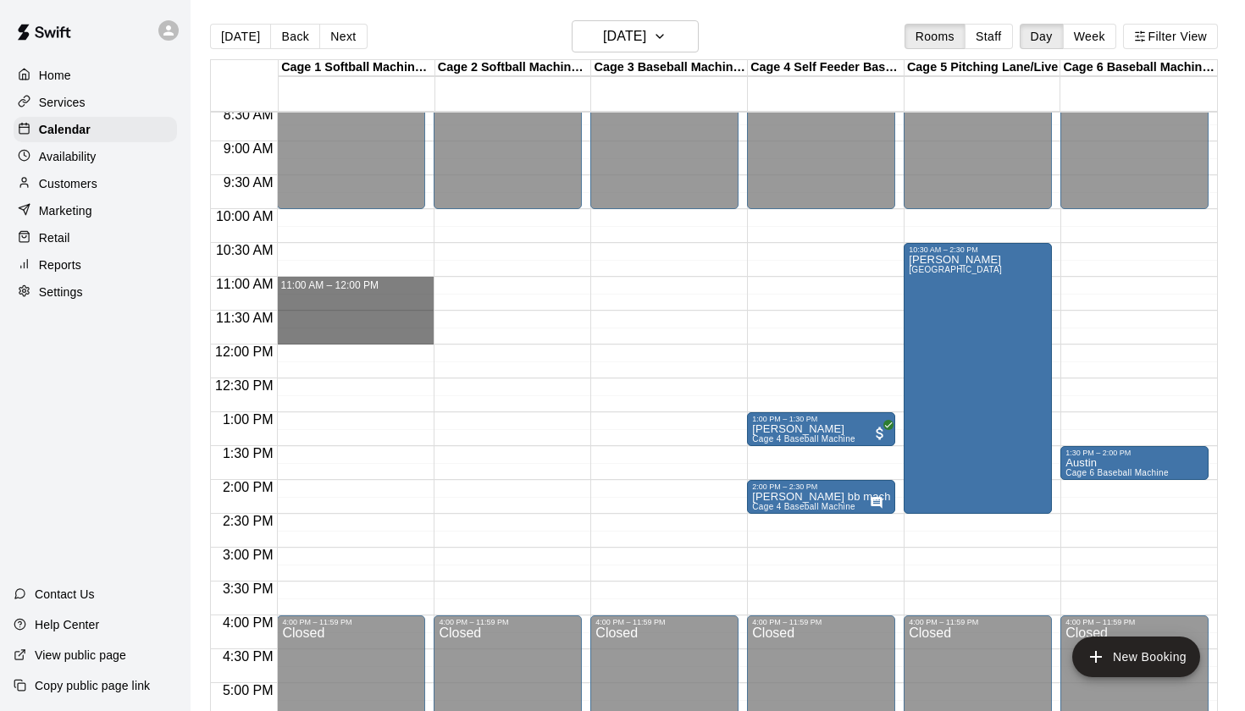
drag, startPoint x: 283, startPoint y: 280, endPoint x: 299, endPoint y: 340, distance: 61.4
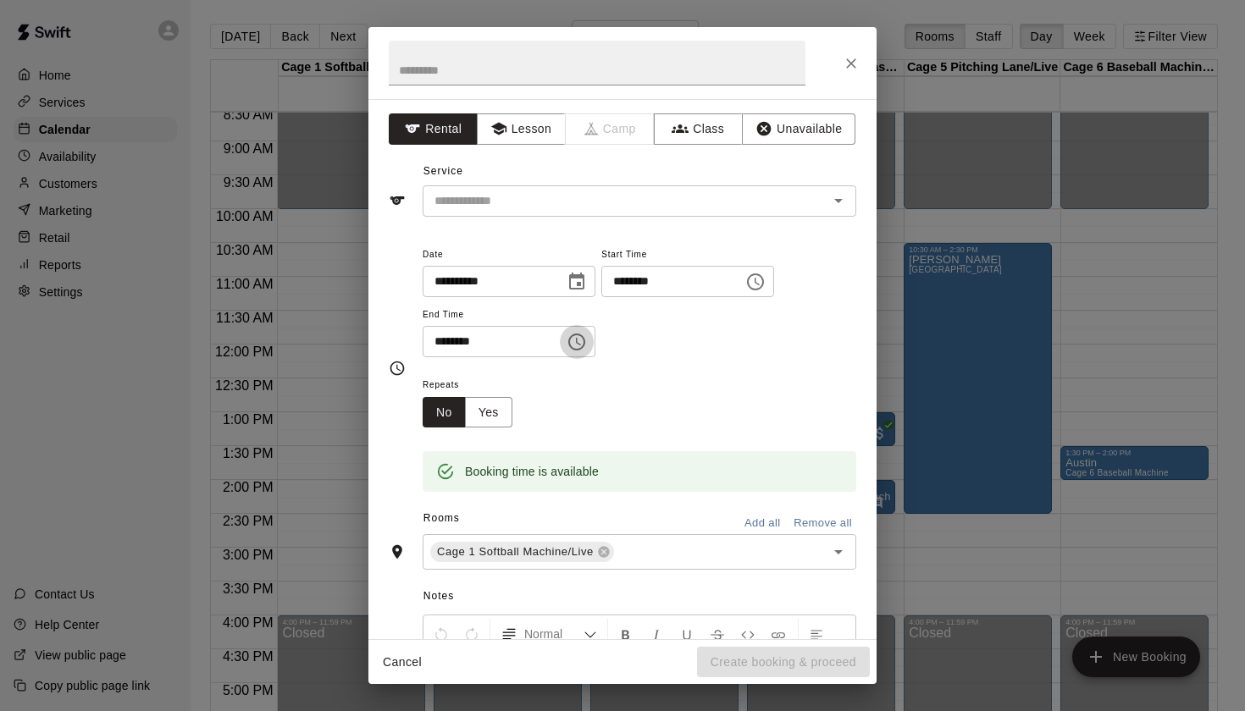
click at [581, 340] on icon "Choose time, selected time is 12:00 PM" at bounding box center [577, 342] width 20 height 20
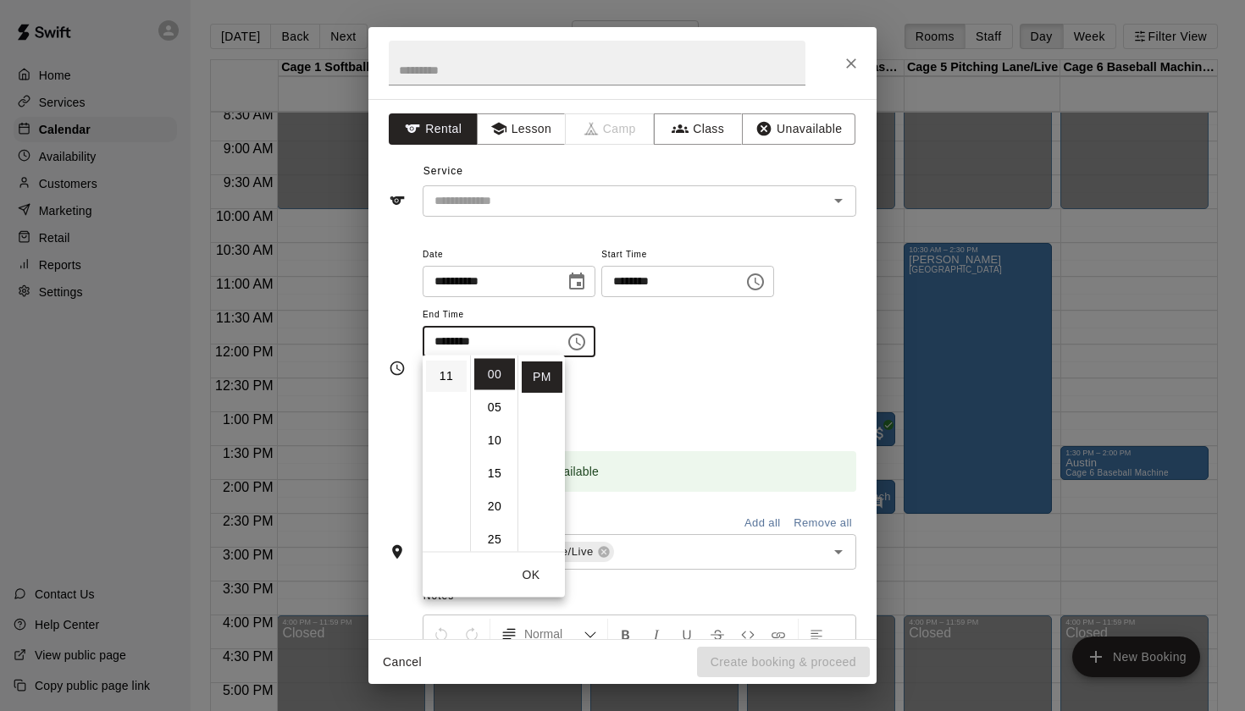
scroll to position [361, 0]
click at [447, 390] on li "11" at bounding box center [446, 377] width 41 height 31
click at [494, 462] on li "30" at bounding box center [494, 456] width 41 height 31
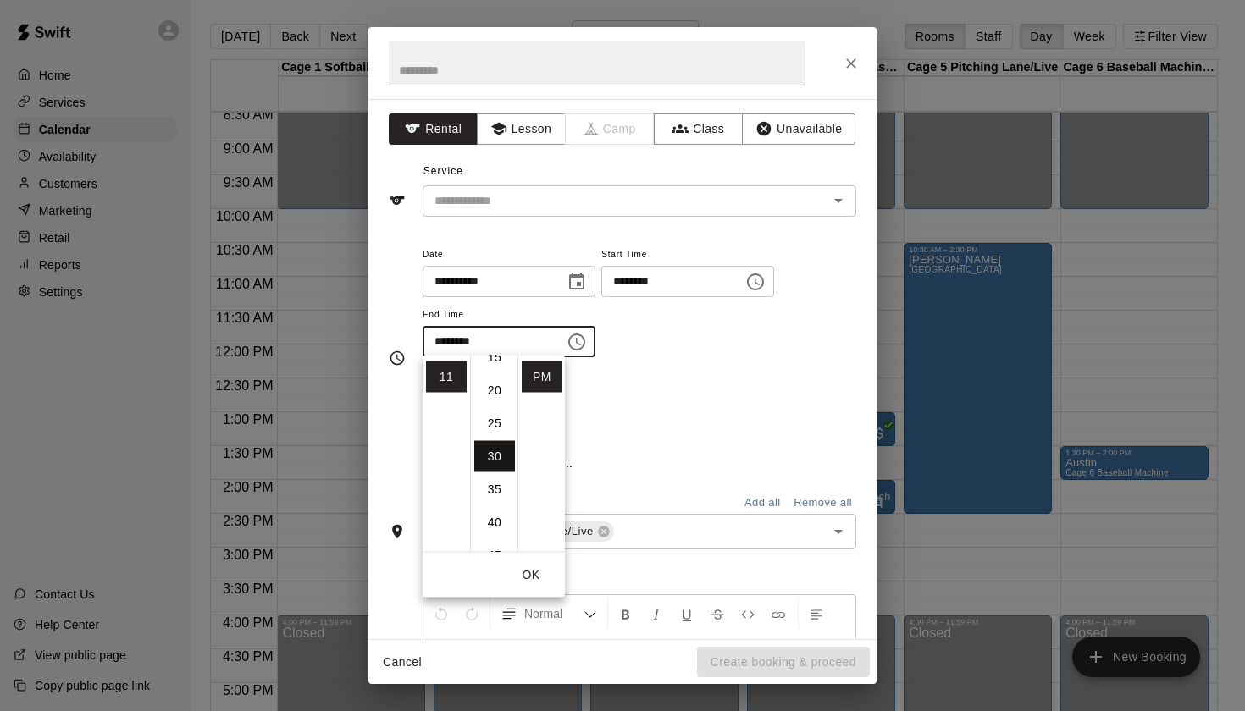
type input "********"
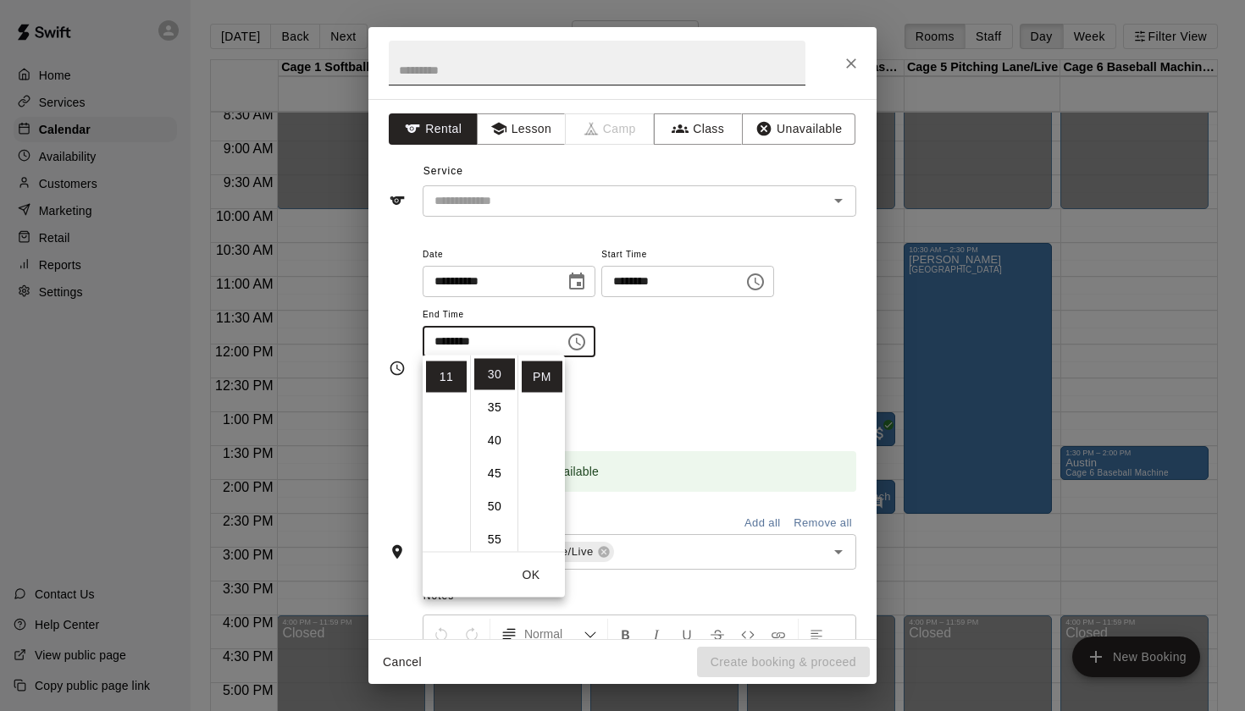
click at [625, 58] on input "text" at bounding box center [597, 63] width 417 height 45
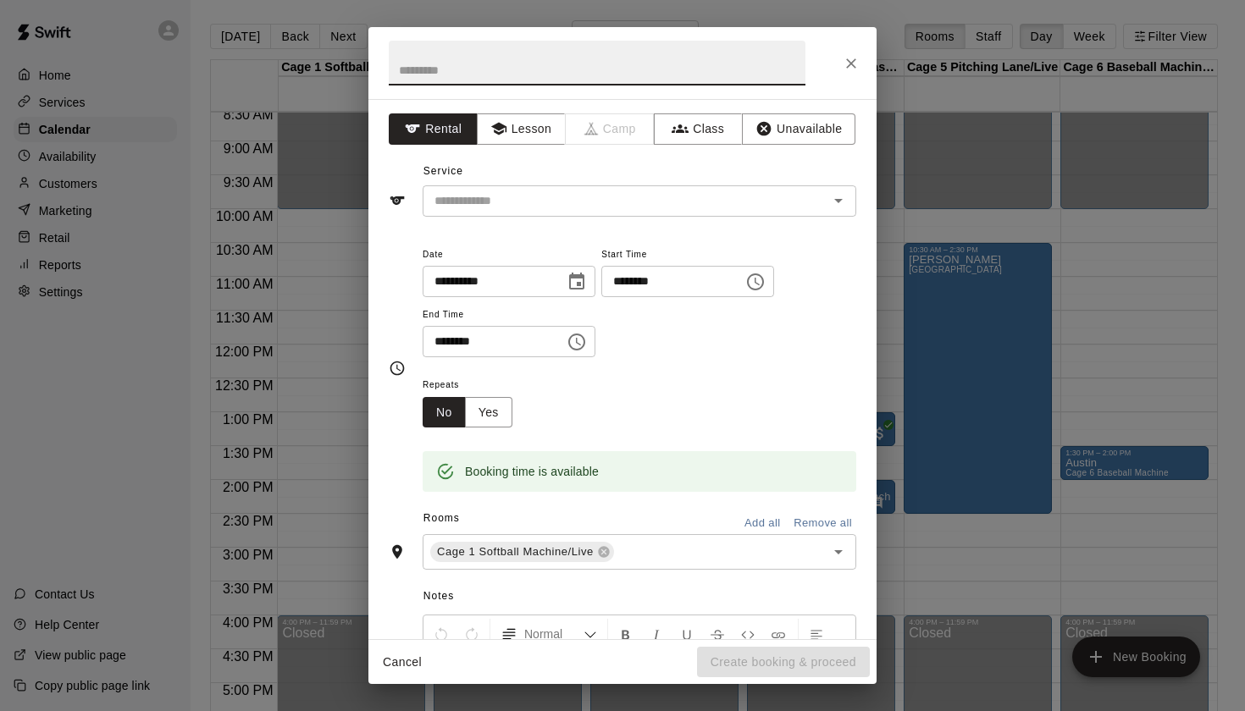
click at [625, 58] on input "text" at bounding box center [597, 63] width 417 height 45
click at [839, 196] on icon "Open" at bounding box center [838, 201] width 20 height 20
type input "*********"
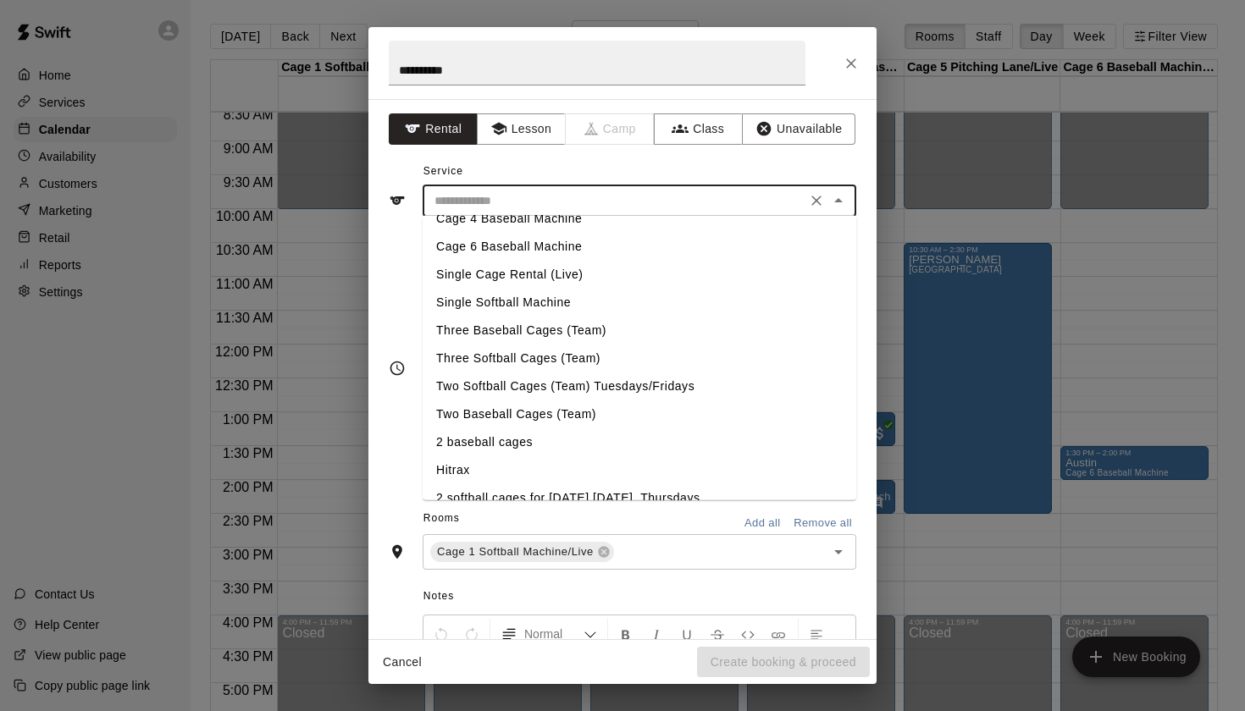
scroll to position [75, 0]
click at [483, 298] on li "Single Softball Machine" at bounding box center [640, 301] width 434 height 28
type input "**********"
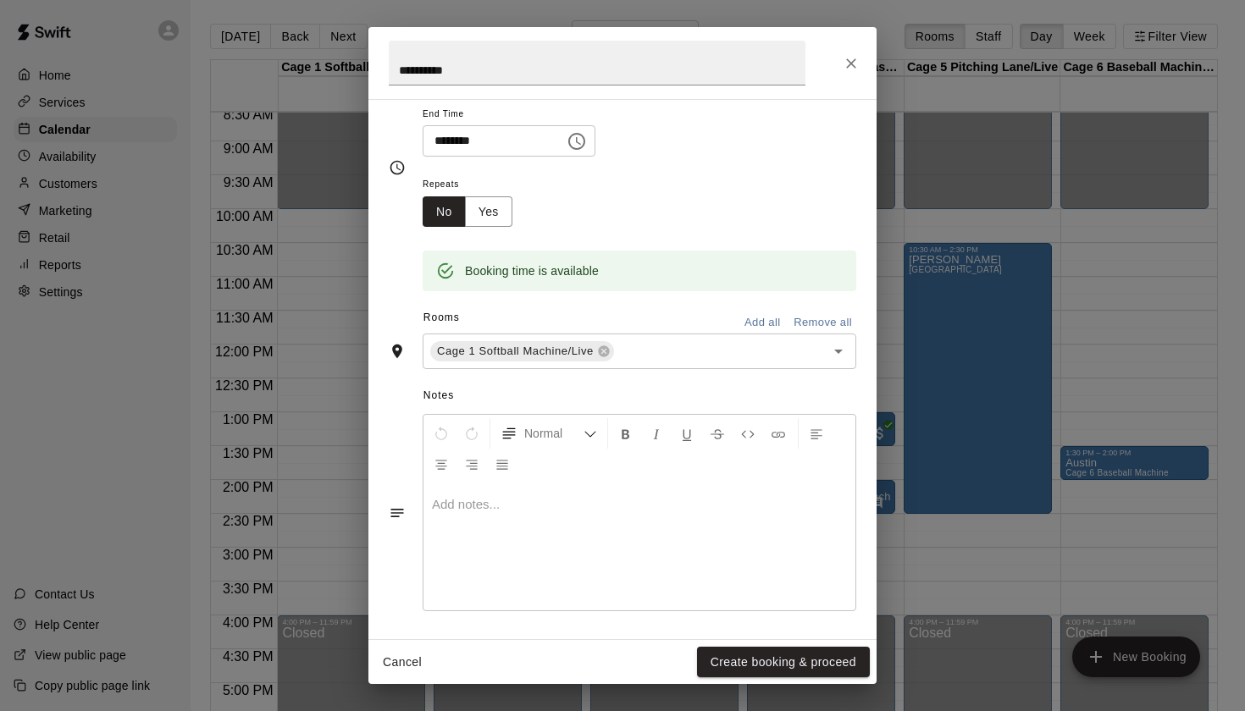
click at [576, 534] on div at bounding box center [639, 547] width 432 height 127
click at [635, 76] on input "*********" at bounding box center [597, 63] width 417 height 45
click at [783, 657] on button "Create booking & proceed" at bounding box center [783, 662] width 173 height 31
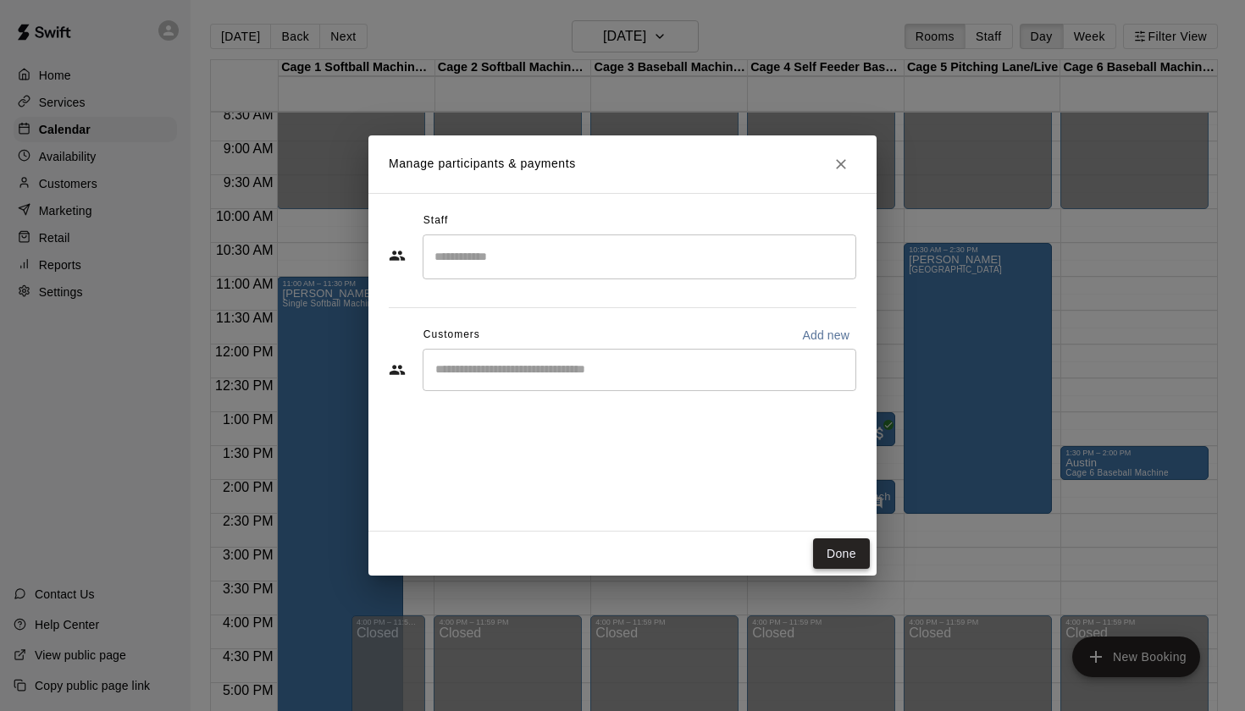
click at [847, 555] on button "Done" at bounding box center [841, 554] width 57 height 31
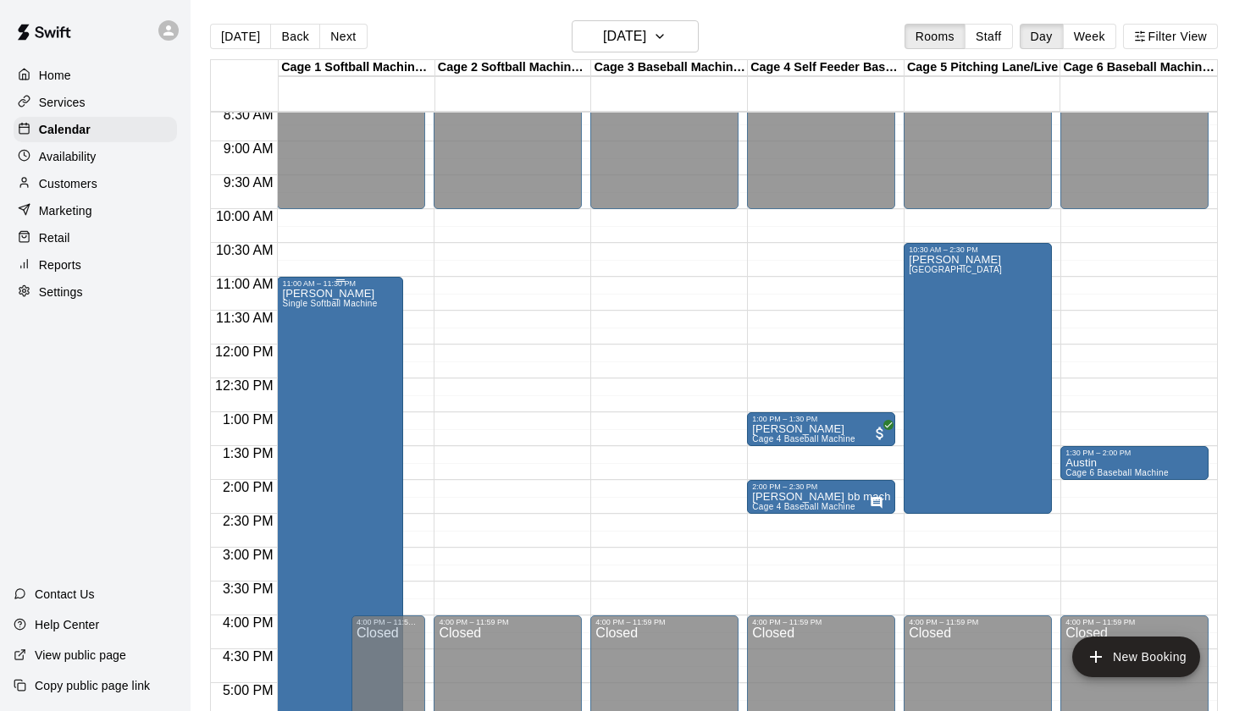
click at [338, 299] on div "Daniel SB Single Softball Machine" at bounding box center [329, 643] width 95 height 711
click at [299, 296] on icon "edit" at bounding box center [300, 306] width 20 height 20
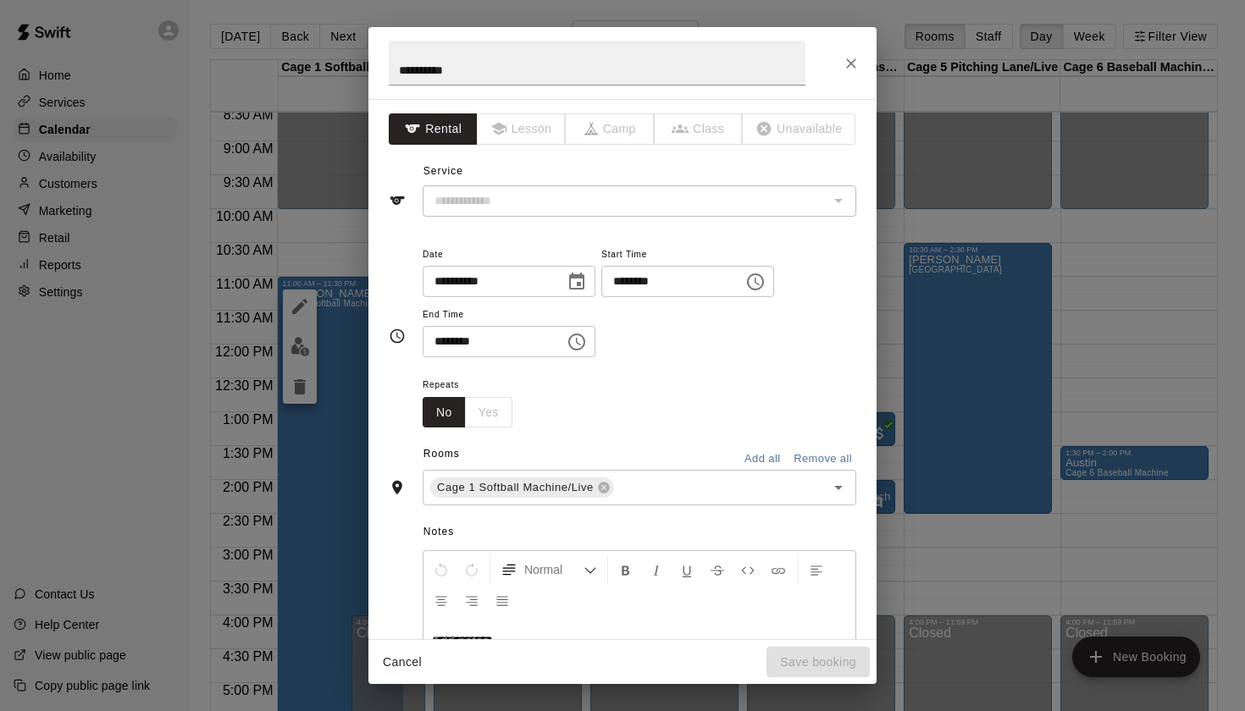
type input "**********"
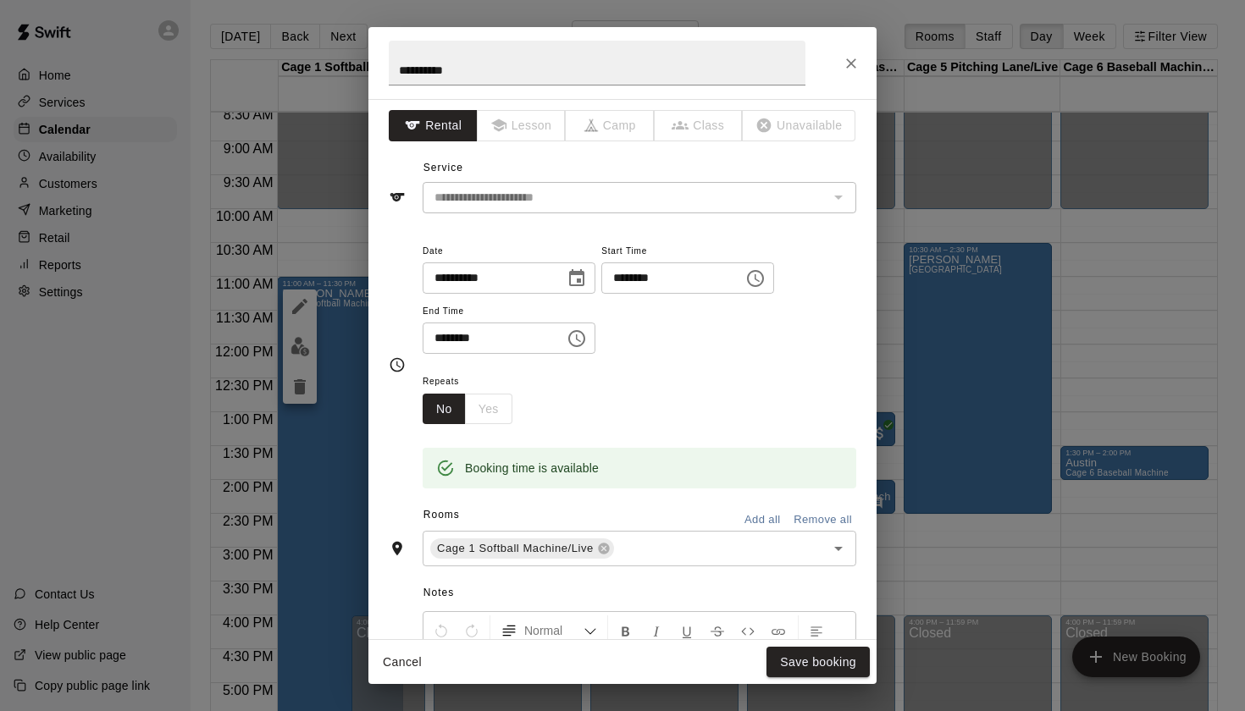
click at [587, 340] on icon "Choose time, selected time is 11:30 PM" at bounding box center [577, 339] width 20 height 20
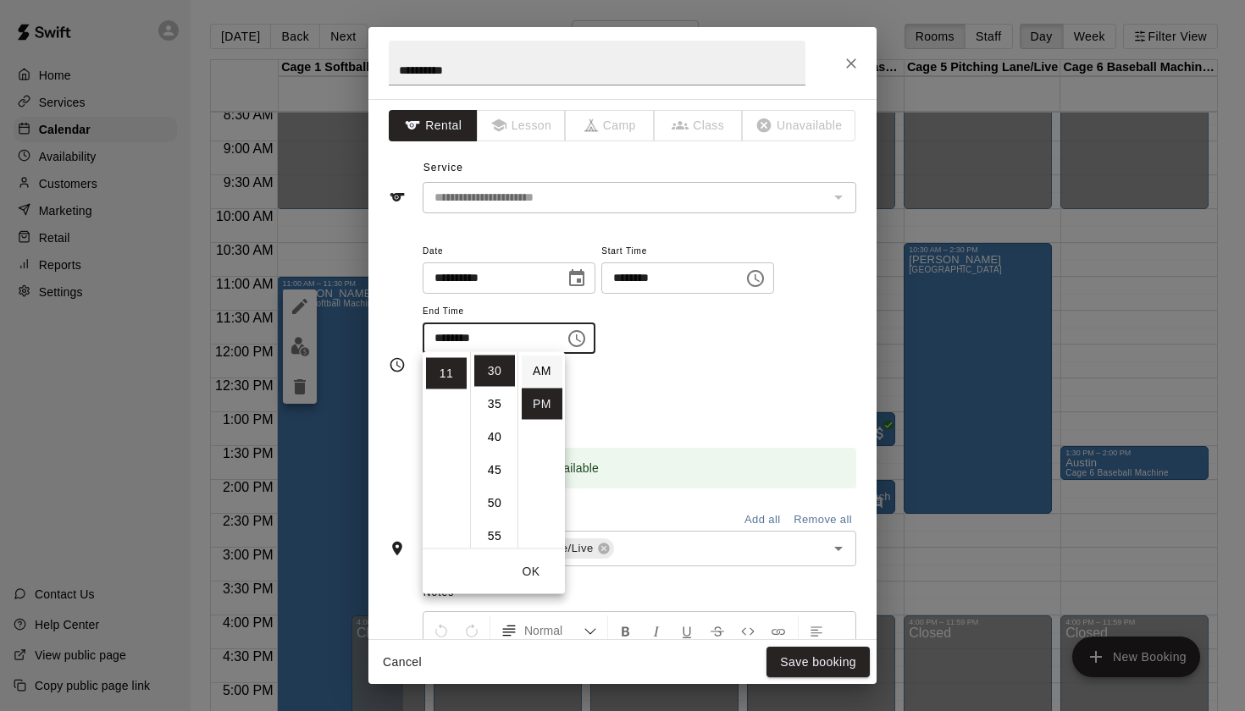
scroll to position [0, 0]
click at [539, 379] on li "AM" at bounding box center [542, 371] width 41 height 31
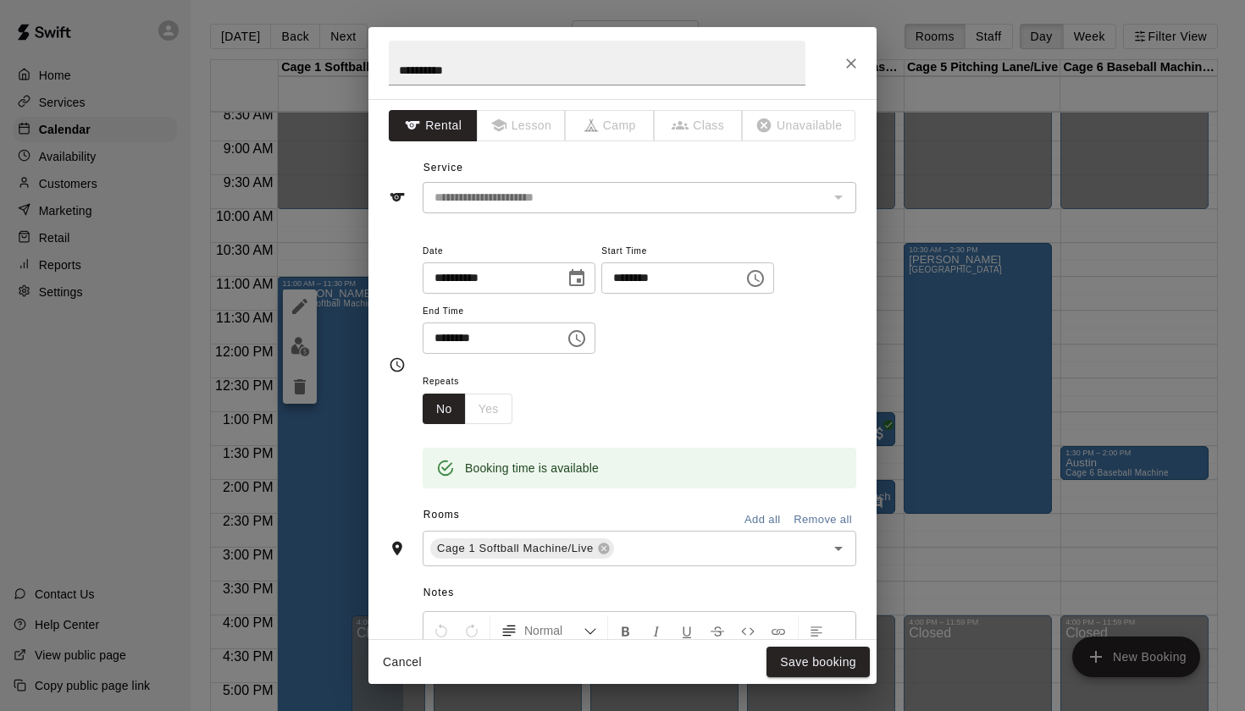
type input "********"
click at [826, 654] on button "Save booking" at bounding box center [817, 662] width 103 height 31
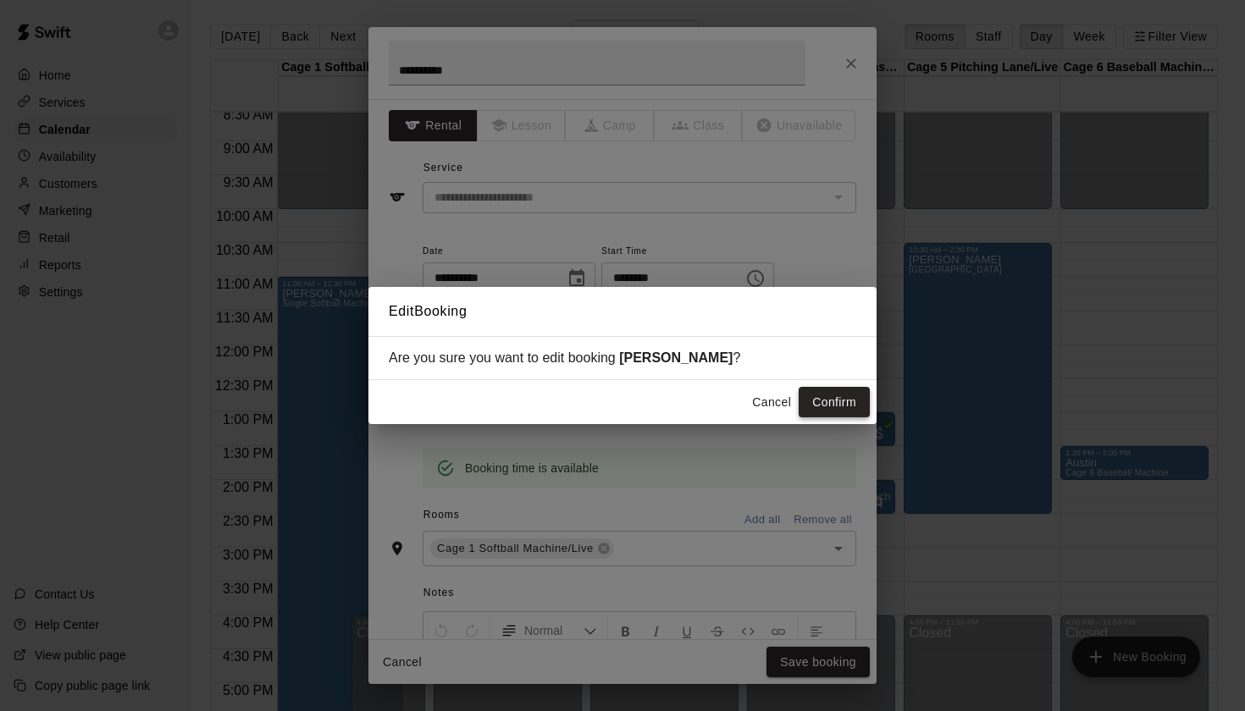
click at [852, 395] on button "Confirm" at bounding box center [834, 402] width 71 height 31
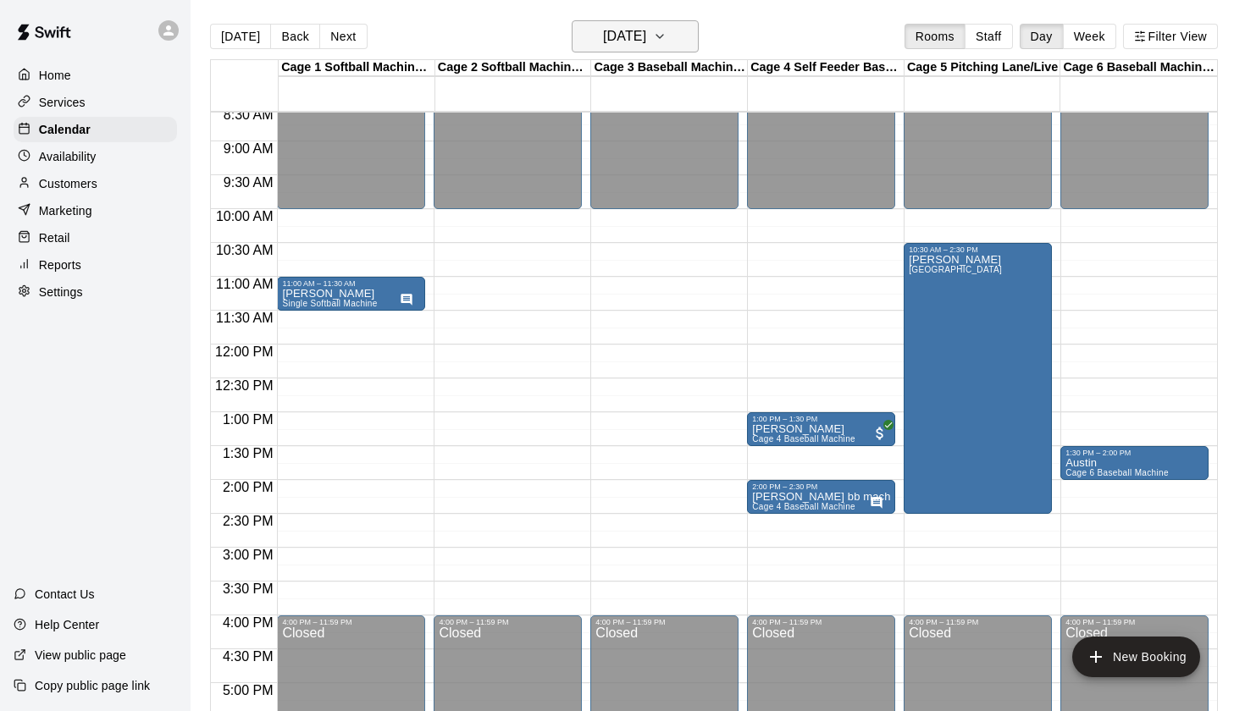
click at [603, 33] on h6 "Sunday Oct 12" at bounding box center [624, 37] width 43 height 24
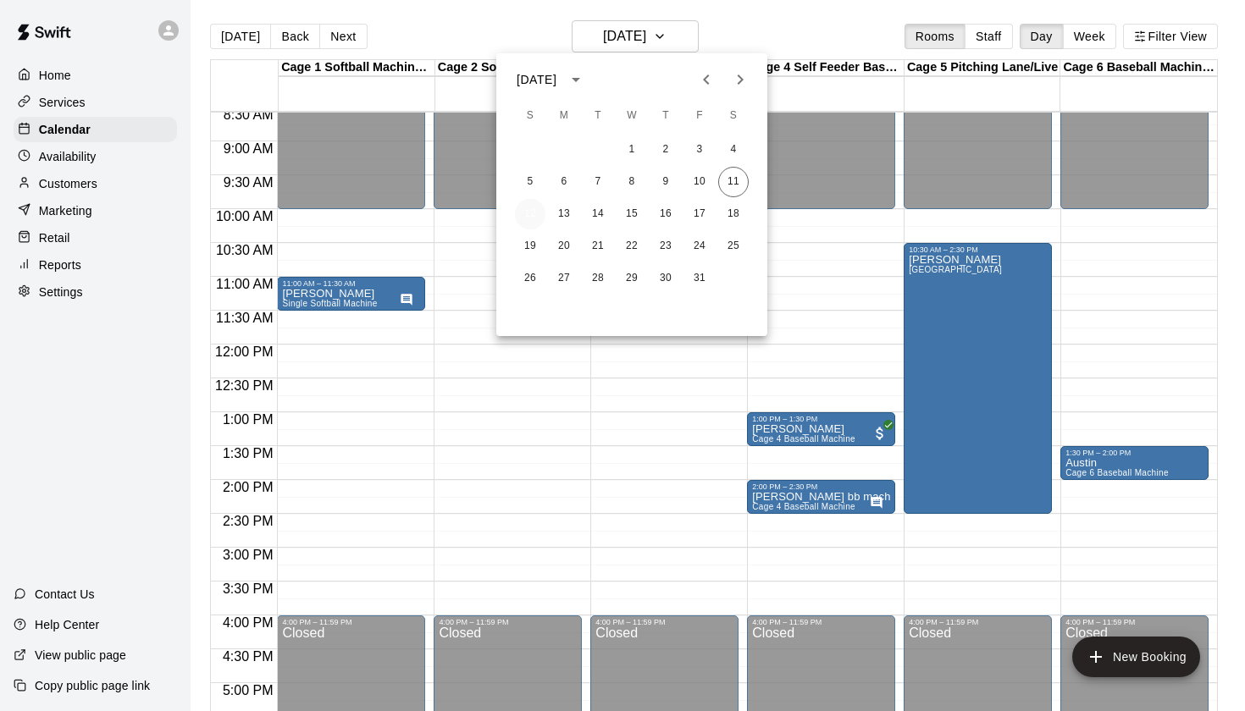
click at [525, 219] on button "12" at bounding box center [530, 214] width 30 height 30
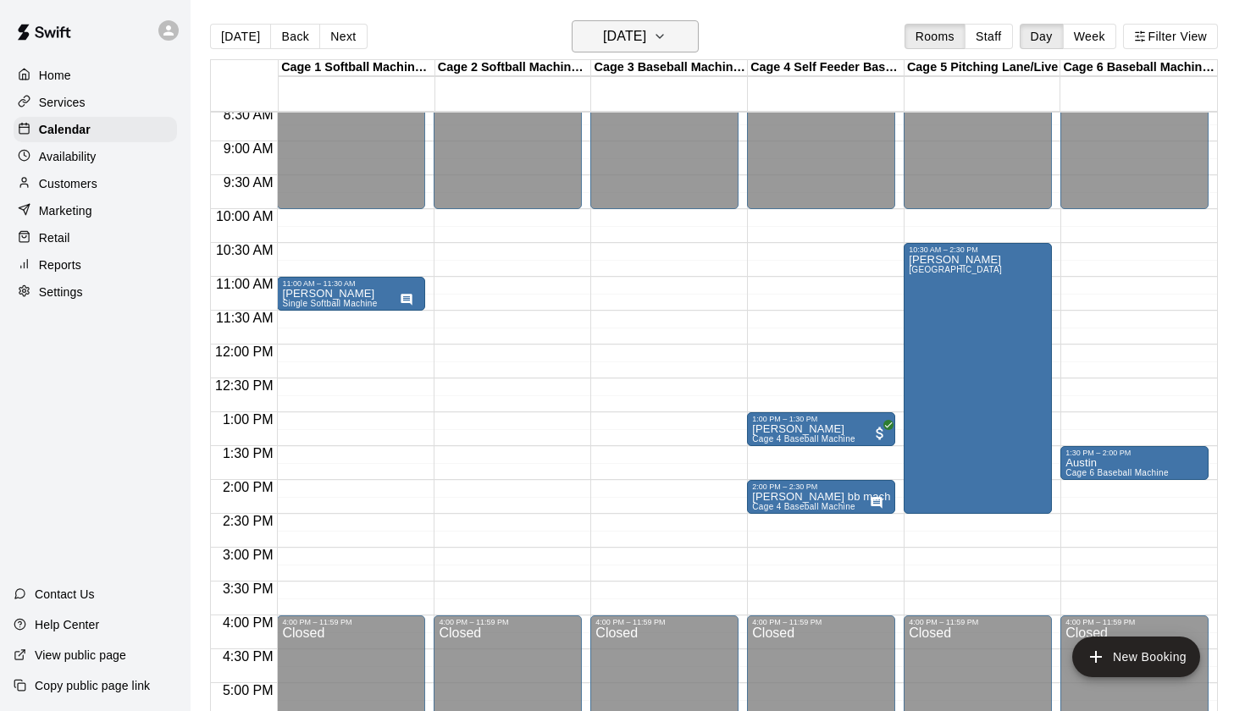
click at [626, 22] on button "Sunday Oct 12" at bounding box center [635, 36] width 127 height 32
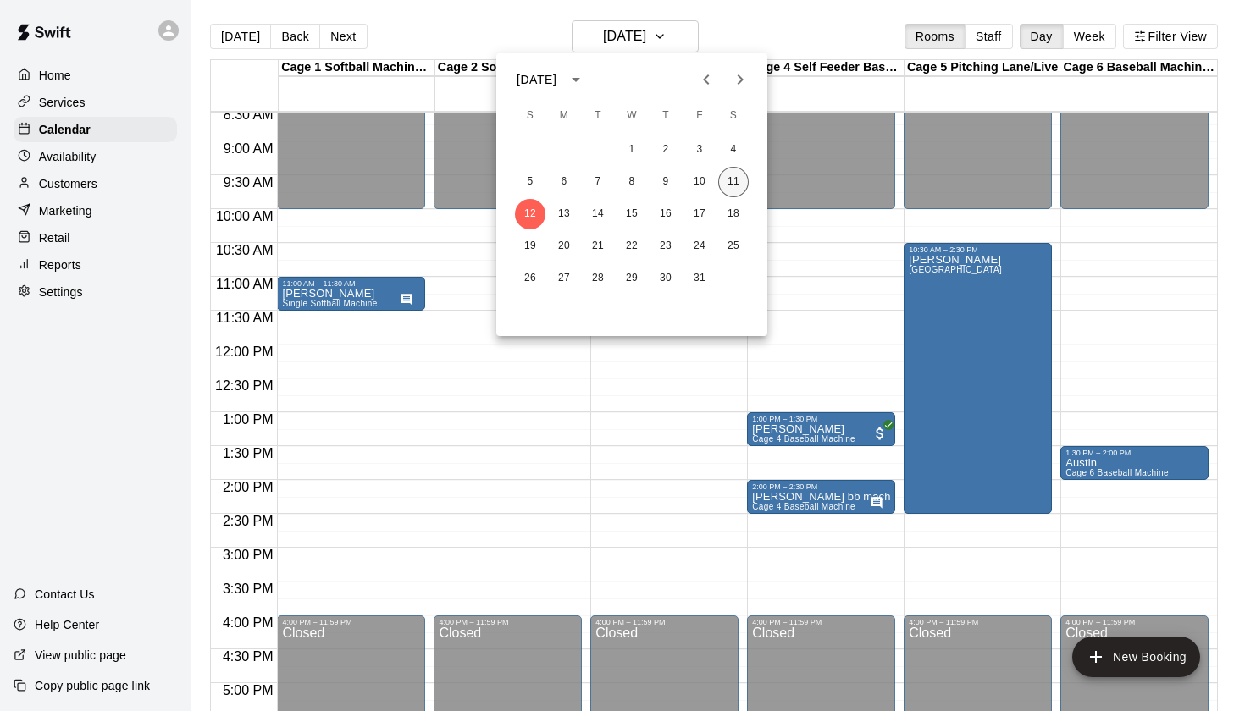
click at [739, 186] on button "11" at bounding box center [733, 182] width 30 height 30
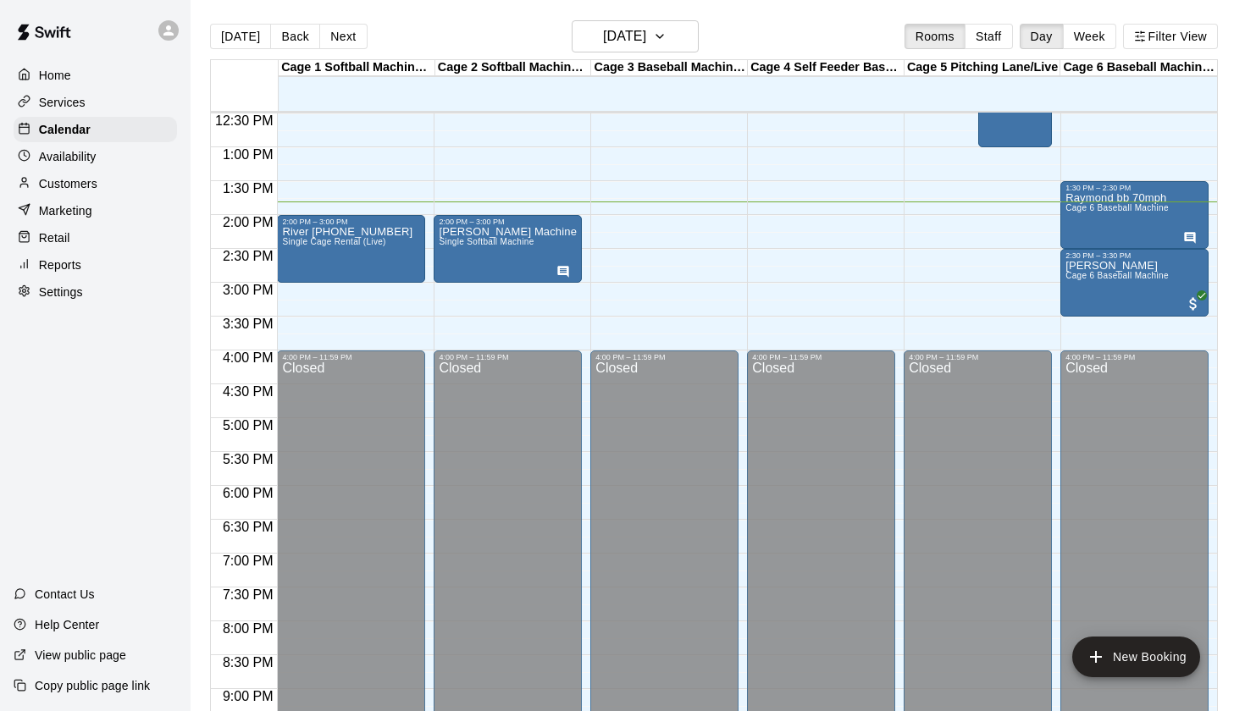
scroll to position [840, 0]
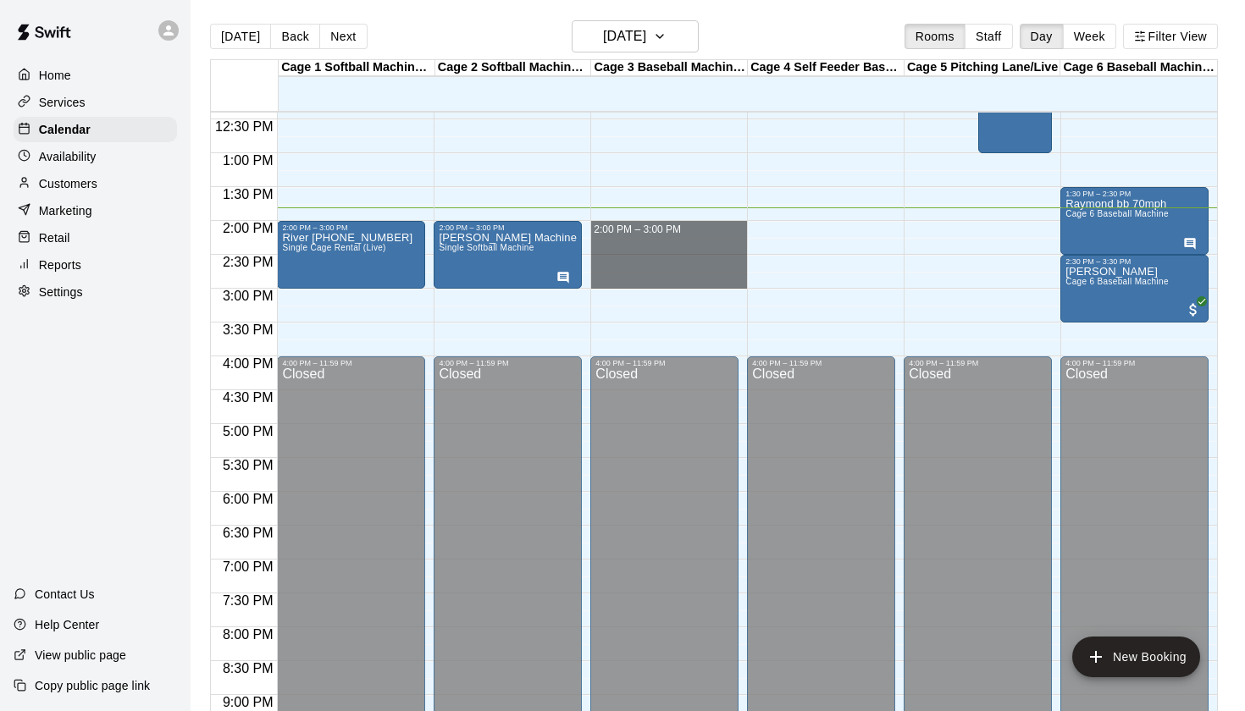
drag, startPoint x: 602, startPoint y: 229, endPoint x: 608, endPoint y: 276, distance: 47.8
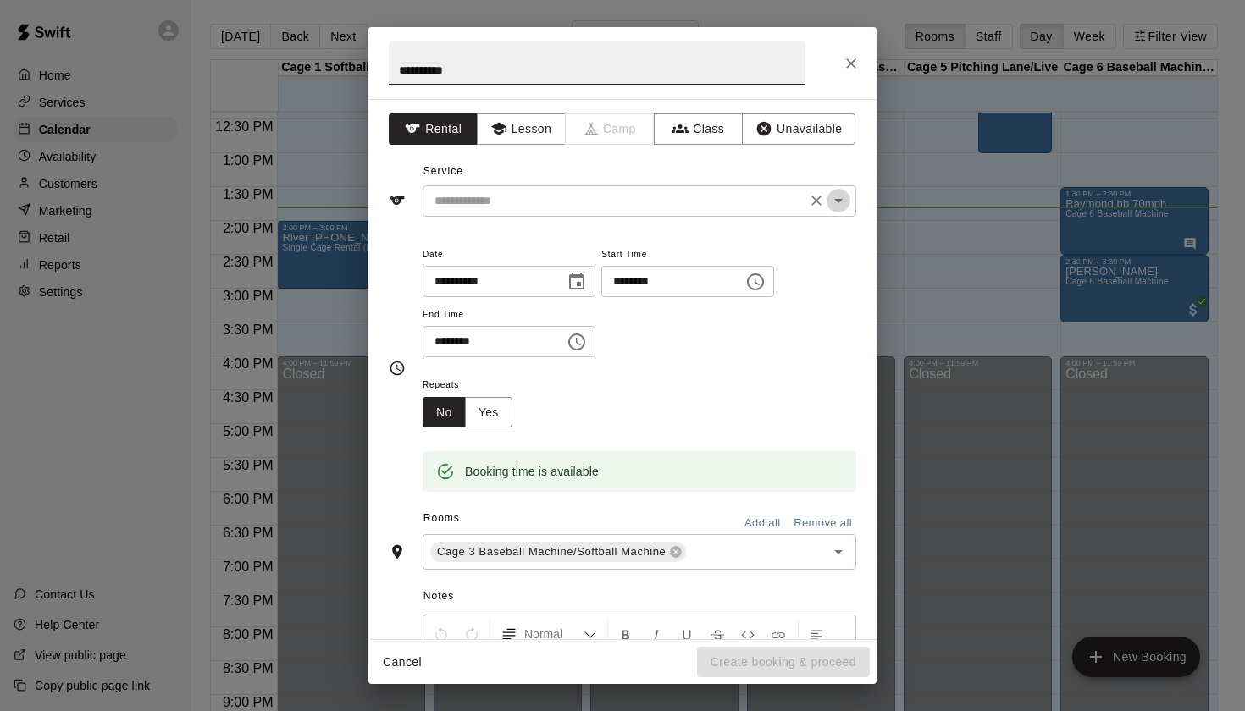
click at [848, 199] on button "Open" at bounding box center [838, 201] width 24 height 24
type input "**********"
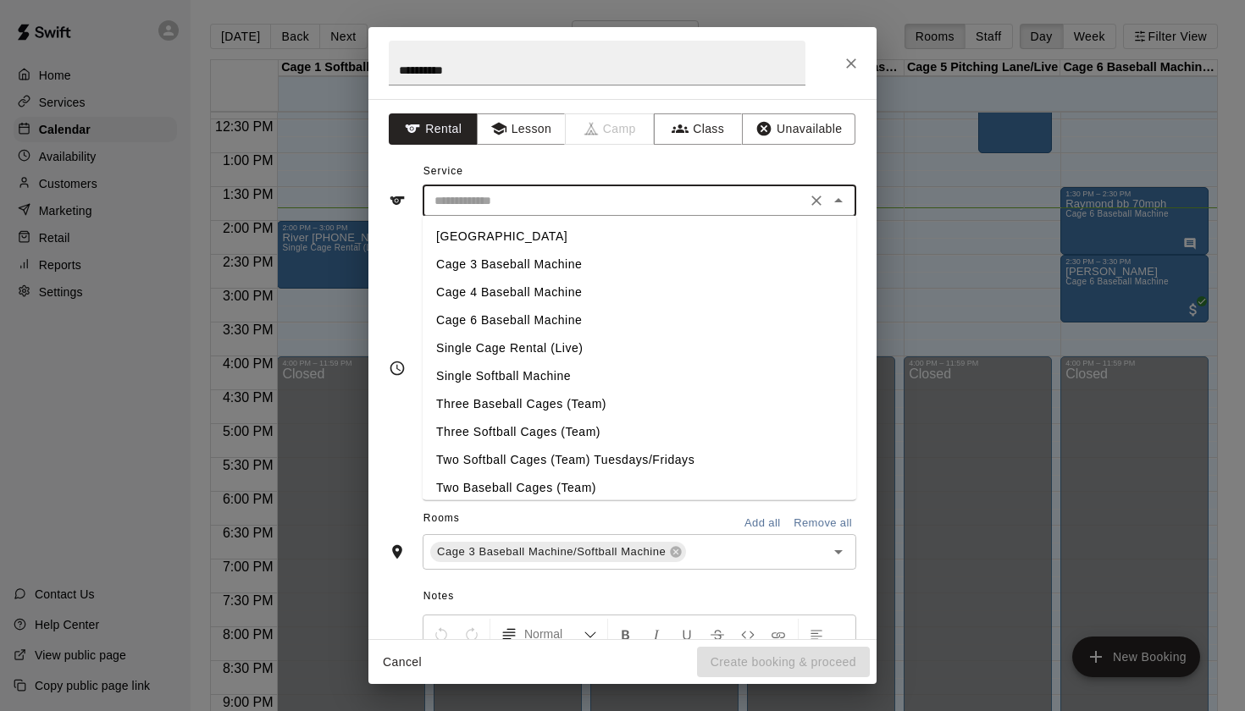
click at [539, 266] on li "Cage 3 Baseball Machine" at bounding box center [640, 265] width 434 height 28
type input "**********"
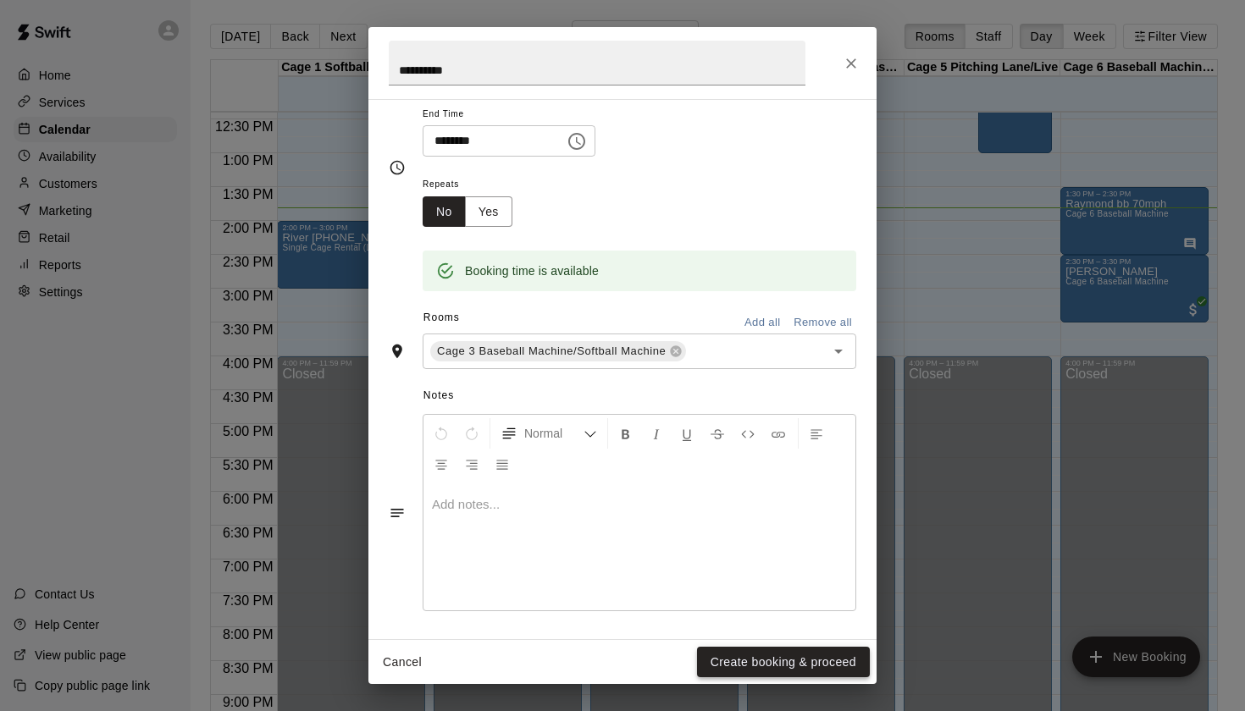
scroll to position [200, 0]
click at [738, 655] on button "Create booking & proceed" at bounding box center [783, 662] width 173 height 31
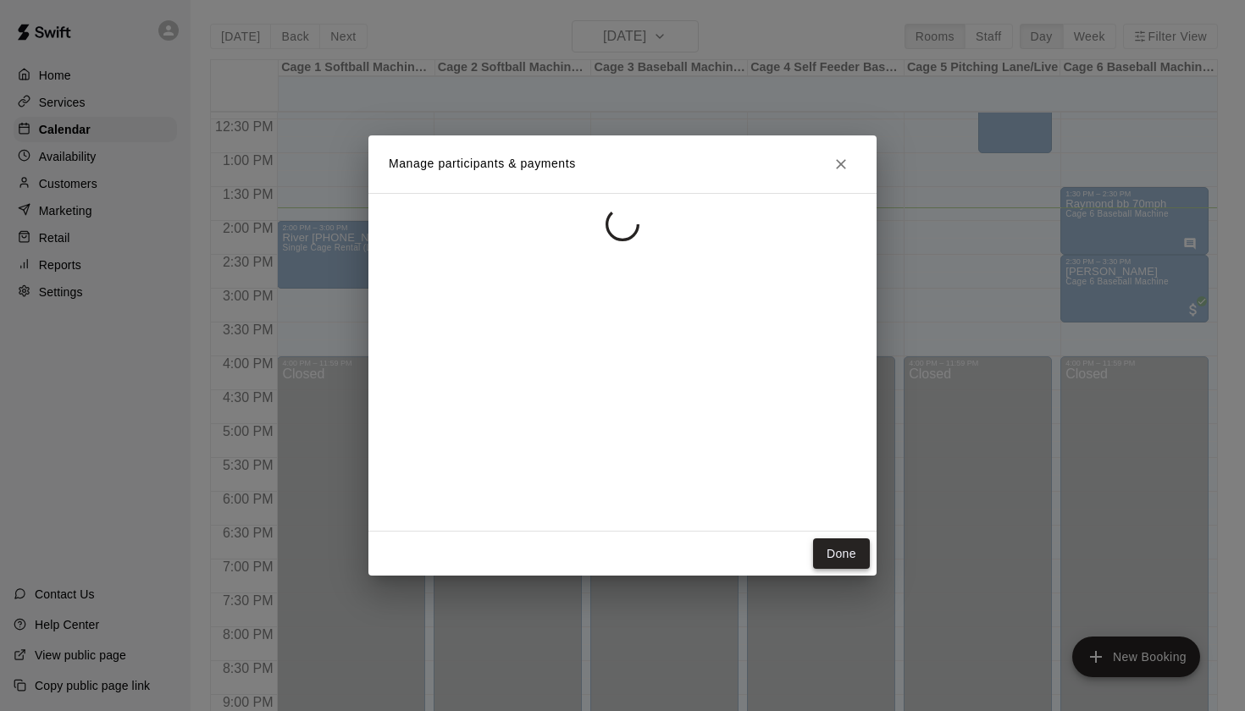
click at [842, 555] on button "Done" at bounding box center [841, 554] width 57 height 31
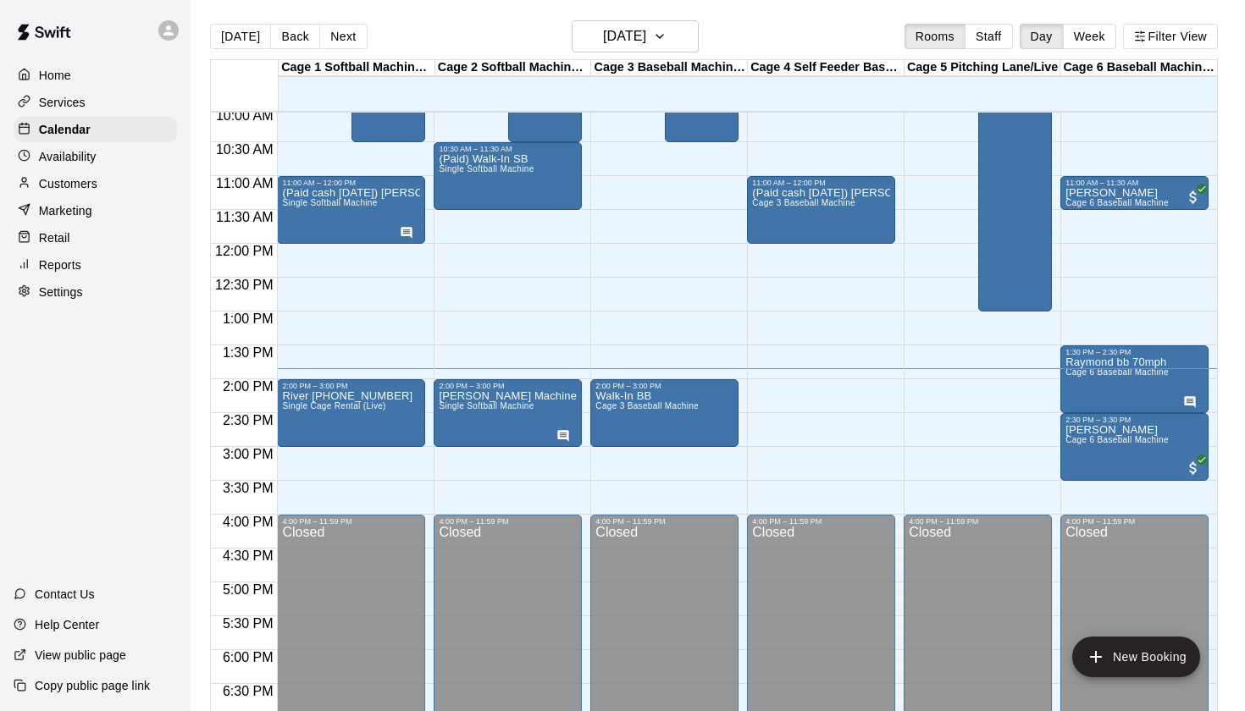
scroll to position [667, 0]
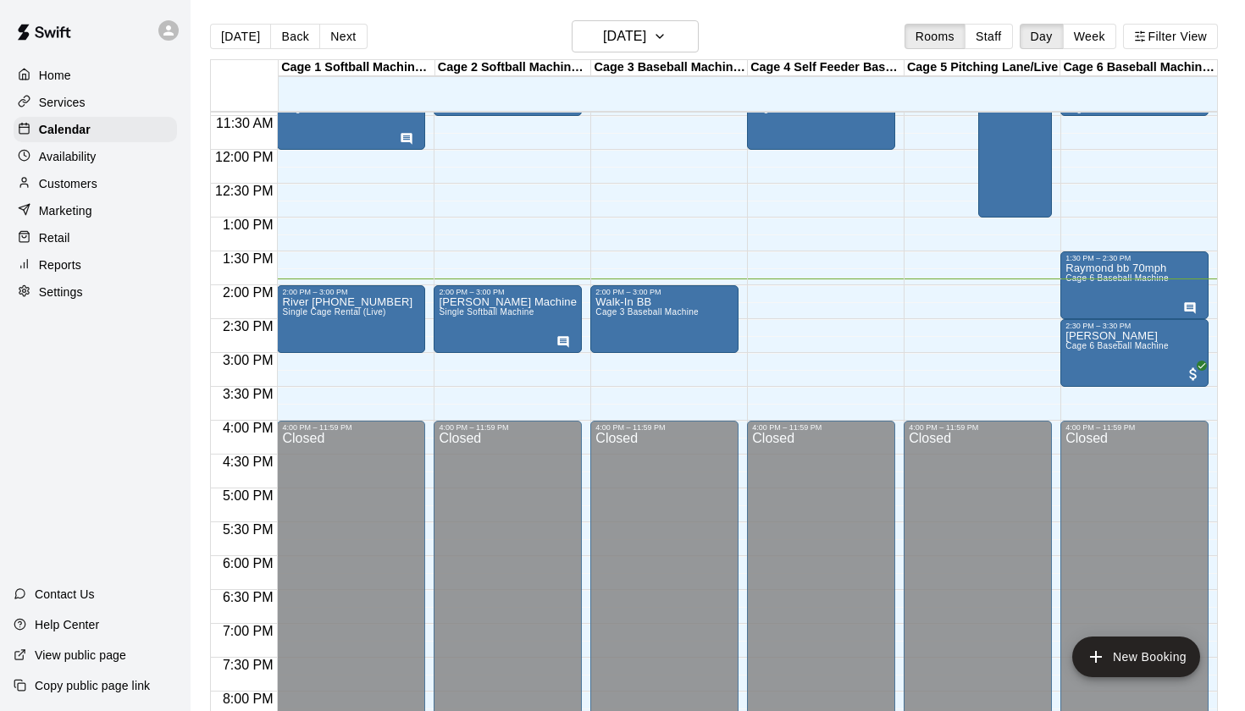
scroll to position [707, 0]
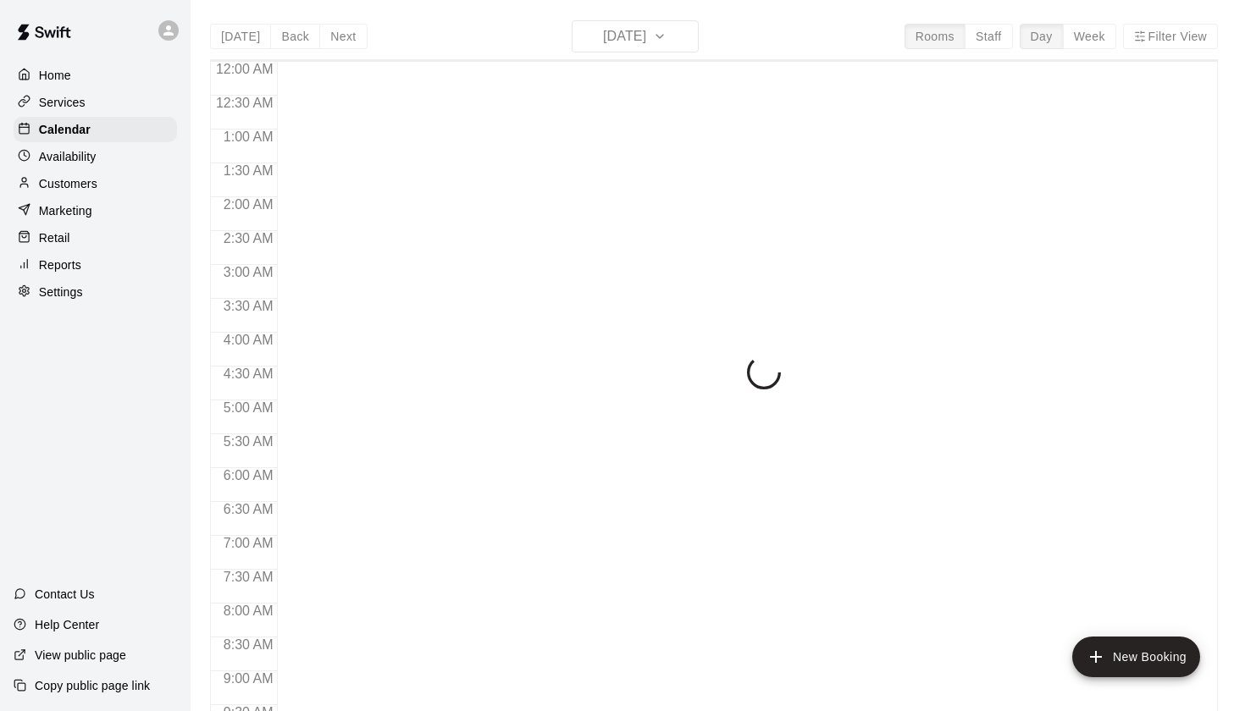
scroll to position [942, 0]
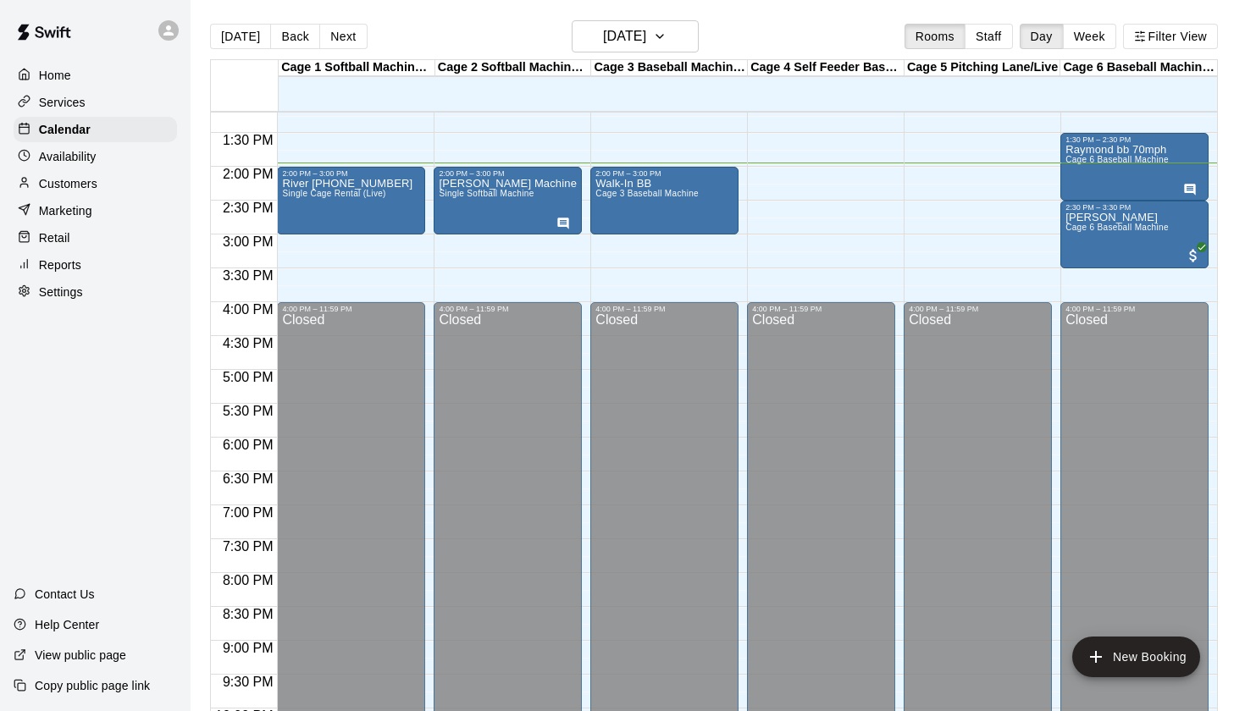
scroll to position [887, 0]
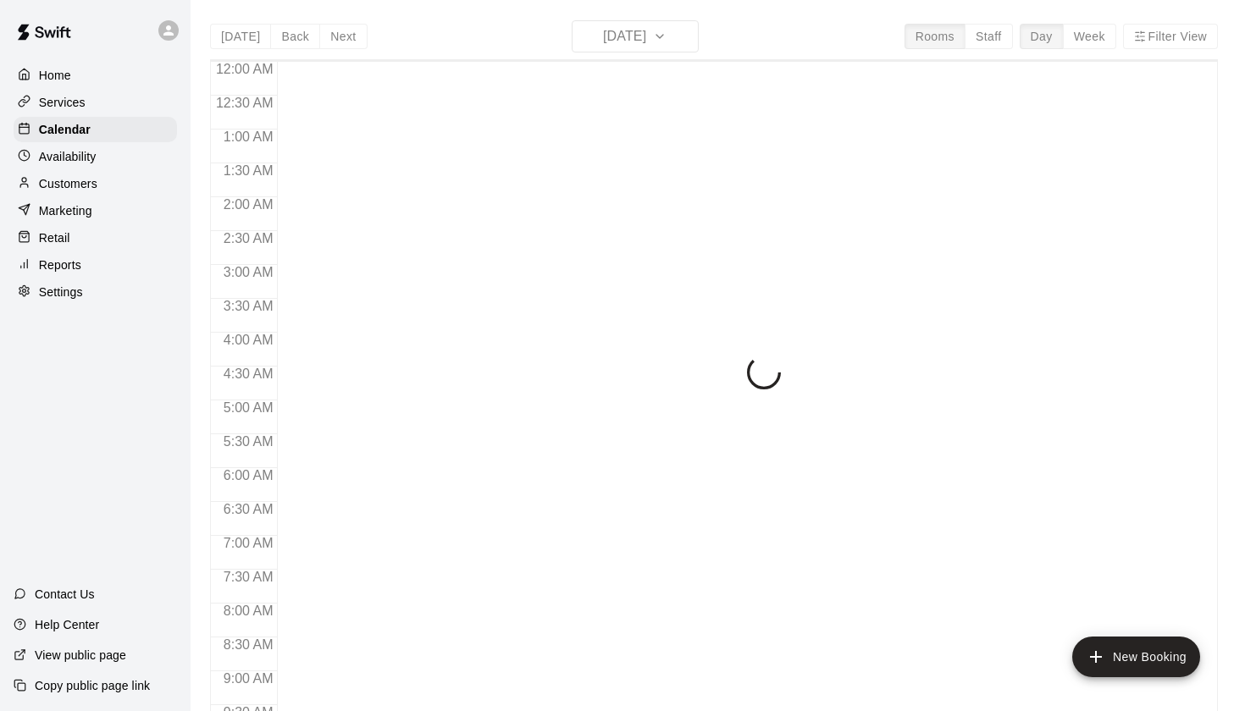
scroll to position [944, 0]
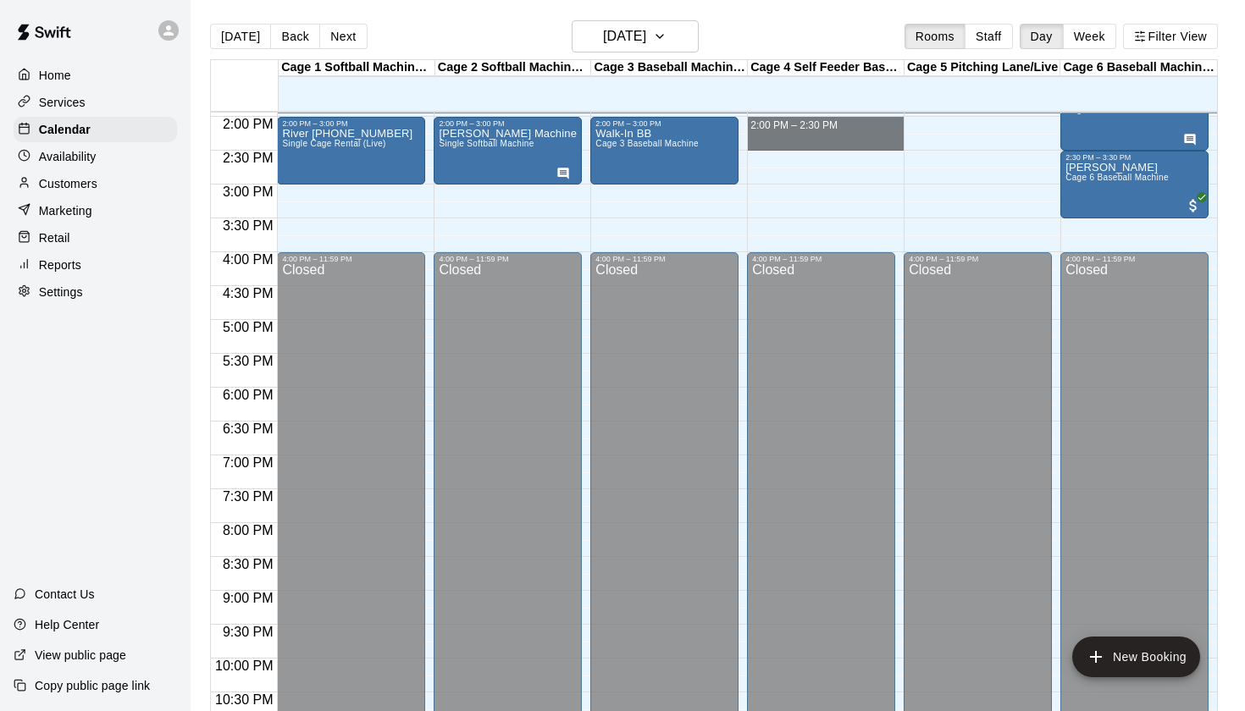
drag, startPoint x: 749, startPoint y: 120, endPoint x: 754, endPoint y: 146, distance: 26.7
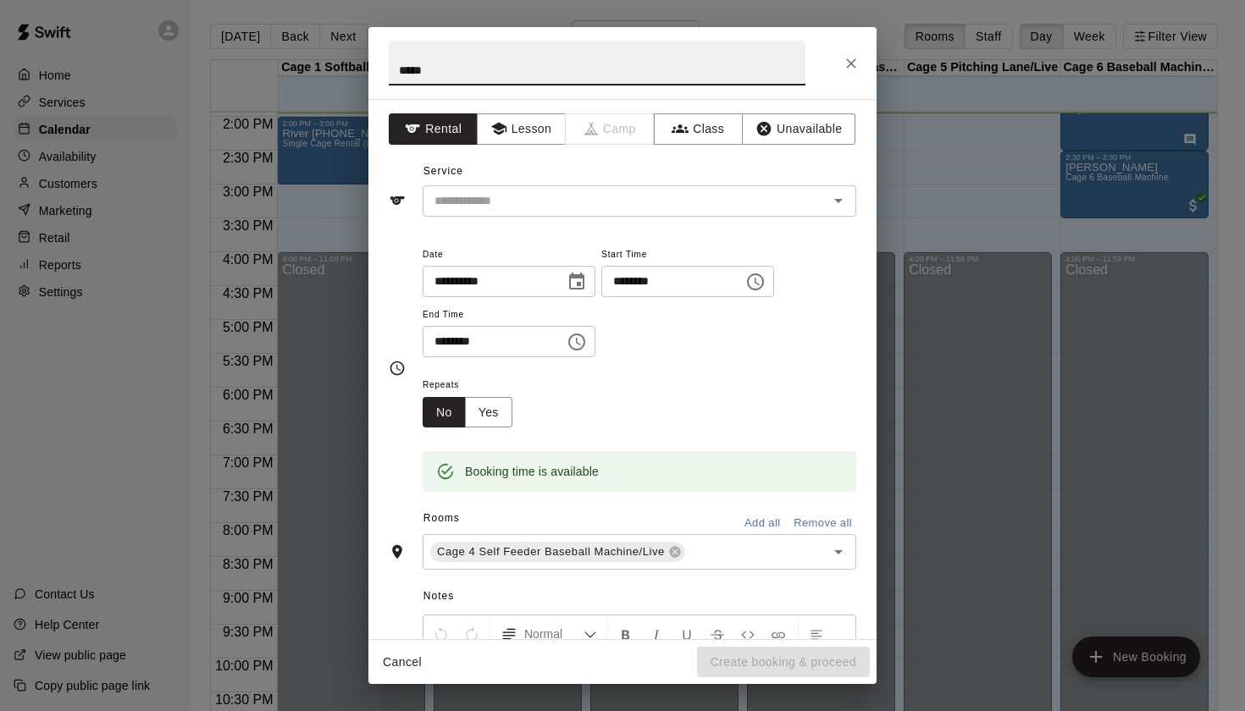
scroll to position [0, 0]
click at [841, 210] on button "Open" at bounding box center [838, 201] width 24 height 24
type input "****"
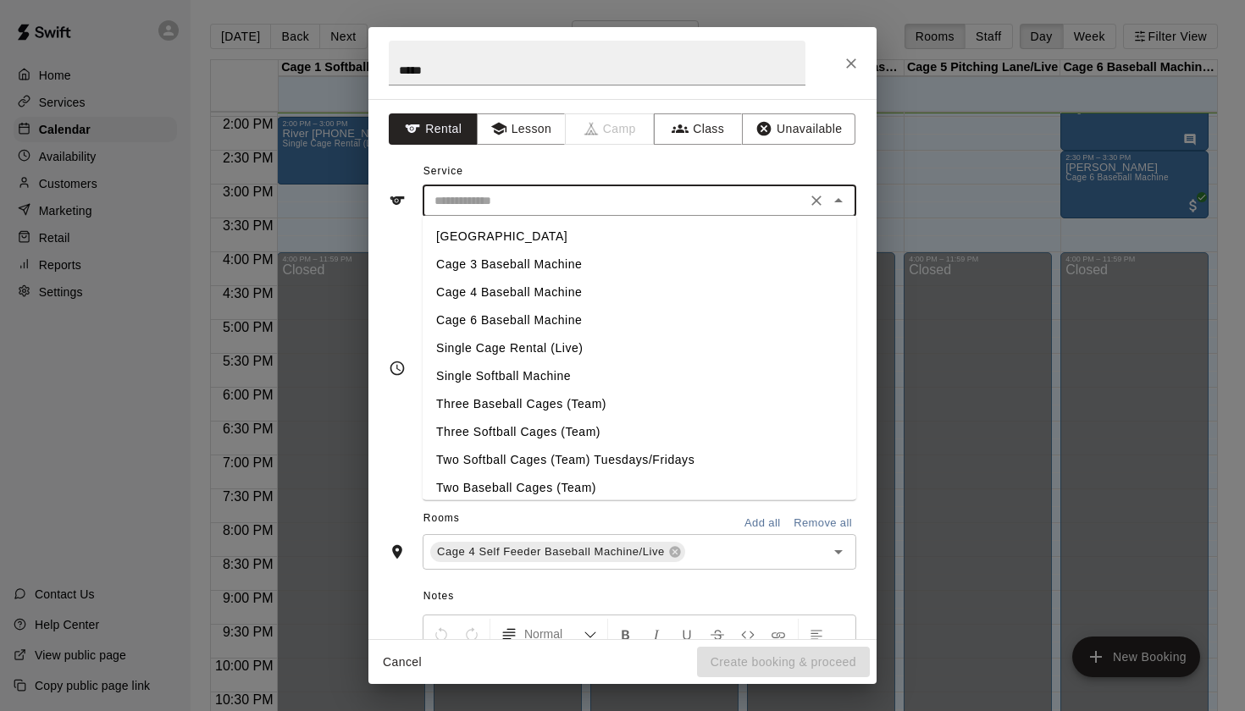
scroll to position [5, 0]
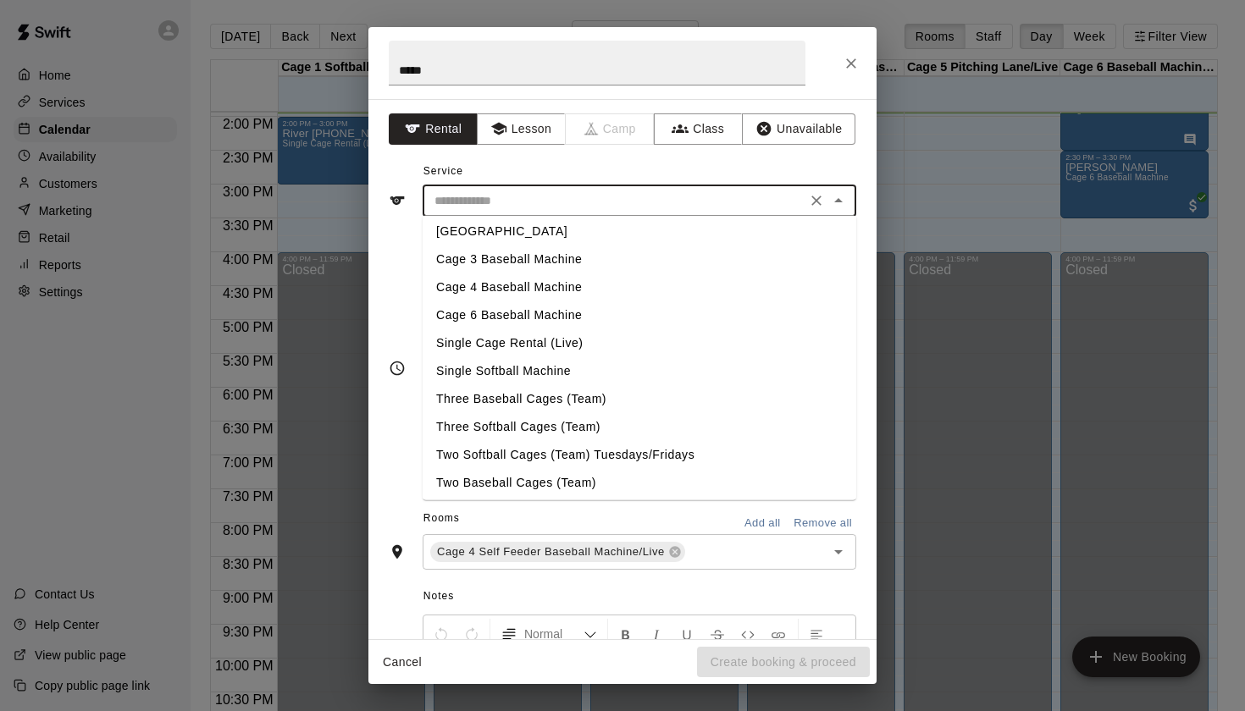
click at [571, 285] on li "Cage 4 Baseball Machine" at bounding box center [640, 288] width 434 height 28
type input "**********"
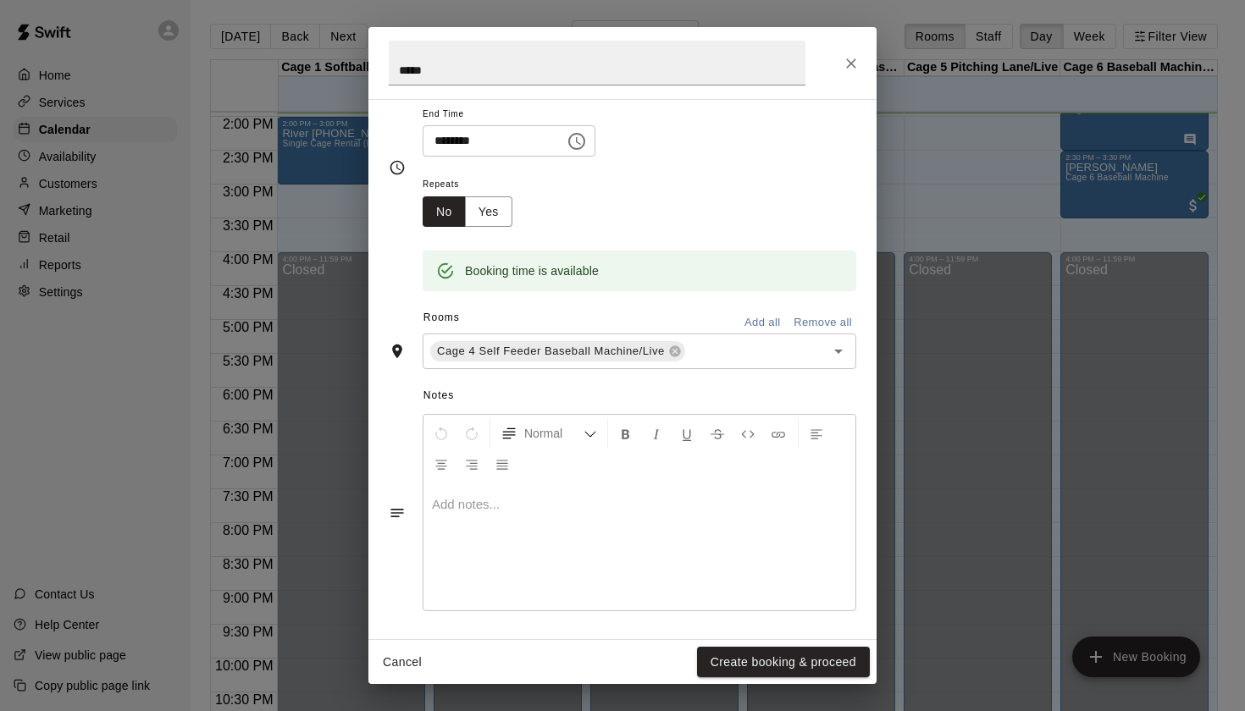
scroll to position [200, 0]
click at [660, 80] on input "****" at bounding box center [597, 63] width 417 height 45
click at [756, 666] on button "Create booking & proceed" at bounding box center [783, 662] width 173 height 31
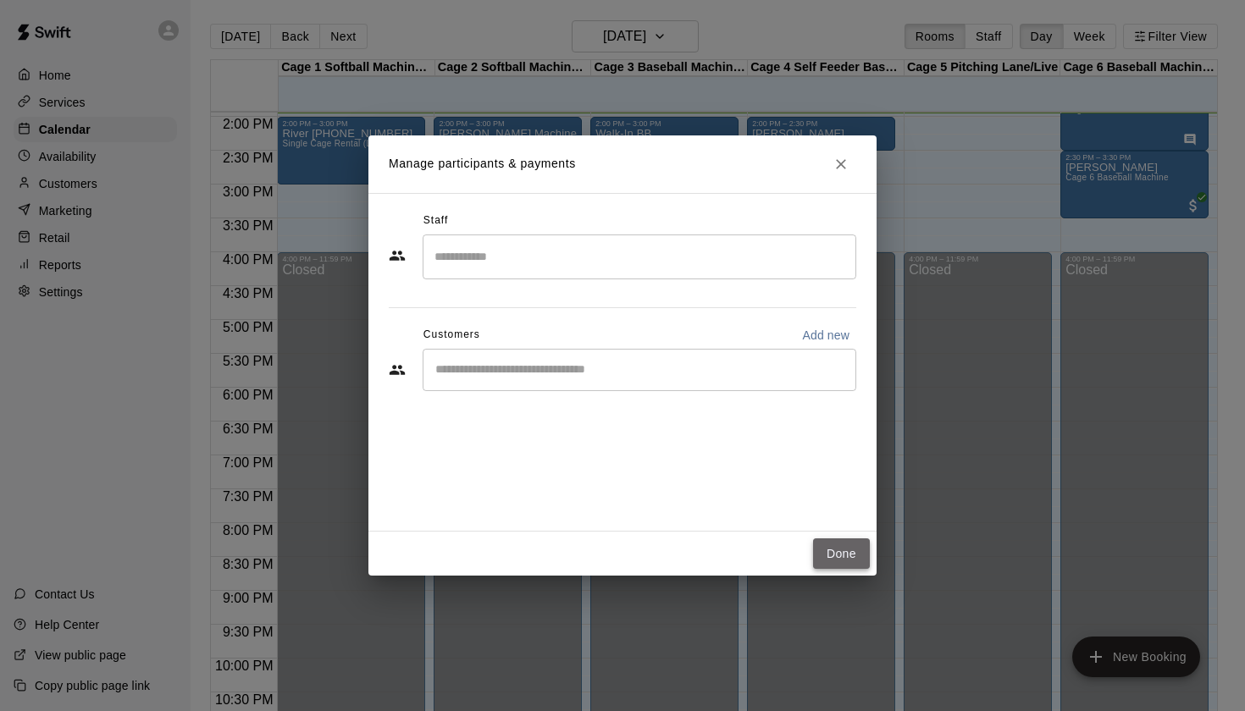
click at [844, 559] on button "Done" at bounding box center [841, 554] width 57 height 31
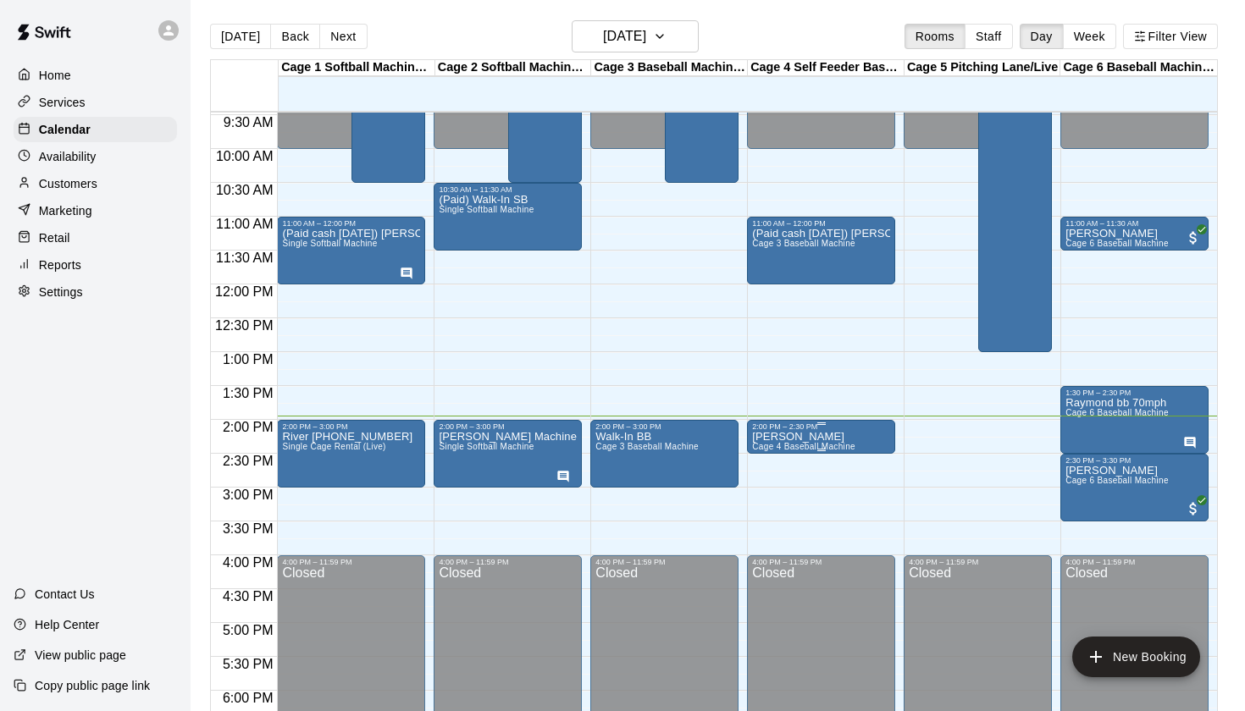
scroll to position [642, 0]
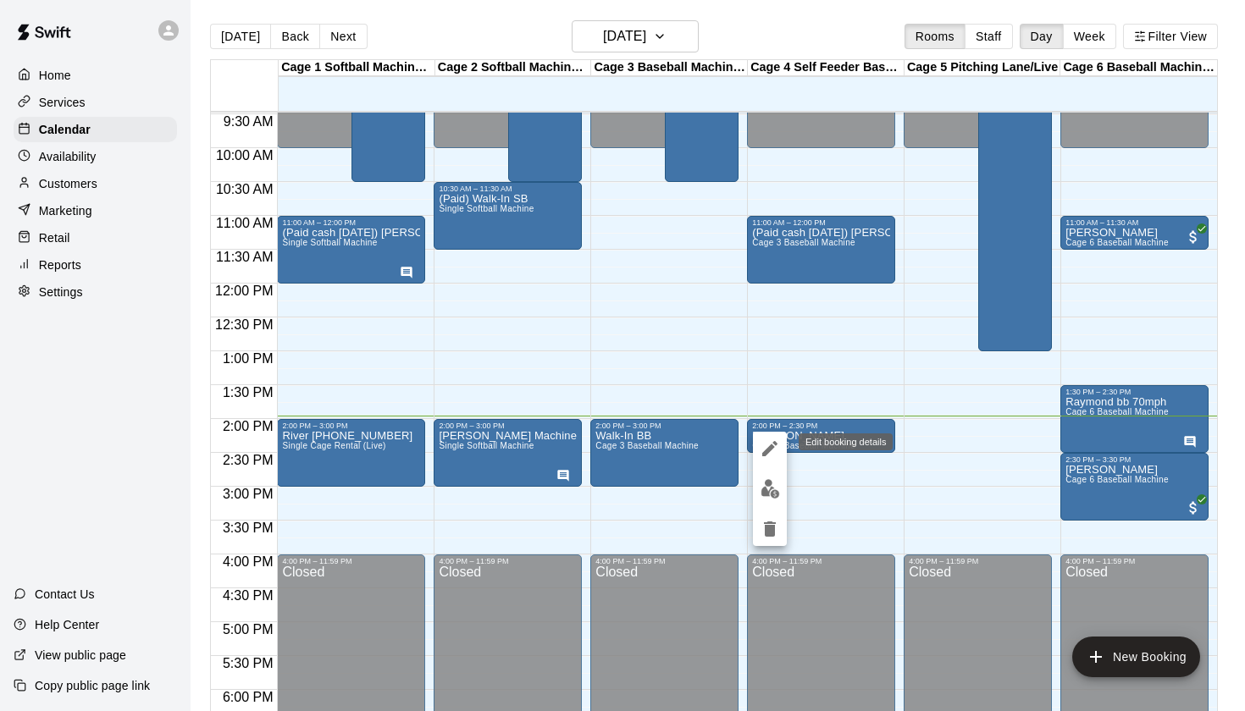
click at [771, 450] on icon "edit" at bounding box center [770, 449] width 20 height 20
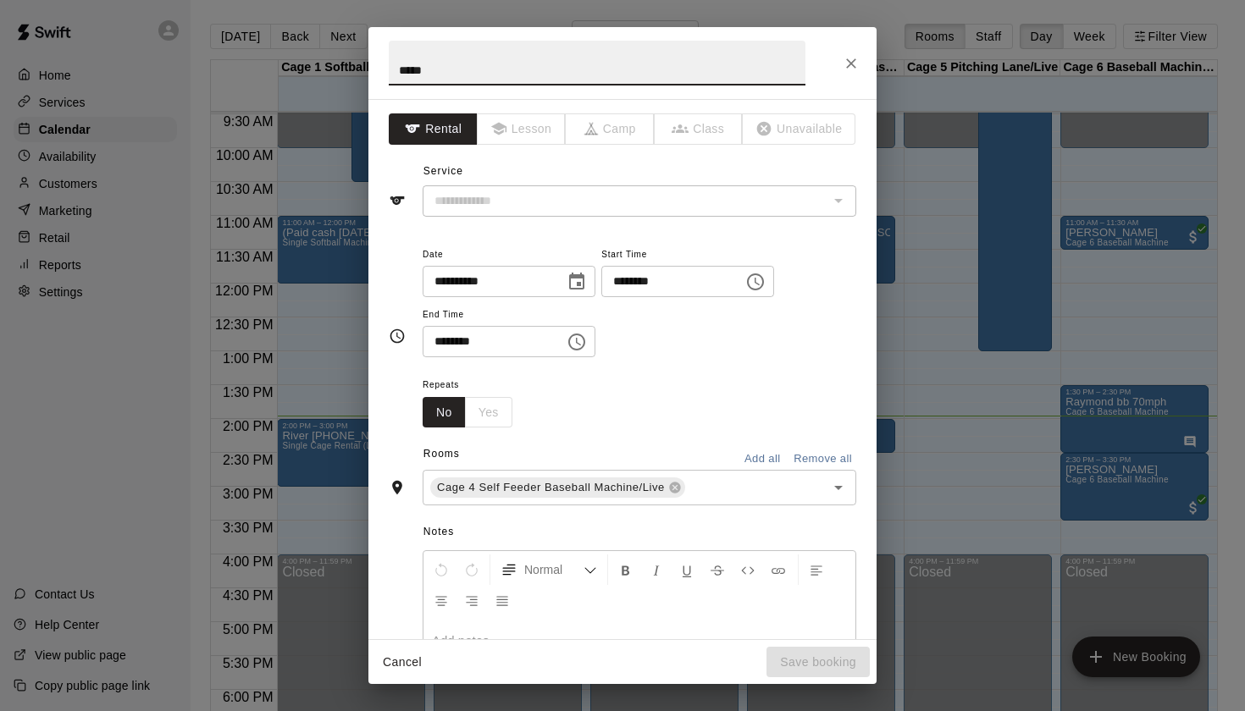
type input "**********"
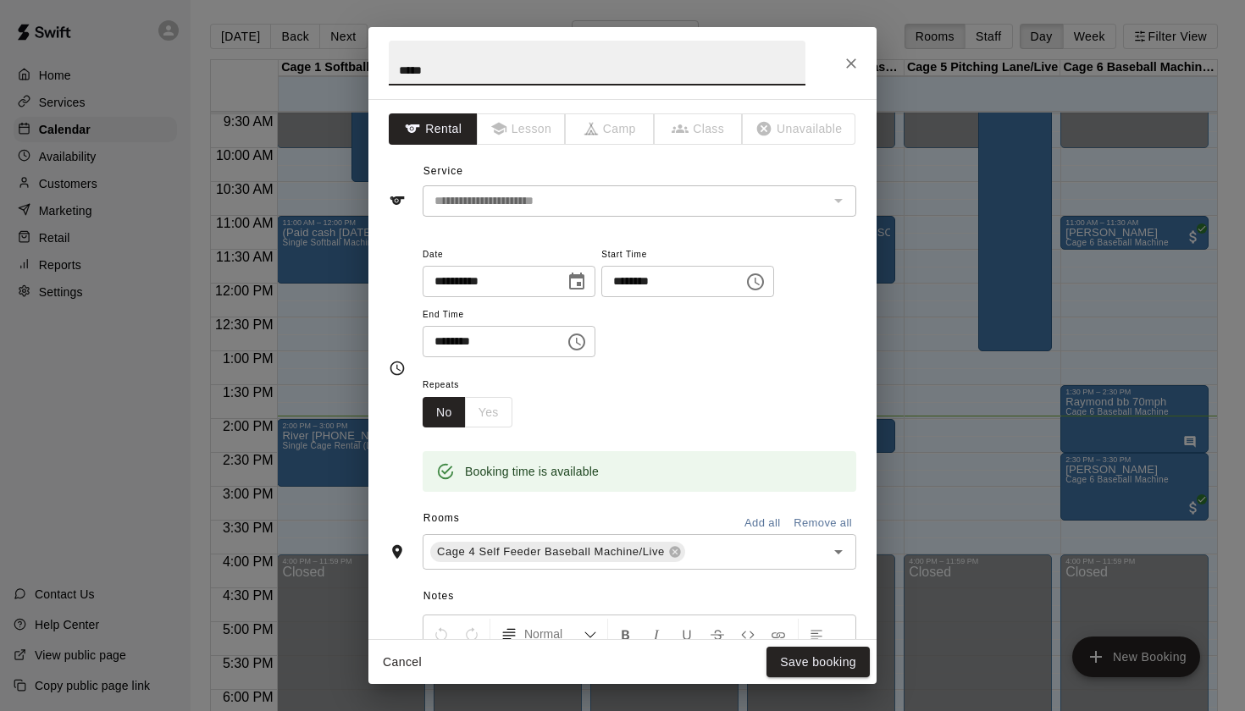
click at [418, 75] on input "****" at bounding box center [597, 63] width 417 height 45
click at [396, 58] on input "*******" at bounding box center [597, 63] width 417 height 45
type input "**********"
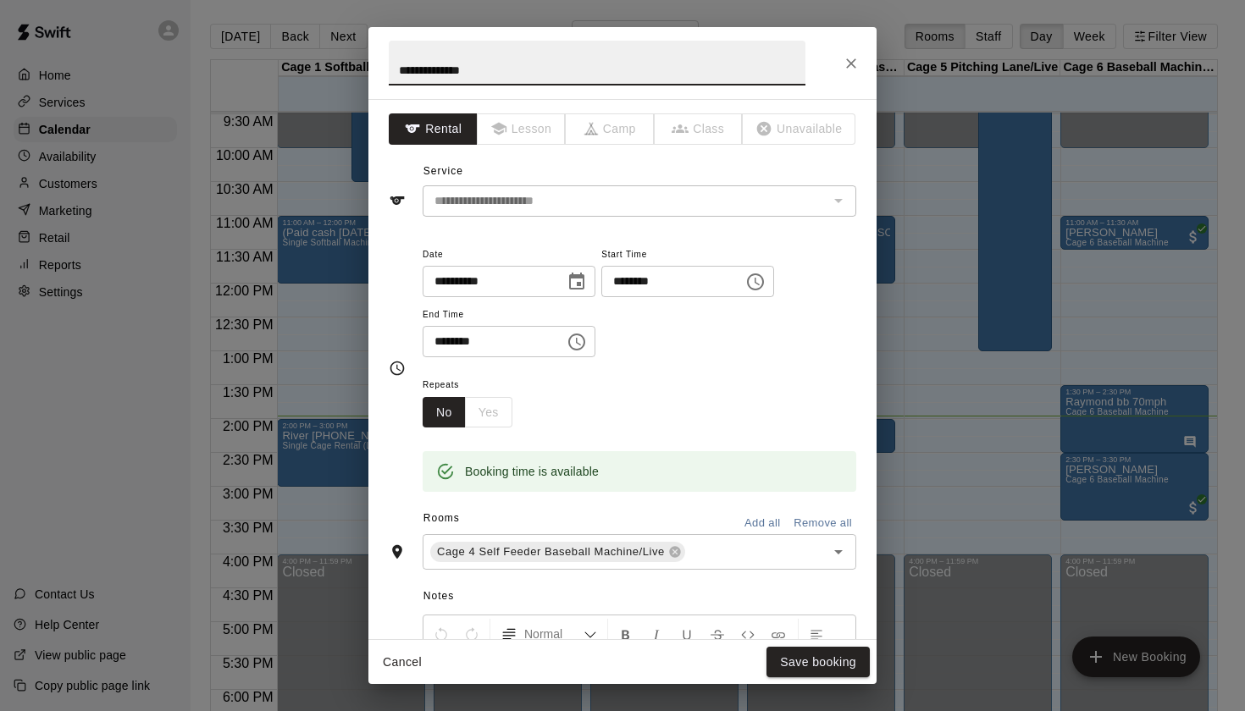
click at [839, 679] on div "Cancel Save booking" at bounding box center [622, 662] width 508 height 45
click at [839, 678] on div "Cancel Save booking" at bounding box center [622, 662] width 508 height 45
click at [843, 666] on button "Save booking" at bounding box center [817, 662] width 103 height 31
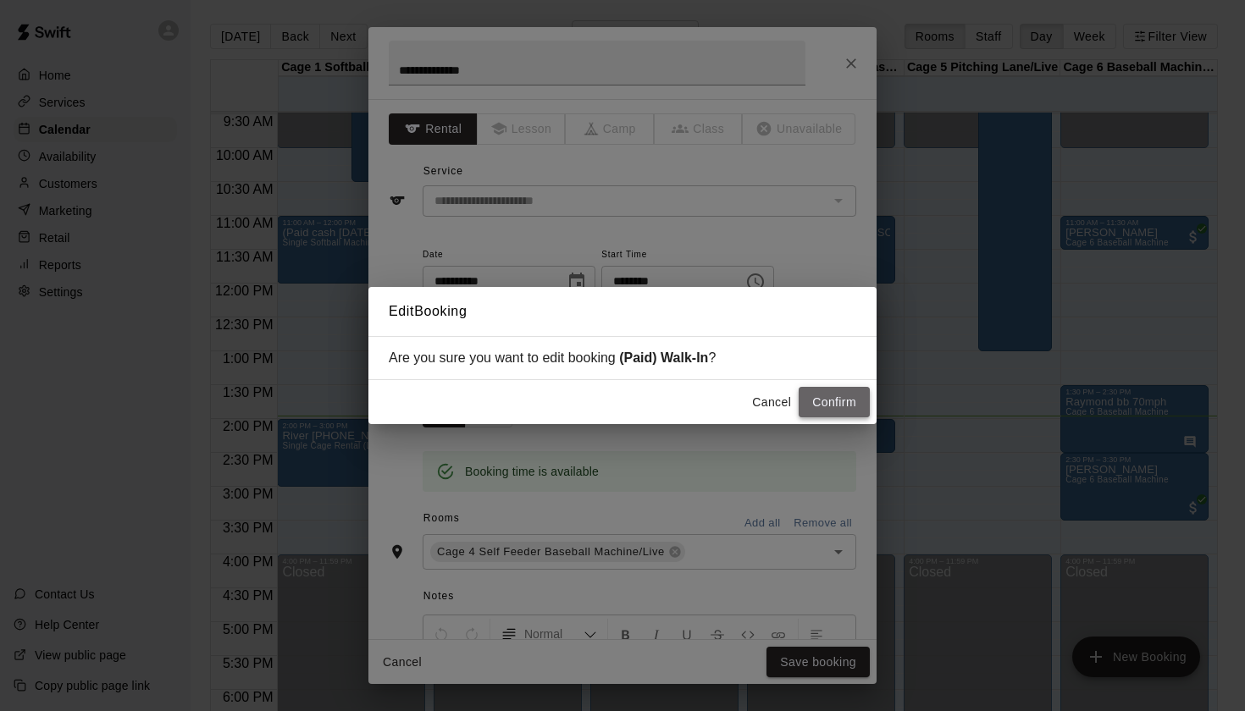
click at [844, 405] on button "Confirm" at bounding box center [834, 402] width 71 height 31
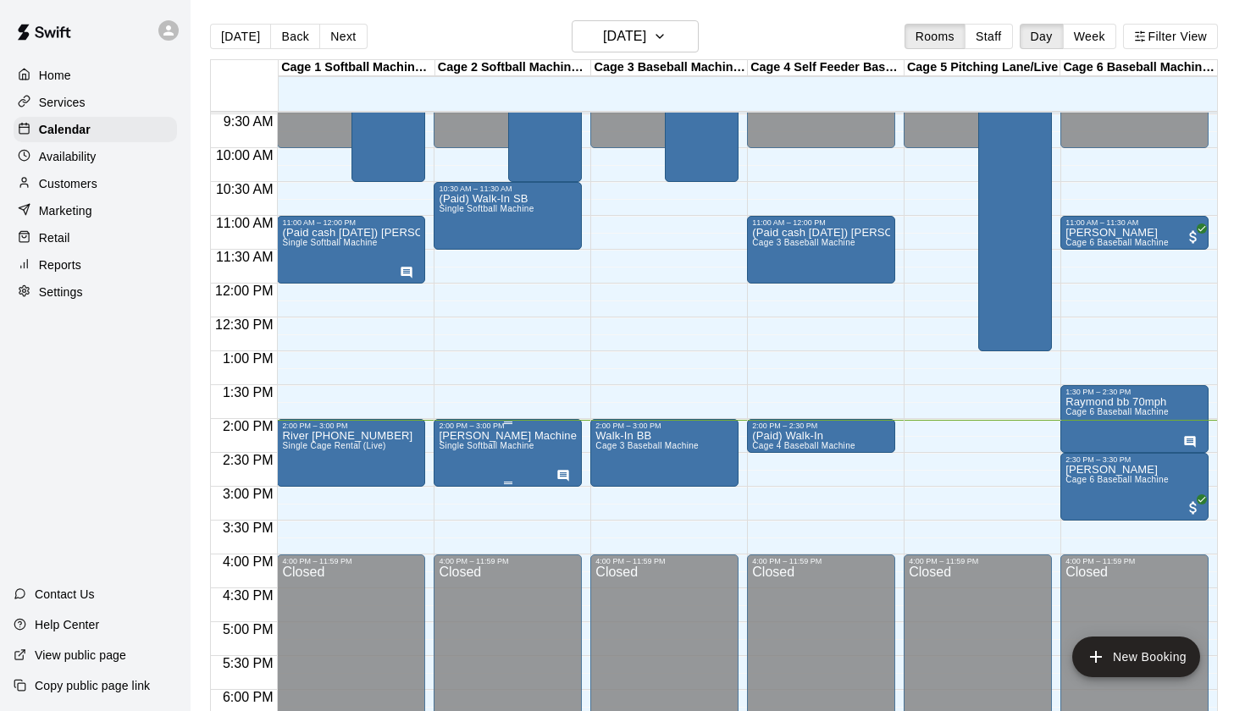
click at [495, 448] on span "Single Softball Machine" at bounding box center [486, 445] width 95 height 9
click at [449, 455] on icon "edit" at bounding box center [456, 460] width 20 height 20
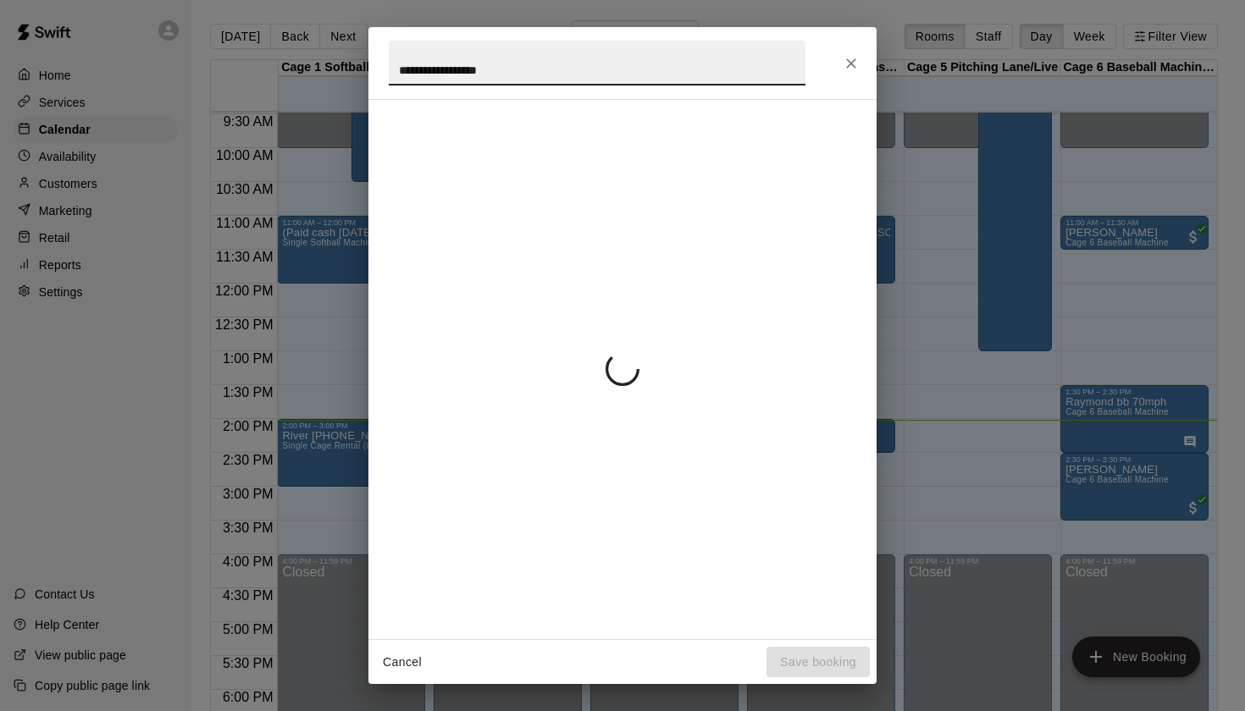
scroll to position [47, 0]
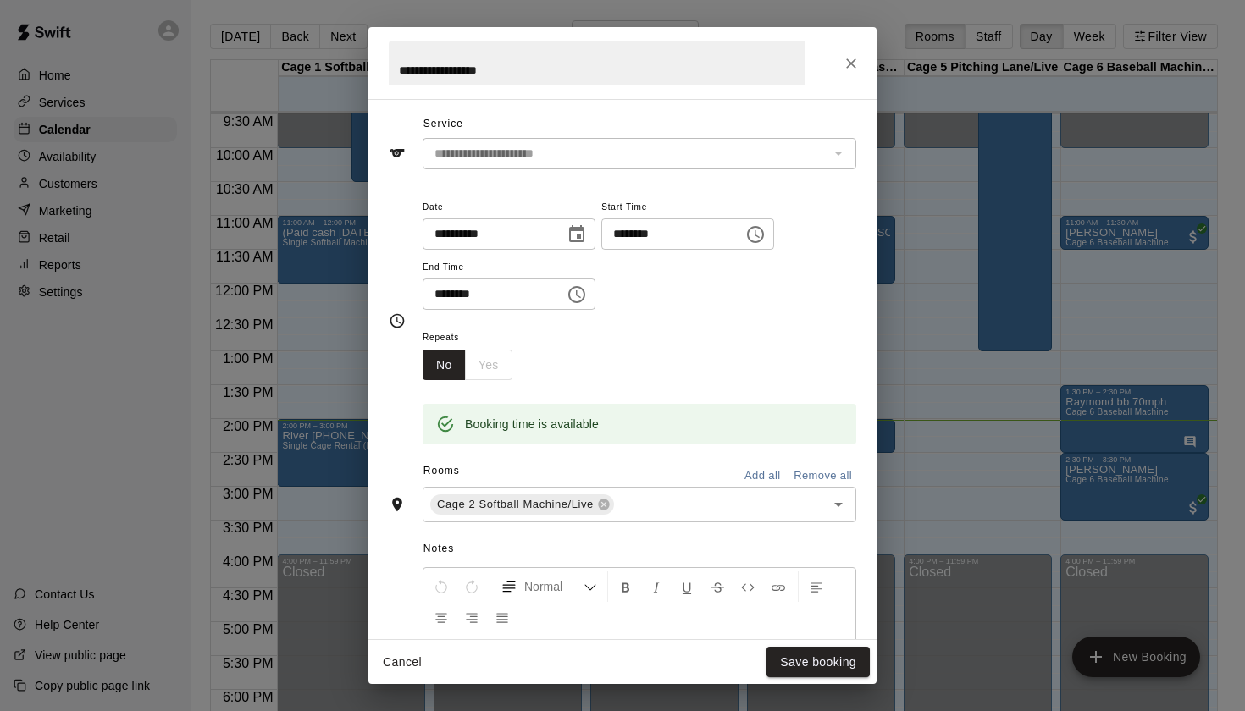
click at [398, 68] on input "**********" at bounding box center [597, 63] width 417 height 45
type input "**********"
click at [848, 659] on button "Save booking" at bounding box center [817, 662] width 103 height 31
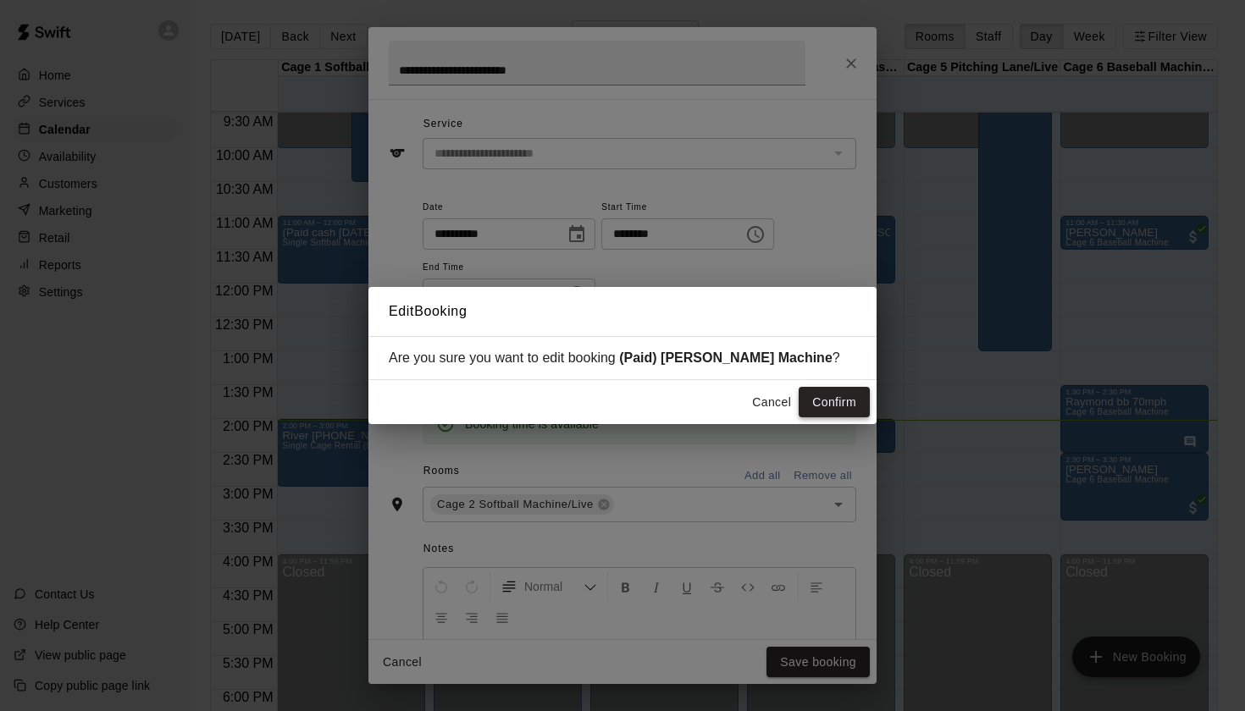
click at [839, 397] on button "Confirm" at bounding box center [834, 402] width 71 height 31
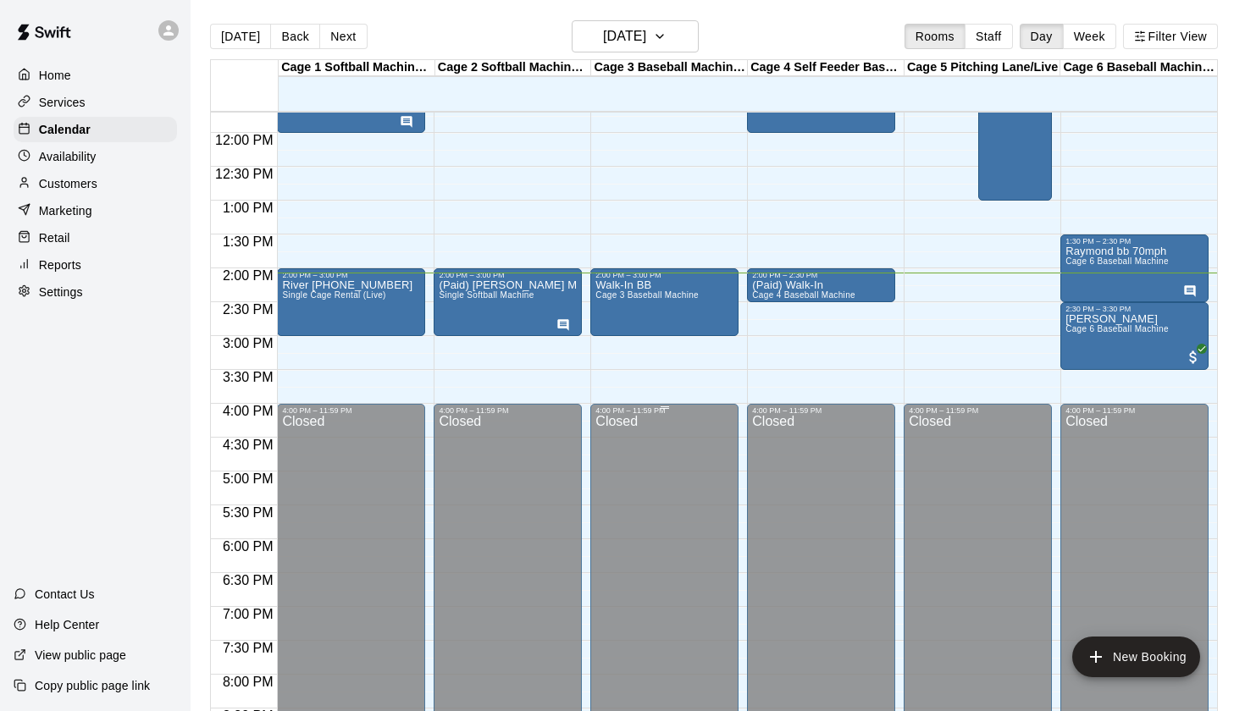
scroll to position [791, 0]
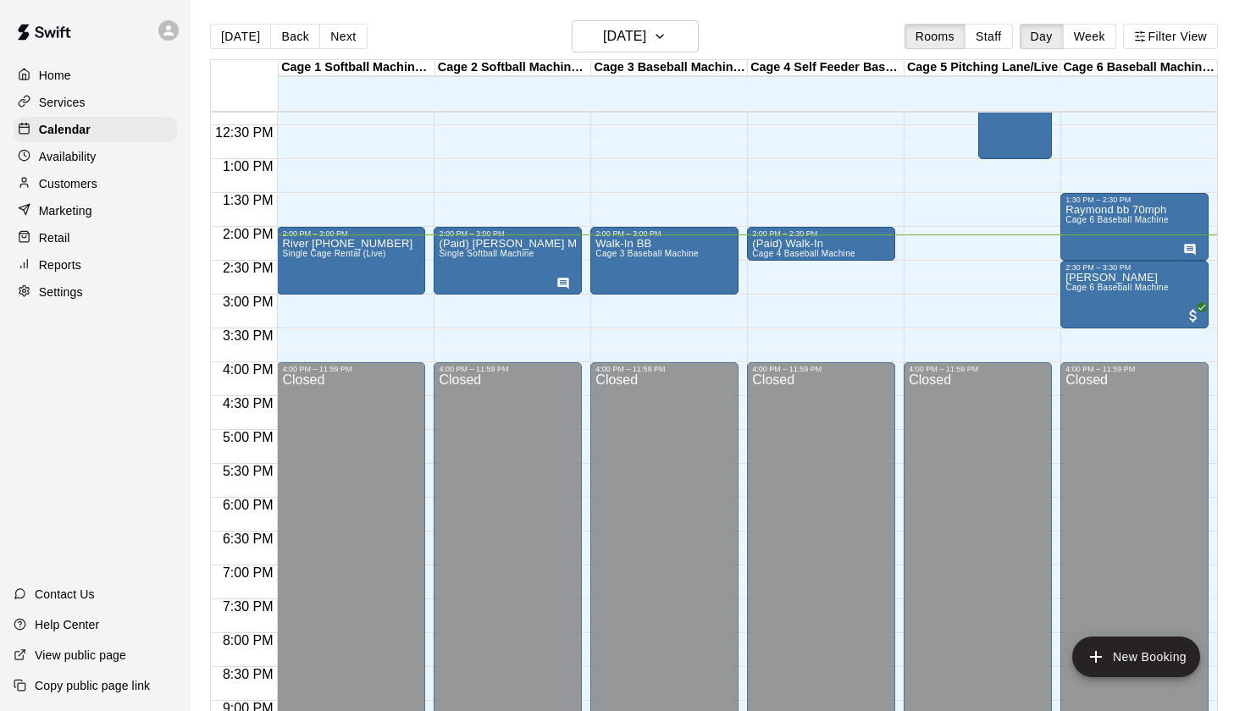
scroll to position [799, 0]
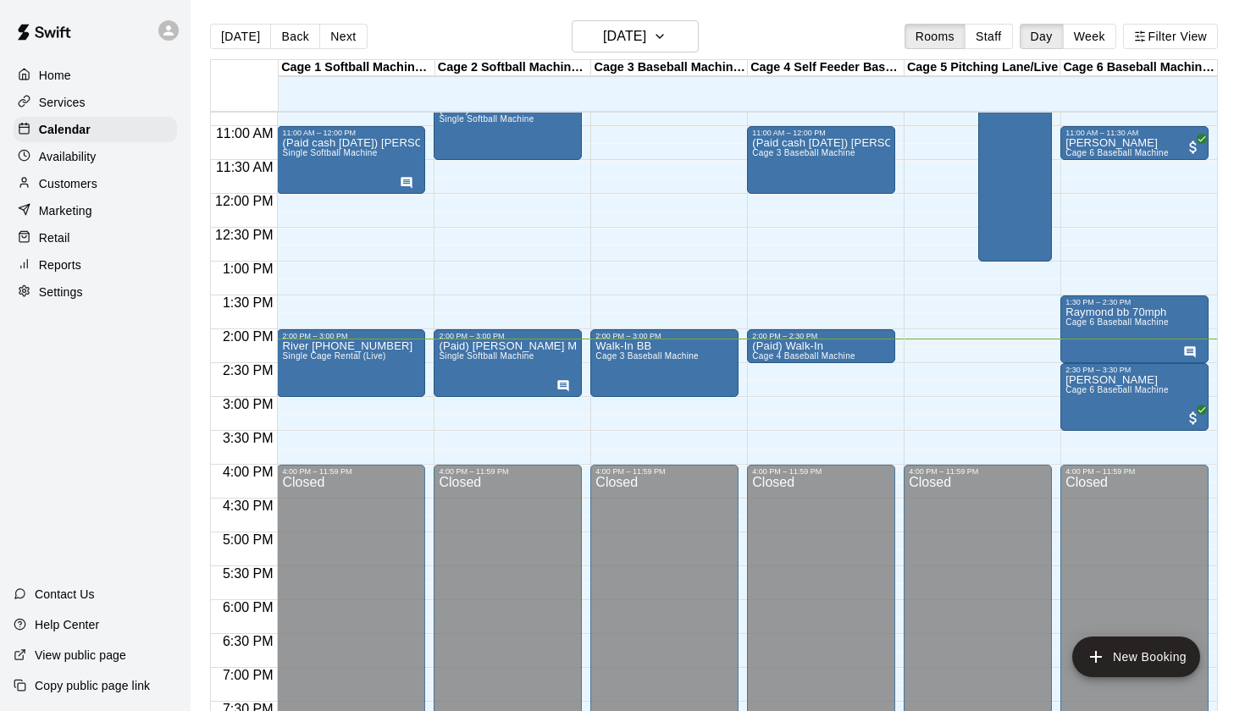
scroll to position [728, 0]
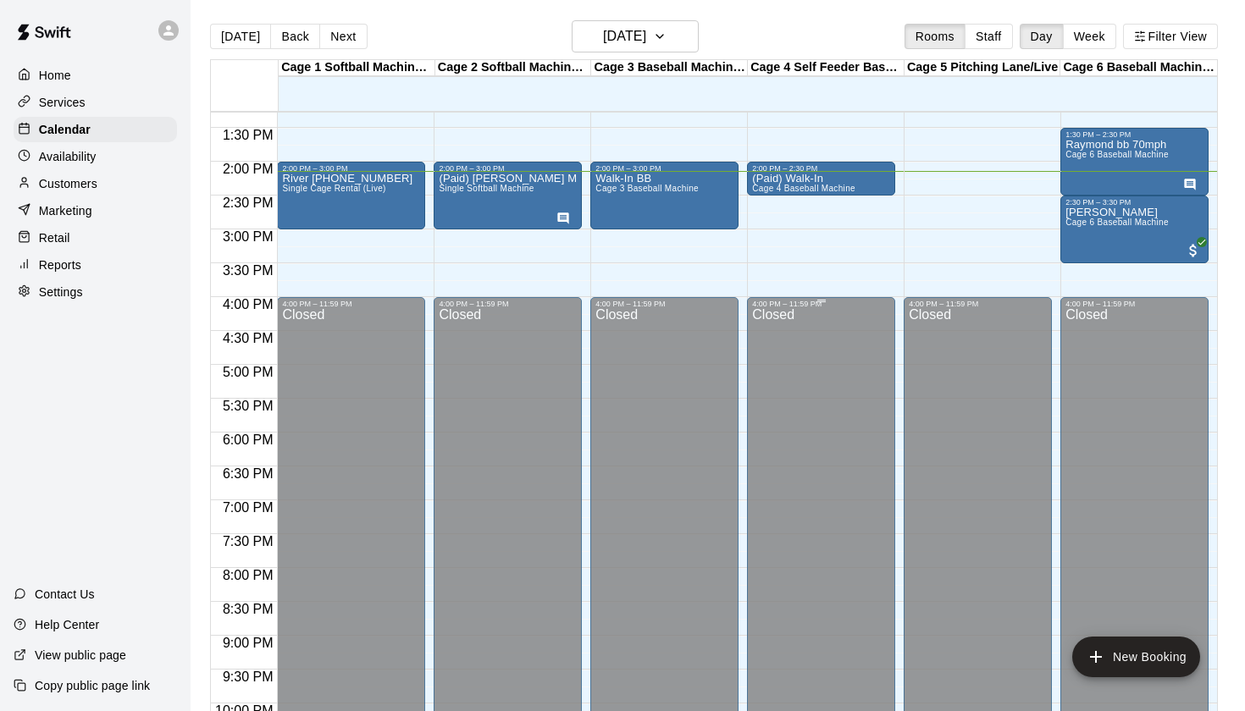
scroll to position [893, 0]
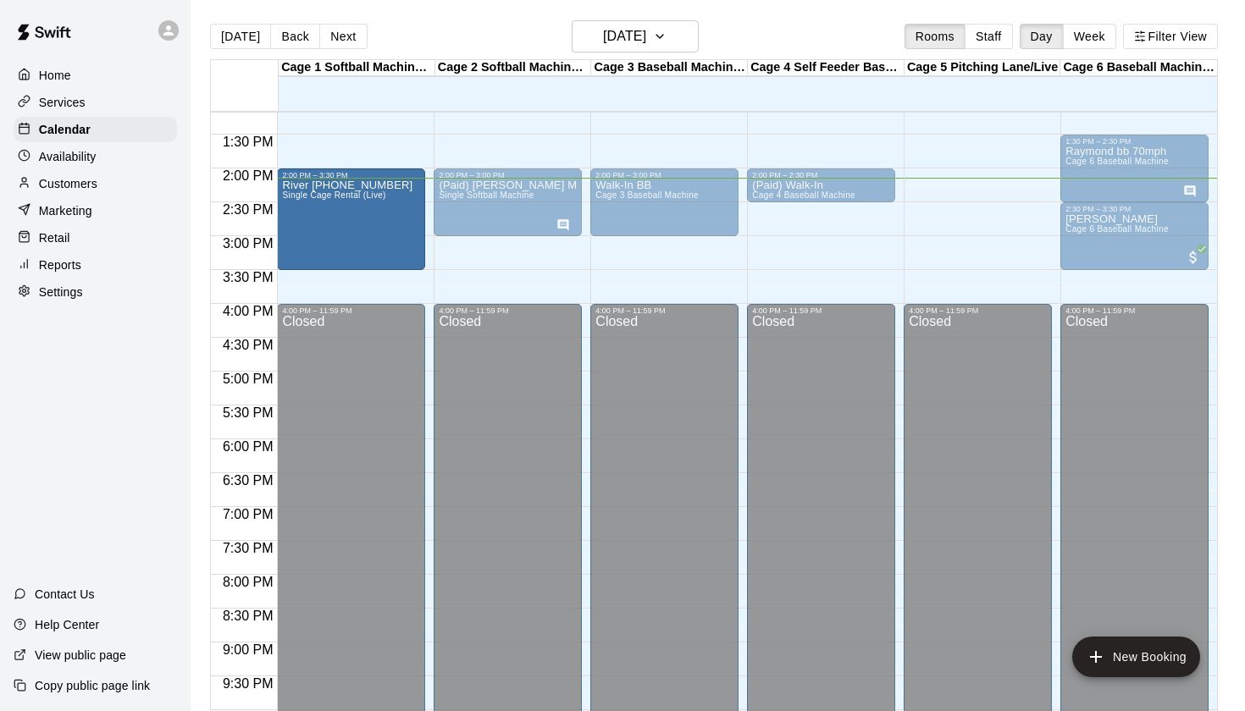
drag, startPoint x: 349, startPoint y: 232, endPoint x: 350, endPoint y: 275, distance: 43.2
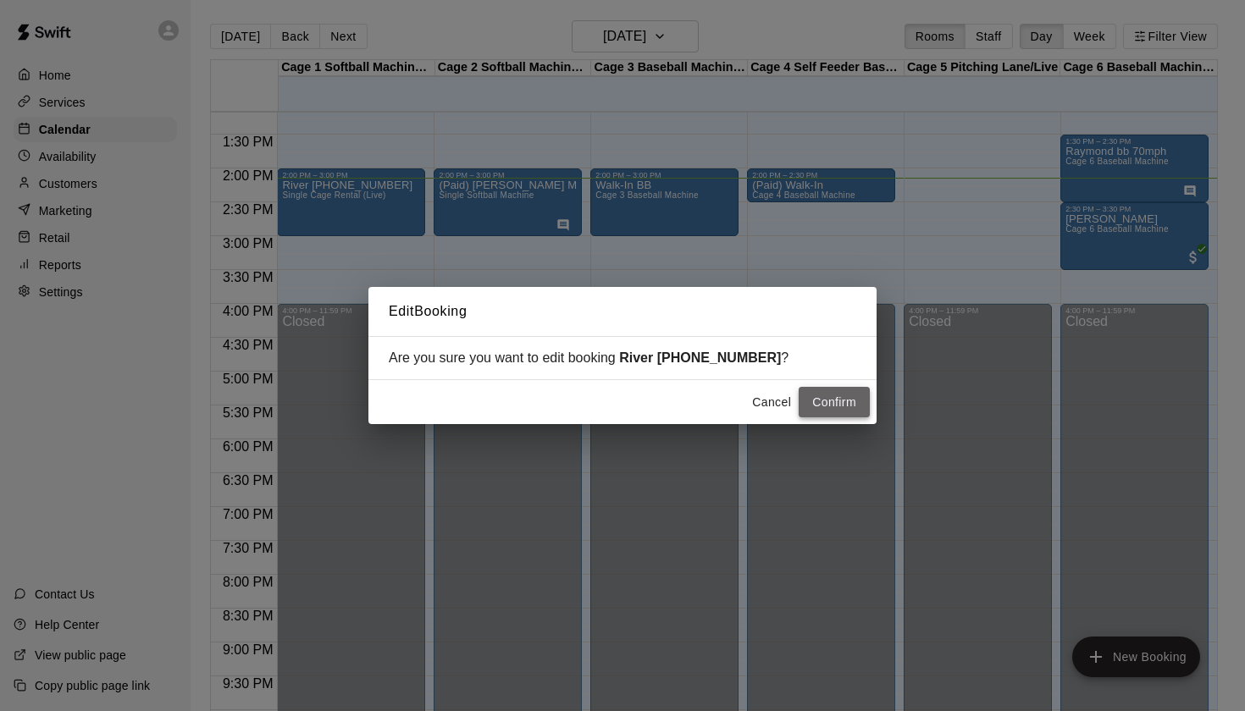
click at [843, 400] on button "Confirm" at bounding box center [834, 402] width 71 height 31
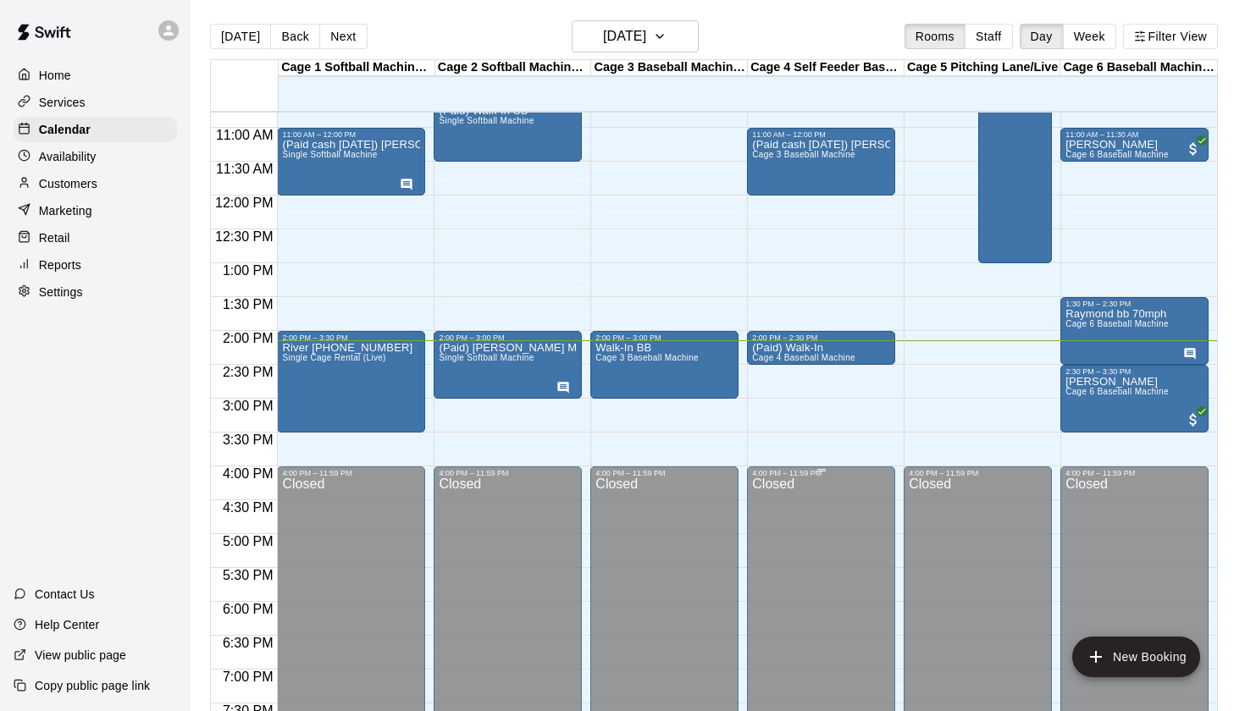
scroll to position [719, 0]
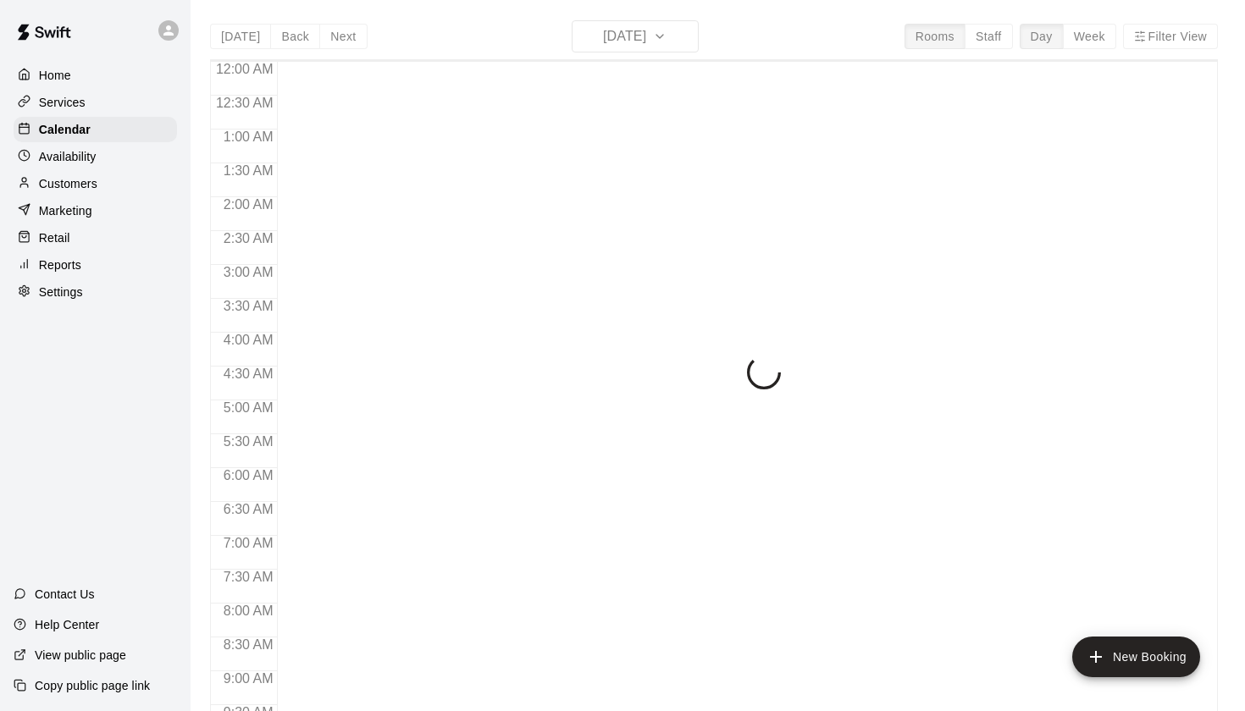
scroll to position [958, 0]
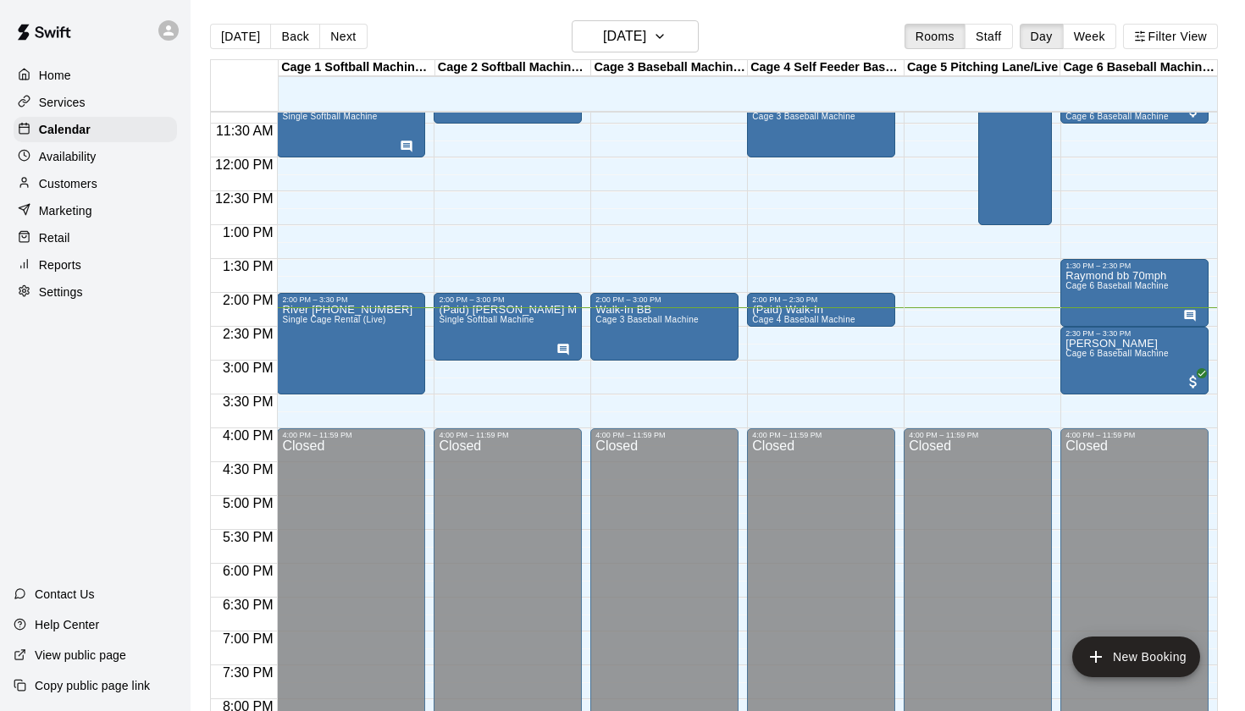
scroll to position [769, 0]
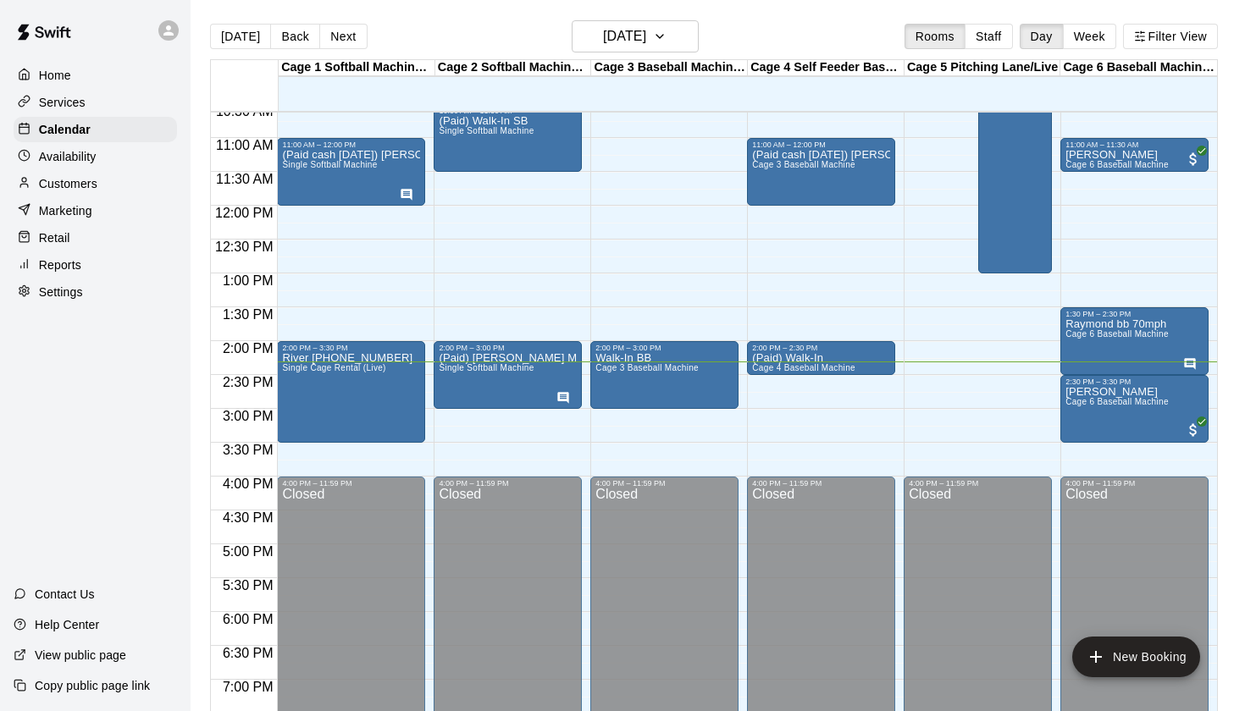
scroll to position [684, 0]
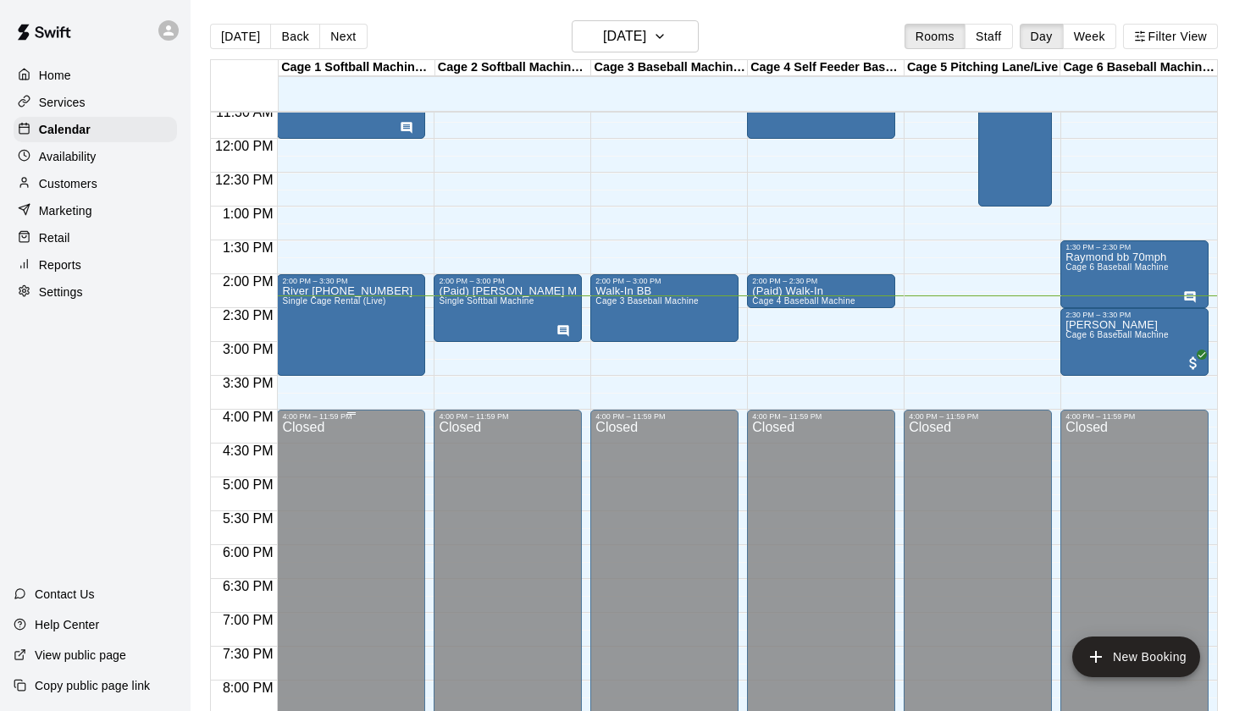
scroll to position [783, 0]
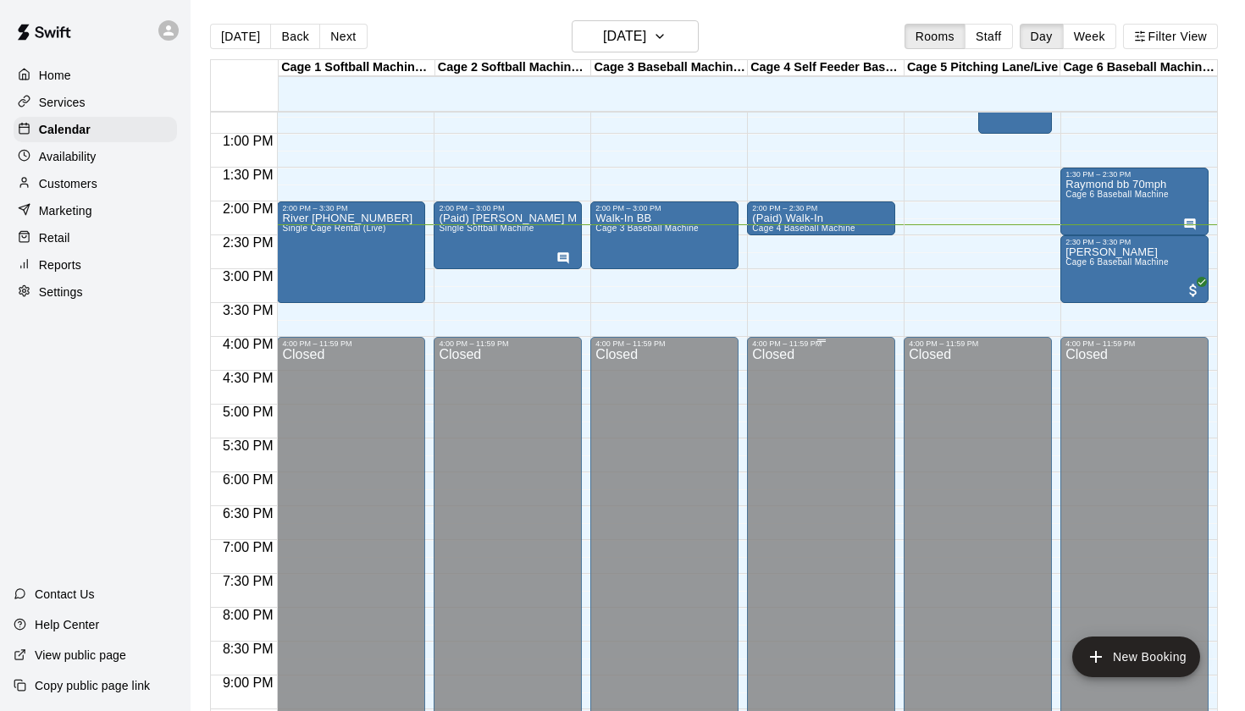
scroll to position [789, 0]
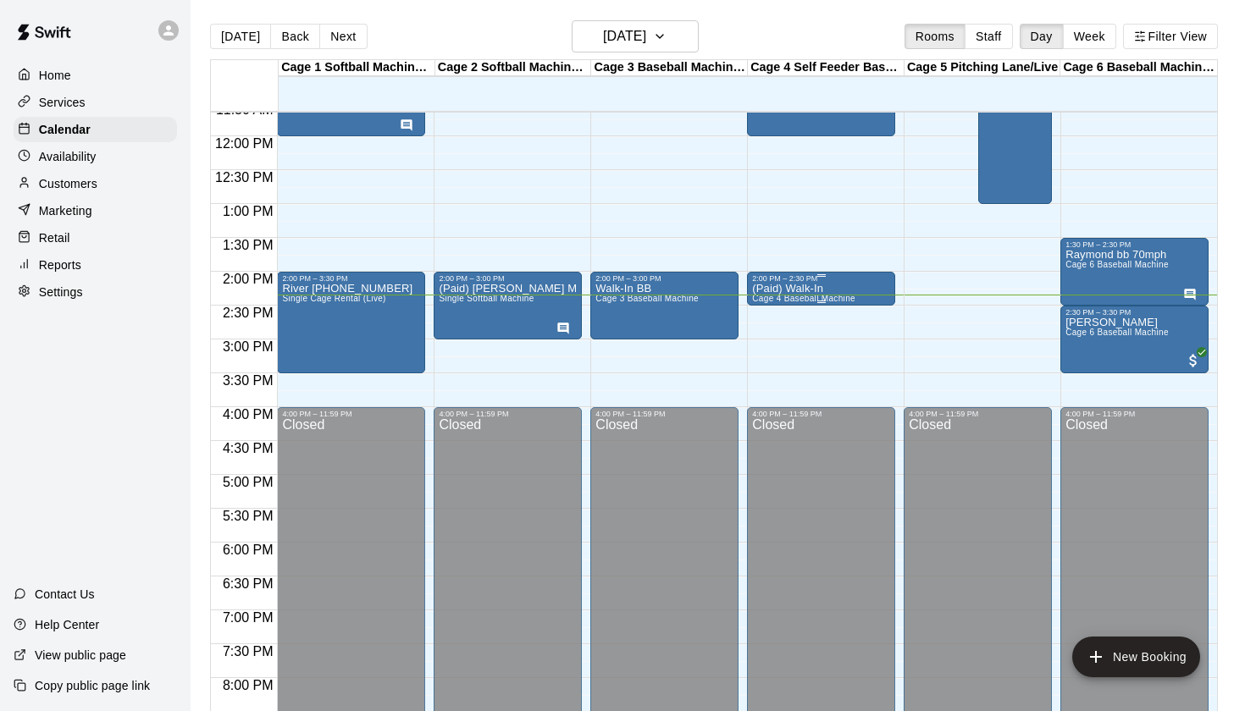
click at [821, 303] on span "Cage 4 Baseball Machine" at bounding box center [803, 298] width 103 height 9
click at [823, 303] on div at bounding box center [622, 355] width 1245 height 711
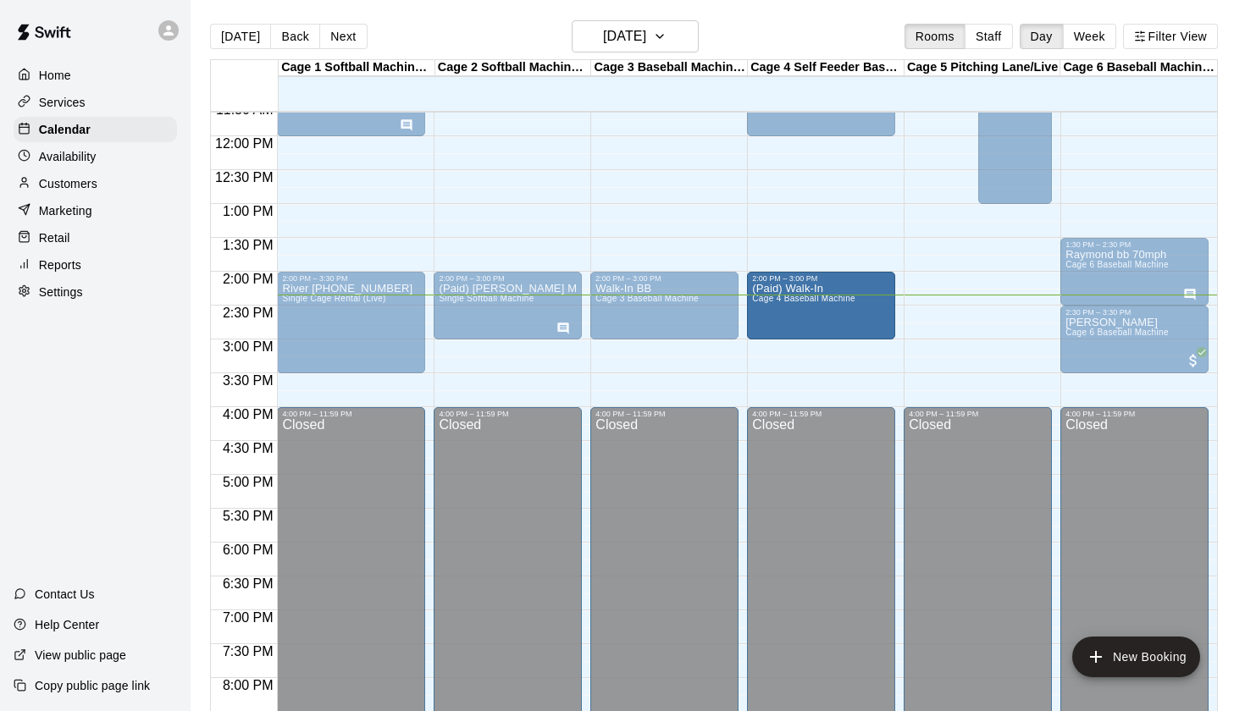
drag, startPoint x: 821, startPoint y: 303, endPoint x: 820, endPoint y: 341, distance: 38.1
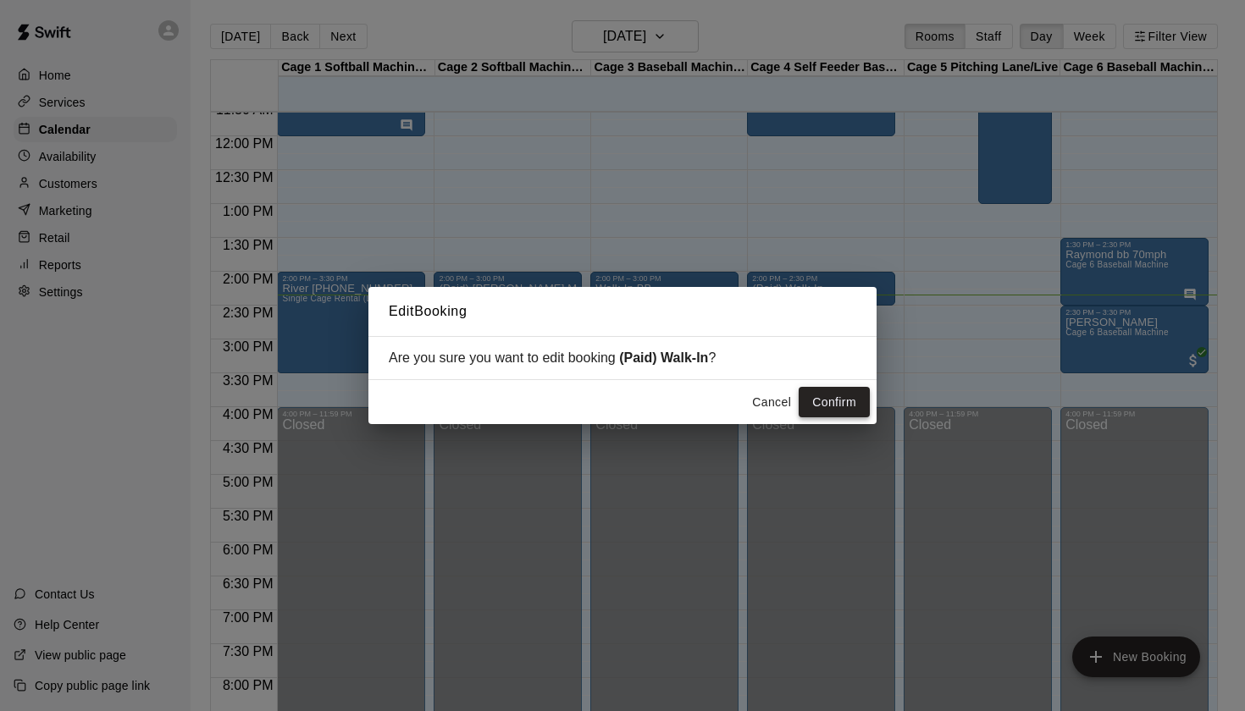
click at [832, 393] on button "Confirm" at bounding box center [834, 402] width 71 height 31
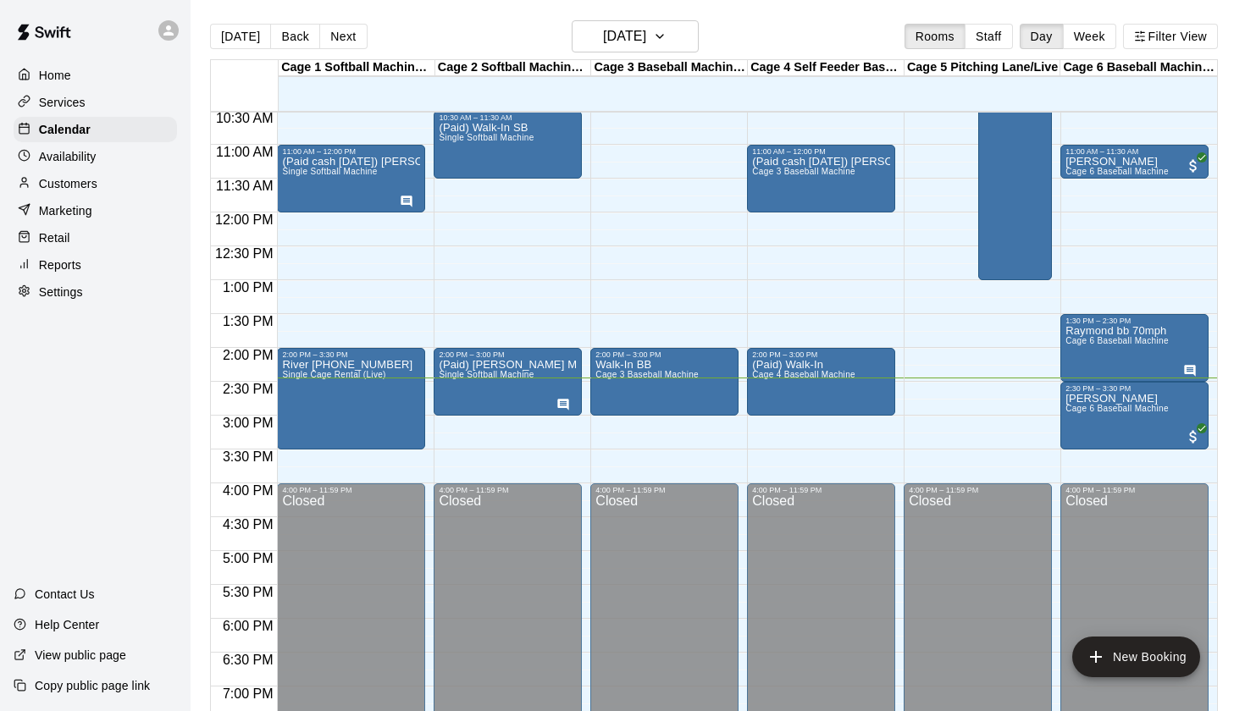
scroll to position [678, 0]
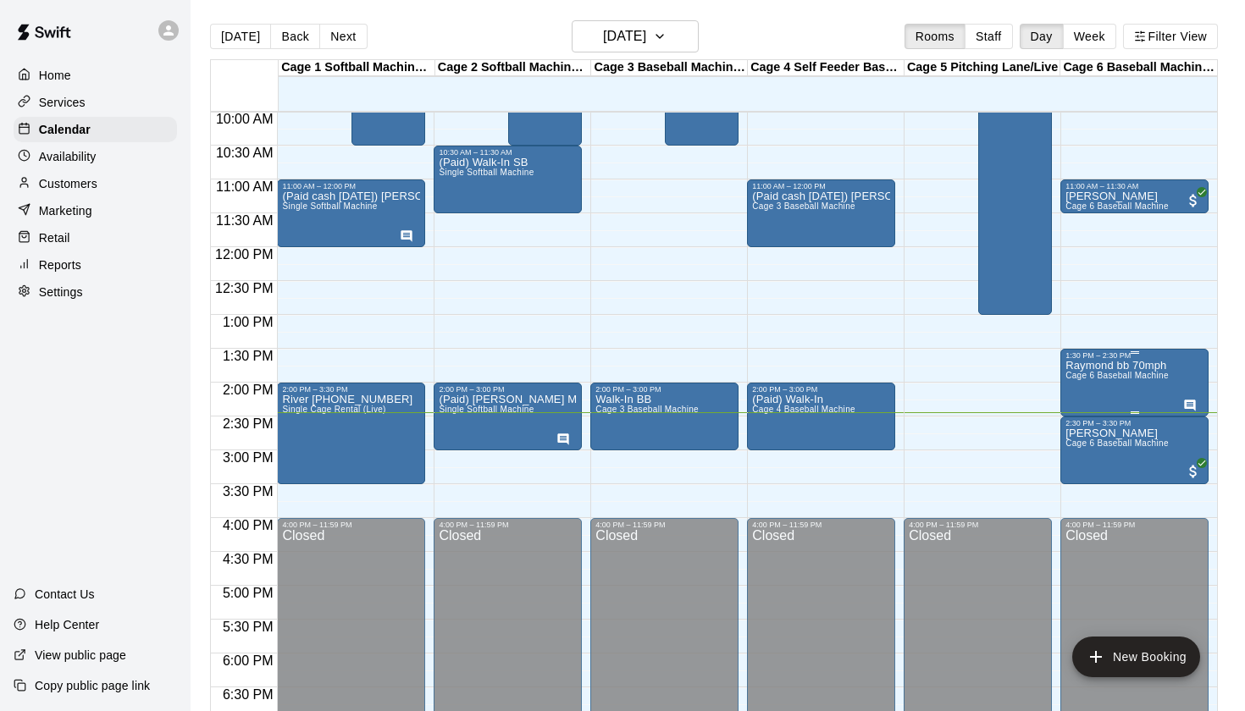
click at [1141, 373] on span "Cage 6 Baseball Machine" at bounding box center [1116, 375] width 103 height 9
click at [1078, 382] on icon "edit" at bounding box center [1082, 389] width 20 height 20
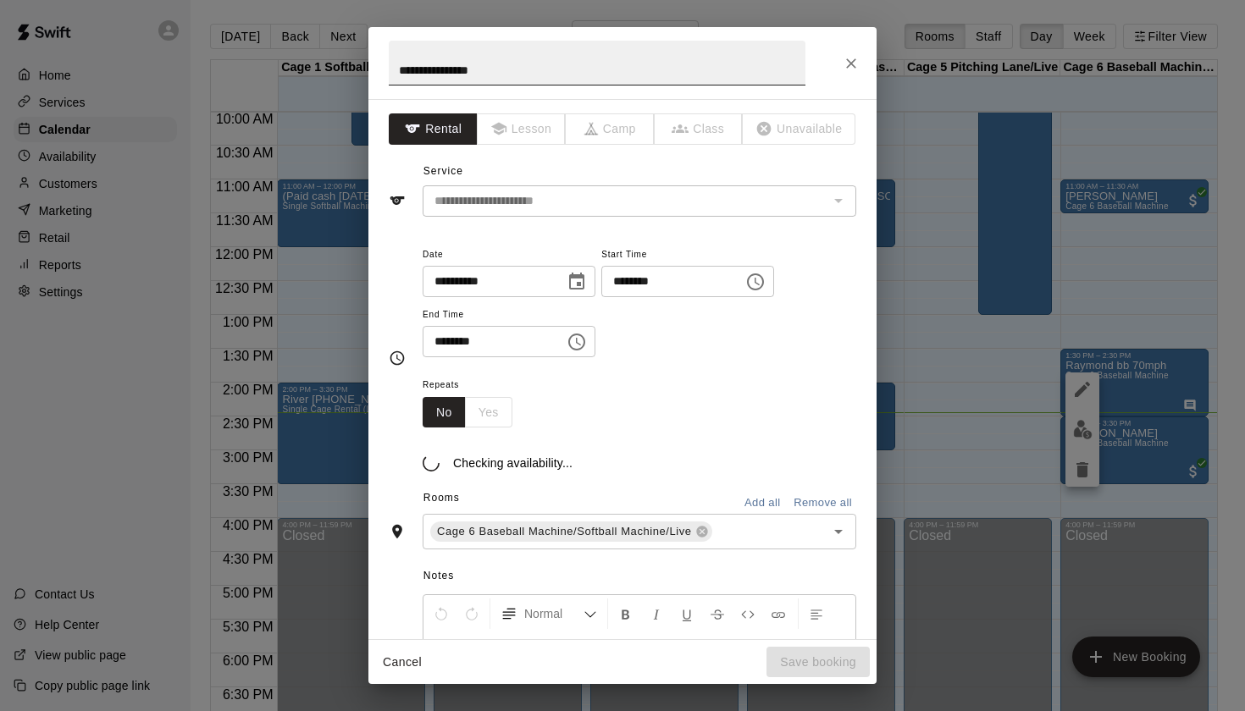
scroll to position [3, 0]
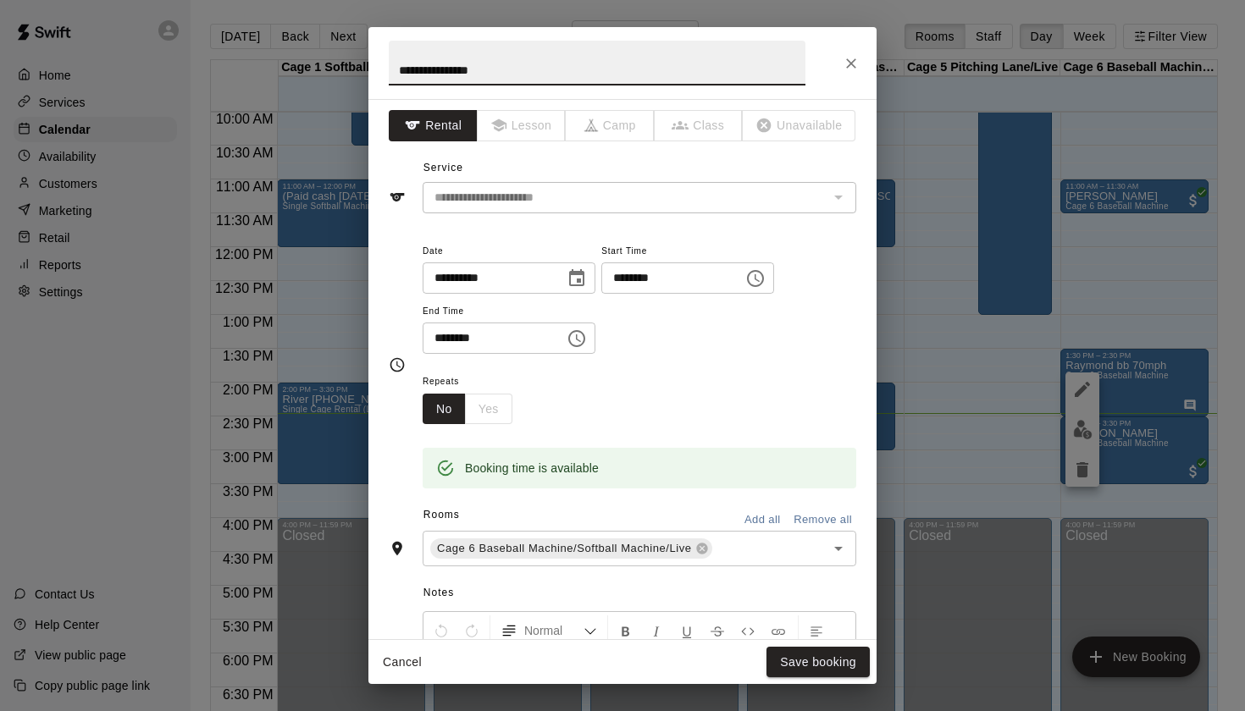
drag, startPoint x: 524, startPoint y: 75, endPoint x: 474, endPoint y: 75, distance: 50.0
click at [474, 75] on input "**********" at bounding box center [597, 63] width 417 height 45
type input "**********"
click at [805, 642] on div "Cancel Save booking" at bounding box center [622, 662] width 508 height 45
click at [806, 655] on button "Save booking" at bounding box center [817, 662] width 103 height 31
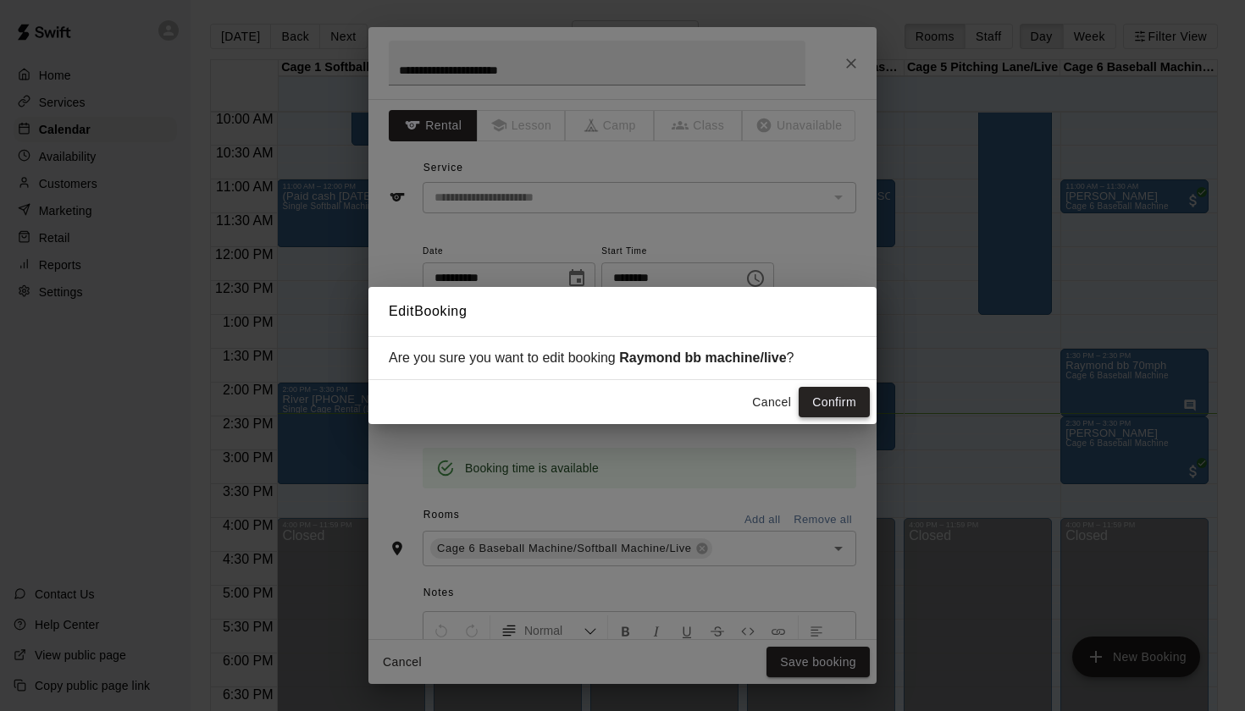
click at [832, 415] on button "Confirm" at bounding box center [834, 402] width 71 height 31
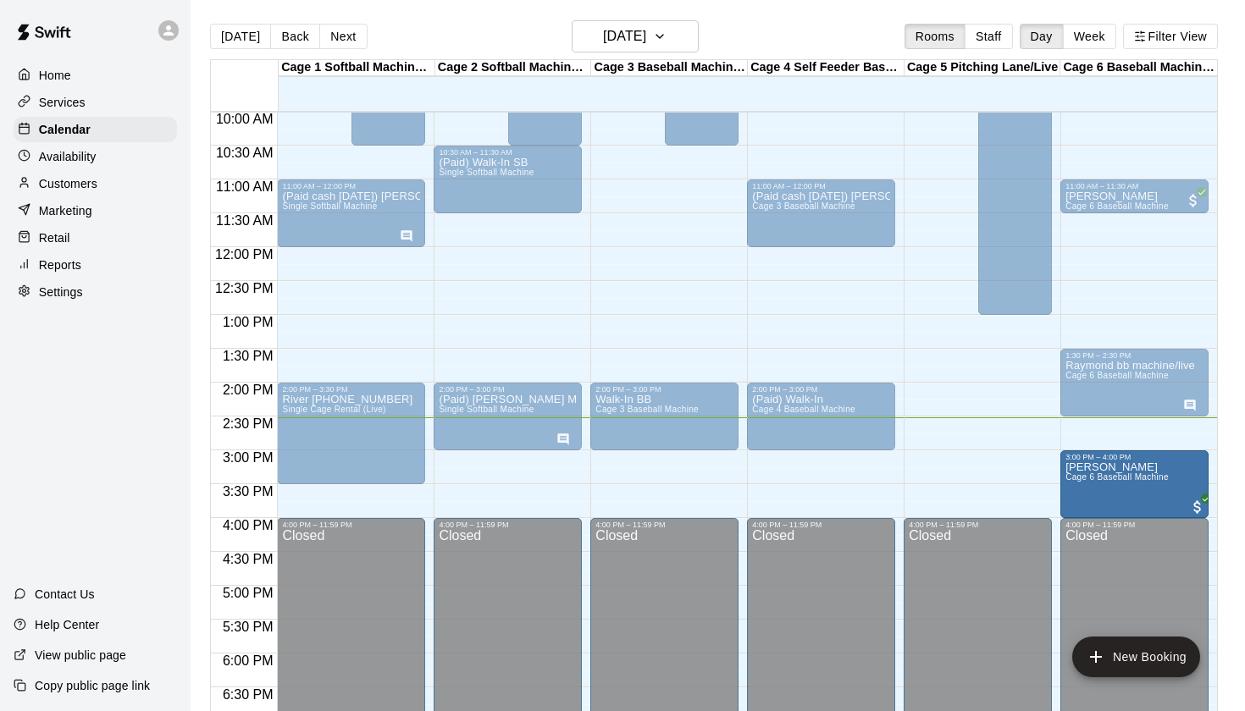
drag, startPoint x: 1118, startPoint y: 458, endPoint x: 1119, endPoint y: 498, distance: 39.8
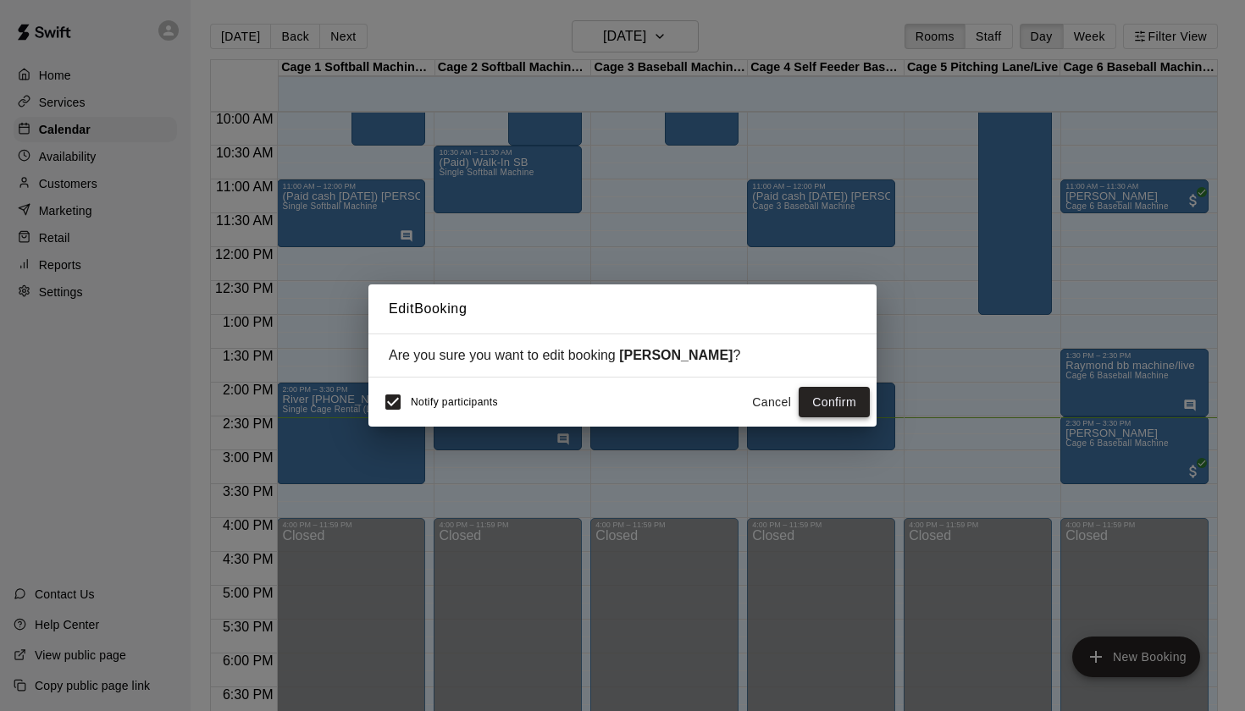
click at [856, 396] on button "Confirm" at bounding box center [834, 402] width 71 height 31
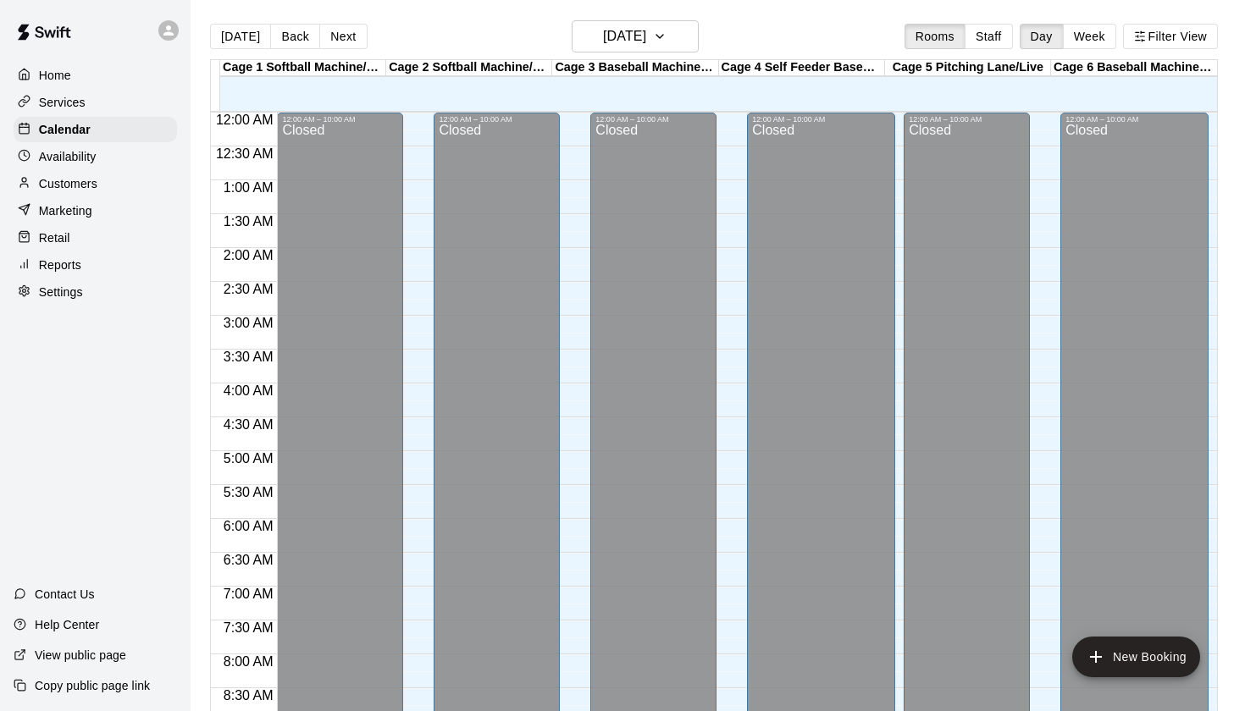
scroll to position [958, 0]
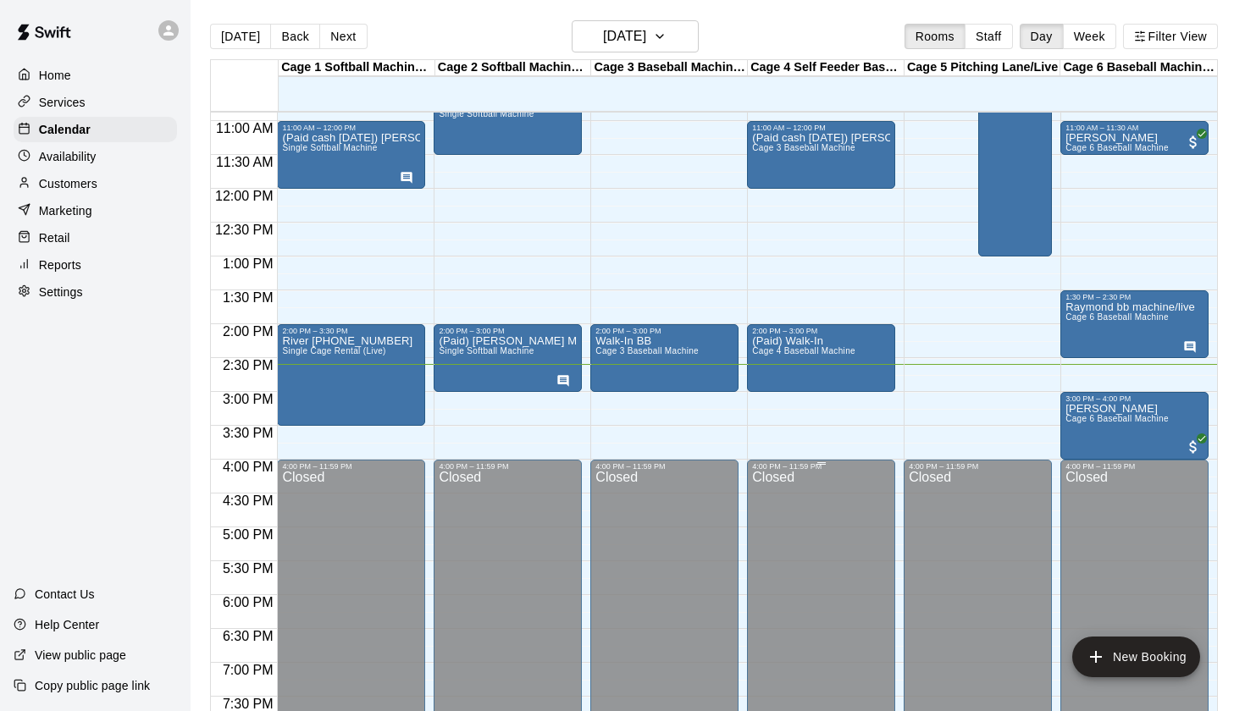
scroll to position [735, 0]
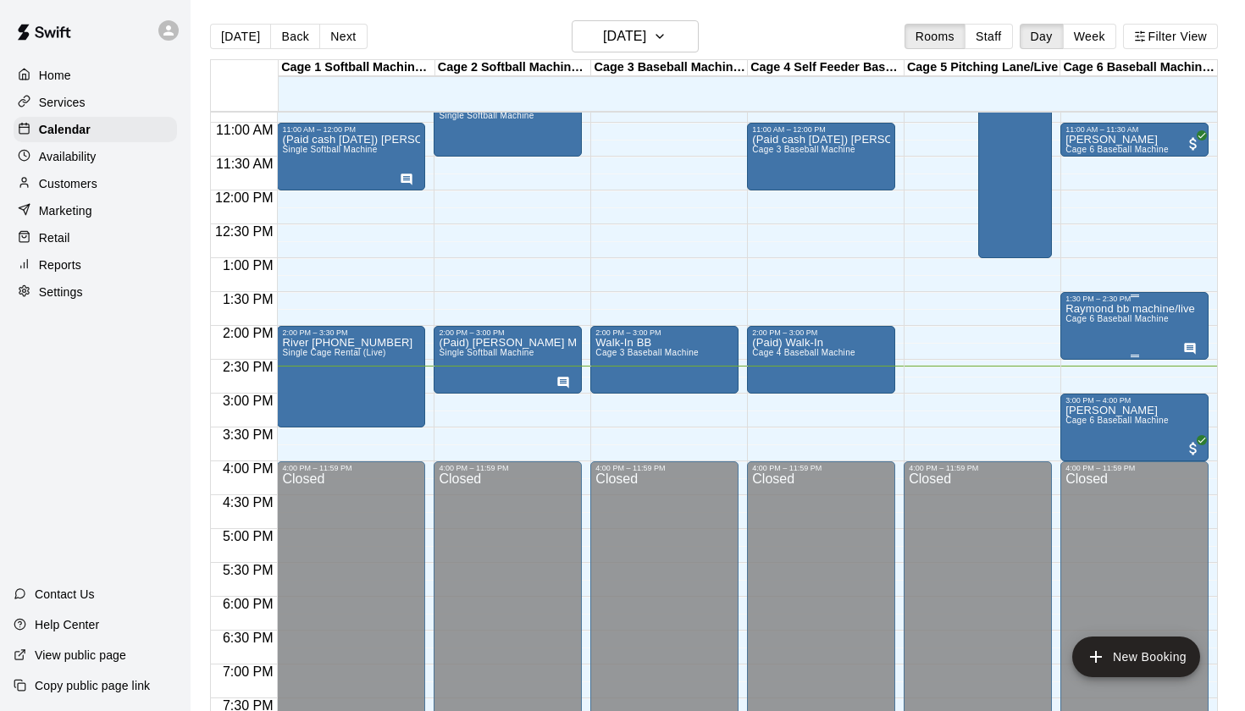
click at [1119, 345] on div "Raymond bb machine/live Cage 6 Baseball Machine" at bounding box center [1130, 658] width 130 height 711
click at [1088, 328] on icon "edit" at bounding box center [1082, 322] width 20 height 20
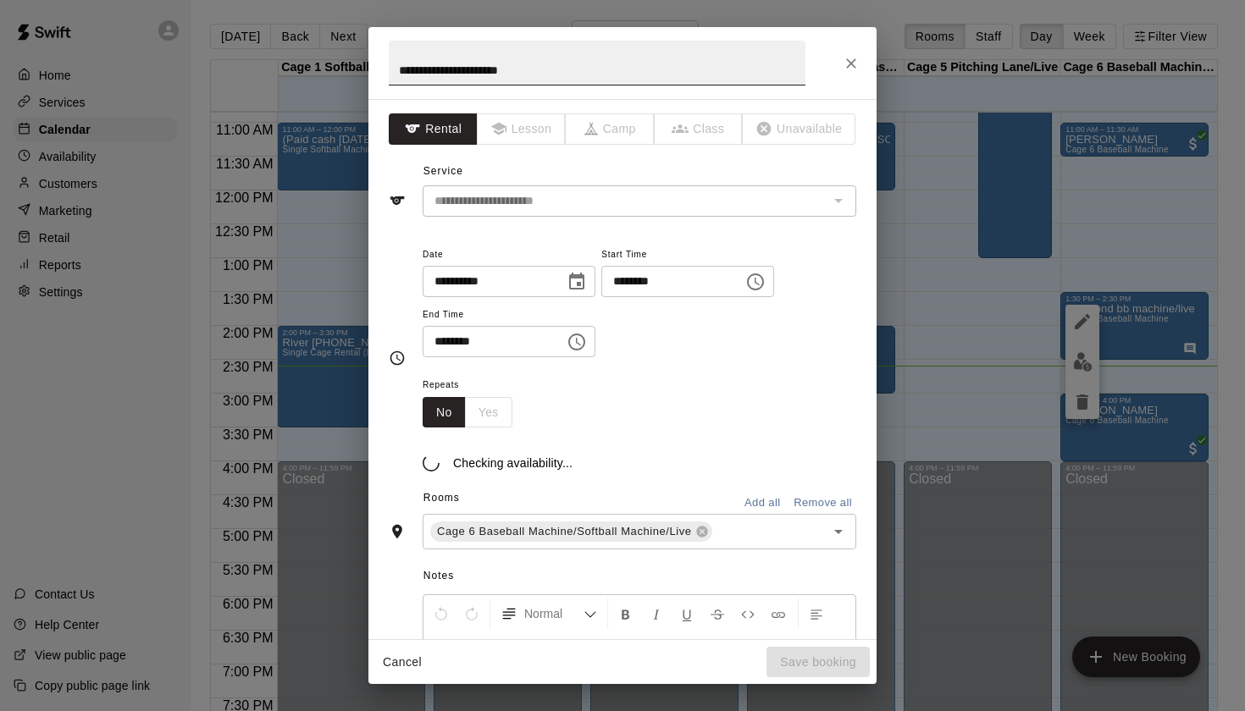
scroll to position [3, 0]
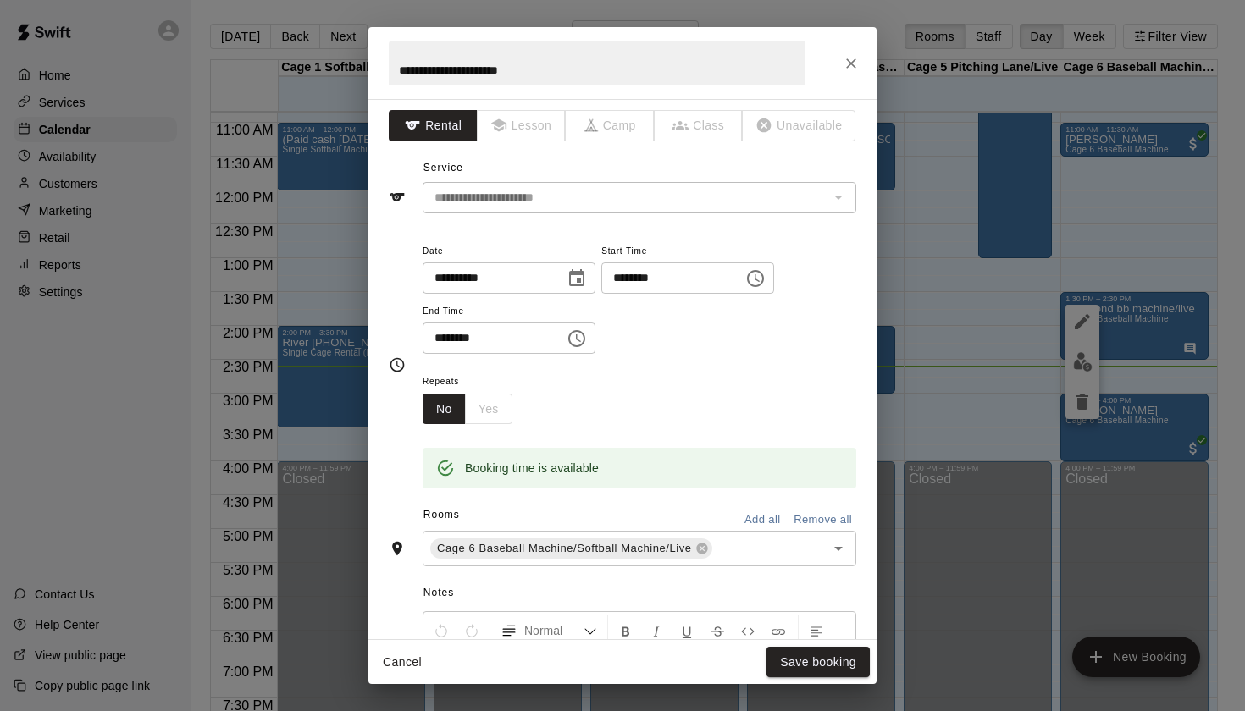
click at [397, 67] on input "**********" at bounding box center [597, 63] width 417 height 45
type input "**********"
click at [841, 666] on button "Save booking" at bounding box center [817, 662] width 103 height 31
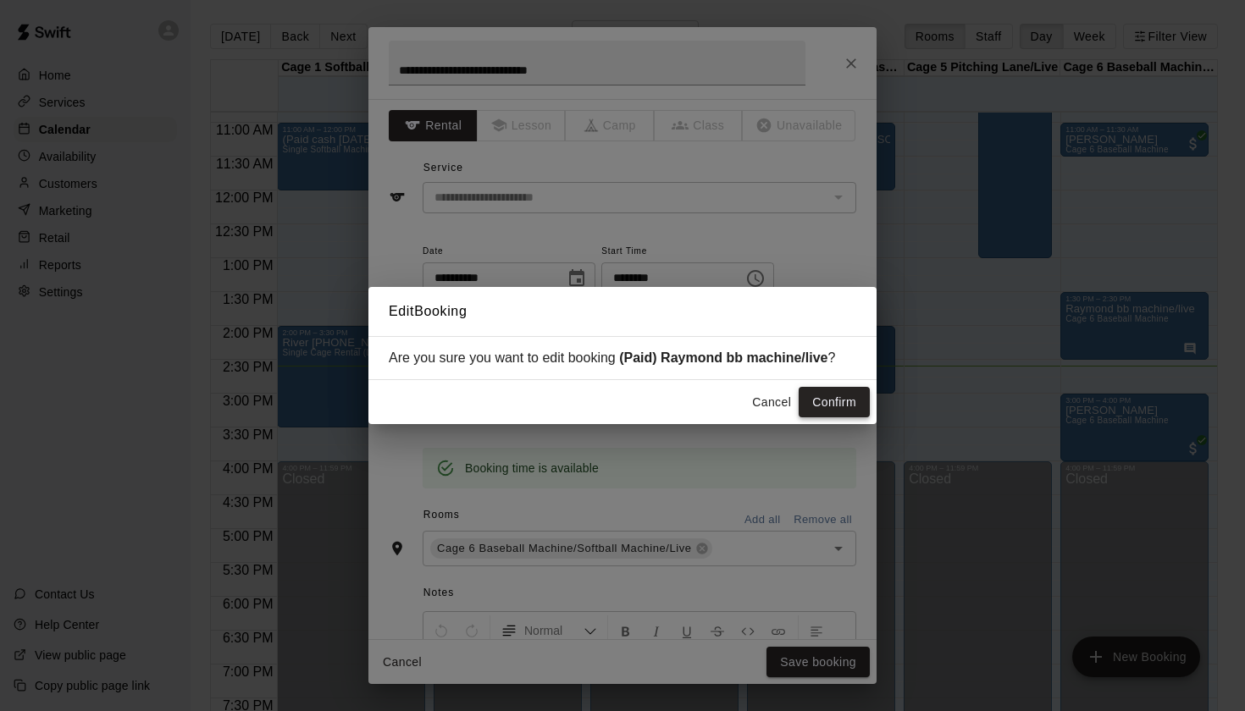
click at [820, 396] on button "Confirm" at bounding box center [834, 402] width 71 height 31
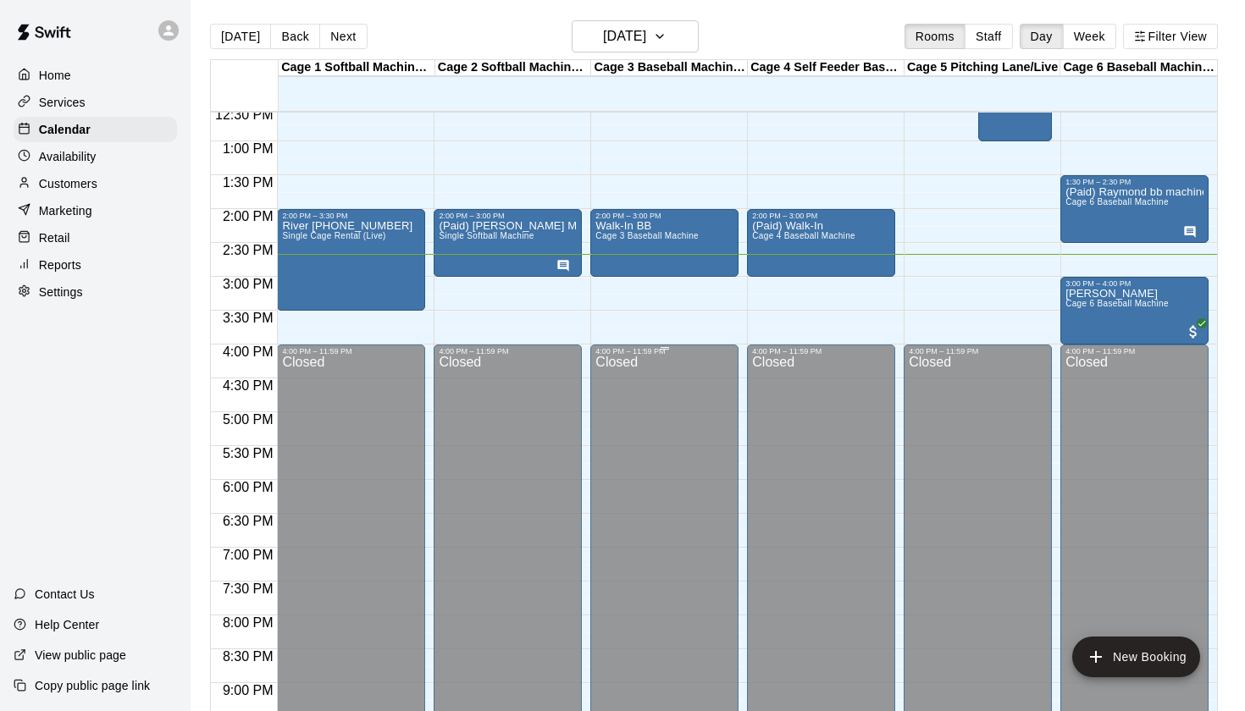
scroll to position [848, 0]
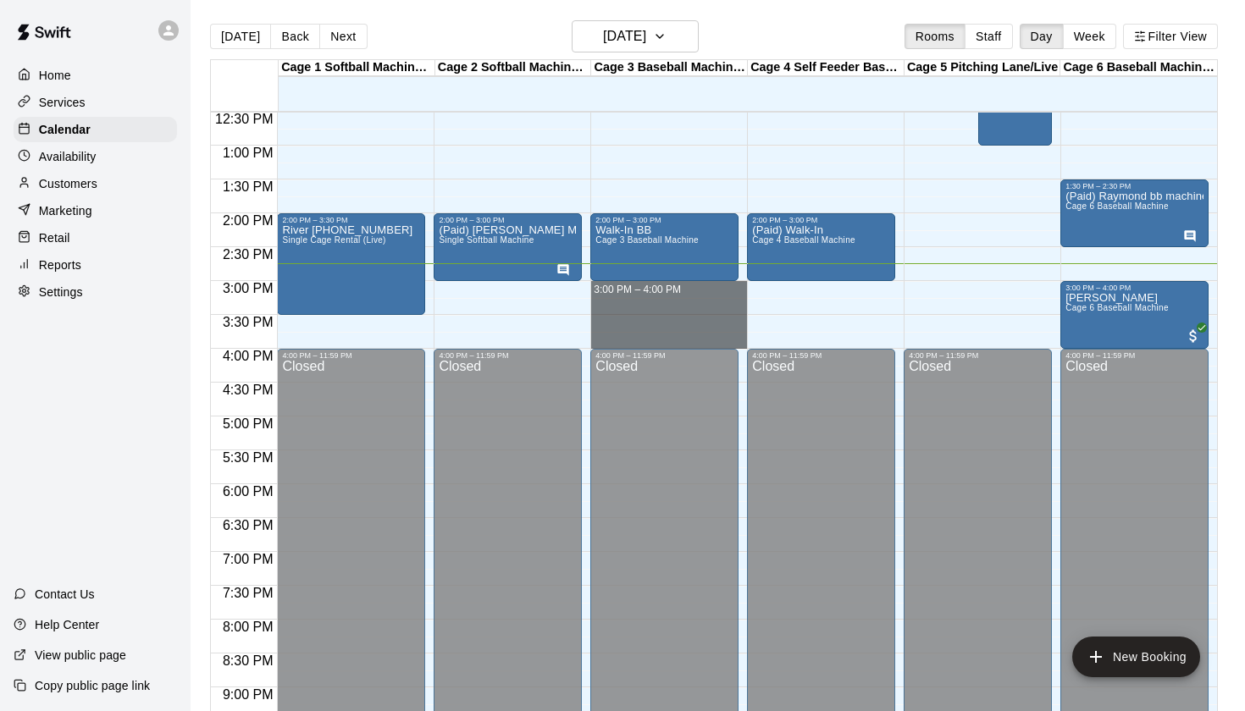
drag, startPoint x: 597, startPoint y: 285, endPoint x: 605, endPoint y: 340, distance: 55.6
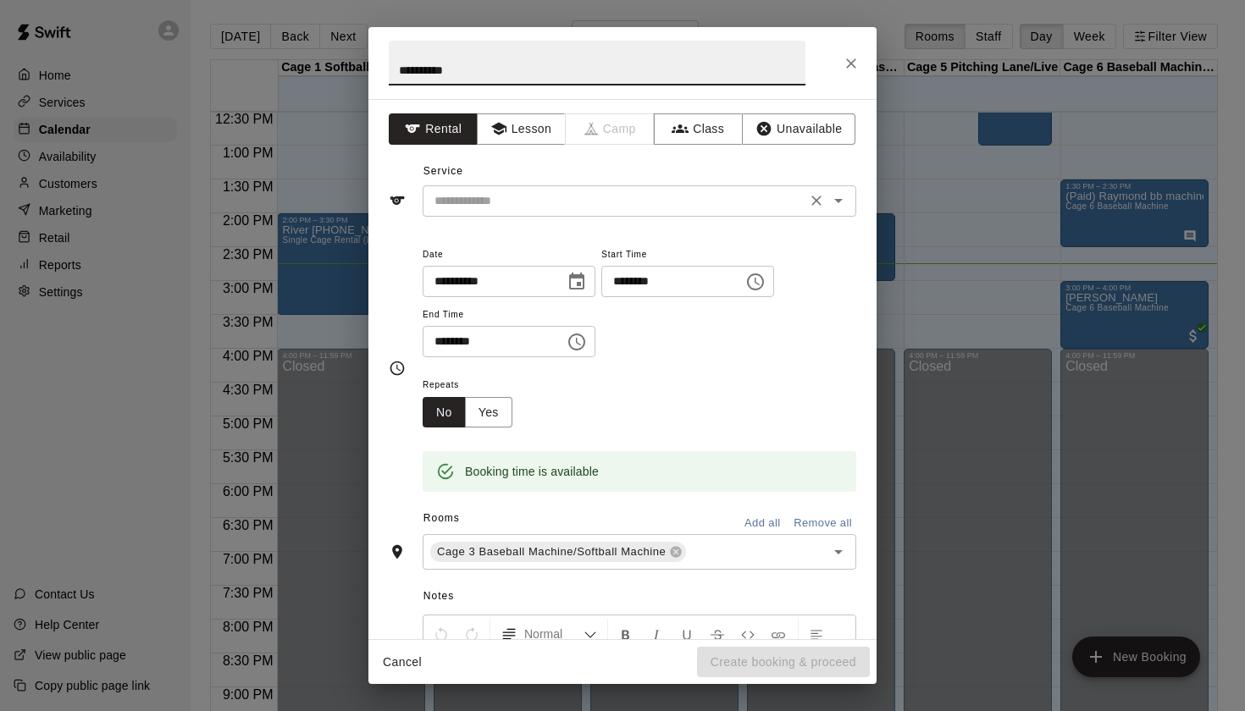
click at [839, 196] on icon "Open" at bounding box center [838, 201] width 20 height 20
type input "**********"
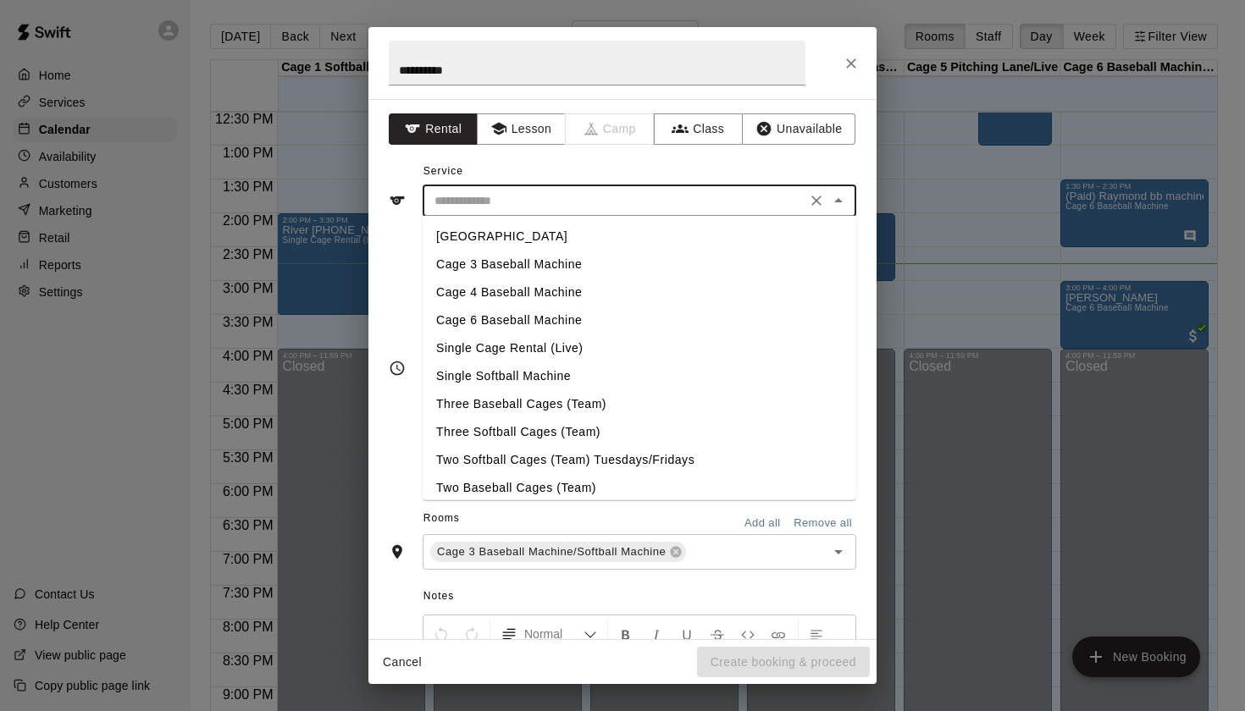
click at [575, 264] on li "Cage 3 Baseball Machine" at bounding box center [640, 265] width 434 height 28
type input "**********"
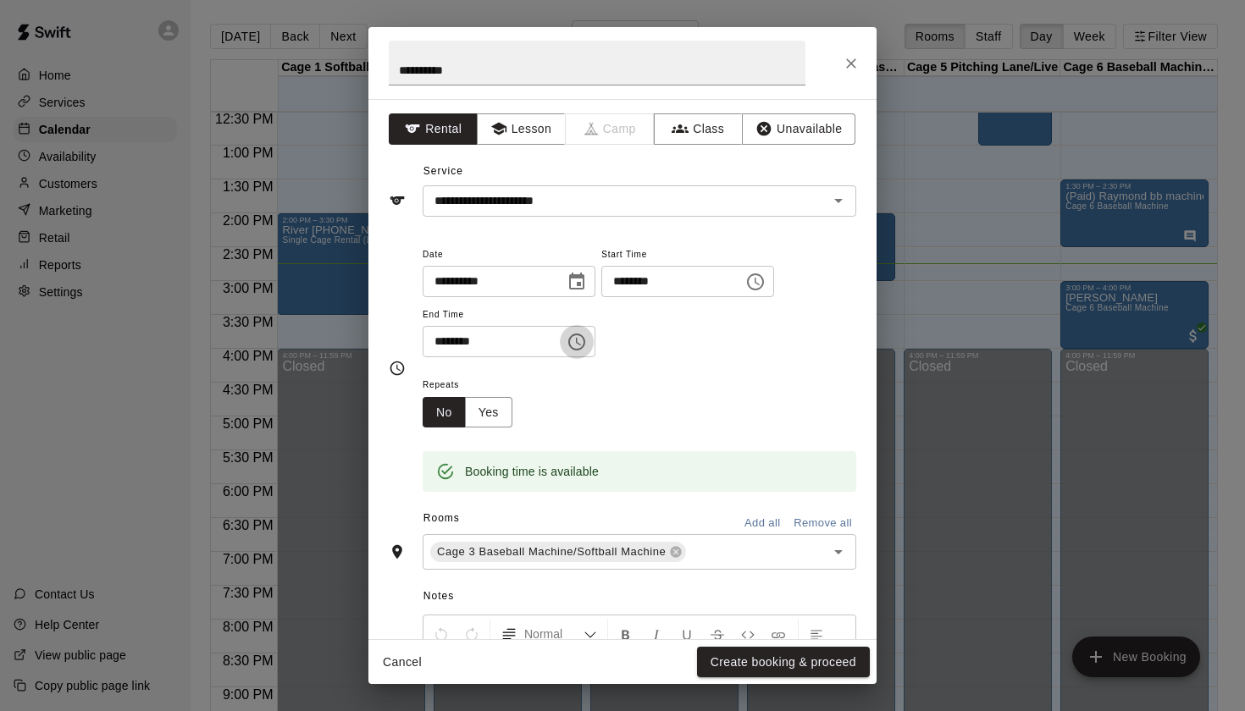
click at [581, 340] on icon "Choose time, selected time is 4:00 PM" at bounding box center [578, 342] width 5 height 8
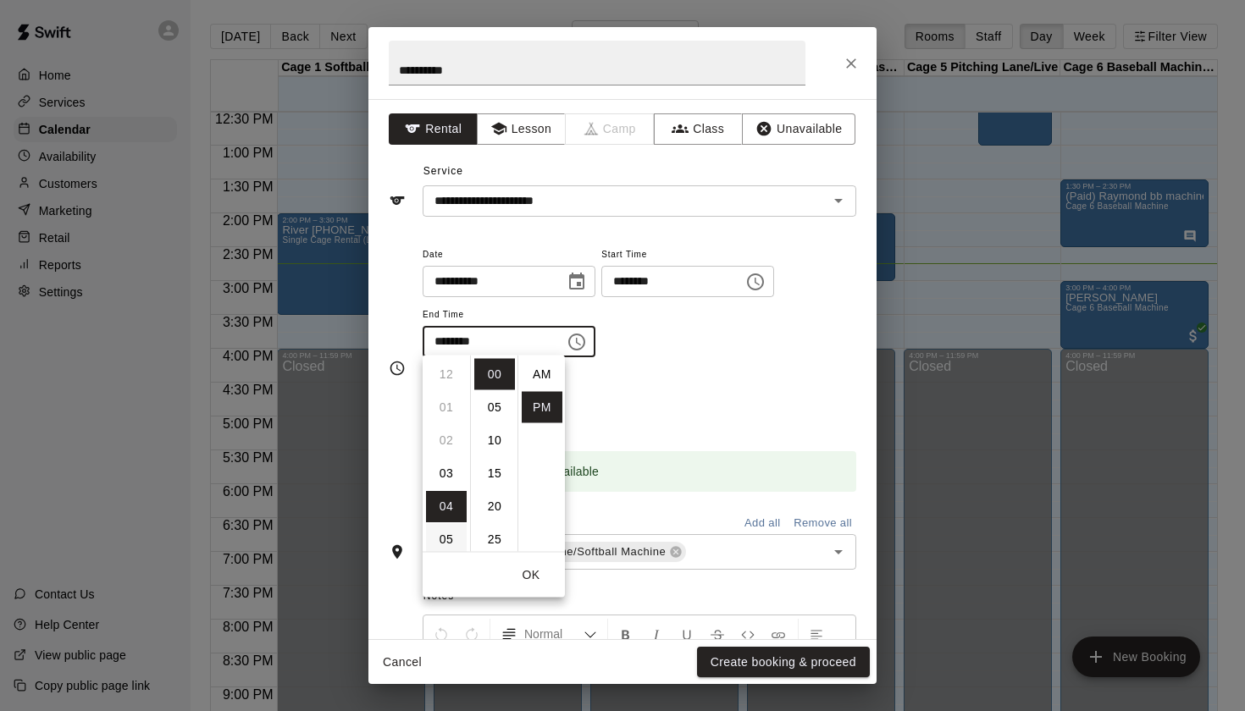
scroll to position [30, 0]
click at [445, 403] on li "03" at bounding box center [446, 405] width 41 height 31
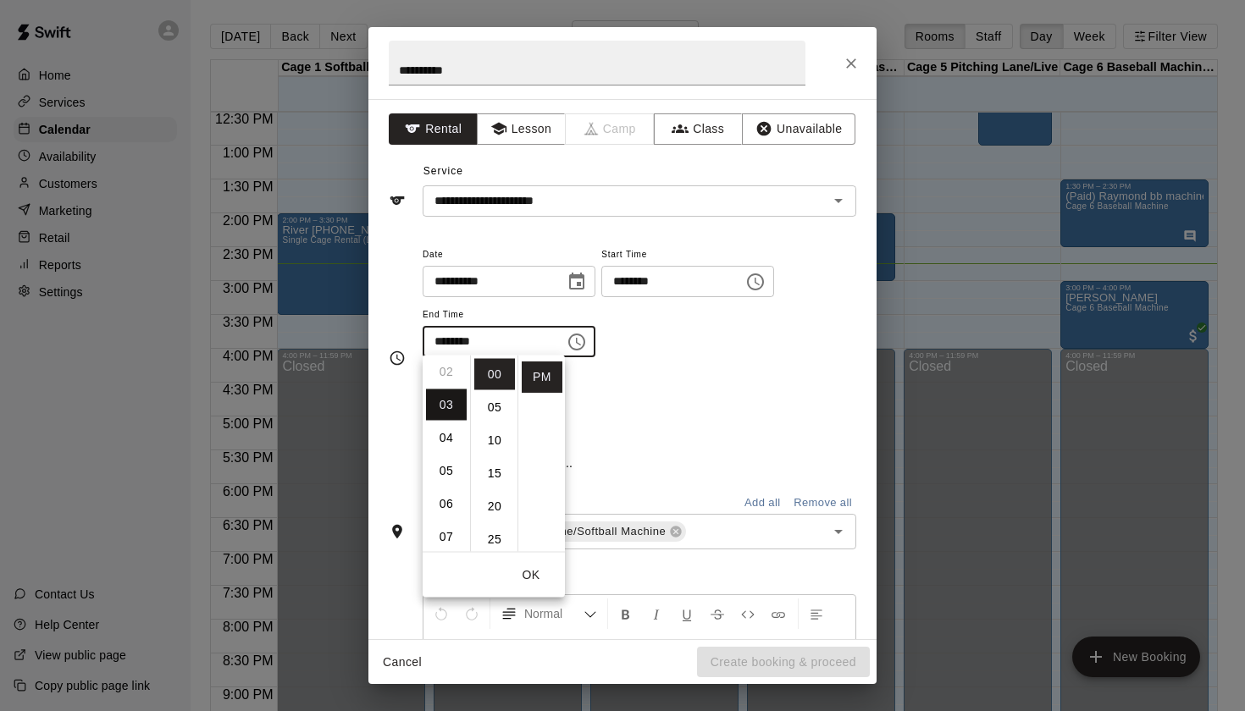
scroll to position [99, 0]
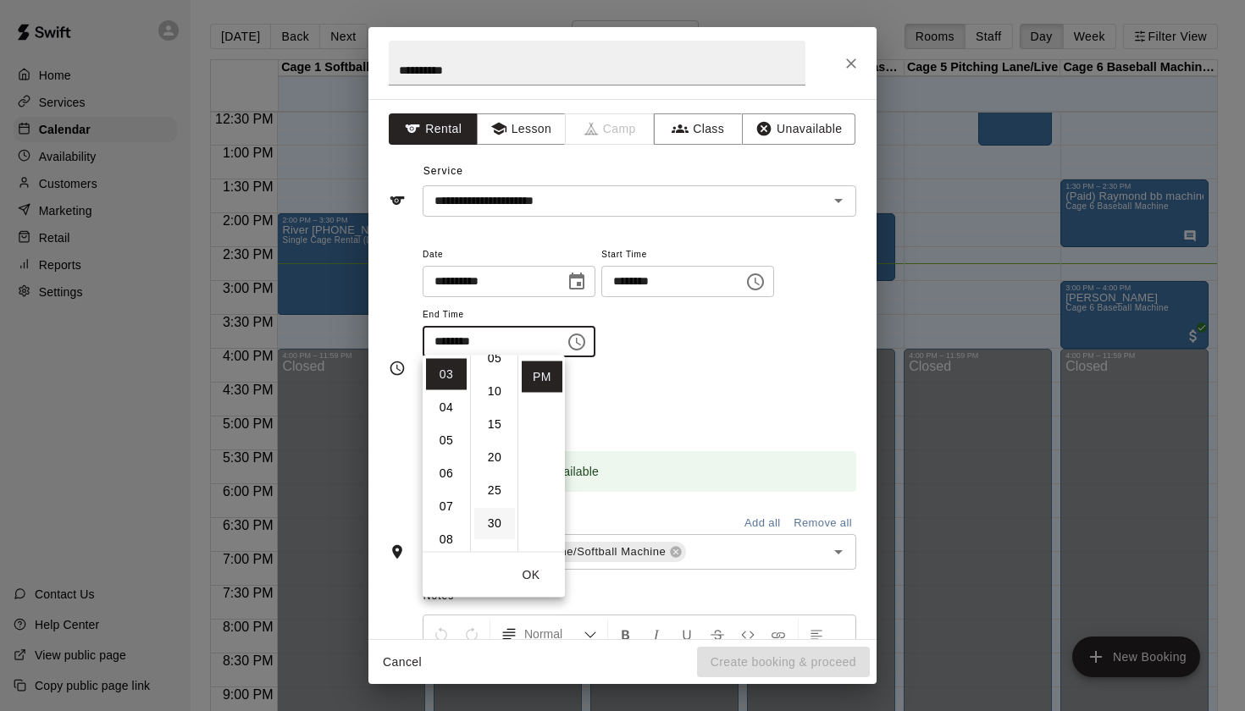
click at [497, 517] on li "30" at bounding box center [494, 523] width 41 height 31
type input "********"
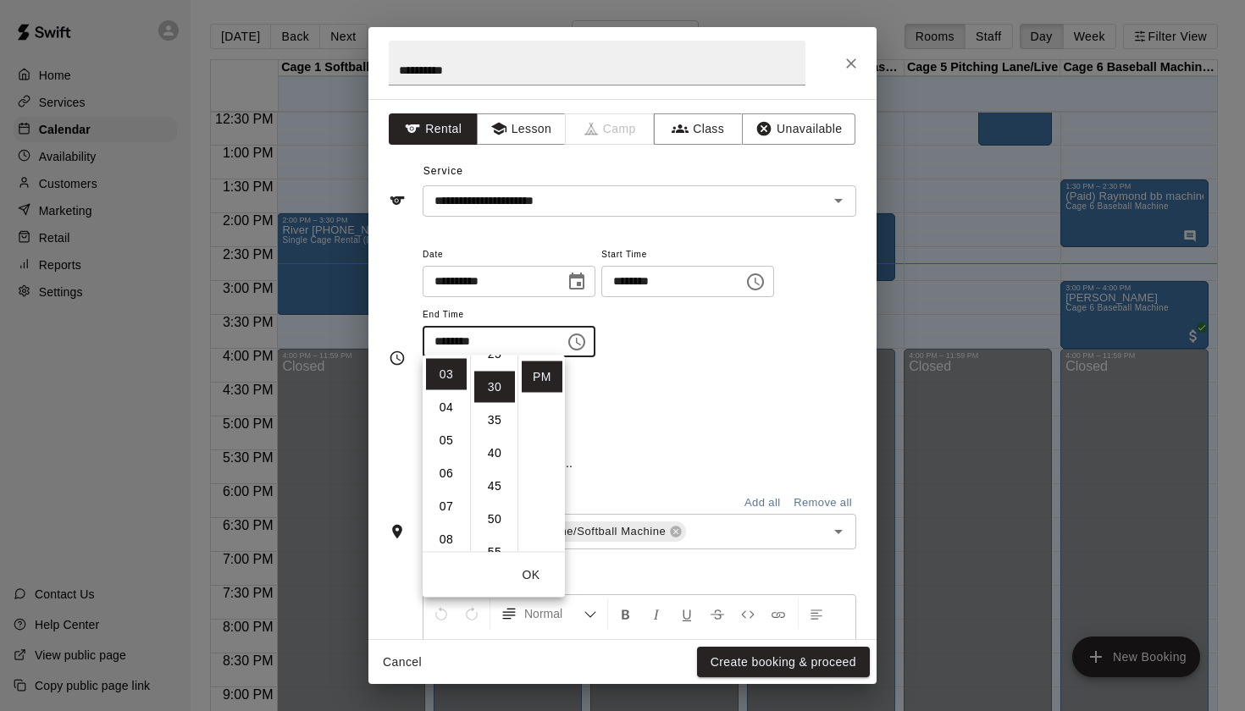
scroll to position [196, 0]
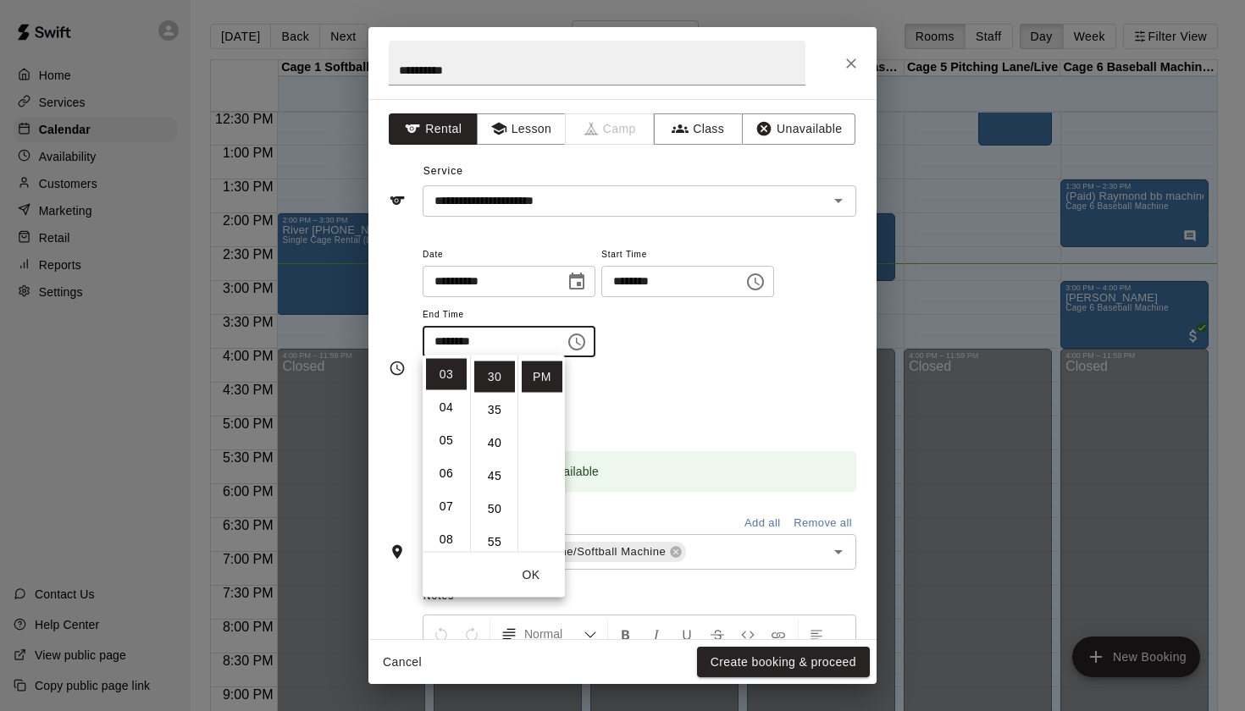
click at [737, 430] on div "Booking time is available" at bounding box center [640, 460] width 434 height 64
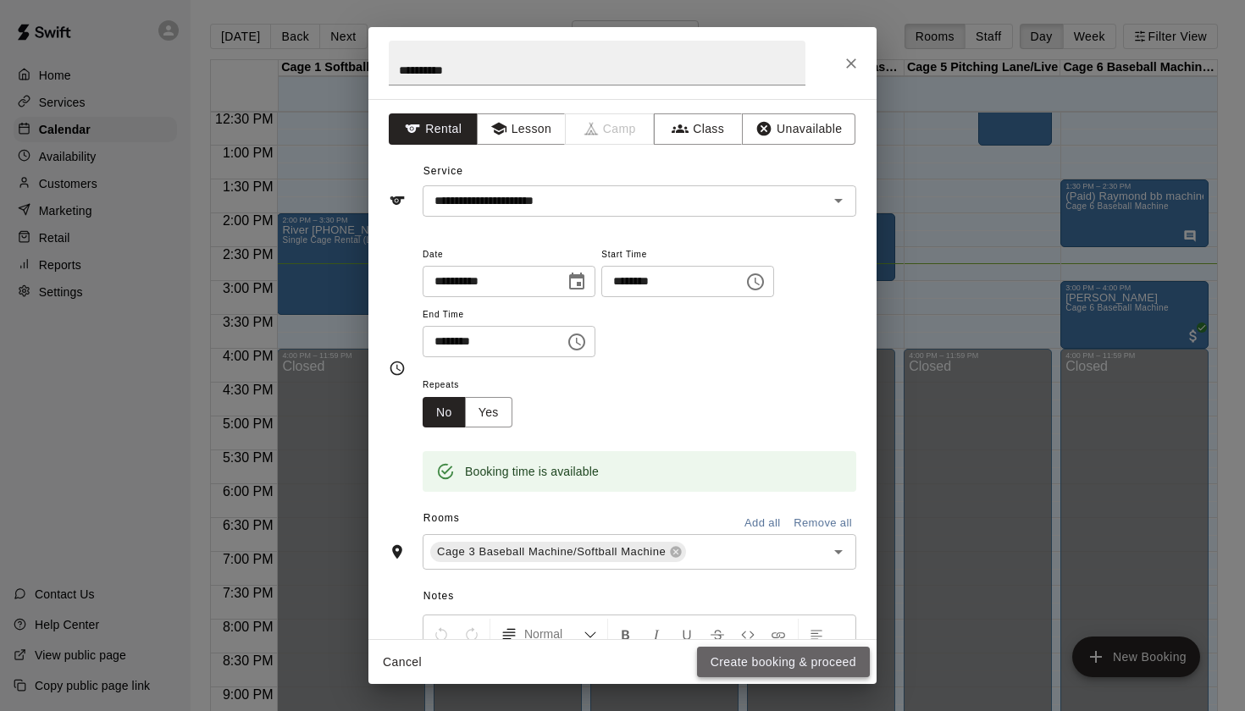
click at [784, 660] on button "Create booking & proceed" at bounding box center [783, 662] width 173 height 31
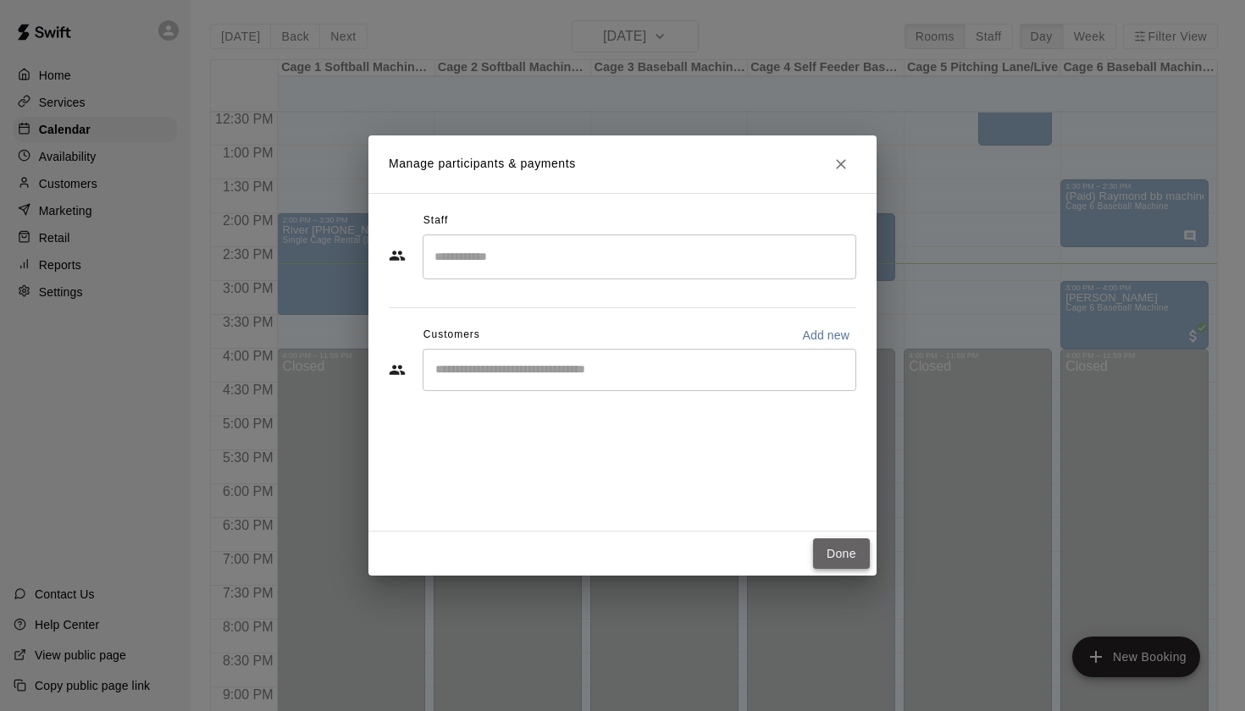
click at [849, 554] on button "Done" at bounding box center [841, 554] width 57 height 31
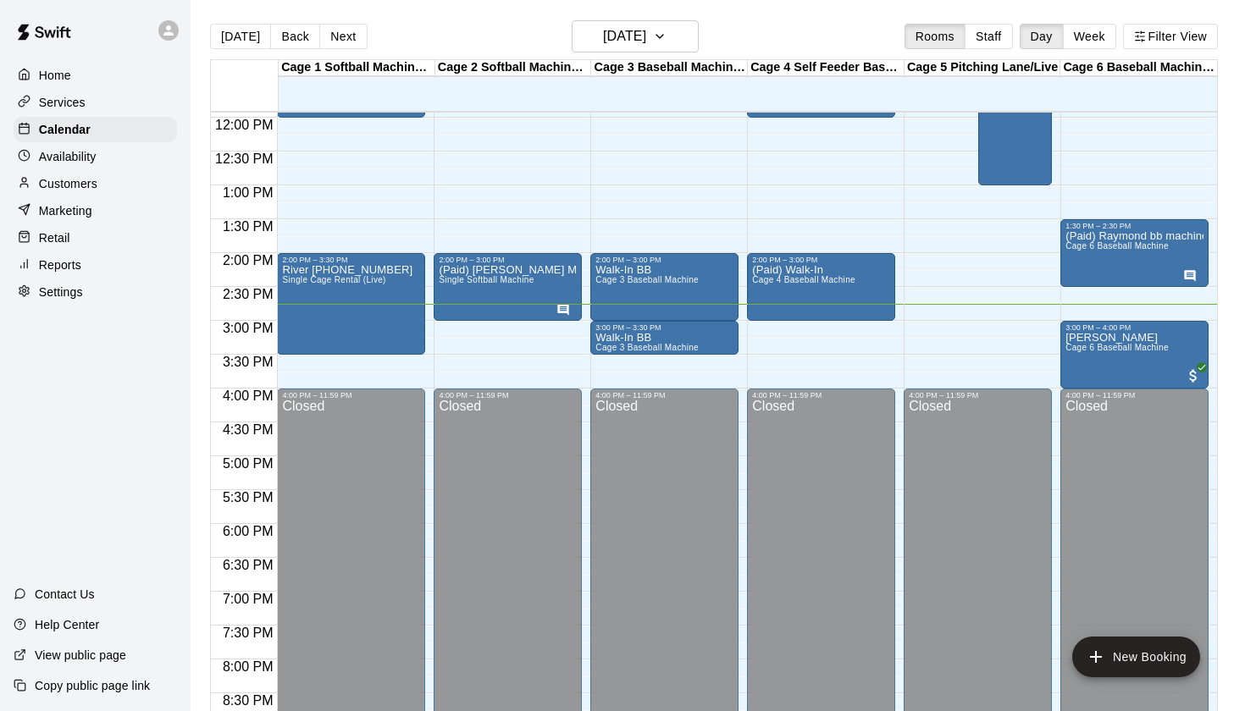
scroll to position [783, 0]
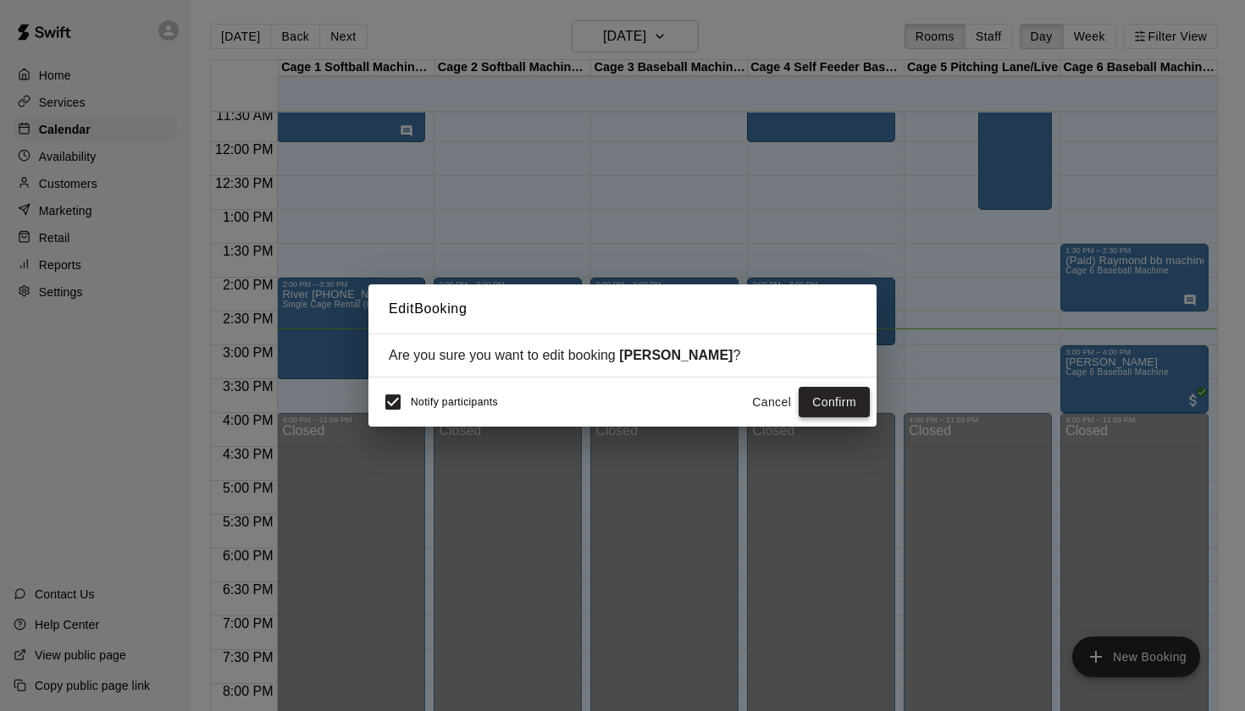
click at [826, 404] on button "Confirm" at bounding box center [834, 402] width 71 height 31
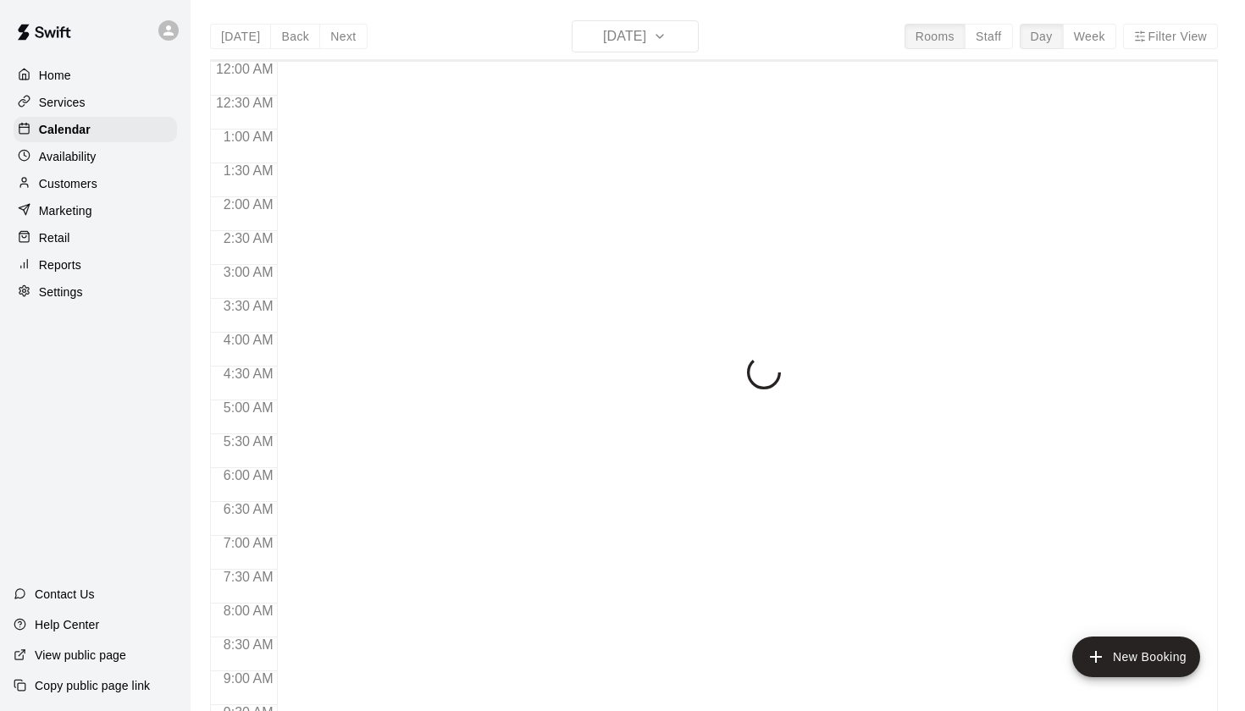
scroll to position [958, 0]
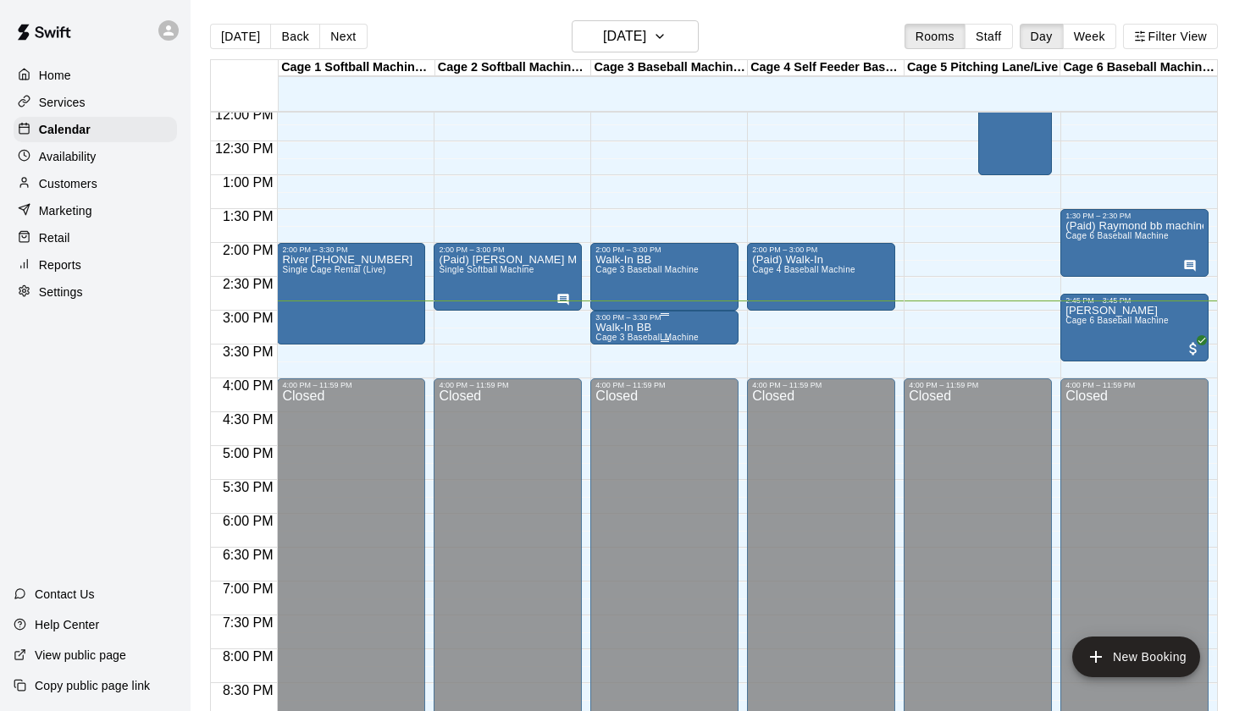
scroll to position [817, 0]
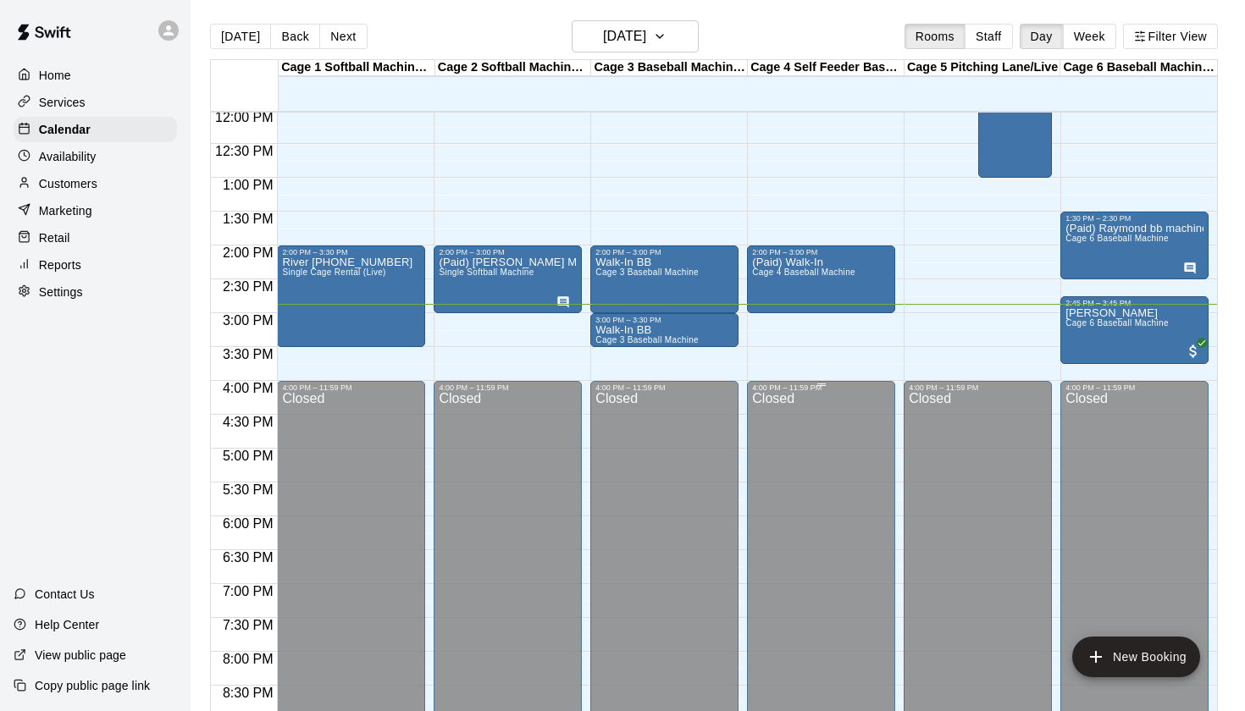
scroll to position [815, 0]
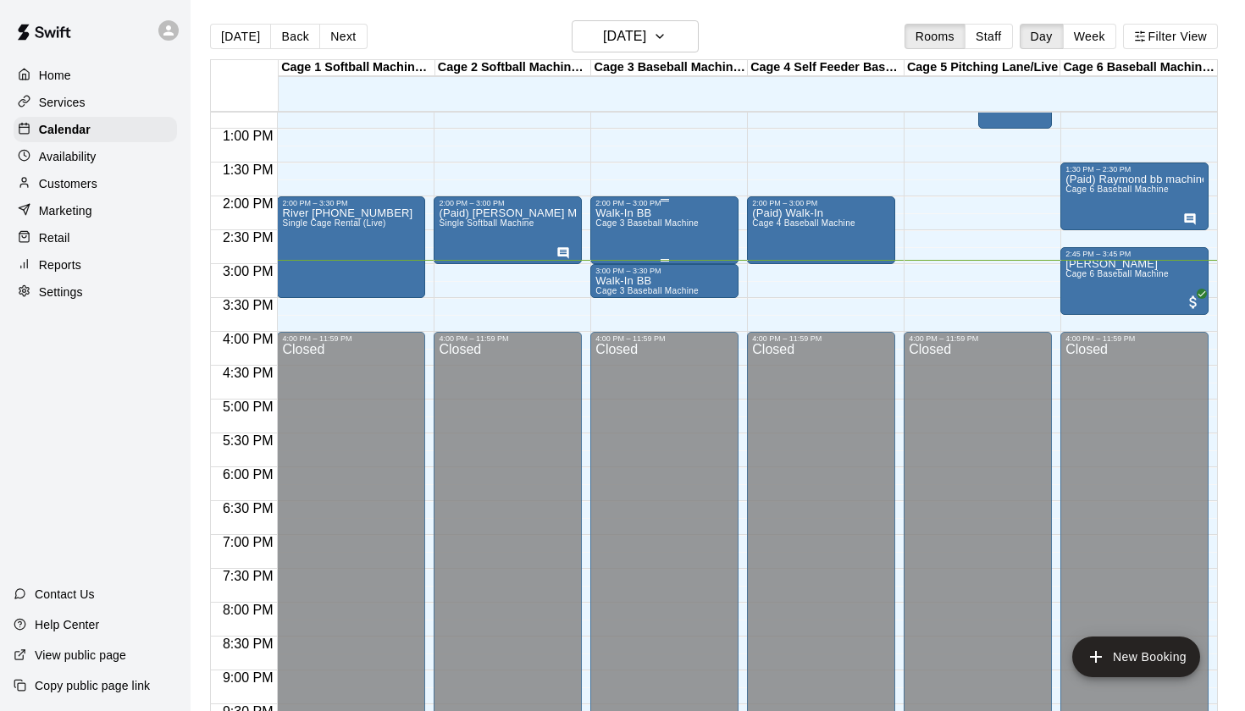
scroll to position [816, 0]
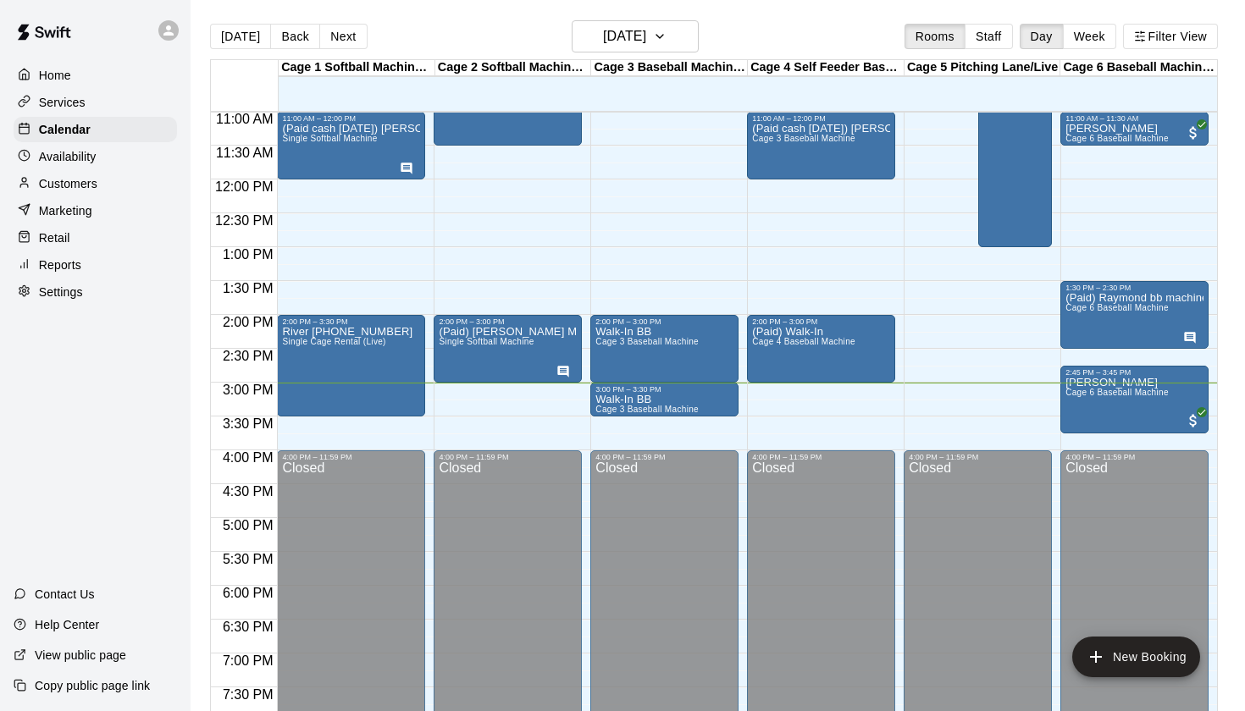
scroll to position [744, 0]
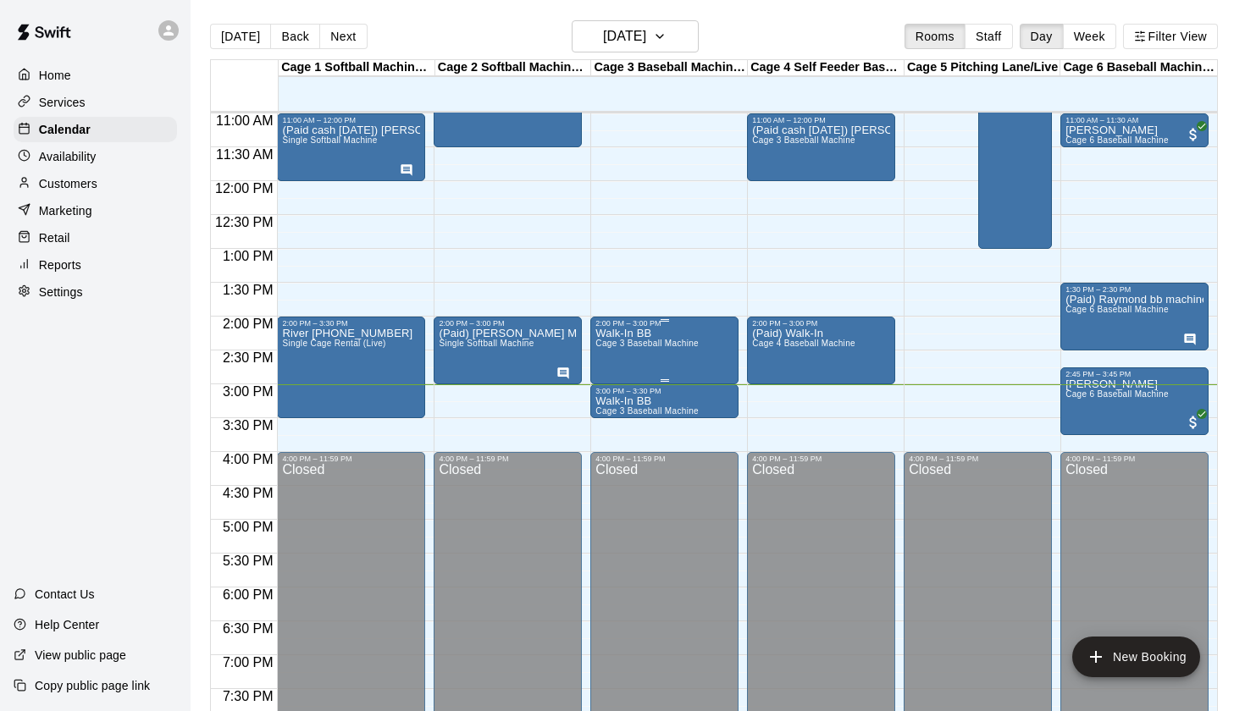
click at [611, 345] on span "Cage 3 Baseball Machine" at bounding box center [646, 343] width 103 height 9
click at [613, 356] on icon "edit" at bounding box center [612, 357] width 15 height 15
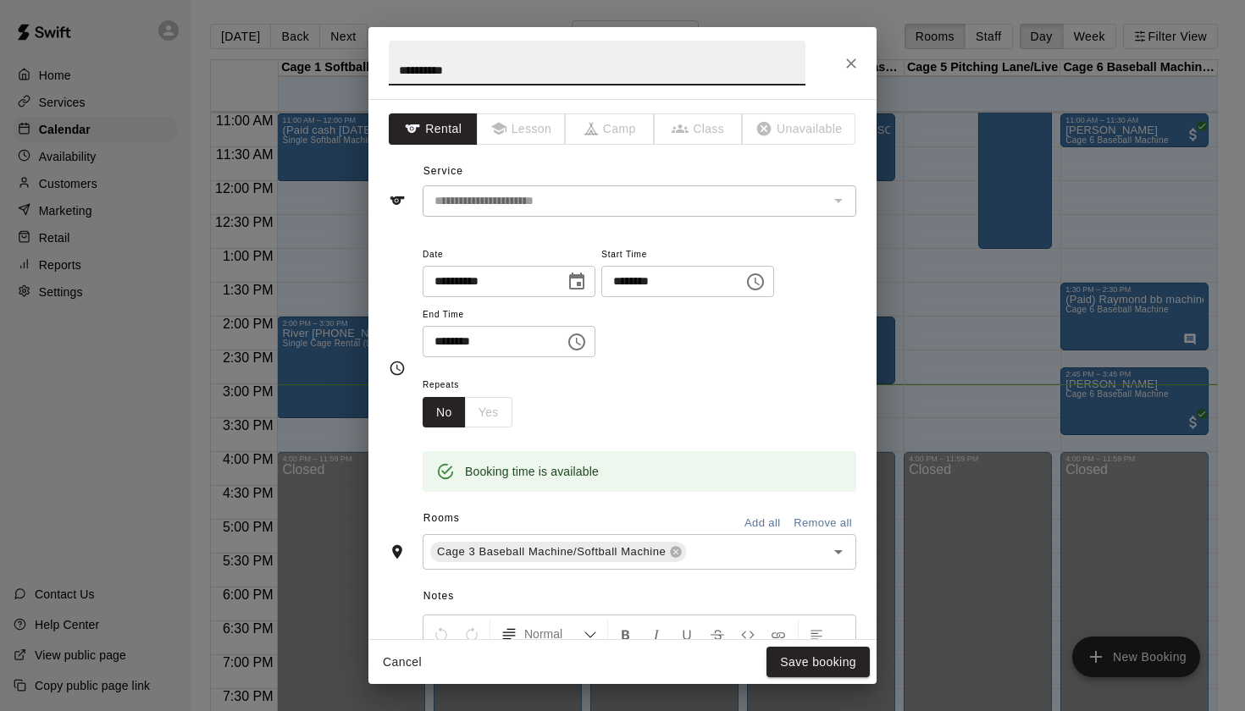
click at [398, 72] on input "**********" at bounding box center [597, 63] width 417 height 45
type input "**********"
click at [803, 661] on button "Save booking" at bounding box center [817, 662] width 103 height 31
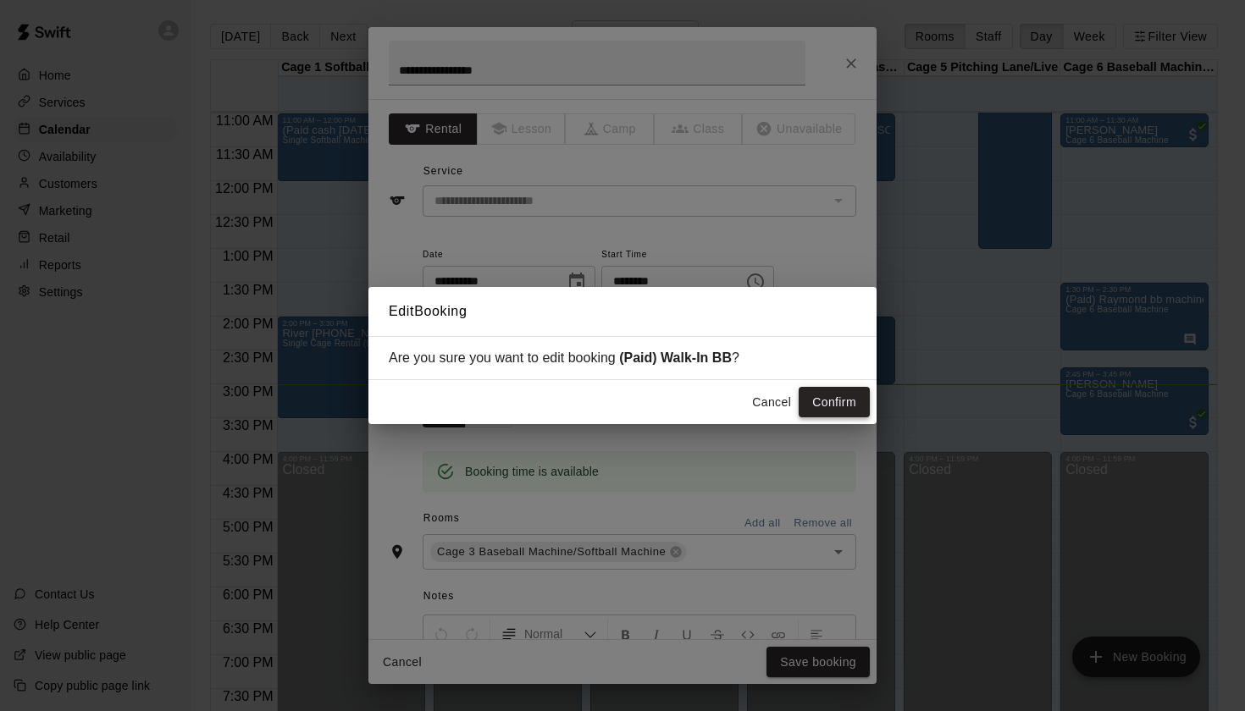
click at [837, 408] on button "Confirm" at bounding box center [834, 402] width 71 height 31
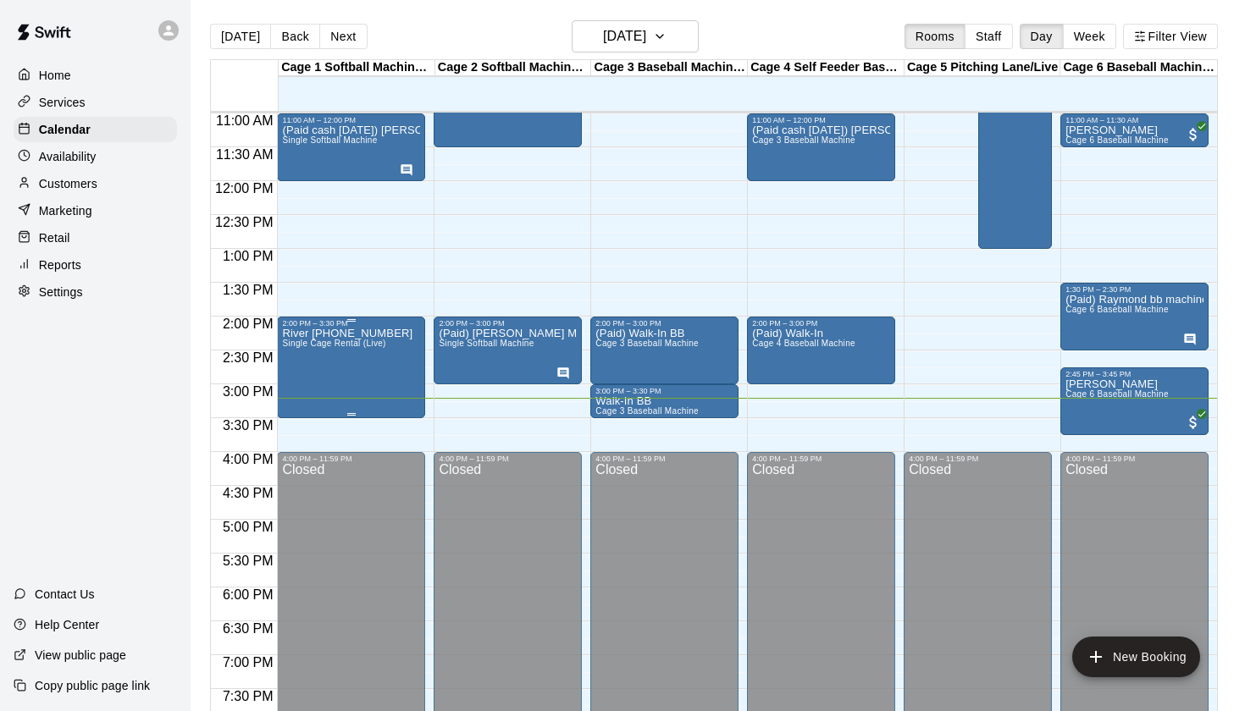
click at [353, 352] on div "River 909 331 8196 Single Cage Rental (Live)" at bounding box center [347, 683] width 130 height 711
click at [307, 342] on icon "edit" at bounding box center [300, 346] width 20 height 20
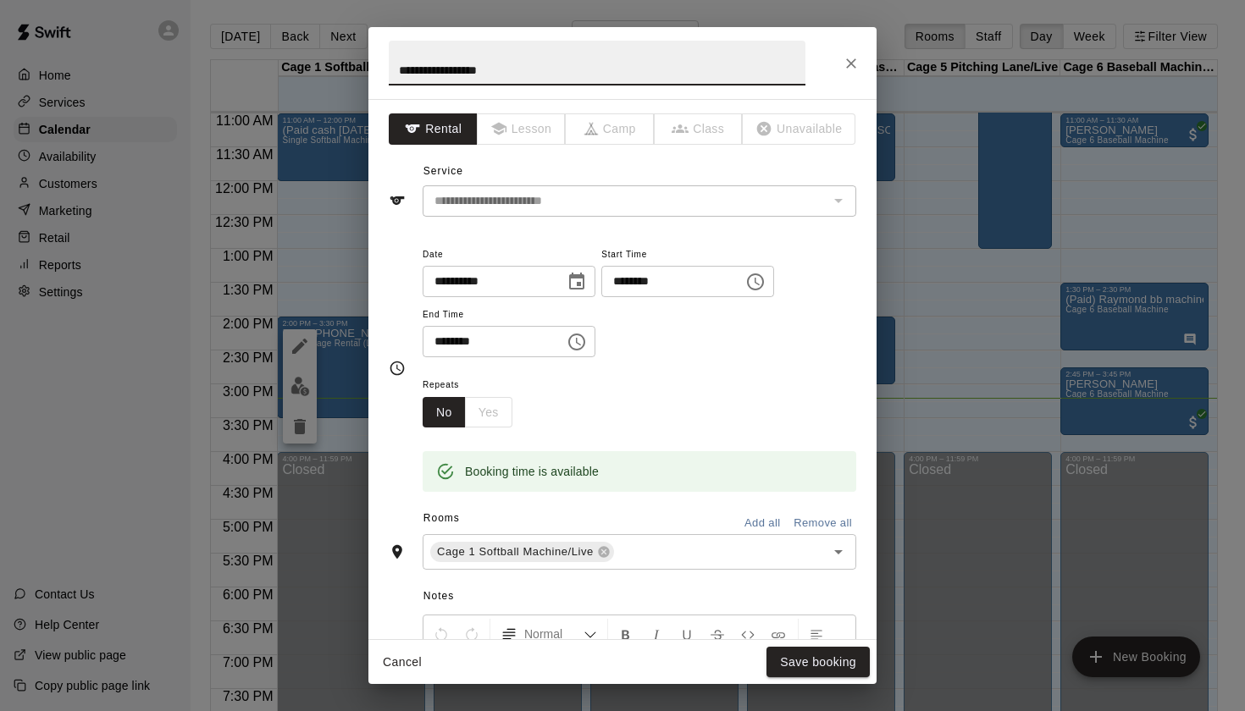
click at [397, 70] on input "**********" at bounding box center [597, 63] width 417 height 45
type input "**********"
click at [797, 659] on button "Save booking" at bounding box center [817, 662] width 103 height 31
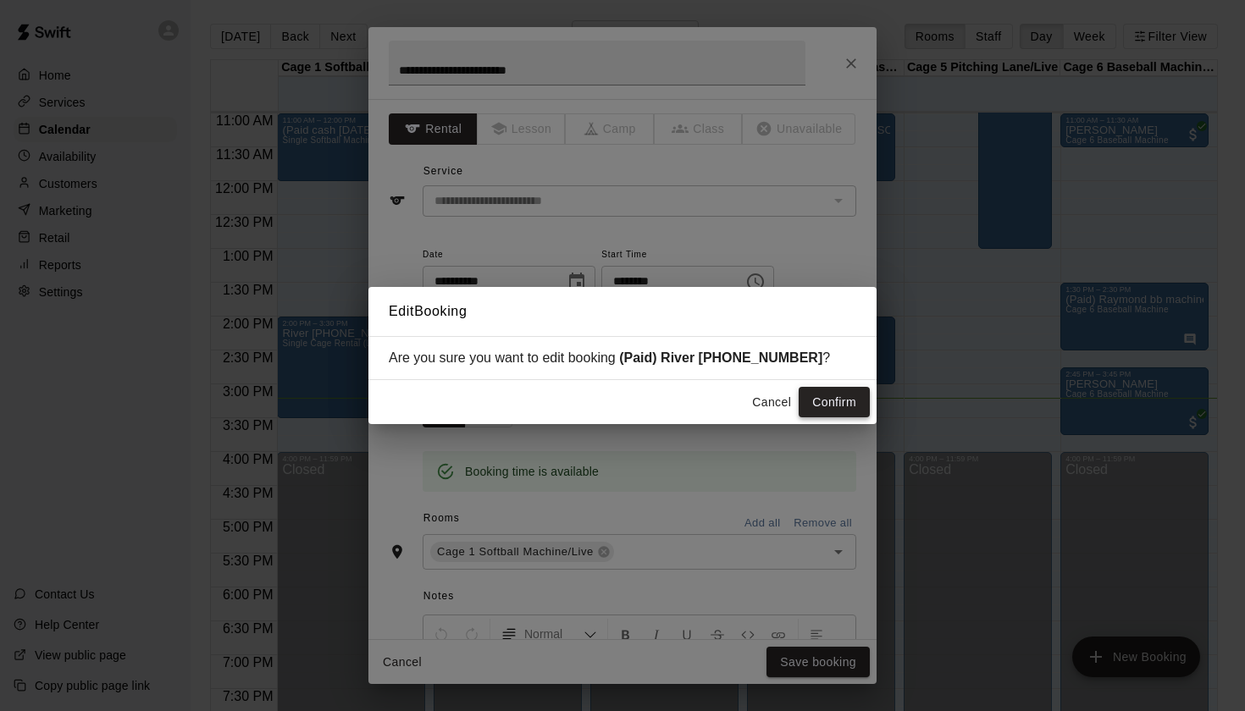
click at [828, 407] on button "Confirm" at bounding box center [834, 402] width 71 height 31
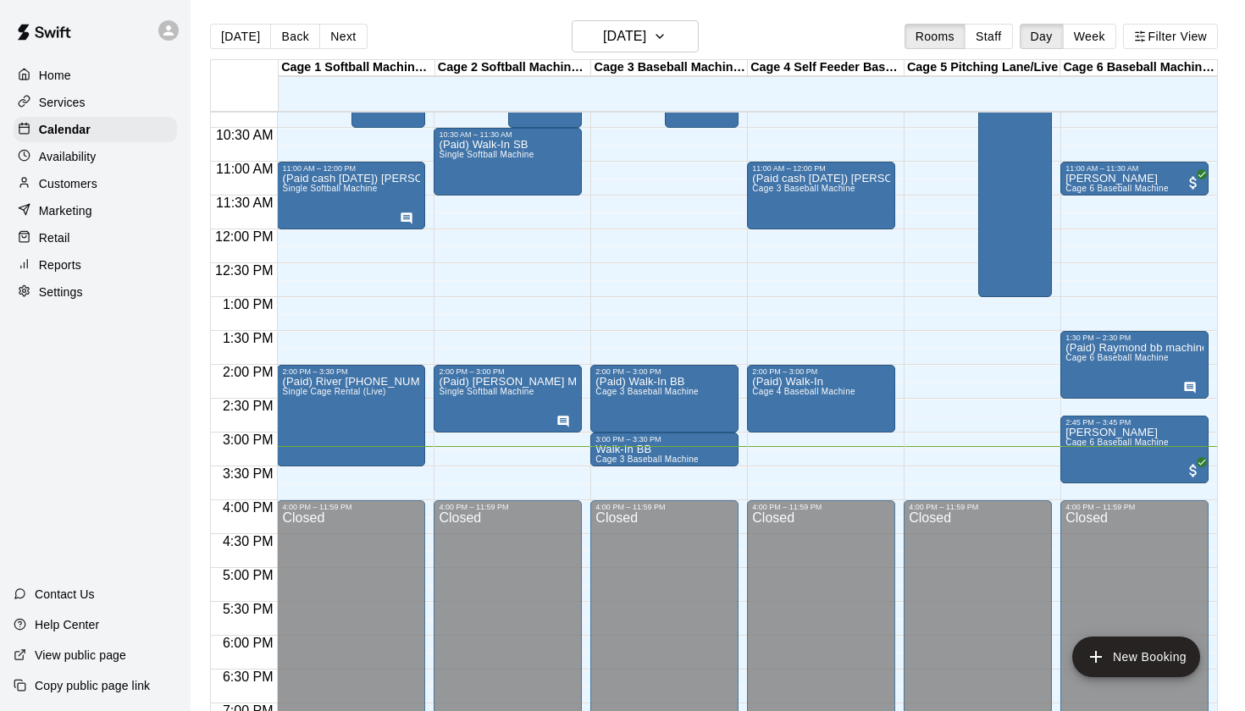
scroll to position [695, 0]
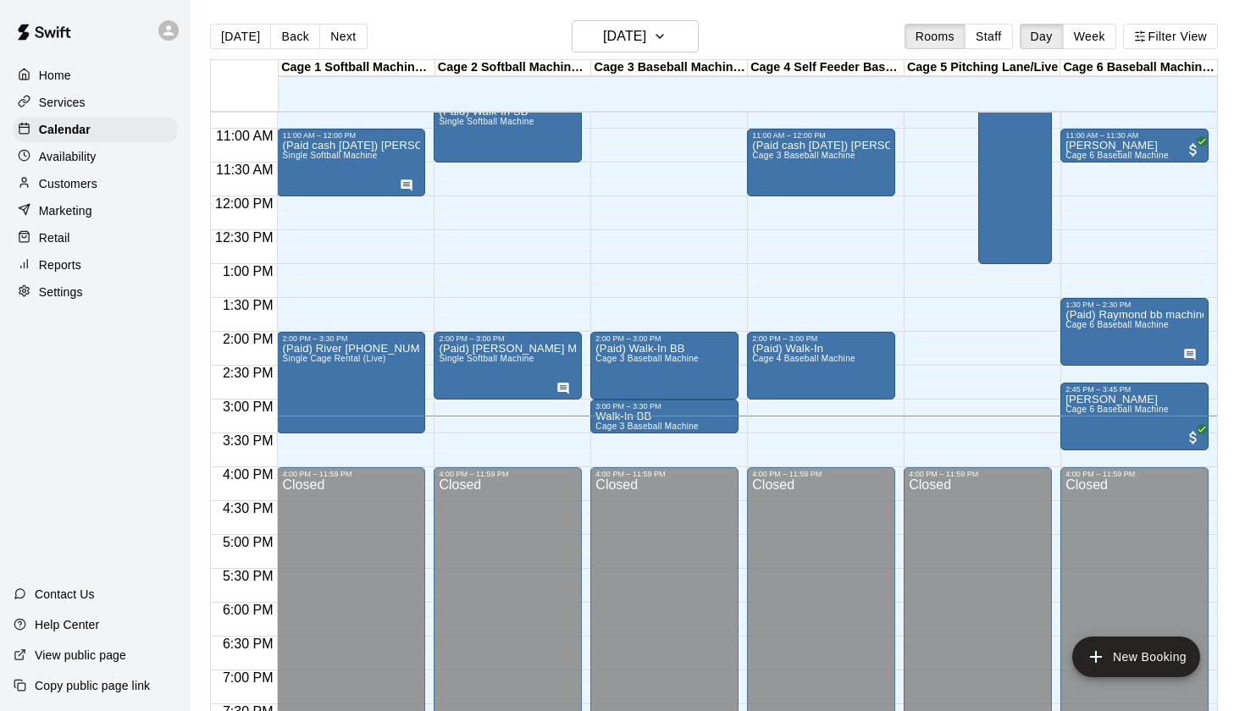
scroll to position [605, 0]
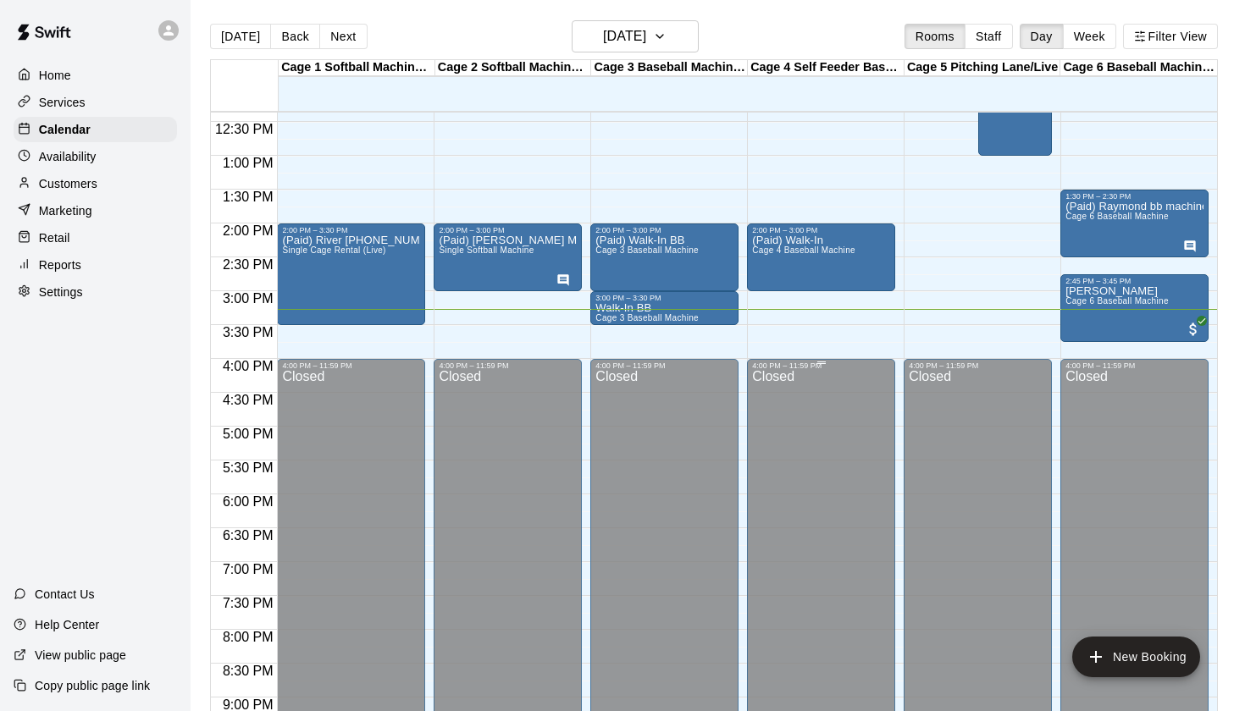
scroll to position [826, 0]
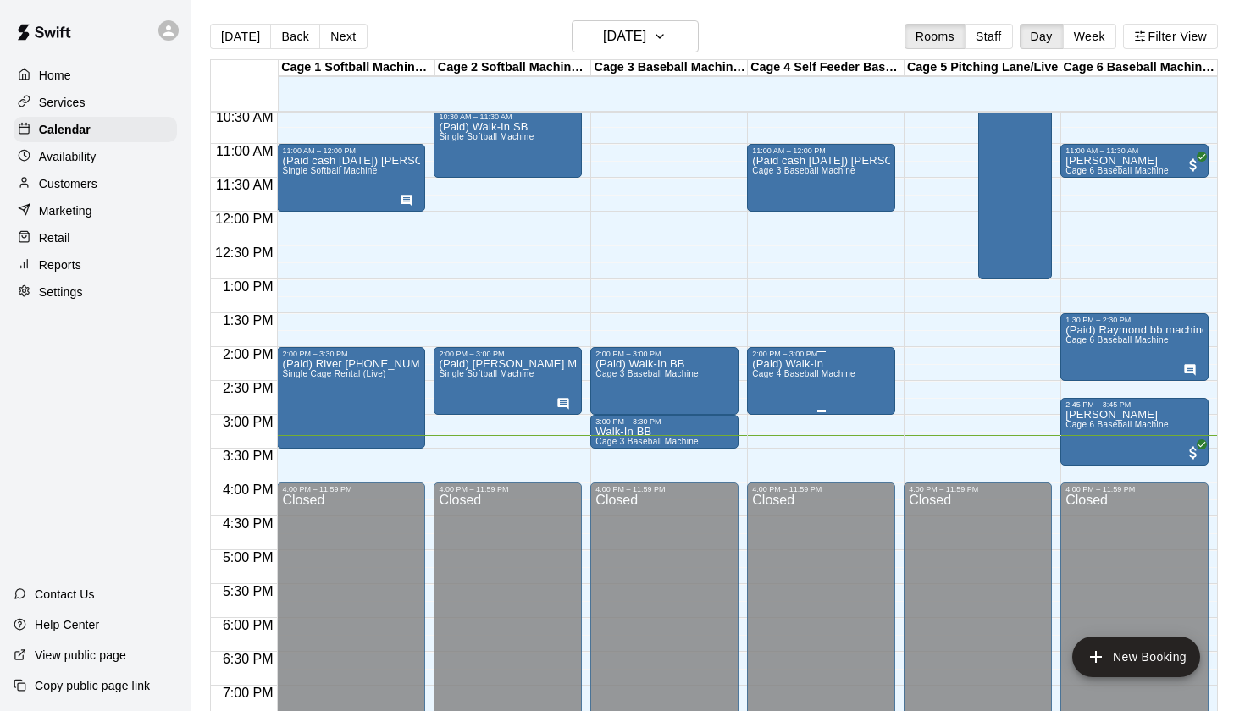
scroll to position [711, 0]
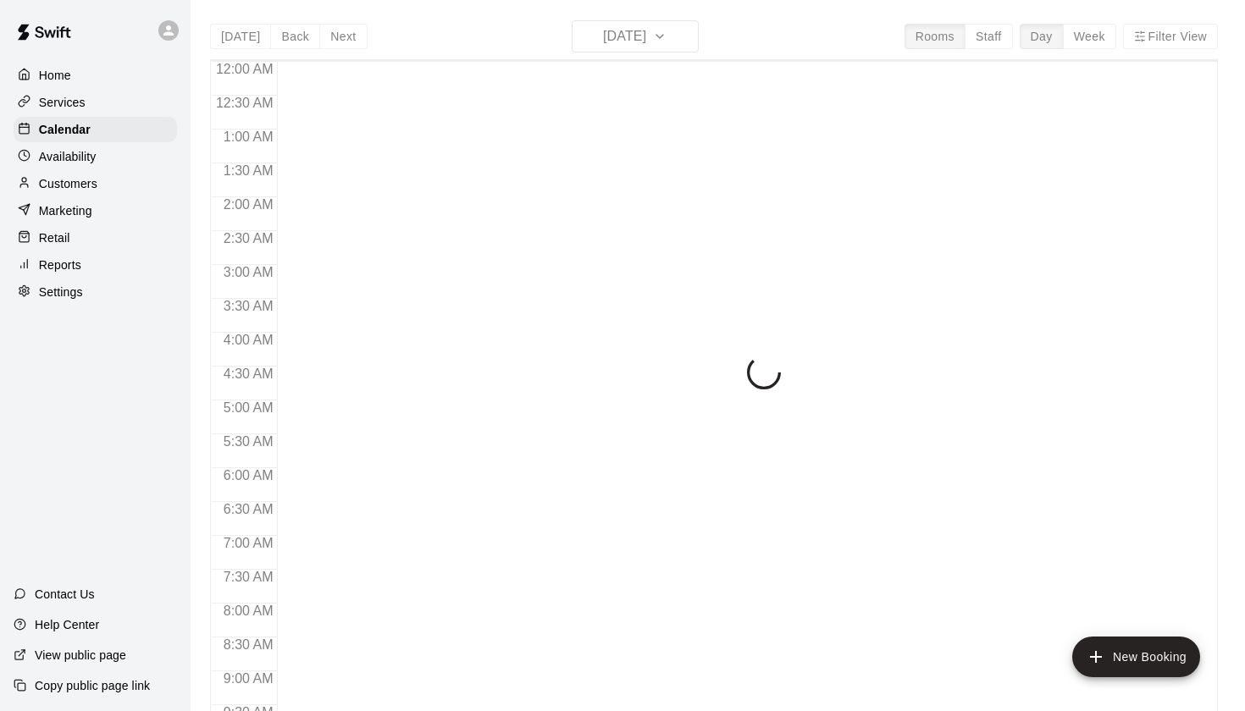
scroll to position [958, 0]
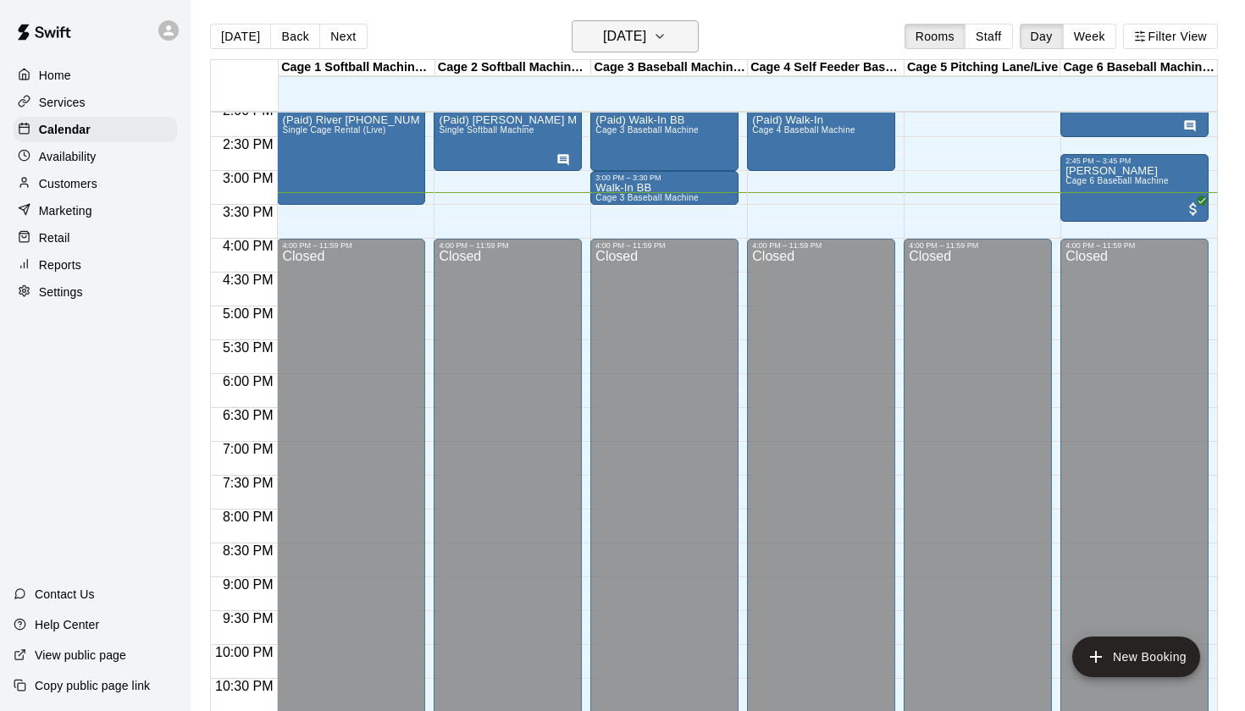
click at [673, 30] on button "[DATE]" at bounding box center [635, 36] width 127 height 32
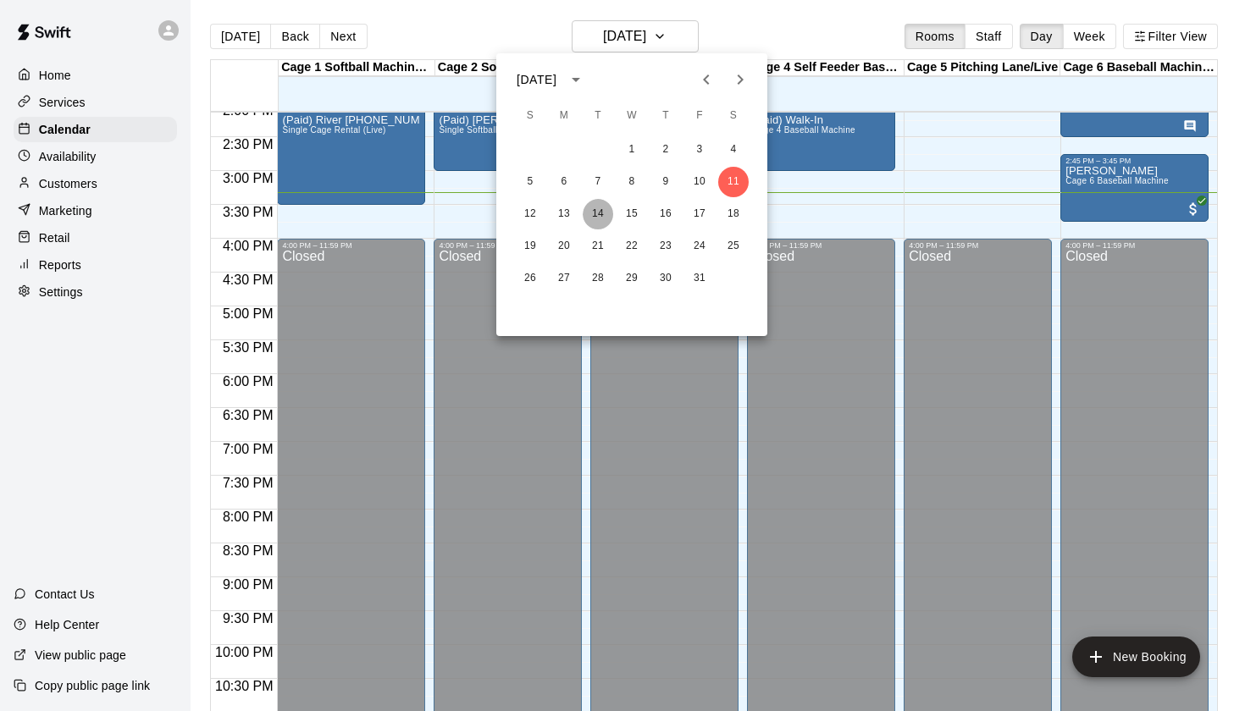
click at [599, 212] on button "14" at bounding box center [598, 214] width 30 height 30
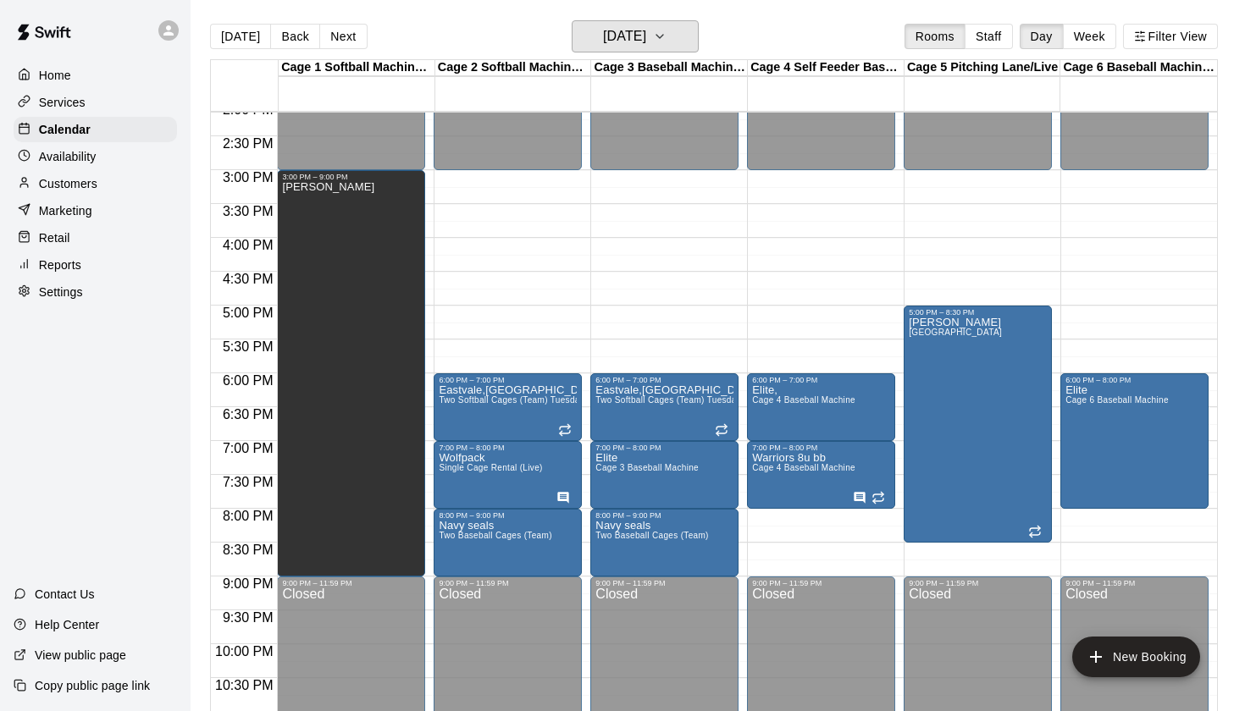
scroll to position [974, 0]
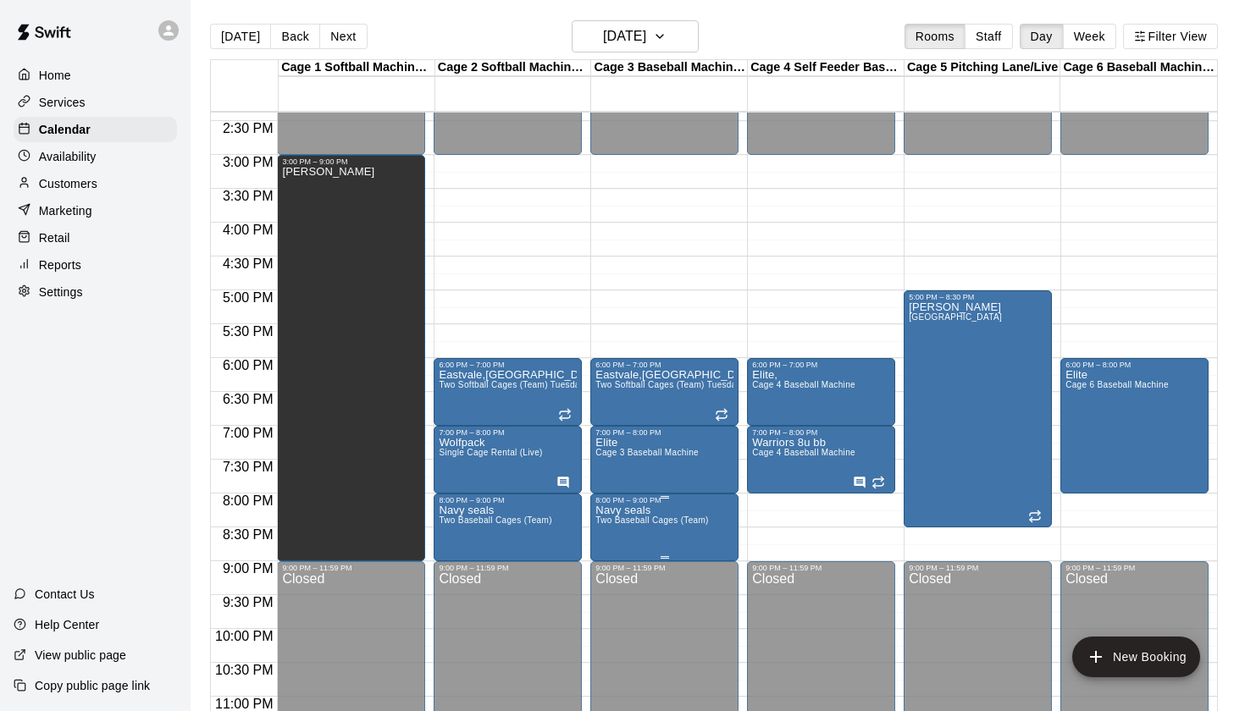
click at [622, 518] on icon "edit" at bounding box center [613, 523] width 20 height 20
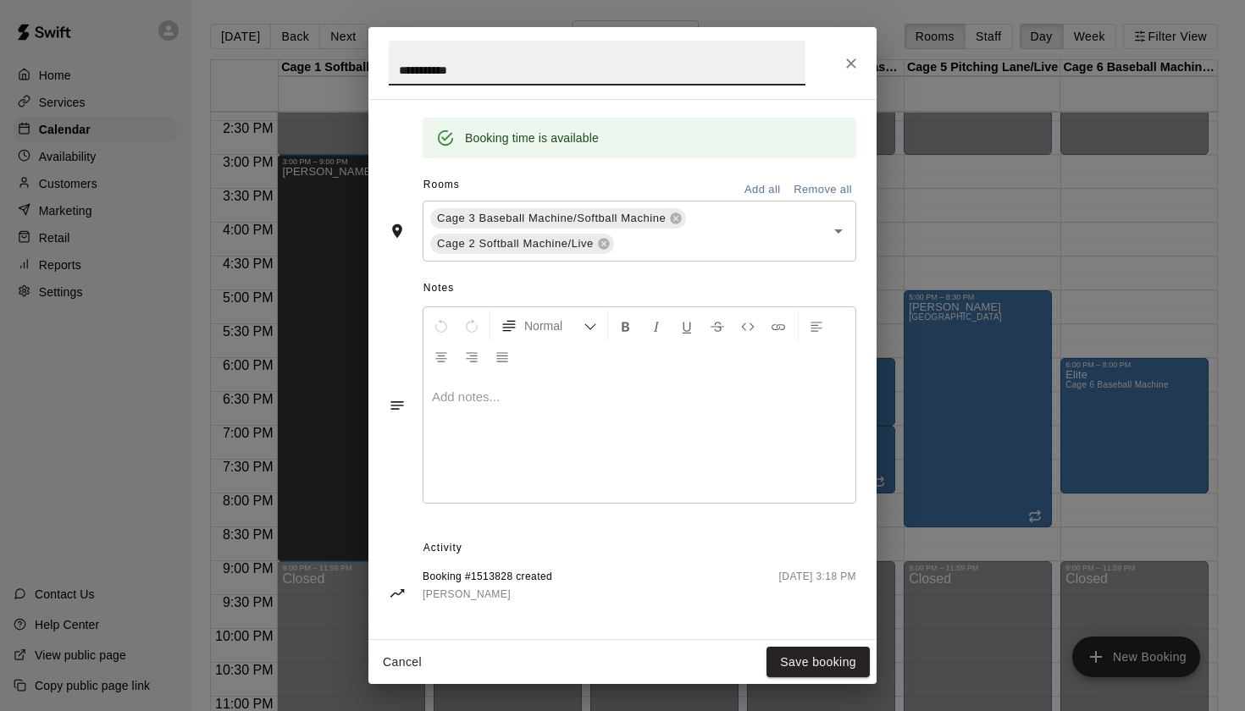
scroll to position [333, 0]
click at [855, 72] on button "Close" at bounding box center [851, 63] width 30 height 30
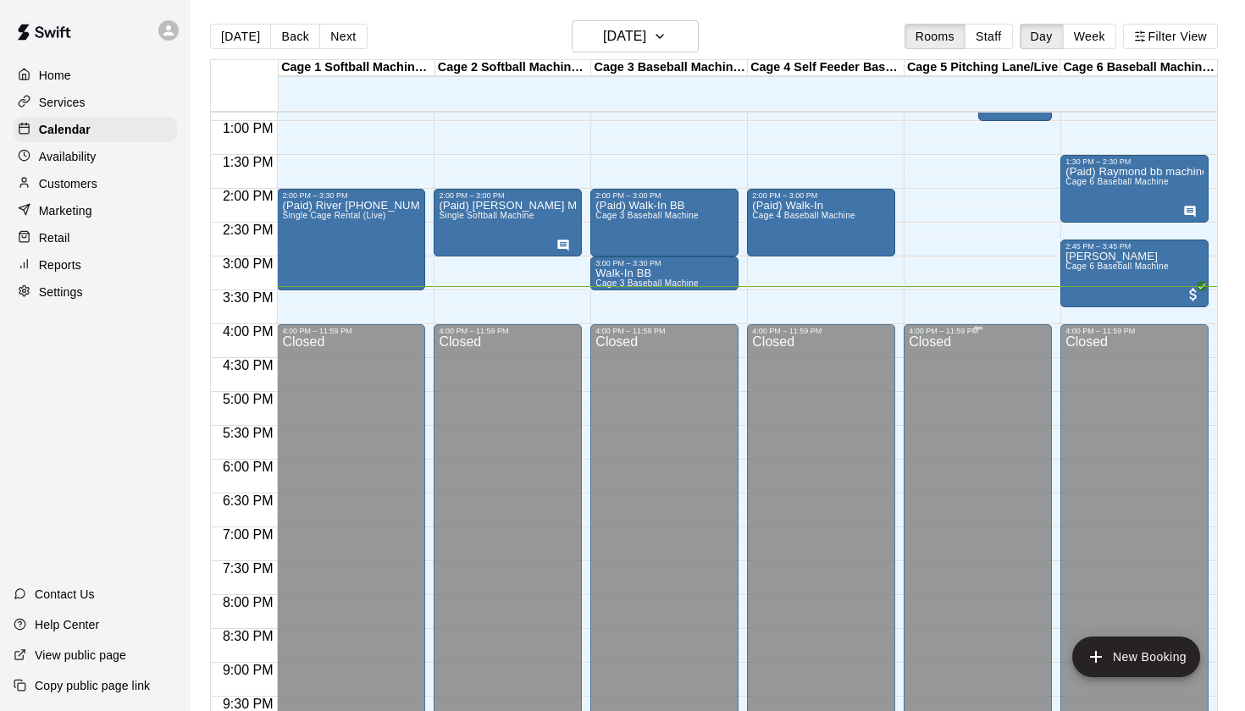
scroll to position [852, 0]
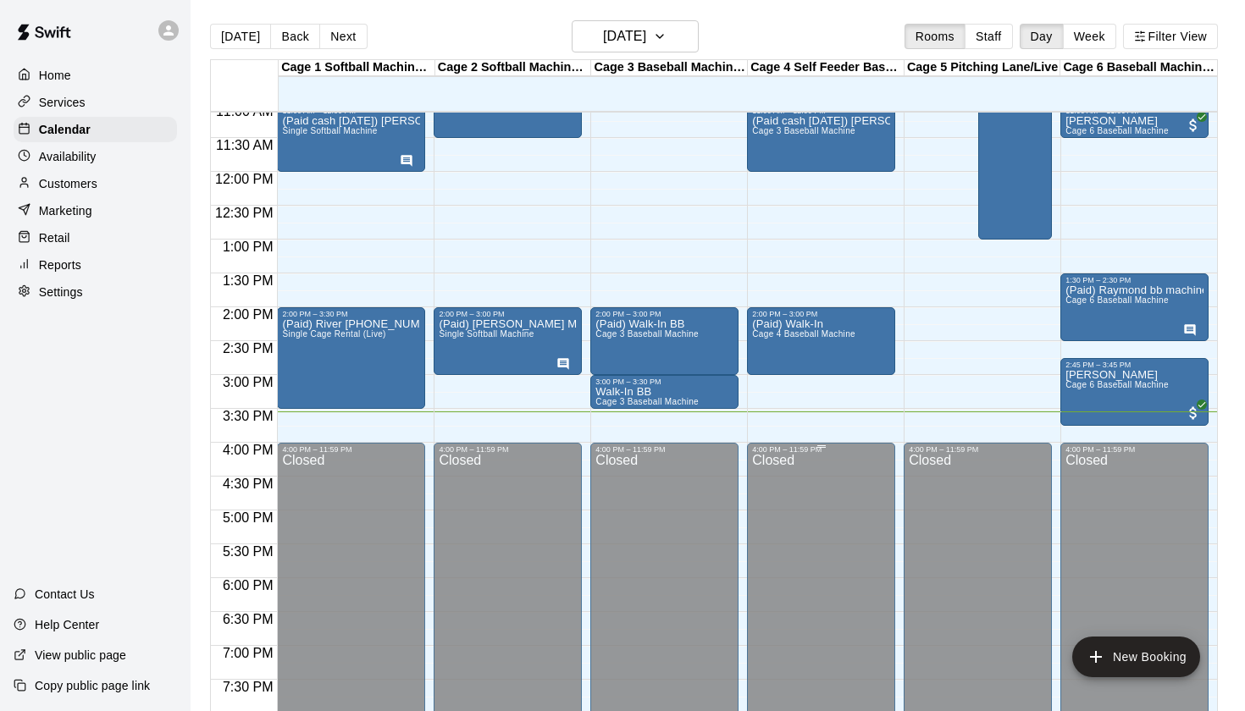
scroll to position [737, 0]
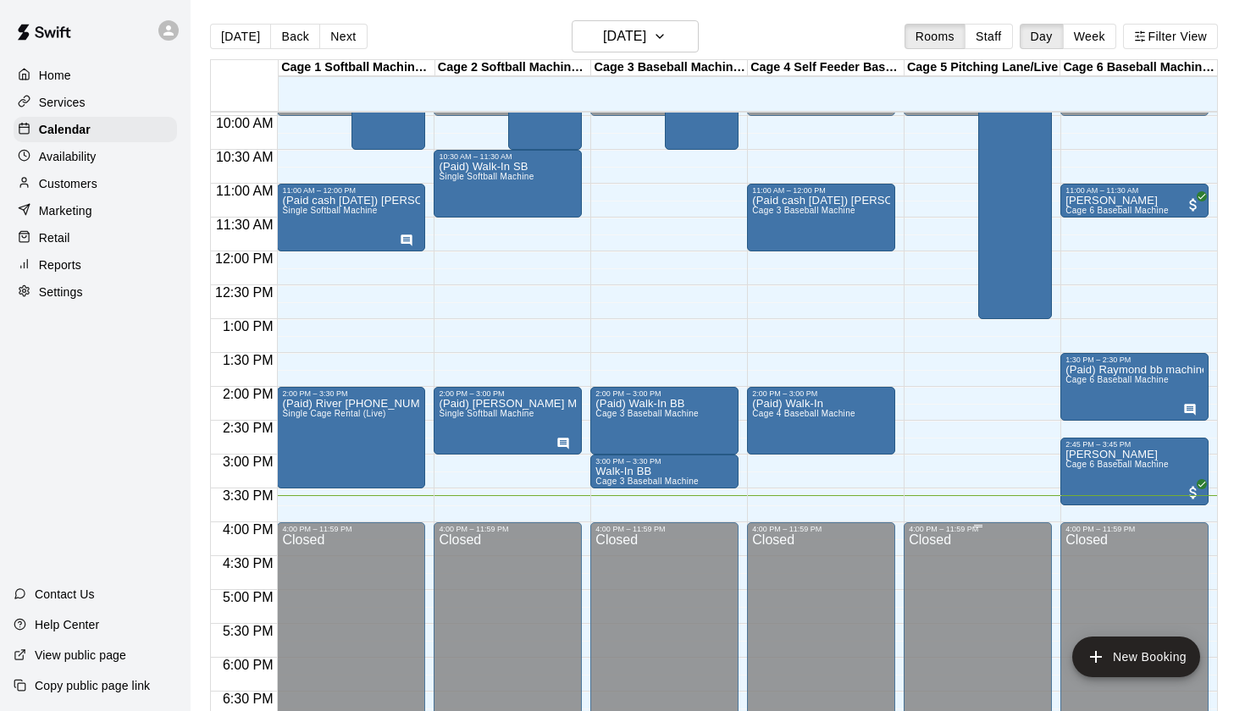
scroll to position [674, 0]
click at [268, 3] on main "Today Back Next Saturday Oct 11 Rooms Staff Day Week Filter View Cage 1 Softbal…" at bounding box center [718, 369] width 1054 height 738
click at [612, 50] on button "[DATE]" at bounding box center [635, 36] width 127 height 32
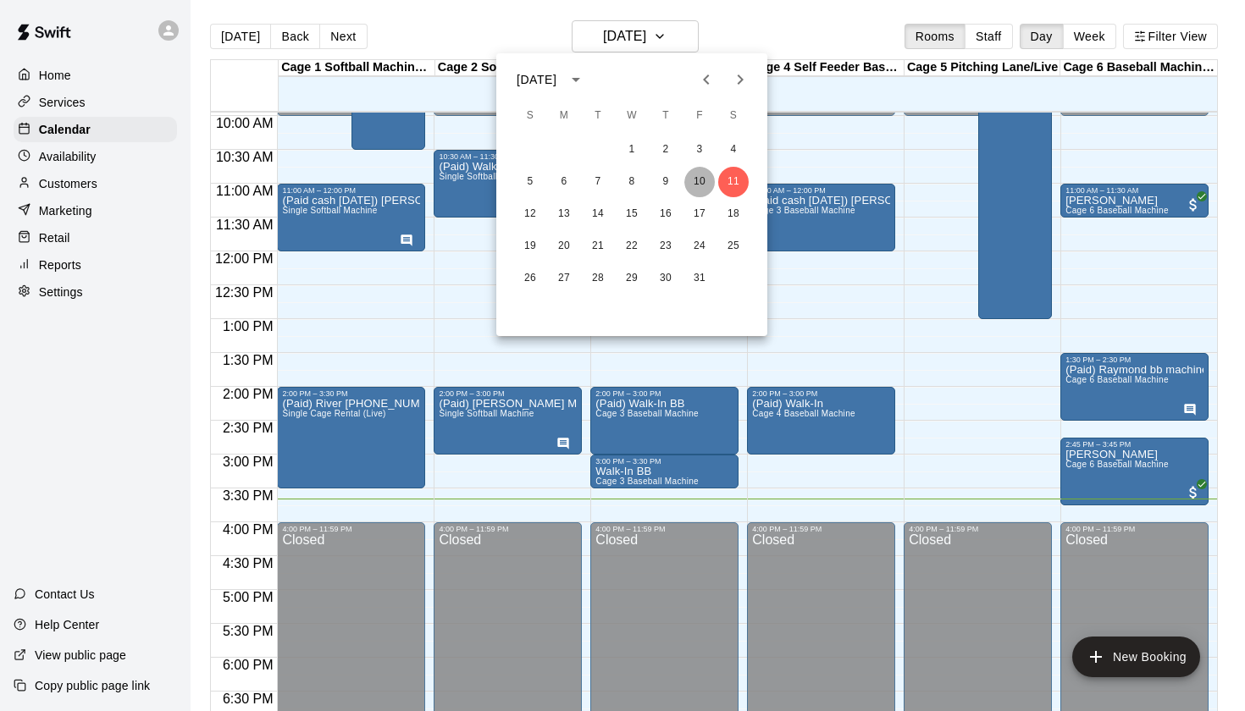
click at [701, 188] on button "10" at bounding box center [699, 182] width 30 height 30
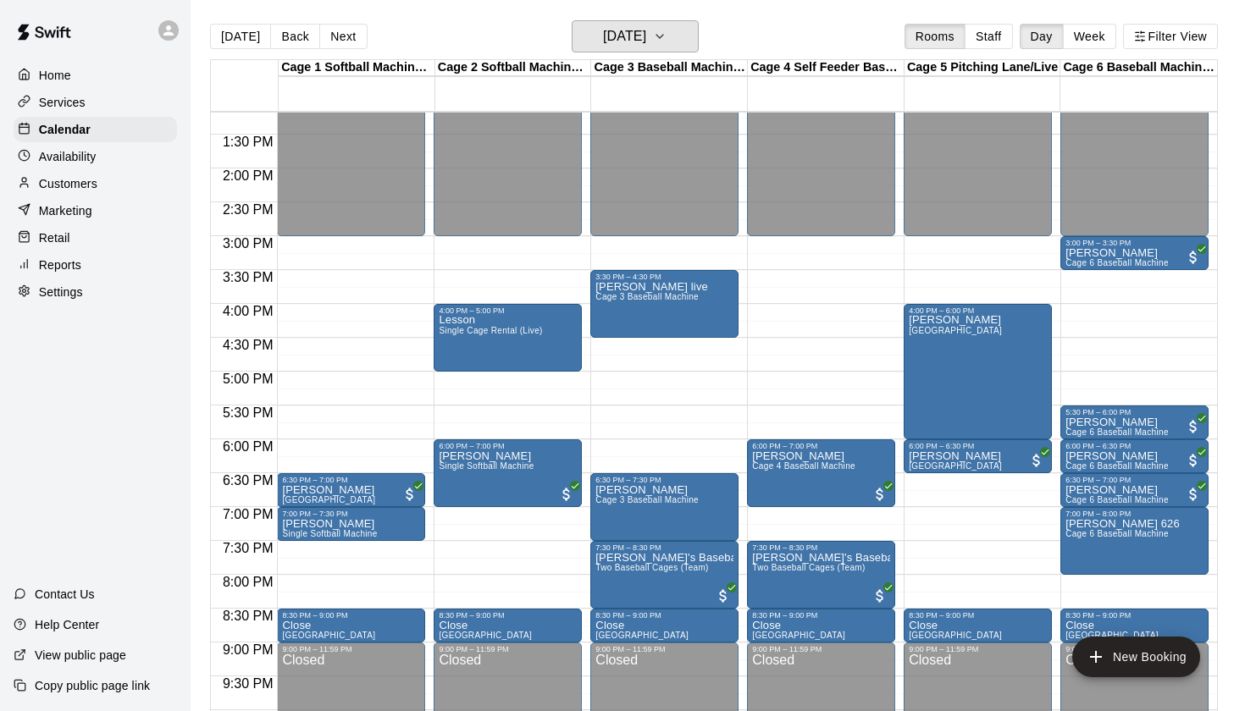
scroll to position [894, 0]
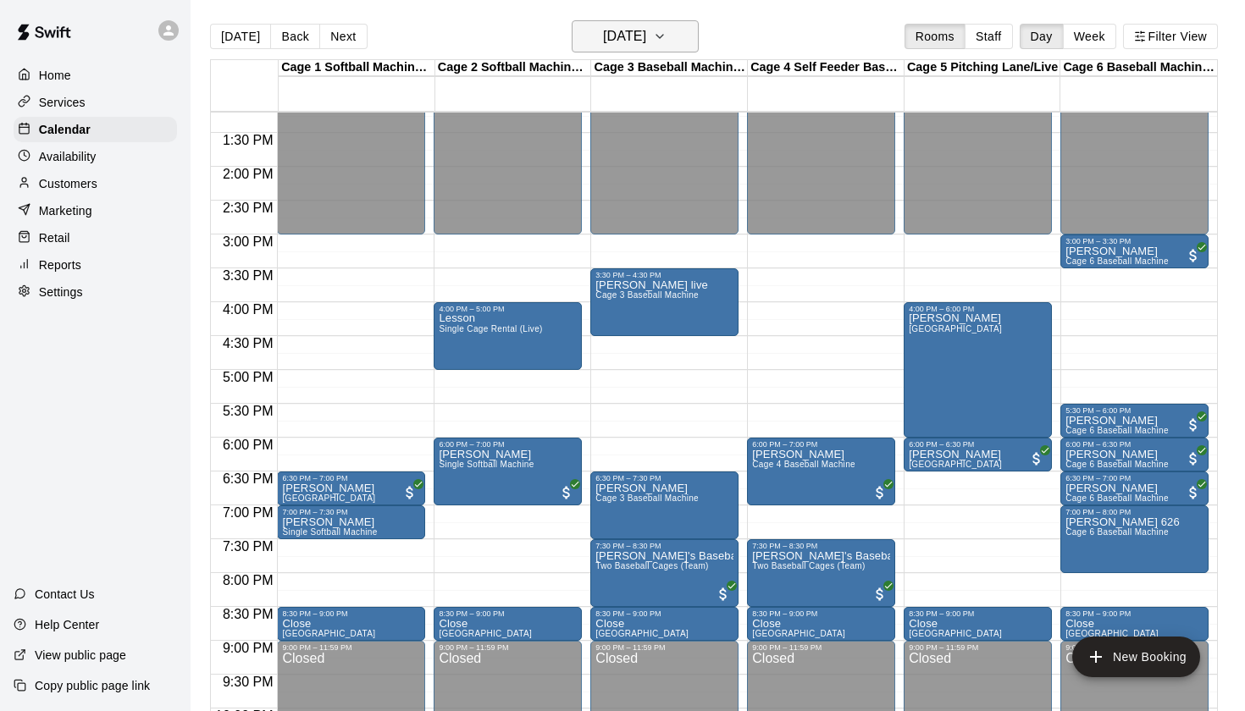
click at [657, 23] on button "Friday Oct 10" at bounding box center [635, 36] width 127 height 32
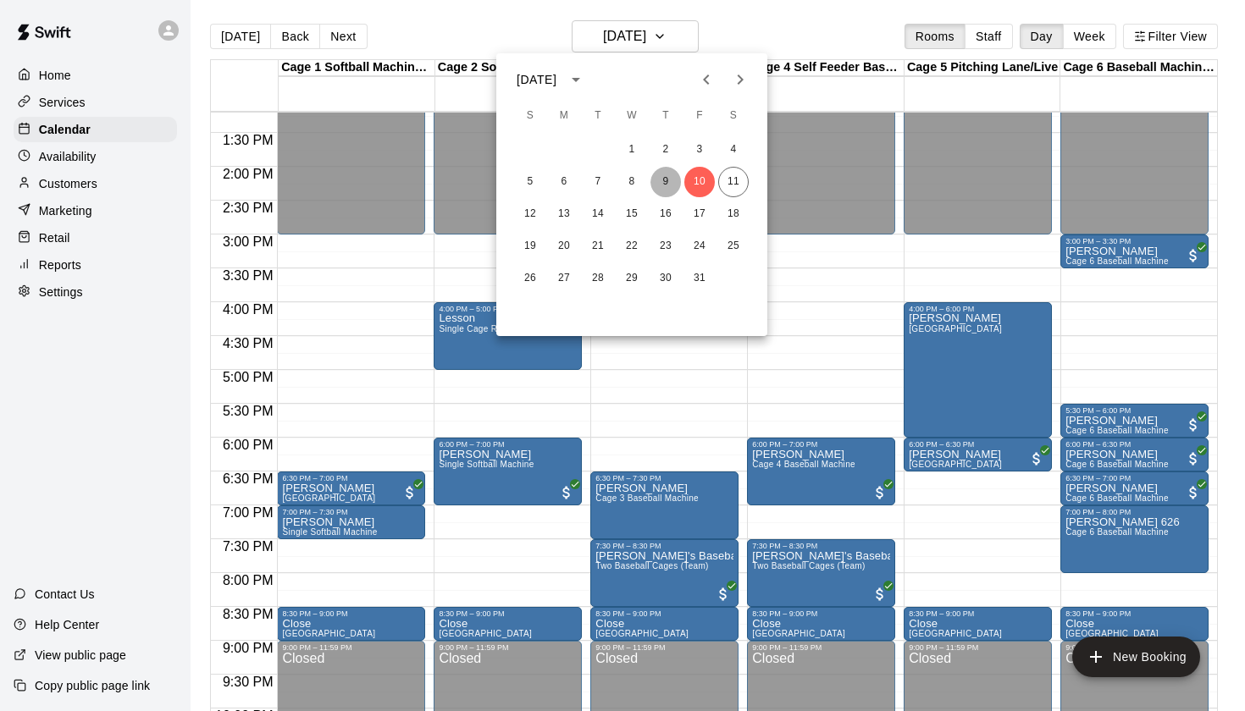
click at [665, 180] on button "9" at bounding box center [665, 182] width 30 height 30
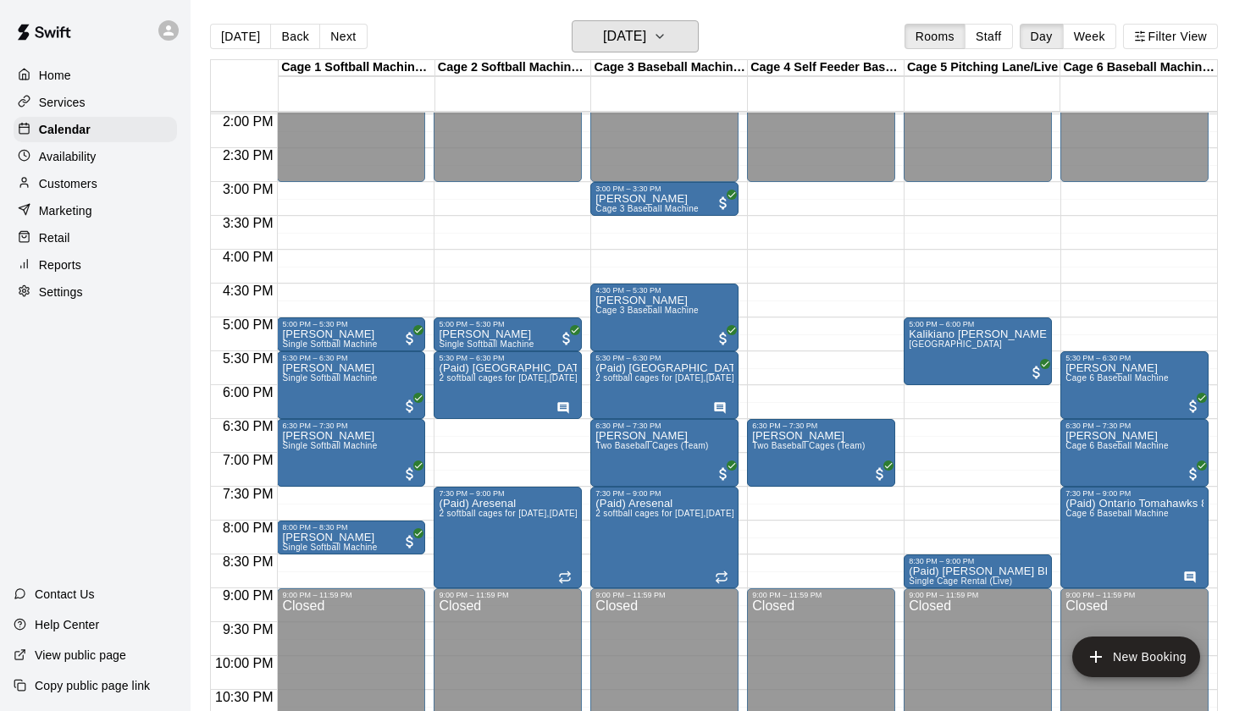
scroll to position [952, 0]
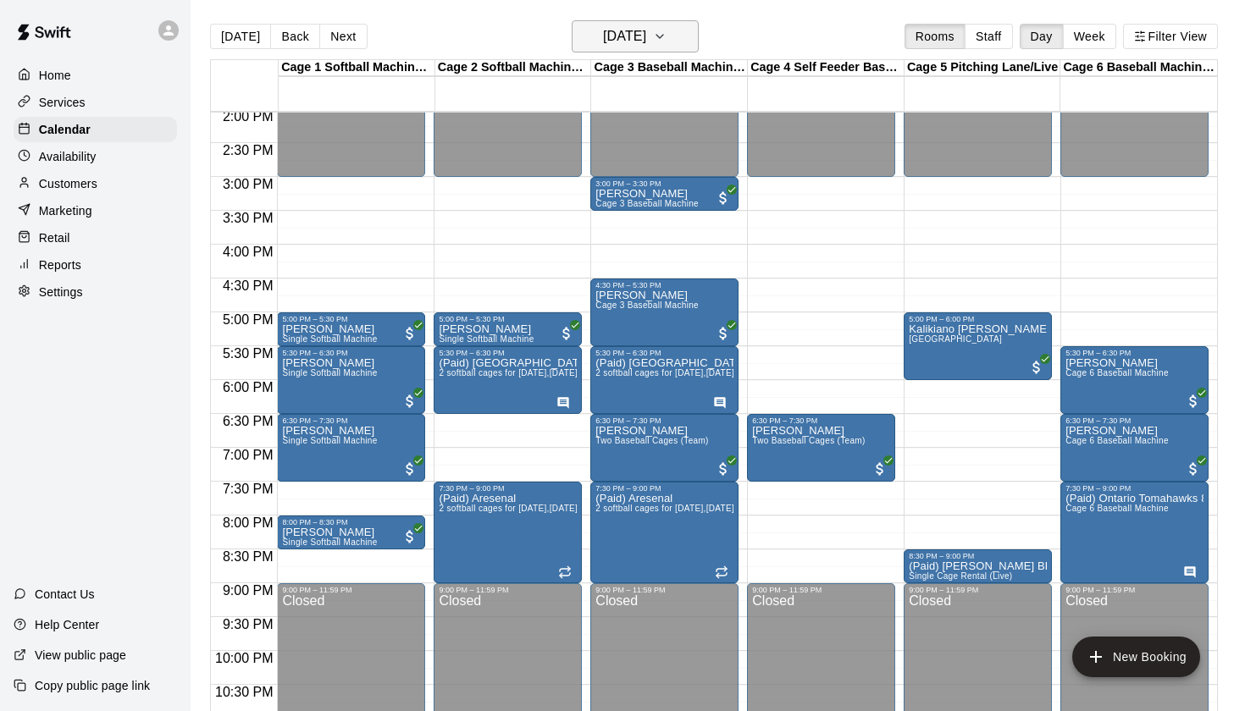
click at [646, 40] on h6 "Thursday Oct 09" at bounding box center [624, 37] width 43 height 24
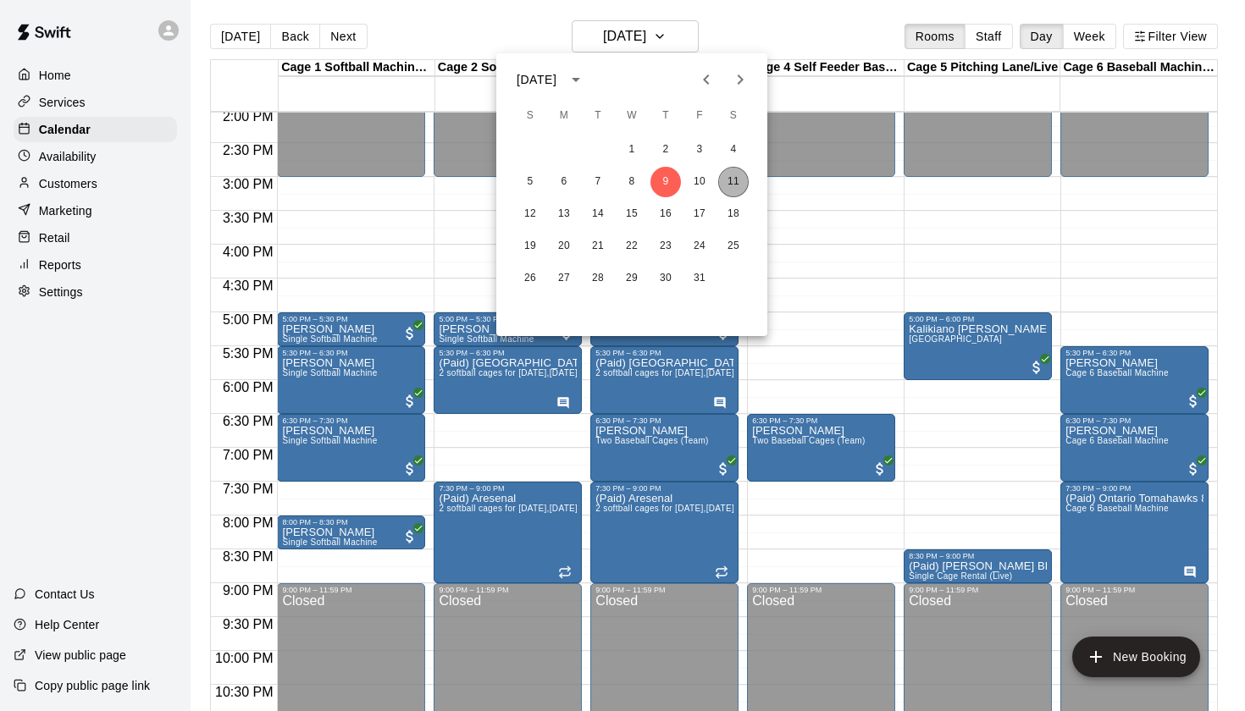
click at [725, 180] on button "11" at bounding box center [733, 182] width 30 height 30
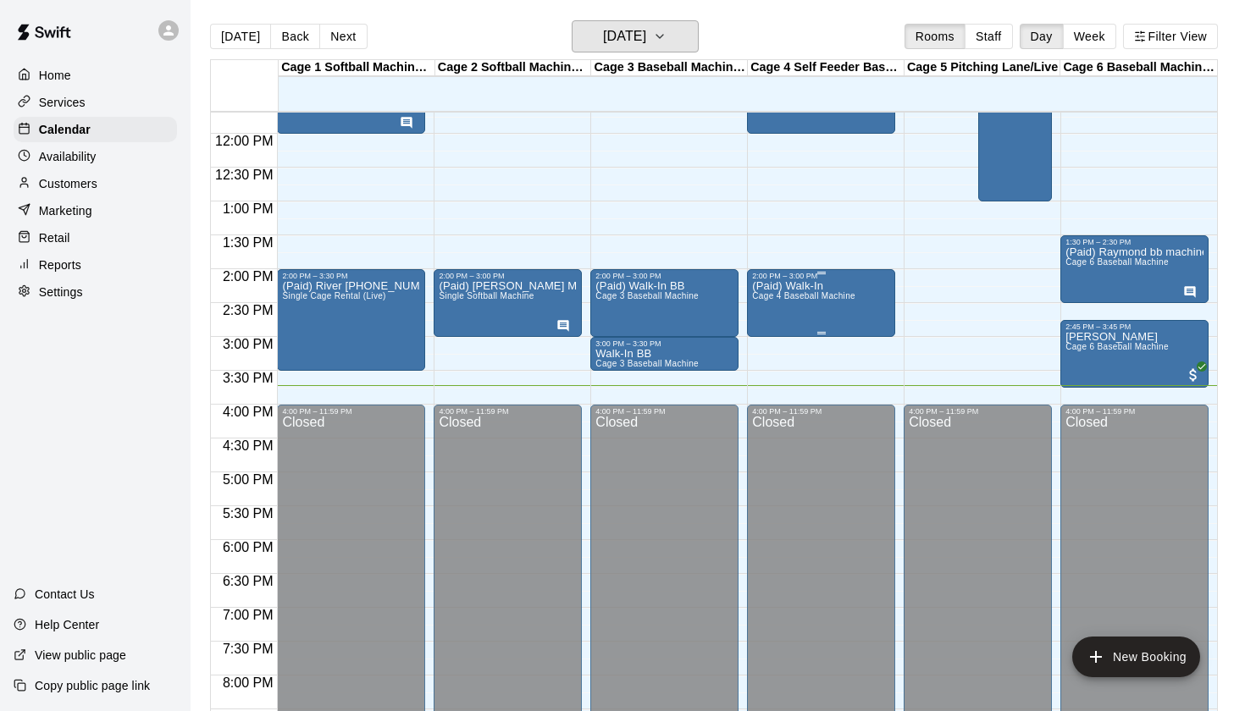
scroll to position [791, 0]
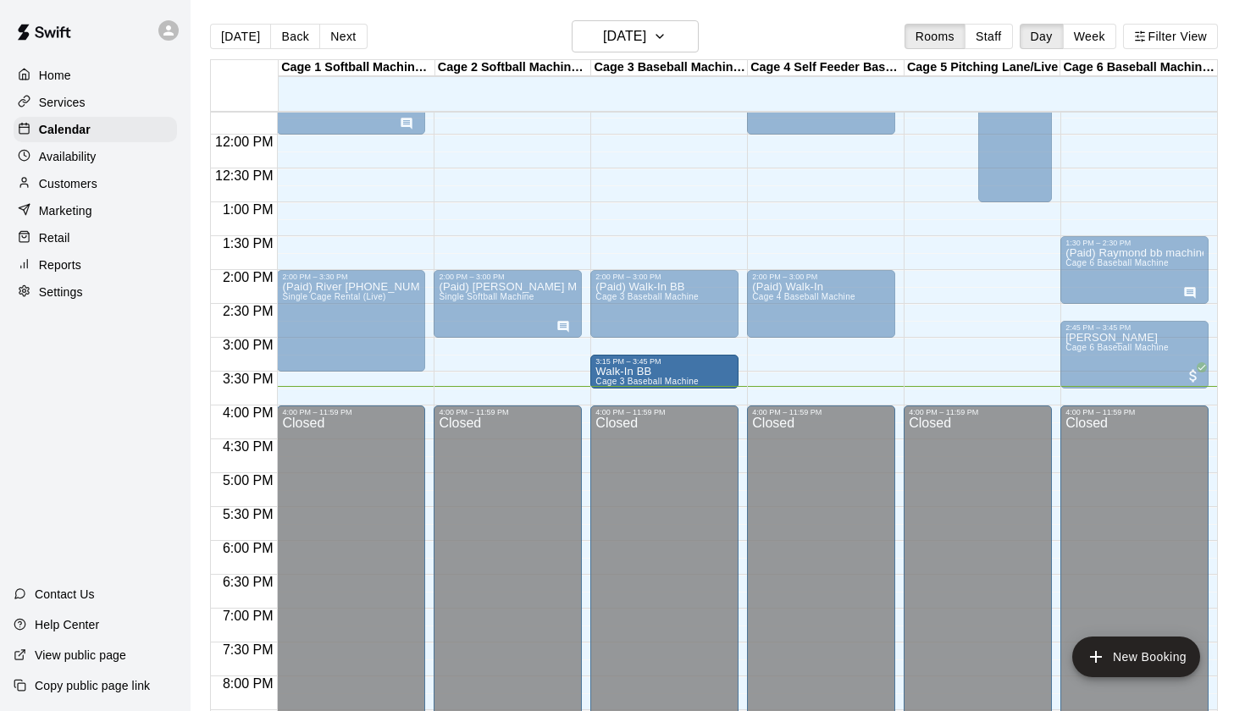
drag, startPoint x: 672, startPoint y: 360, endPoint x: 672, endPoint y: 382, distance: 22.0
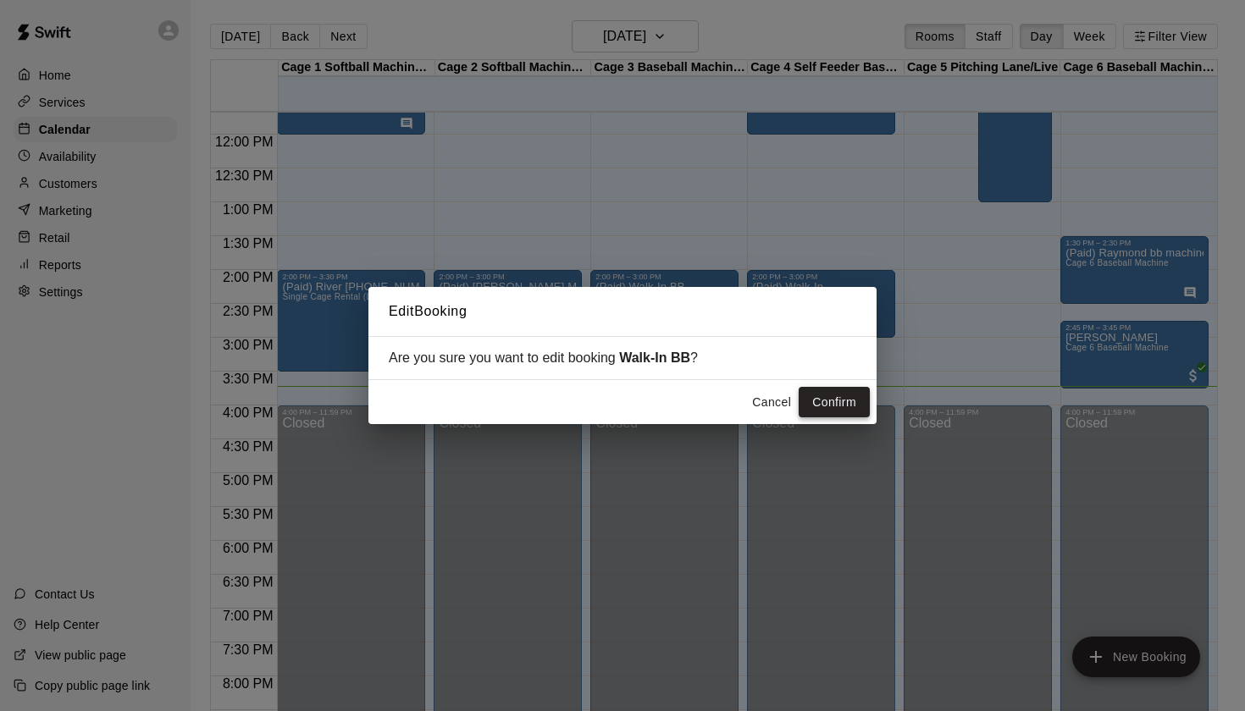
click at [856, 396] on button "Confirm" at bounding box center [834, 402] width 71 height 31
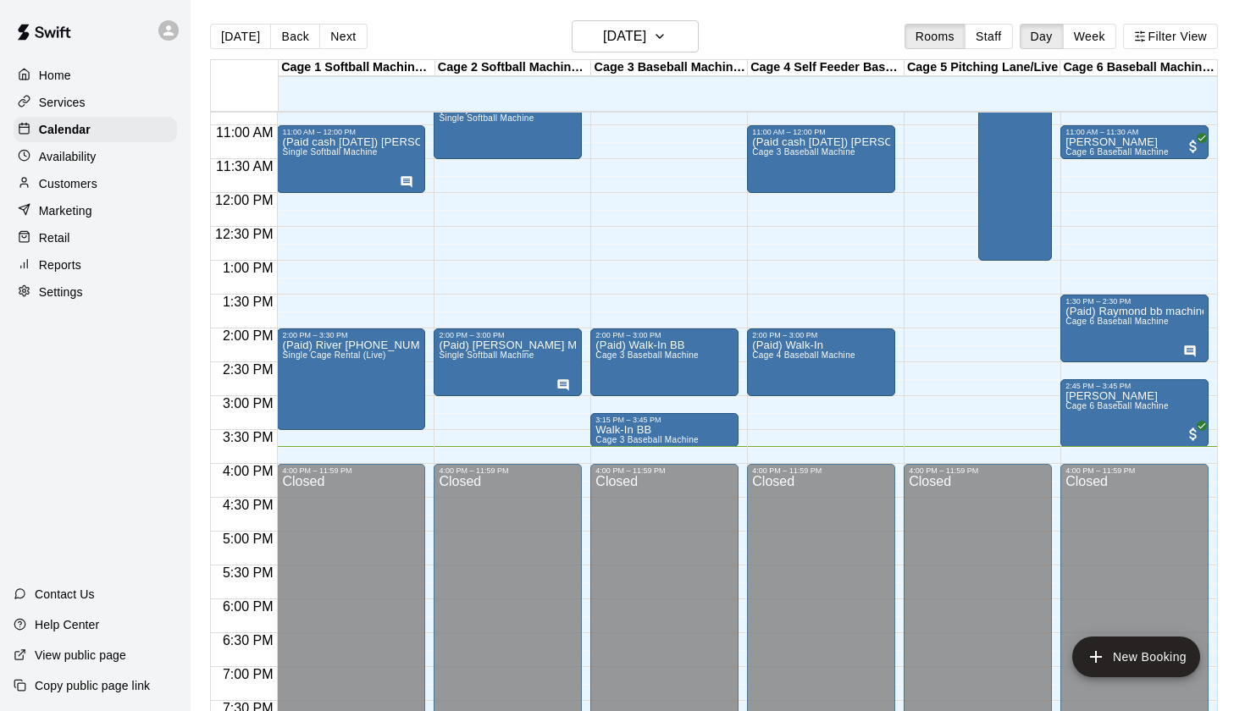
scroll to position [732, 0]
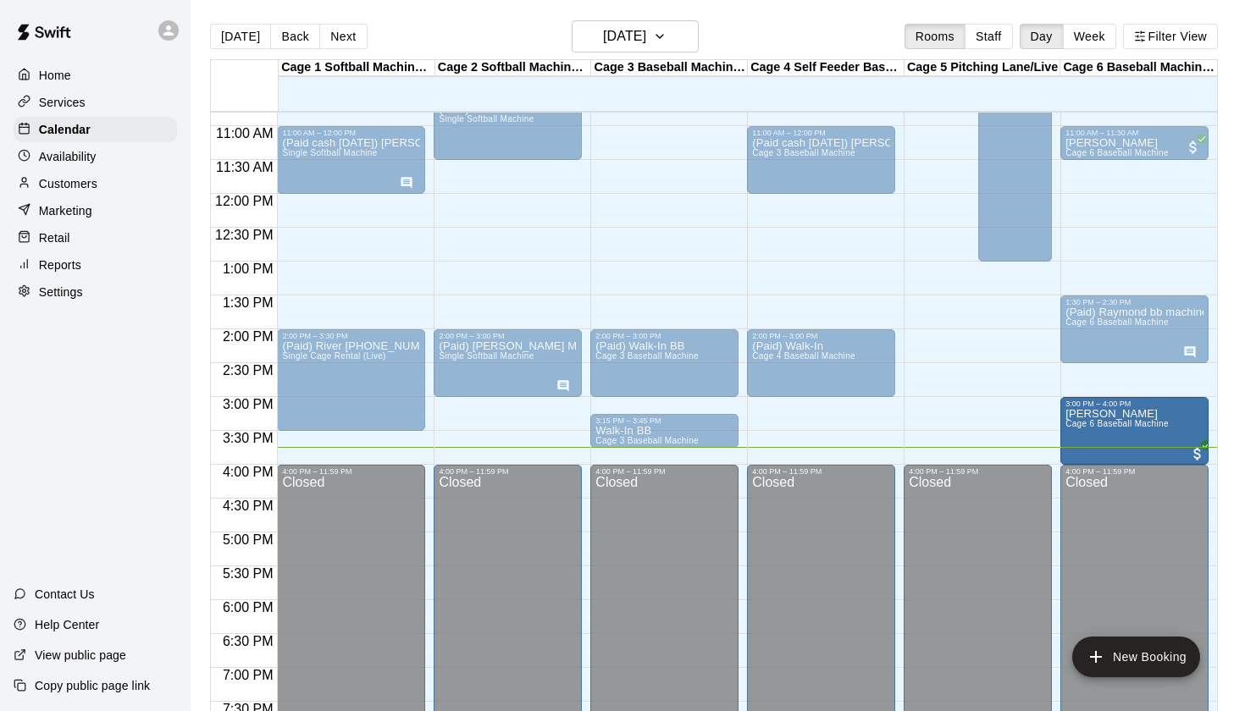
drag, startPoint x: 1099, startPoint y: 410, endPoint x: 1098, endPoint y: 433, distance: 22.9
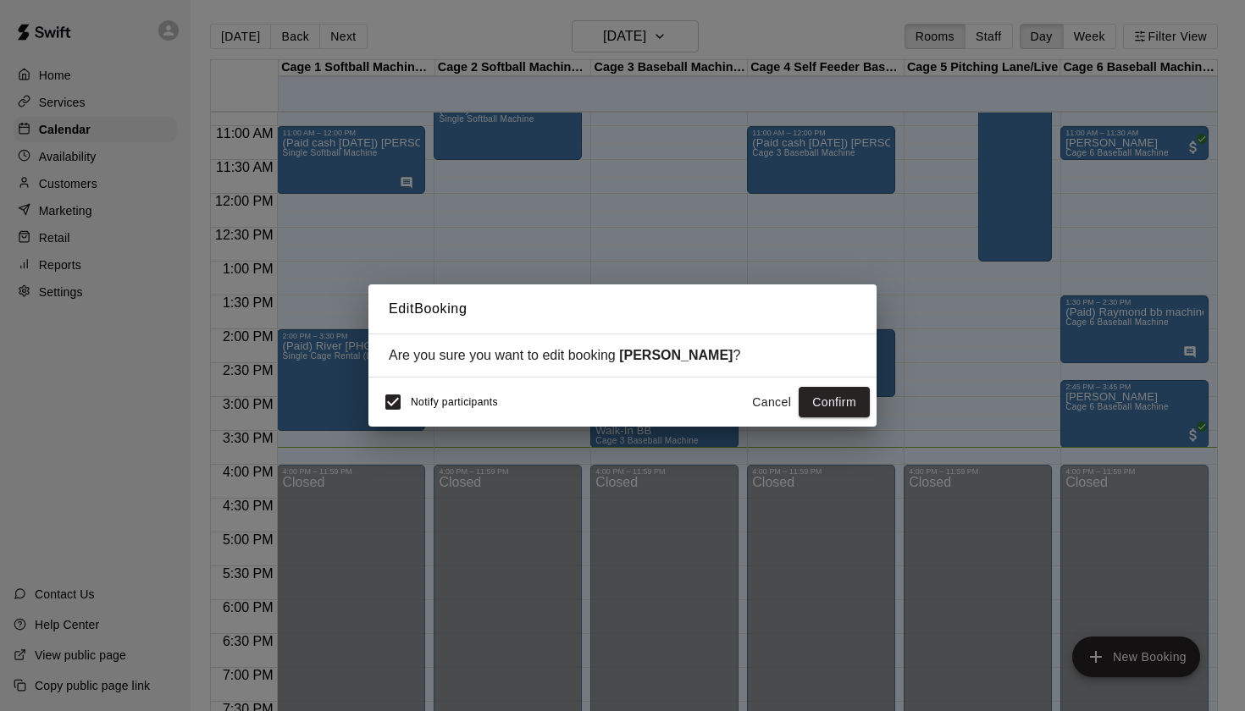
drag, startPoint x: 839, startPoint y: 412, endPoint x: 861, endPoint y: 253, distance: 159.9
click at [861, 253] on div "Edit Booking Are you sure you want to edit booking Orlando Oates ? Notify parti…" at bounding box center [622, 355] width 1245 height 711
click at [846, 405] on button "Confirm" at bounding box center [834, 402] width 71 height 31
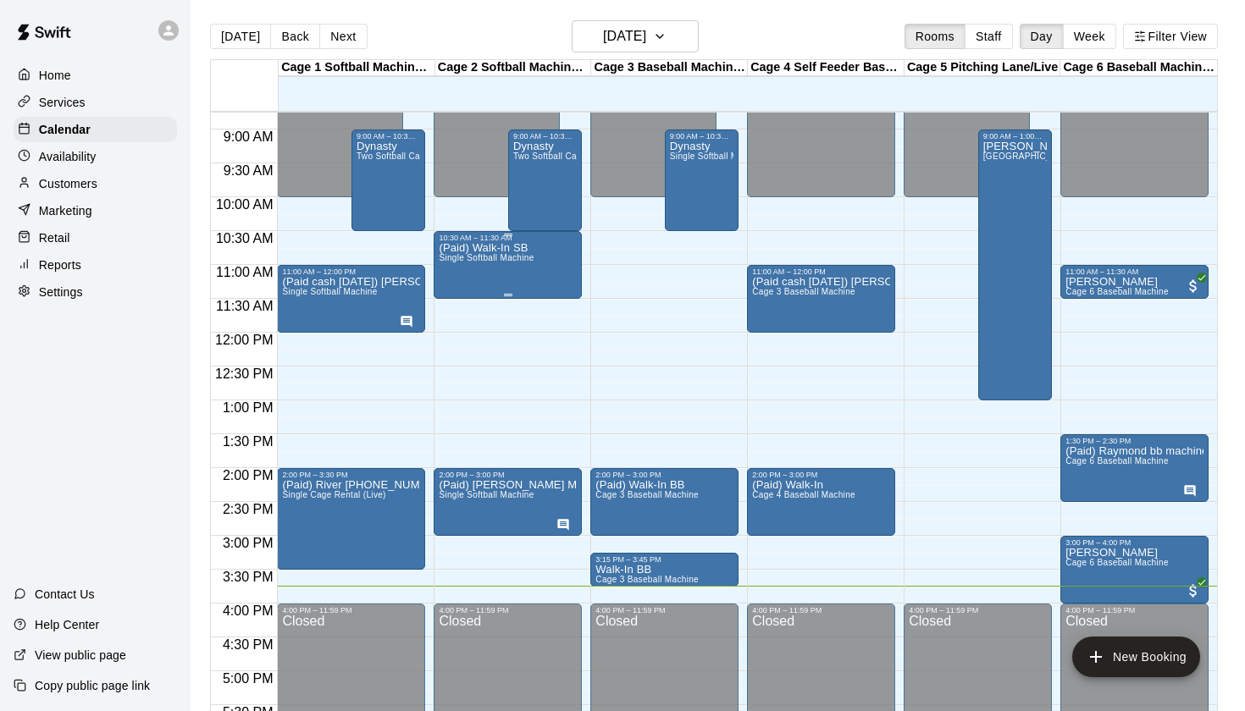
scroll to position [598, 0]
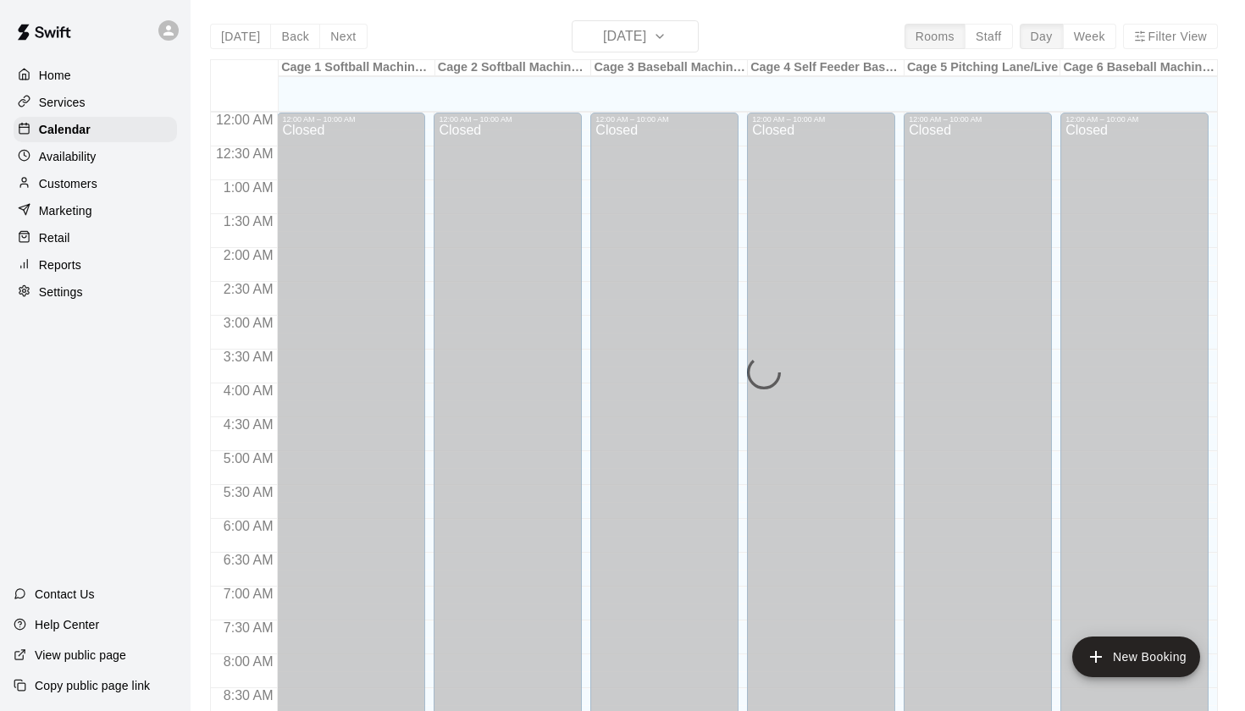
scroll to position [958, 0]
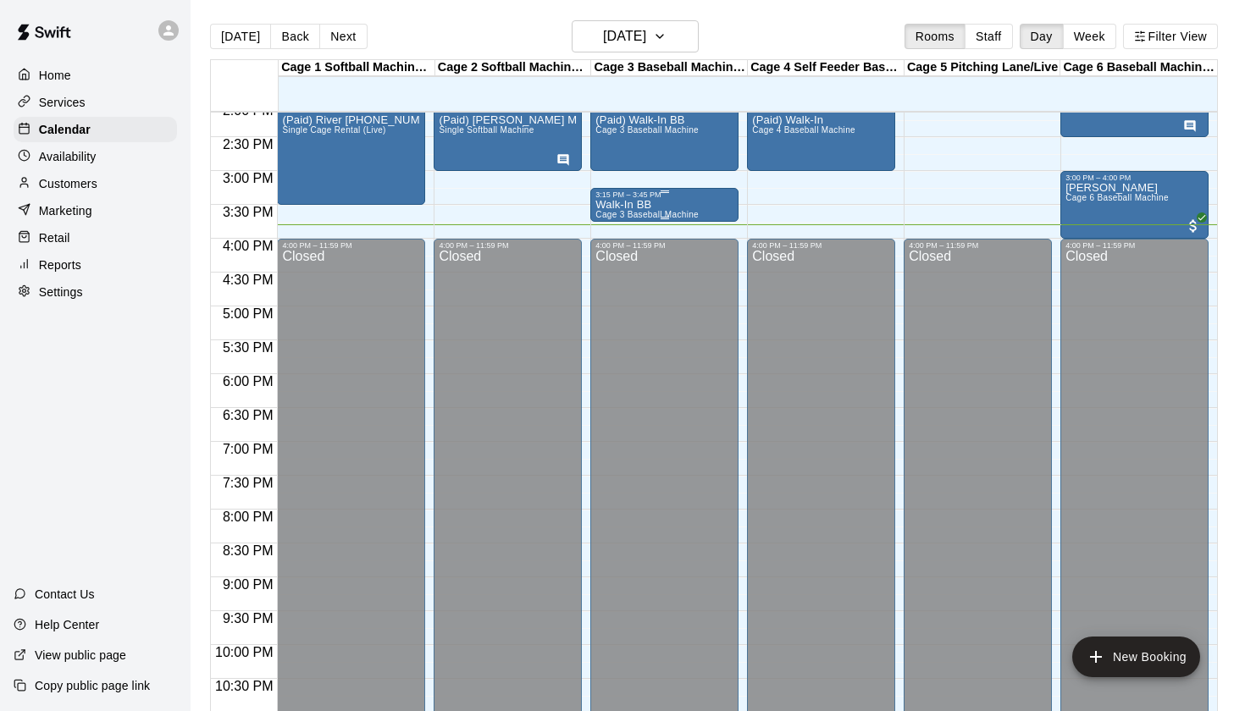
click at [679, 208] on div "Walk-In BB Cage 3 Baseball Machine" at bounding box center [646, 554] width 103 height 711
click at [618, 215] on icon "edit" at bounding box center [613, 217] width 20 height 20
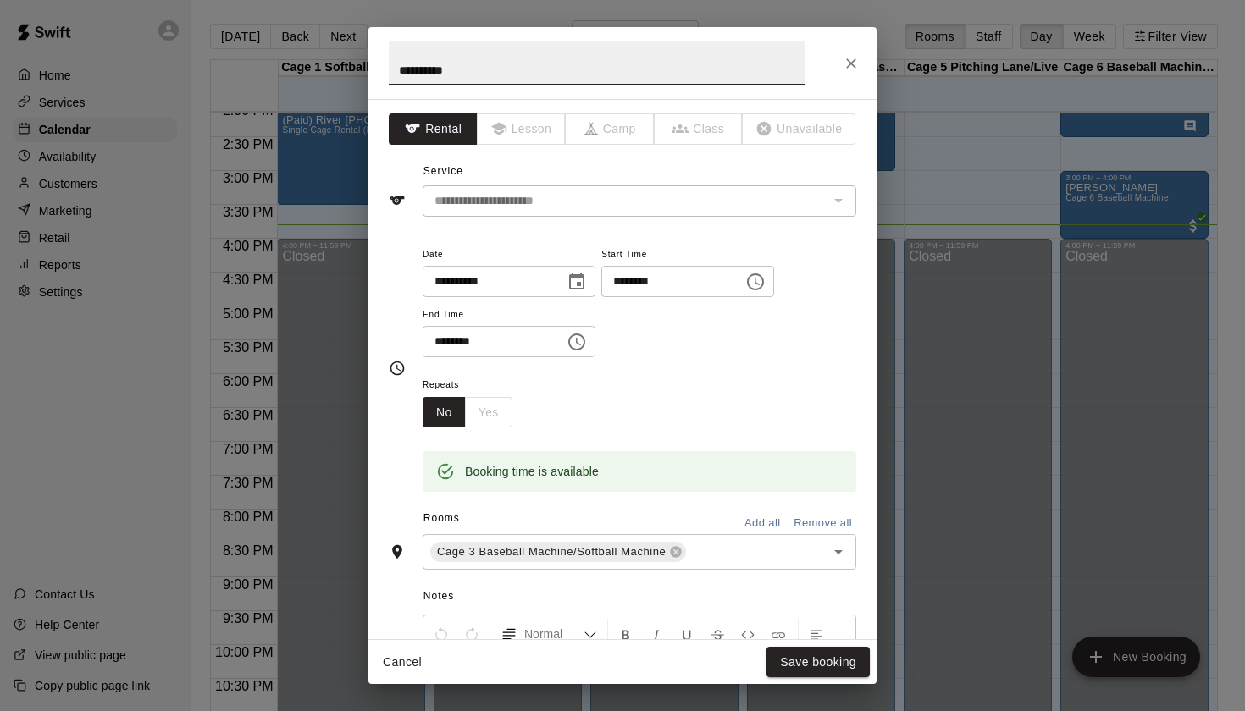
click at [399, 68] on input "**********" at bounding box center [597, 63] width 417 height 45
click at [409, 74] on input "**********" at bounding box center [597, 63] width 417 height 45
type input "**********"
click at [839, 666] on button "Save booking" at bounding box center [817, 662] width 103 height 31
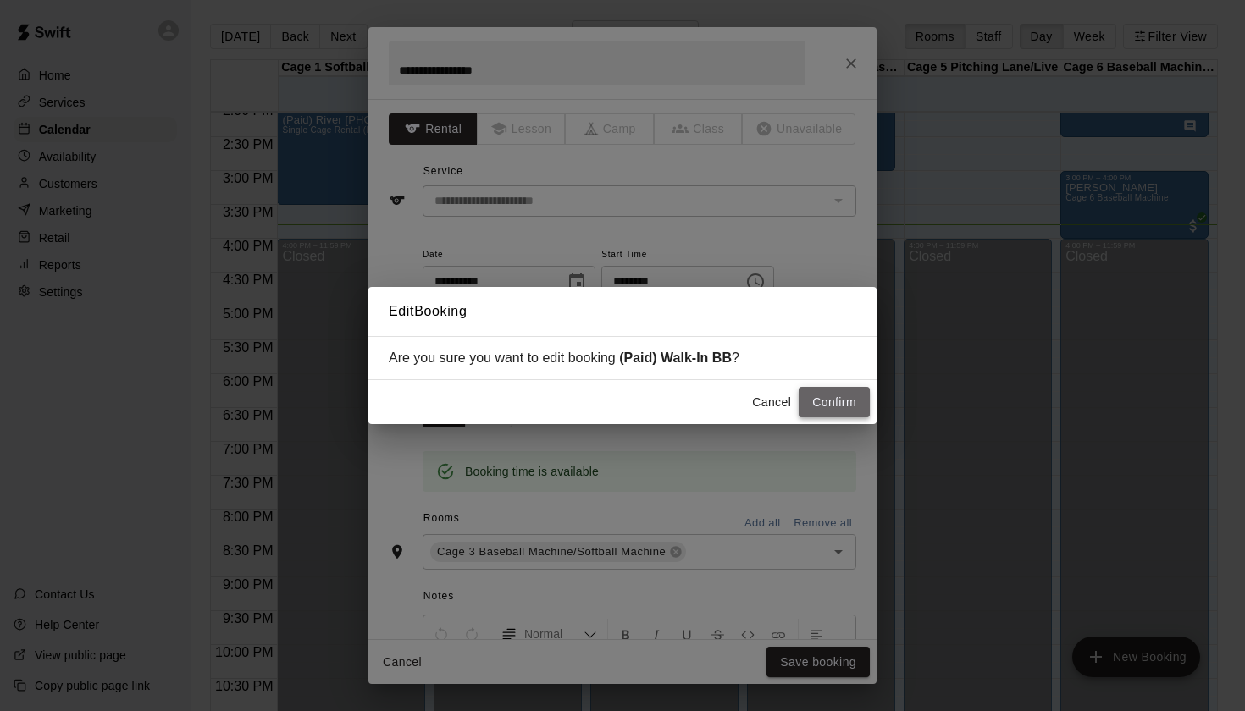
click at [834, 401] on button "Confirm" at bounding box center [834, 402] width 71 height 31
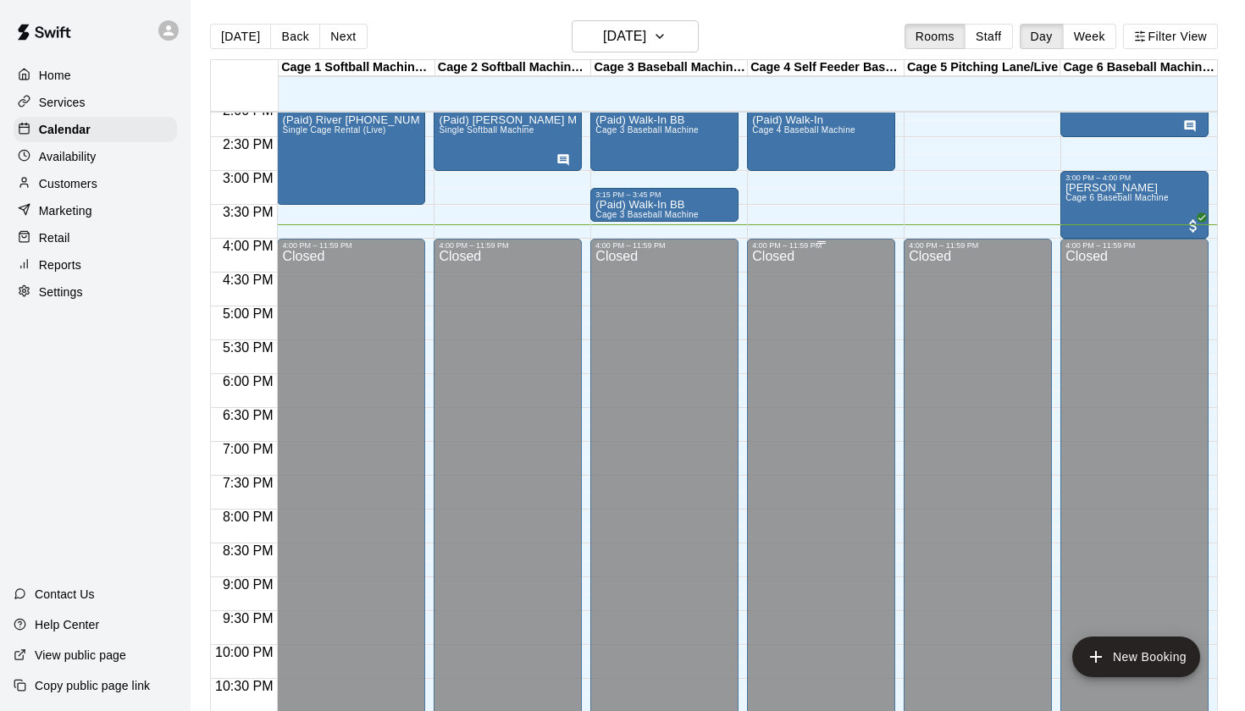
scroll to position [898, 0]
